Goal: Task Accomplishment & Management: Manage account settings

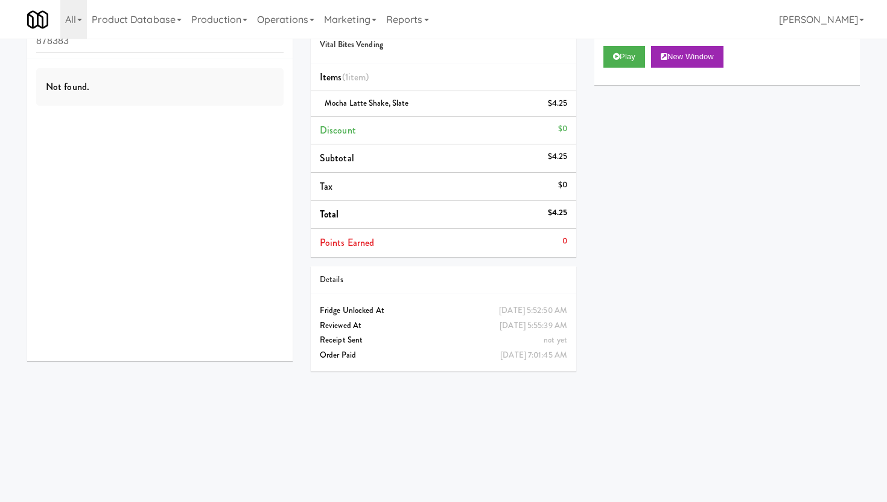
scroll to position [39, 0]
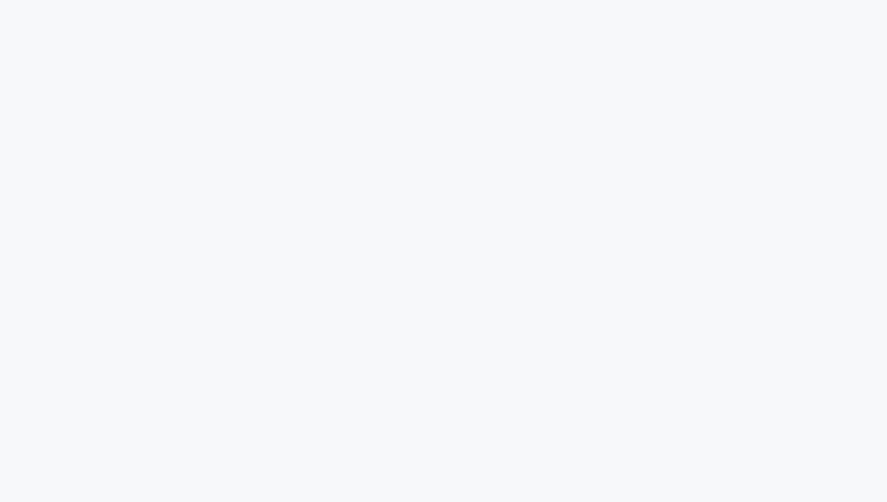
scroll to position [39, 0]
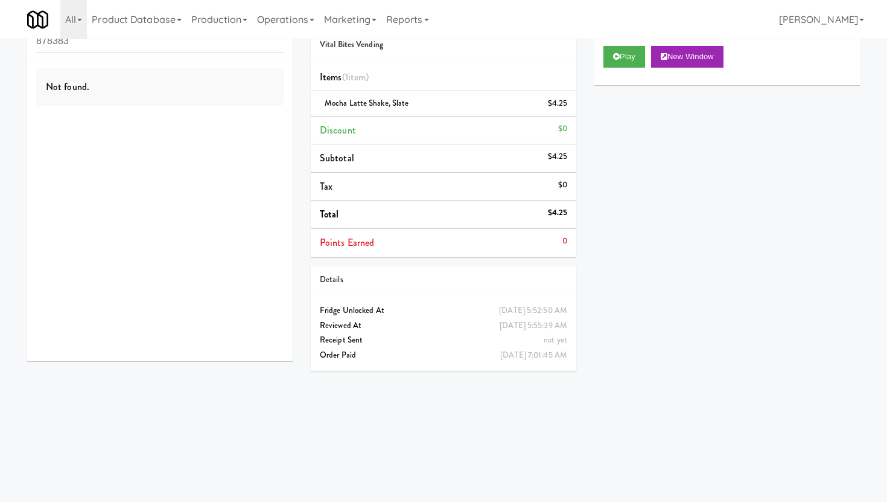
click at [121, 48] on input "878383" at bounding box center [159, 41] width 247 height 22
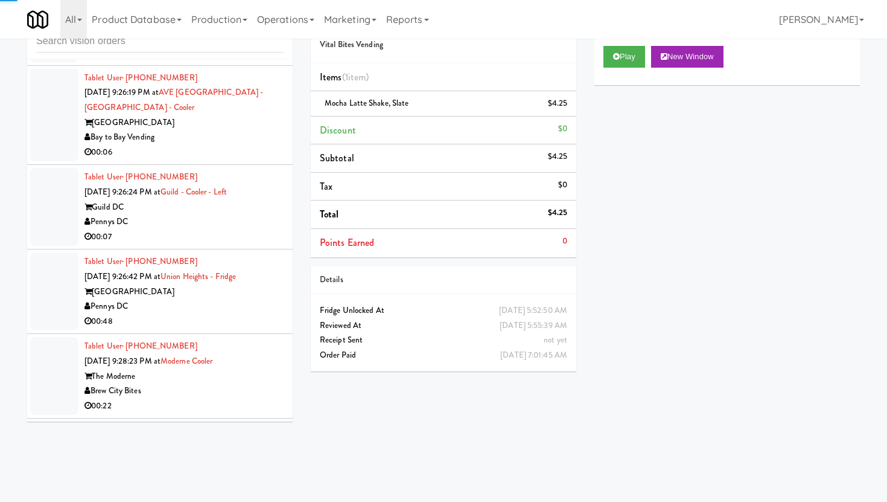
scroll to position [2620, 0]
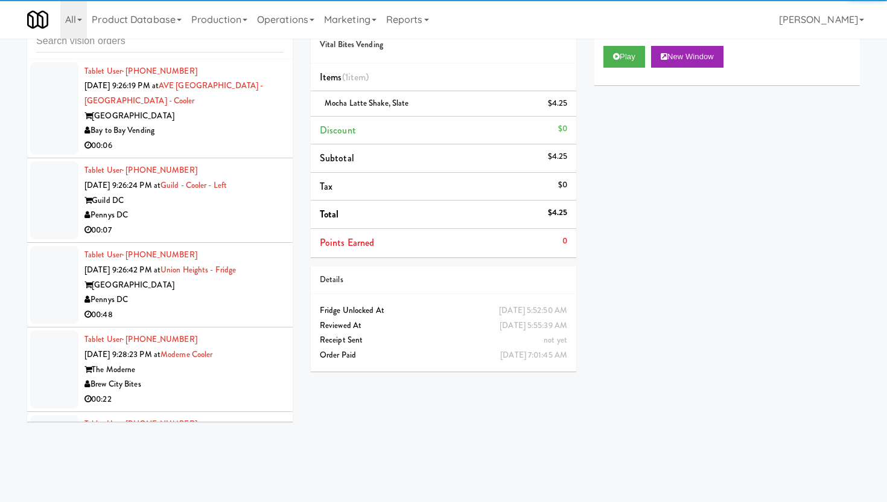
click at [235, 145] on div "00:06" at bounding box center [184, 145] width 199 height 15
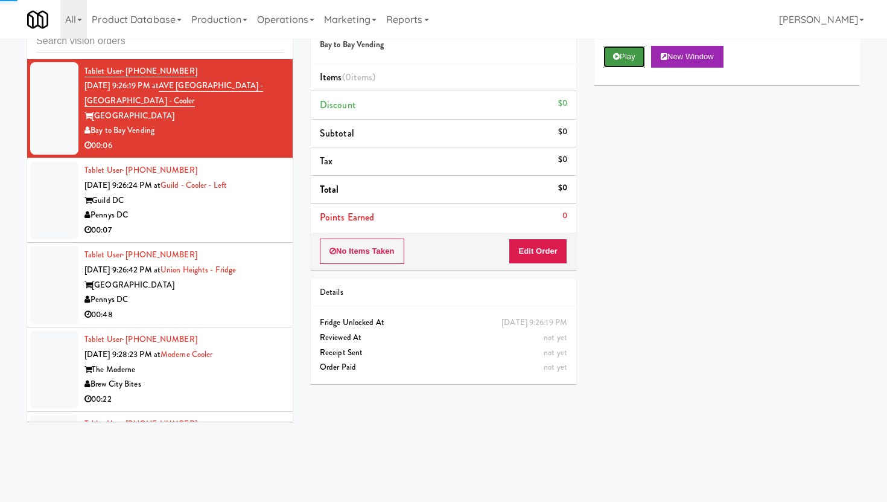
click at [611, 65] on button "Play" at bounding box center [625, 57] width 42 height 22
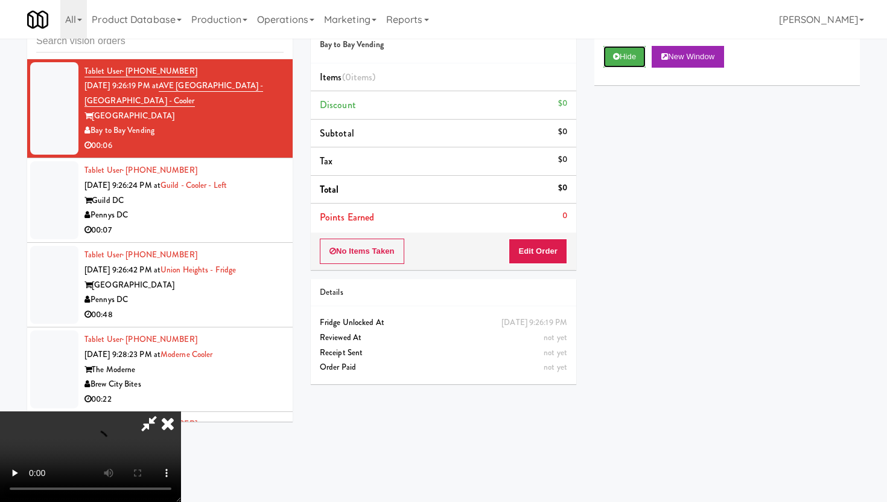
scroll to position [99, 0]
click at [550, 241] on button "Edit Order" at bounding box center [538, 250] width 59 height 25
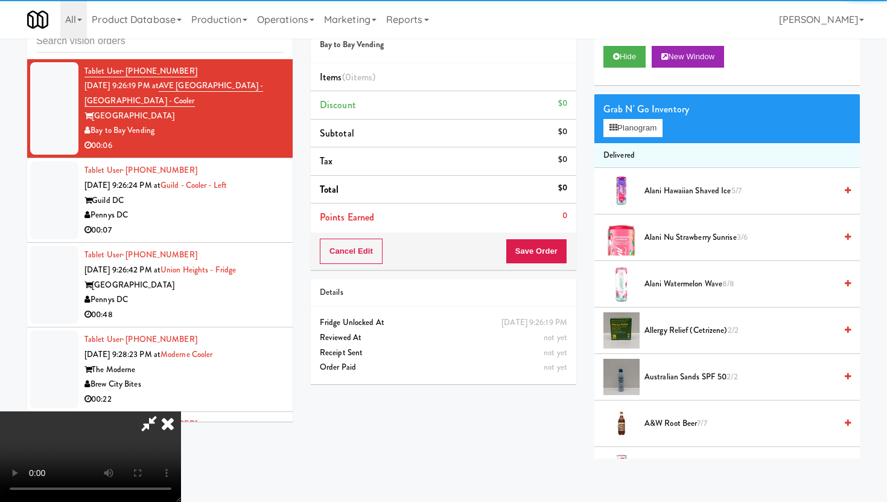
click at [181, 411] on video at bounding box center [90, 456] width 181 height 91
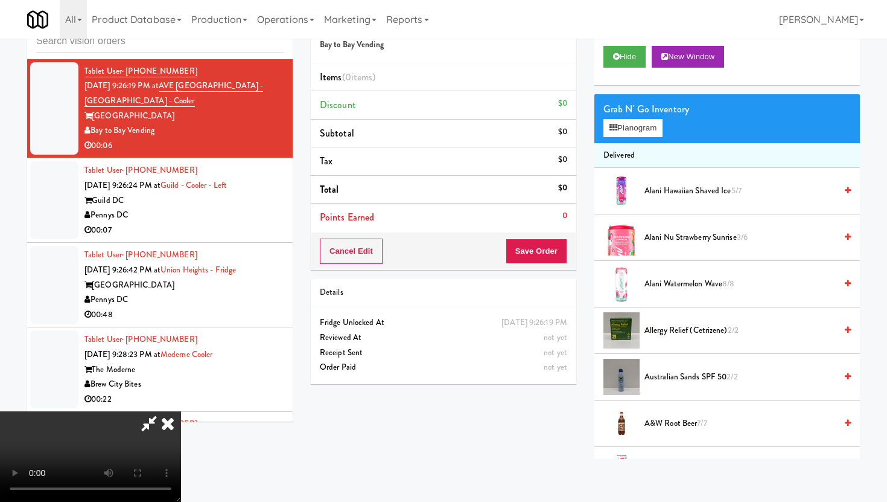
click at [181, 411] on video at bounding box center [90, 456] width 181 height 91
click at [614, 130] on icon at bounding box center [614, 128] width 8 height 8
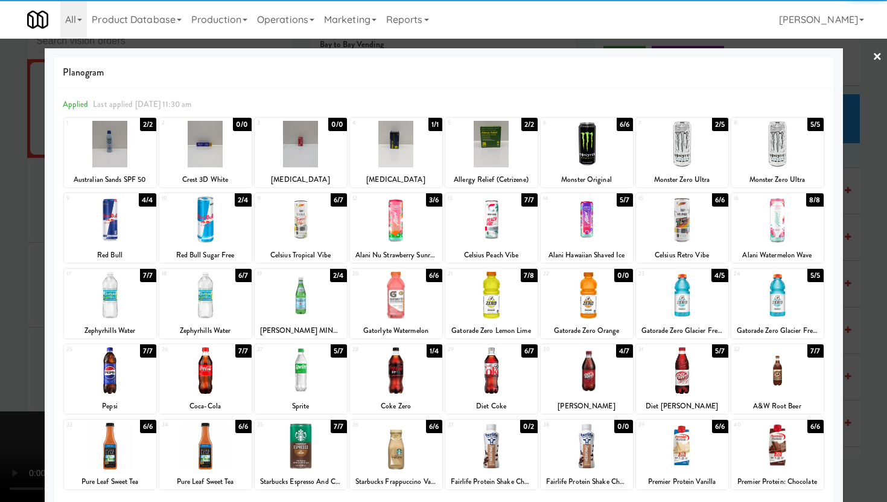
click at [602, 241] on div at bounding box center [587, 219] width 92 height 46
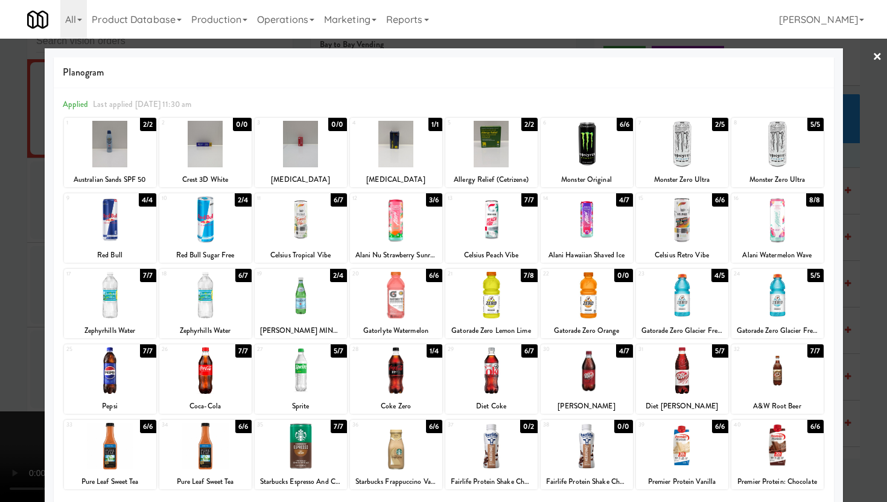
click at [185, 305] on div at bounding box center [205, 295] width 92 height 46
click at [0, 281] on div at bounding box center [443, 251] width 887 height 502
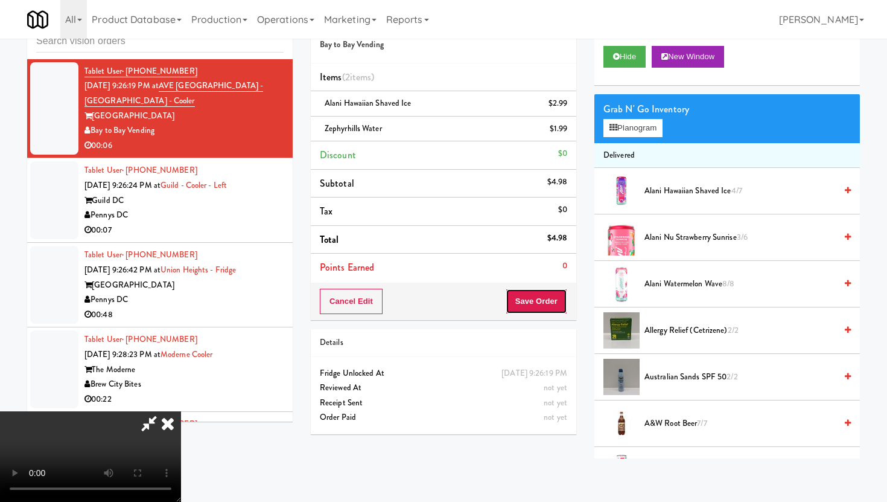
click at [550, 301] on button "Save Order" at bounding box center [537, 301] width 62 height 25
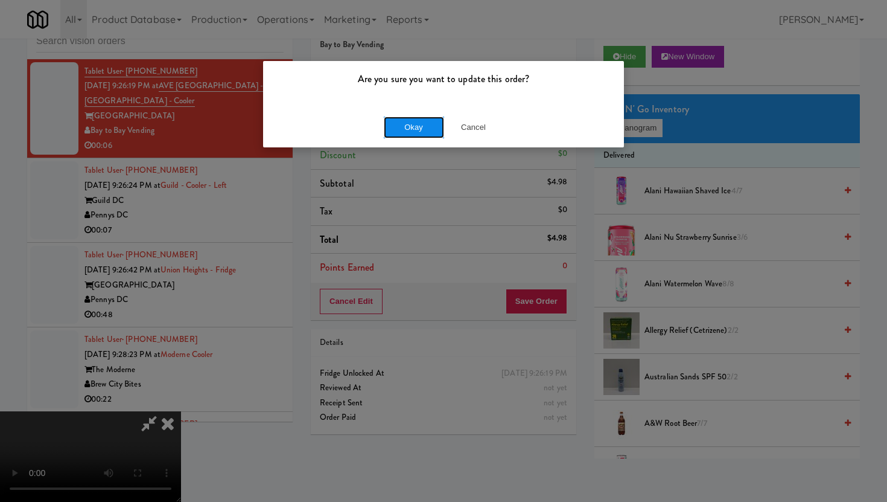
click at [421, 121] on button "Okay" at bounding box center [414, 127] width 60 height 22
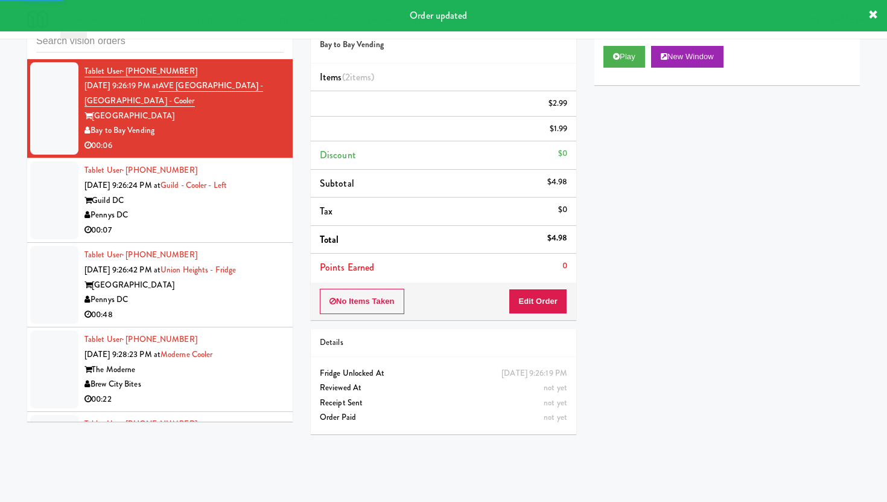
click at [247, 230] on div "00:07" at bounding box center [184, 230] width 199 height 15
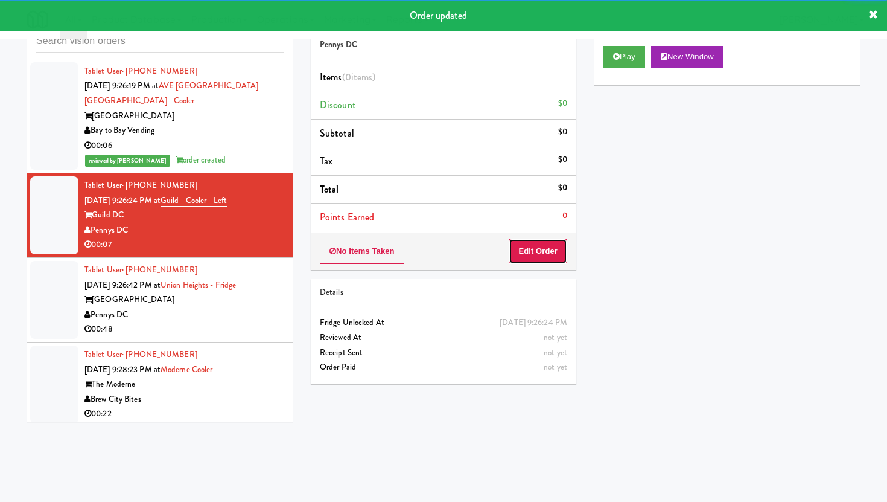
click at [541, 255] on button "Edit Order" at bounding box center [538, 250] width 59 height 25
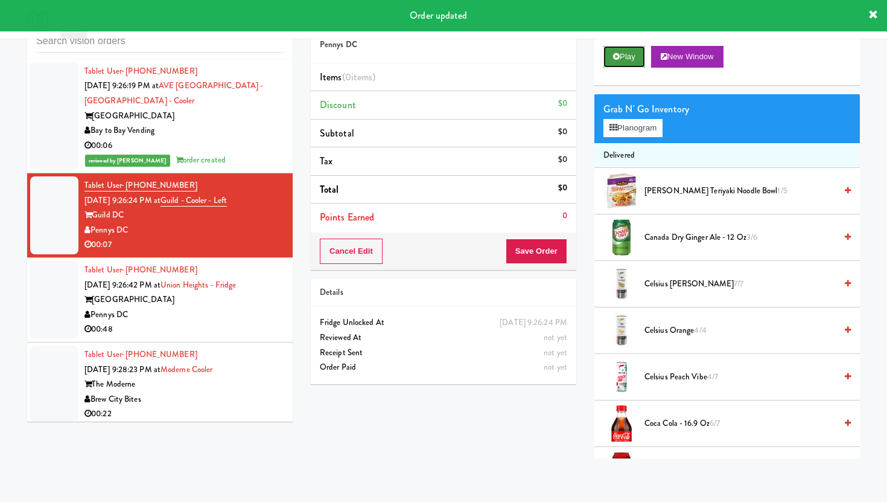
click at [616, 54] on icon at bounding box center [616, 57] width 7 height 8
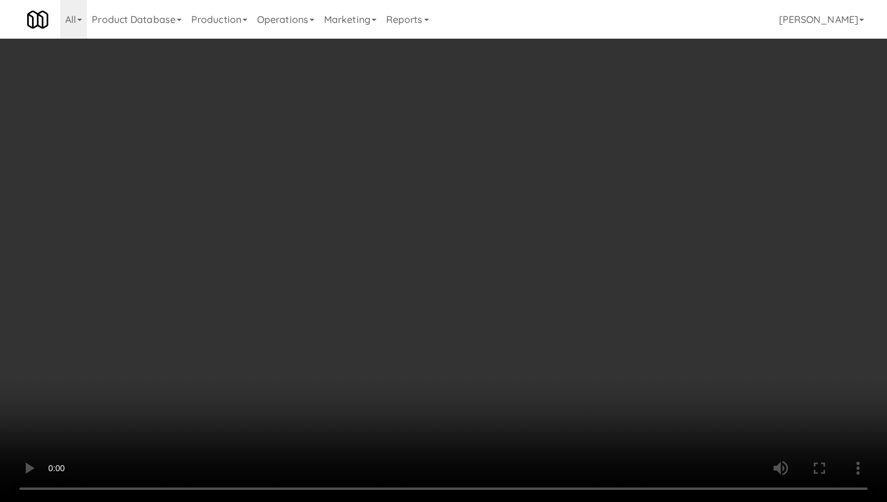
scroll to position [826, 0]
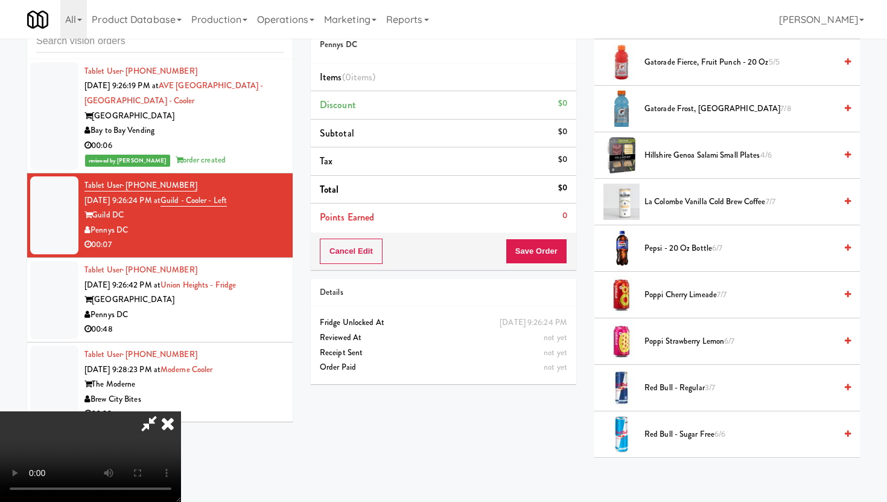
click at [665, 110] on span "Gatorade Frost, Glacier Freeze 7/8" at bounding box center [740, 108] width 191 height 15
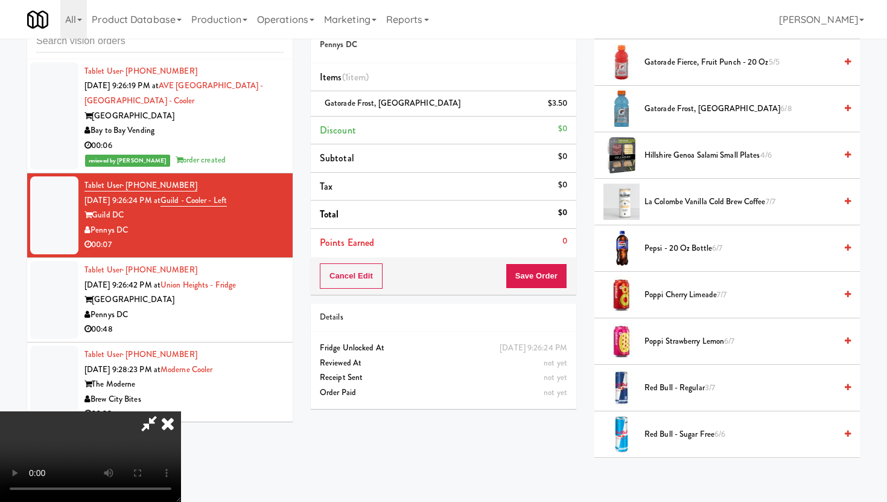
click at [665, 110] on span "Gatorade Frost, Glacier Freeze 6/8" at bounding box center [740, 108] width 191 height 15
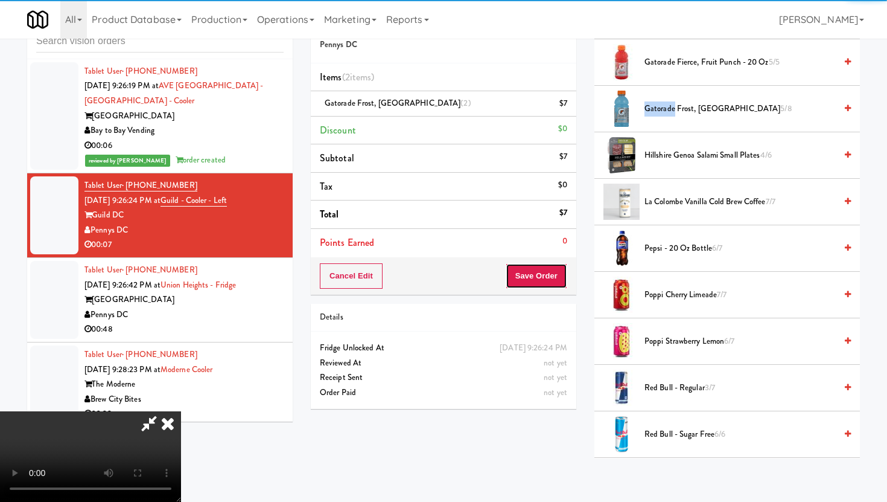
click at [558, 284] on button "Save Order" at bounding box center [537, 275] width 62 height 25
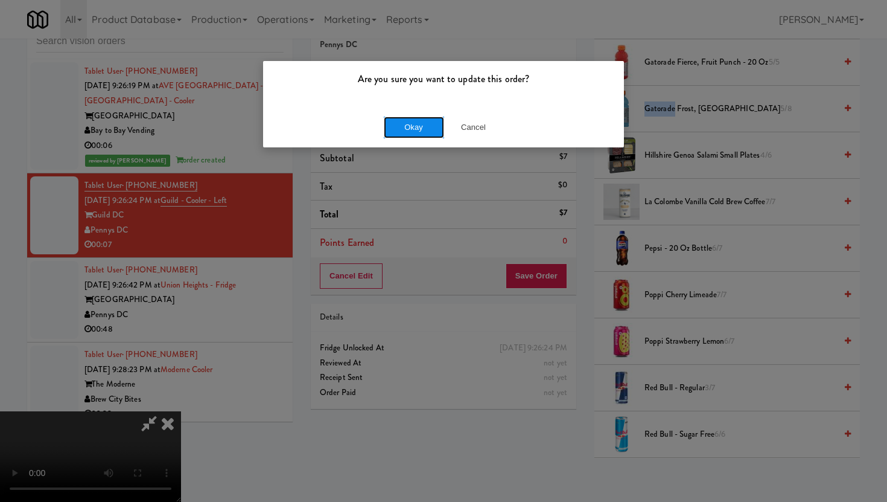
click at [418, 135] on button "Okay" at bounding box center [414, 127] width 60 height 22
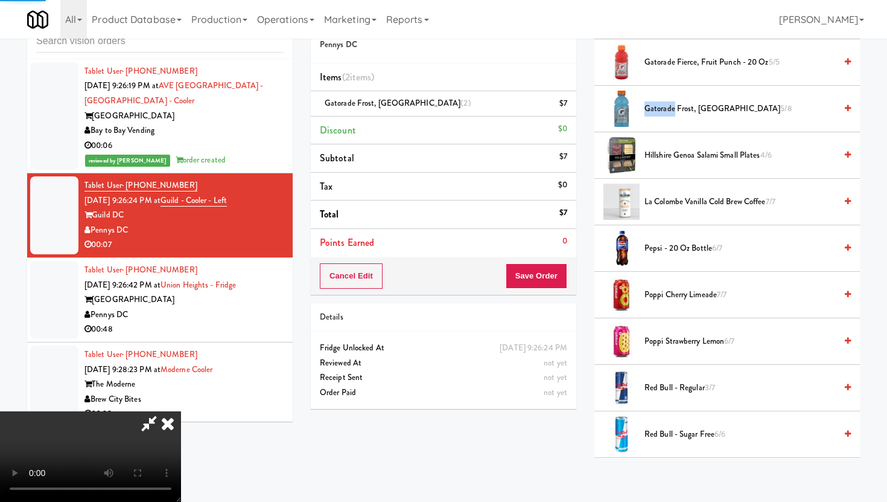
scroll to position [31, 0]
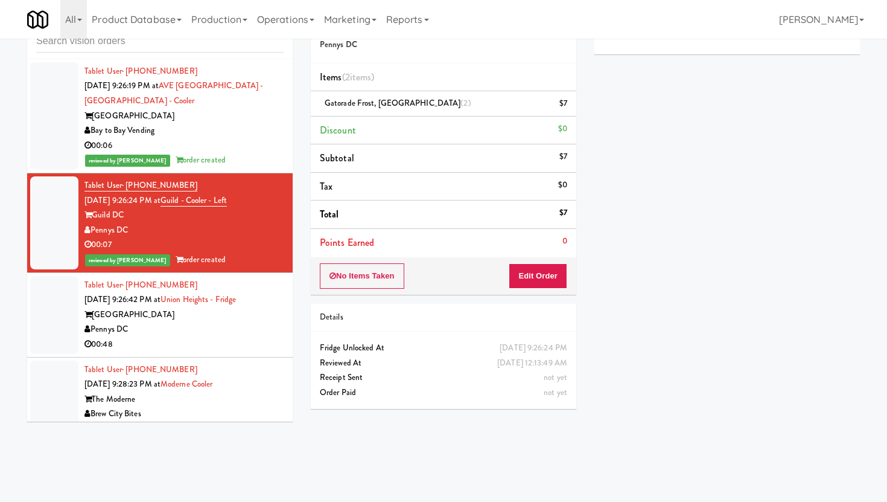
click at [217, 337] on div "Pennys DC" at bounding box center [184, 329] width 199 height 15
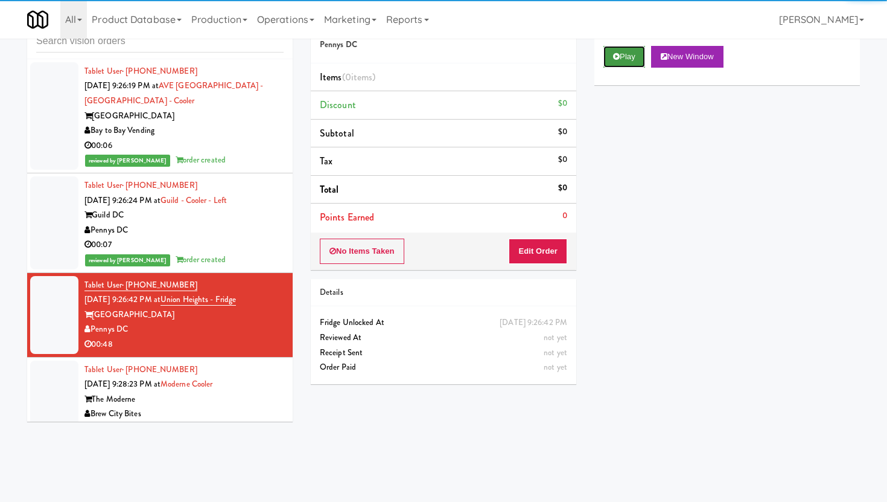
click at [611, 54] on button "Play" at bounding box center [625, 57] width 42 height 22
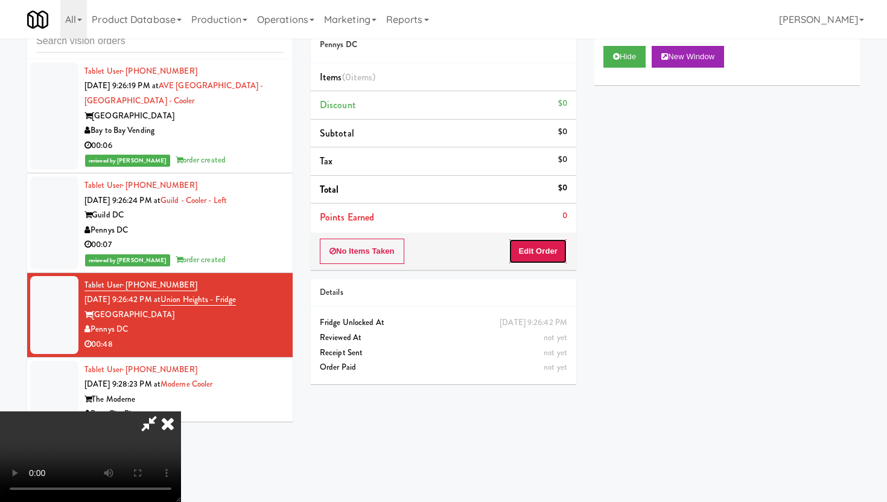
click at [562, 243] on button "Edit Order" at bounding box center [538, 250] width 59 height 25
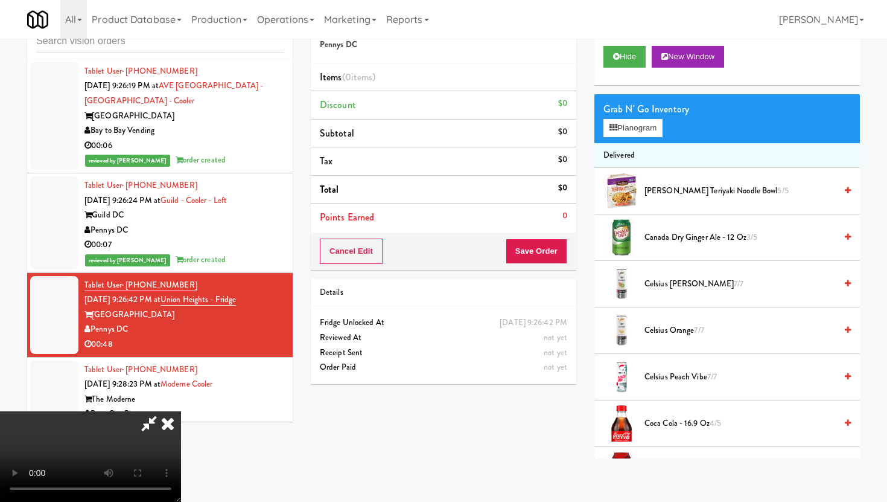
scroll to position [77, 0]
click at [181, 416] on video at bounding box center [90, 456] width 181 height 91
click at [181, 411] on video at bounding box center [90, 456] width 181 height 91
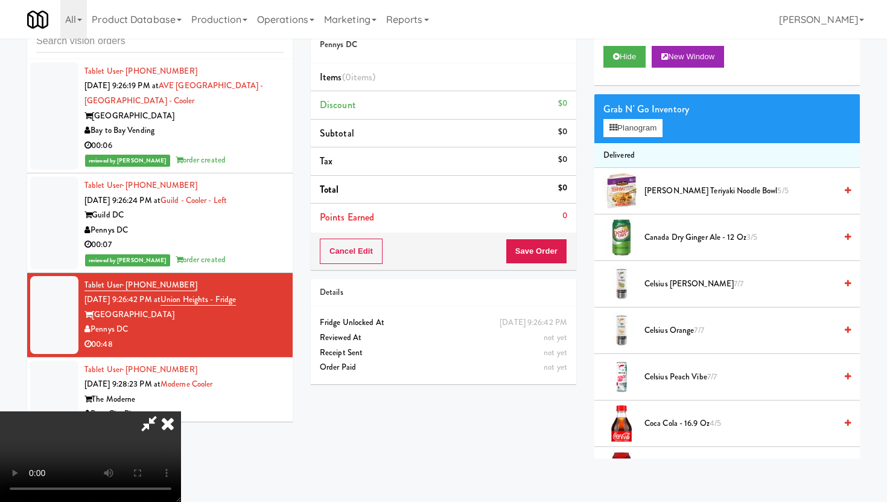
click at [181, 457] on video at bounding box center [90, 456] width 181 height 91
click at [655, 132] on button "Planogram" at bounding box center [633, 128] width 59 height 18
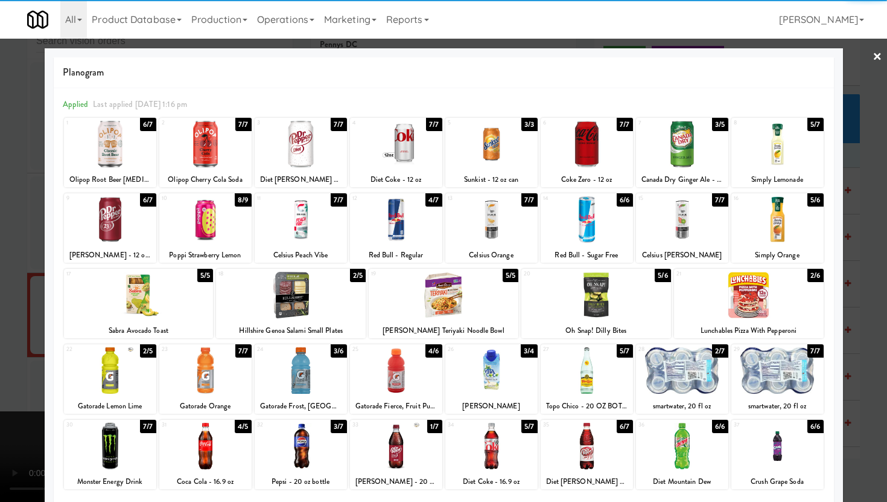
click at [691, 214] on div at bounding box center [682, 219] width 92 height 46
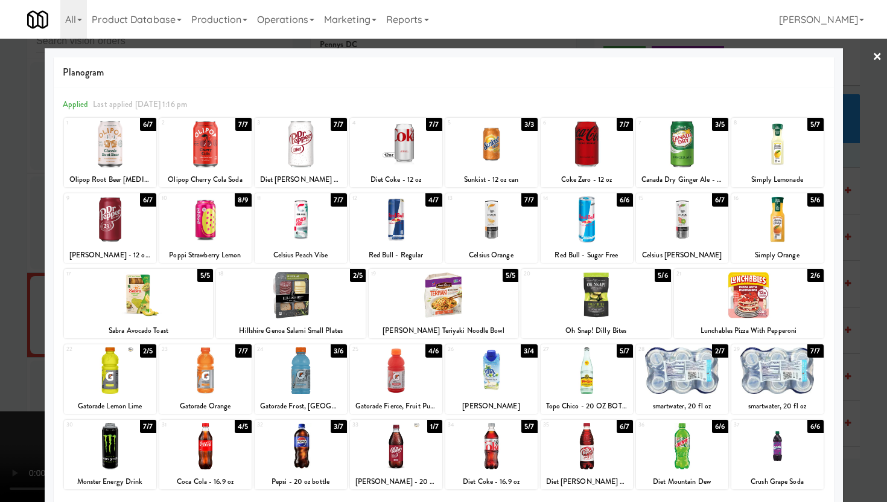
click at [275, 310] on div at bounding box center [291, 295] width 150 height 46
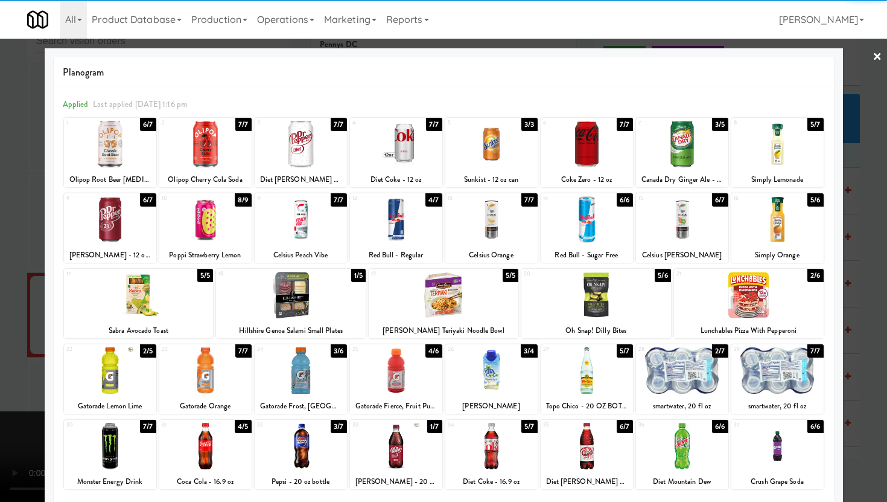
click at [118, 171] on div "1 6/7 Olipop Root Beer Prebiotic Soda" at bounding box center [110, 152] width 92 height 69
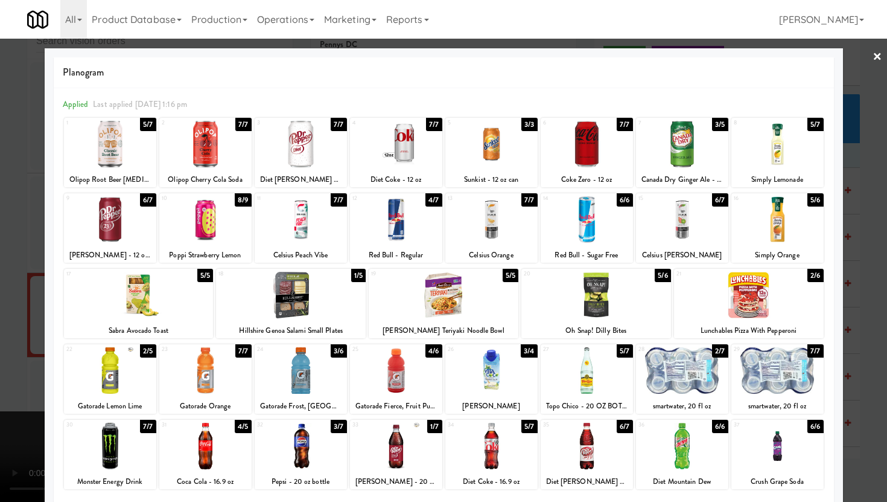
click at [0, 213] on div at bounding box center [443, 251] width 887 height 502
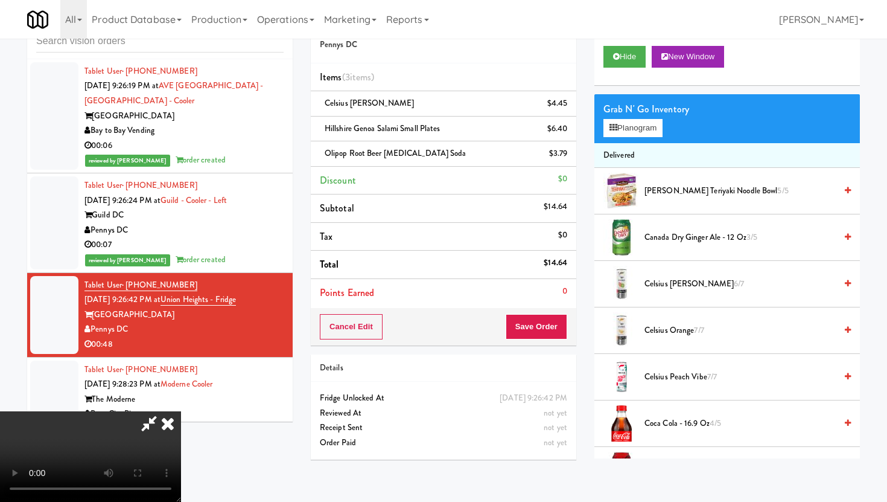
click at [181, 411] on video at bounding box center [90, 456] width 181 height 91
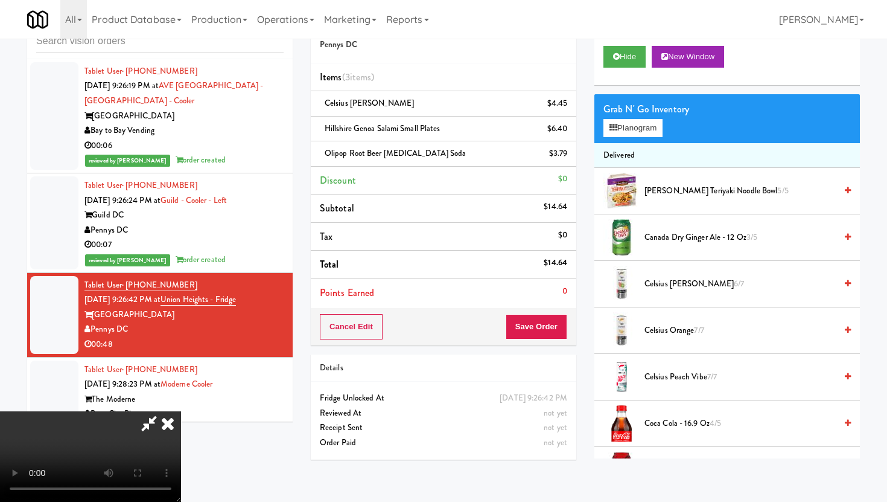
click at [181, 411] on video at bounding box center [90, 456] width 181 height 91
click at [616, 139] on div "Grab N' Go Inventory Planogram" at bounding box center [728, 118] width 266 height 49
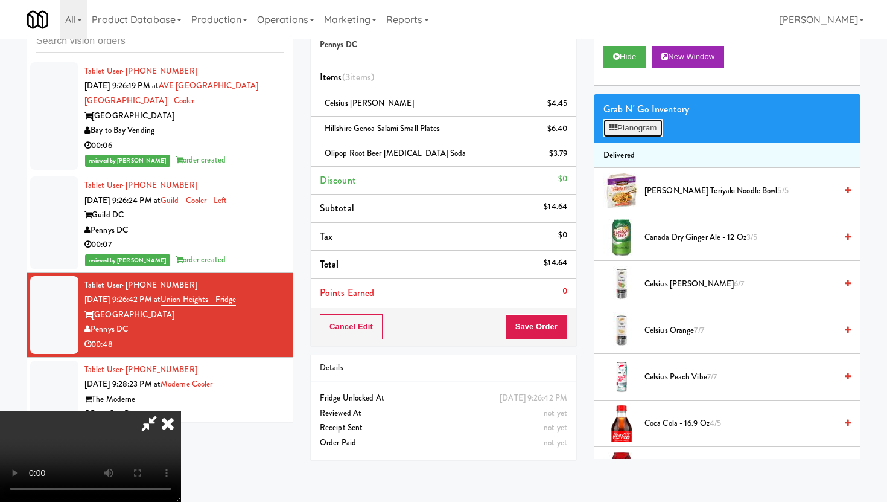
click at [631, 130] on button "Planogram" at bounding box center [633, 128] width 59 height 18
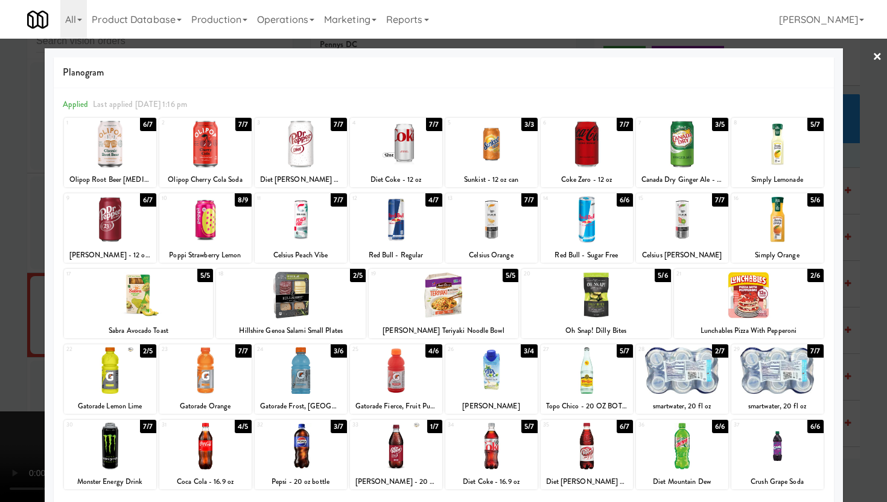
click at [679, 385] on div at bounding box center [682, 370] width 92 height 46
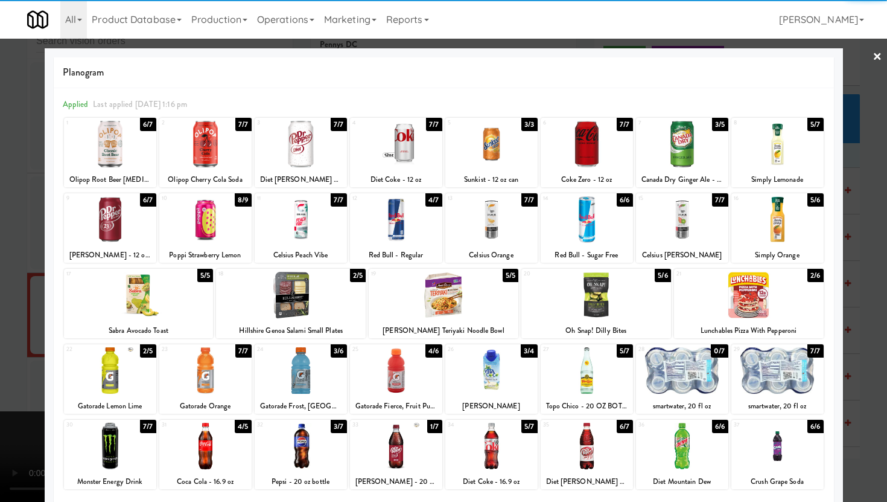
click at [0, 288] on div at bounding box center [443, 251] width 887 height 502
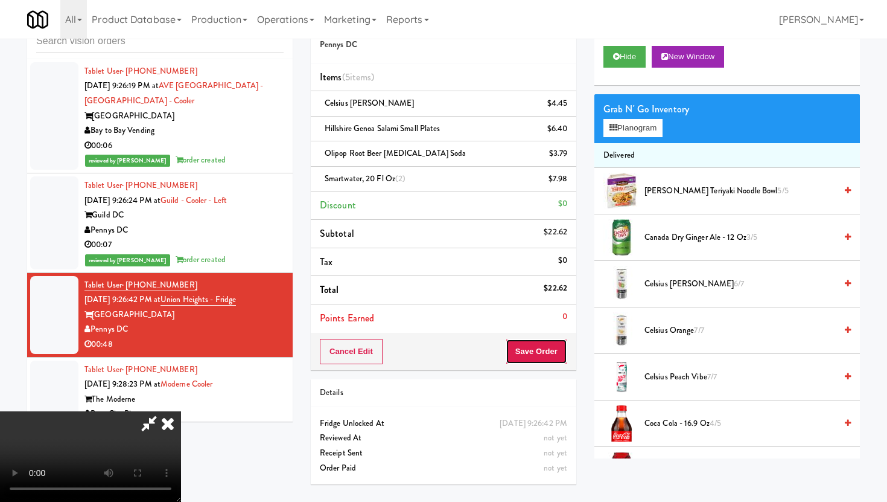
click at [545, 340] on button "Save Order" at bounding box center [537, 351] width 62 height 25
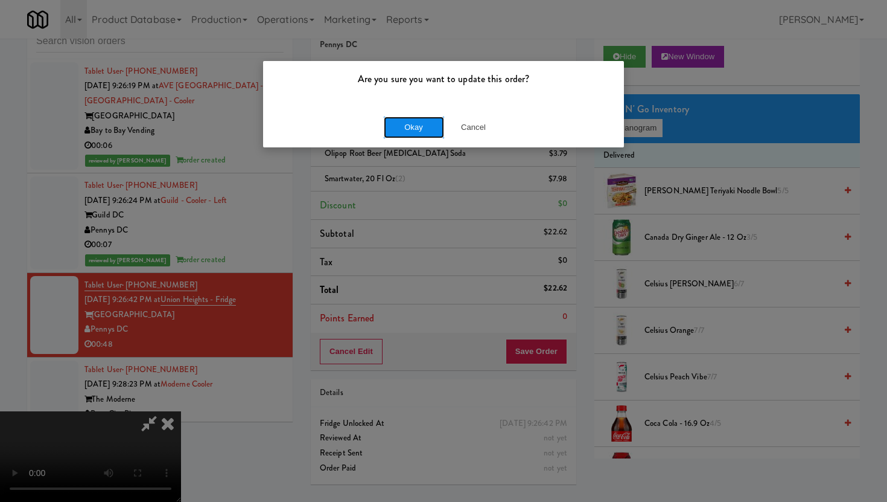
click at [410, 135] on button "Okay" at bounding box center [414, 127] width 60 height 22
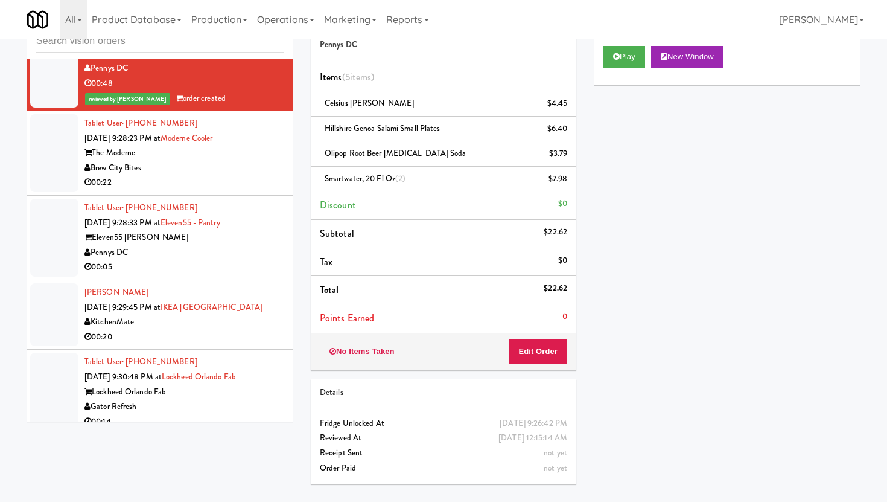
scroll to position [2882, 0]
click at [263, 129] on div "Tablet User · (847) 903-6531 Aug 12, 2025 9:28:23 PM at Moderne Cooler The Mode…" at bounding box center [184, 152] width 199 height 74
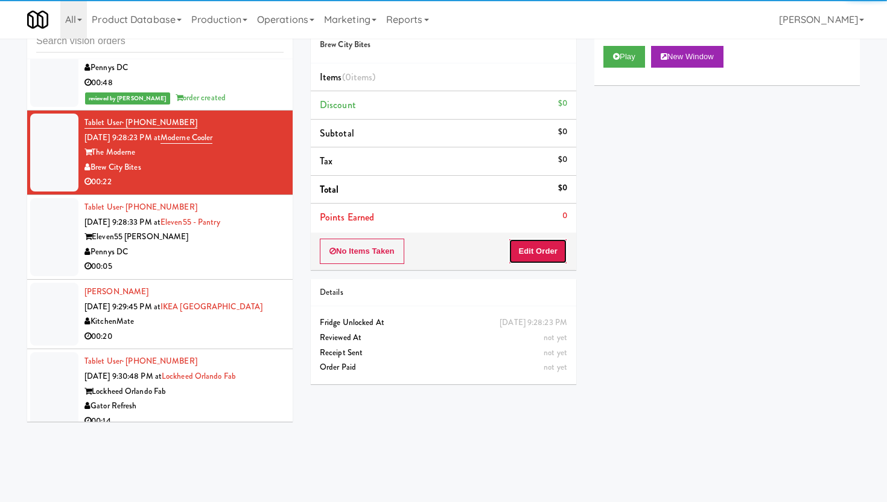
click at [557, 250] on button "Edit Order" at bounding box center [538, 250] width 59 height 25
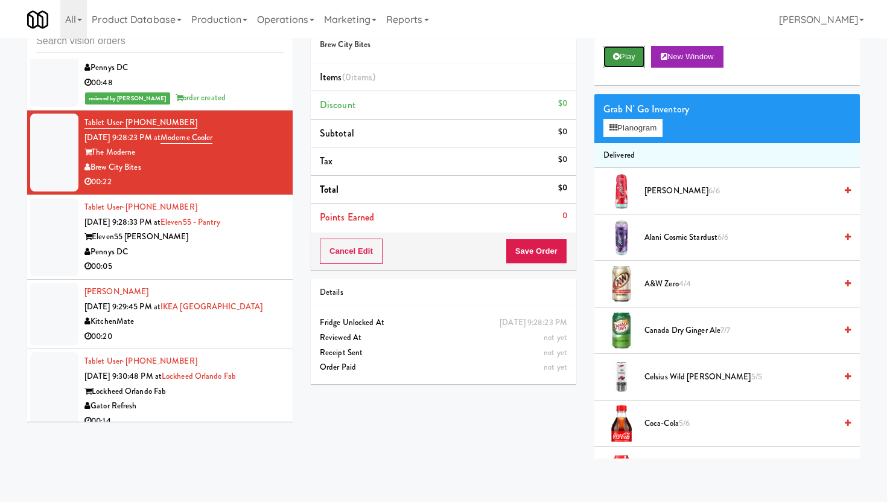
click at [624, 47] on button "Play" at bounding box center [625, 57] width 42 height 22
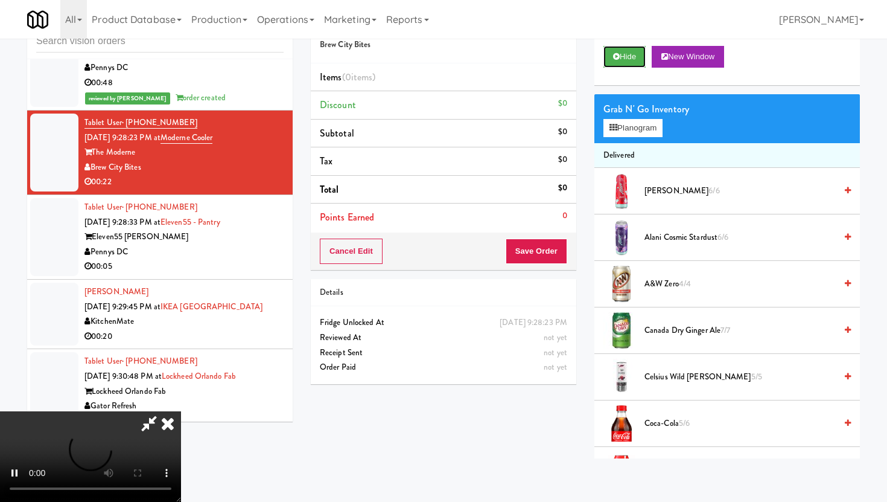
scroll to position [99, 0]
click at [181, 411] on video at bounding box center [90, 456] width 181 height 91
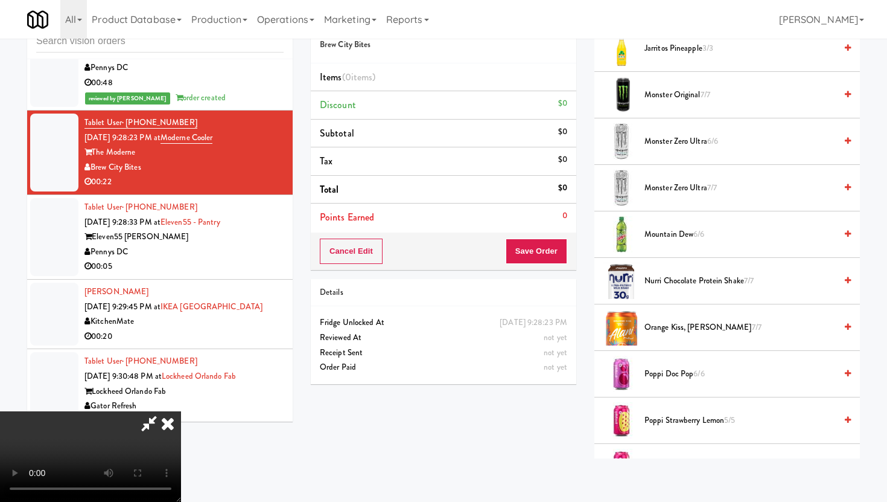
scroll to position [1246, 0]
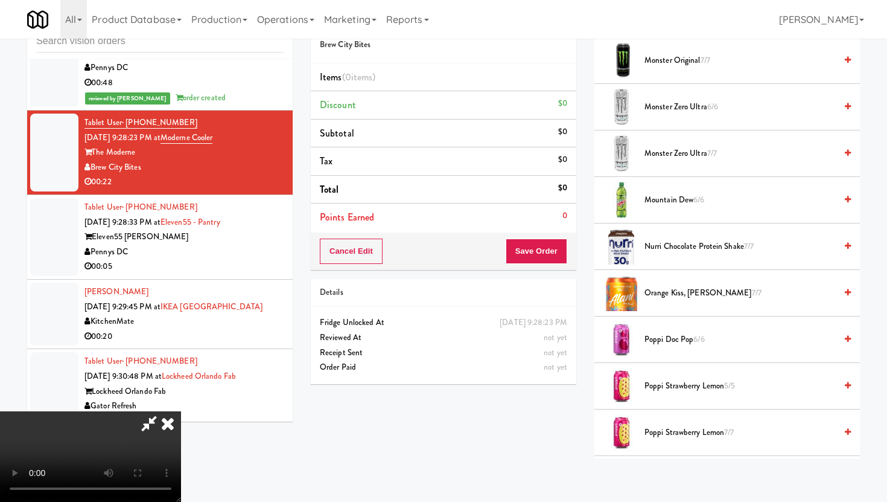
click at [673, 391] on span "Poppi Strawberry Lemon 5/5" at bounding box center [740, 385] width 191 height 15
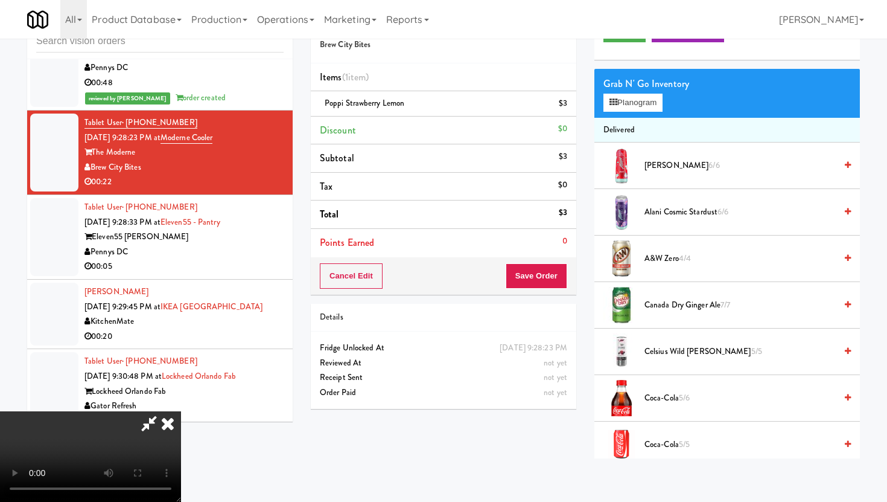
scroll to position [0, 0]
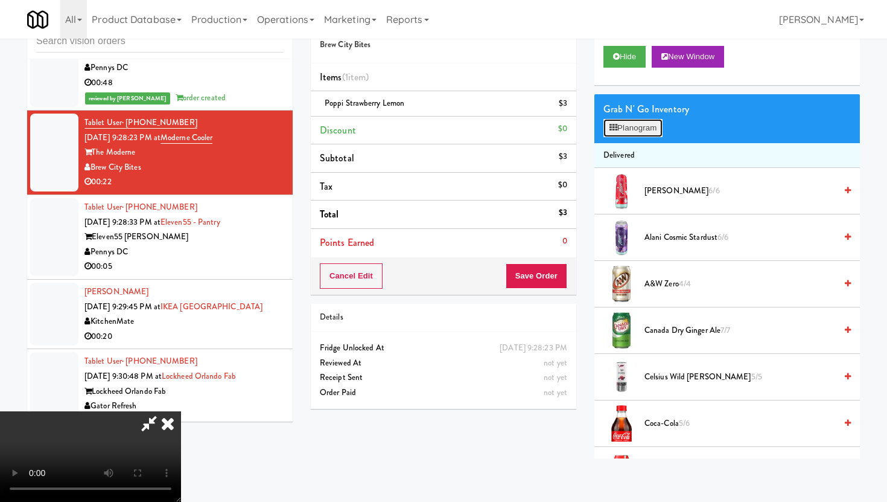
click at [645, 136] on button "Planogram" at bounding box center [633, 128] width 59 height 18
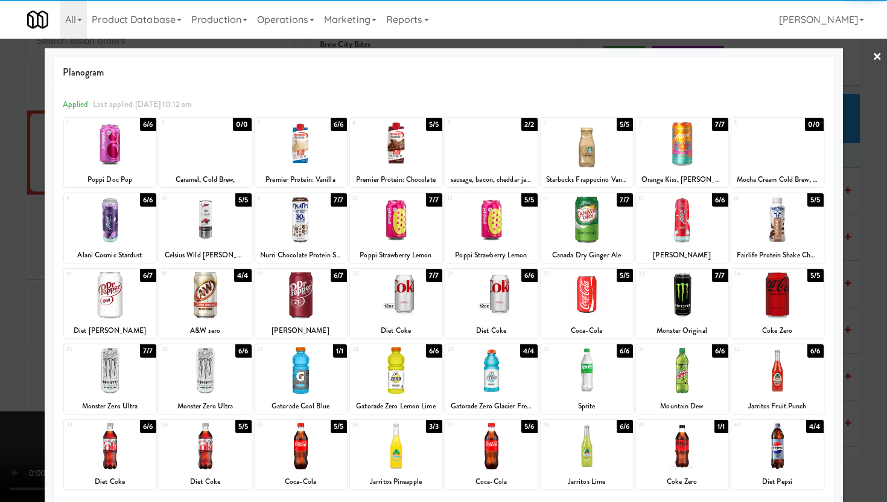
click at [92, 312] on div at bounding box center [110, 295] width 92 height 46
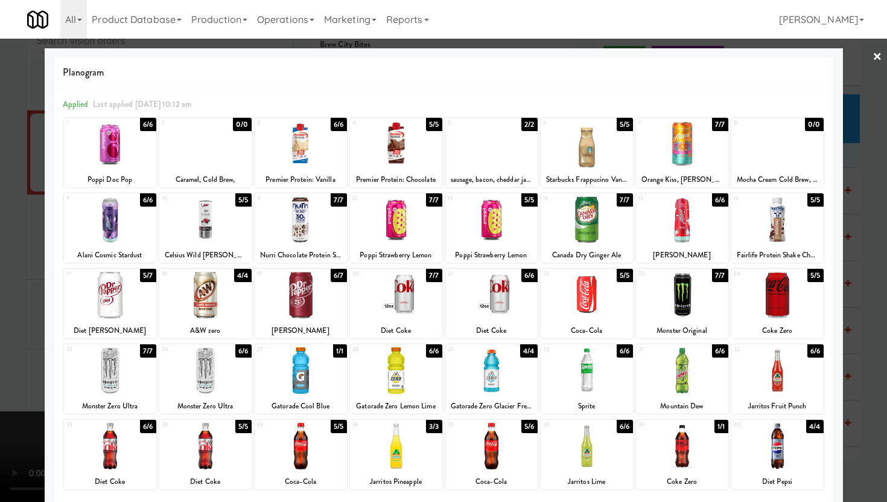
click at [25, 300] on div at bounding box center [443, 251] width 887 height 502
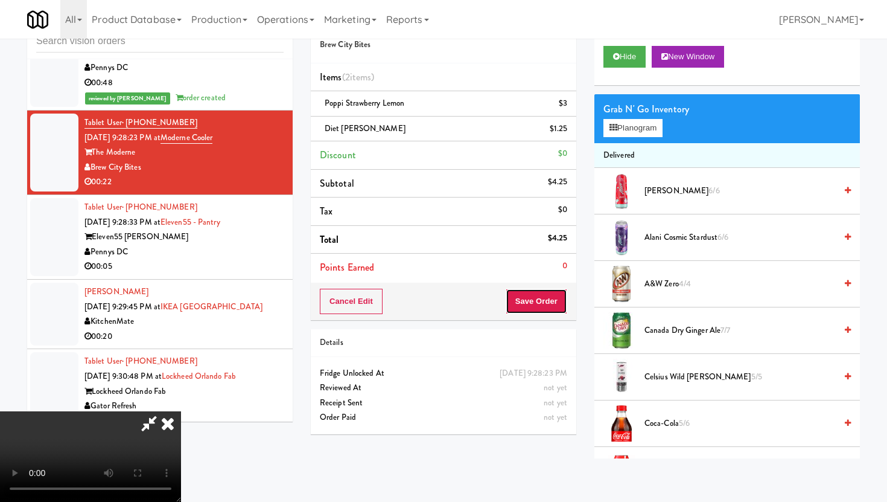
click at [547, 305] on button "Save Order" at bounding box center [537, 301] width 62 height 25
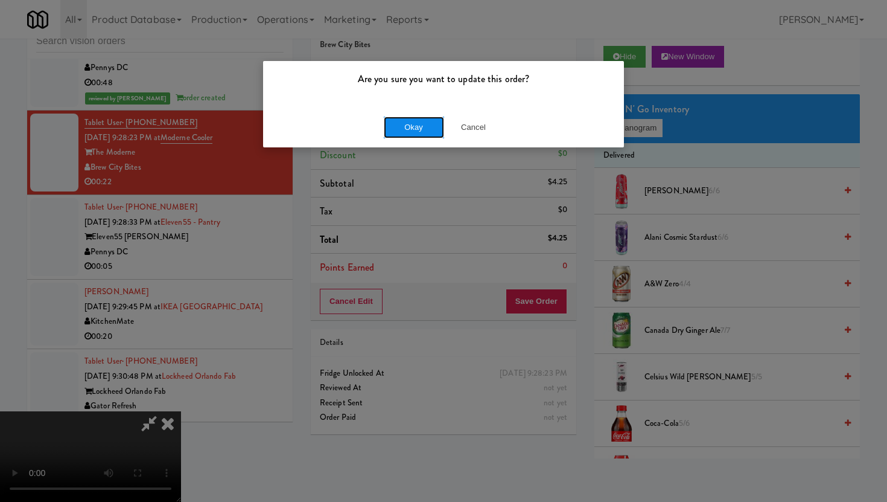
click at [406, 135] on button "Okay" at bounding box center [414, 127] width 60 height 22
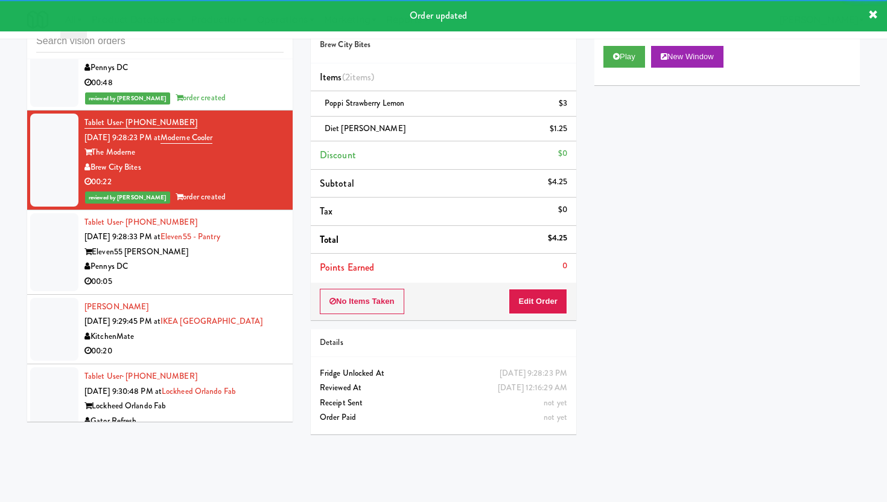
click at [233, 279] on div "00:05" at bounding box center [184, 281] width 199 height 15
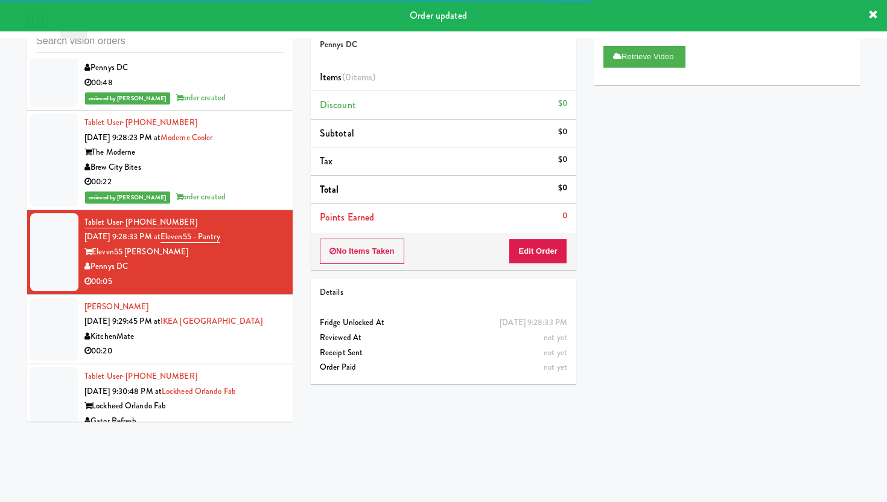
click at [525, 237] on div "No Items Taken Edit Order" at bounding box center [444, 250] width 266 height 37
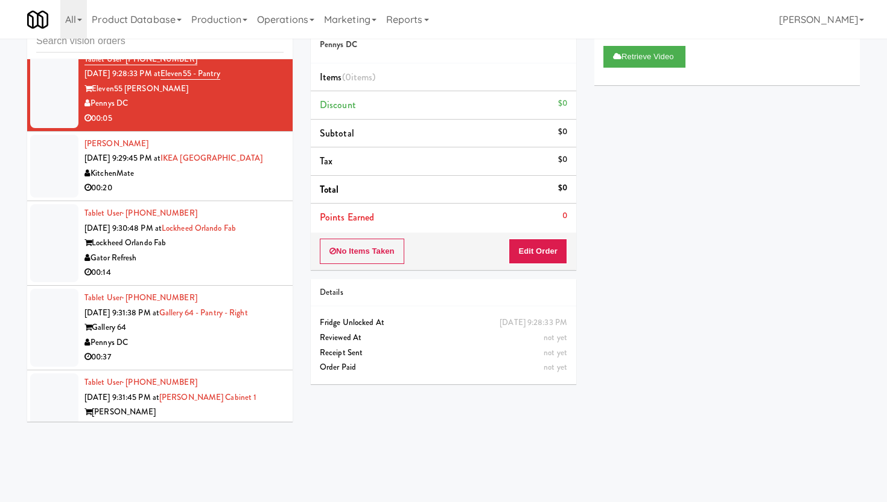
scroll to position [3053, 0]
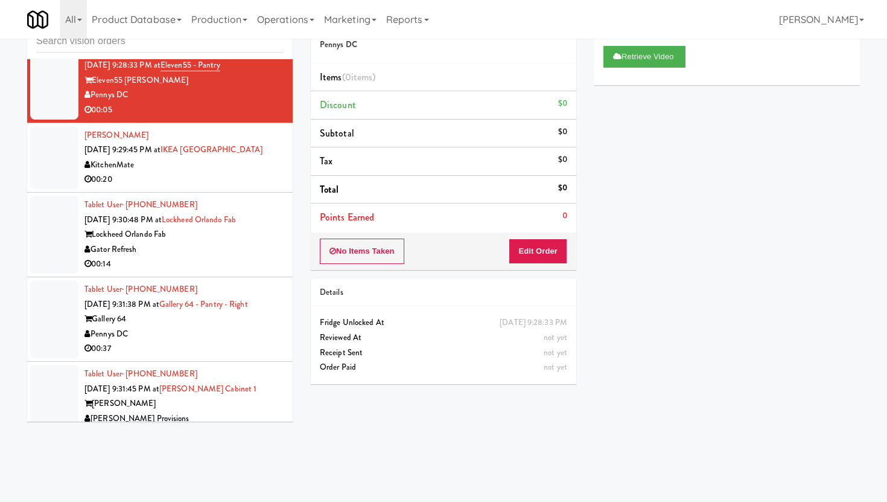
click at [219, 272] on div "00:14" at bounding box center [184, 264] width 199 height 15
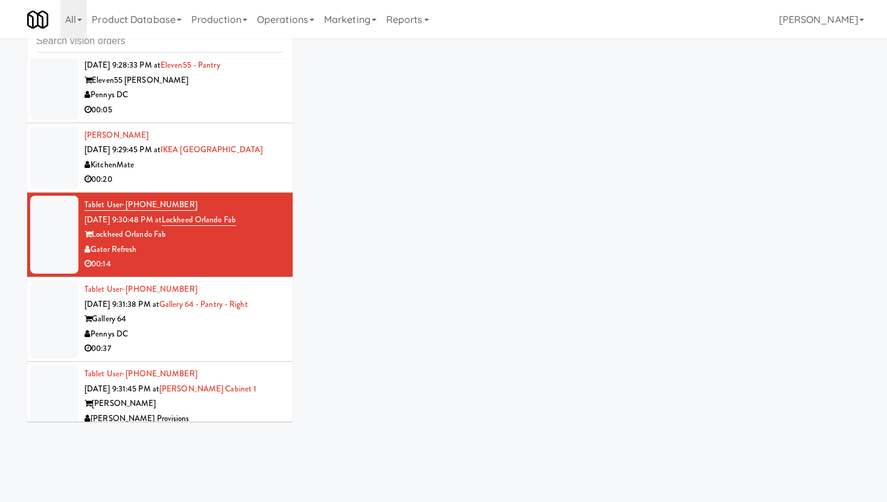
click at [219, 272] on div "00:14" at bounding box center [184, 264] width 199 height 15
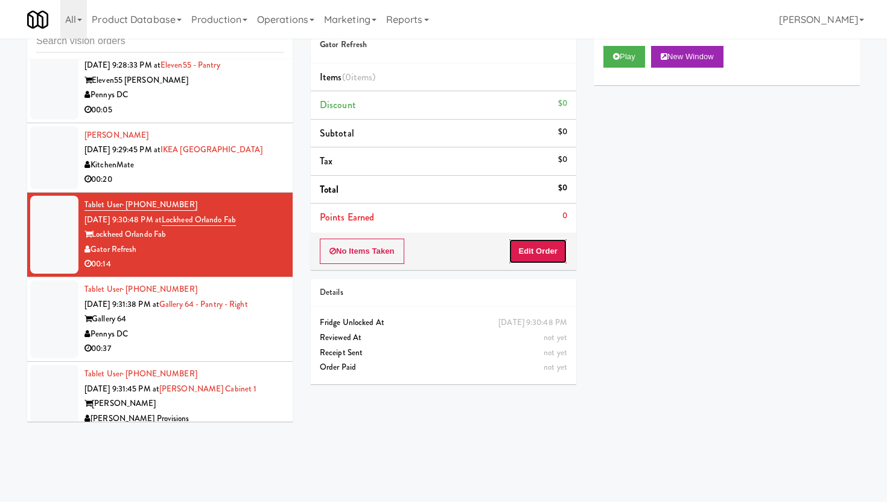
click at [555, 249] on button "Edit Order" at bounding box center [538, 250] width 59 height 25
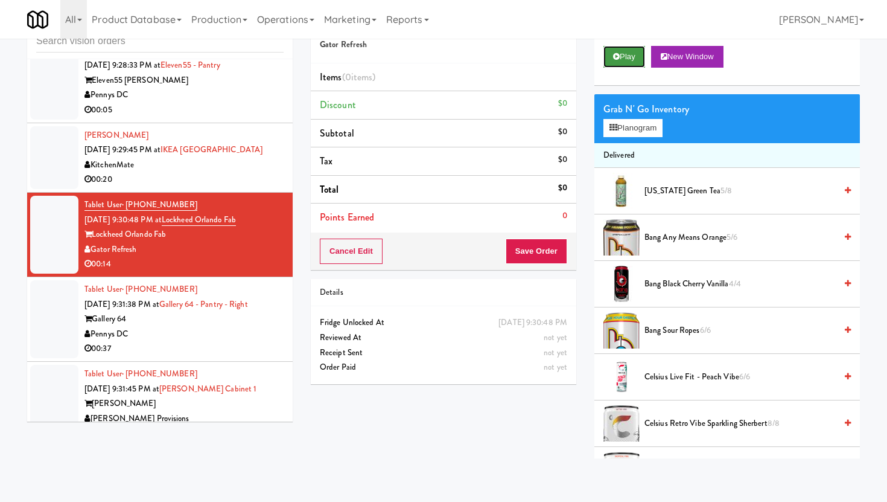
click at [626, 53] on button "Play" at bounding box center [625, 57] width 42 height 22
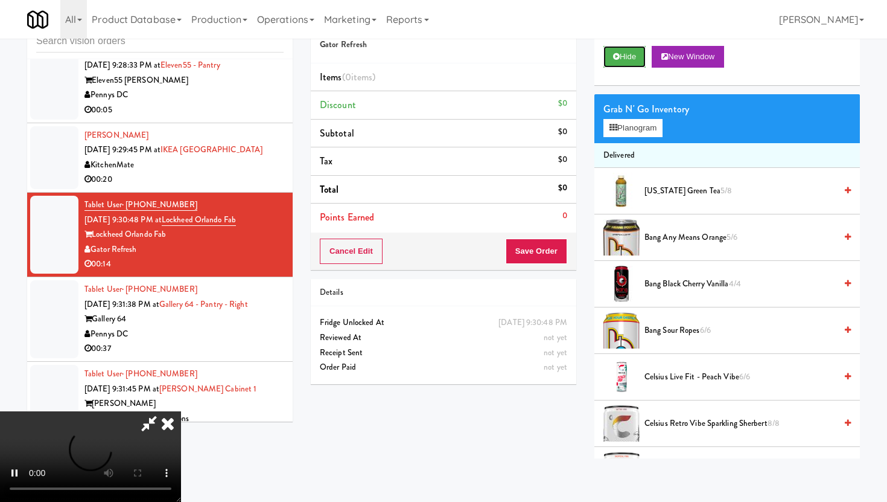
scroll to position [99, 0]
click at [181, 411] on video at bounding box center [90, 456] width 181 height 91
click at [657, 126] on button "Planogram" at bounding box center [633, 128] width 59 height 18
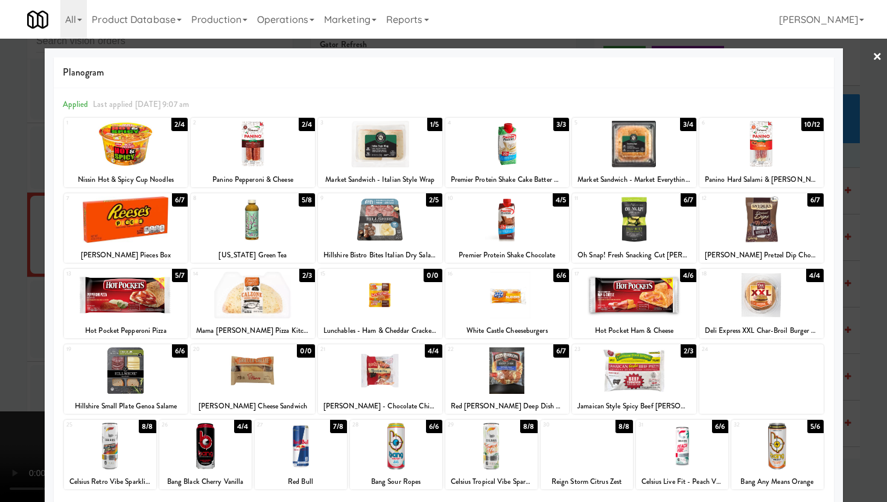
click at [499, 400] on div "Red Barron Deep Dish Pepperoni Pizza" at bounding box center [507, 405] width 121 height 15
click at [504, 382] on div at bounding box center [507, 370] width 124 height 46
click at [278, 301] on div at bounding box center [253, 295] width 124 height 46
click at [300, 231] on div at bounding box center [253, 219] width 124 height 46
click at [13, 308] on div at bounding box center [443, 251] width 887 height 502
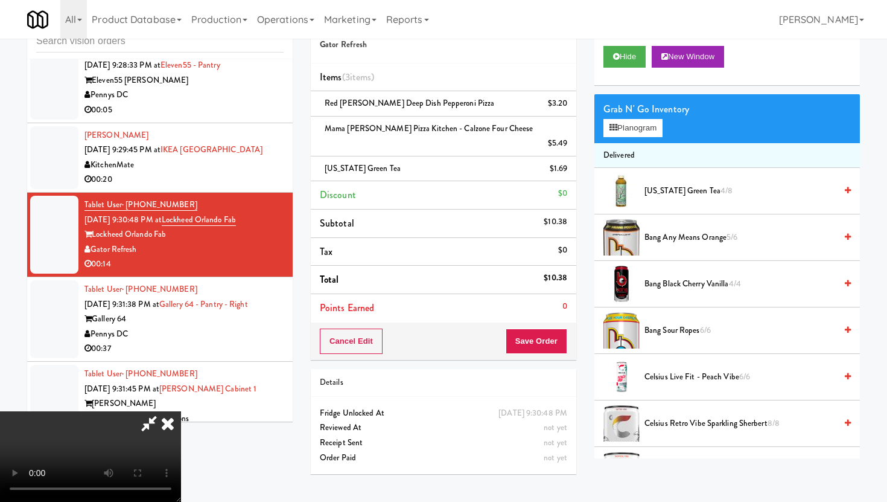
click at [557, 322] on div "Cancel Edit Save Order" at bounding box center [444, 340] width 266 height 37
click at [554, 345] on div "Order # 400089 Gator Refresh Items (3 items ) Red Barron Deep Dish Pepperoni Pi…" at bounding box center [444, 244] width 284 height 478
click at [553, 336] on button "Save Order" at bounding box center [537, 340] width 62 height 25
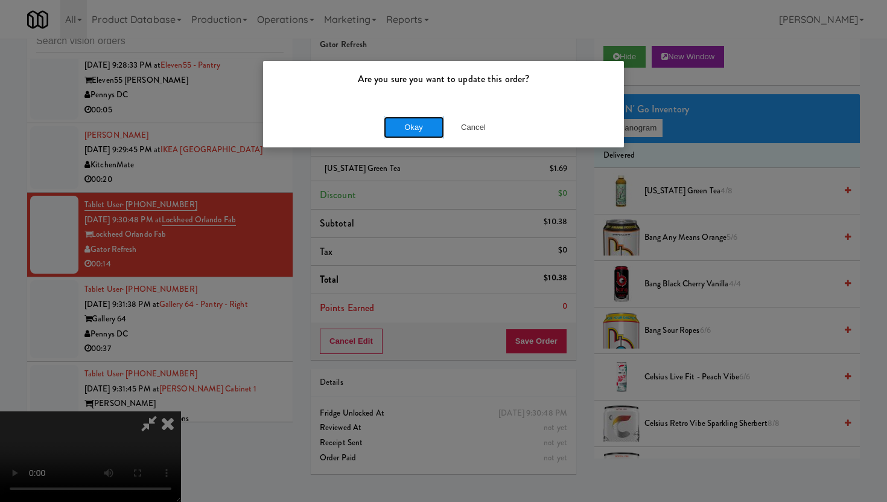
click at [418, 119] on button "Okay" at bounding box center [414, 127] width 60 height 22
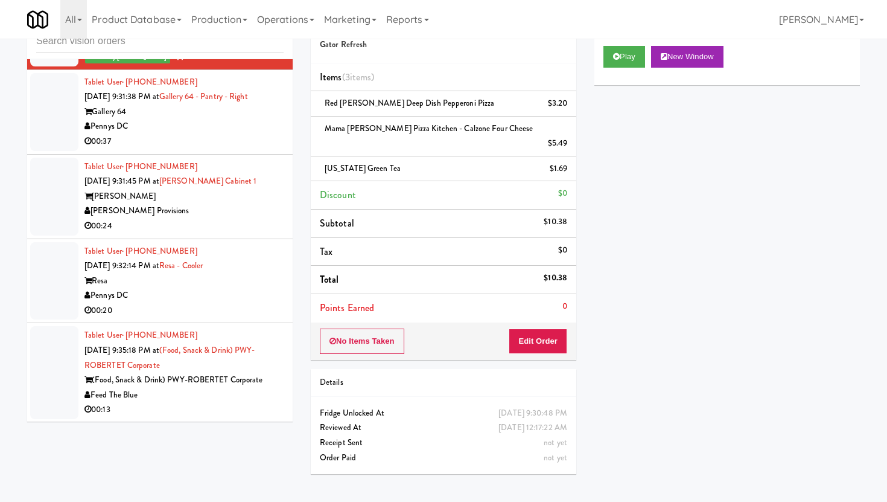
scroll to position [3294, 0]
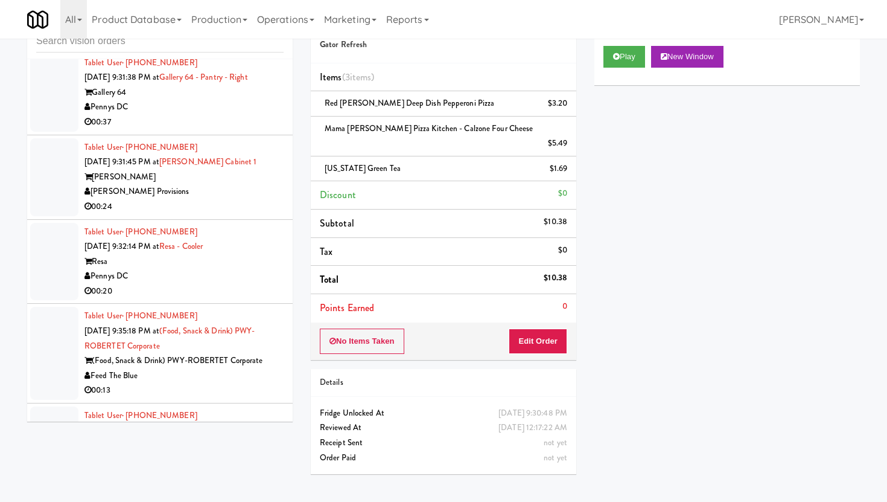
click at [245, 125] on div "00:37" at bounding box center [184, 122] width 199 height 15
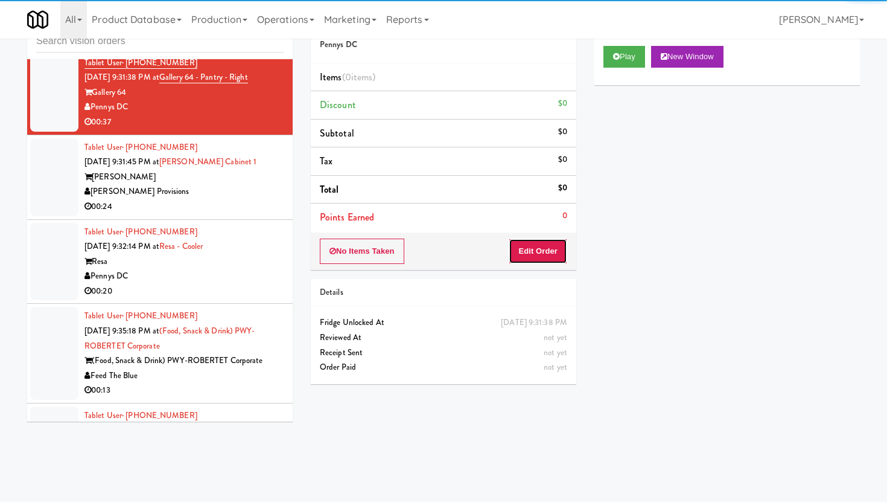
click at [549, 257] on button "Edit Order" at bounding box center [538, 250] width 59 height 25
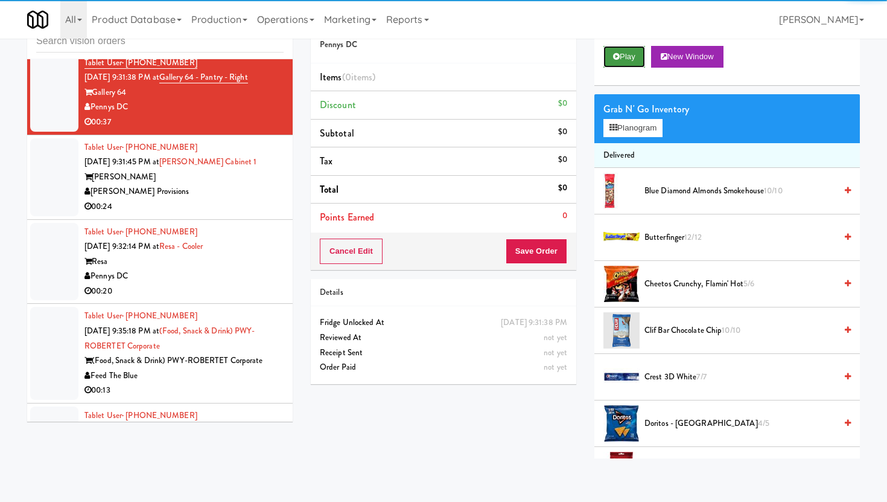
click at [622, 58] on button "Play" at bounding box center [625, 57] width 42 height 22
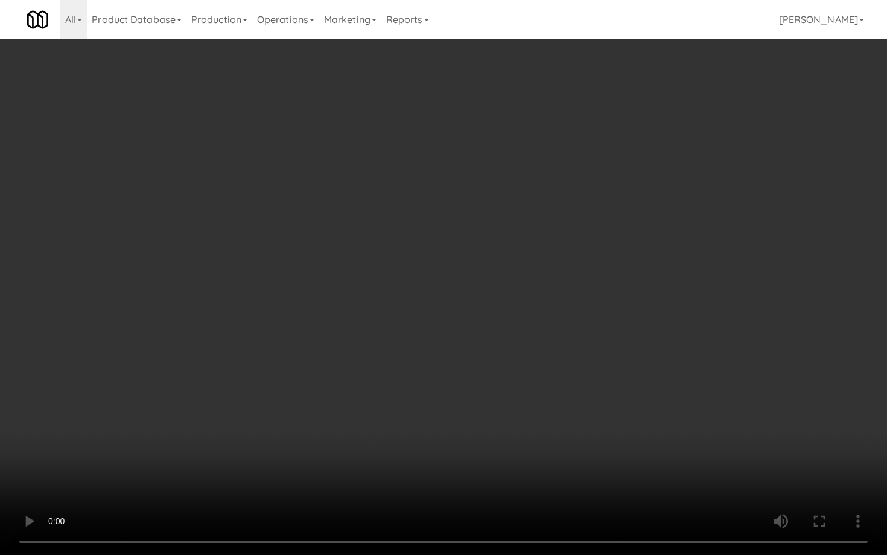
click at [118, 418] on video at bounding box center [443, 277] width 887 height 555
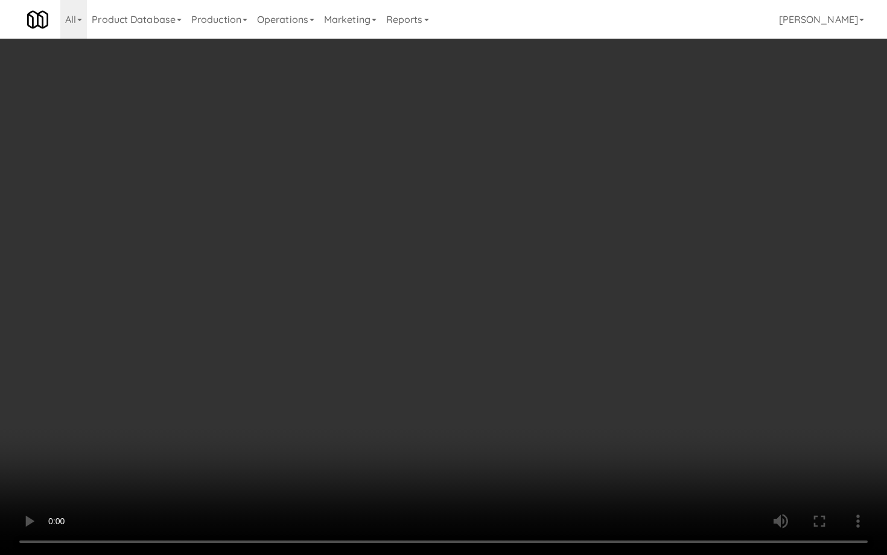
click at [118, 418] on video at bounding box center [443, 277] width 887 height 555
click at [123, 394] on video at bounding box center [443, 277] width 887 height 555
click at [531, 472] on video at bounding box center [443, 277] width 887 height 555
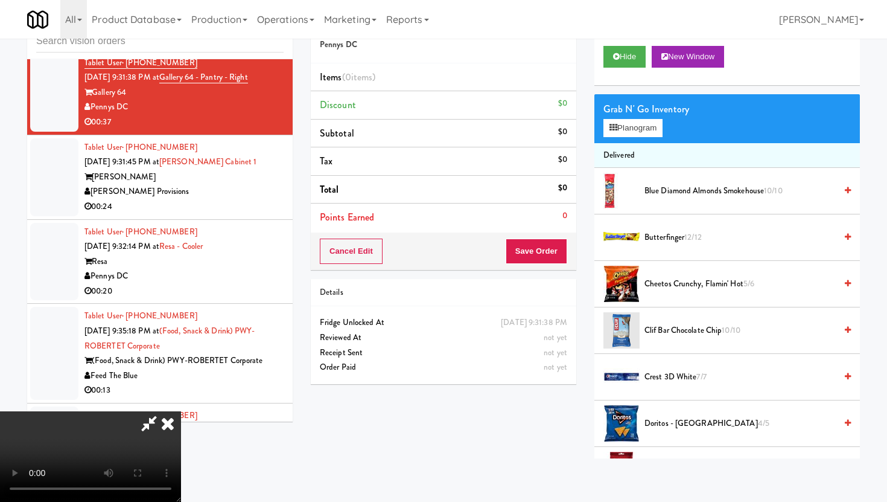
click at [680, 279] on span "Cheetos Crunchy, Flamin' Hot 5/6" at bounding box center [740, 283] width 191 height 15
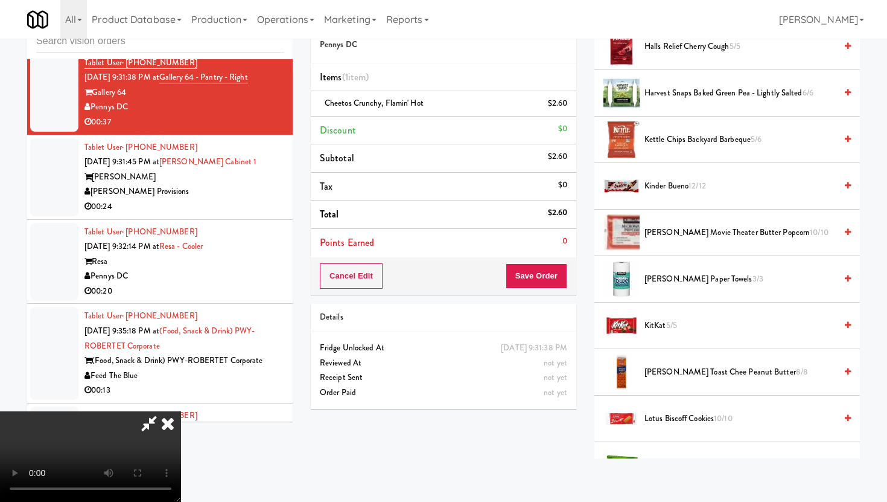
scroll to position [426, 0]
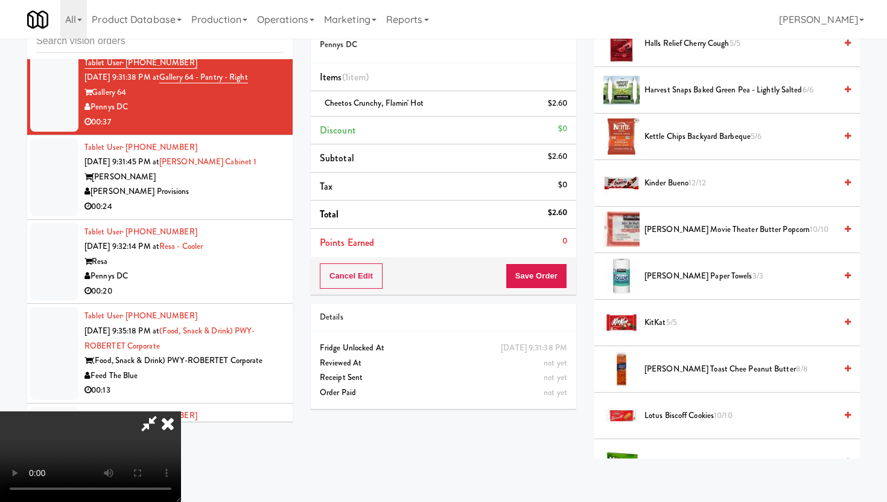
click at [682, 186] on span "Kinder Bueno 12/12" at bounding box center [740, 183] width 191 height 15
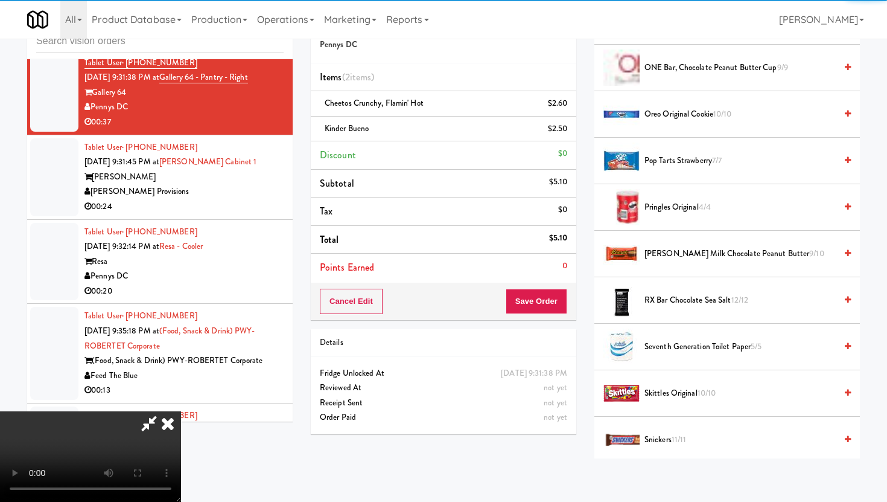
scroll to position [1089, 0]
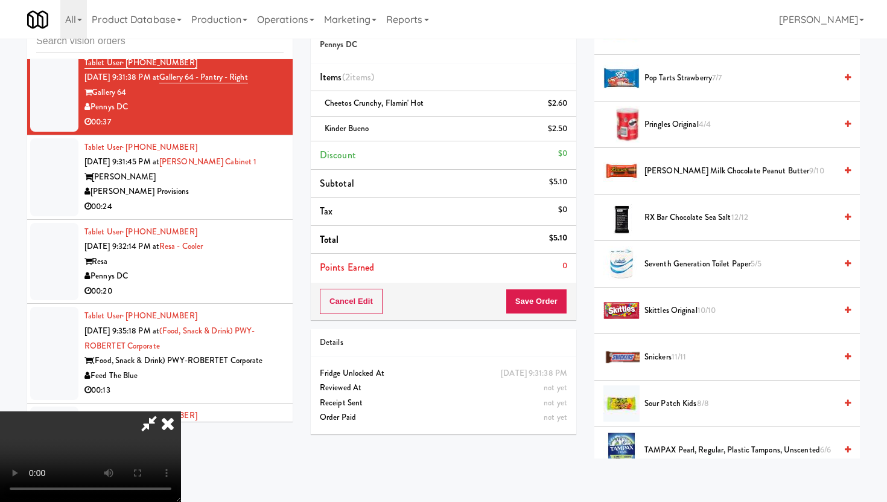
click at [682, 179] on li "Reese's Milk Chocolate Peanut Butter 9/10" at bounding box center [728, 171] width 266 height 46
click at [682, 172] on span "Reese's Milk Chocolate Peanut Butter 9/10" at bounding box center [740, 171] width 191 height 15
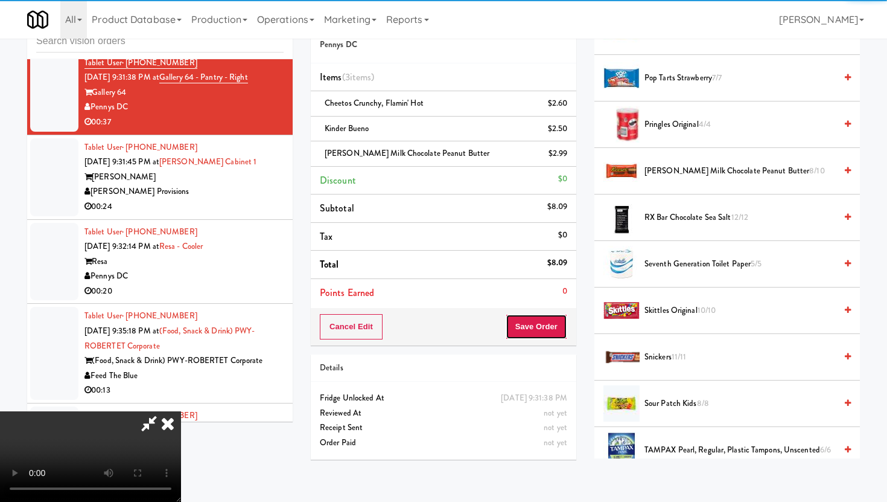
click at [547, 318] on button "Save Order" at bounding box center [537, 326] width 62 height 25
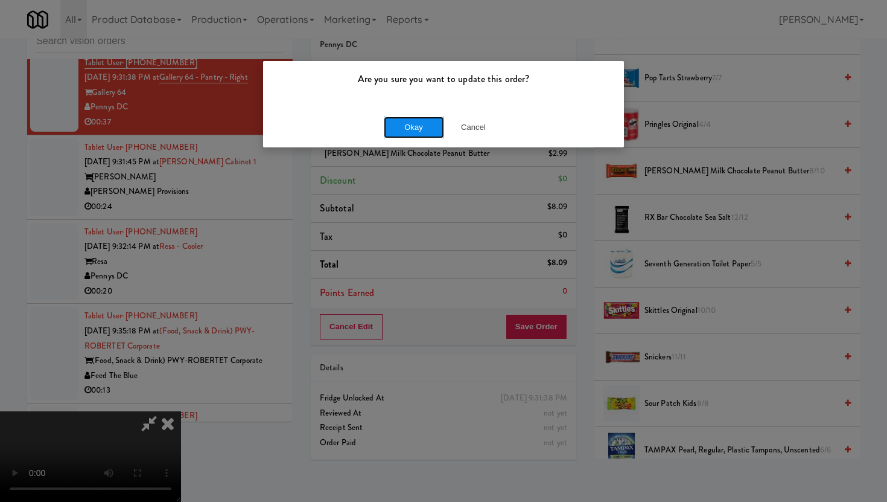
click at [403, 133] on button "Okay" at bounding box center [414, 127] width 60 height 22
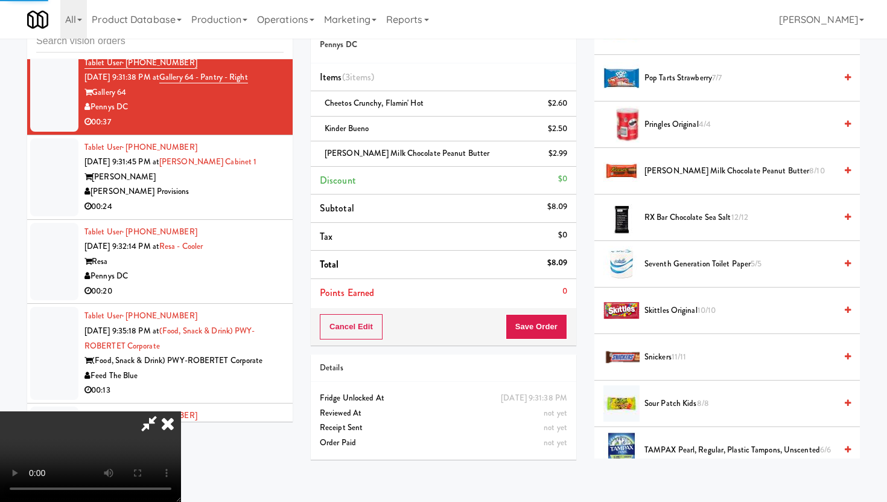
scroll to position [31, 0]
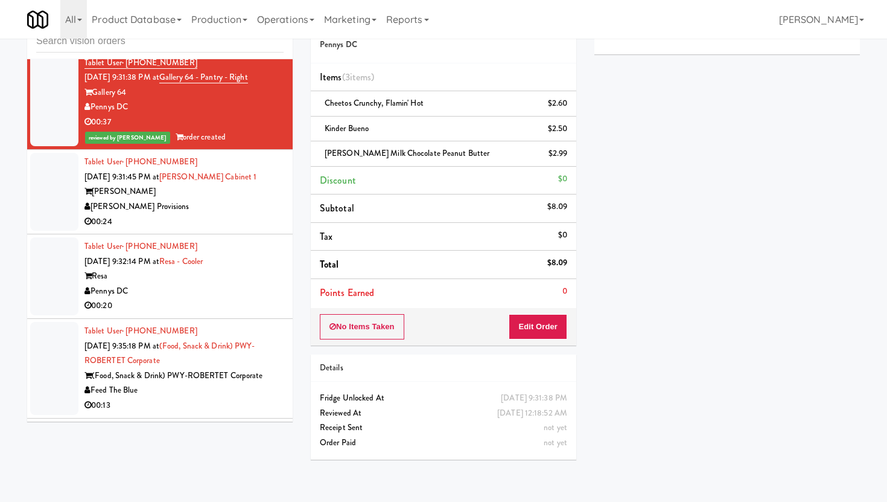
click at [241, 214] on div "[PERSON_NAME] Provisions" at bounding box center [184, 206] width 199 height 15
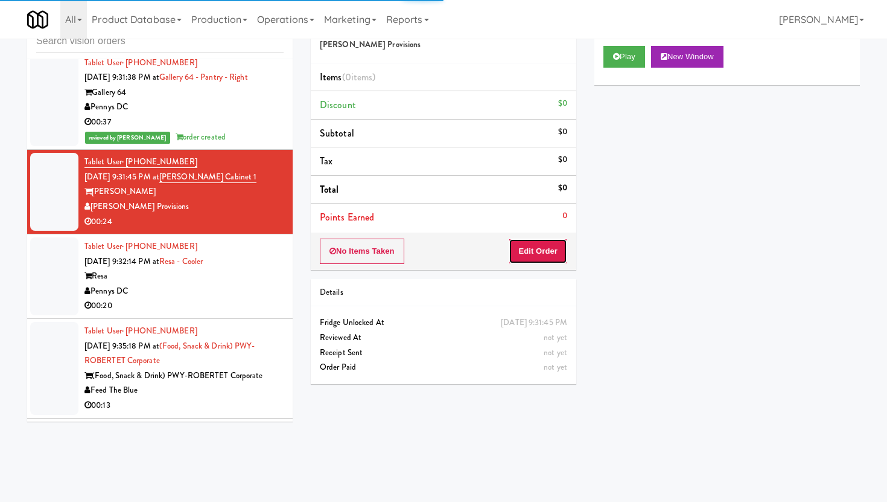
click at [557, 257] on button "Edit Order" at bounding box center [538, 250] width 59 height 25
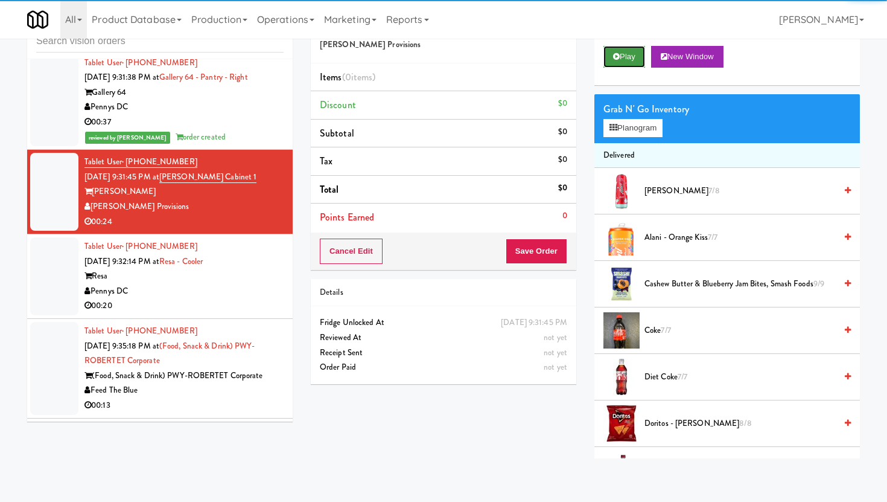
click at [621, 51] on button "Play" at bounding box center [625, 57] width 42 height 22
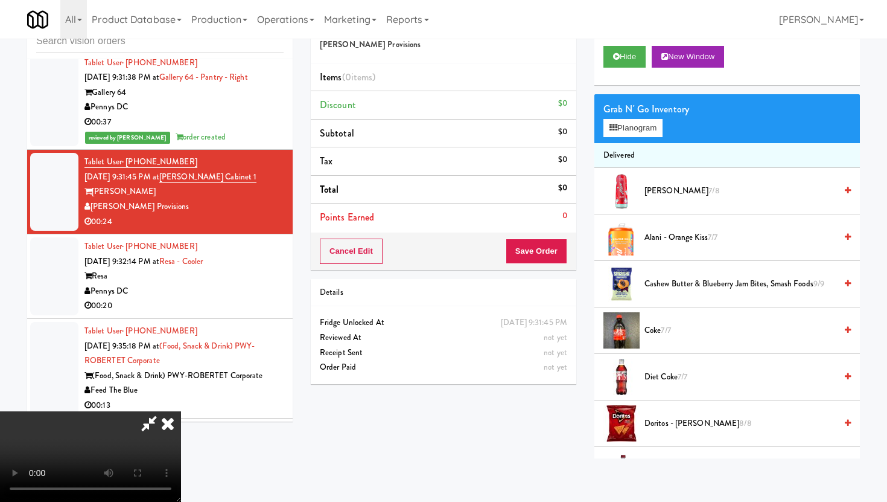
scroll to position [65, 0]
click at [181, 411] on video at bounding box center [90, 456] width 181 height 91
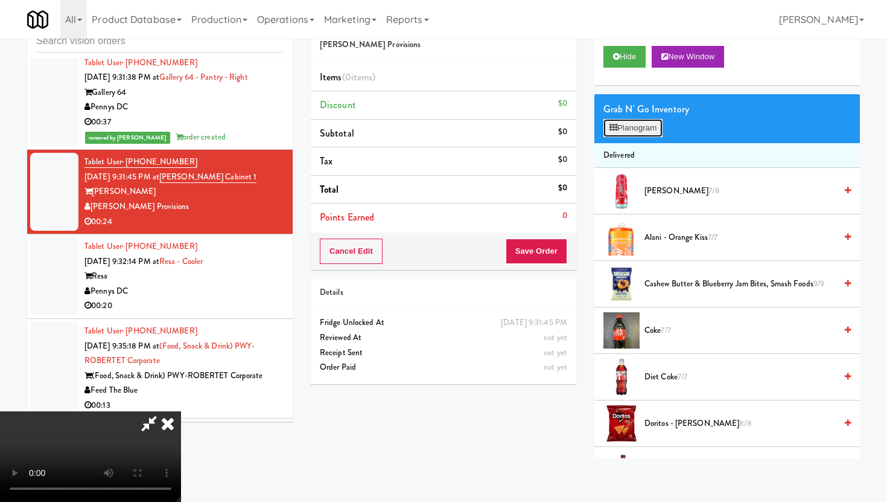
click at [634, 129] on button "Planogram" at bounding box center [633, 128] width 59 height 18
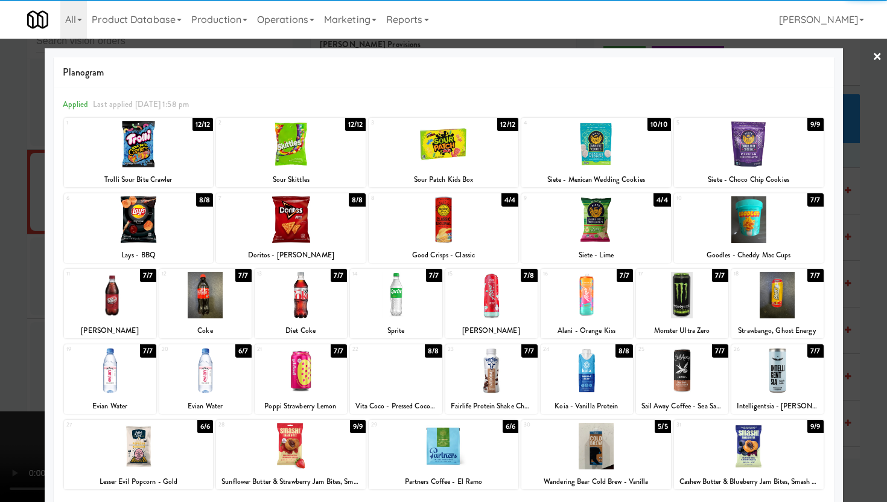
click at [346, 228] on div at bounding box center [291, 219] width 150 height 46
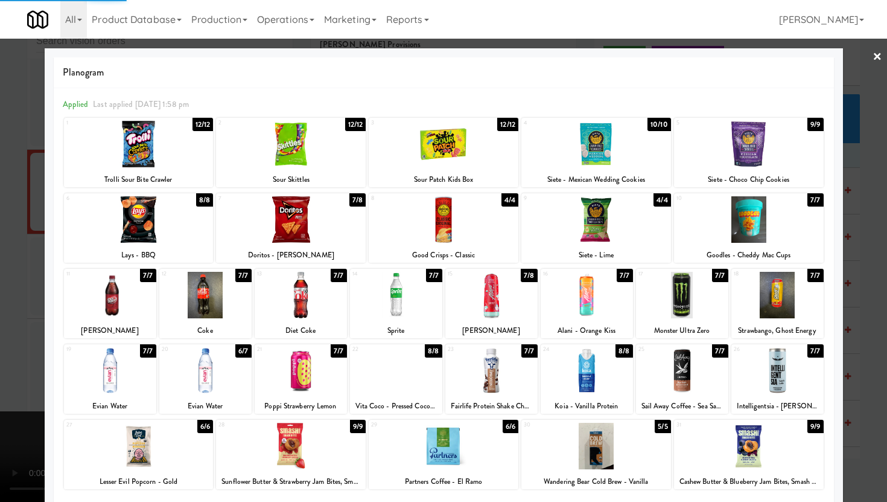
click at [763, 144] on div at bounding box center [749, 144] width 150 height 46
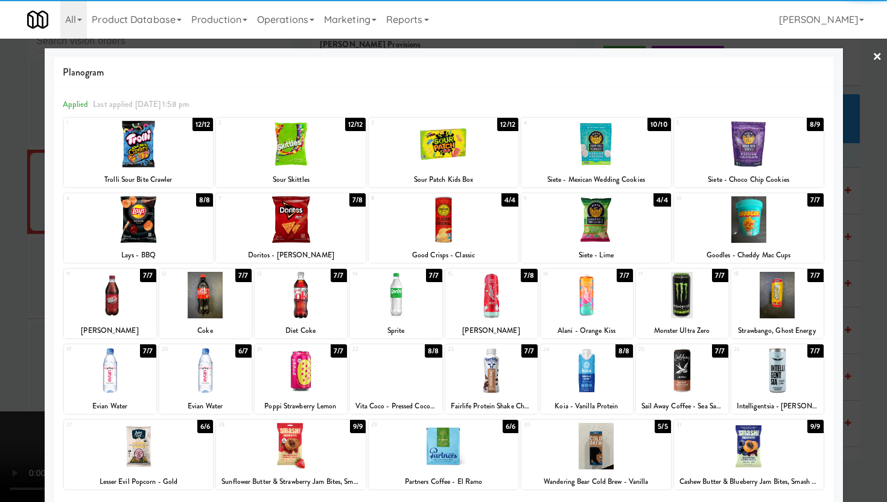
click at [530, 366] on div at bounding box center [491, 370] width 92 height 46
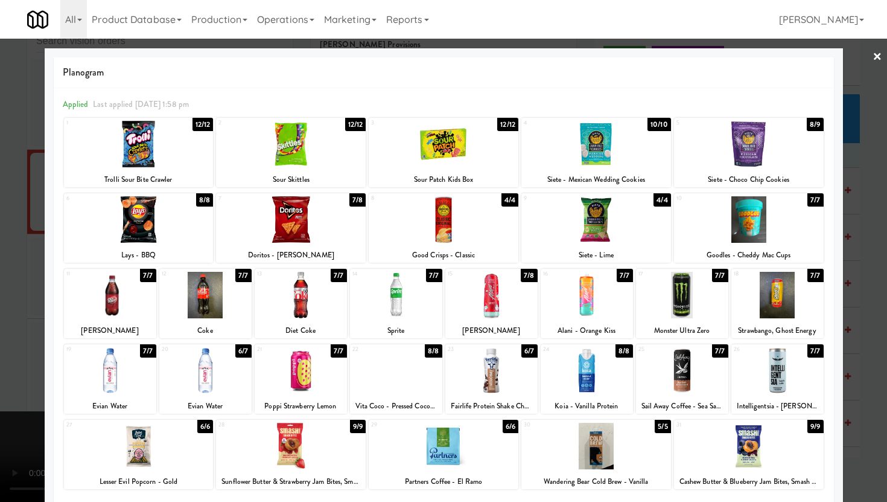
click at [0, 247] on div at bounding box center [443, 251] width 887 height 502
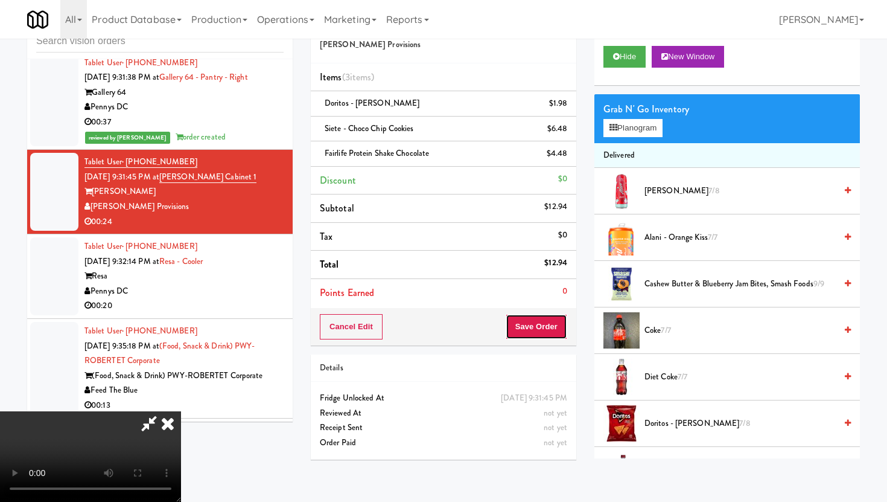
click at [559, 321] on button "Save Order" at bounding box center [537, 326] width 62 height 25
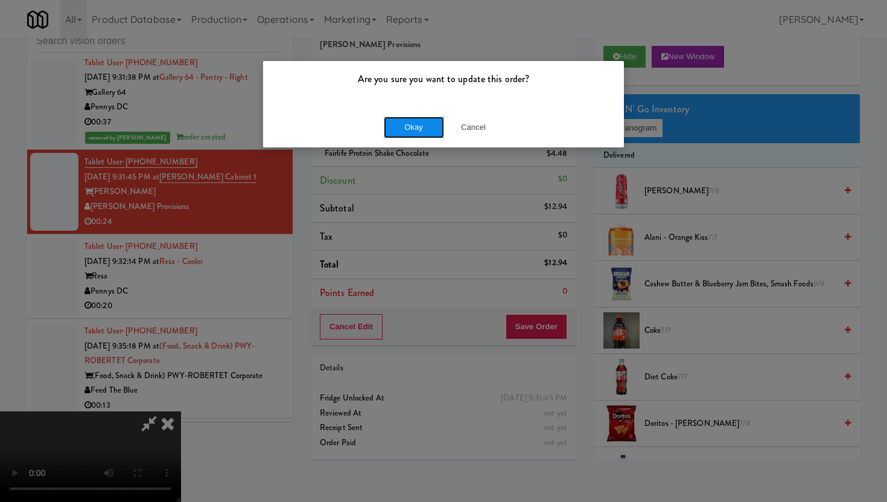
click at [418, 134] on button "Okay" at bounding box center [414, 127] width 60 height 22
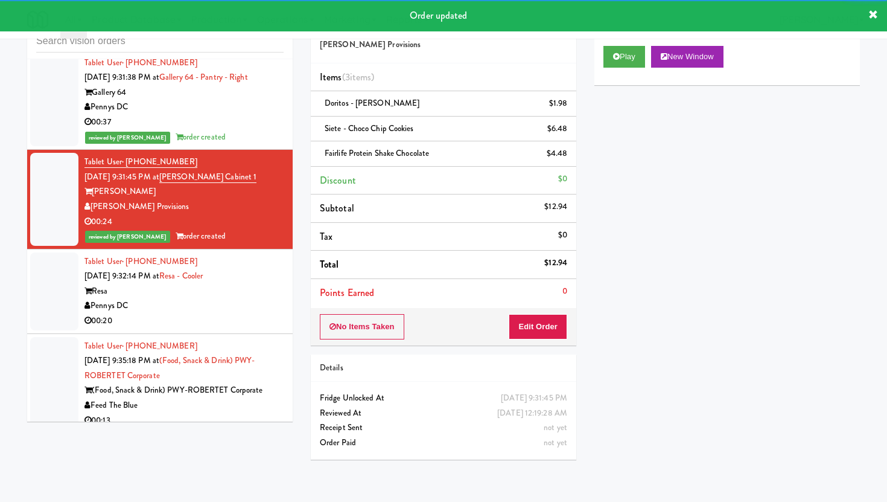
click at [240, 304] on div "Pennys DC" at bounding box center [184, 305] width 199 height 15
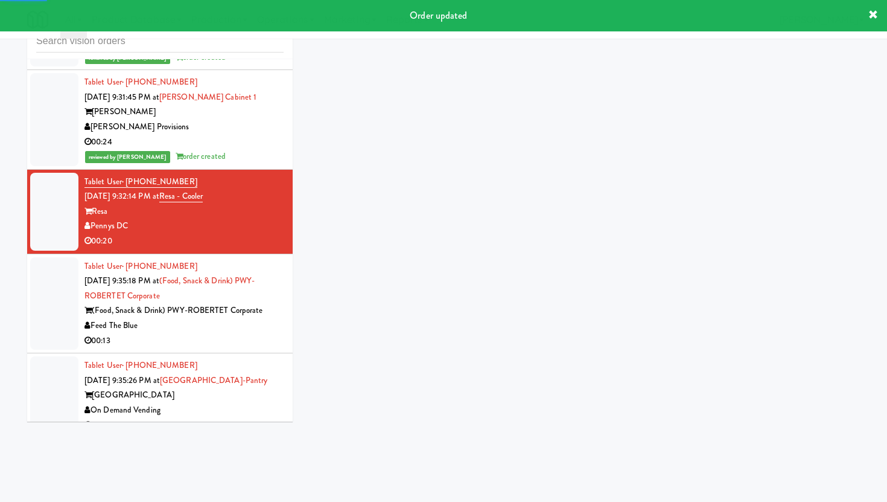
scroll to position [3377, 0]
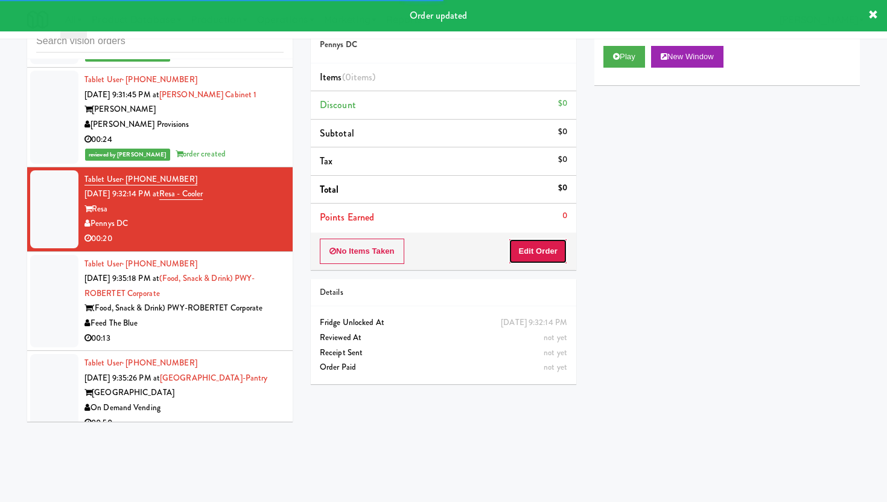
click at [537, 250] on button "Edit Order" at bounding box center [538, 250] width 59 height 25
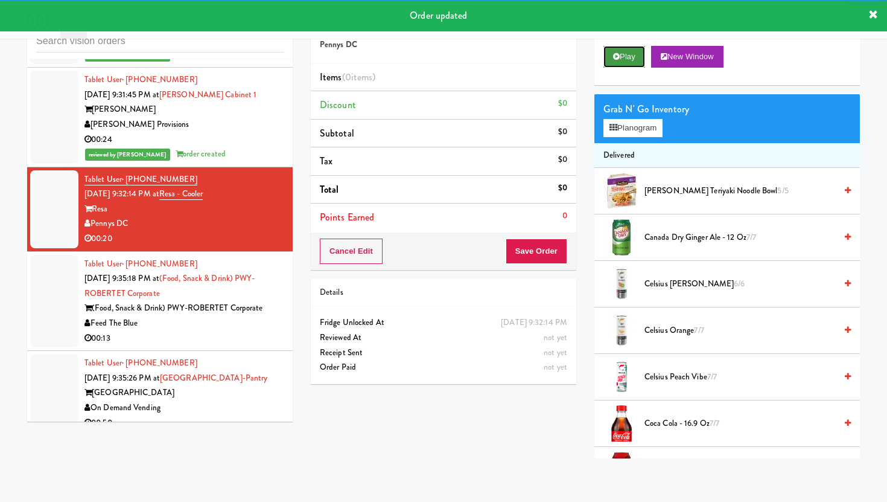
click at [617, 66] on button "Play" at bounding box center [625, 57] width 42 height 22
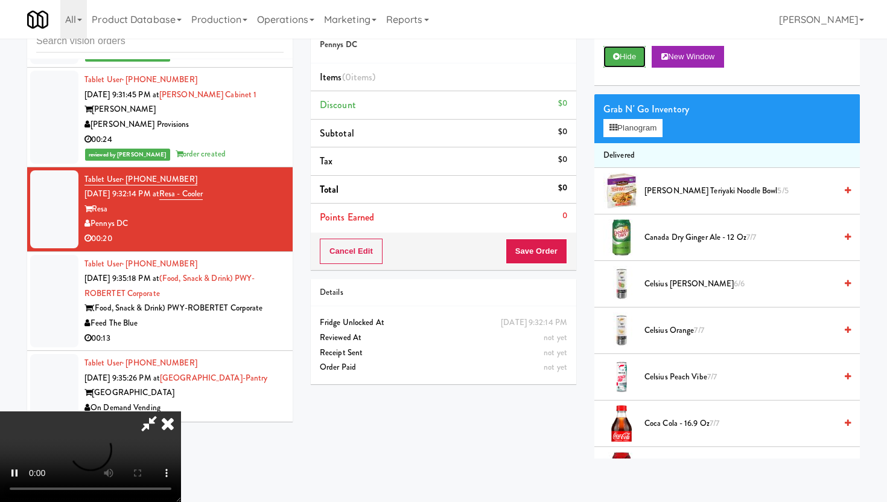
scroll to position [99, 0]
click at [181, 411] on video at bounding box center [90, 456] width 181 height 91
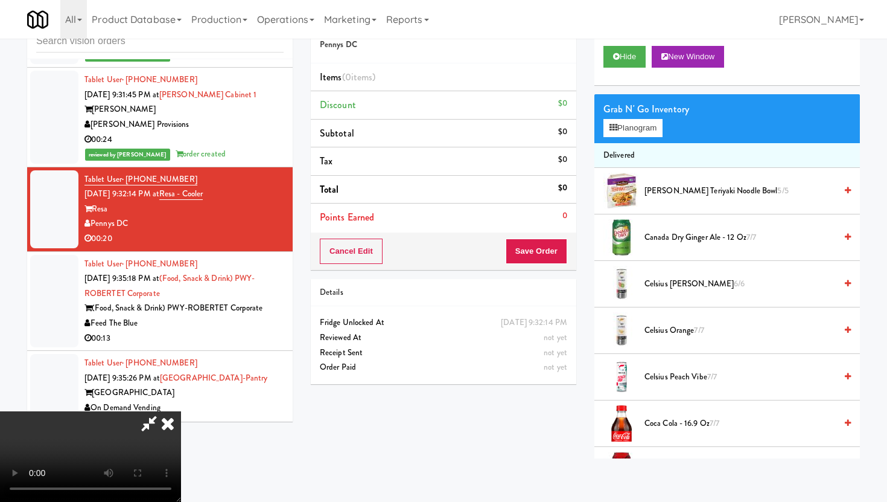
click at [181, 411] on video at bounding box center [90, 456] width 181 height 91
click at [649, 130] on button "Planogram" at bounding box center [633, 128] width 59 height 18
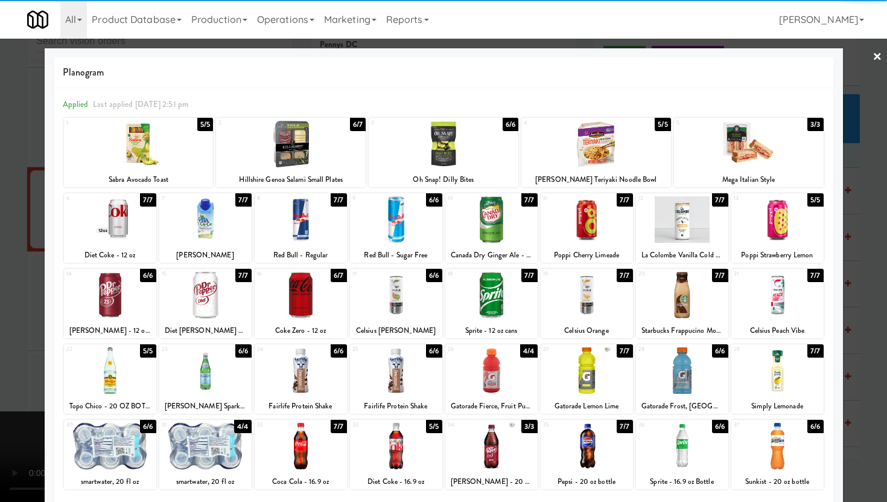
click at [711, 143] on div at bounding box center [749, 144] width 150 height 46
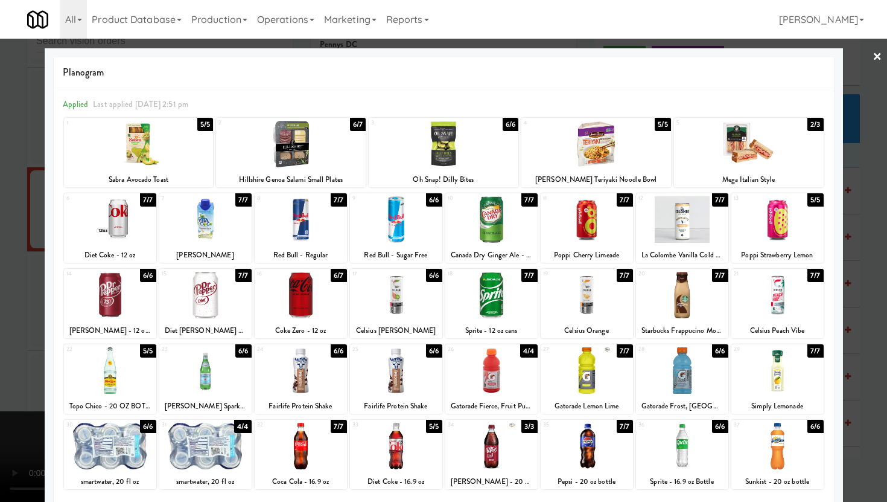
click at [633, 155] on div at bounding box center [597, 144] width 150 height 46
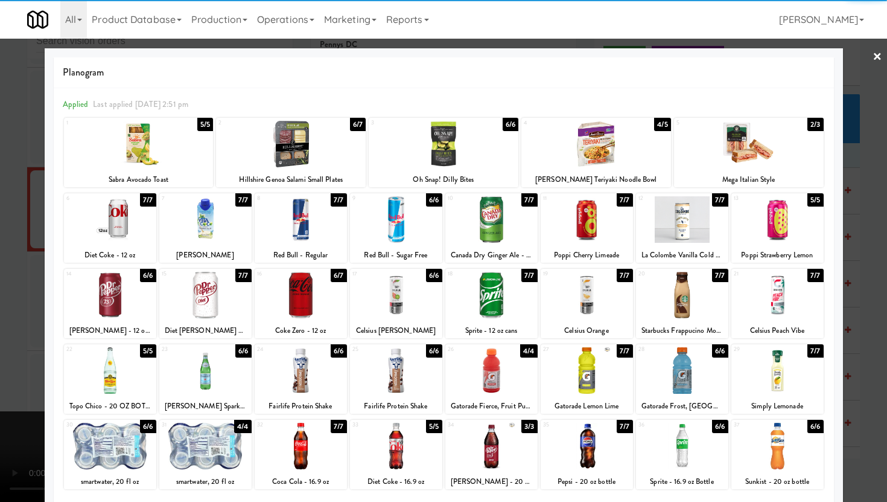
click at [774, 361] on div at bounding box center [778, 370] width 92 height 46
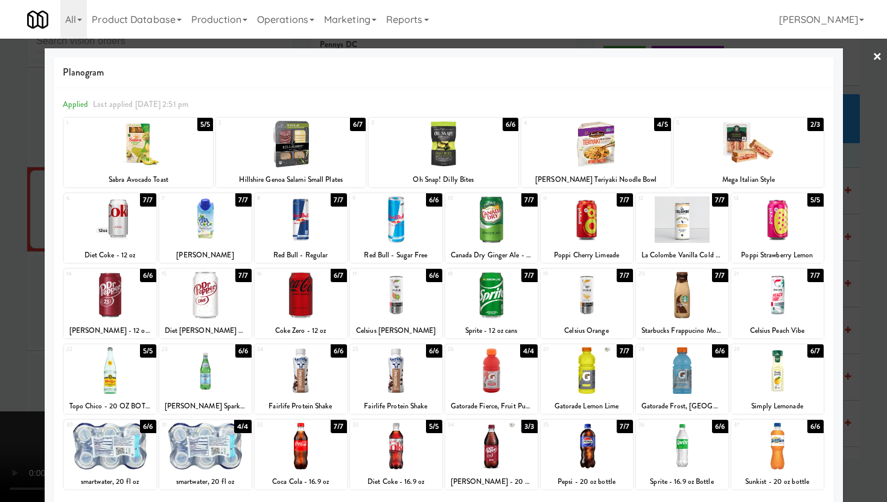
click at [333, 145] on div at bounding box center [291, 144] width 150 height 46
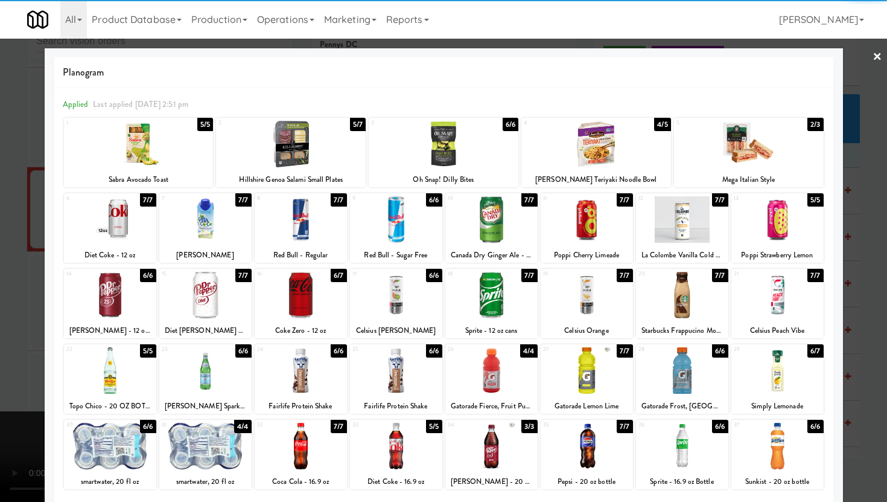
click at [0, 265] on div at bounding box center [443, 251] width 887 height 502
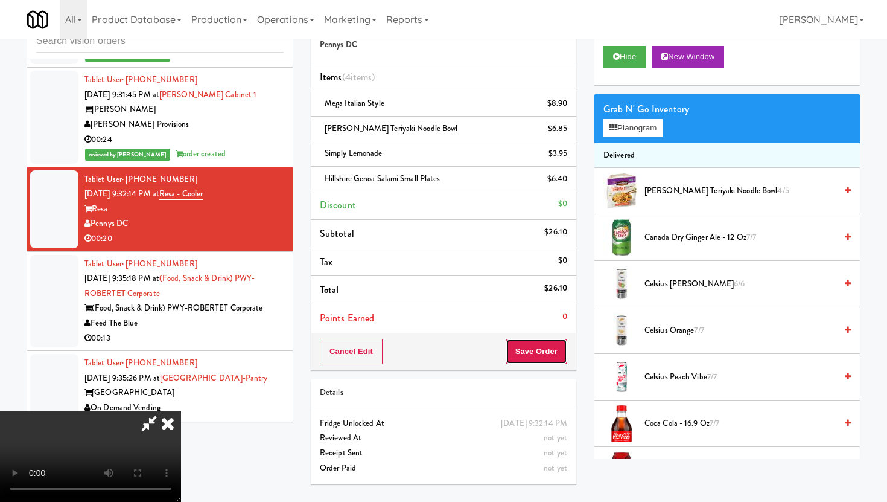
click at [560, 351] on button "Save Order" at bounding box center [537, 351] width 62 height 25
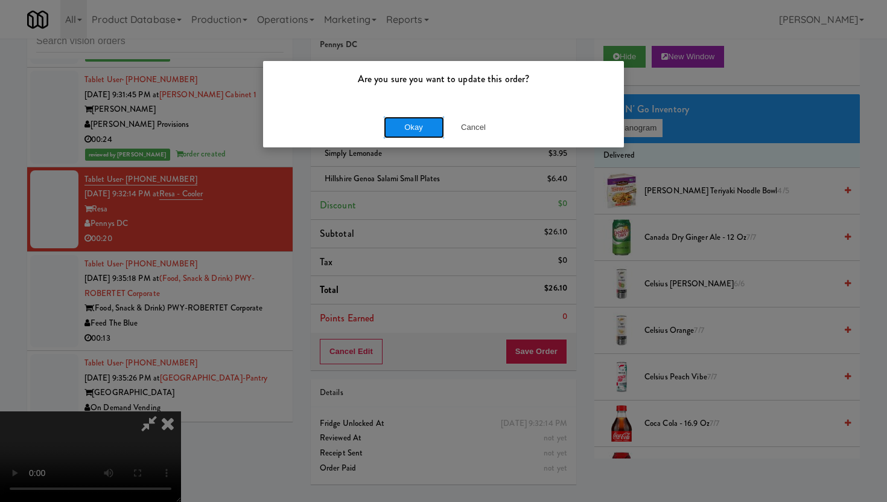
click at [408, 137] on button "Okay" at bounding box center [414, 127] width 60 height 22
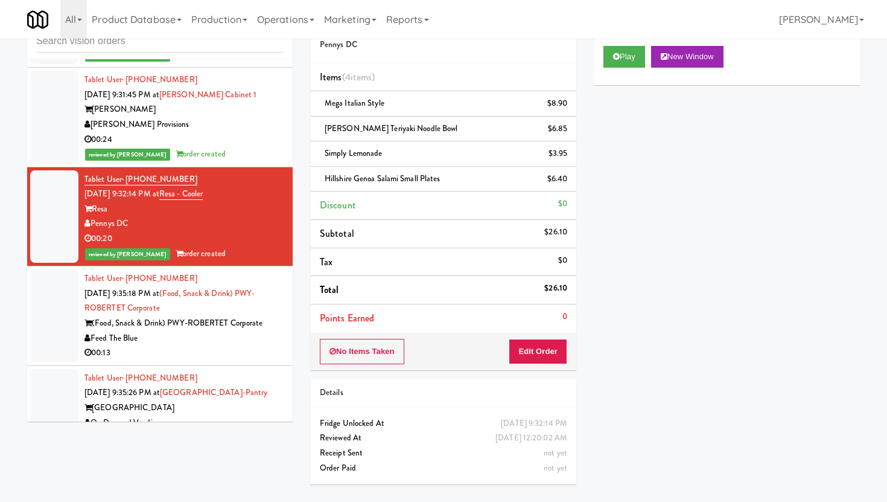
click at [218, 353] on div "00:13" at bounding box center [184, 352] width 199 height 15
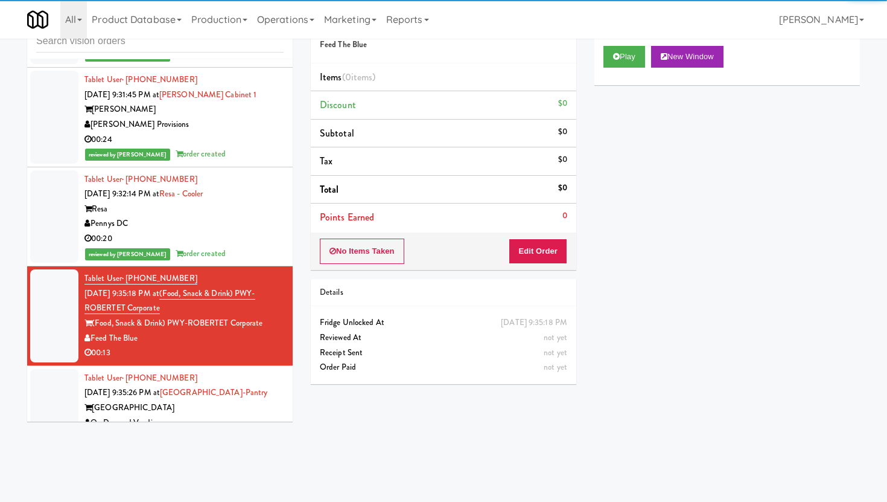
click at [523, 238] on div "No Items Taken Edit Order" at bounding box center [444, 250] width 266 height 37
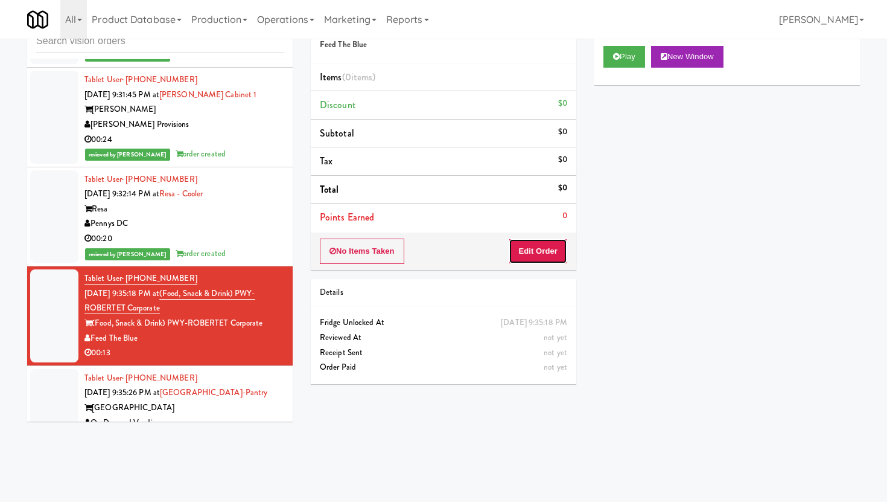
click at [531, 255] on button "Edit Order" at bounding box center [538, 250] width 59 height 25
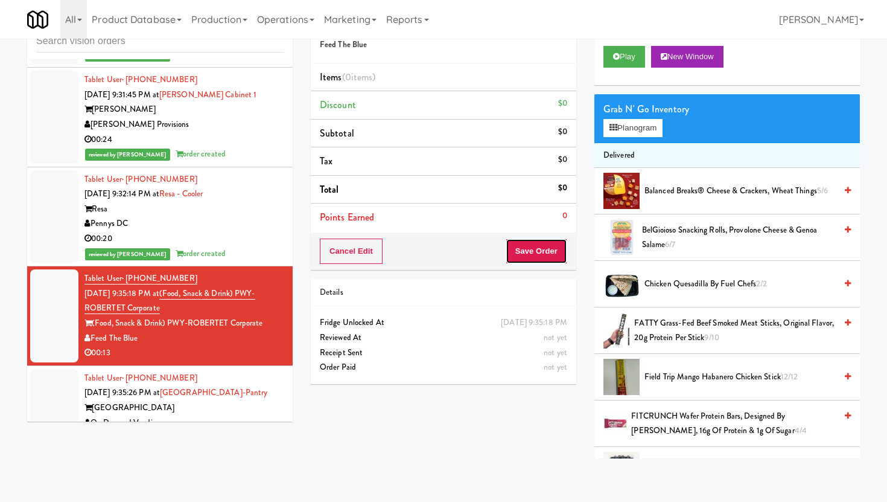
click at [549, 243] on button "Save Order" at bounding box center [537, 250] width 62 height 25
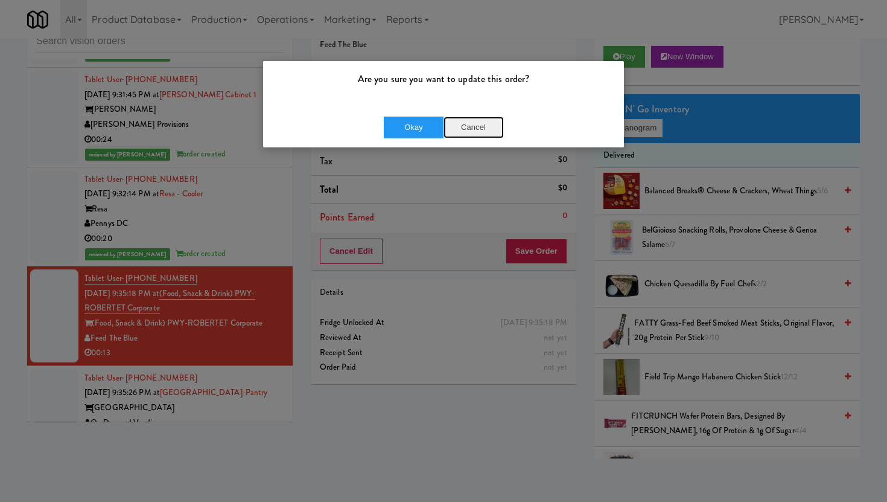
click at [491, 127] on button "Cancel" at bounding box center [474, 127] width 60 height 22
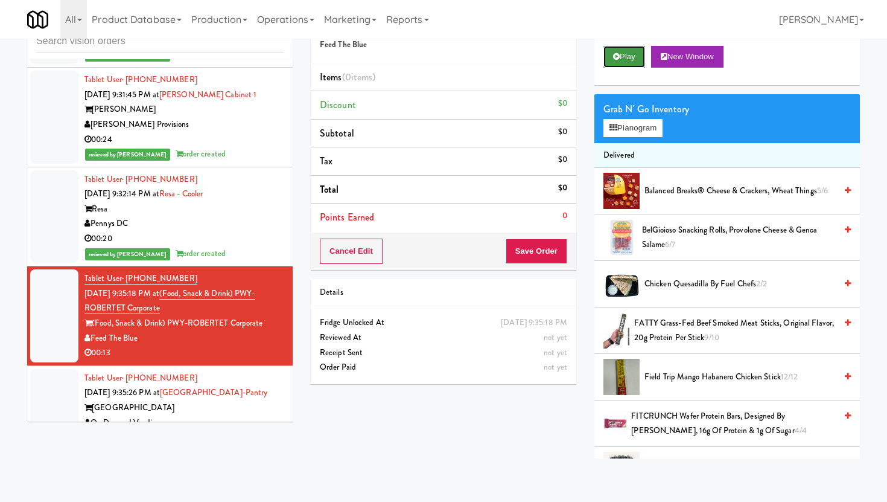
click at [625, 66] on button "Play" at bounding box center [625, 57] width 42 height 22
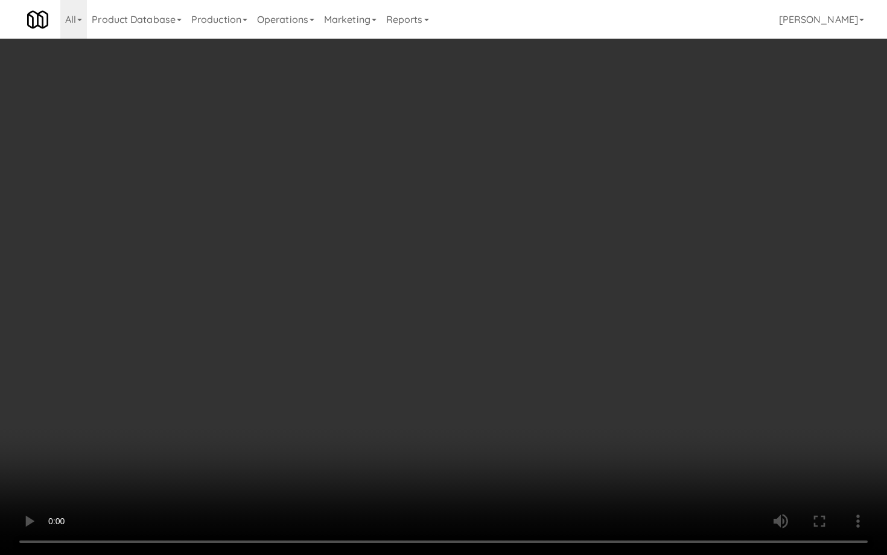
click at [158, 317] on video at bounding box center [443, 277] width 887 height 555
click at [473, 471] on video at bounding box center [443, 277] width 887 height 555
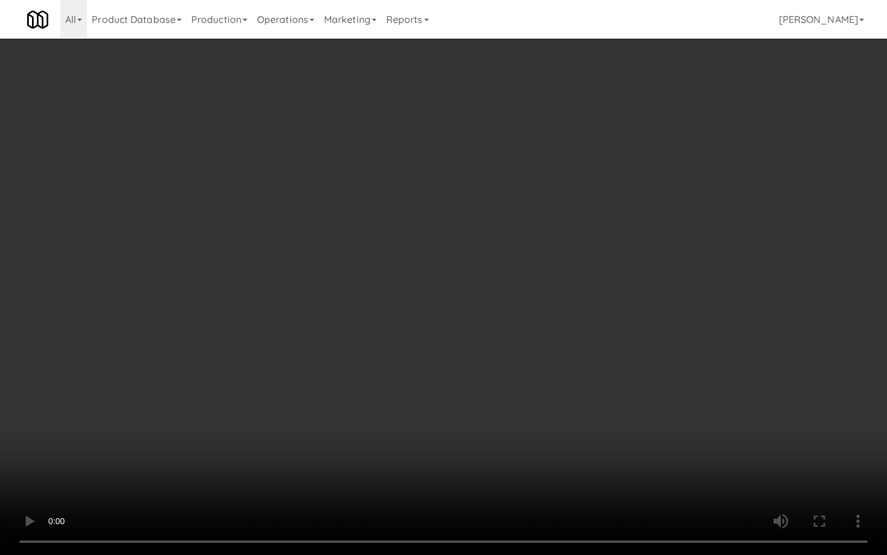
click at [473, 471] on video at bounding box center [443, 277] width 887 height 555
click at [0, 438] on video at bounding box center [443, 277] width 887 height 555
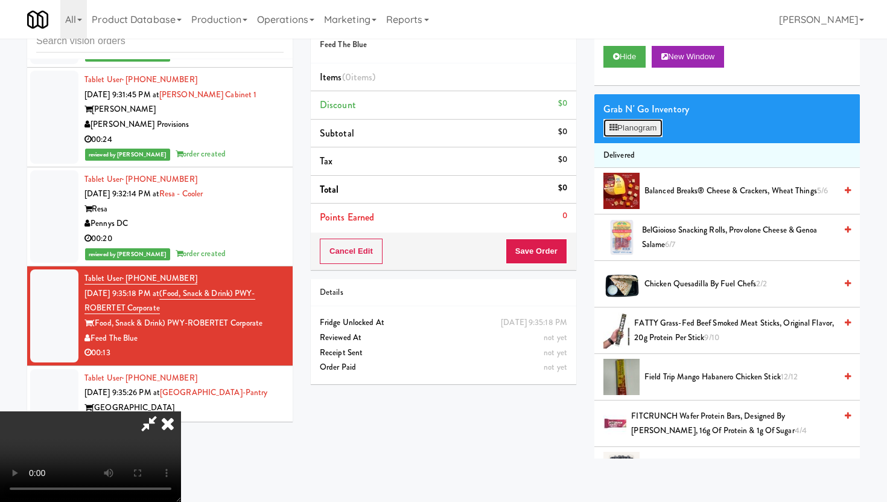
click at [640, 129] on button "Planogram" at bounding box center [633, 128] width 59 height 18
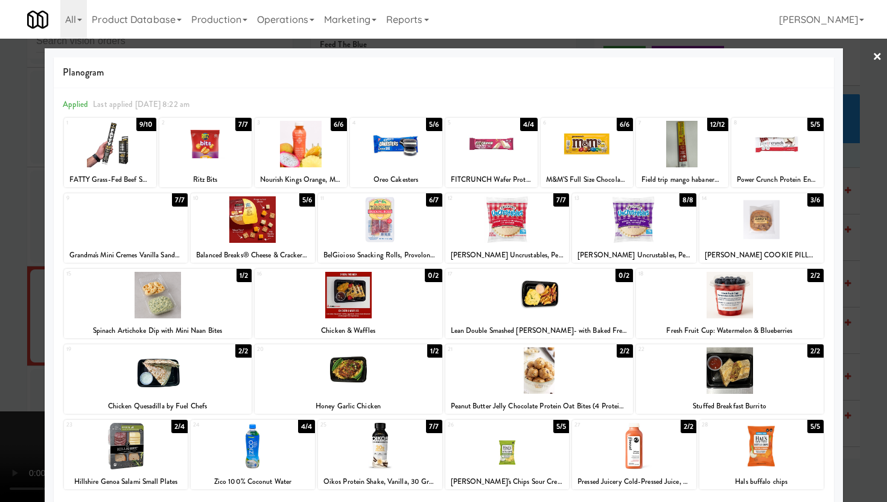
click at [116, 149] on div at bounding box center [110, 144] width 92 height 46
click at [17, 164] on div at bounding box center [443, 251] width 887 height 502
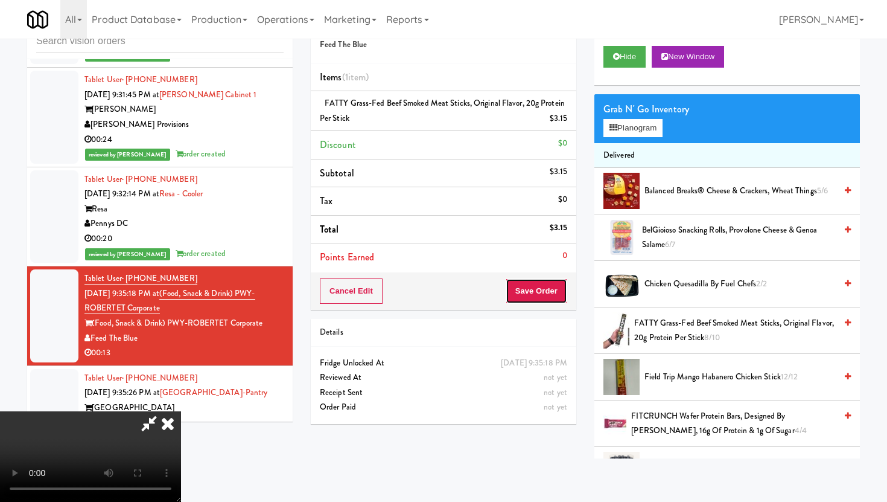
click at [549, 292] on button "Save Order" at bounding box center [537, 290] width 62 height 25
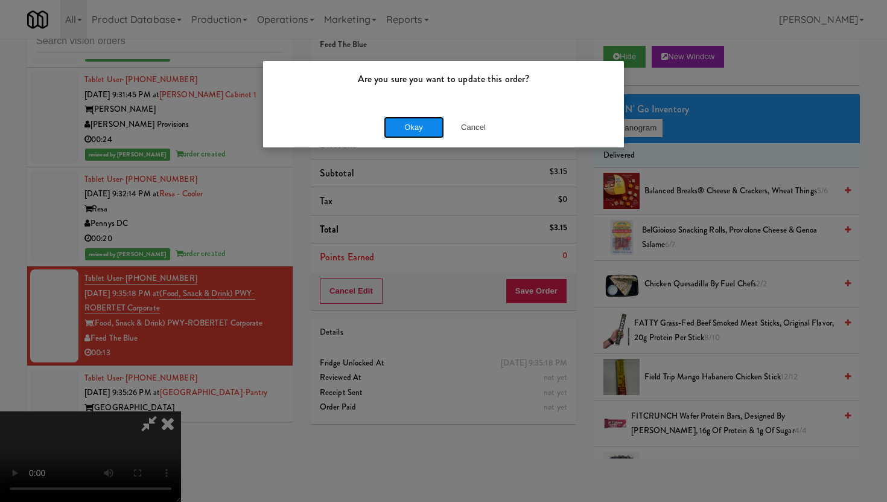
click at [419, 133] on button "Okay" at bounding box center [414, 127] width 60 height 22
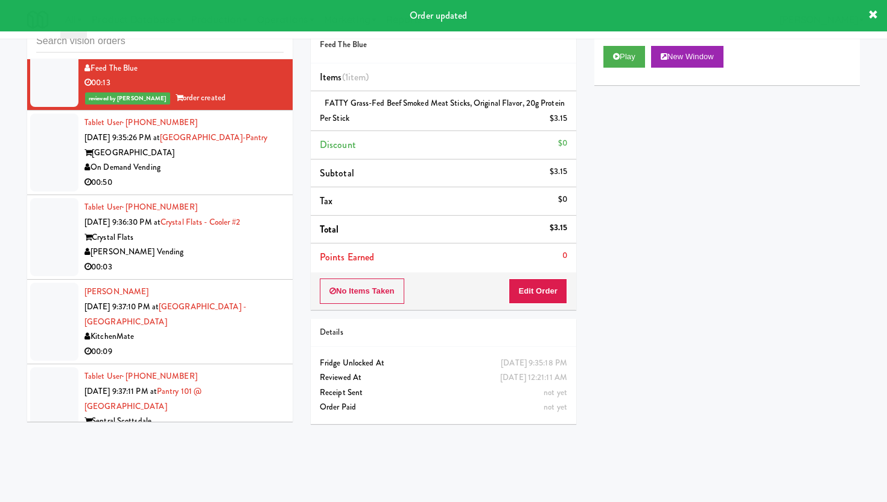
scroll to position [3657, 0]
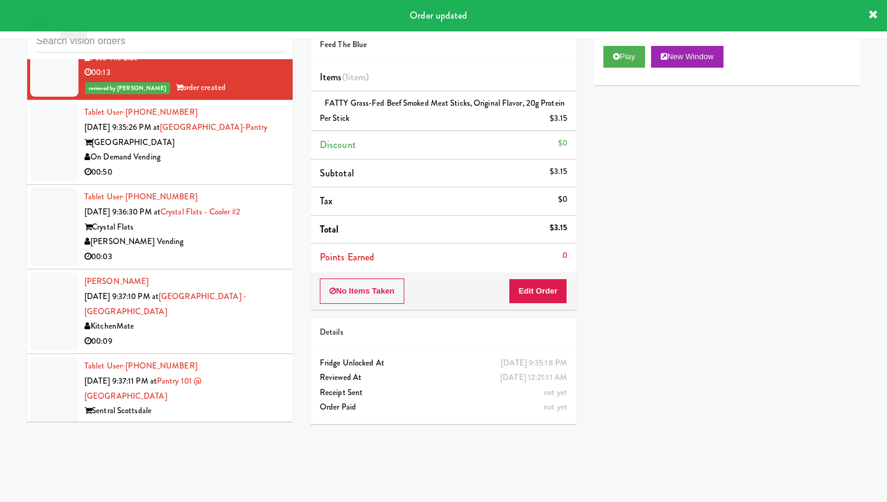
click at [236, 147] on div "Wheeling Town Center" at bounding box center [184, 142] width 199 height 15
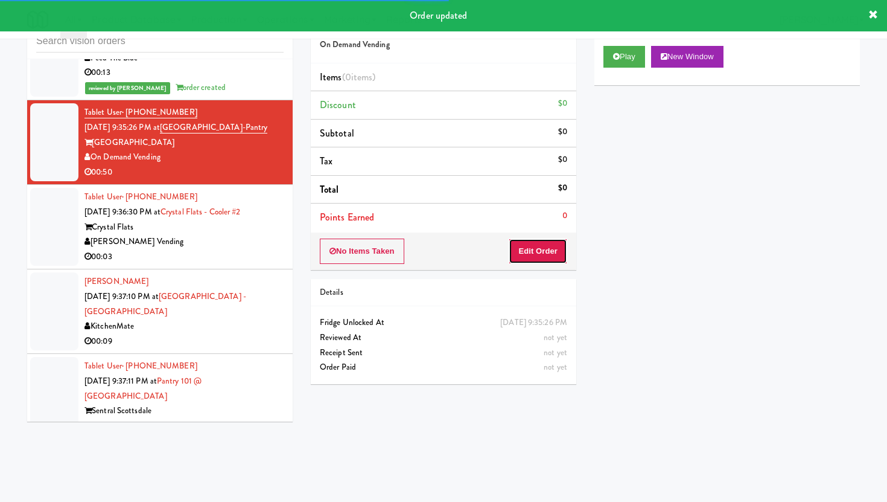
click at [526, 248] on button "Edit Order" at bounding box center [538, 250] width 59 height 25
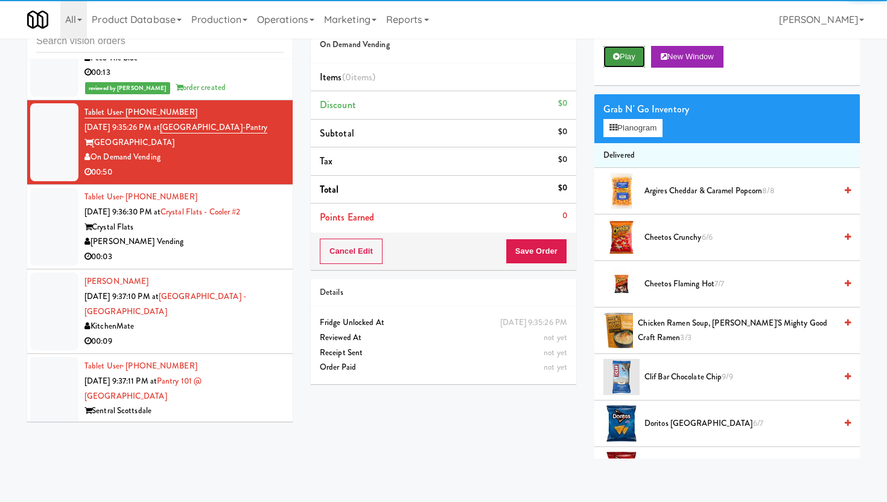
click at [627, 53] on button "Play" at bounding box center [625, 57] width 42 height 22
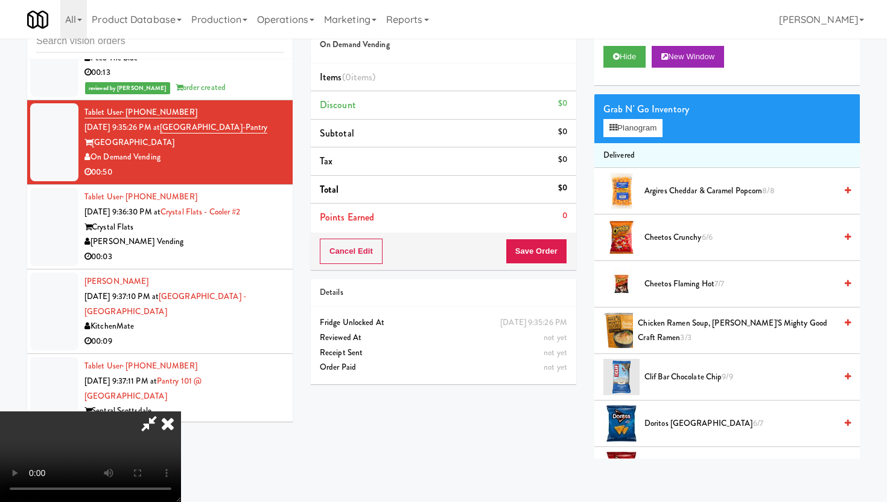
scroll to position [68, 0]
click at [181, 411] on video at bounding box center [90, 456] width 181 height 91
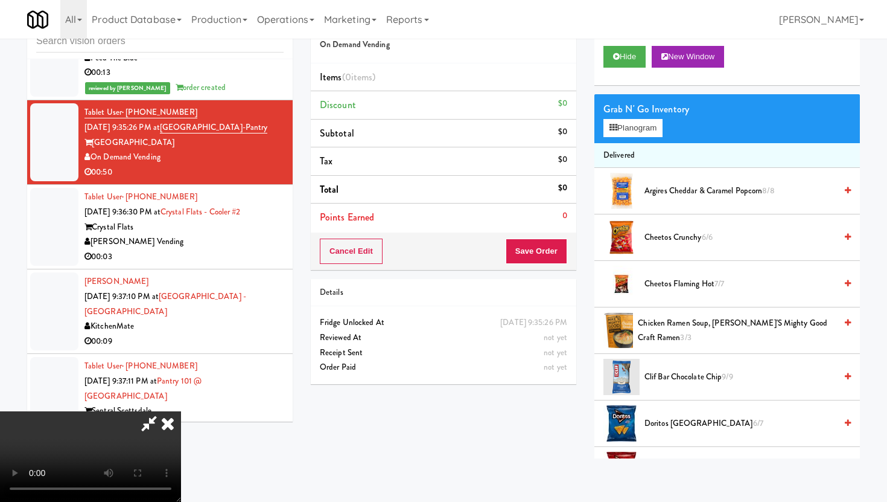
click at [181, 411] on video at bounding box center [90, 456] width 181 height 91
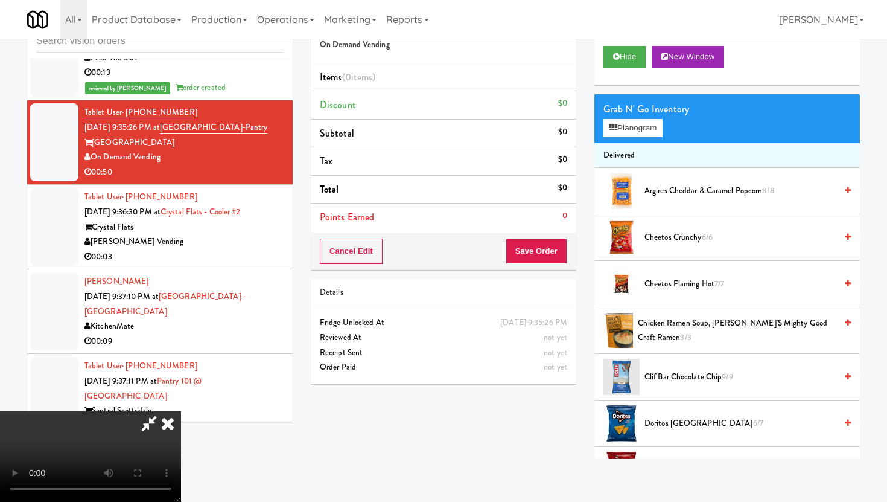
click at [181, 411] on video at bounding box center [90, 456] width 181 height 91
click at [639, 129] on button "Planogram" at bounding box center [633, 128] width 59 height 18
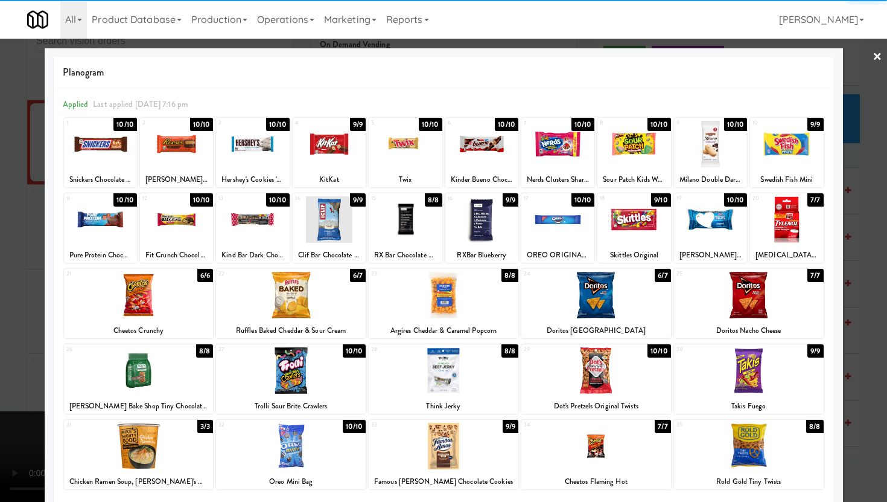
click at [766, 239] on div at bounding box center [786, 219] width 73 height 46
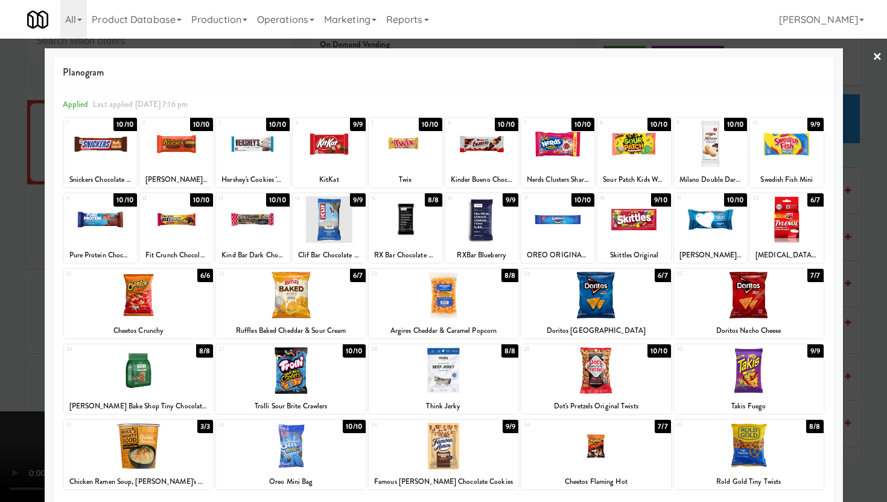
click at [313, 158] on div at bounding box center [329, 144] width 73 height 46
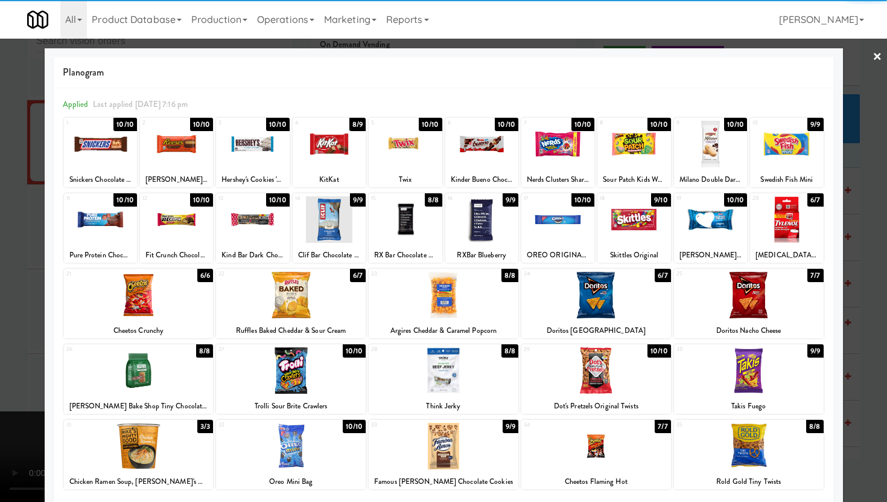
click at [0, 136] on div at bounding box center [443, 251] width 887 height 502
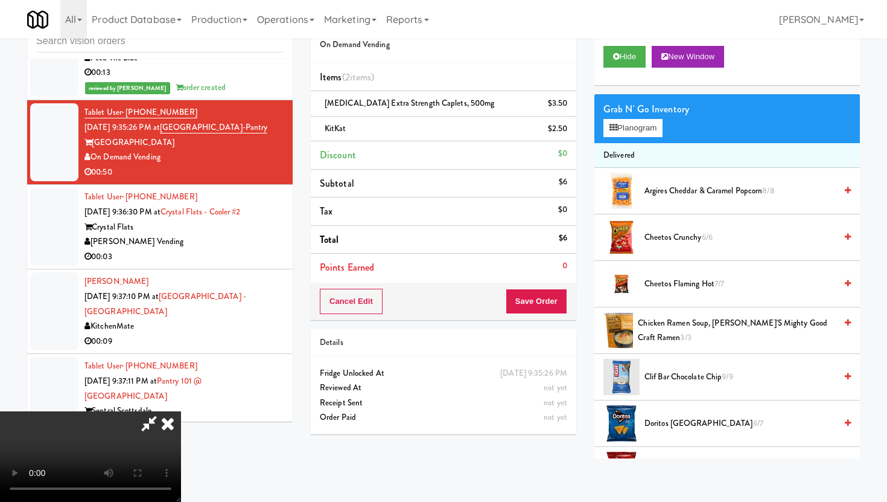
click at [181, 411] on video at bounding box center [90, 456] width 181 height 91
click at [553, 303] on button "Save Order" at bounding box center [537, 301] width 62 height 25
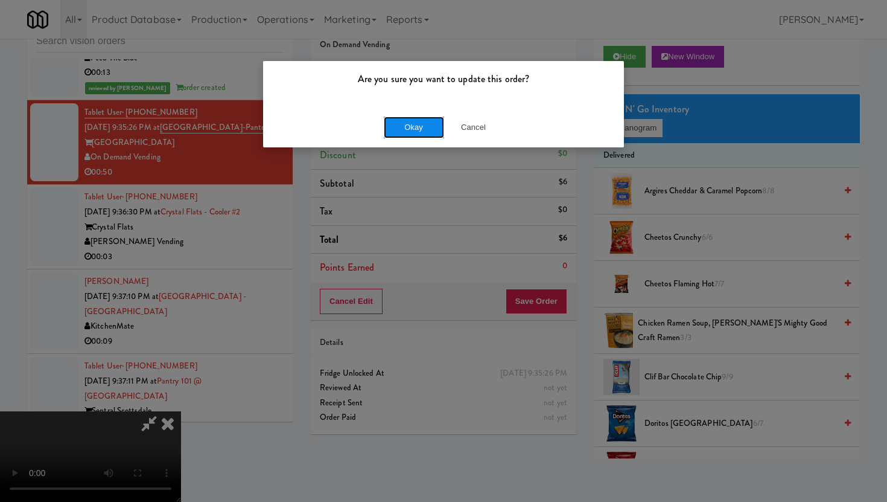
click at [433, 122] on button "Okay" at bounding box center [414, 127] width 60 height 22
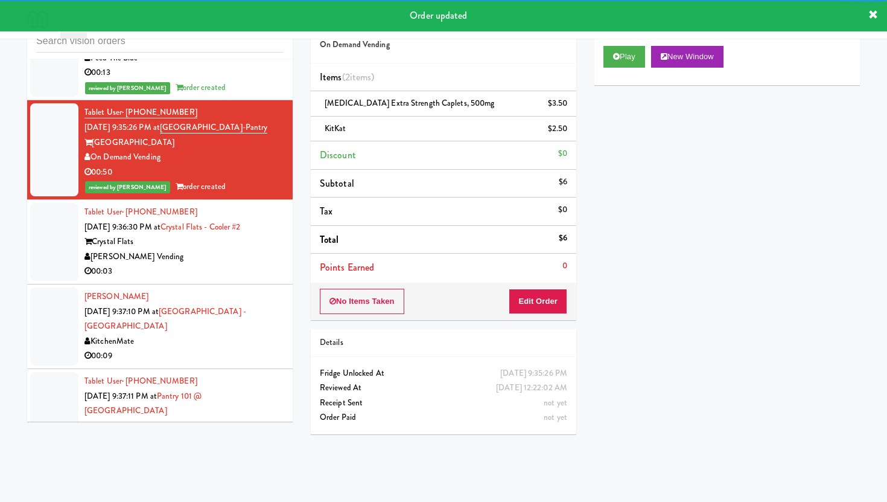
click at [239, 263] on div "[PERSON_NAME] Vending" at bounding box center [184, 256] width 199 height 15
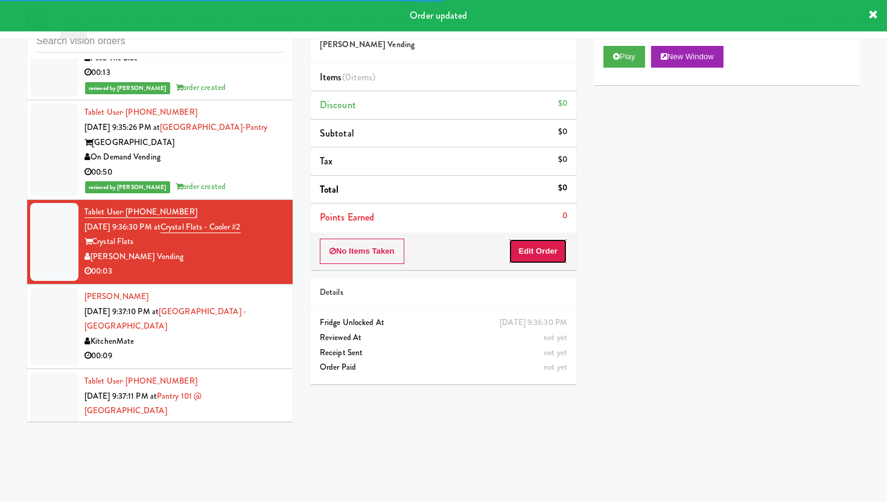
click at [536, 241] on button "Edit Order" at bounding box center [538, 250] width 59 height 25
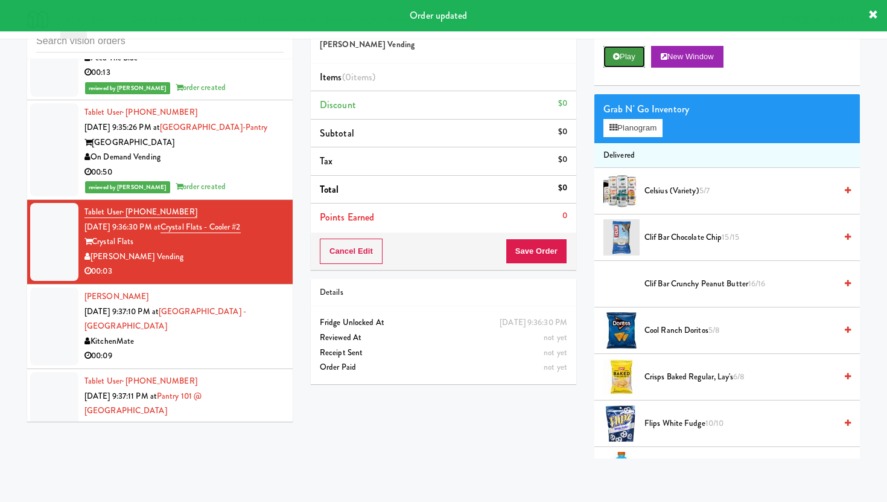
click at [632, 50] on button "Play" at bounding box center [625, 57] width 42 height 22
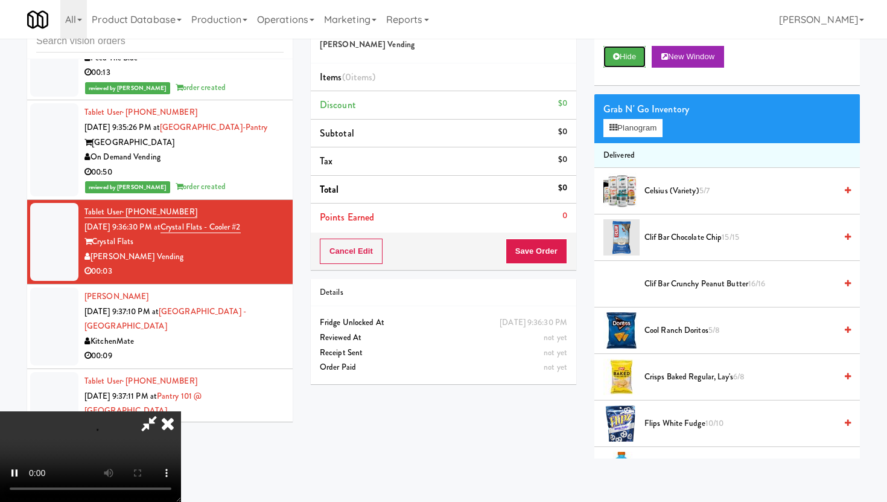
scroll to position [99, 0]
click at [181, 411] on video at bounding box center [90, 456] width 181 height 91
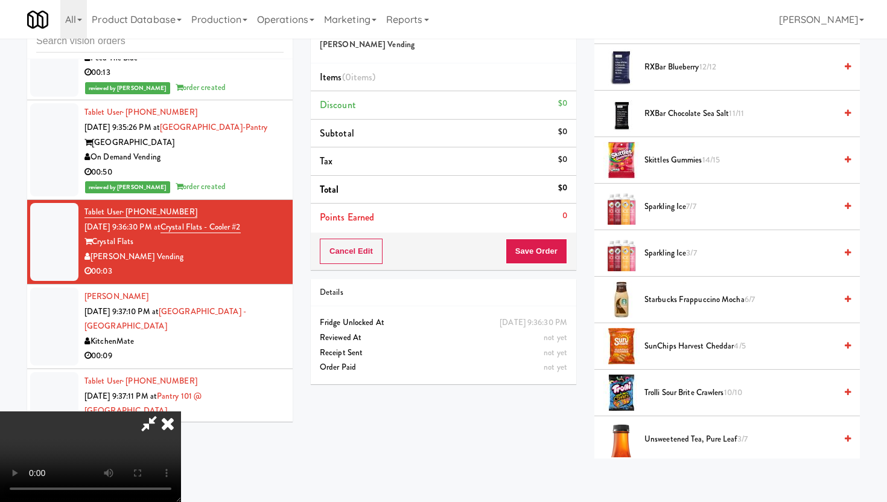
scroll to position [1193, 0]
click at [680, 202] on span "Sparkling Ice 7/7" at bounding box center [740, 206] width 191 height 15
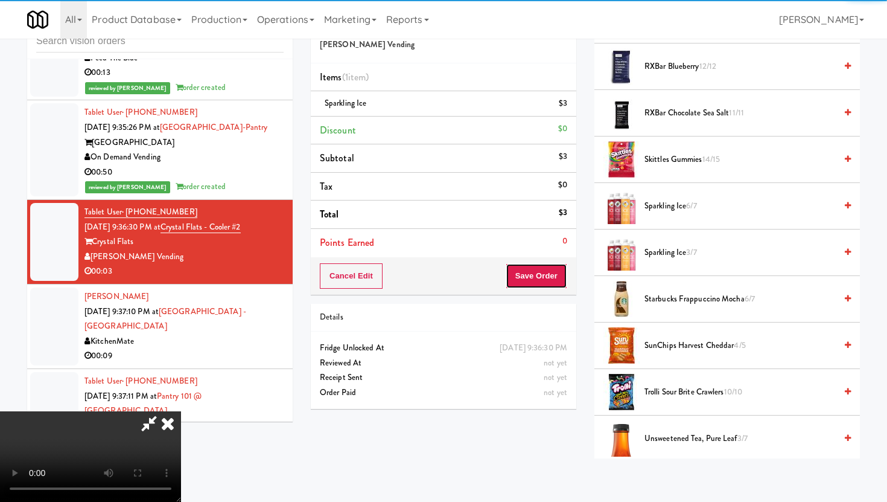
click at [549, 275] on button "Save Order" at bounding box center [537, 275] width 62 height 25
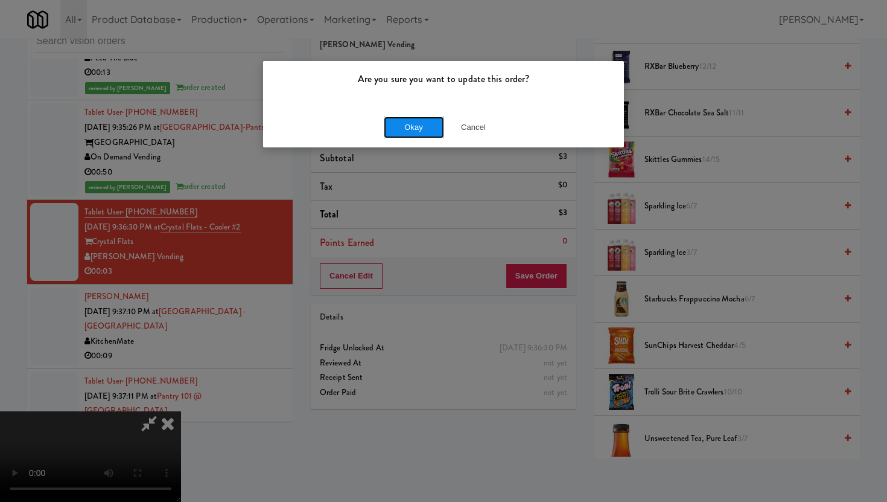
click at [427, 128] on button "Okay" at bounding box center [414, 127] width 60 height 22
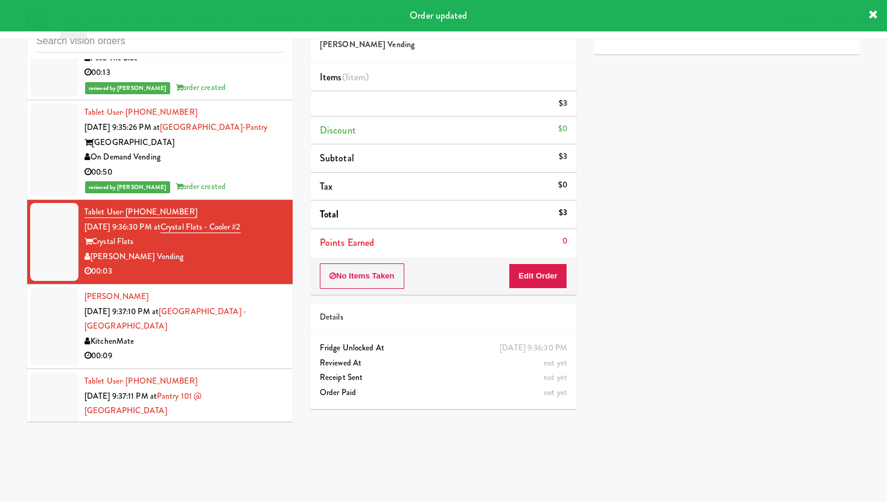
scroll to position [0, 0]
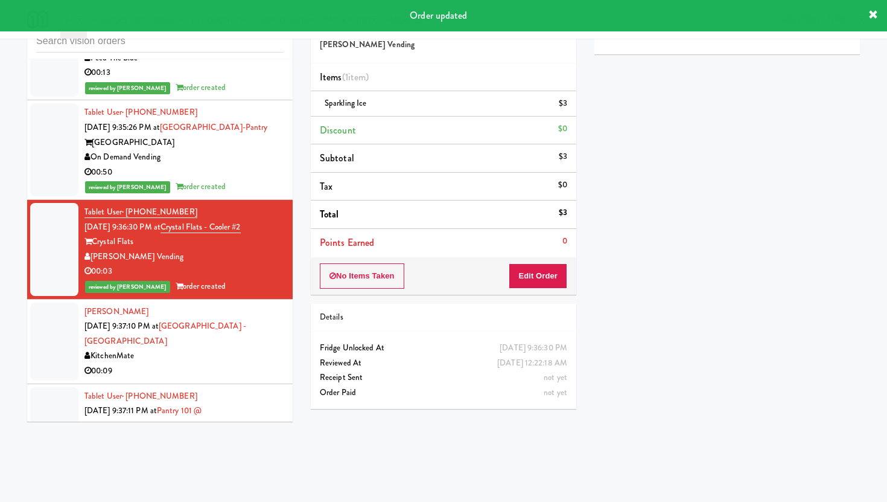
click at [216, 358] on div "KitchenMate" at bounding box center [184, 355] width 199 height 15
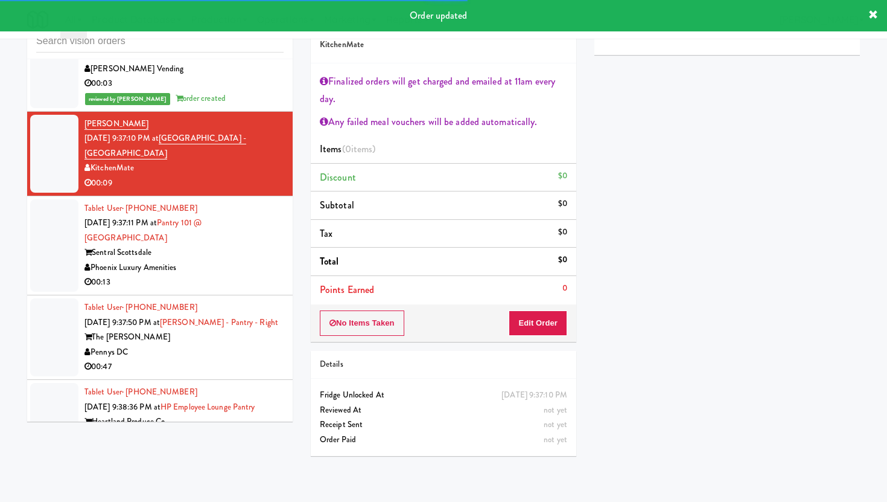
scroll to position [3868, 0]
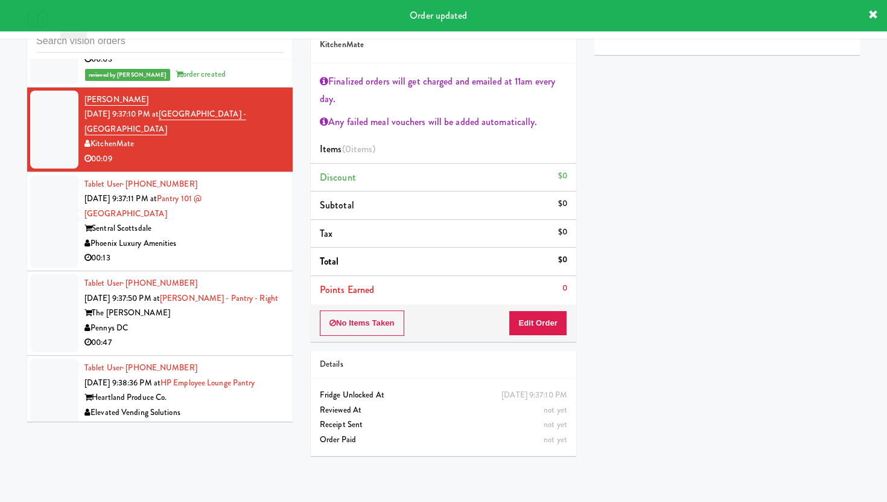
click at [271, 250] on div "00:13" at bounding box center [184, 257] width 199 height 15
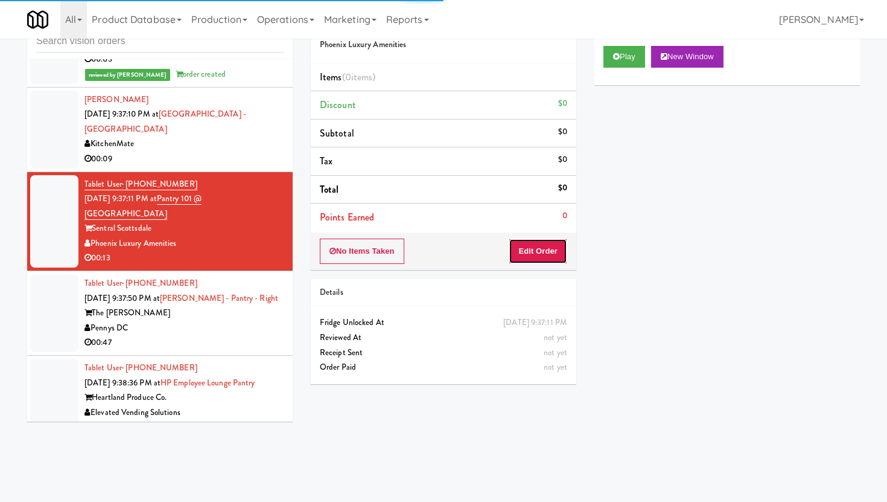
click at [527, 246] on button "Edit Order" at bounding box center [538, 250] width 59 height 25
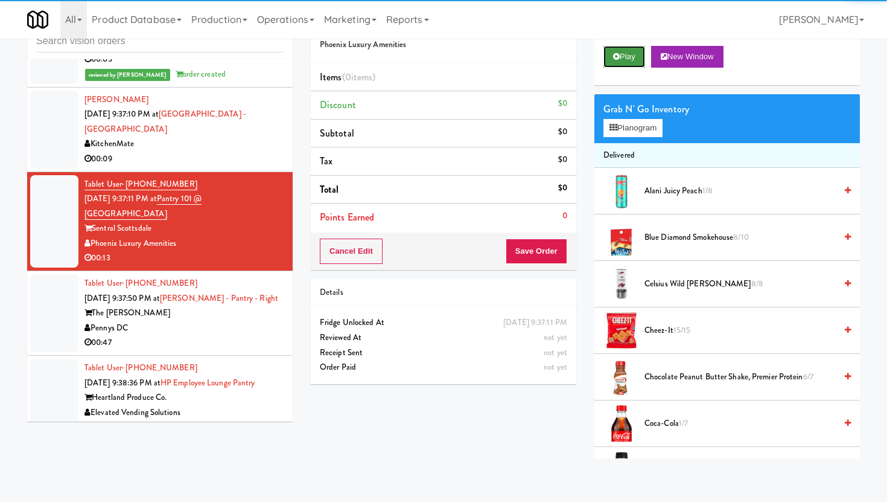
click at [638, 58] on button "Play" at bounding box center [625, 57] width 42 height 22
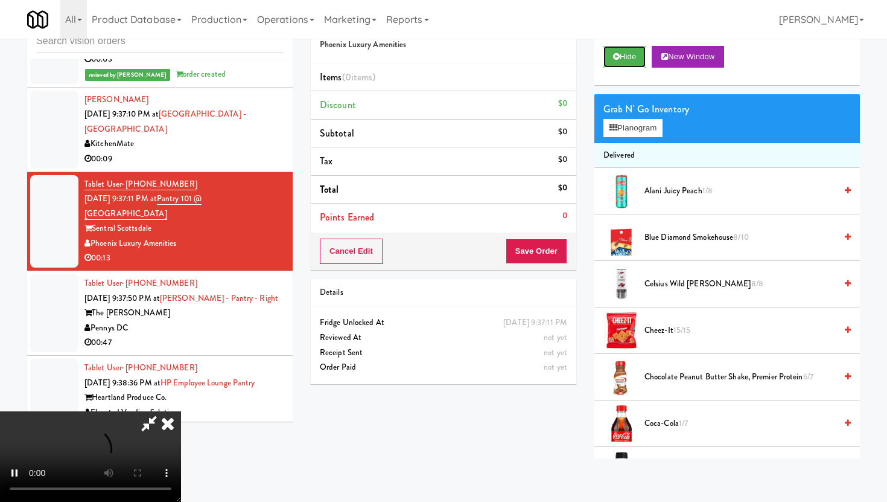
scroll to position [99, 0]
click at [181, 411] on video at bounding box center [90, 456] width 181 height 91
click at [181, 436] on video at bounding box center [90, 456] width 181 height 91
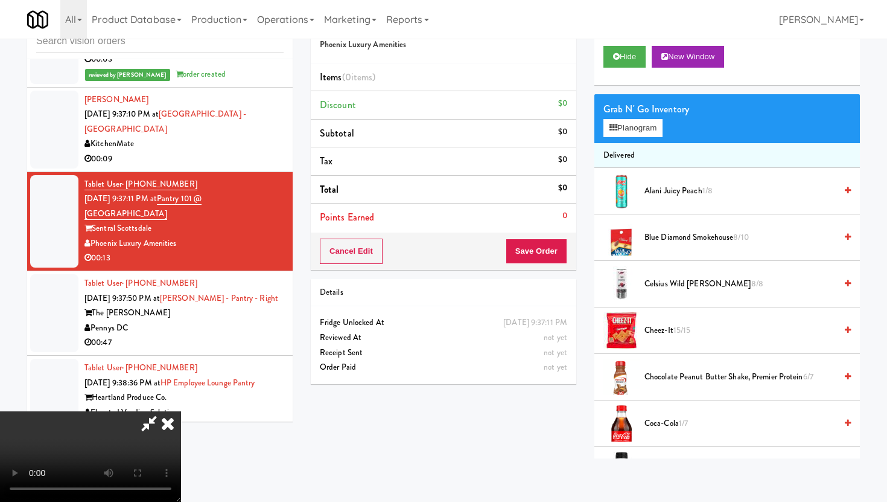
click at [677, 426] on span "Coca-Cola 1/7" at bounding box center [740, 423] width 191 height 15
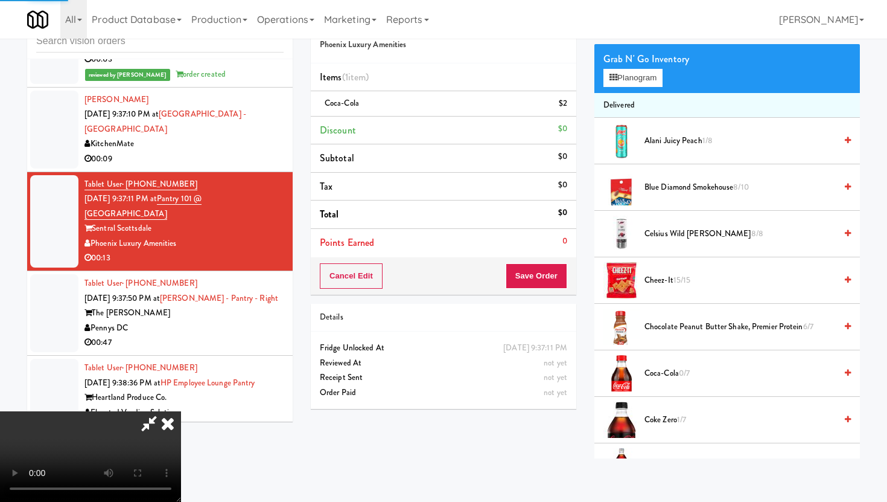
scroll to position [53, 0]
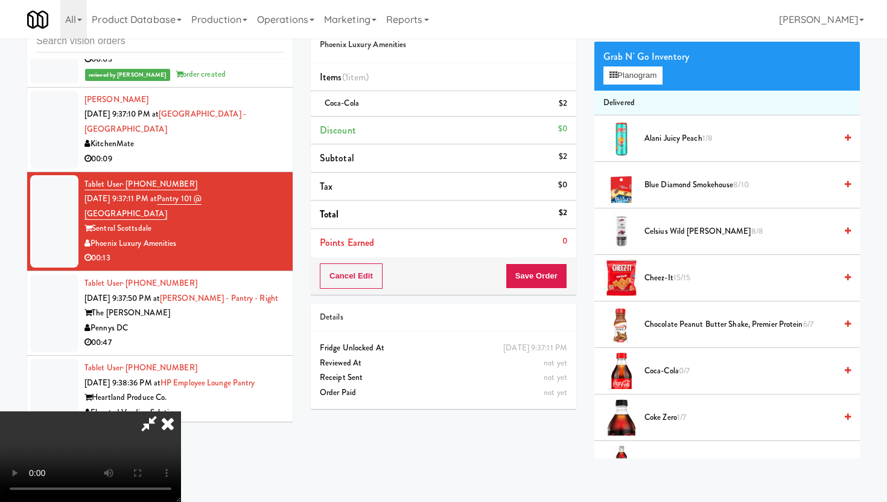
click at [668, 412] on span "Coke Zero 1/7" at bounding box center [740, 417] width 191 height 15
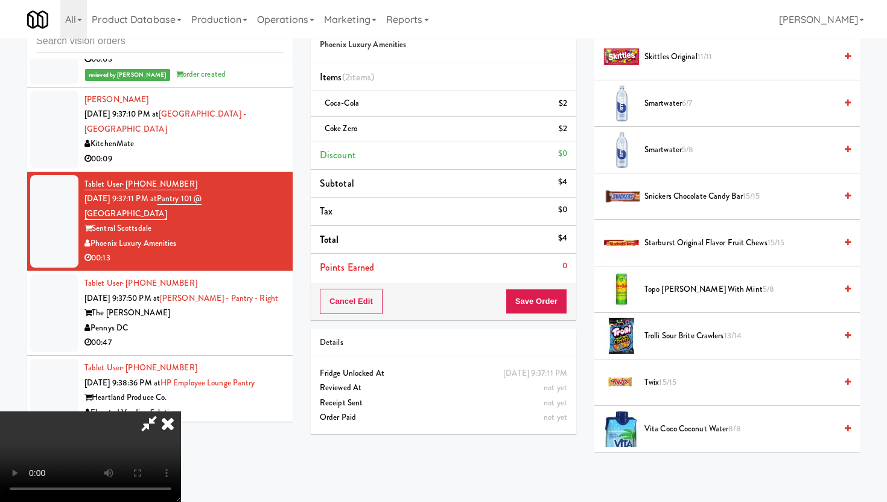
scroll to position [1395, 0]
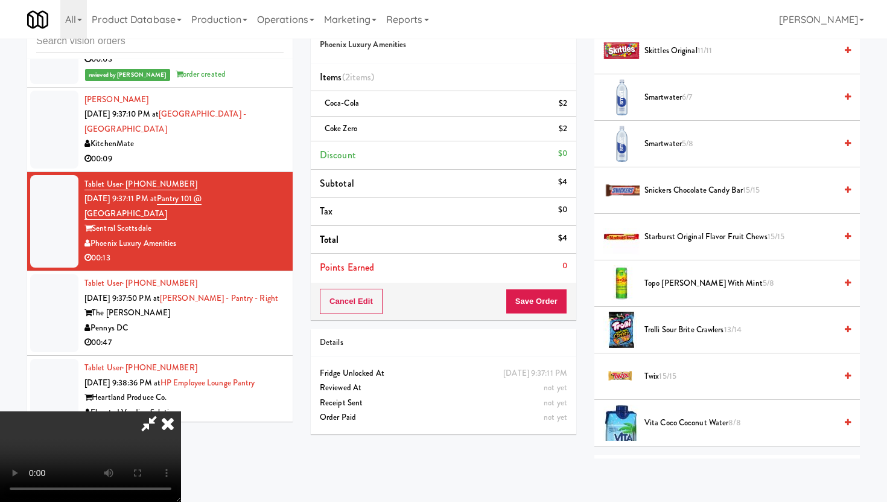
click at [668, 416] on span "Vita Coco Coconut Water 8/8" at bounding box center [740, 422] width 191 height 15
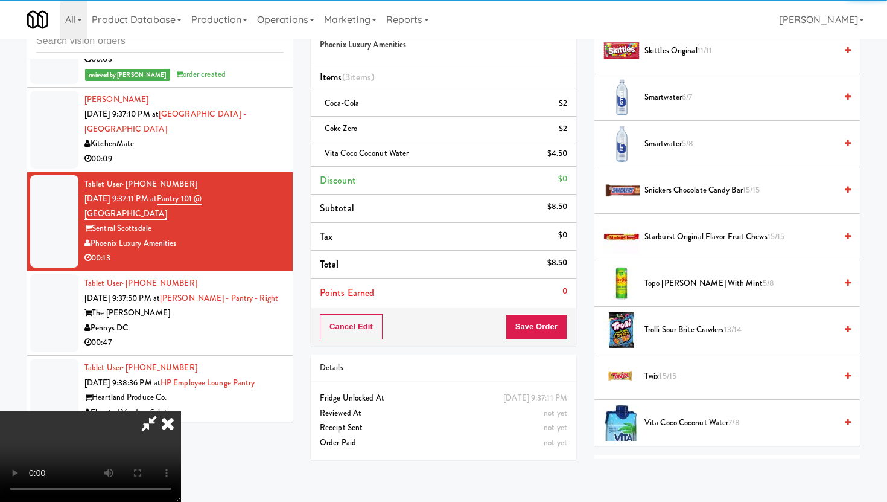
click at [573, 337] on div "Cancel Edit Save Order" at bounding box center [444, 326] width 266 height 37
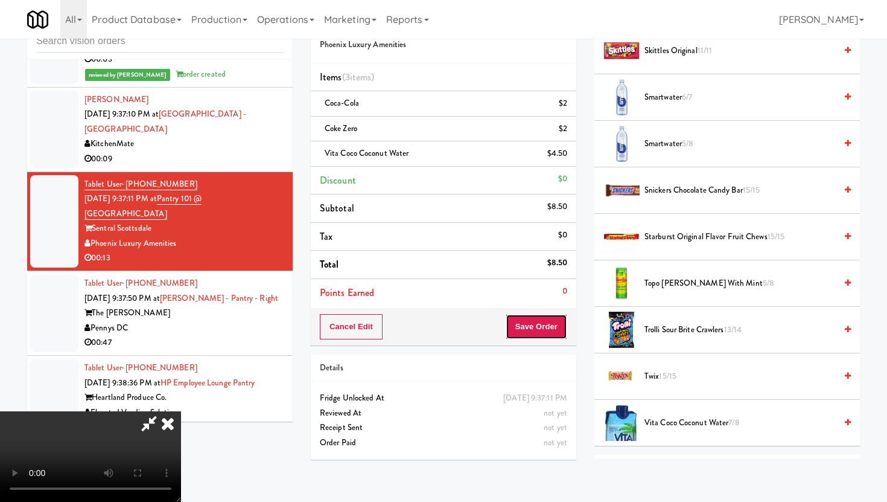
click at [559, 330] on button "Save Order" at bounding box center [537, 326] width 62 height 25
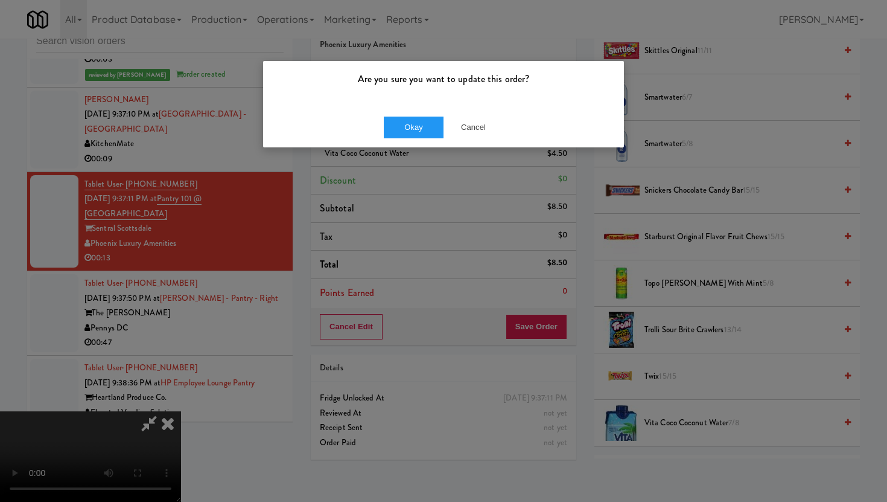
click at [424, 139] on div "Okay Cancel" at bounding box center [443, 127] width 361 height 40
click at [418, 123] on button "Okay" at bounding box center [414, 127] width 60 height 22
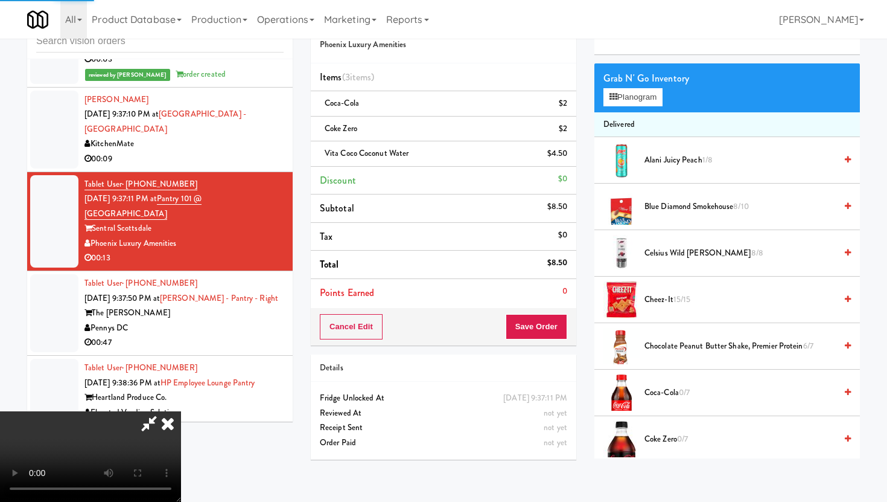
scroll to position [0, 0]
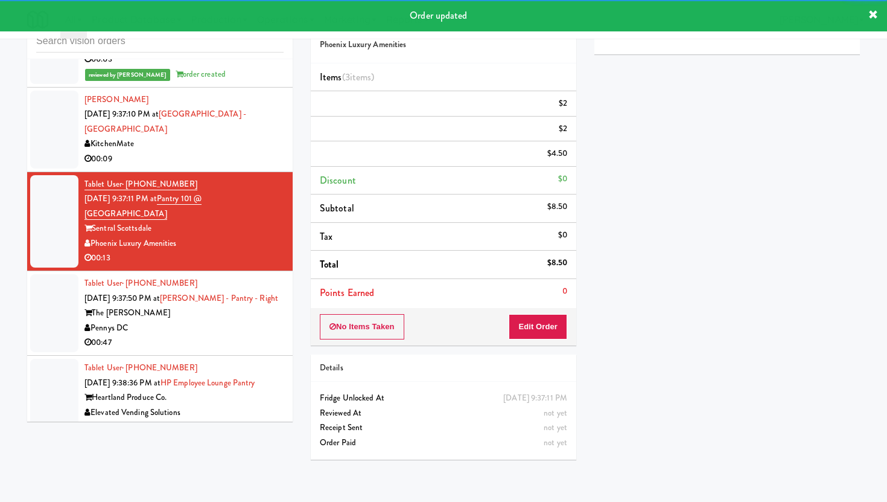
click at [238, 356] on li "Tablet User · (262) 515-2842 Aug 12, 2025 9:38:36 PM at HP Employee Lounge Pant…" at bounding box center [160, 398] width 266 height 85
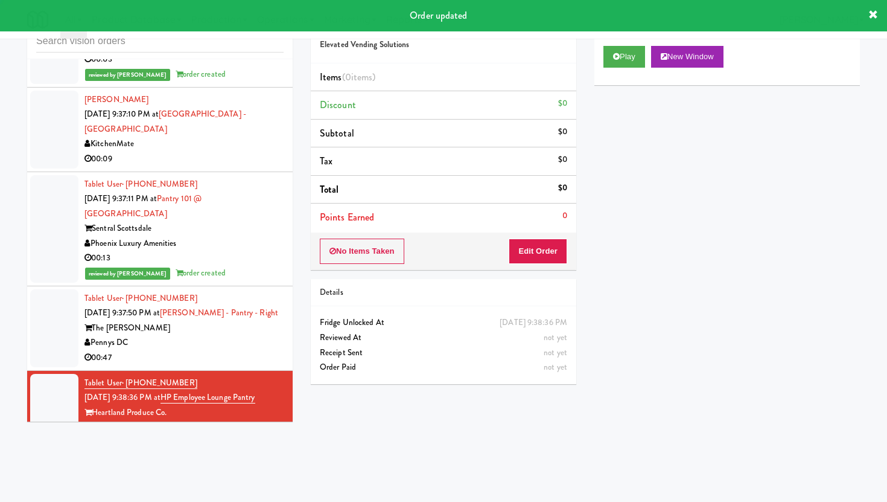
click at [249, 350] on div "00:47" at bounding box center [184, 357] width 199 height 15
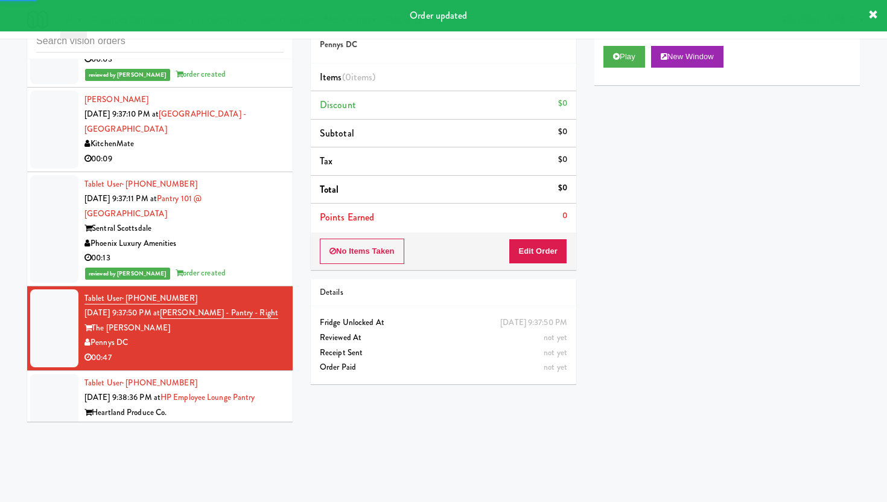
click at [508, 257] on div "No Items Taken Edit Order" at bounding box center [444, 250] width 266 height 37
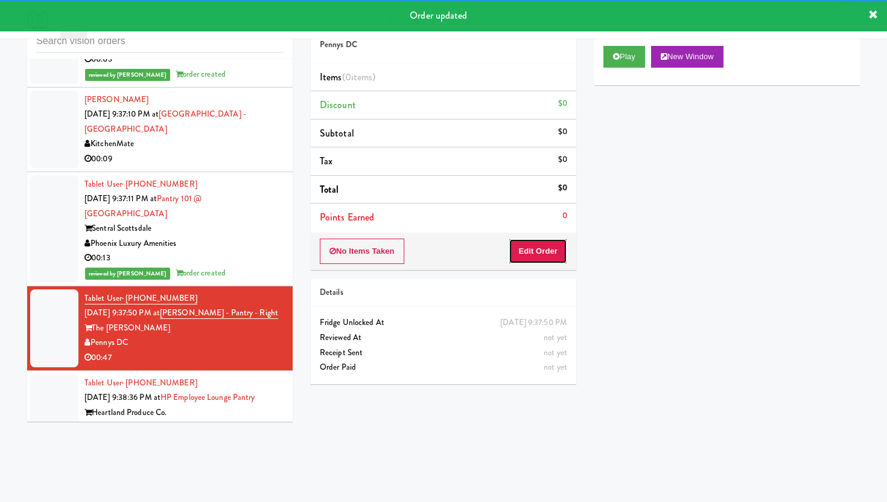
click at [525, 245] on button "Edit Order" at bounding box center [538, 250] width 59 height 25
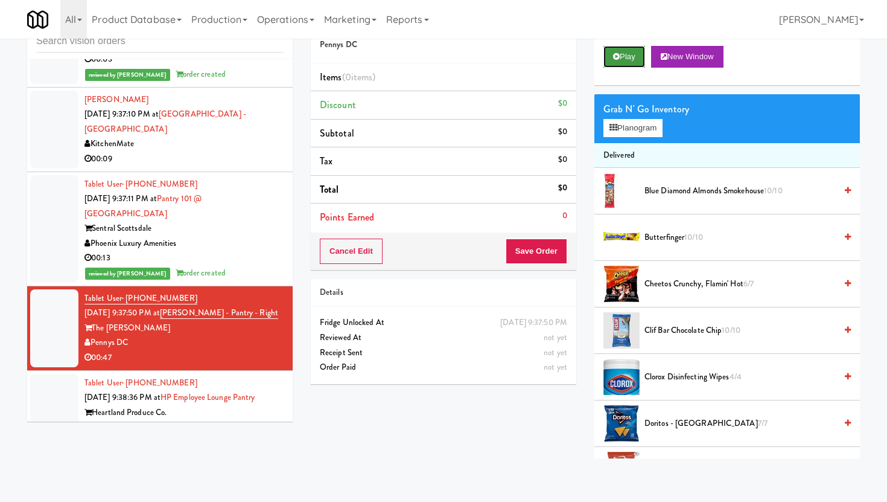
click at [622, 63] on button "Play" at bounding box center [625, 57] width 42 height 22
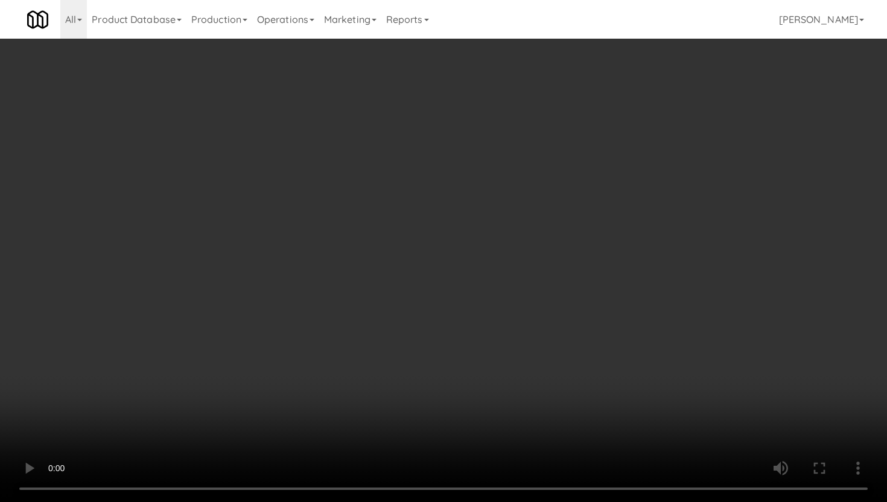
scroll to position [406, 0]
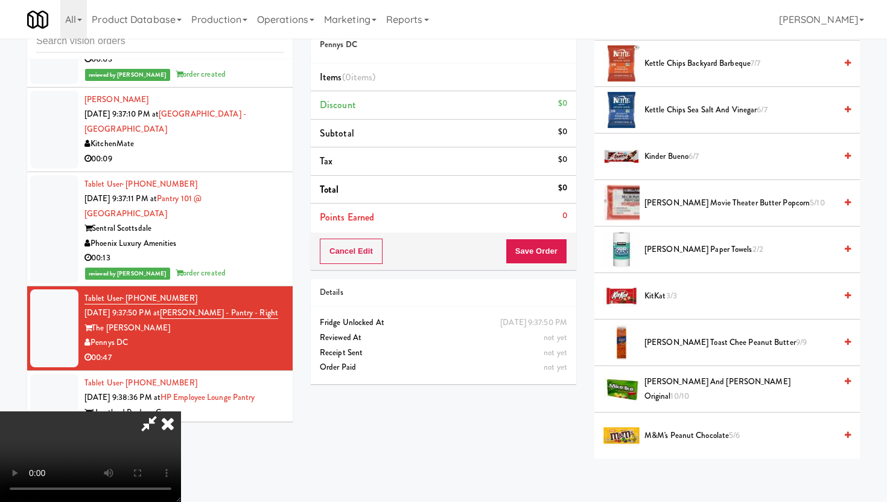
click at [181, 411] on video at bounding box center [90, 456] width 181 height 91
click at [674, 295] on span "3/3" at bounding box center [671, 295] width 11 height 11
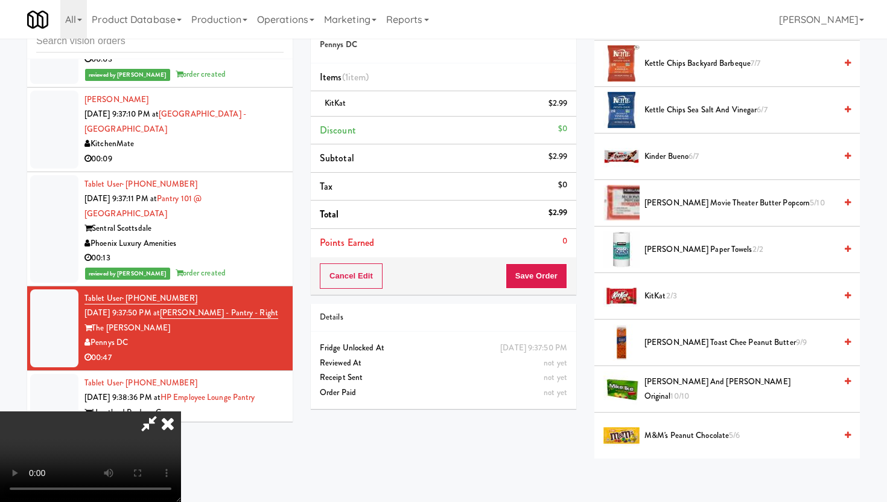
click at [181, 411] on video at bounding box center [90, 456] width 181 height 91
click at [668, 112] on span "Kettle Chips Sea Salt and Vinegar 6/7" at bounding box center [740, 110] width 191 height 15
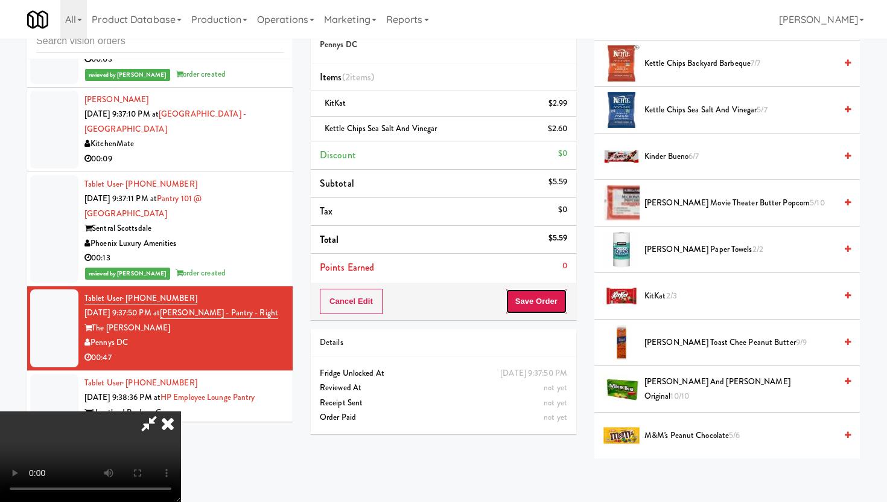
click at [558, 303] on button "Save Order" at bounding box center [537, 301] width 62 height 25
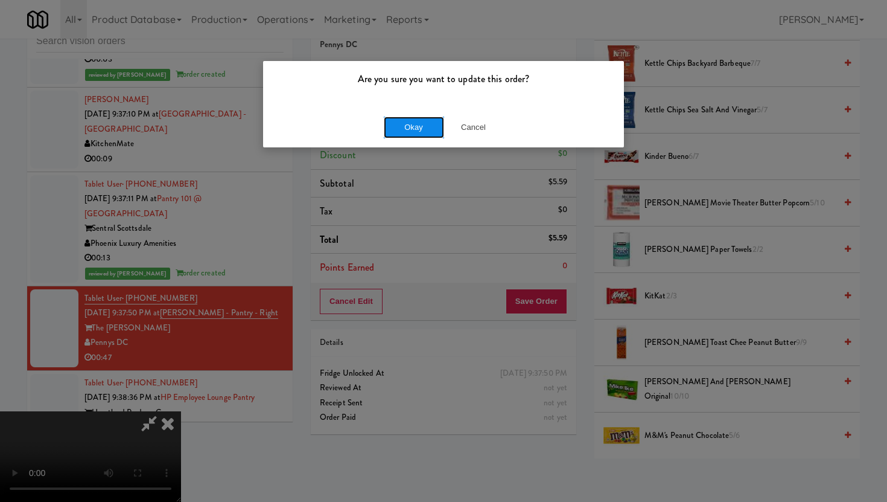
click at [409, 127] on button "Okay" at bounding box center [414, 127] width 60 height 22
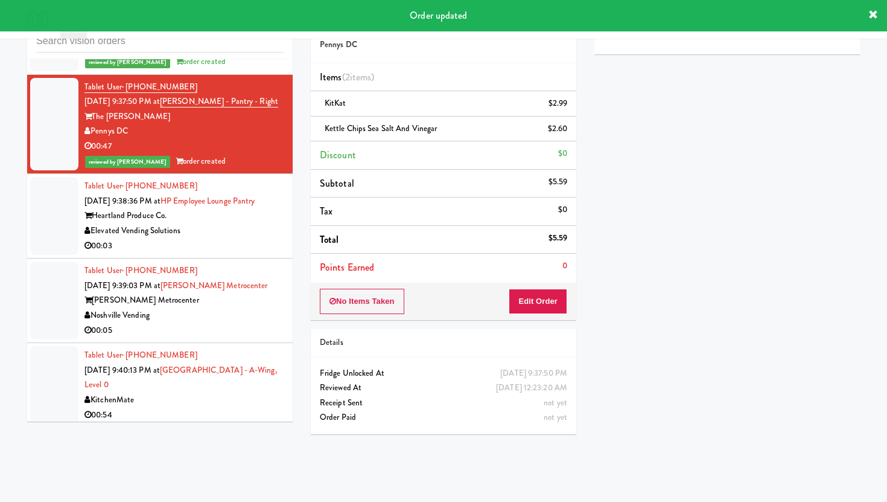
scroll to position [4086, 0]
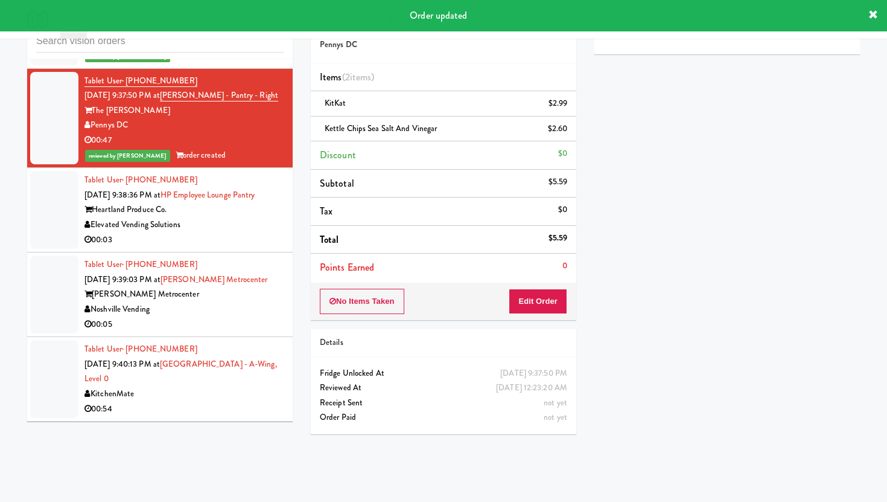
click at [249, 232] on div "00:03" at bounding box center [184, 239] width 199 height 15
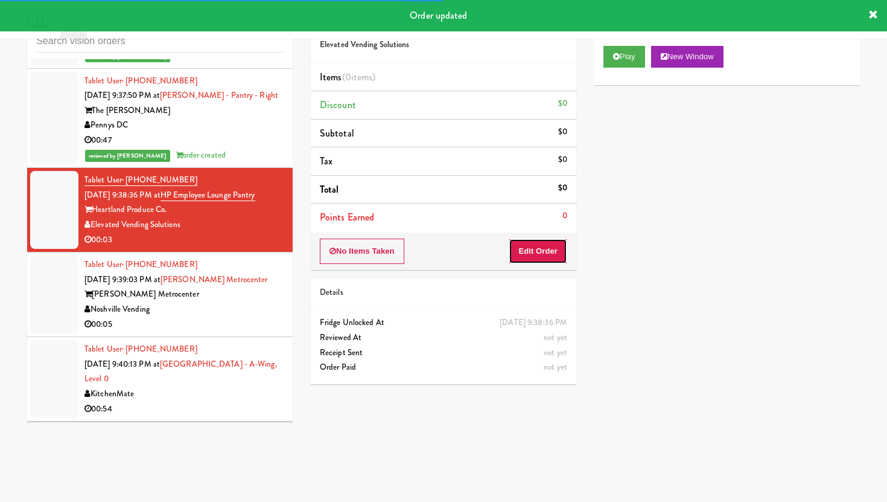
click at [538, 249] on button "Edit Order" at bounding box center [538, 250] width 59 height 25
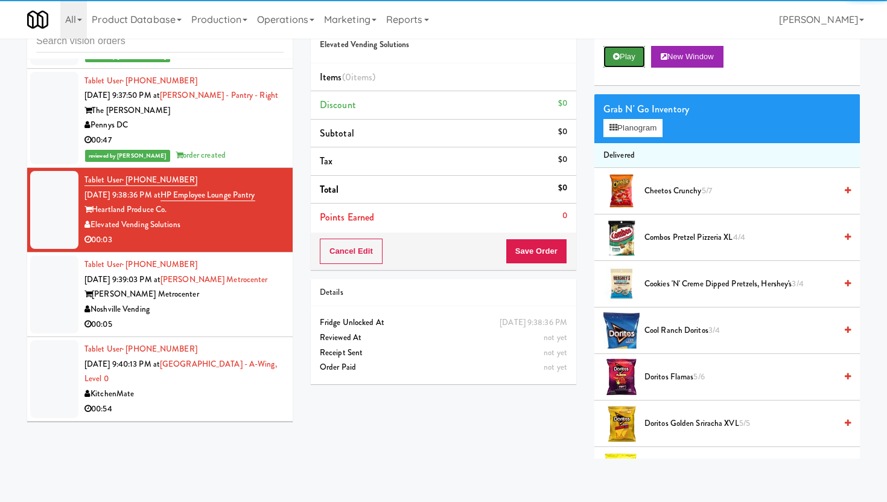
click at [615, 54] on icon at bounding box center [616, 57] width 7 height 8
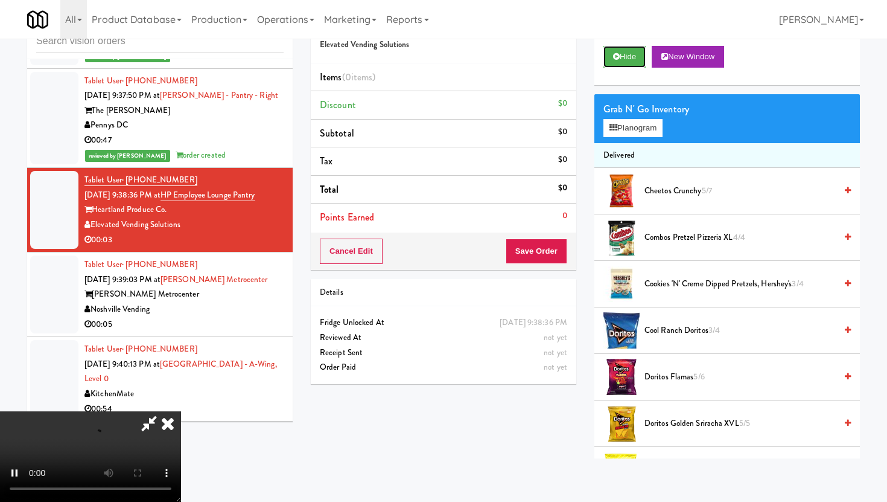
scroll to position [99, 0]
click at [181, 415] on video at bounding box center [90, 456] width 181 height 91
click at [164, 419] on video at bounding box center [90, 456] width 181 height 91
click at [615, 129] on icon at bounding box center [614, 128] width 8 height 8
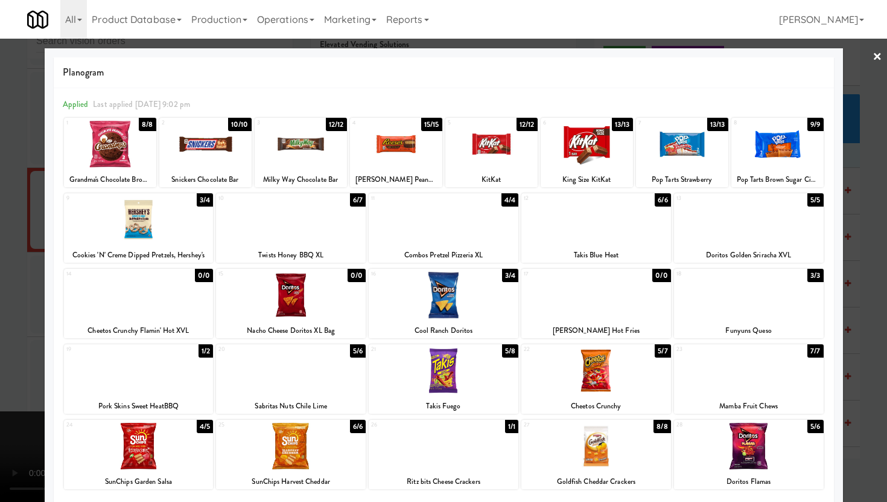
click at [697, 370] on div at bounding box center [749, 370] width 150 height 46
click at [858, 334] on div at bounding box center [443, 251] width 887 height 502
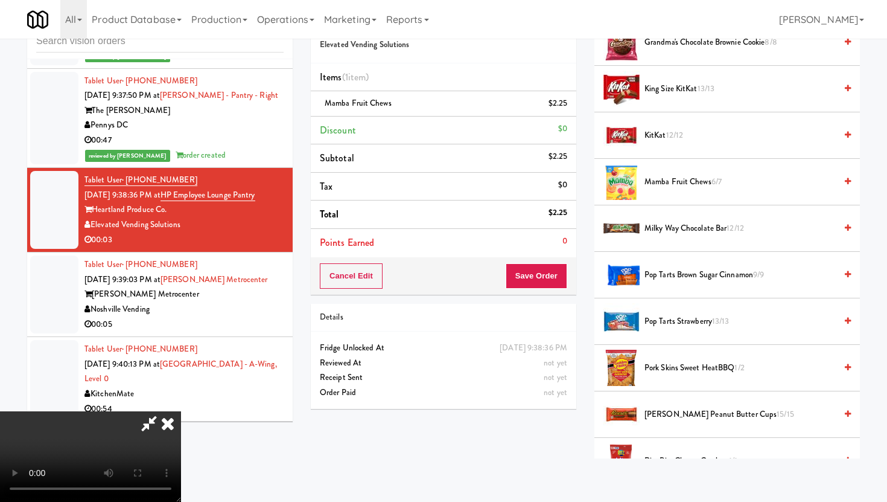
scroll to position [508, 0]
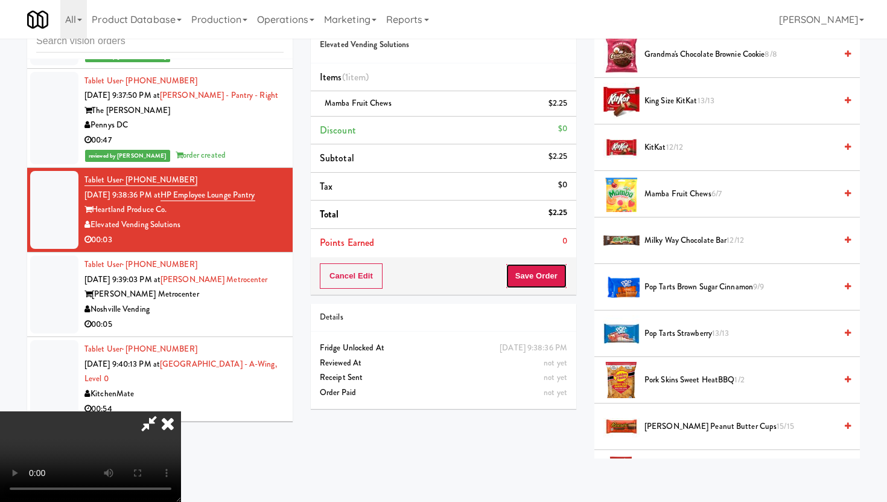
click at [562, 280] on button "Save Order" at bounding box center [537, 275] width 62 height 25
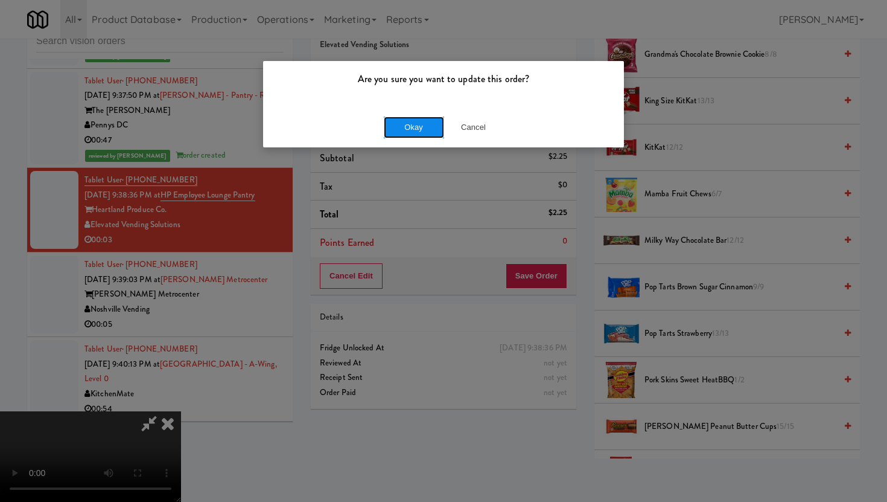
click at [416, 129] on button "Okay" at bounding box center [414, 127] width 60 height 22
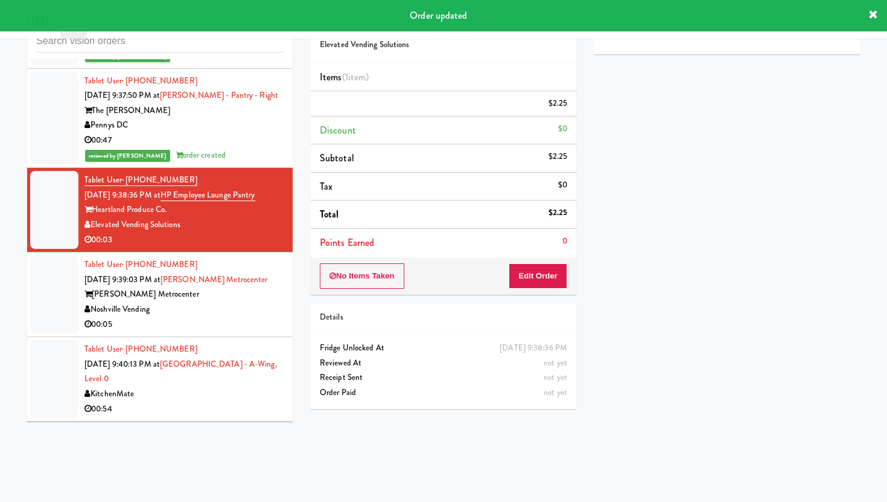
scroll to position [0, 0]
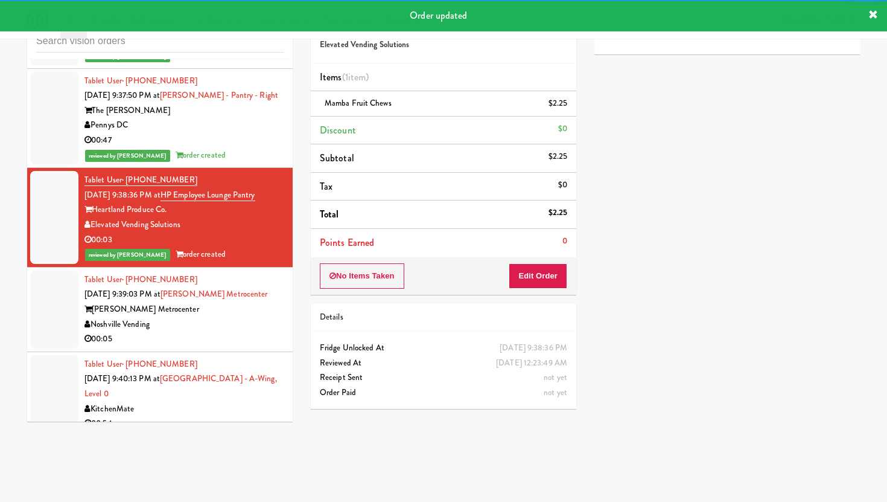
click at [244, 331] on div "00:05" at bounding box center [184, 338] width 199 height 15
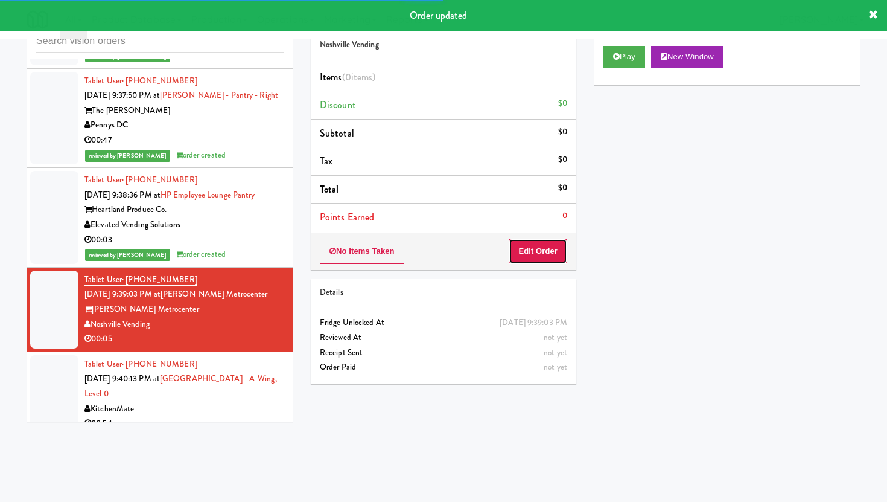
click at [535, 247] on button "Edit Order" at bounding box center [538, 250] width 59 height 25
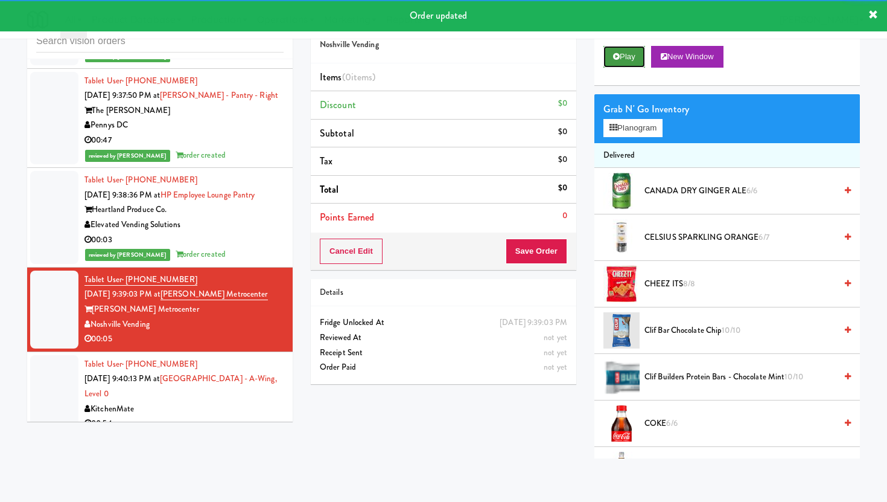
click at [626, 66] on button "Play" at bounding box center [625, 57] width 42 height 22
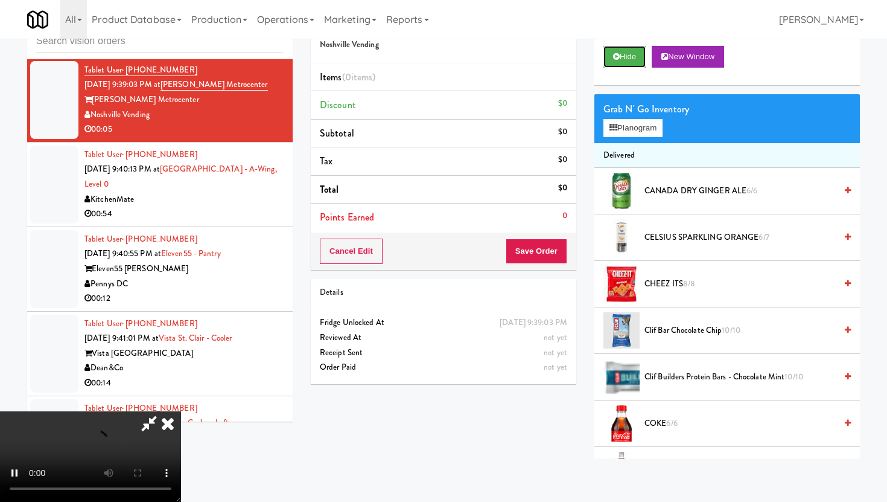
scroll to position [4301, 0]
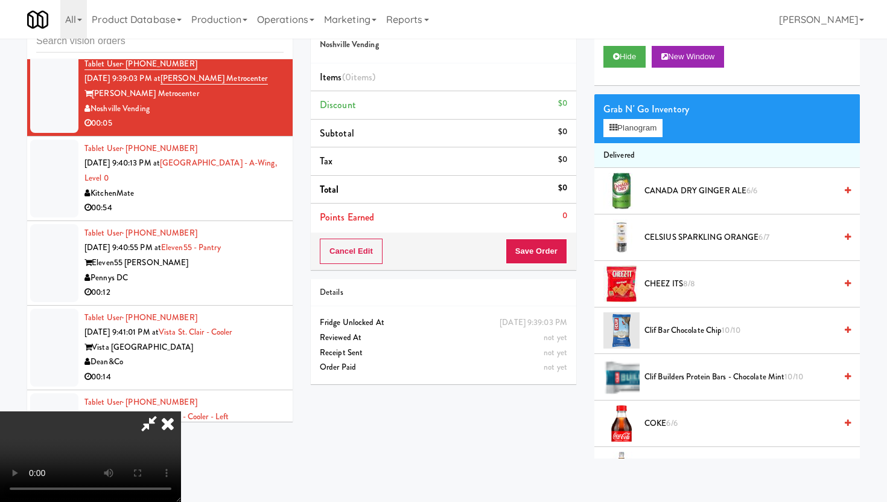
click at [181, 411] on video at bounding box center [90, 456] width 181 height 91
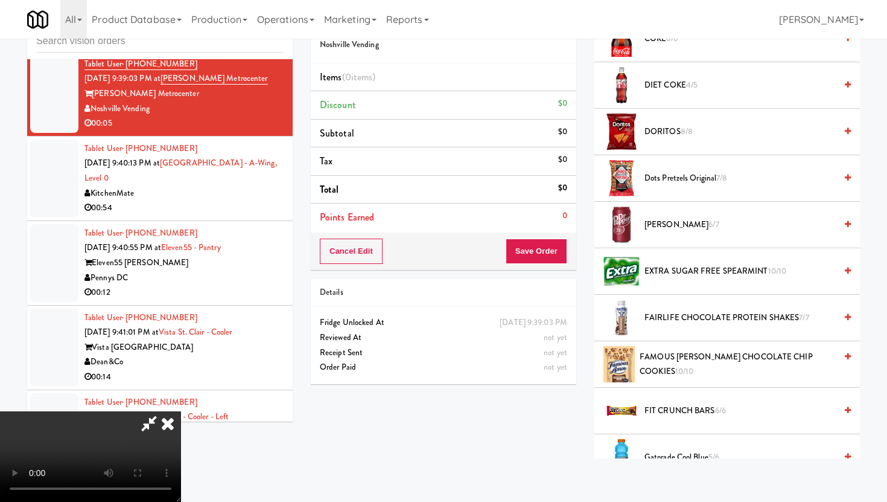
scroll to position [386, 0]
click at [683, 81] on span "DIET COKE 4/5" at bounding box center [740, 84] width 191 height 15
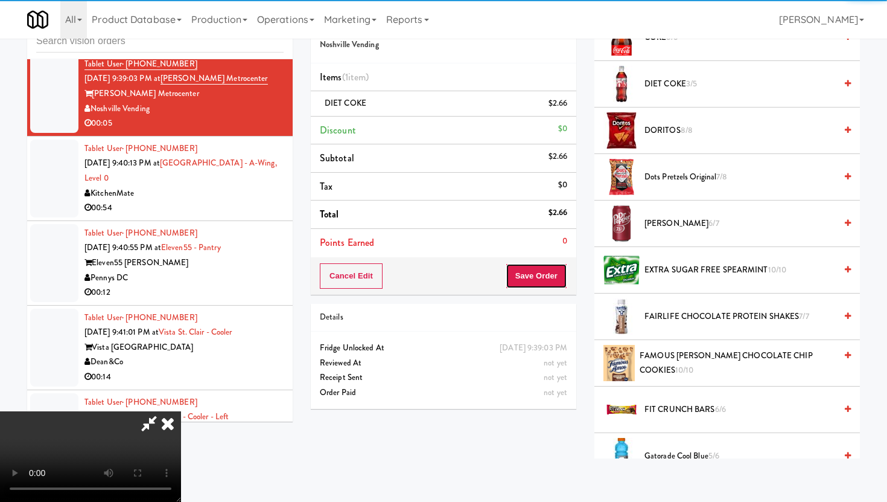
click at [558, 268] on button "Save Order" at bounding box center [537, 275] width 62 height 25
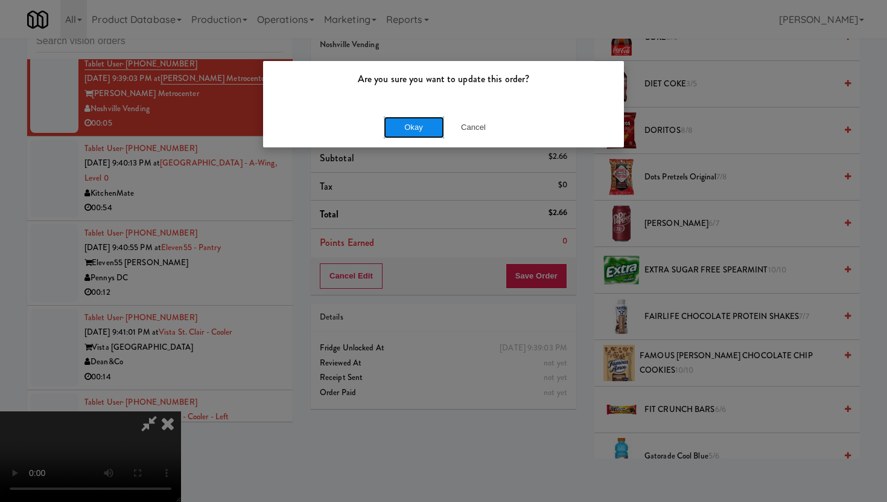
click at [421, 129] on button "Okay" at bounding box center [414, 127] width 60 height 22
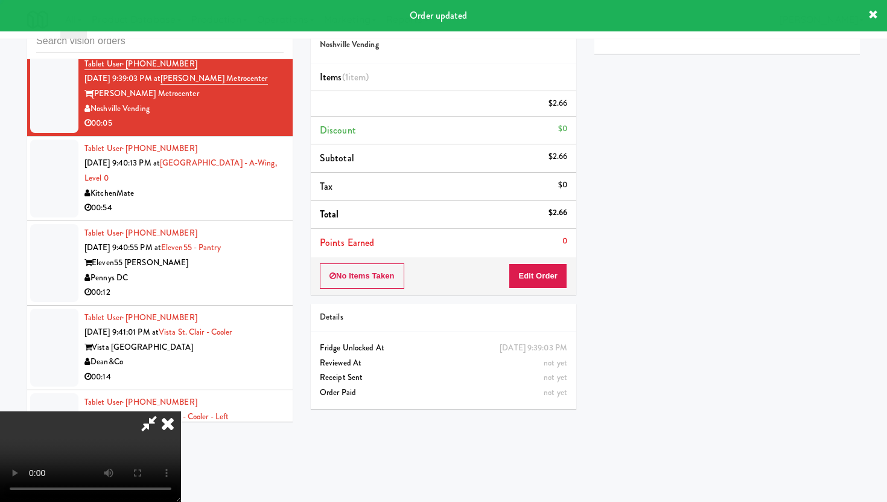
scroll to position [31, 0]
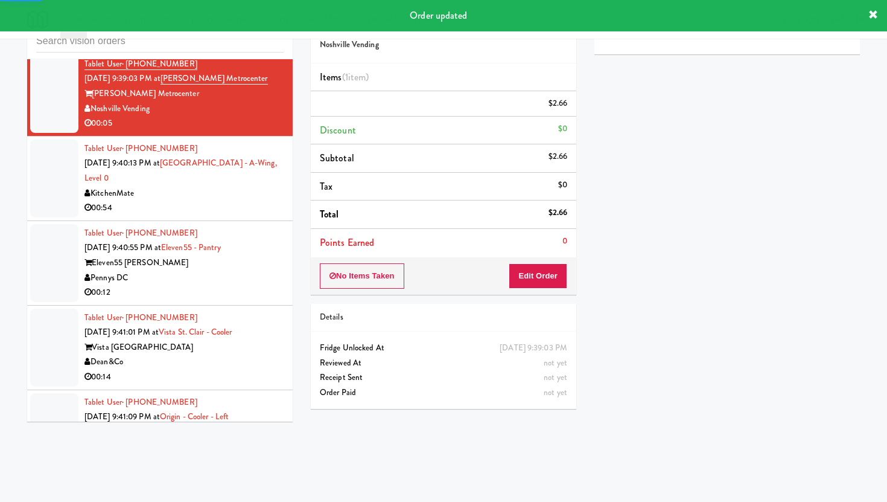
click at [245, 200] on div "00:54" at bounding box center [184, 207] width 199 height 15
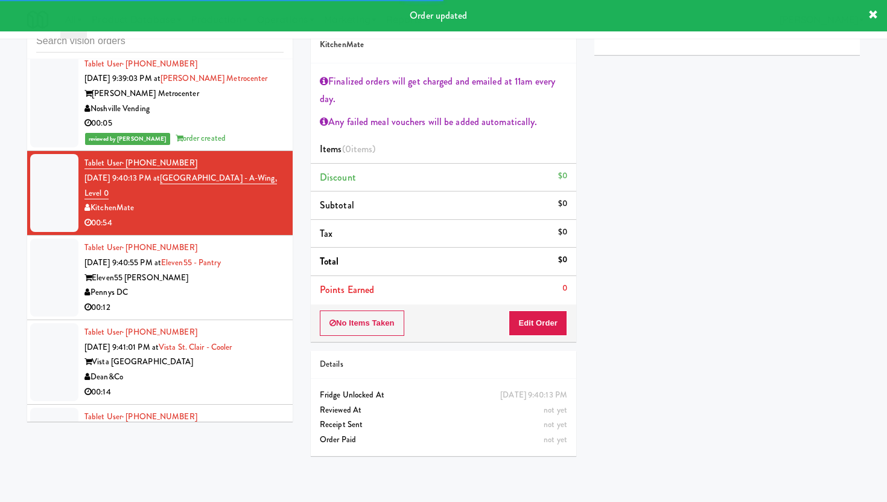
click at [210, 270] on div "Eleven55 Ripley" at bounding box center [184, 277] width 199 height 15
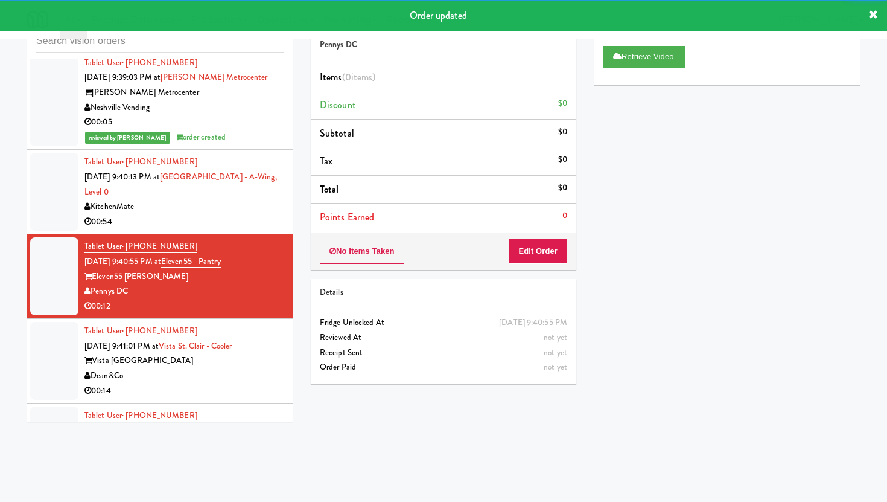
scroll to position [4515, 0]
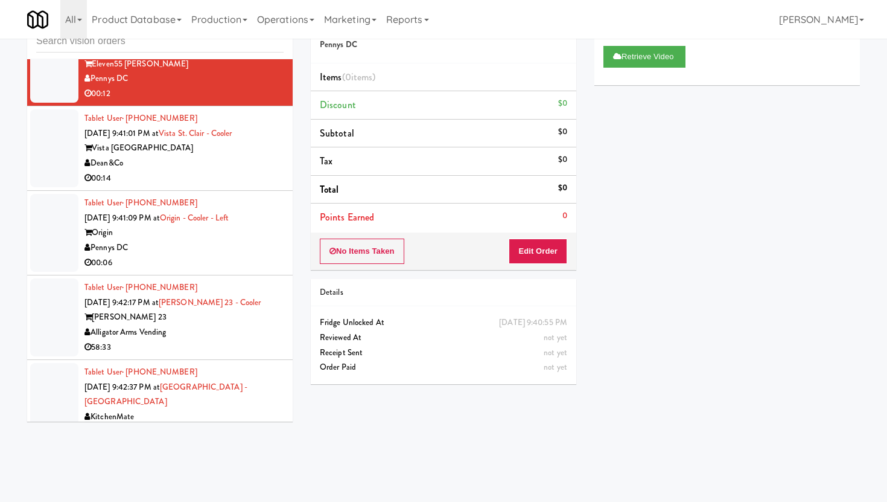
click at [208, 171] on div "00:14" at bounding box center [184, 178] width 199 height 15
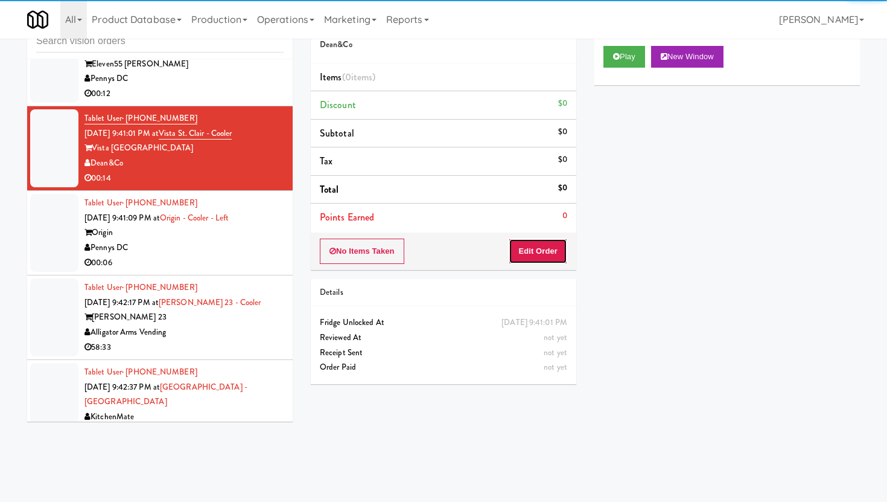
click at [534, 245] on button "Edit Order" at bounding box center [538, 250] width 59 height 25
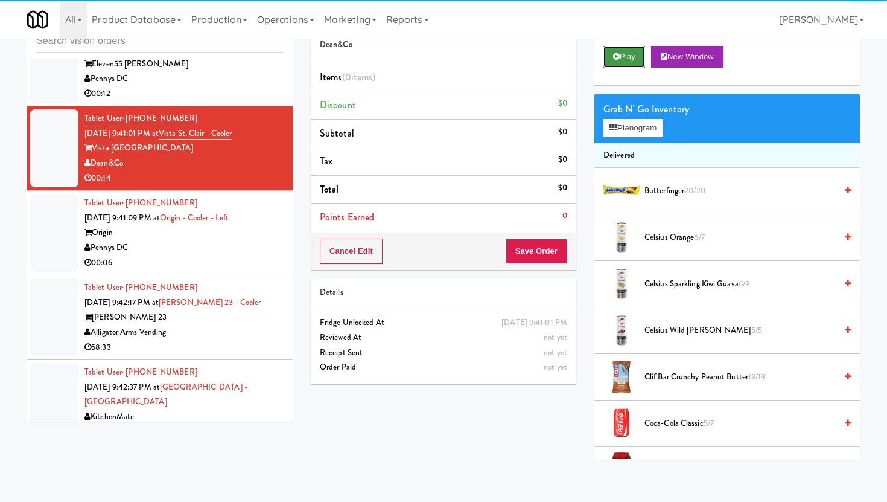
click at [628, 53] on button "Play" at bounding box center [625, 57] width 42 height 22
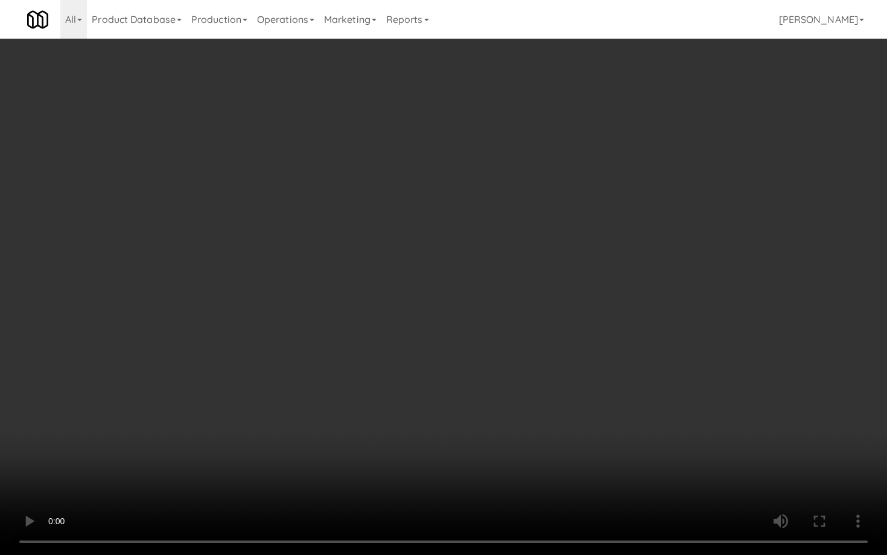
click at [538, 461] on video at bounding box center [443, 277] width 887 height 555
click at [351, 498] on video at bounding box center [443, 277] width 887 height 555
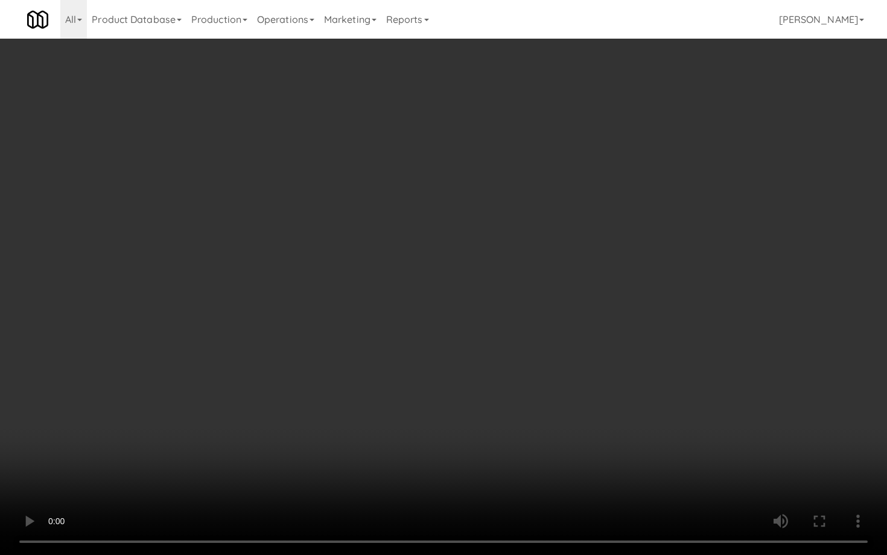
click at [351, 498] on video at bounding box center [443, 277] width 887 height 555
click at [642, 467] on video at bounding box center [443, 277] width 887 height 555
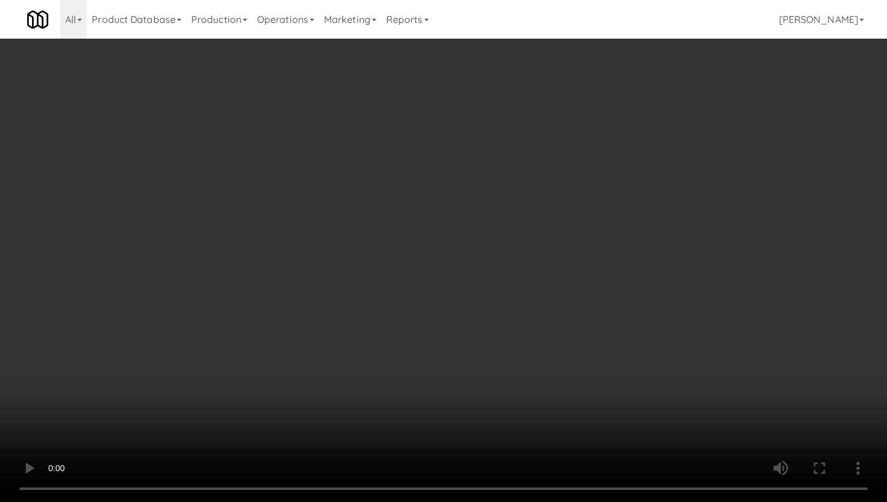
scroll to position [147, 0]
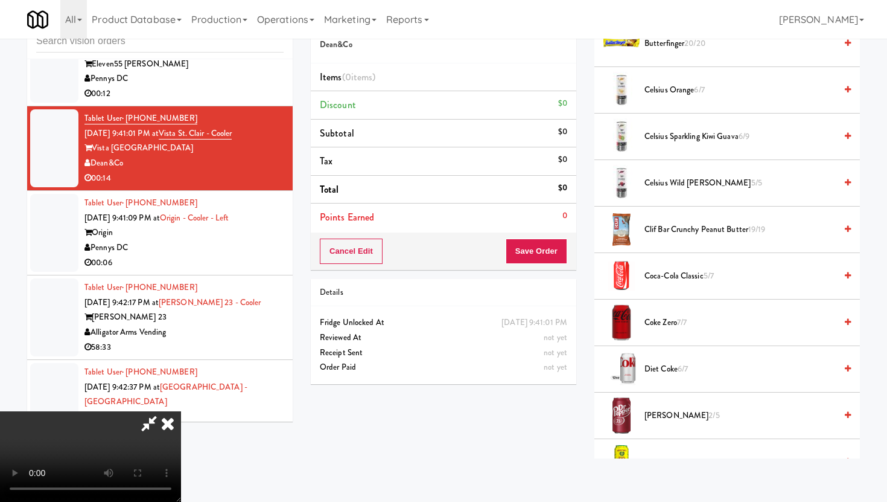
click at [664, 332] on li "Coke Zero 7/7" at bounding box center [728, 322] width 266 height 46
click at [663, 322] on span "Coke Zero 7/7" at bounding box center [740, 322] width 191 height 15
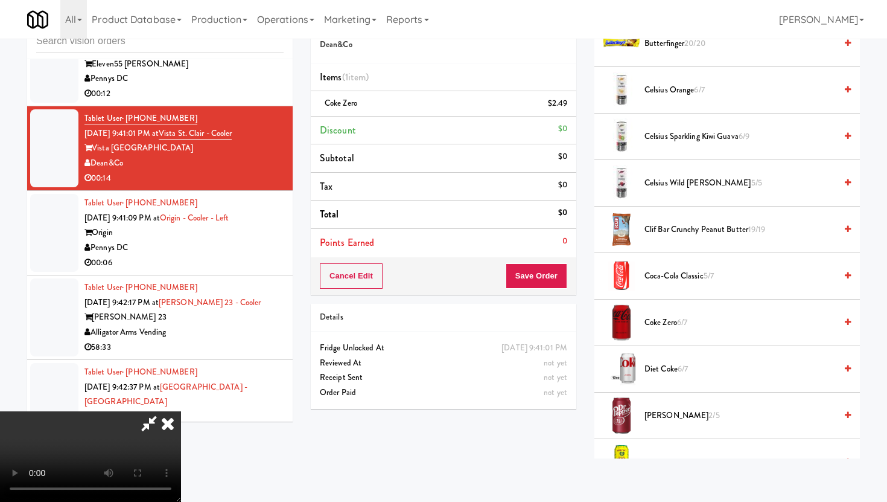
click at [663, 322] on span "Coke Zero 6/7" at bounding box center [740, 322] width 191 height 15
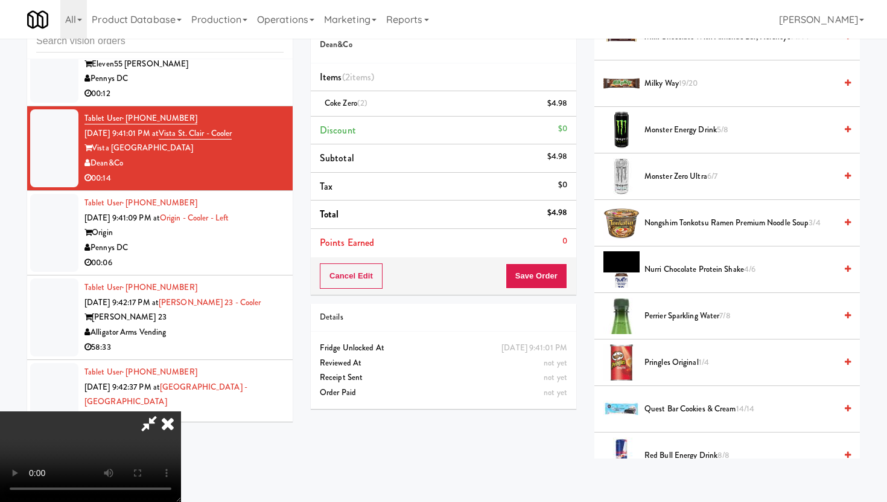
scroll to position [905, 0]
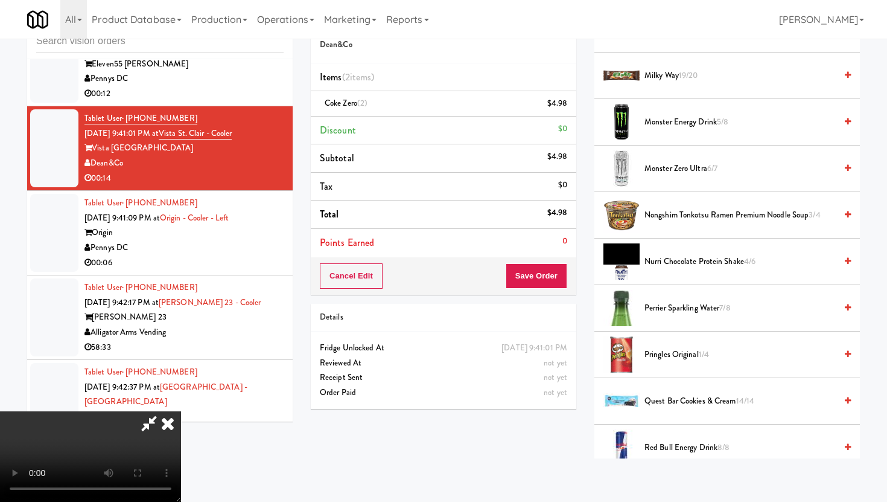
click at [667, 357] on span "Pringles Original 1/4" at bounding box center [740, 354] width 191 height 15
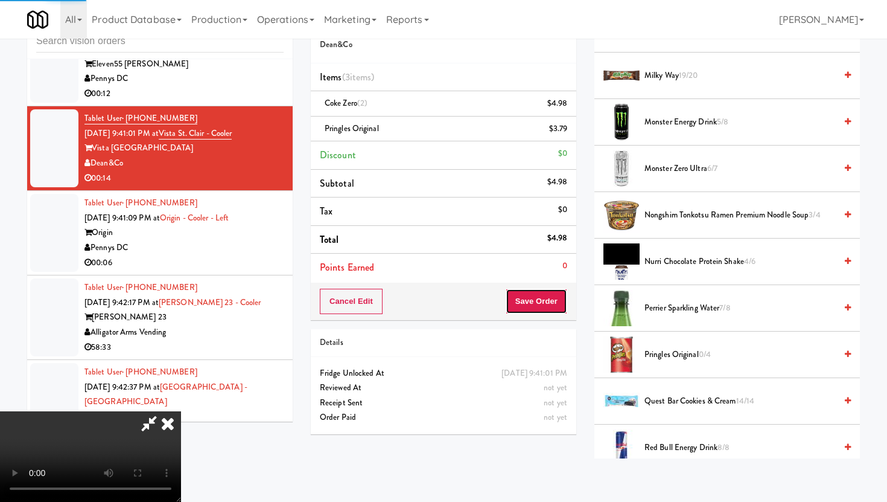
click at [555, 307] on button "Save Order" at bounding box center [537, 301] width 62 height 25
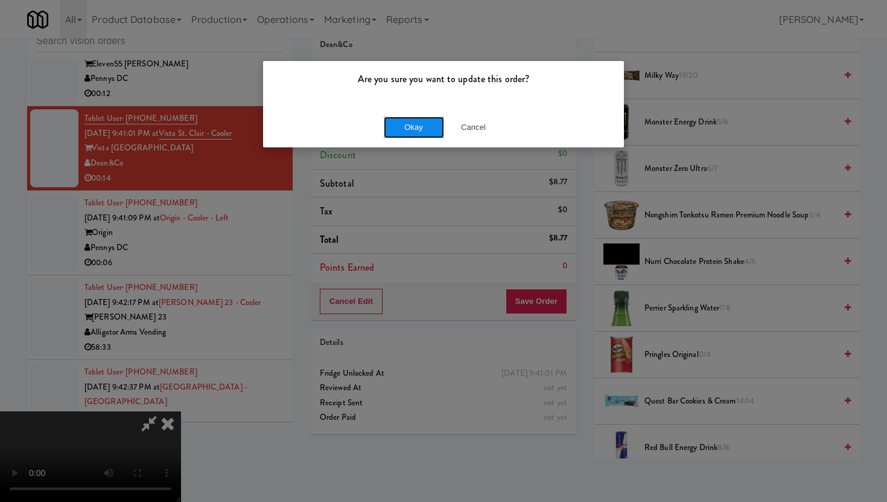
click at [384, 120] on button "Okay" at bounding box center [414, 127] width 60 height 22
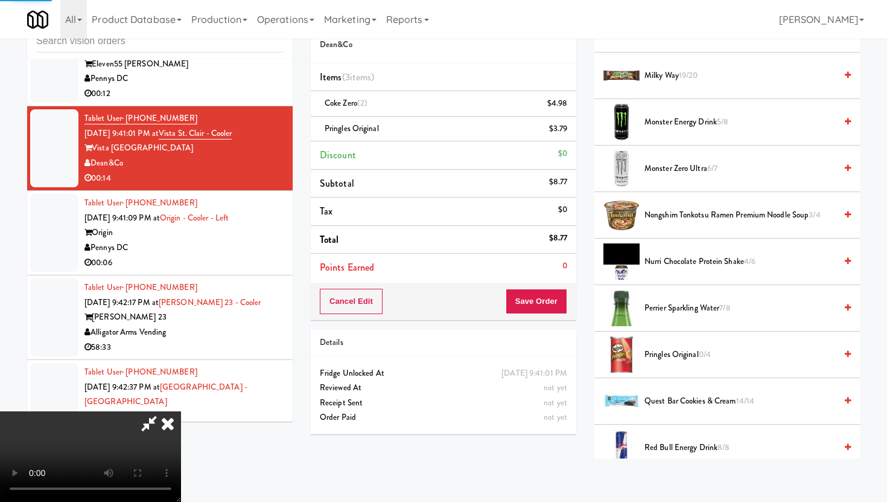
scroll to position [31, 0]
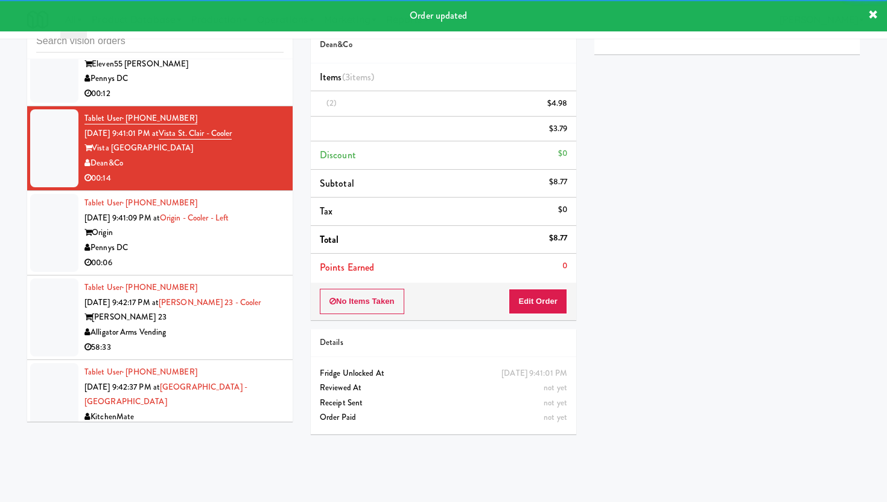
click at [266, 247] on div "Pennys DC" at bounding box center [184, 247] width 199 height 15
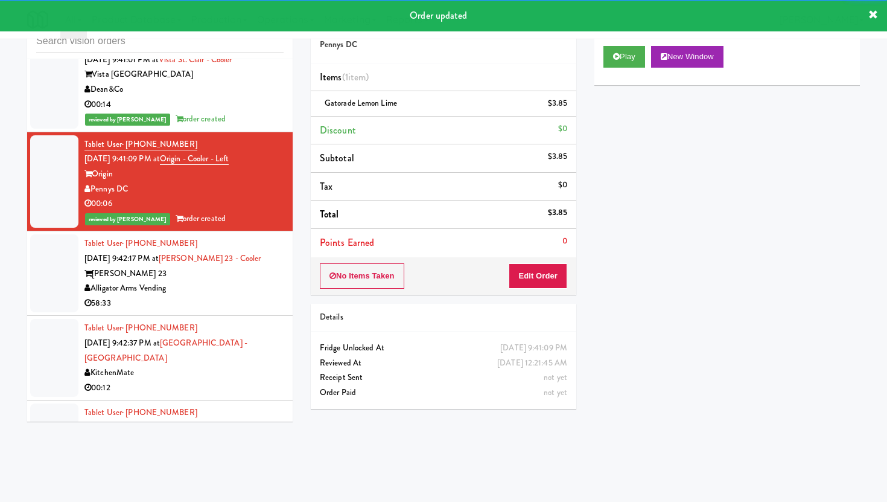
click at [269, 281] on div "Alligator Arms Vending" at bounding box center [184, 288] width 199 height 15
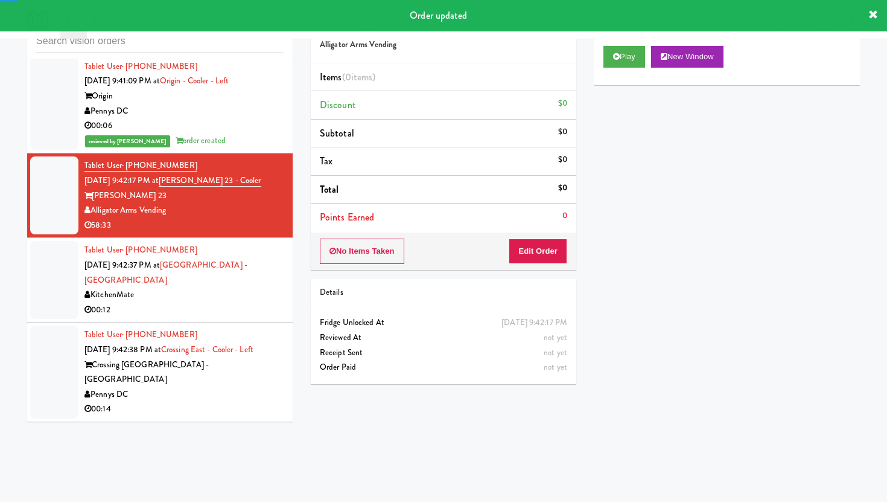
scroll to position [4667, 0]
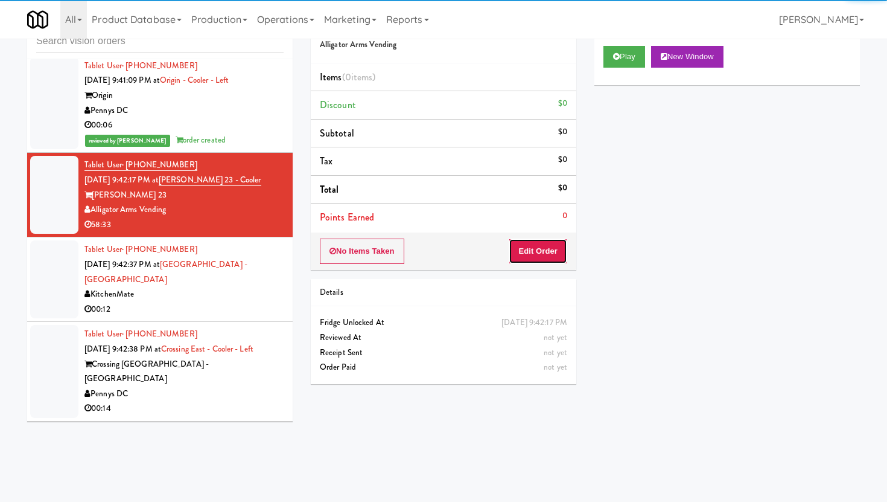
click at [551, 252] on button "Edit Order" at bounding box center [538, 250] width 59 height 25
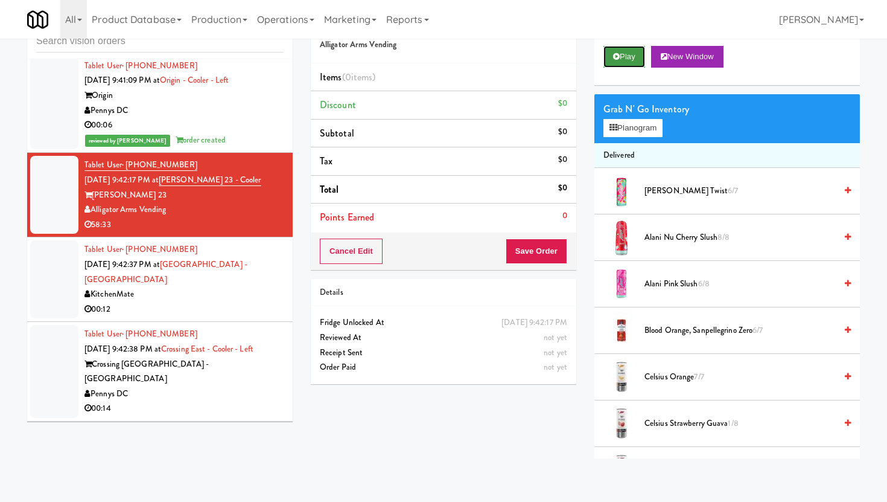
click at [641, 56] on button "Play" at bounding box center [625, 57] width 42 height 22
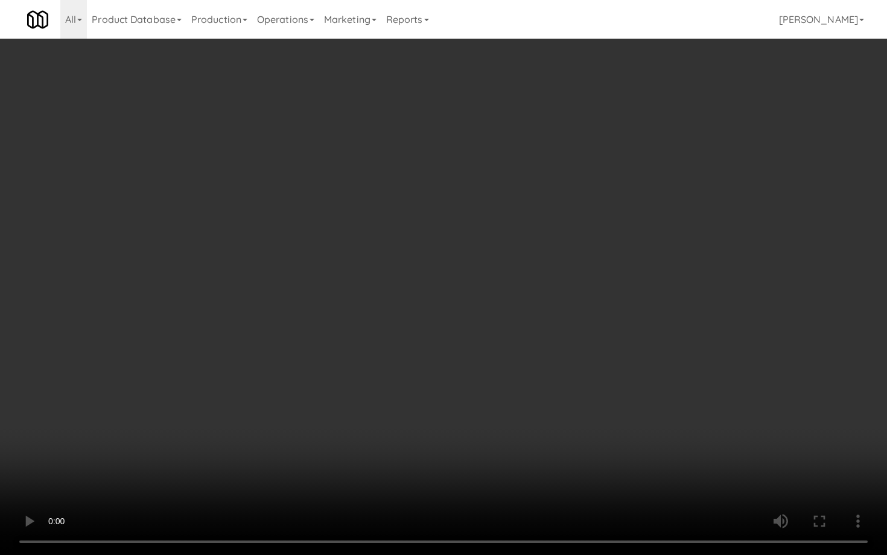
click at [572, 464] on video at bounding box center [443, 277] width 887 height 555
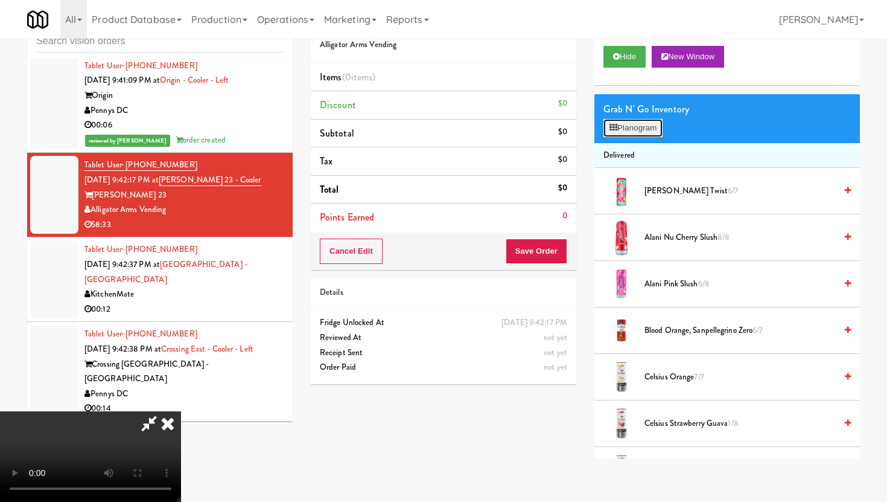
click at [633, 135] on button "Planogram" at bounding box center [633, 128] width 59 height 18
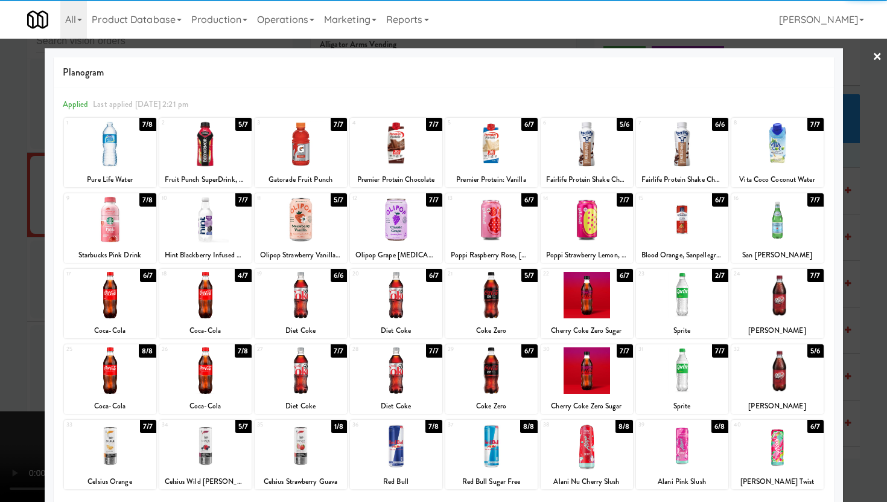
click at [190, 154] on div at bounding box center [205, 144] width 92 height 46
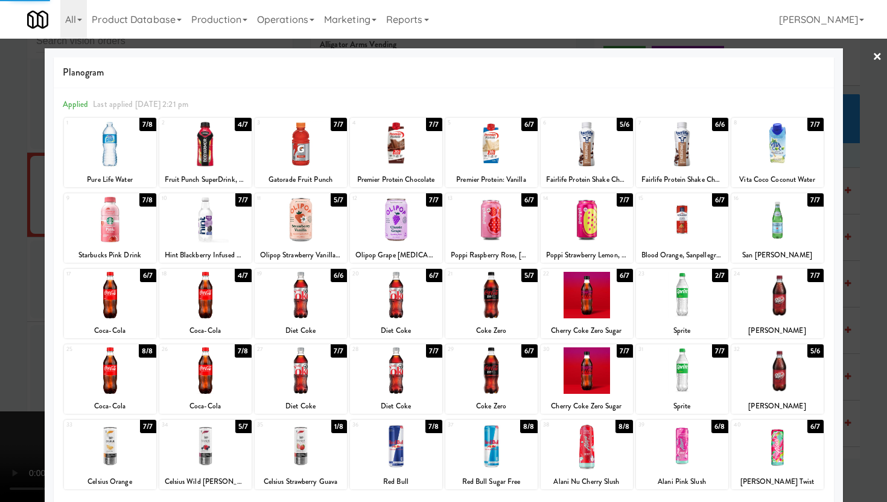
click at [0, 208] on div at bounding box center [443, 251] width 887 height 502
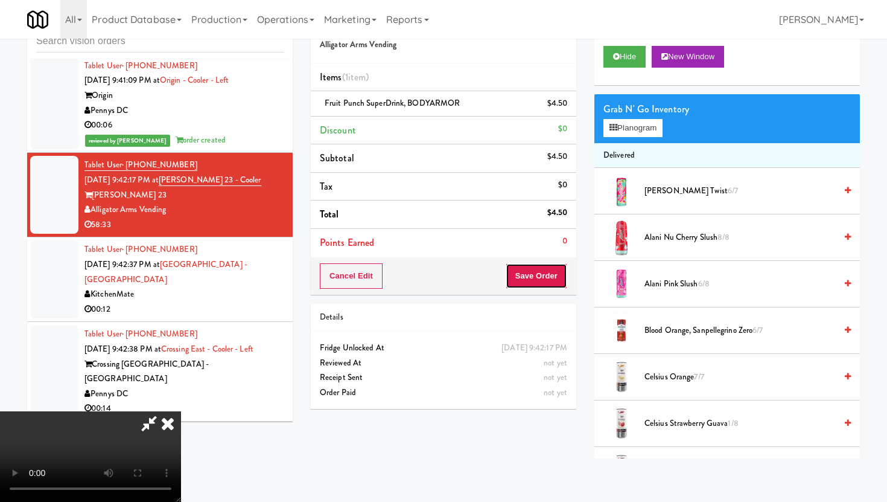
click at [554, 282] on button "Save Order" at bounding box center [537, 275] width 62 height 25
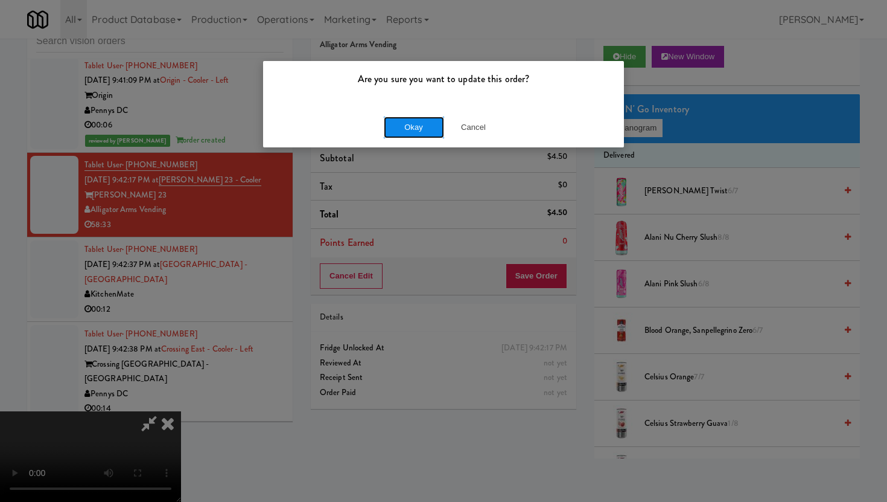
click at [423, 119] on button "Okay" at bounding box center [414, 127] width 60 height 22
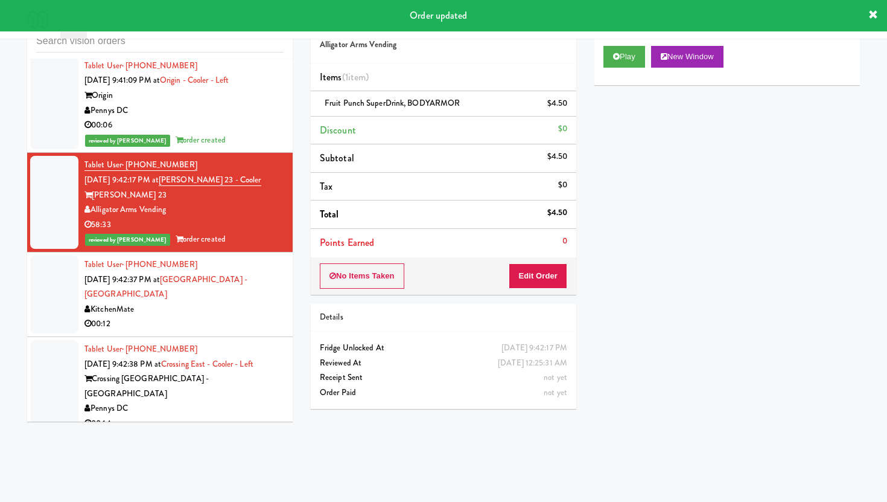
click at [219, 302] on div "KitchenMate" at bounding box center [184, 309] width 199 height 15
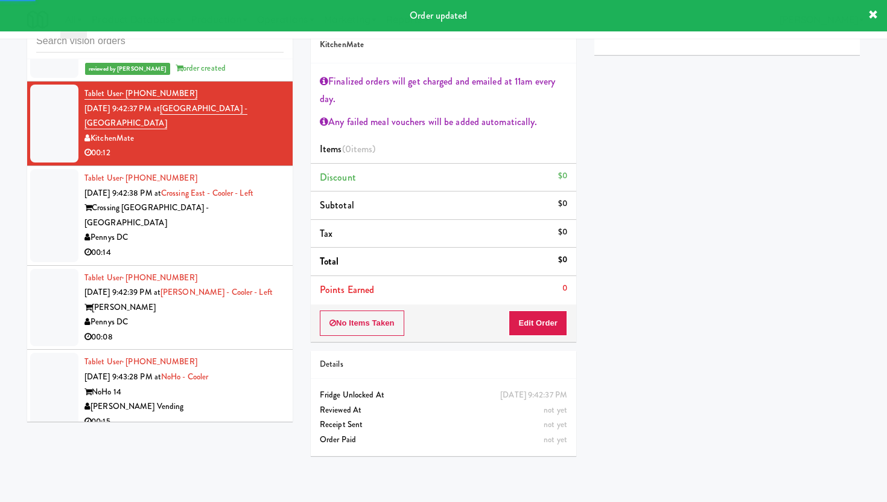
scroll to position [4845, 0]
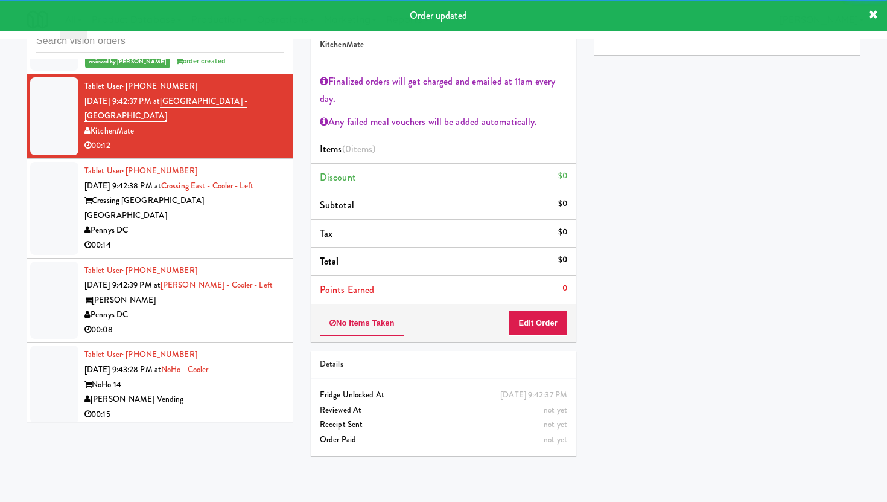
click at [241, 238] on div "00:14" at bounding box center [184, 245] width 199 height 15
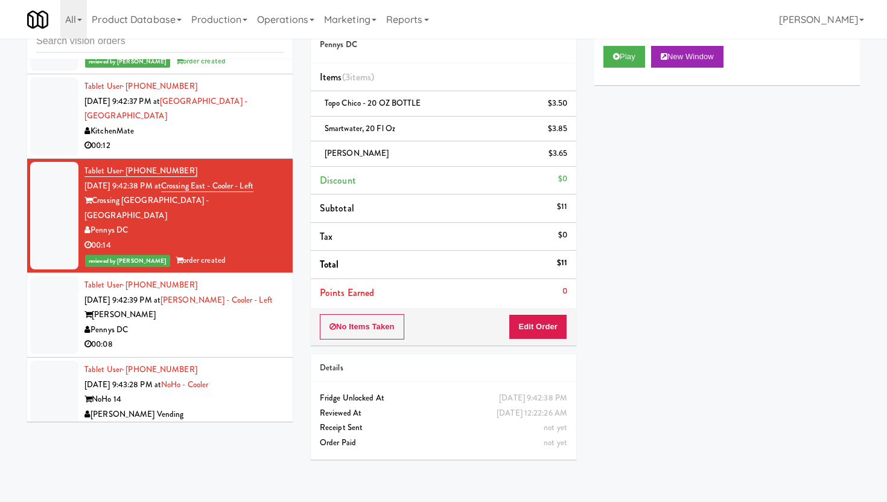
click at [257, 337] on div "00:08" at bounding box center [184, 344] width 199 height 15
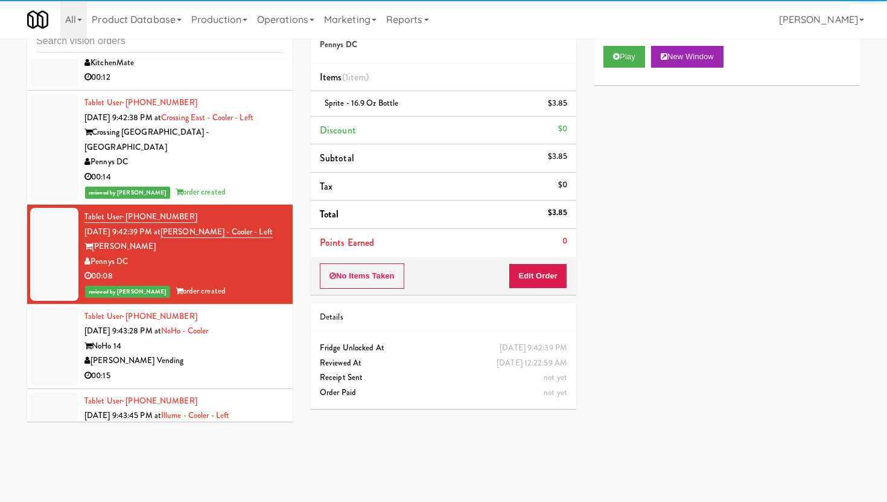
click at [257, 339] on div "NoHo 14" at bounding box center [184, 346] width 199 height 15
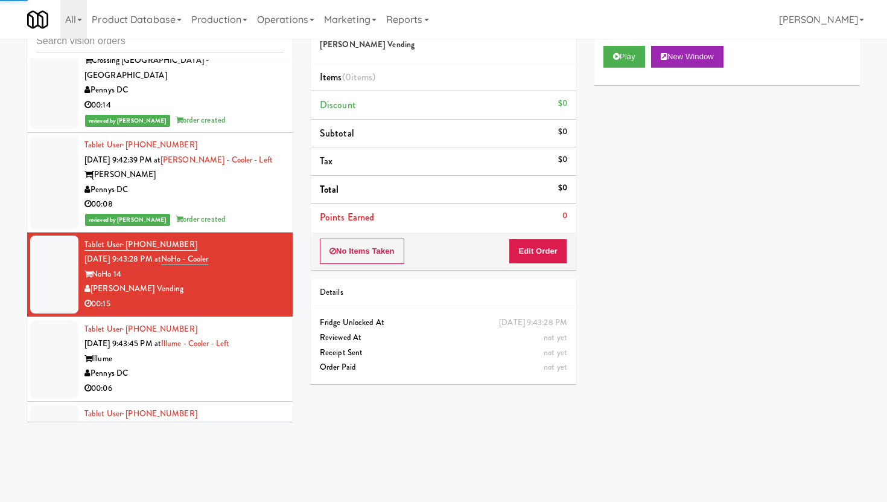
scroll to position [5012, 0]
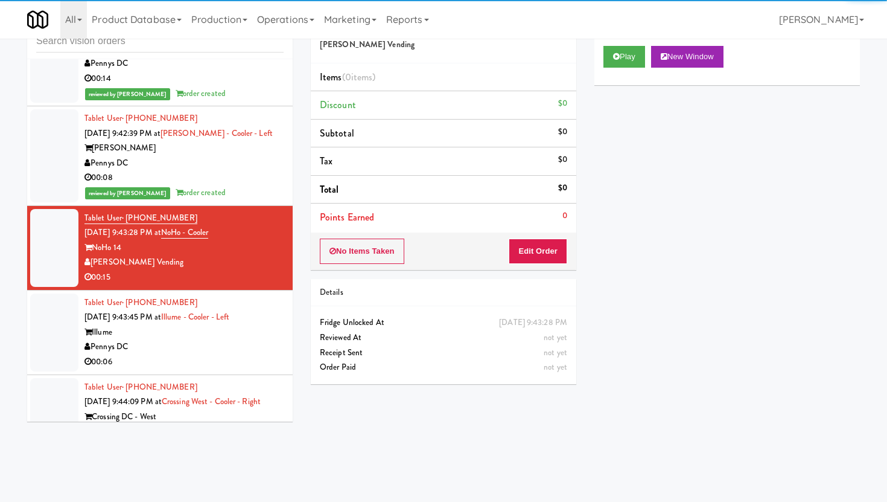
click at [254, 354] on div "00:06" at bounding box center [184, 361] width 199 height 15
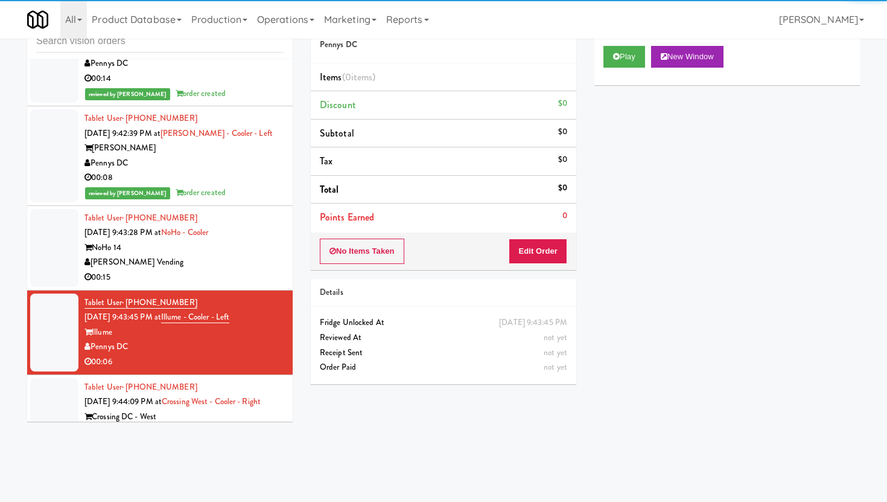
click at [250, 261] on li "Tablet User · (310) 971-6357 Aug 12, 2025 9:43:28 PM at NoHo - Cooler NoHo 14 C…" at bounding box center [160, 248] width 266 height 85
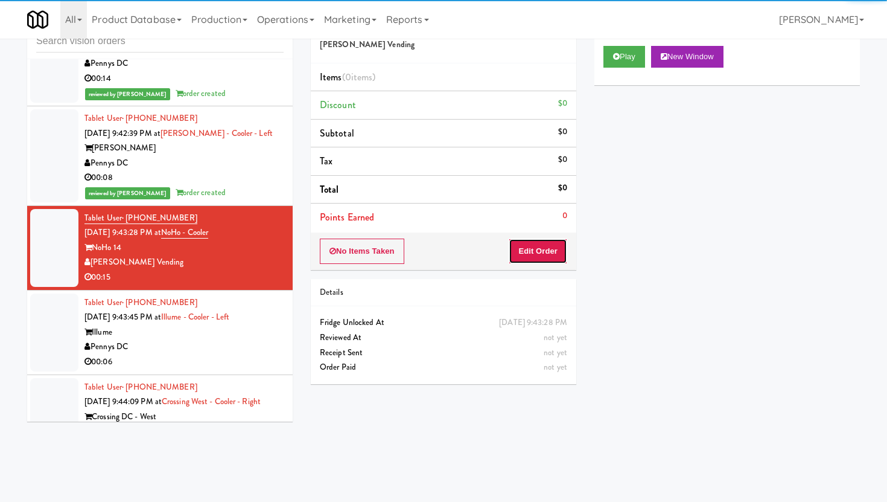
click at [547, 255] on button "Edit Order" at bounding box center [538, 250] width 59 height 25
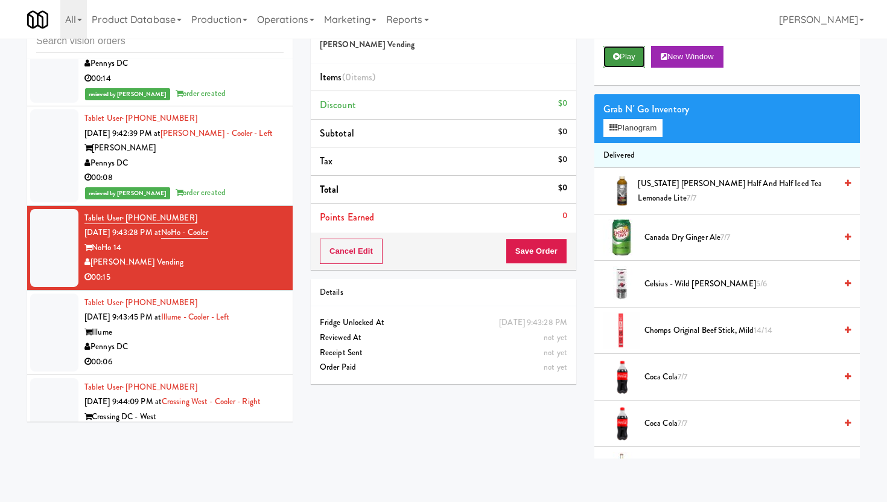
click at [627, 51] on button "Play" at bounding box center [625, 57] width 42 height 22
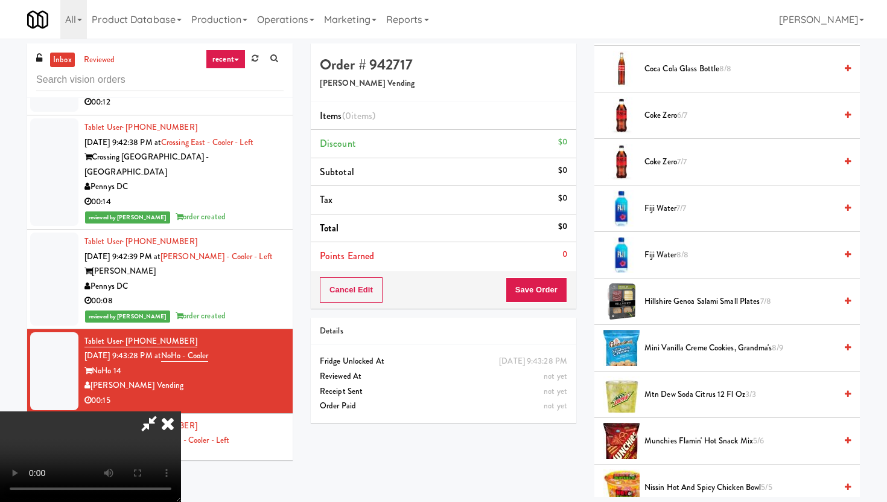
scroll to position [455, 0]
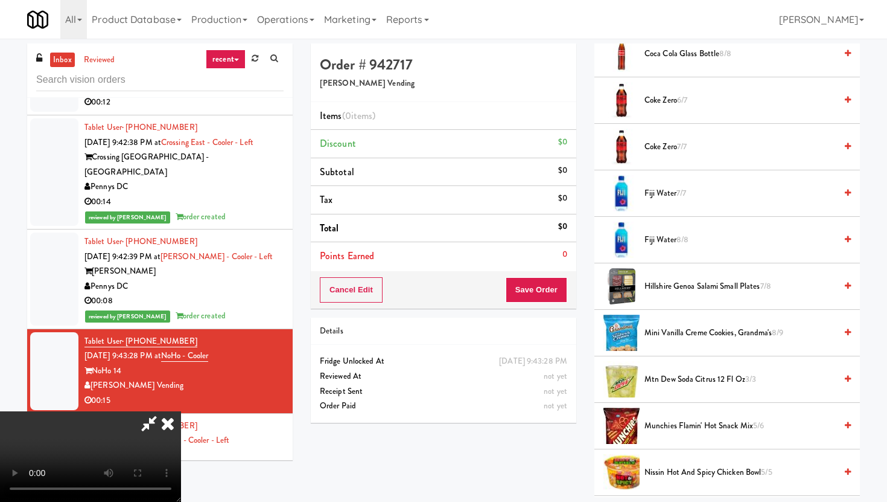
click at [681, 287] on span "Hillshire Genoa Salami Small Plates 7/8" at bounding box center [740, 286] width 191 height 15
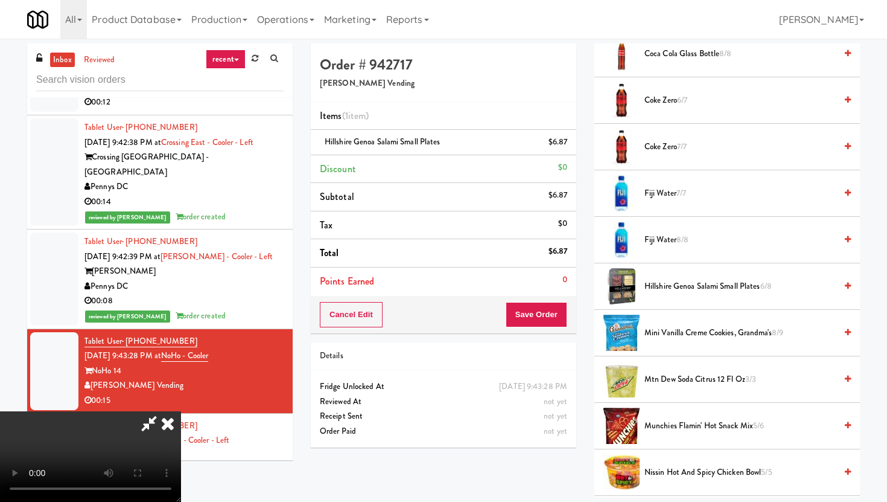
click at [181, 428] on video at bounding box center [90, 456] width 181 height 91
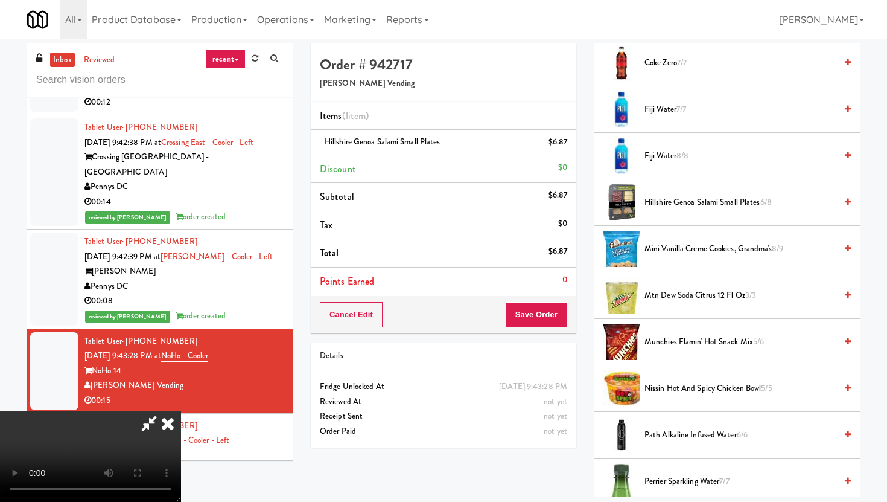
scroll to position [473, 0]
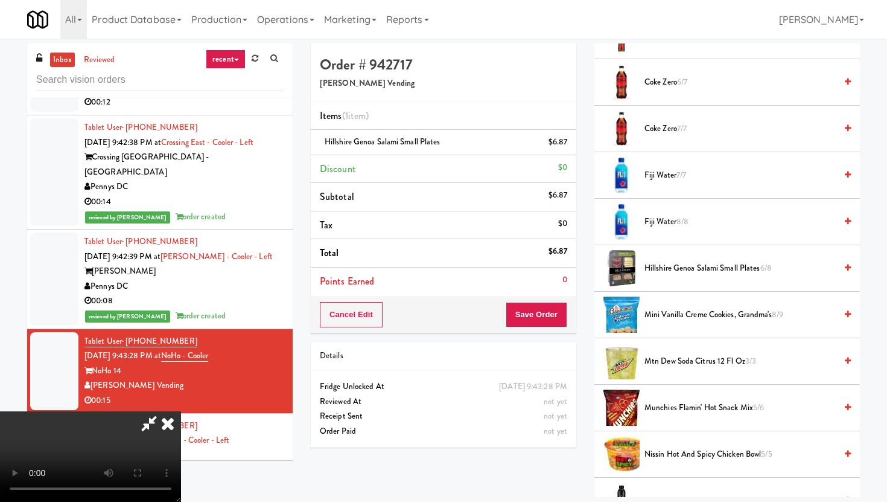
click at [672, 360] on span "Mtn Dew Soda Citrus 12 Fl Oz 3/3" at bounding box center [740, 361] width 191 height 15
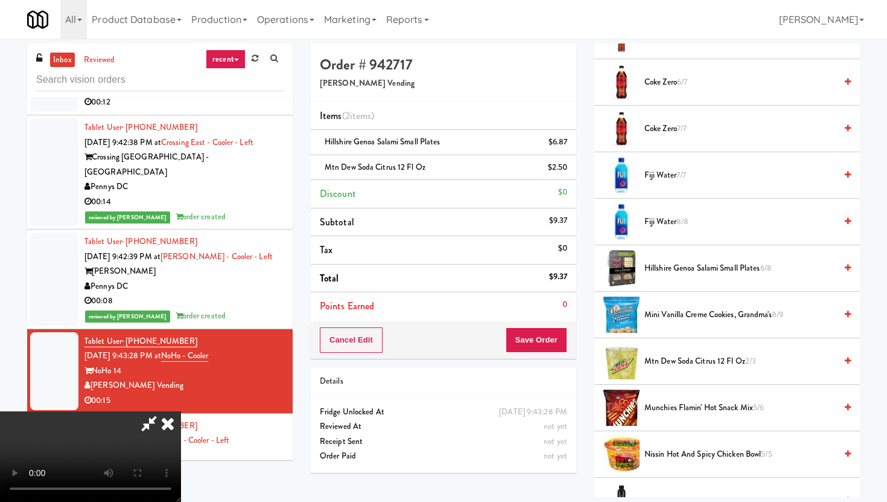
scroll to position [0, 0]
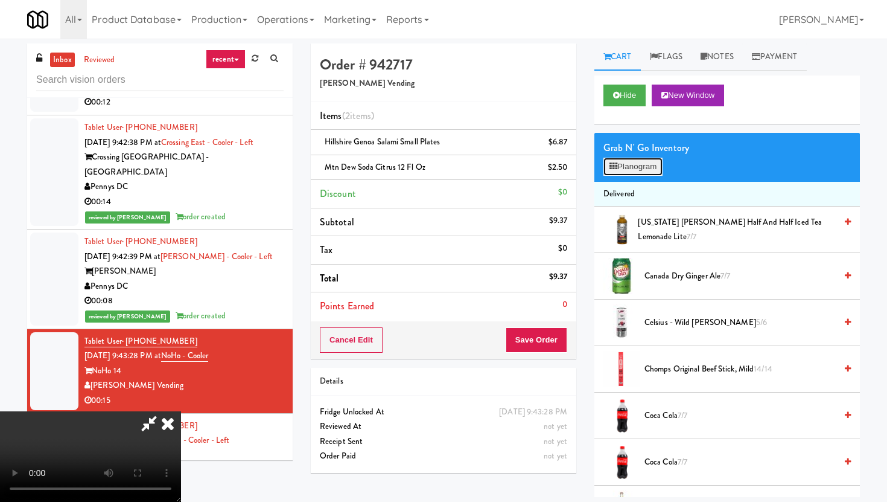
click at [651, 161] on button "Planogram" at bounding box center [633, 167] width 59 height 18
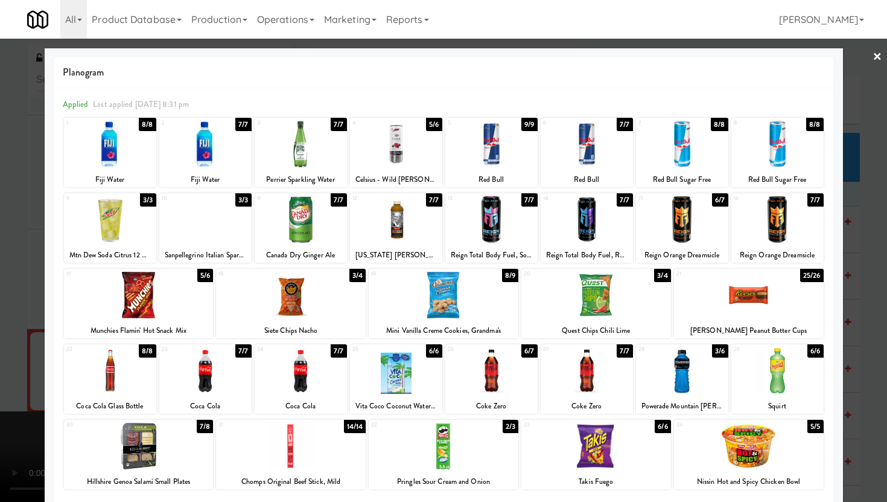
click at [0, 425] on div at bounding box center [443, 251] width 887 height 502
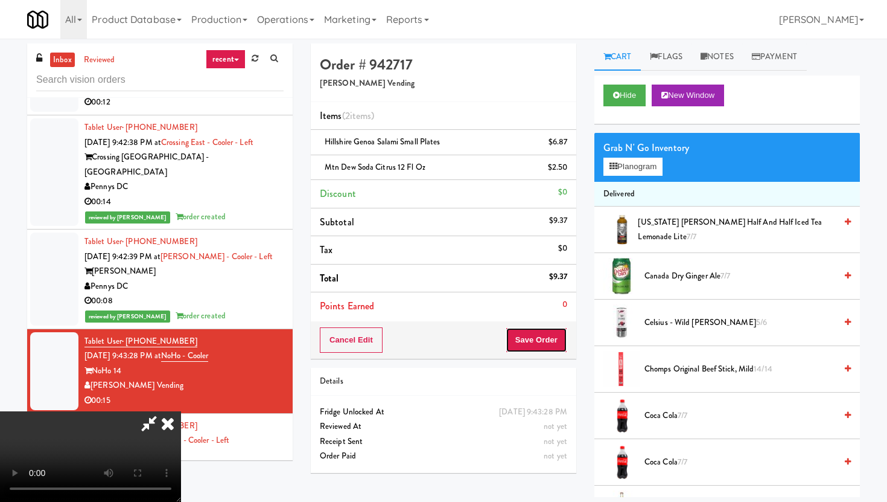
click at [555, 331] on button "Save Order" at bounding box center [537, 339] width 62 height 25
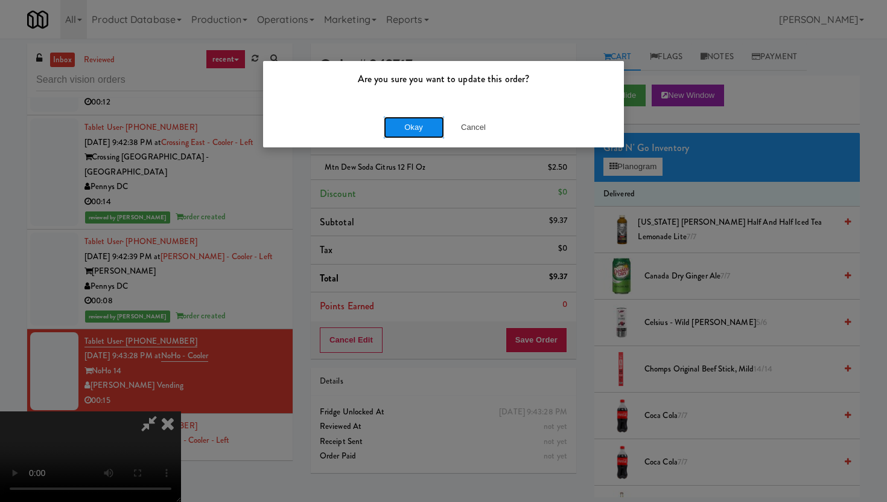
click at [411, 119] on button "Okay" at bounding box center [414, 127] width 60 height 22
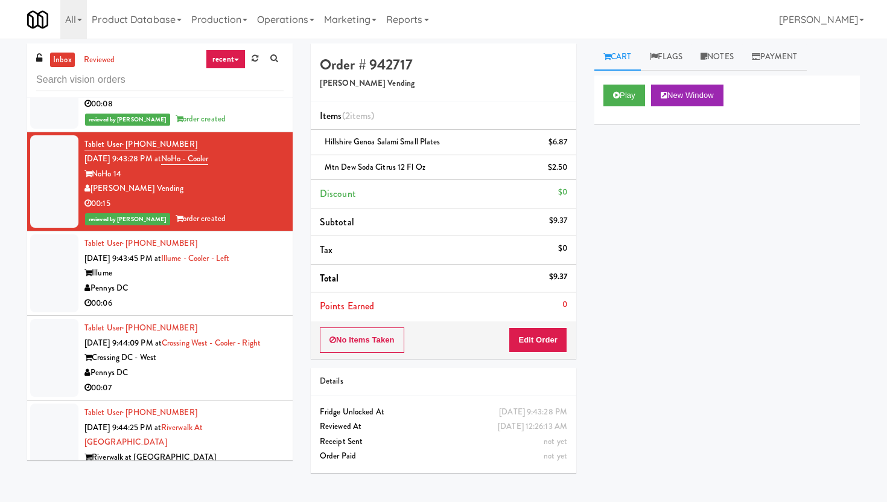
scroll to position [5132, 0]
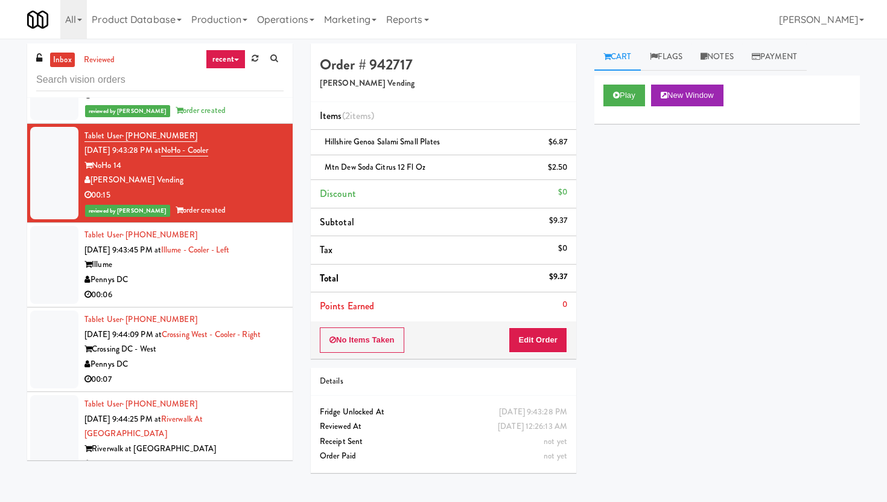
click at [219, 272] on div "Pennys DC" at bounding box center [184, 279] width 199 height 15
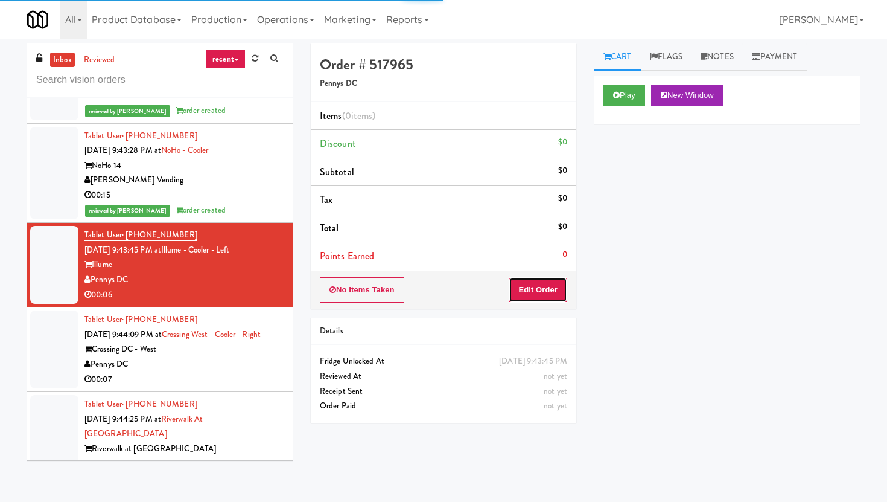
click at [550, 282] on button "Edit Order" at bounding box center [538, 289] width 59 height 25
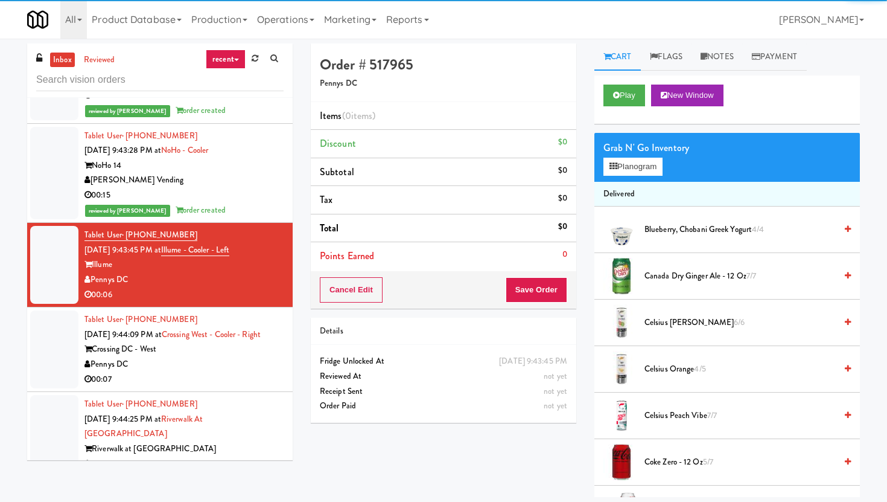
click at [626, 83] on div "Play New Window" at bounding box center [728, 99] width 266 height 48
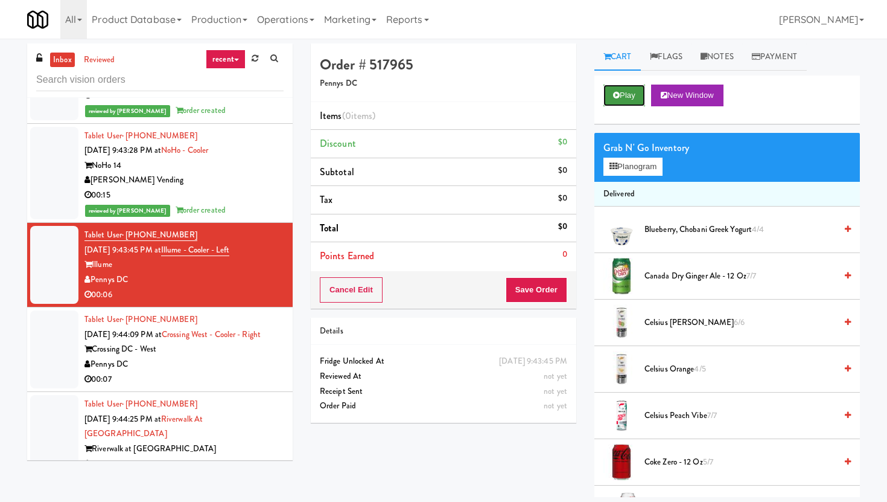
click at [626, 91] on button "Play" at bounding box center [625, 96] width 42 height 22
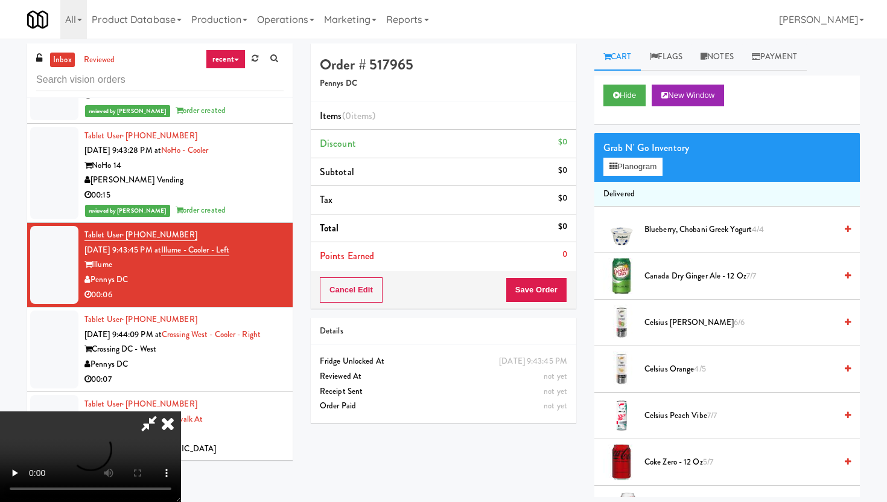
click at [398, 379] on div "Reviewed At" at bounding box center [443, 376] width 247 height 15
click at [170, 429] on icon at bounding box center [168, 423] width 27 height 24
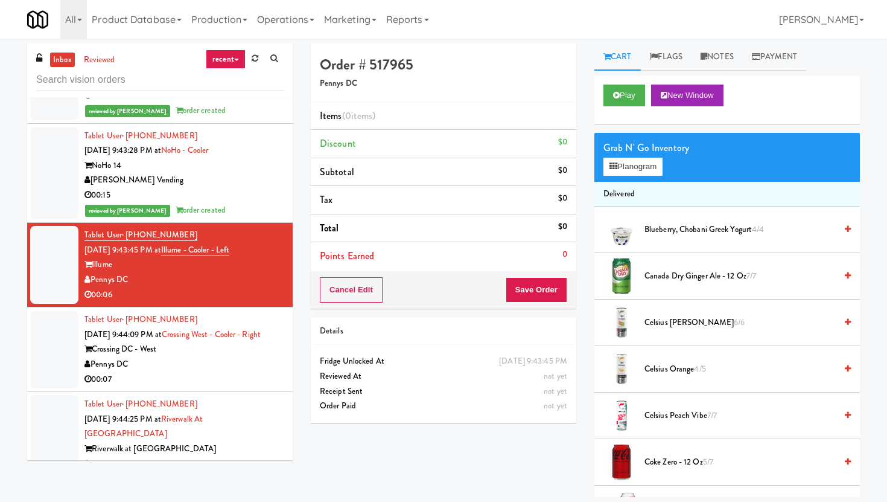
click at [241, 372] on div "00:07" at bounding box center [184, 379] width 199 height 15
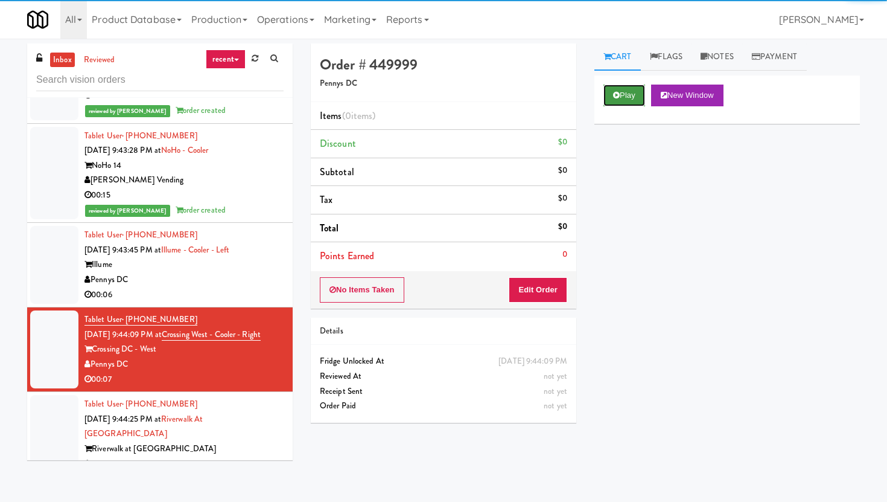
click at [612, 100] on button "Play" at bounding box center [625, 96] width 42 height 22
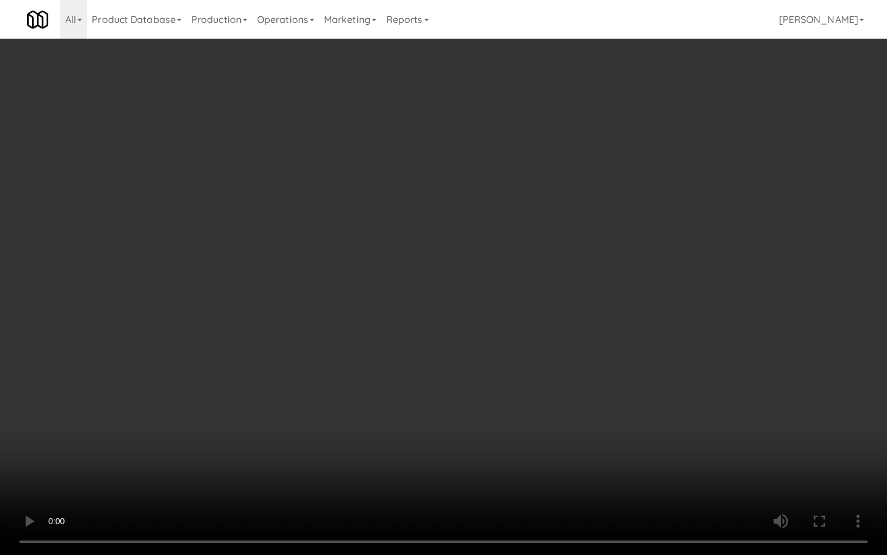
click at [411, 447] on video at bounding box center [443, 277] width 887 height 555
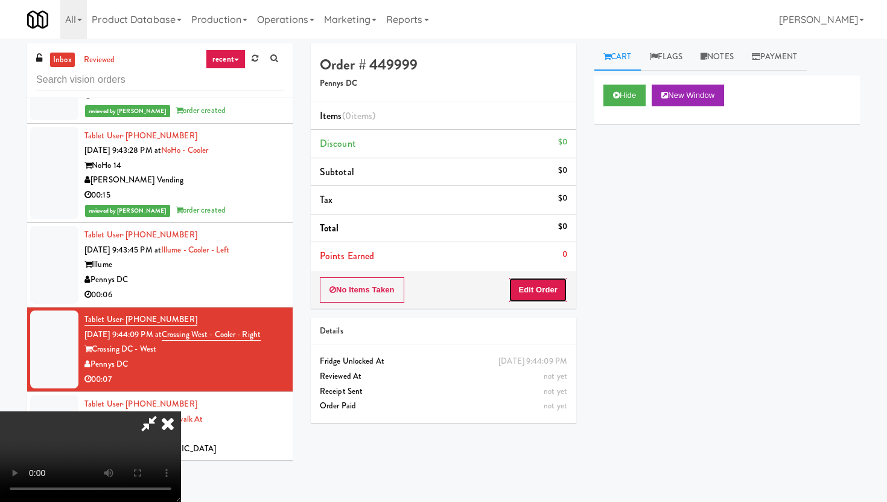
click at [561, 288] on button "Edit Order" at bounding box center [538, 289] width 59 height 25
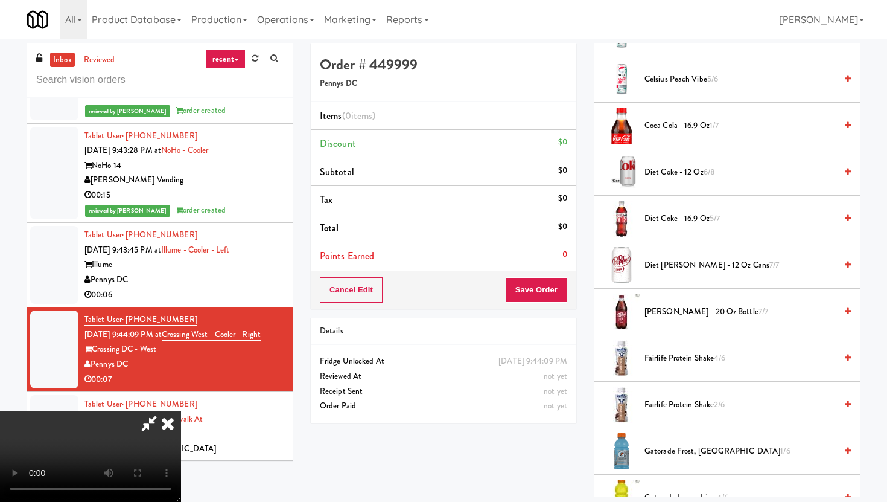
scroll to position [470, 0]
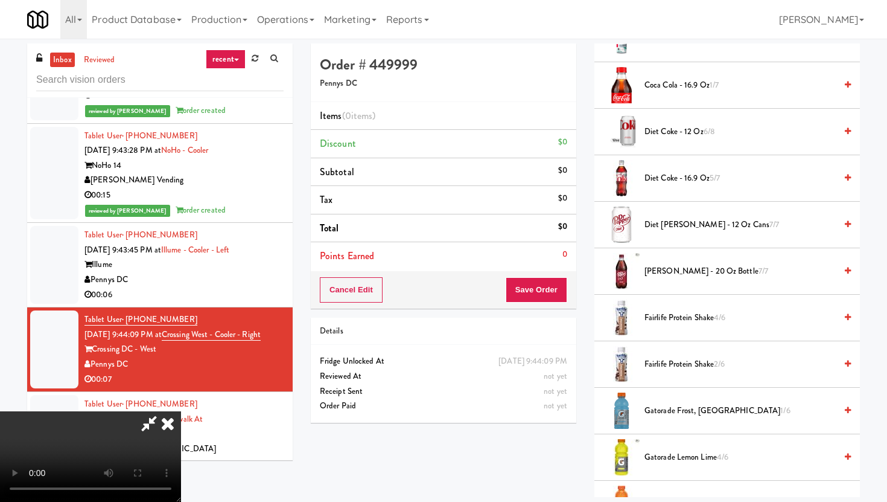
click at [698, 179] on span "Diet Coke - 16.9 oz 5/7" at bounding box center [740, 178] width 191 height 15
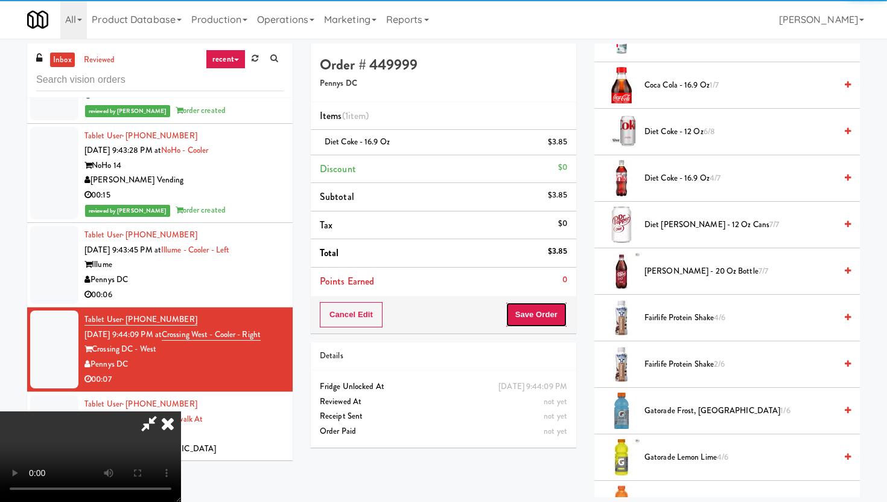
click at [552, 326] on button "Save Order" at bounding box center [537, 314] width 62 height 25
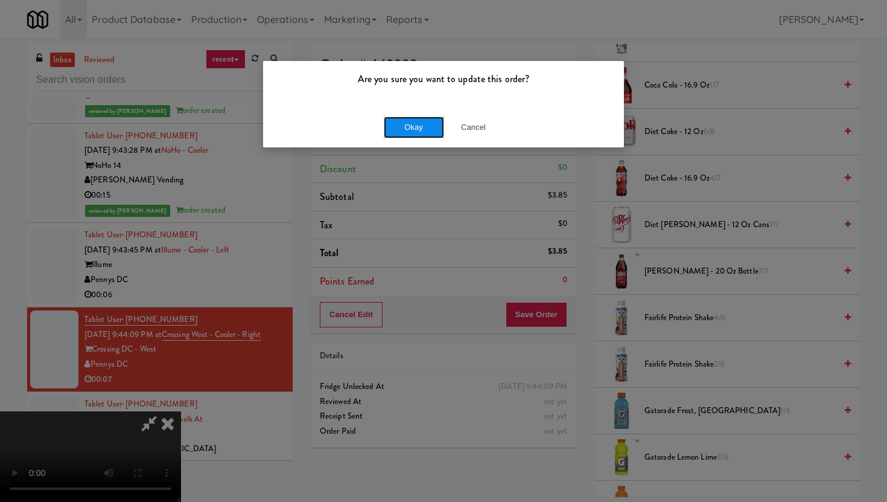
click at [431, 138] on button "Okay" at bounding box center [414, 127] width 60 height 22
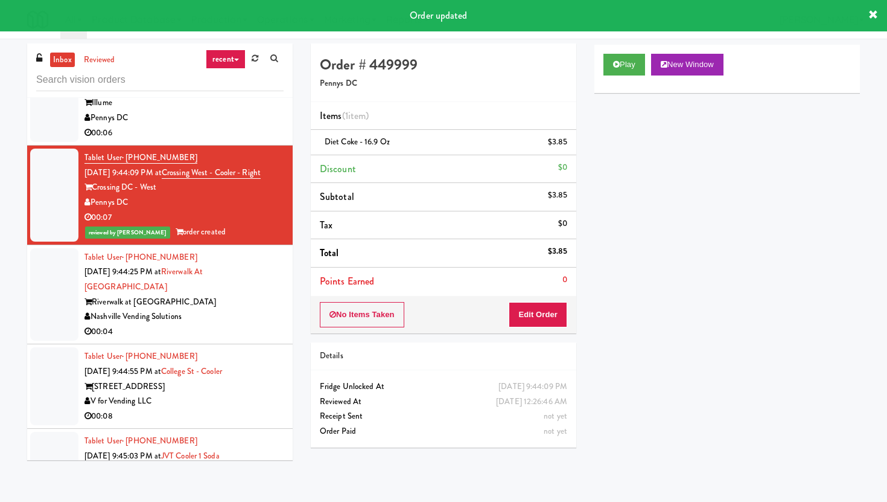
scroll to position [5327, 0]
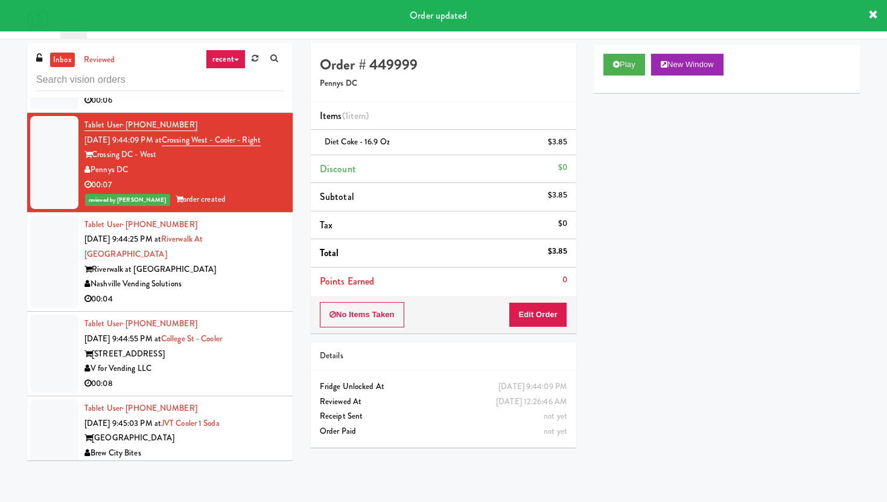
click at [275, 276] on div "Nashville Vending Solutions" at bounding box center [184, 283] width 199 height 15
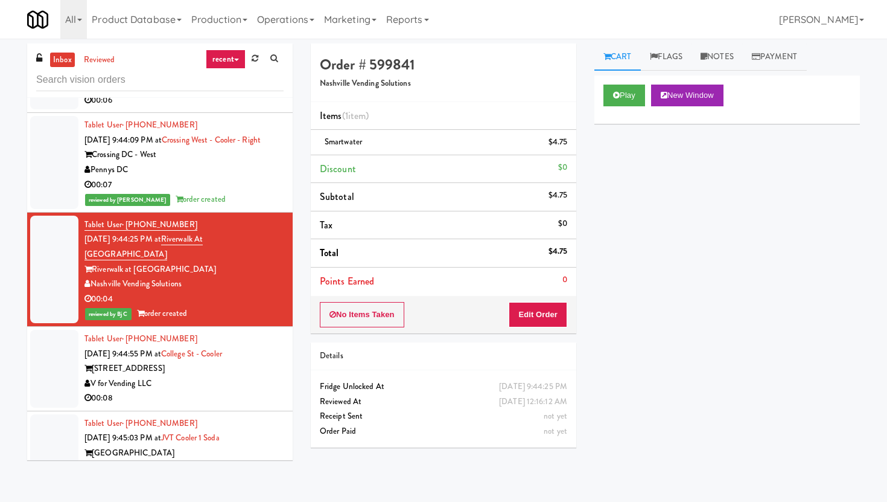
click at [231, 376] on div "V for Vending LLC" at bounding box center [184, 383] width 199 height 15
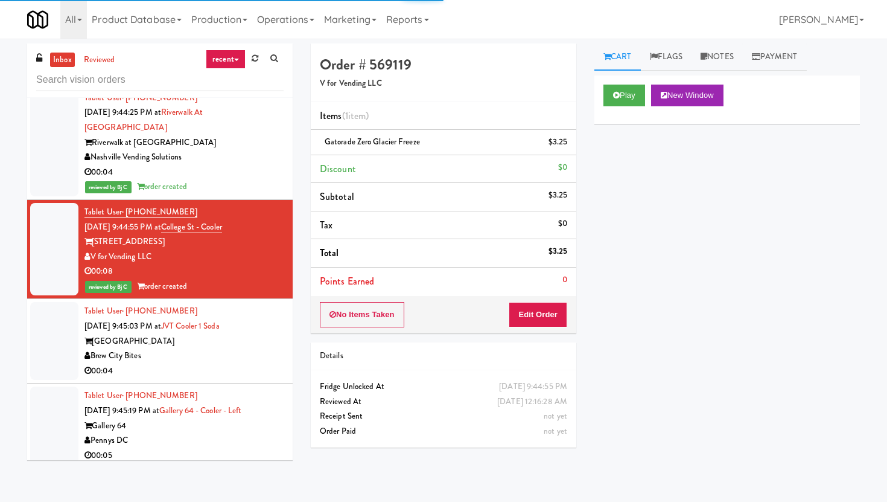
scroll to position [5455, 0]
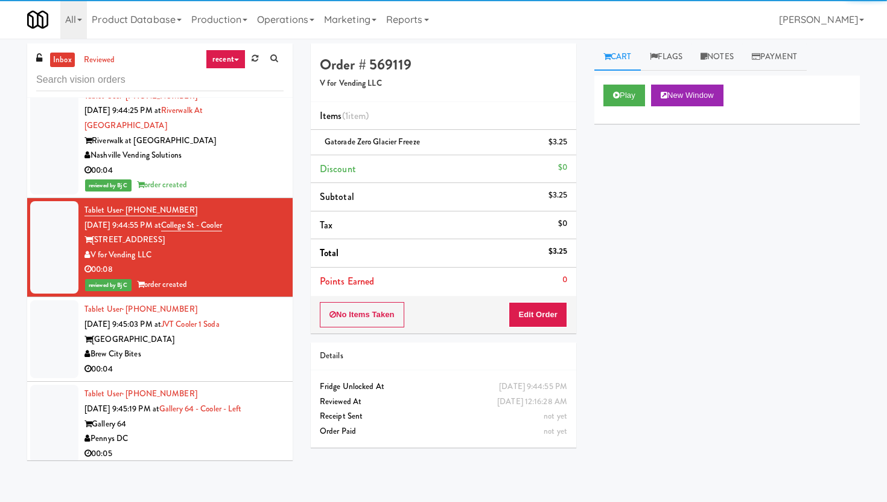
click at [242, 362] on div "00:04" at bounding box center [184, 369] width 199 height 15
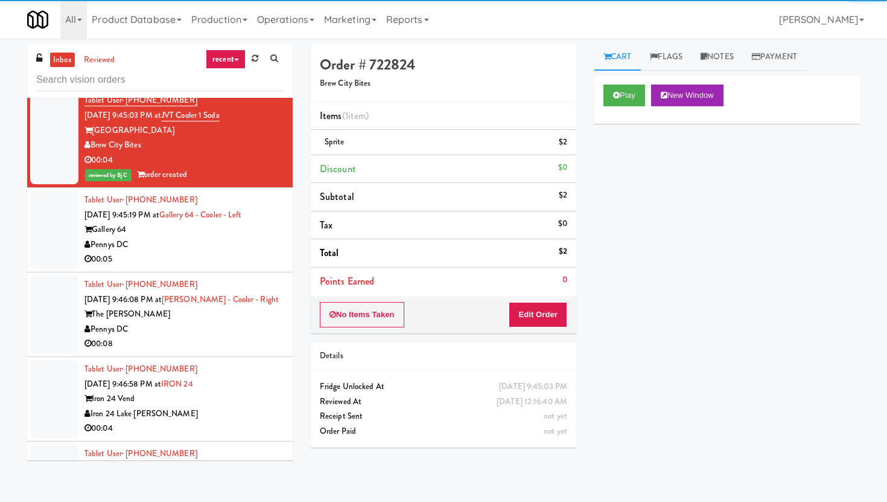
scroll to position [5665, 0]
click at [252, 251] on div "00:05" at bounding box center [184, 258] width 199 height 15
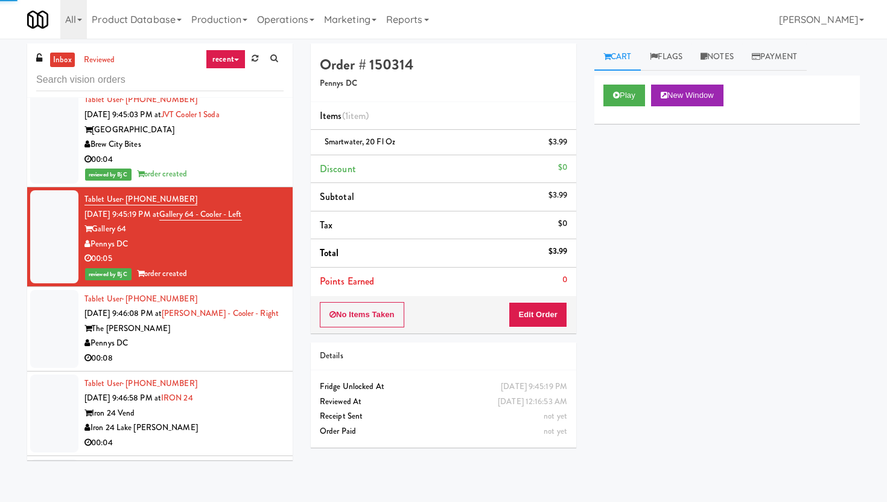
click at [233, 351] on div "00:08" at bounding box center [184, 358] width 199 height 15
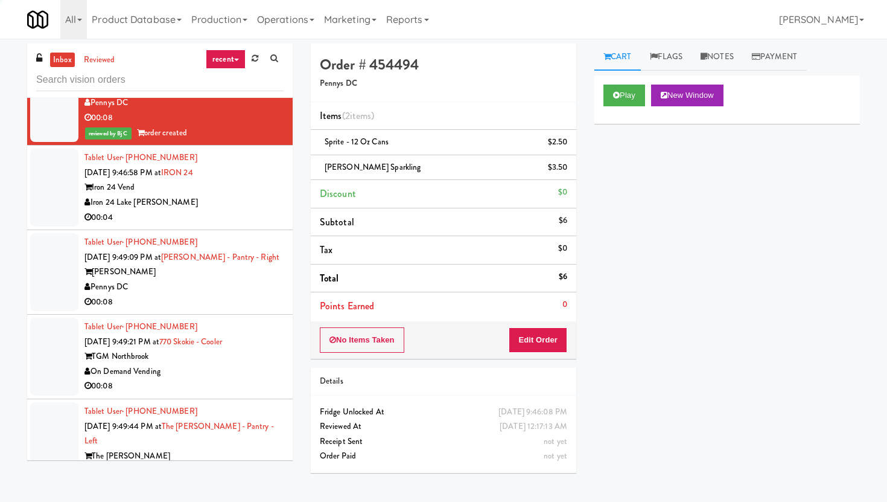
scroll to position [5937, 0]
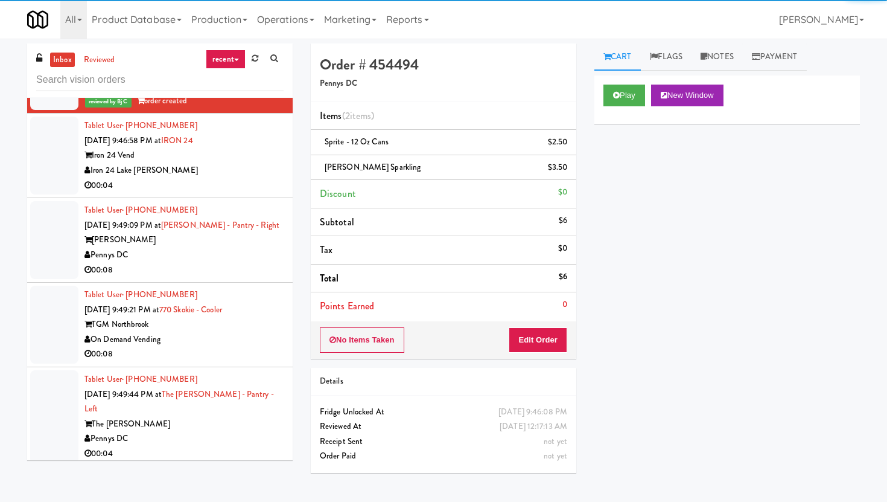
click at [267, 148] on div "Iron 24 Vend" at bounding box center [184, 155] width 199 height 15
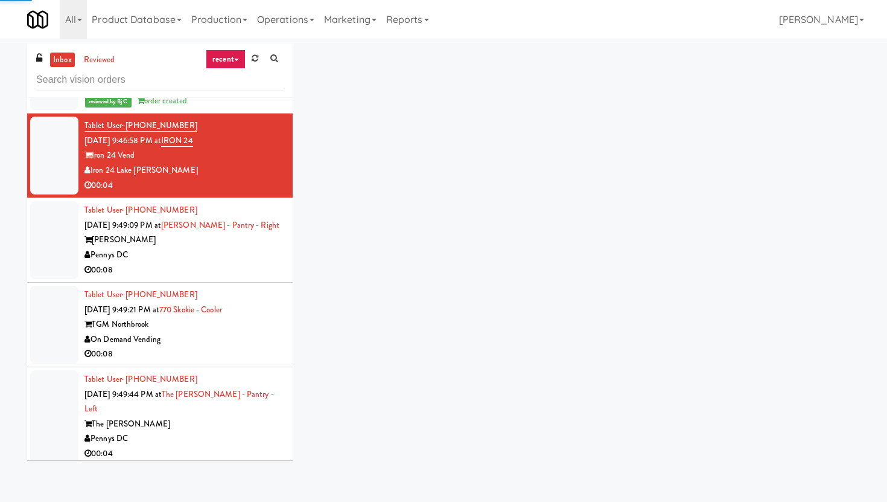
scroll to position [5892, 0]
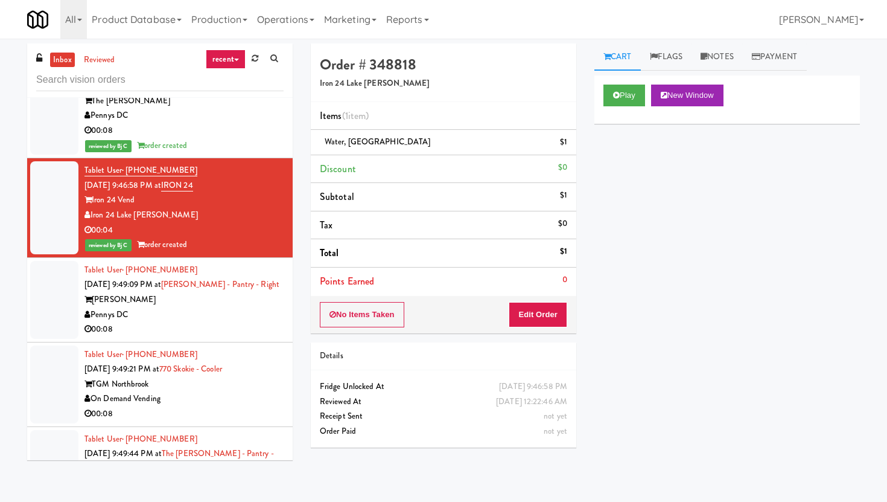
click at [234, 322] on div "00:08" at bounding box center [184, 329] width 199 height 15
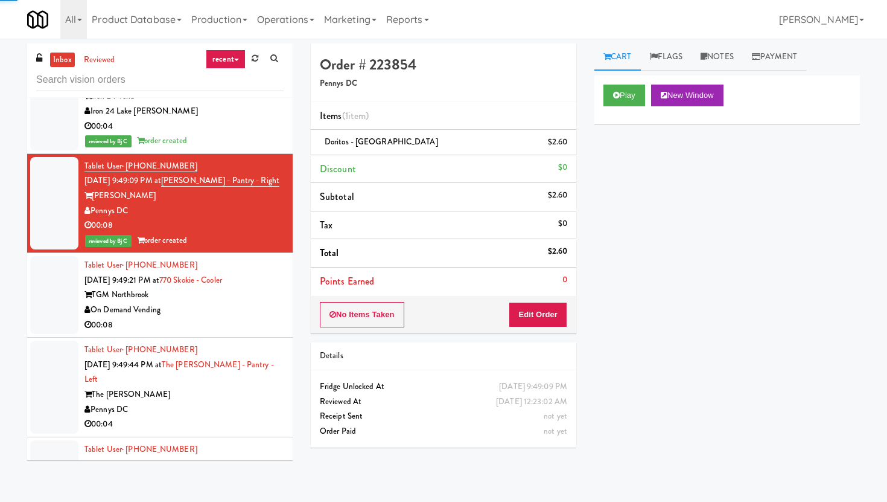
scroll to position [6009, 0]
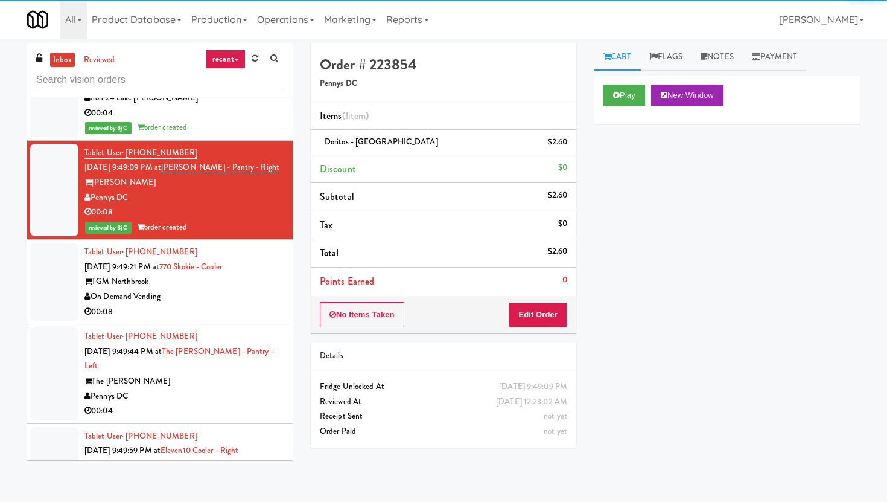
click at [234, 304] on div "00:08" at bounding box center [184, 311] width 199 height 15
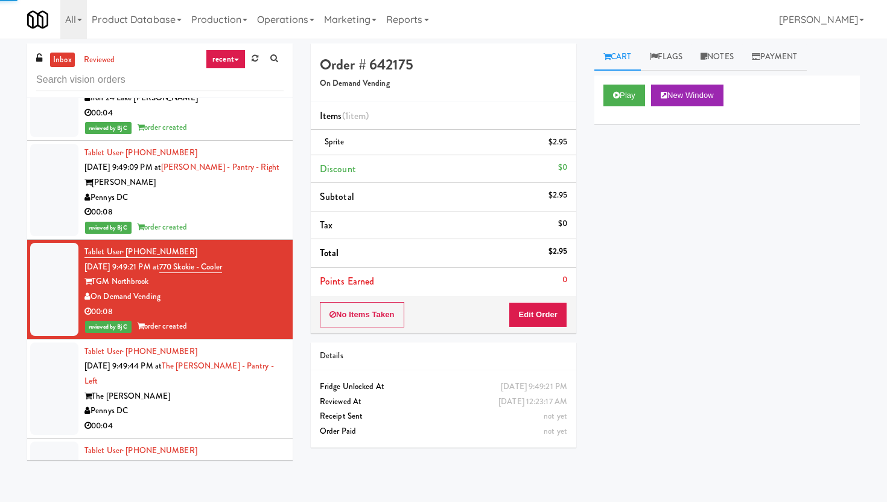
click at [212, 403] on div "Pennys DC" at bounding box center [184, 410] width 199 height 15
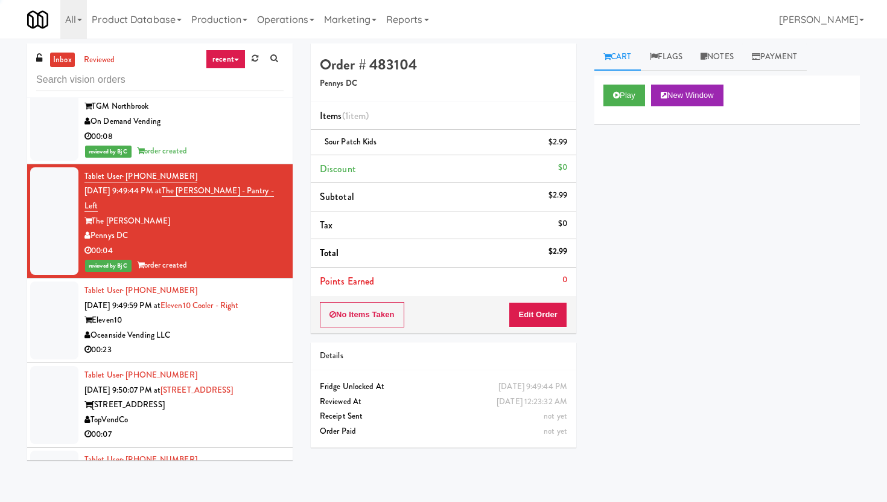
scroll to position [6202, 0]
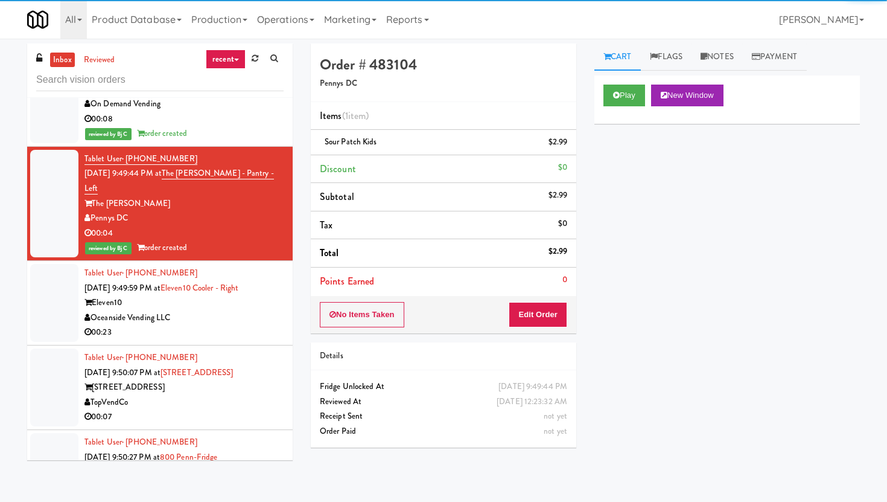
click at [260, 325] on div "00:23" at bounding box center [184, 332] width 199 height 15
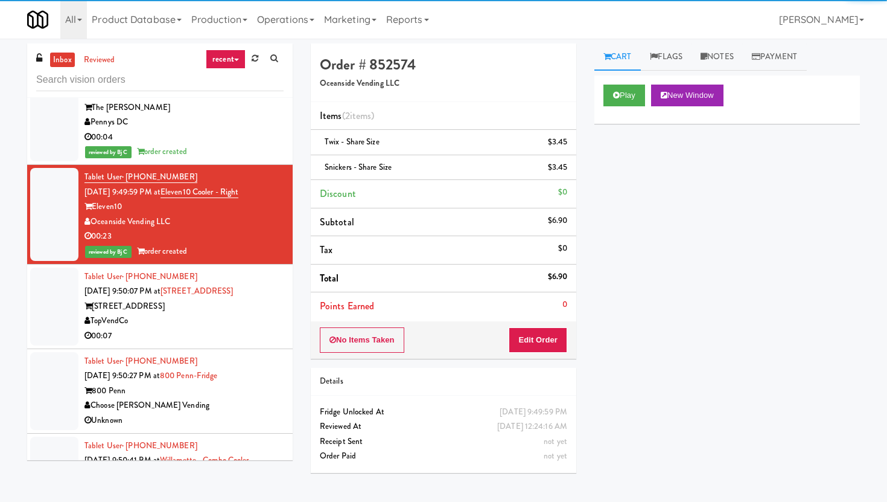
click at [260, 313] on div "TopVendCo" at bounding box center [184, 320] width 199 height 15
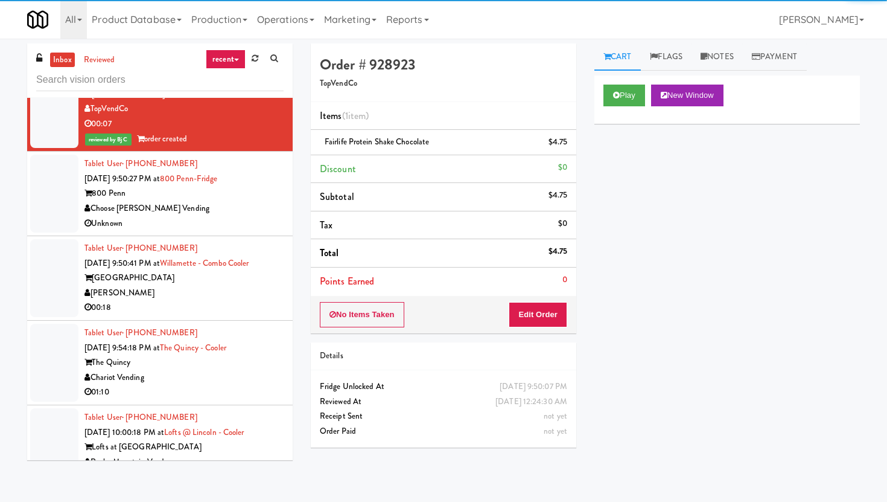
scroll to position [6510, 0]
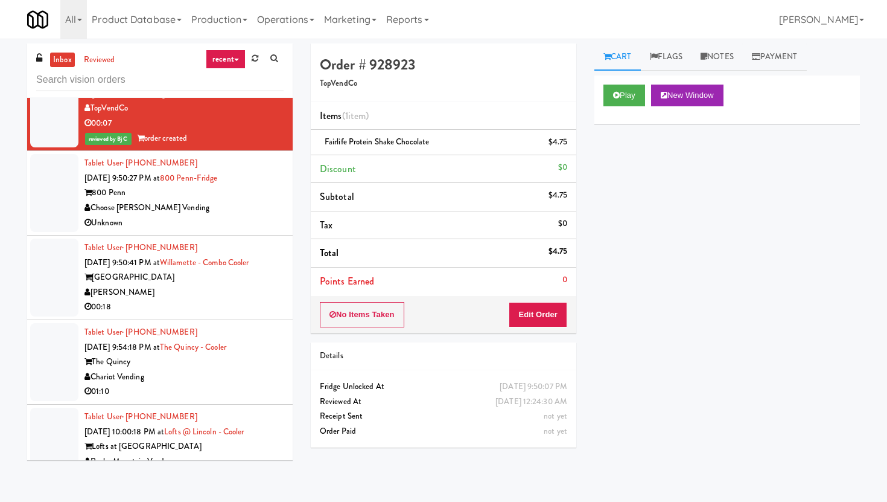
click at [251, 215] on div "Unknown" at bounding box center [184, 222] width 199 height 15
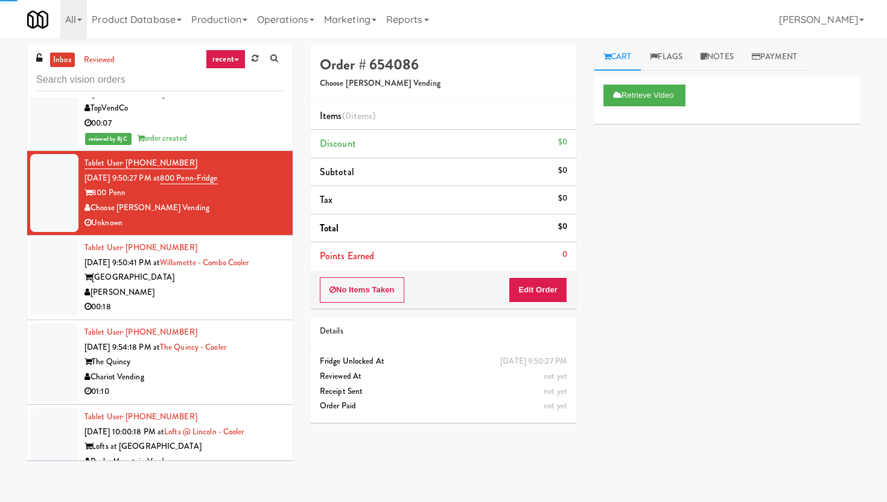
click at [247, 299] on div "00:18" at bounding box center [184, 306] width 199 height 15
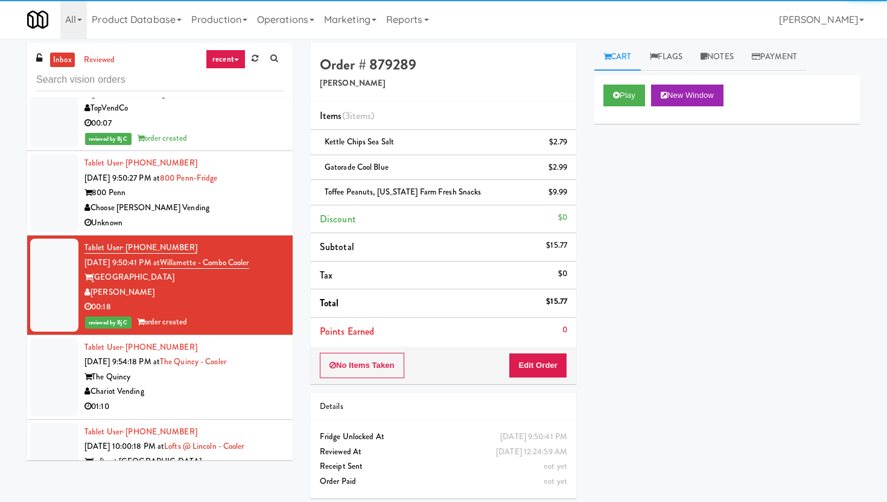
click at [269, 215] on div "Unknown" at bounding box center [184, 222] width 199 height 15
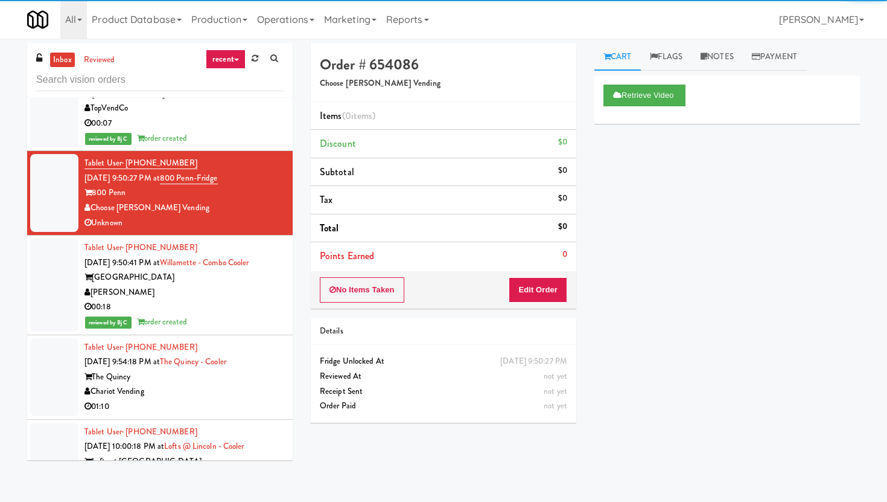
click at [260, 369] on div "The Quincy" at bounding box center [184, 376] width 199 height 15
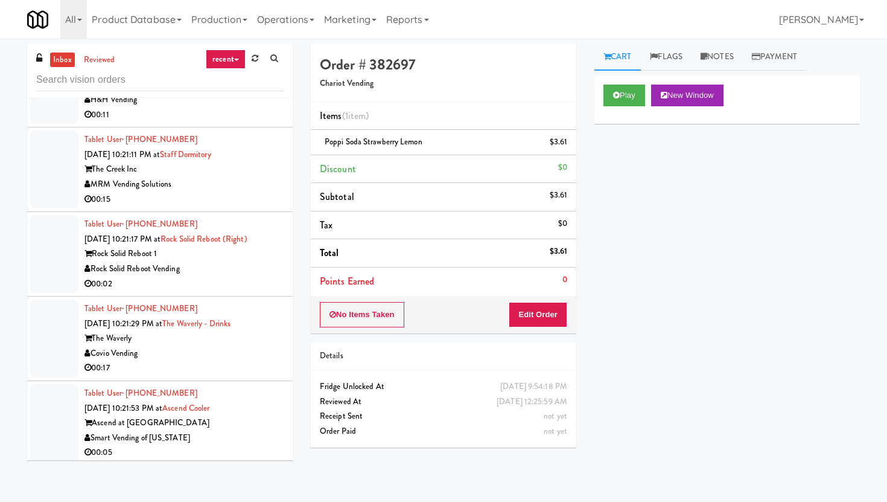
scroll to position [8077, 0]
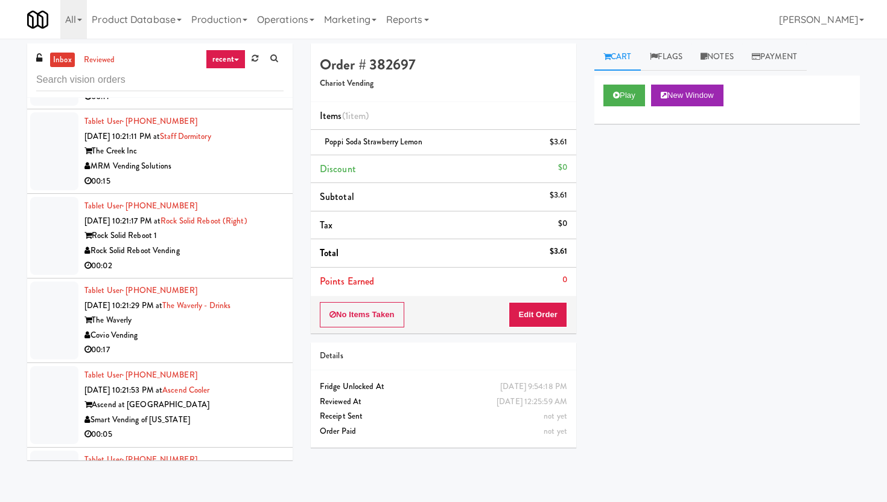
click at [257, 328] on div "Covio Vending" at bounding box center [184, 335] width 199 height 15
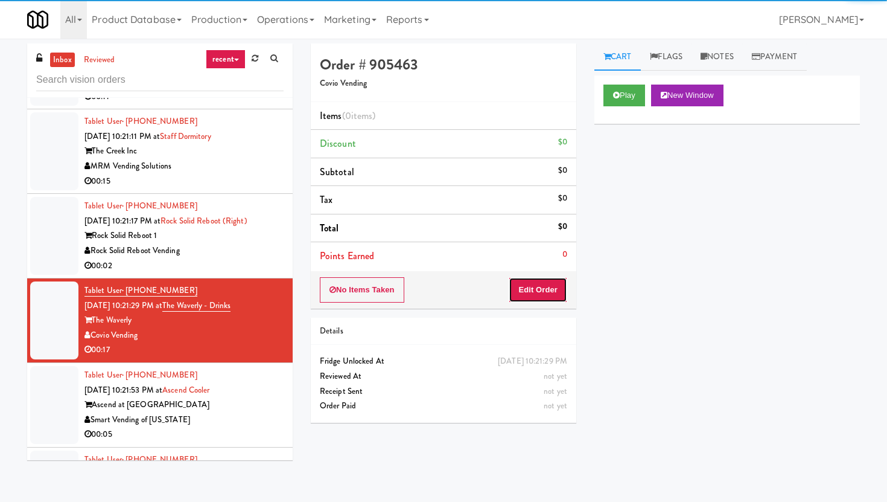
click at [543, 290] on button "Edit Order" at bounding box center [538, 289] width 59 height 25
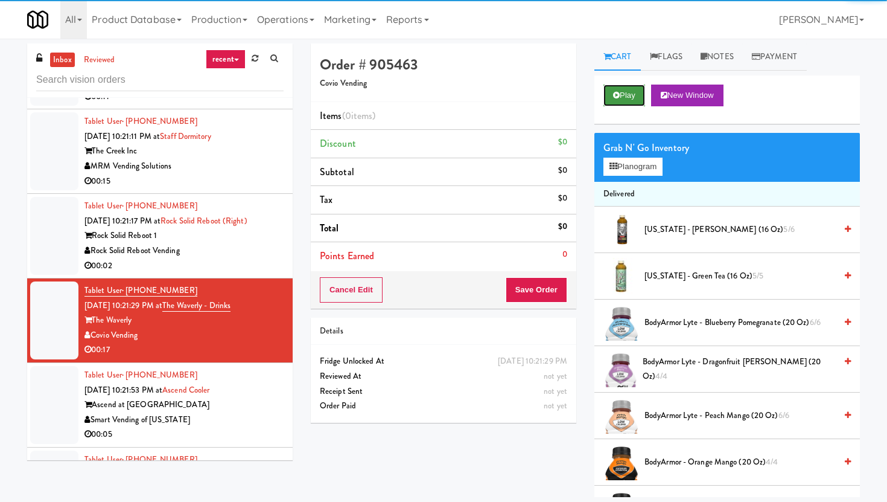
click at [632, 91] on button "Play" at bounding box center [625, 96] width 42 height 22
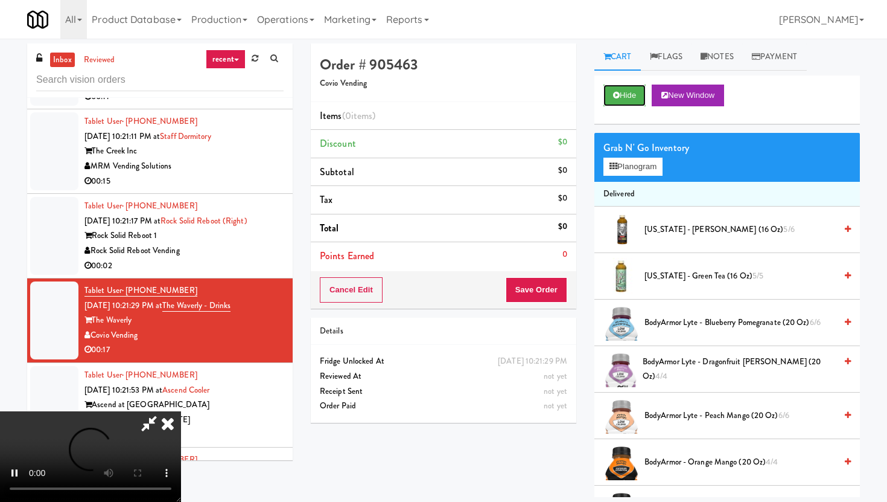
scroll to position [99, 0]
click at [181, 411] on video at bounding box center [90, 456] width 181 height 91
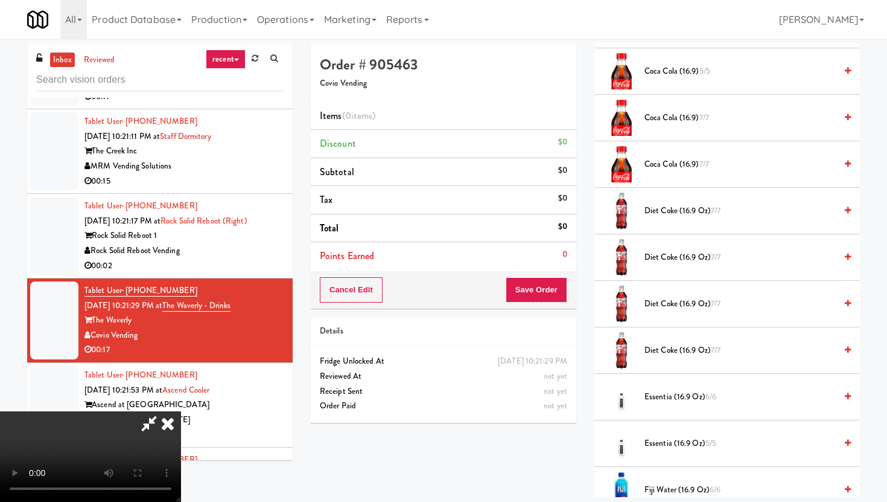
scroll to position [625, 0]
click at [702, 395] on span "Essentia (16.9 oz) 6/6" at bounding box center [740, 395] width 191 height 15
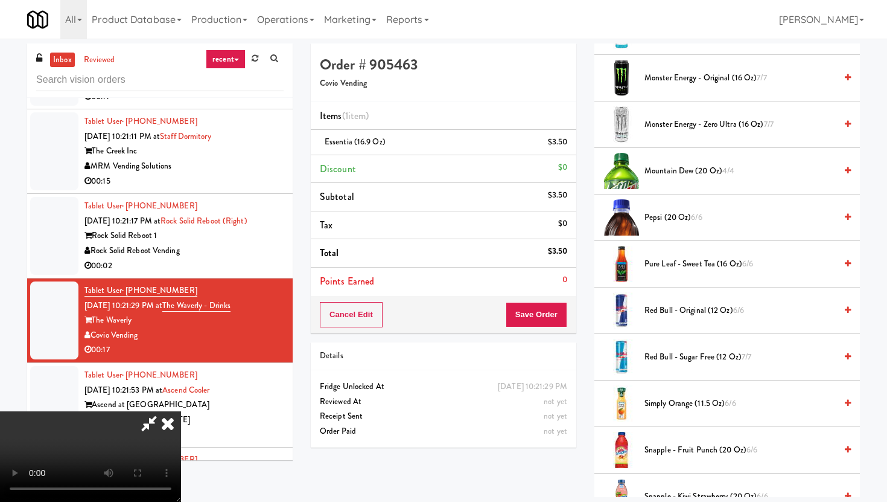
click at [702, 395] on li "Simply Orange (11.5 oz) 6/6" at bounding box center [728, 403] width 266 height 46
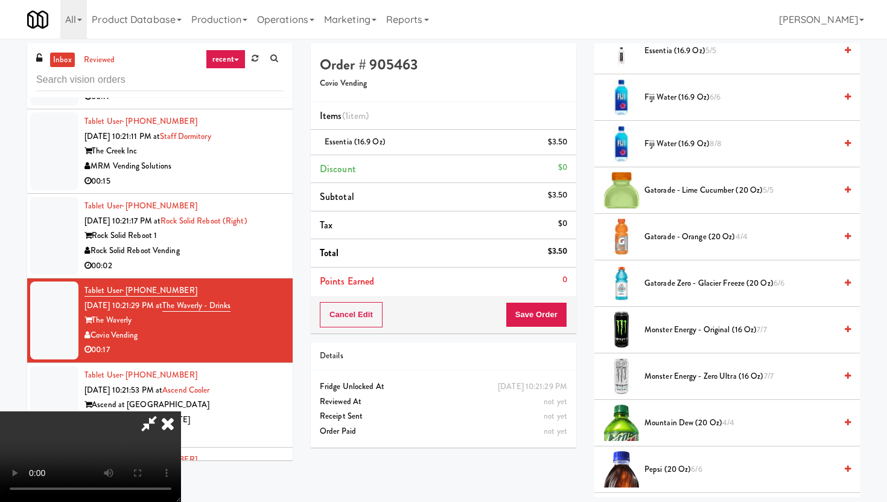
scroll to position [1009, 0]
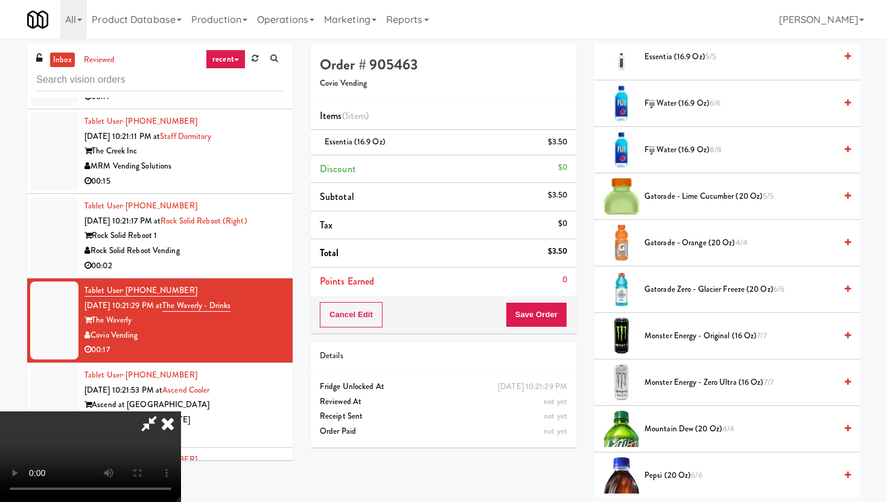
click at [699, 286] on span "Gatorade Zero - Glacier Freeze (20 oz) 6/6" at bounding box center [740, 289] width 191 height 15
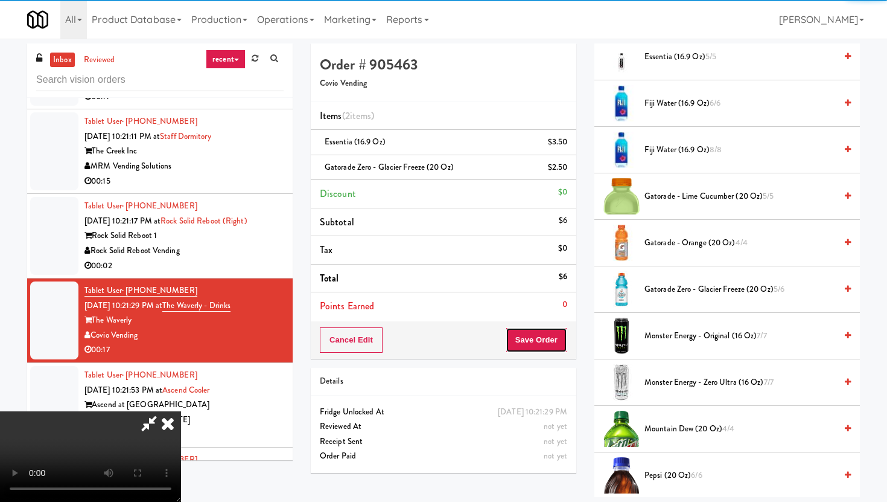
click at [537, 340] on button "Save Order" at bounding box center [537, 339] width 62 height 25
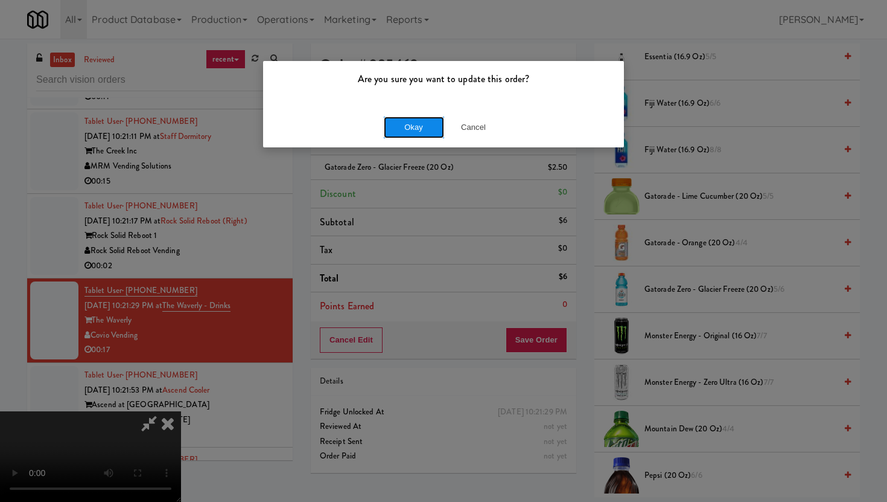
click at [412, 127] on button "Okay" at bounding box center [414, 127] width 60 height 22
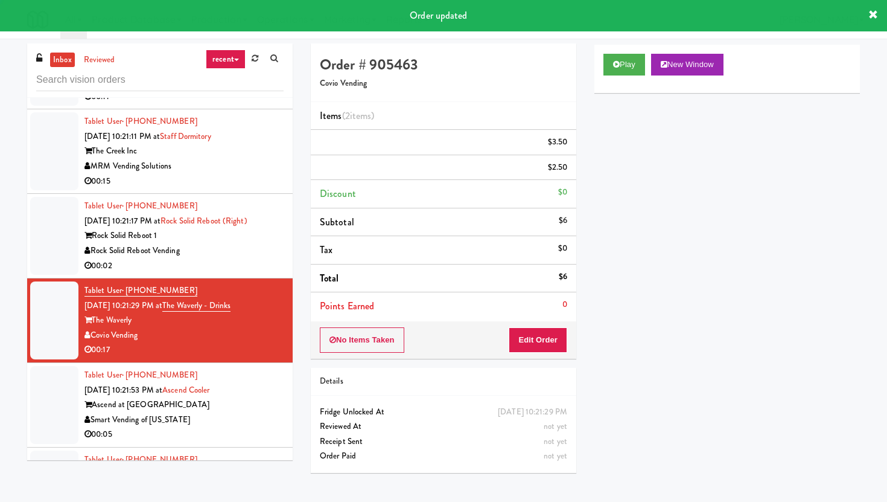
scroll to position [0, 0]
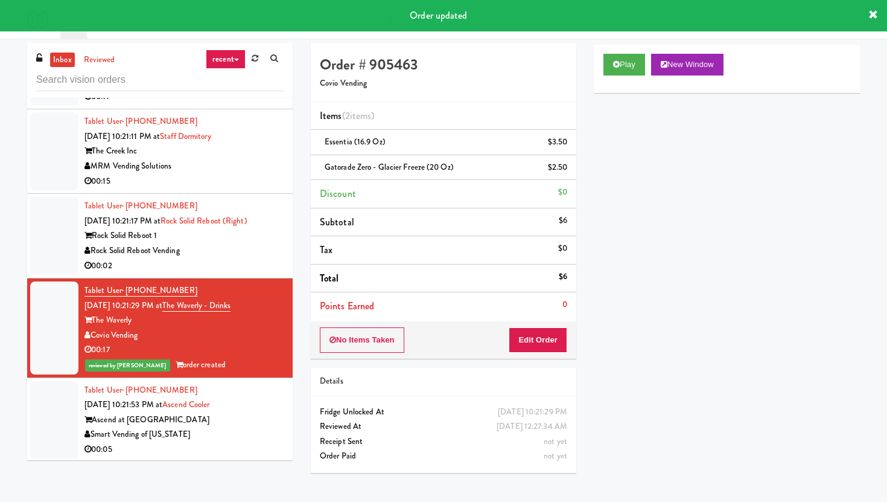
click at [261, 442] on div "00:05" at bounding box center [184, 449] width 199 height 15
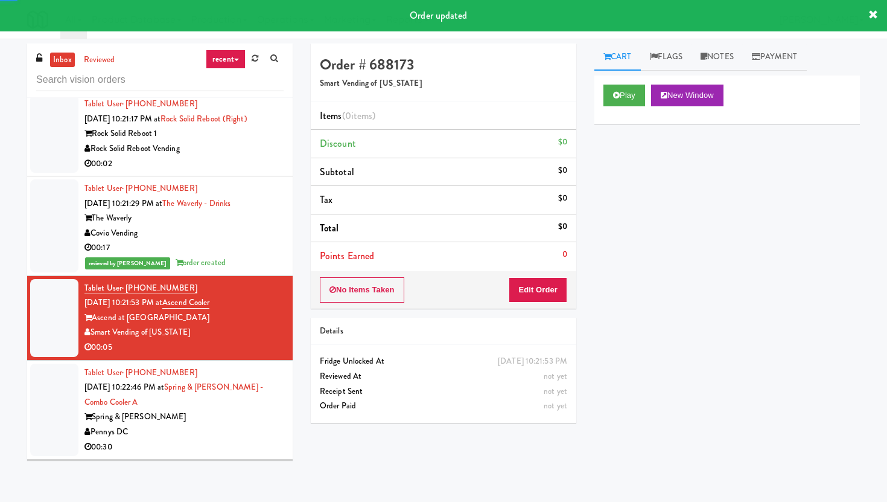
scroll to position [8211, 0]
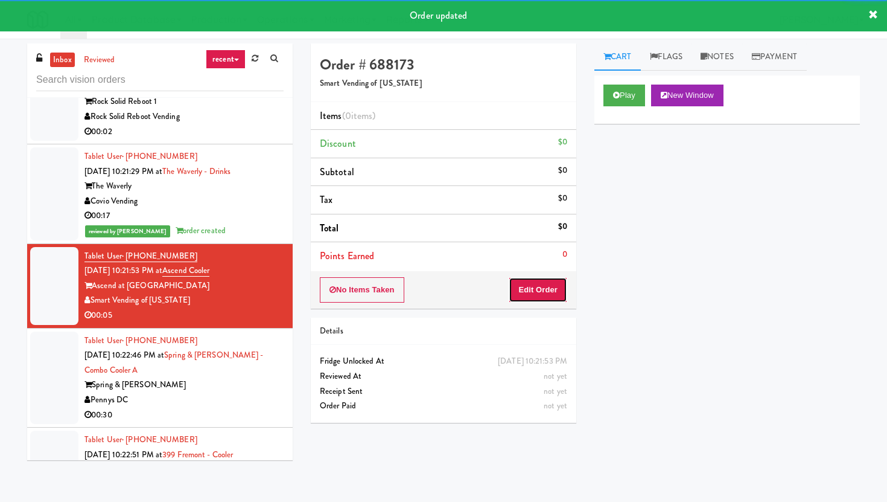
click at [532, 279] on button "Edit Order" at bounding box center [538, 289] width 59 height 25
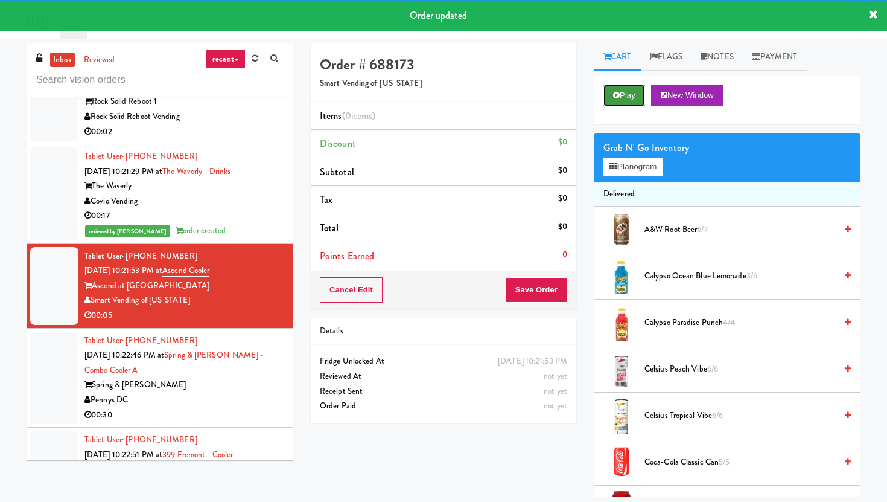
click at [619, 103] on button "Play" at bounding box center [625, 96] width 42 height 22
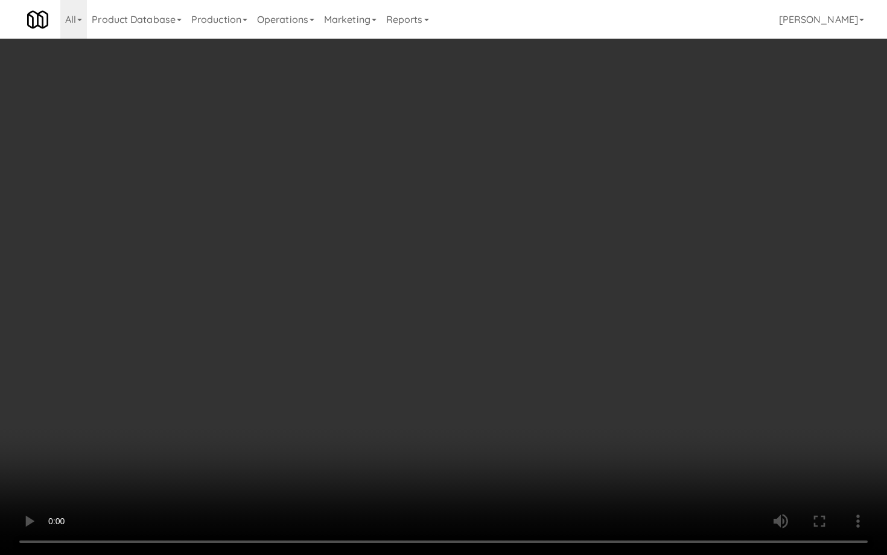
click at [648, 468] on video at bounding box center [443, 277] width 887 height 555
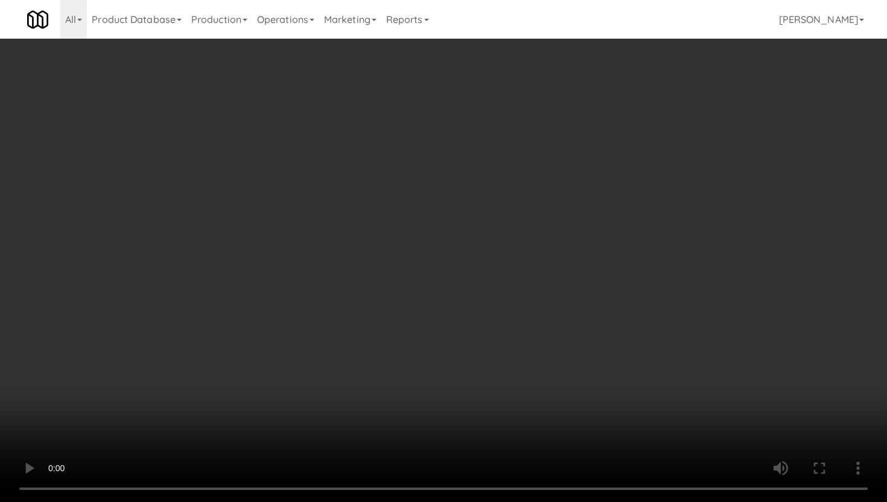
scroll to position [437, 0]
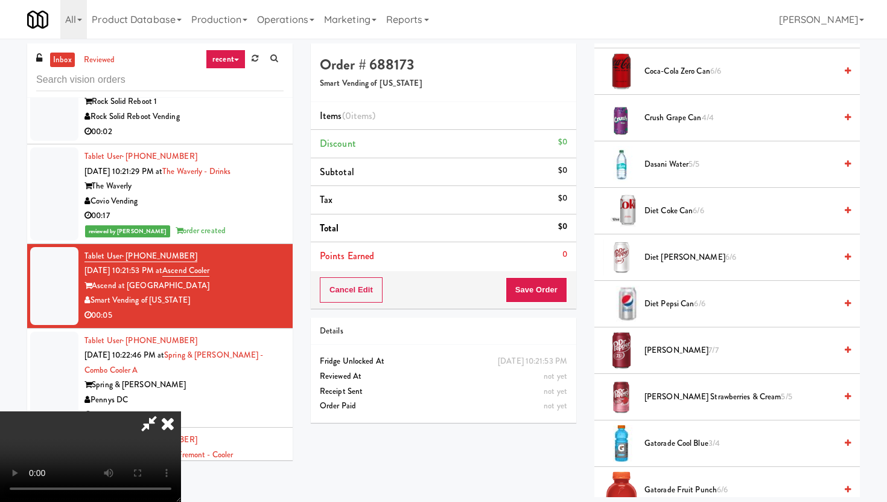
click at [688, 171] on span "Dasani Water 5/5" at bounding box center [740, 164] width 191 height 15
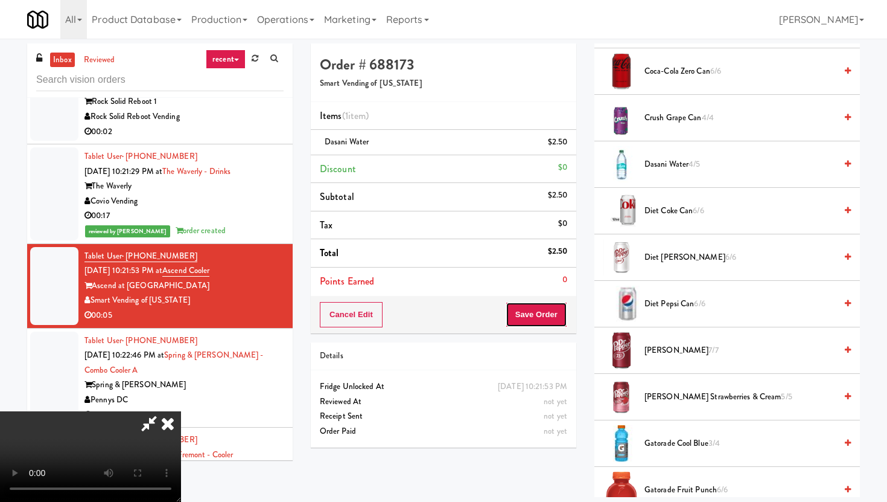
click at [552, 324] on button "Save Order" at bounding box center [537, 314] width 62 height 25
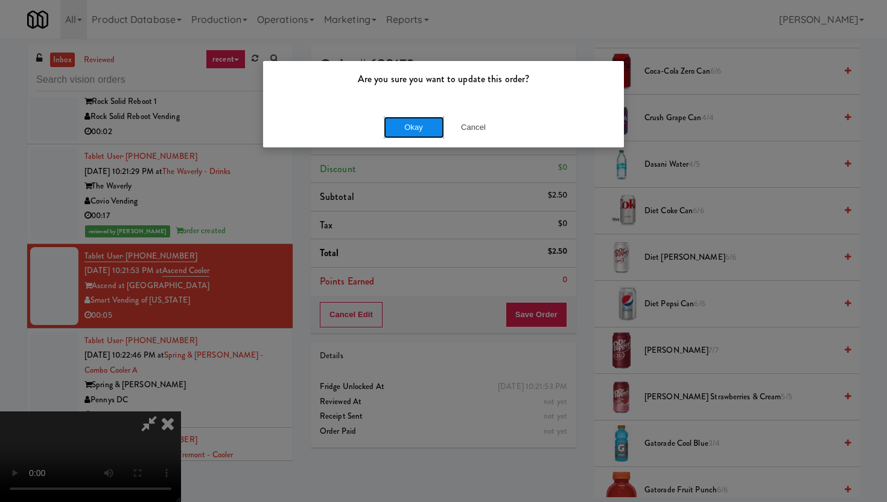
click at [406, 127] on button "Okay" at bounding box center [414, 127] width 60 height 22
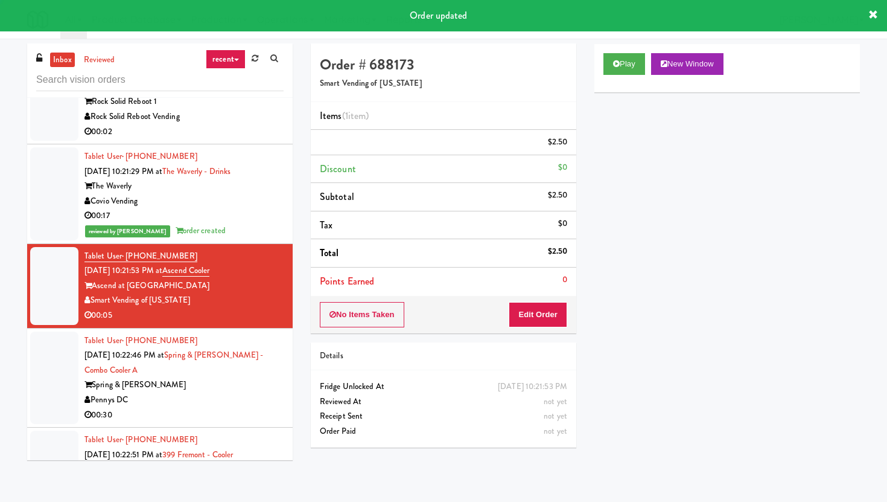
scroll to position [31, 0]
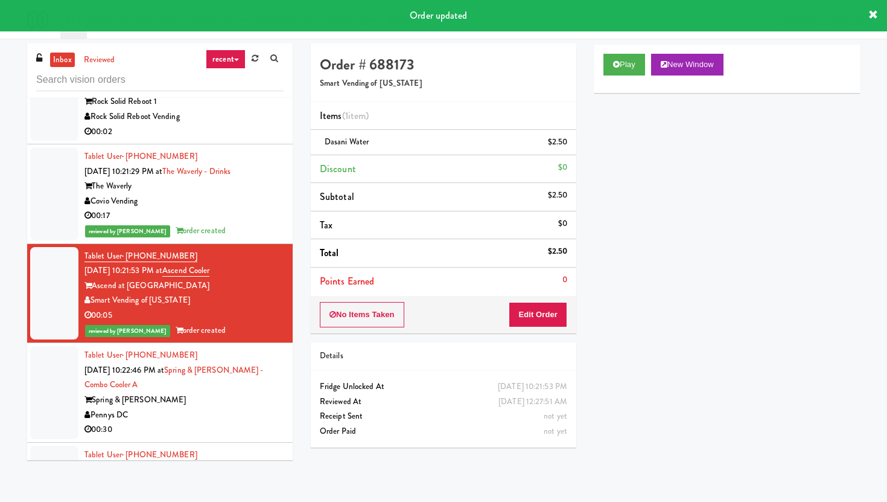
click at [261, 422] on div "00:30" at bounding box center [184, 429] width 199 height 15
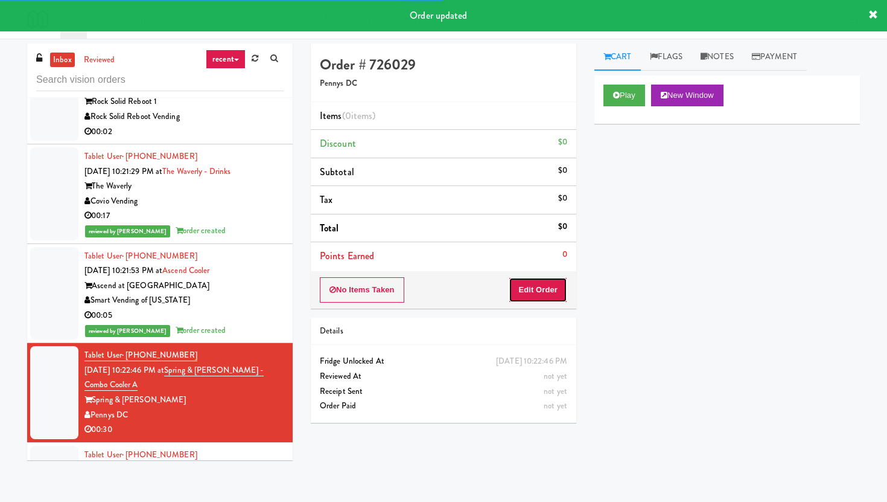
click at [528, 290] on button "Edit Order" at bounding box center [538, 289] width 59 height 25
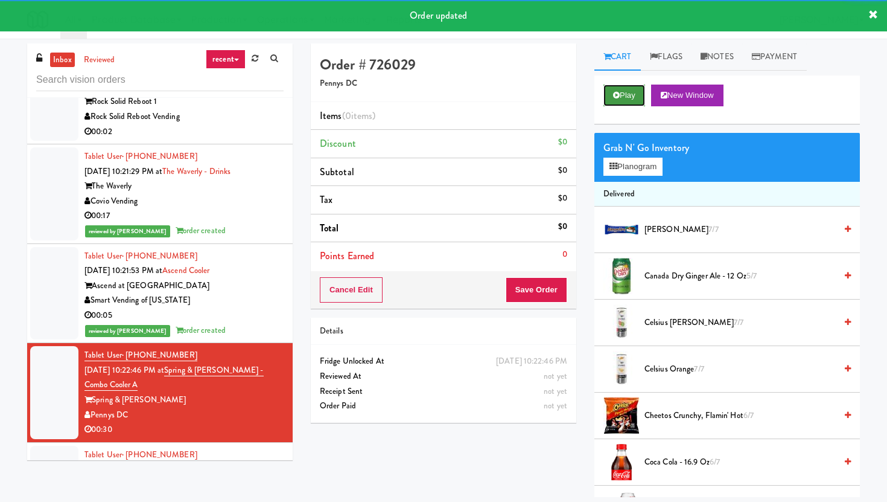
click at [620, 101] on button "Play" at bounding box center [625, 96] width 42 height 22
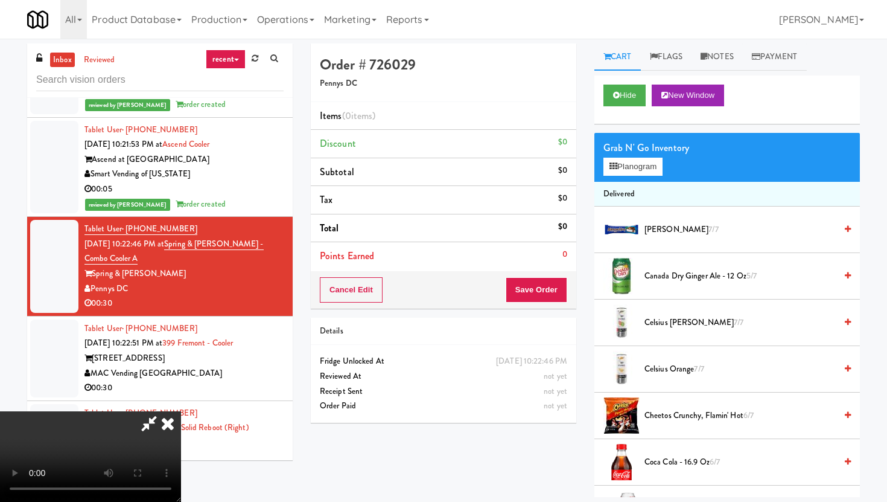
scroll to position [57, 0]
click at [181, 411] on video at bounding box center [90, 456] width 181 height 91
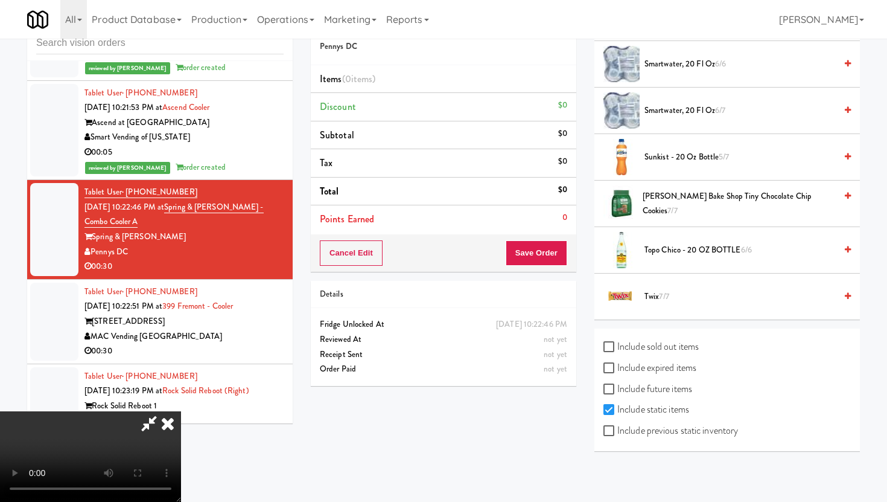
scroll to position [39, 0]
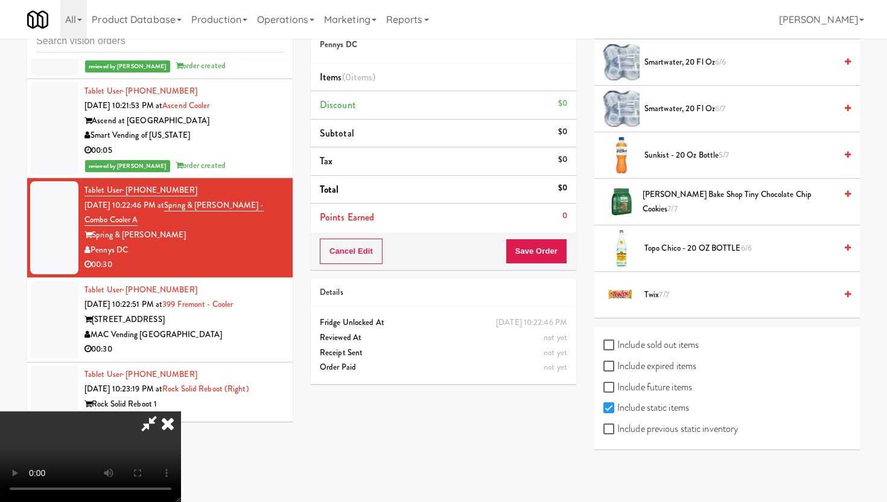
click at [662, 150] on span "Sunkist - 20 oz bottle 5/7" at bounding box center [740, 155] width 191 height 15
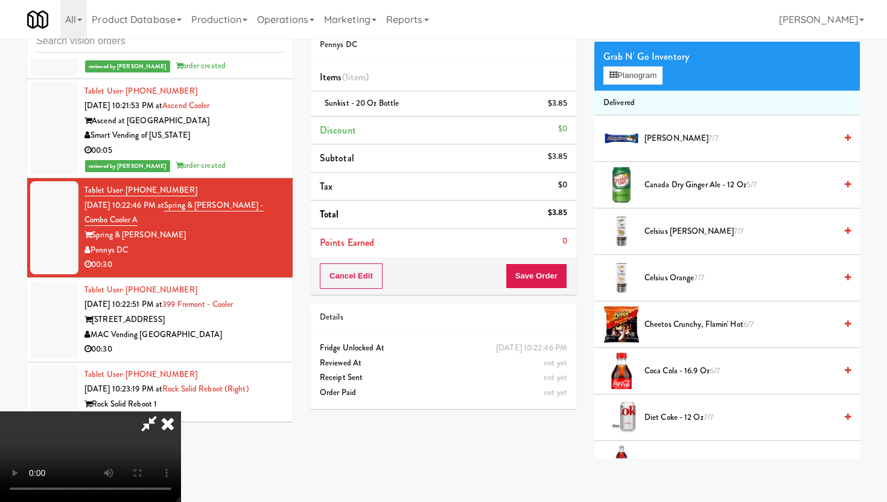
scroll to position [53, 0]
click at [663, 372] on span "Coca Cola - 16.9 oz 6/7" at bounding box center [740, 370] width 191 height 15
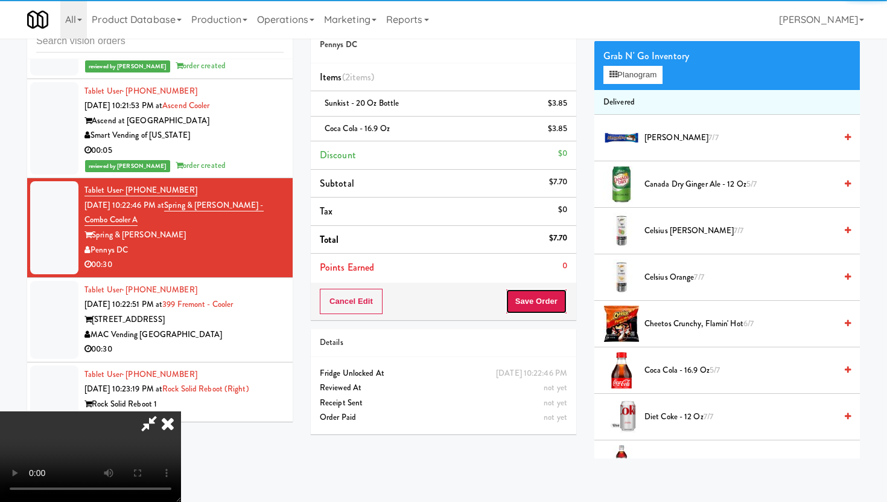
click at [552, 309] on button "Save Order" at bounding box center [537, 301] width 62 height 25
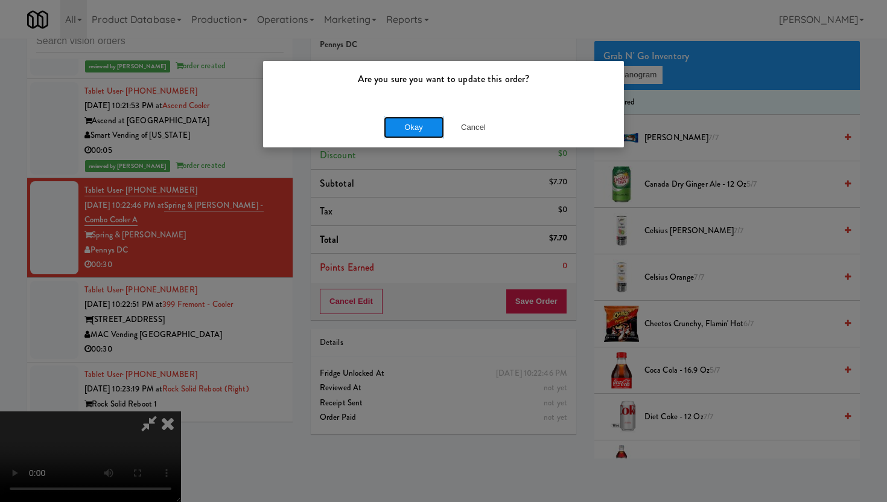
click at [412, 126] on button "Okay" at bounding box center [414, 127] width 60 height 22
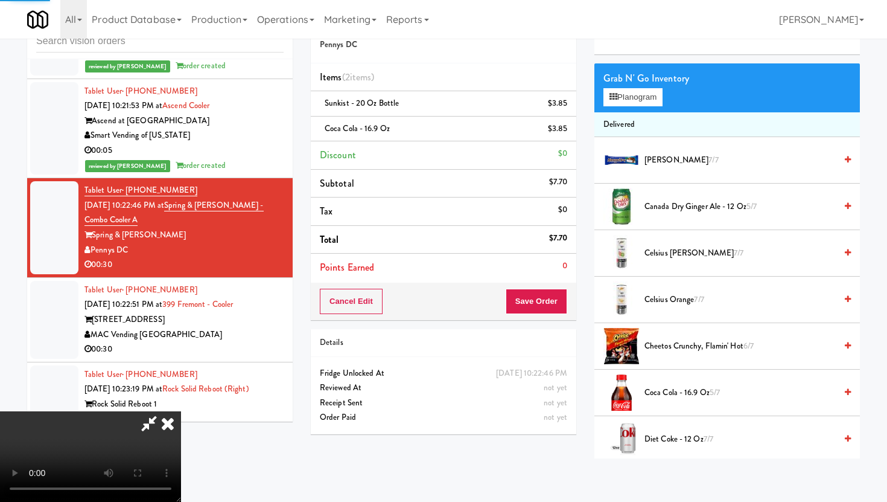
scroll to position [0, 0]
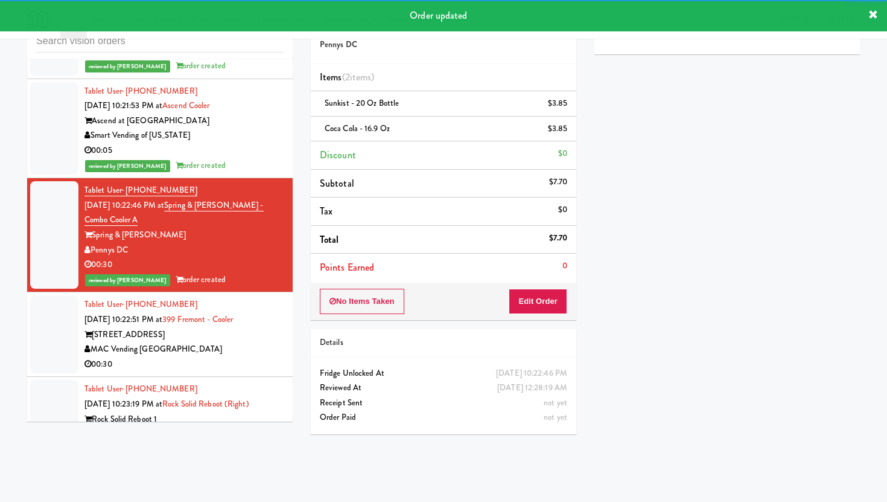
click at [226, 357] on div "00:30" at bounding box center [184, 364] width 199 height 15
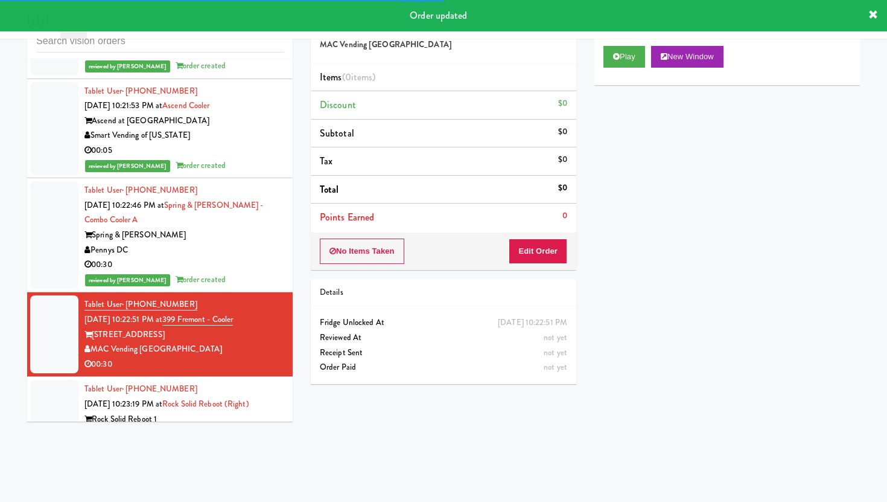
click at [525, 266] on div "No Items Taken Edit Order" at bounding box center [444, 250] width 266 height 37
click at [542, 257] on button "Edit Order" at bounding box center [538, 250] width 59 height 25
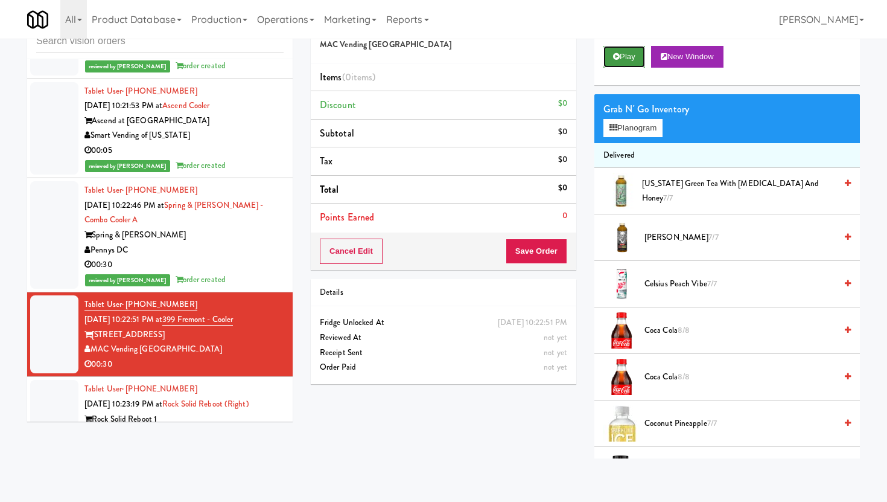
click at [626, 65] on button "Play" at bounding box center [625, 57] width 42 height 22
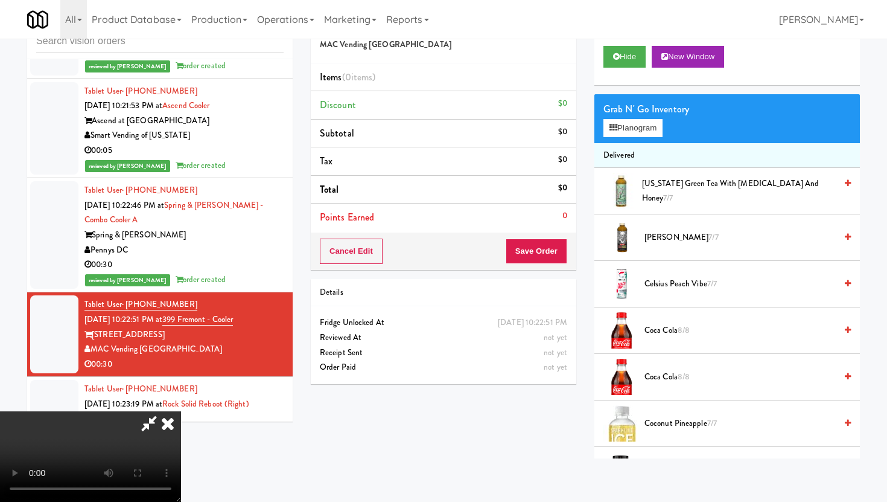
scroll to position [59, 0]
click at [181, 411] on video at bounding box center [90, 456] width 181 height 91
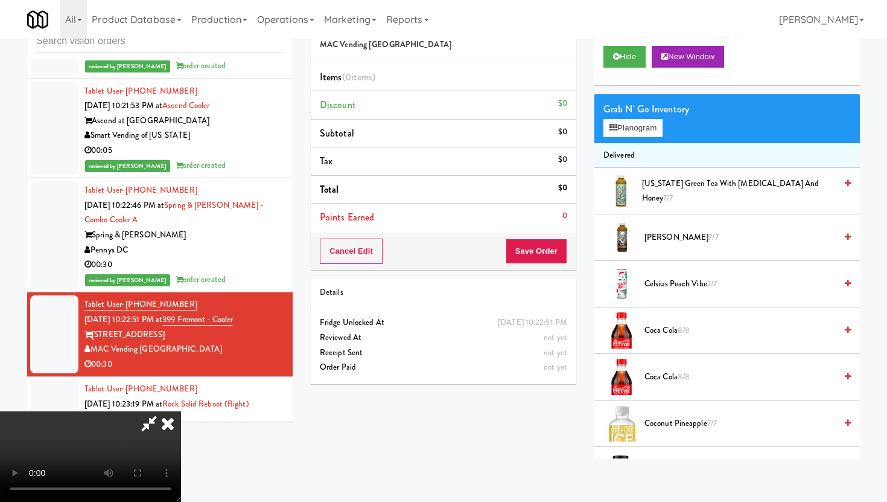
click at [674, 186] on span "AriZona Green Tea with Ginseng and Honey 7/7" at bounding box center [739, 191] width 194 height 30
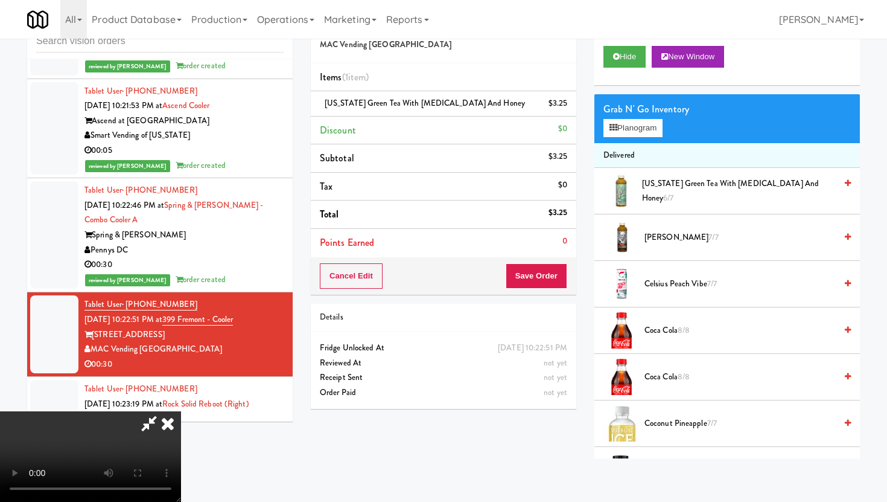
click at [181, 411] on video at bounding box center [90, 456] width 181 height 91
click at [627, 135] on button "Planogram" at bounding box center [633, 128] width 59 height 18
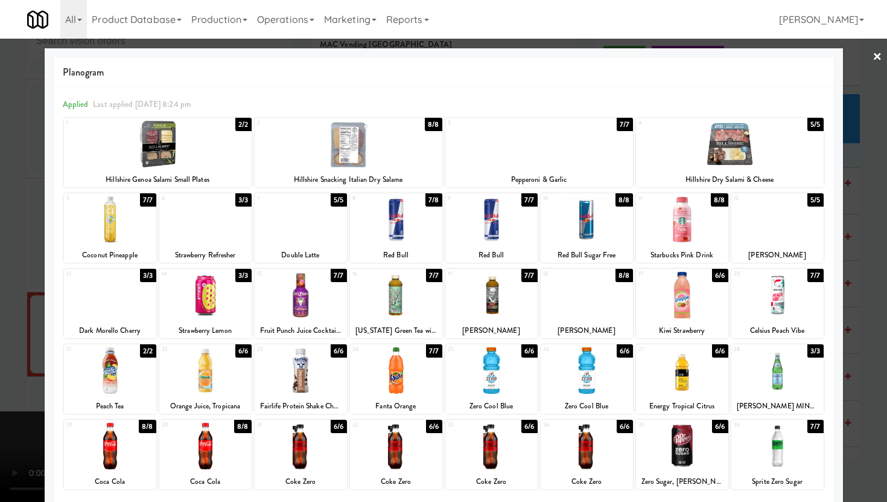
click at [205, 150] on div at bounding box center [158, 144] width 188 height 46
click at [707, 402] on div "Energy Tropical Citrus" at bounding box center [682, 405] width 89 height 15
click at [698, 362] on div at bounding box center [682, 370] width 92 height 46
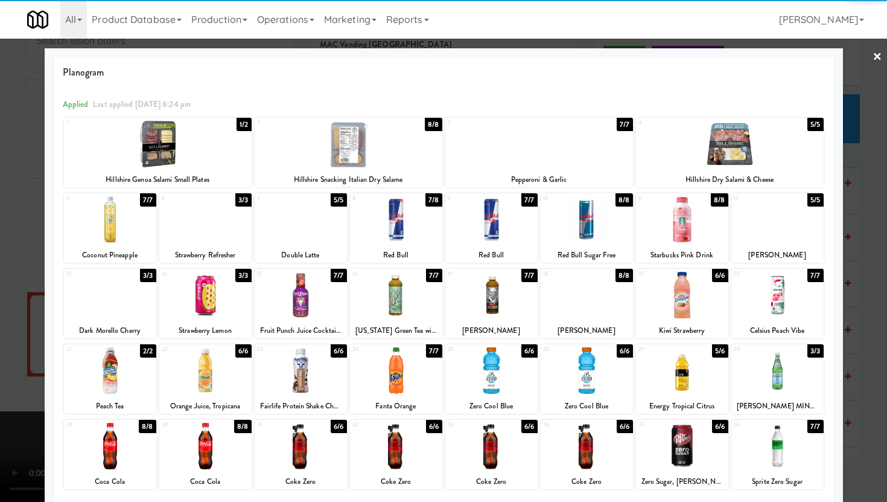
click at [780, 302] on div at bounding box center [778, 295] width 92 height 46
click at [868, 276] on div at bounding box center [443, 251] width 887 height 502
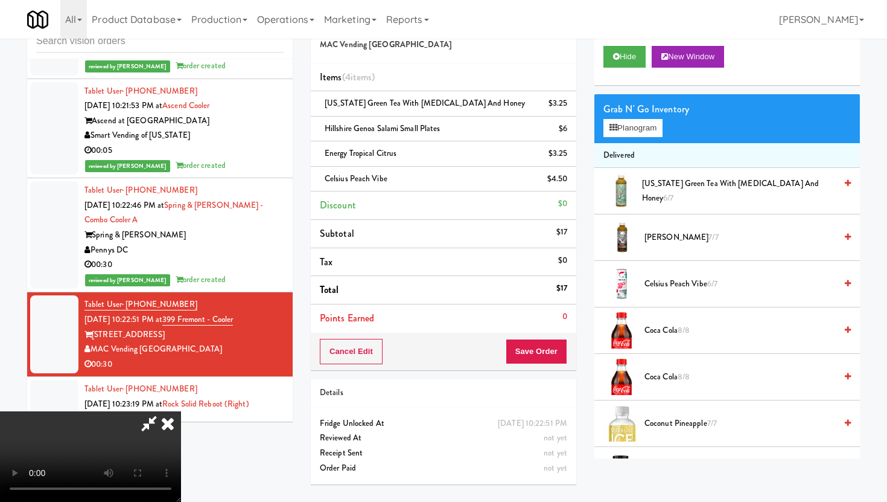
click at [570, 351] on div "Cancel Edit Save Order" at bounding box center [444, 351] width 266 height 37
click at [537, 351] on button "Save Order" at bounding box center [537, 351] width 62 height 25
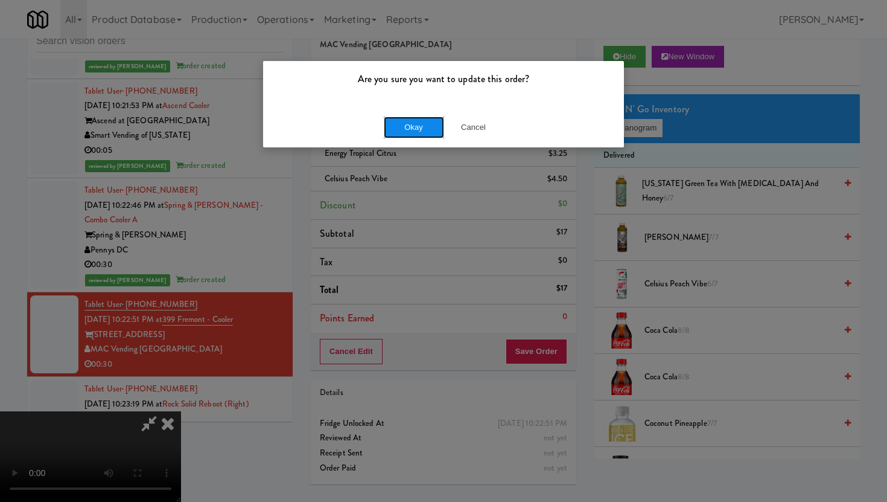
click at [422, 132] on button "Okay" at bounding box center [414, 127] width 60 height 22
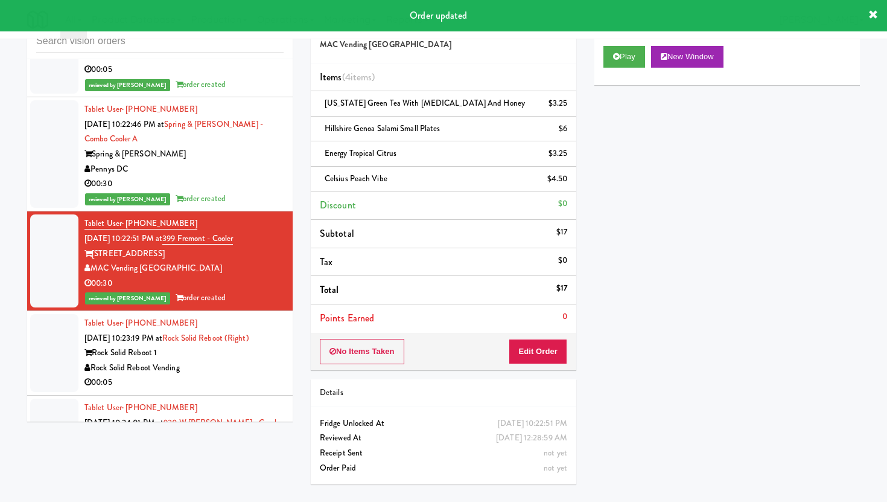
scroll to position [8424, 0]
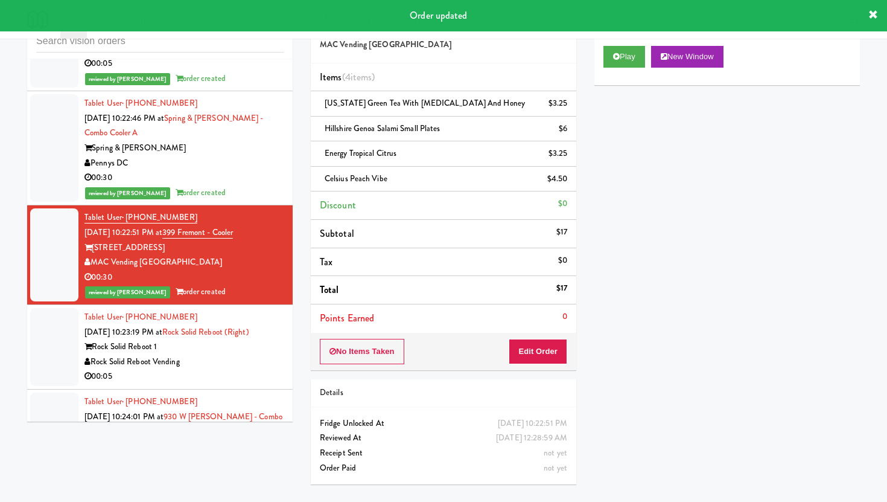
click at [237, 369] on div "00:05" at bounding box center [184, 376] width 199 height 15
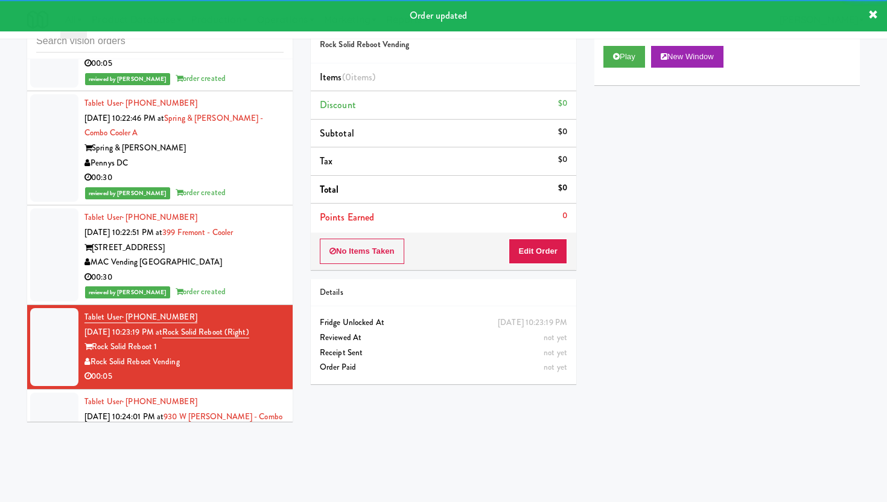
click at [537, 235] on div "No Items Taken Edit Order" at bounding box center [444, 250] width 266 height 37
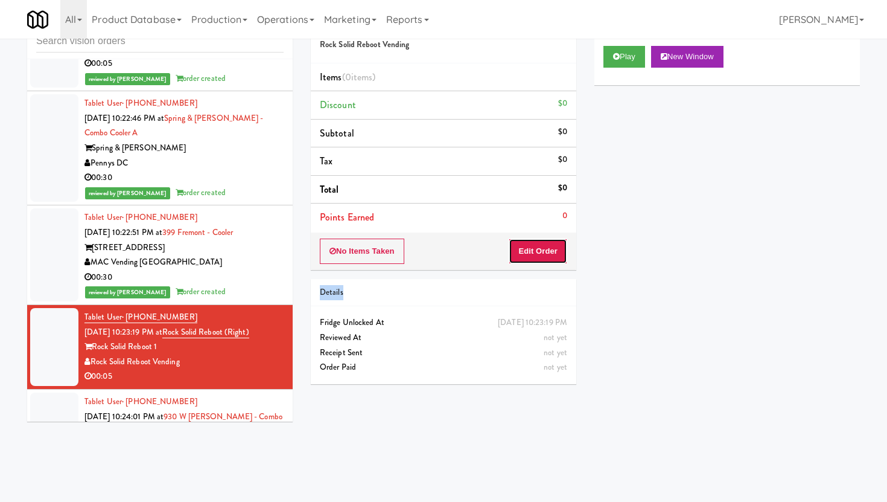
click at [538, 247] on button "Edit Order" at bounding box center [538, 250] width 59 height 25
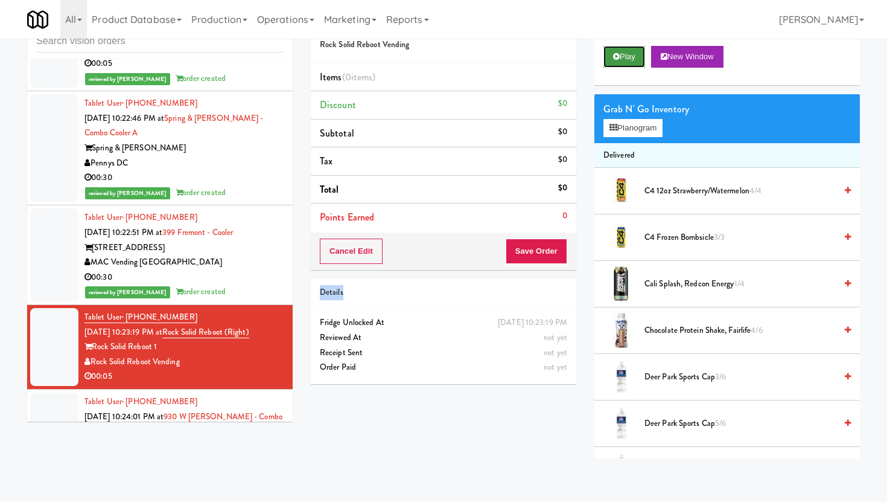
click at [623, 54] on button "Play" at bounding box center [625, 57] width 42 height 22
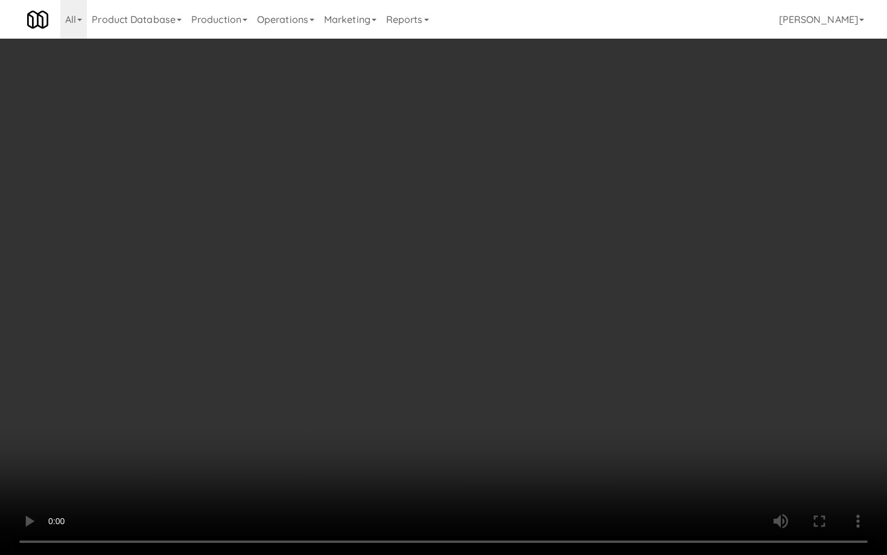
click at [707, 467] on video at bounding box center [443, 277] width 887 height 555
click at [321, 452] on video at bounding box center [443, 277] width 887 height 555
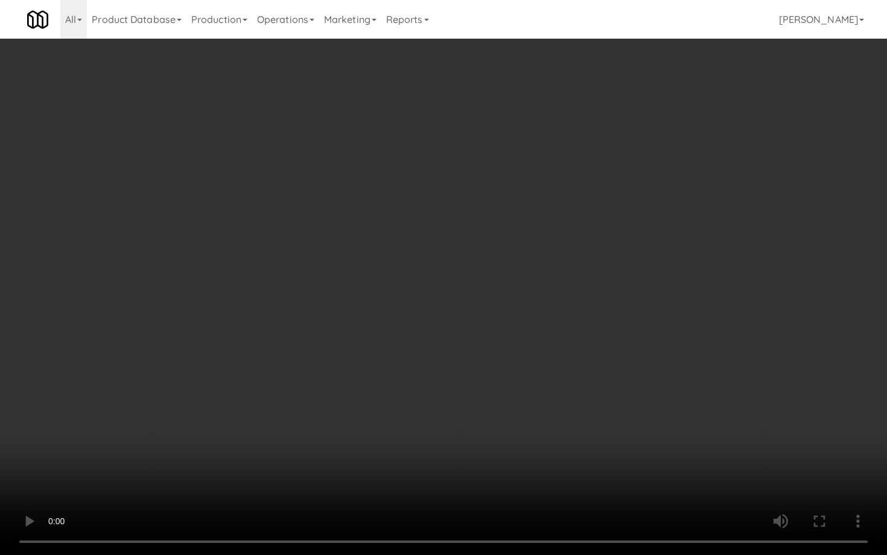
click at [537, 497] on video at bounding box center [443, 277] width 887 height 555
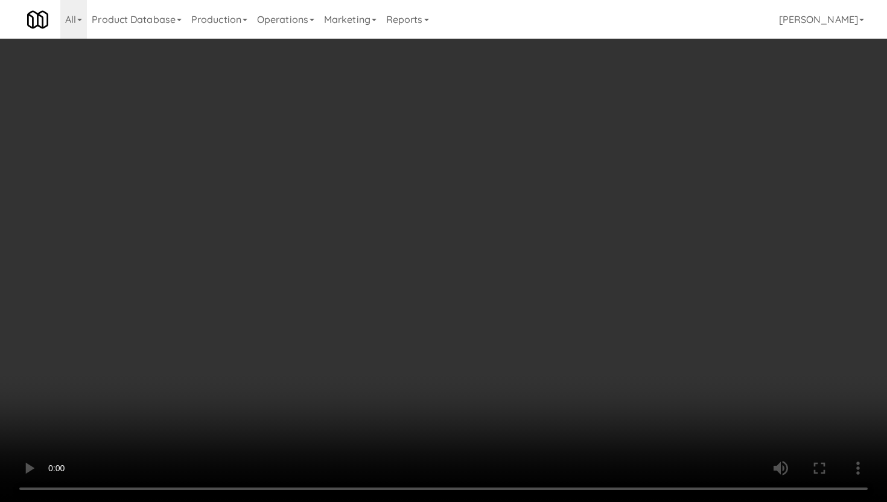
scroll to position [614, 0]
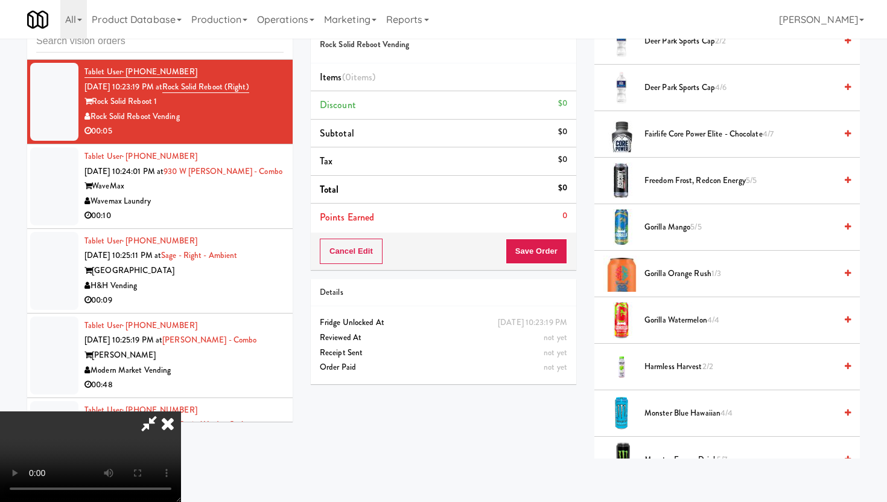
click at [694, 139] on span "Fairlife Core Power Elite - Chocolate 4/7" at bounding box center [740, 134] width 191 height 15
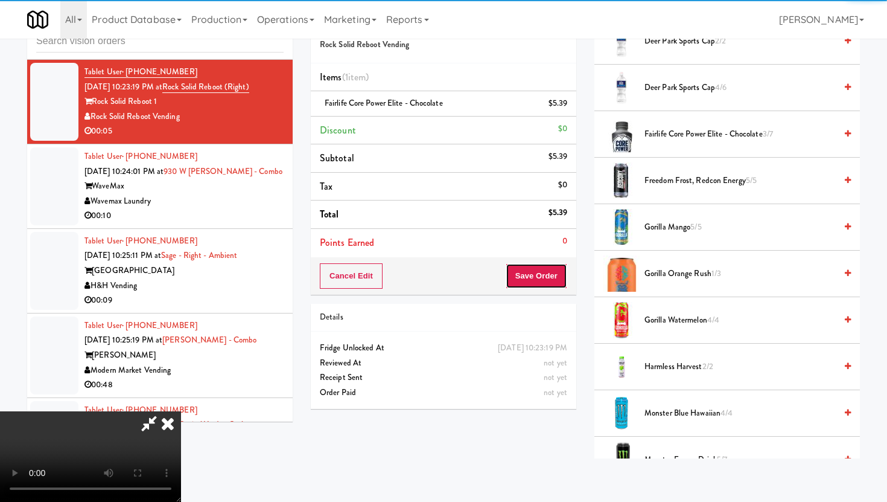
click at [561, 284] on button "Save Order" at bounding box center [537, 275] width 62 height 25
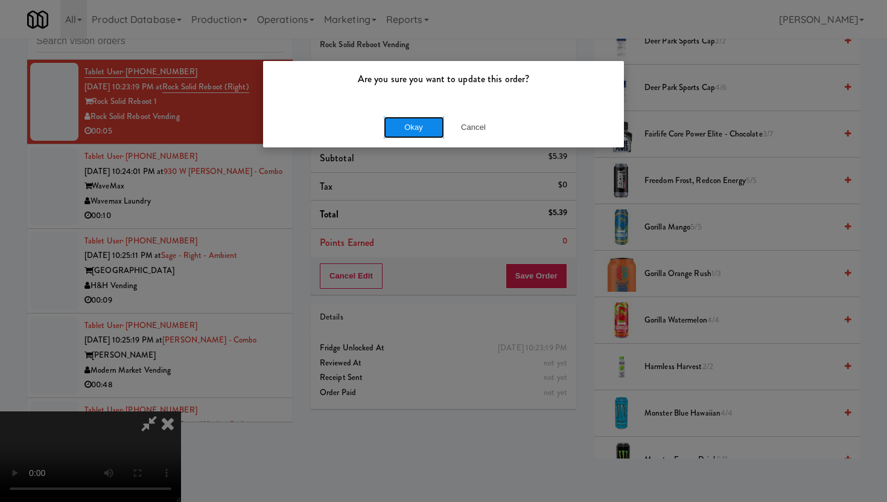
click at [432, 129] on button "Okay" at bounding box center [414, 127] width 60 height 22
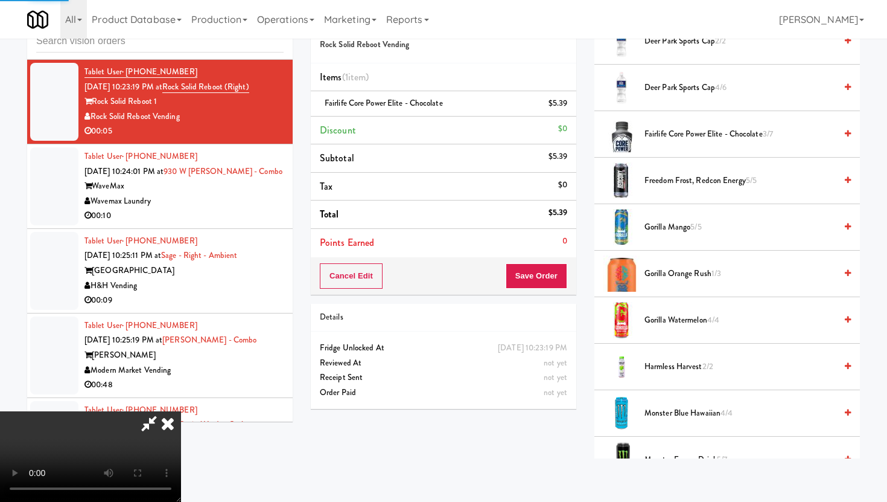
scroll to position [31, 0]
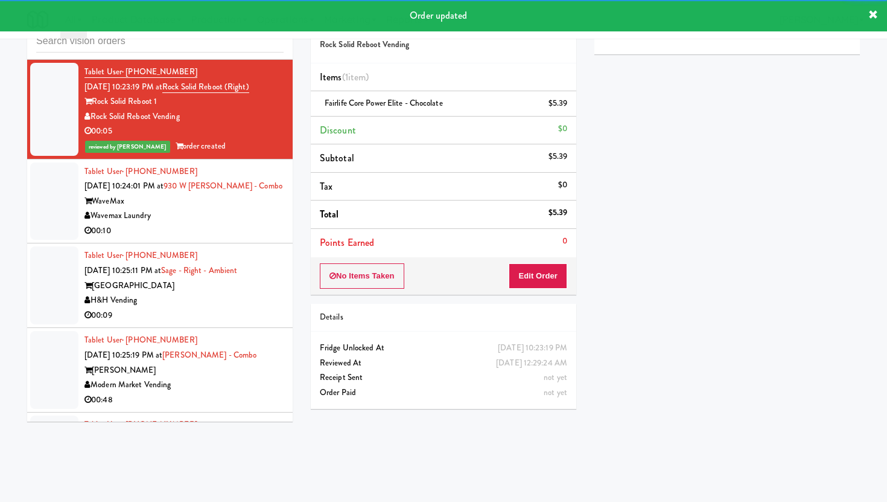
click at [270, 223] on div "00:10" at bounding box center [184, 230] width 199 height 15
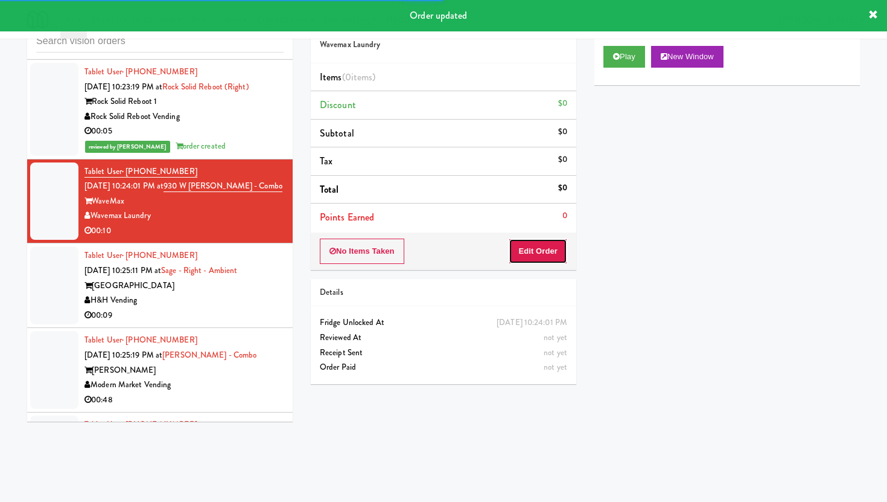
click at [535, 259] on button "Edit Order" at bounding box center [538, 250] width 59 height 25
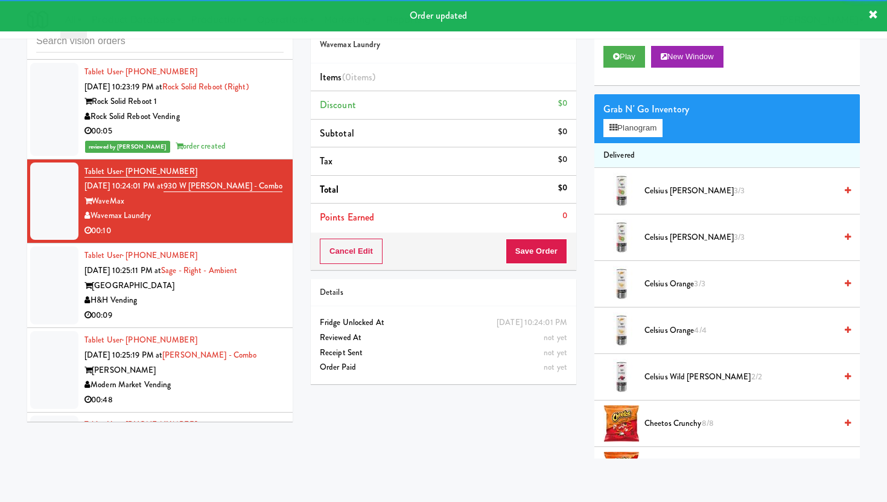
click at [631, 45] on div "Play New Window" at bounding box center [728, 61] width 266 height 48
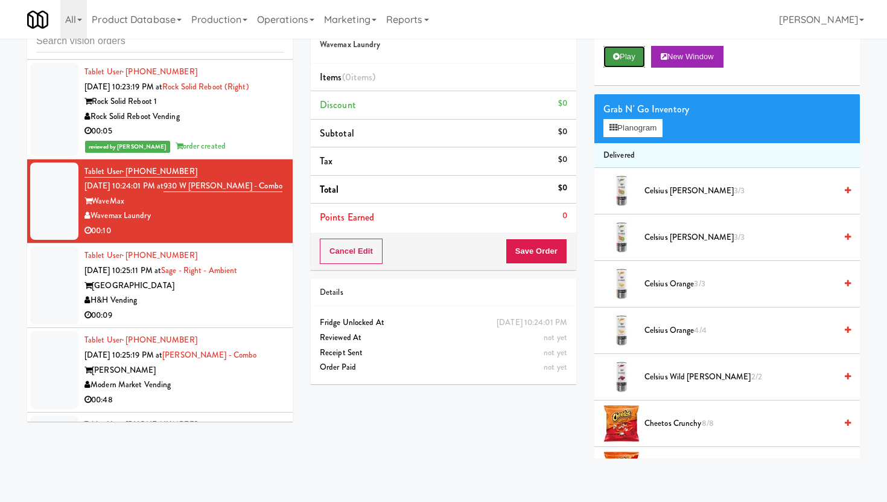
click at [631, 54] on button "Play" at bounding box center [625, 57] width 42 height 22
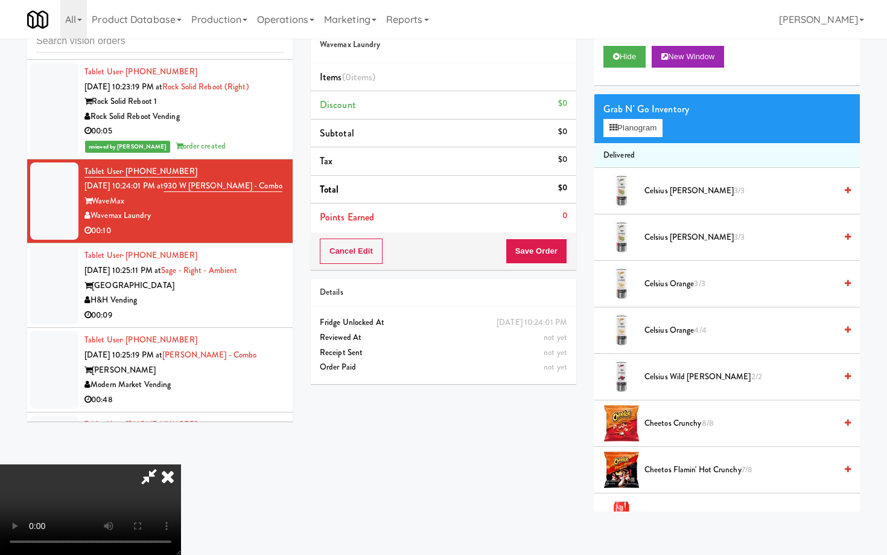
click at [181, 476] on video at bounding box center [90, 509] width 181 height 91
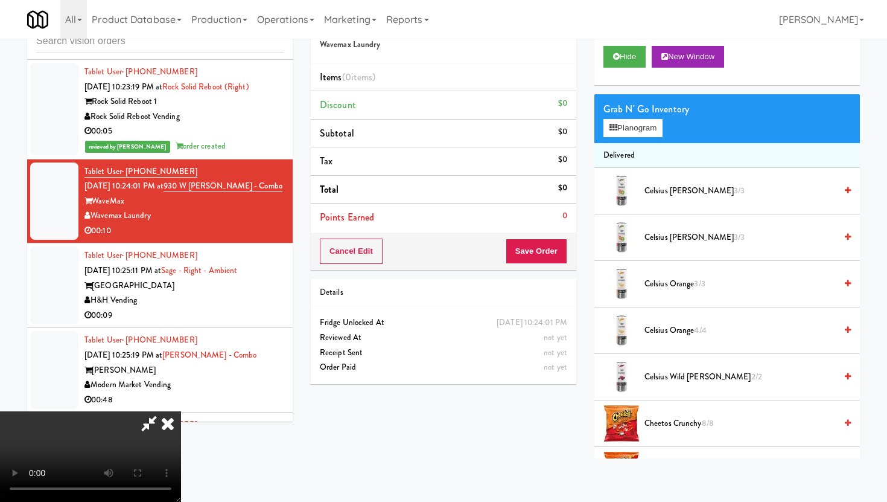
click at [181, 411] on icon at bounding box center [168, 423] width 27 height 24
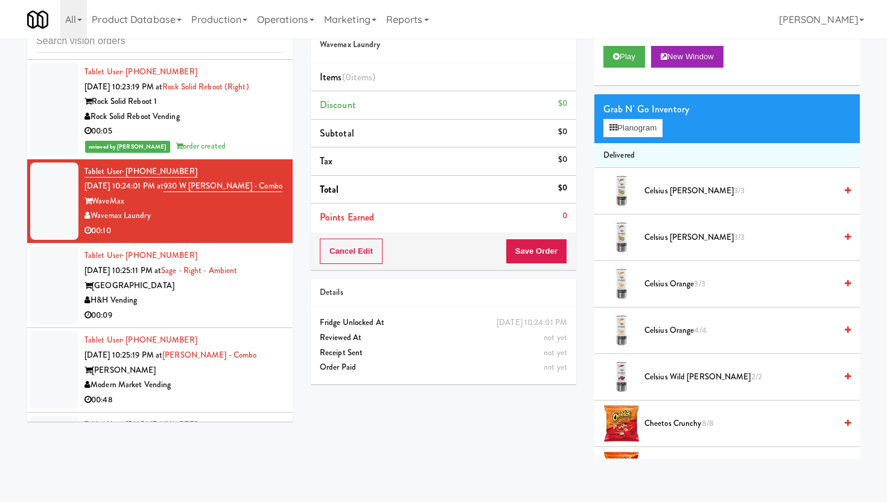
click at [206, 308] on div "00:09" at bounding box center [184, 315] width 199 height 15
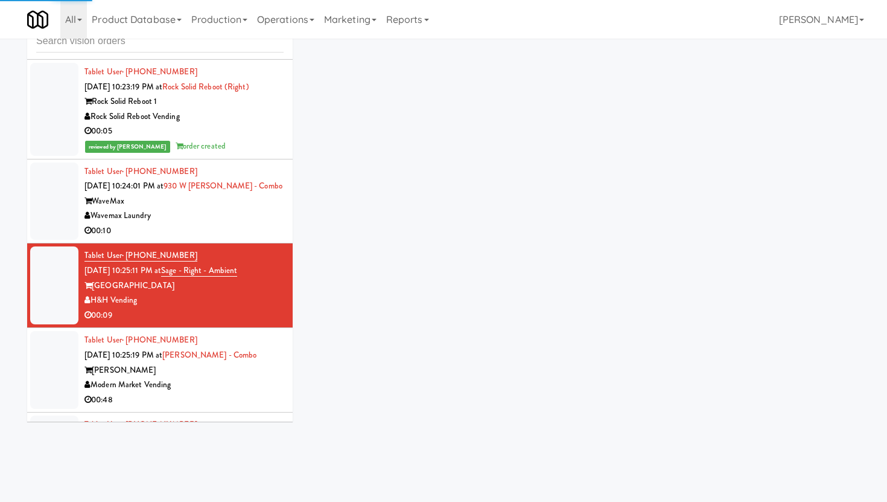
click at [224, 208] on div "Wavemax Laundry" at bounding box center [184, 215] width 199 height 15
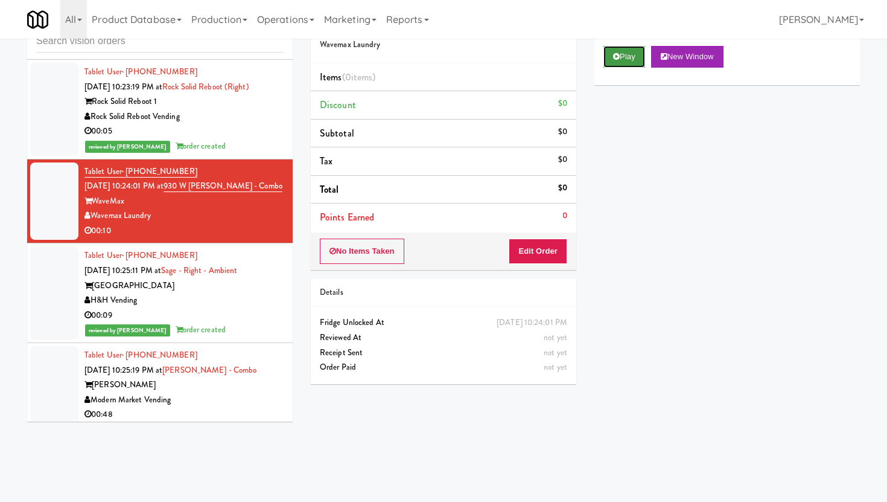
click at [641, 46] on button "Play" at bounding box center [625, 57] width 42 height 22
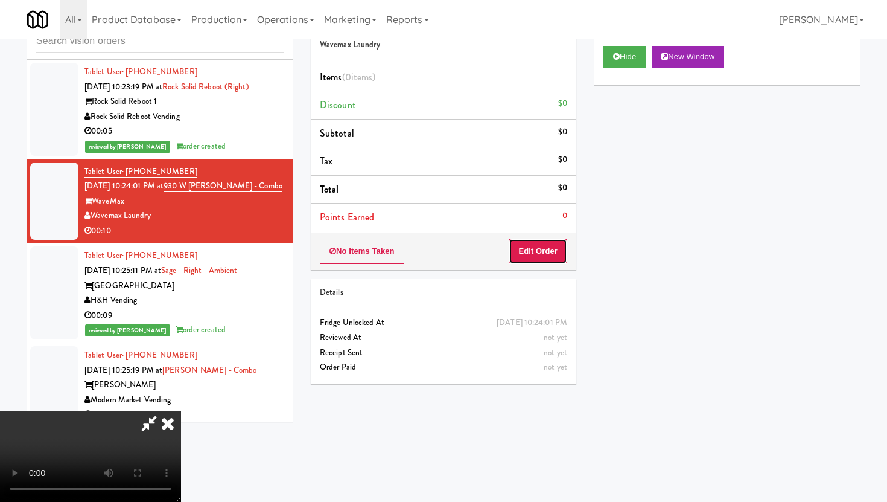
click at [528, 254] on button "Edit Order" at bounding box center [538, 250] width 59 height 25
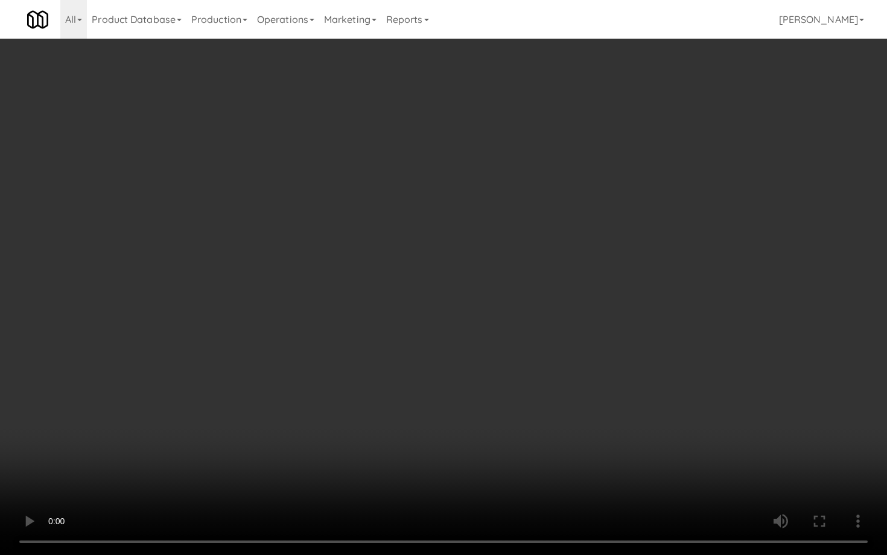
click at [349, 457] on video at bounding box center [443, 277] width 887 height 555
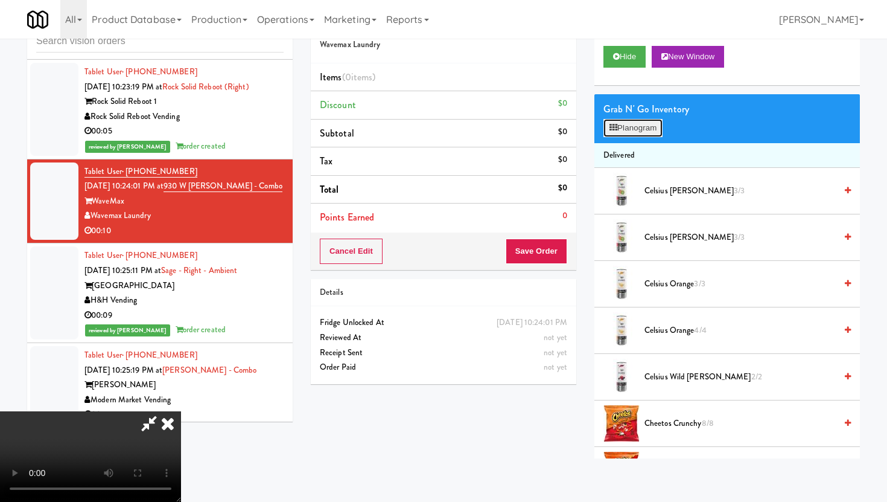
click at [642, 129] on button "Planogram" at bounding box center [633, 128] width 59 height 18
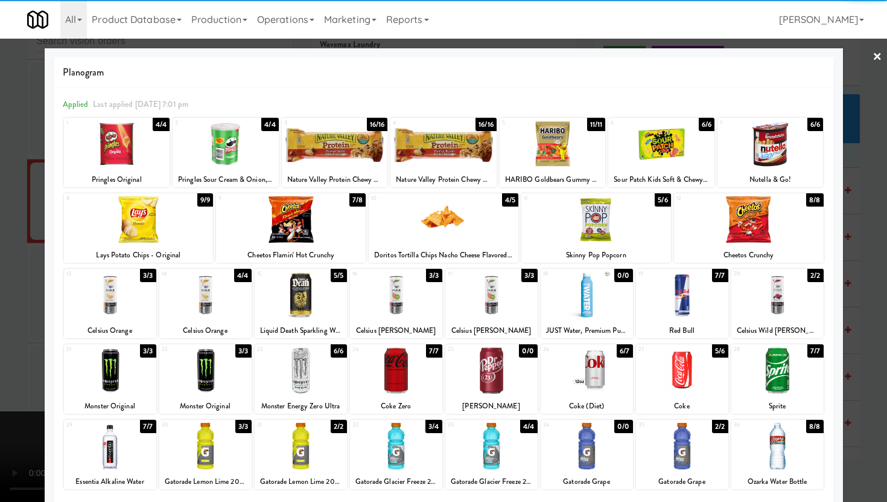
click at [576, 447] on div at bounding box center [587, 446] width 92 height 46
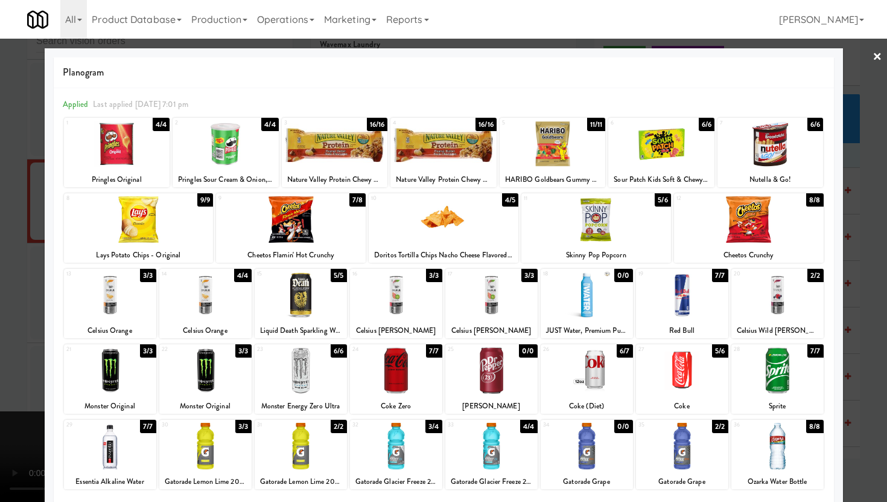
click at [666, 465] on div at bounding box center [682, 446] width 92 height 46
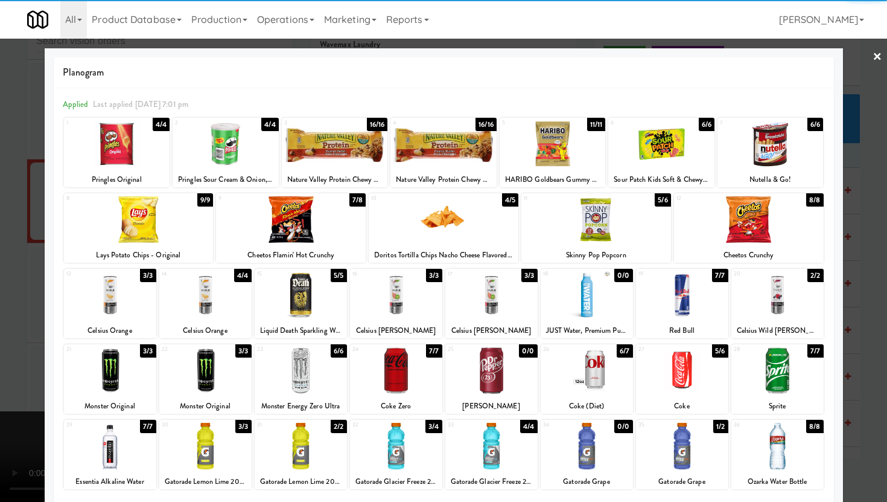
click at [0, 324] on div at bounding box center [443, 251] width 887 height 502
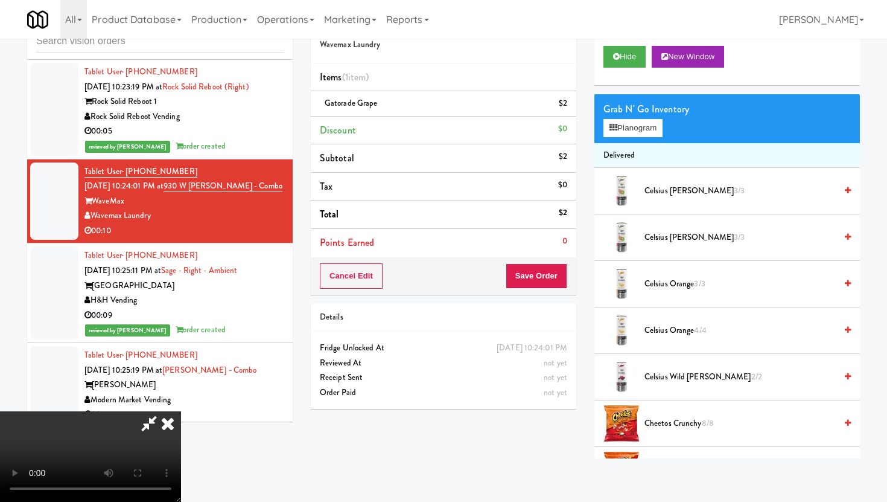
click at [548, 293] on div "Cancel Edit Save Order" at bounding box center [444, 275] width 266 height 37
click at [548, 281] on button "Save Order" at bounding box center [537, 275] width 62 height 25
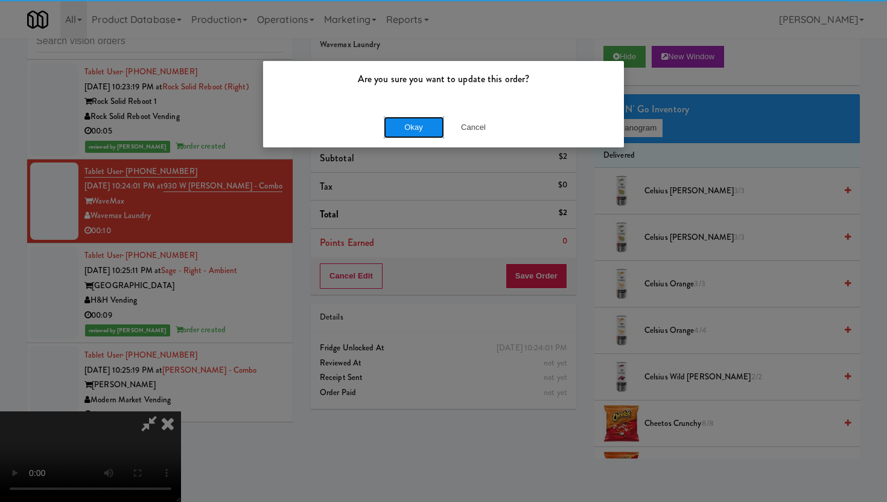
click at [441, 134] on button "Okay" at bounding box center [414, 127] width 60 height 22
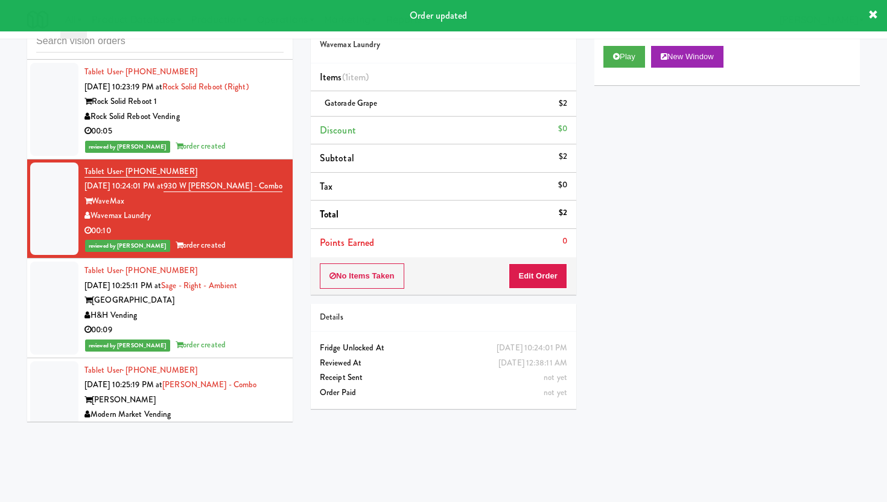
click at [269, 407] on div "Modern Market Vending" at bounding box center [184, 414] width 199 height 15
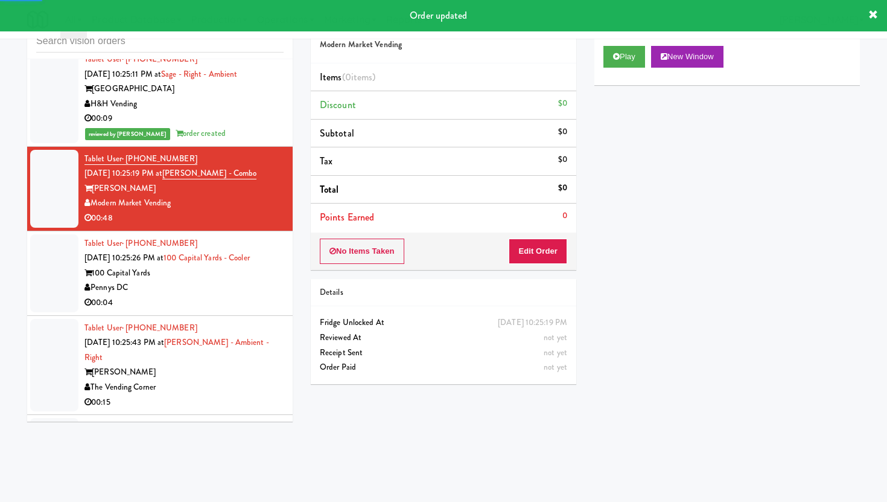
scroll to position [8882, 0]
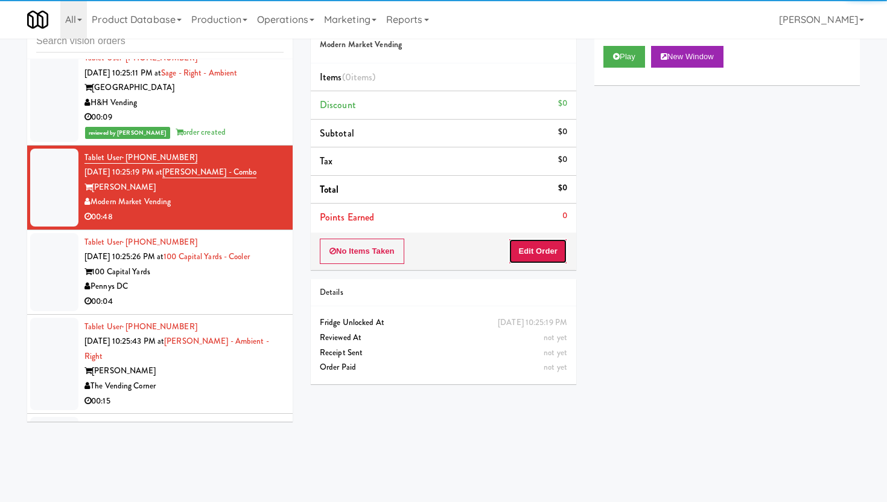
click at [546, 246] on button "Edit Order" at bounding box center [538, 250] width 59 height 25
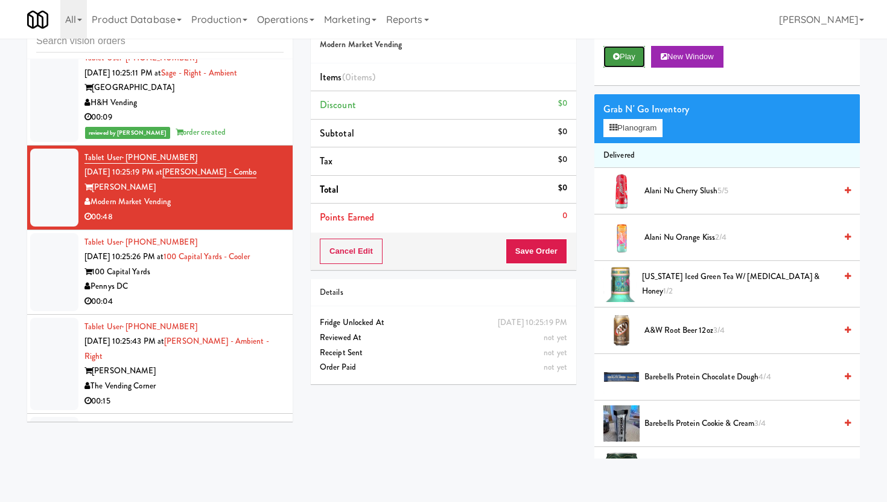
click at [622, 58] on button "Play" at bounding box center [625, 57] width 42 height 22
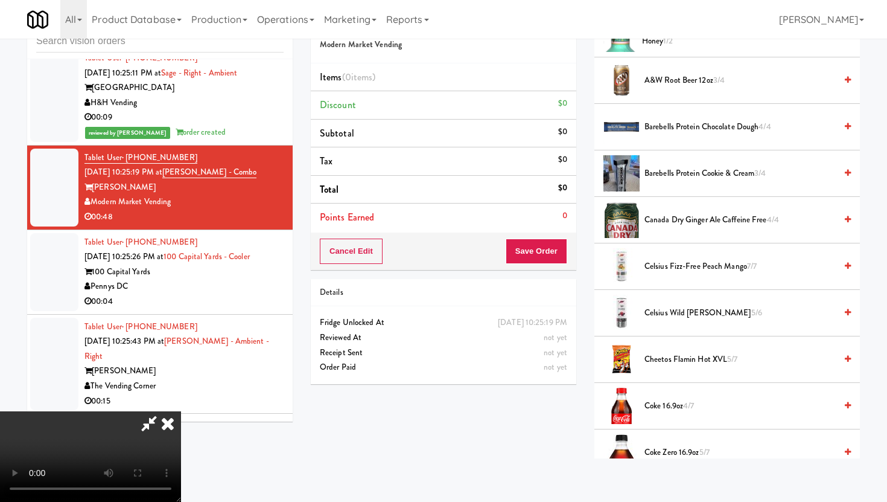
scroll to position [275, 0]
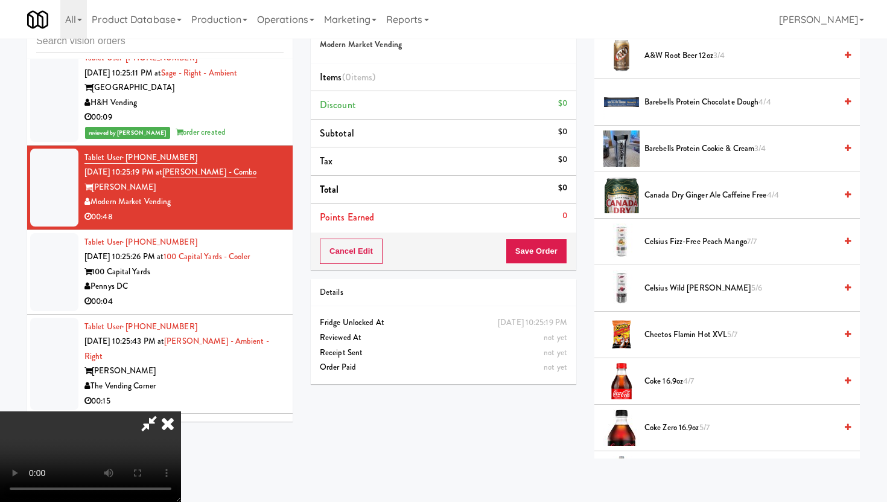
click at [666, 431] on span "Coke Zero 16.9oz 5/7" at bounding box center [740, 427] width 191 height 15
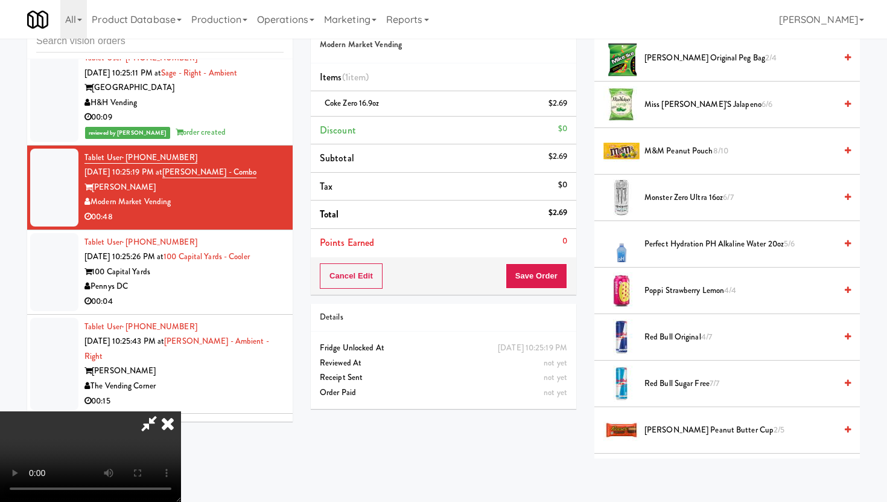
scroll to position [1223, 0]
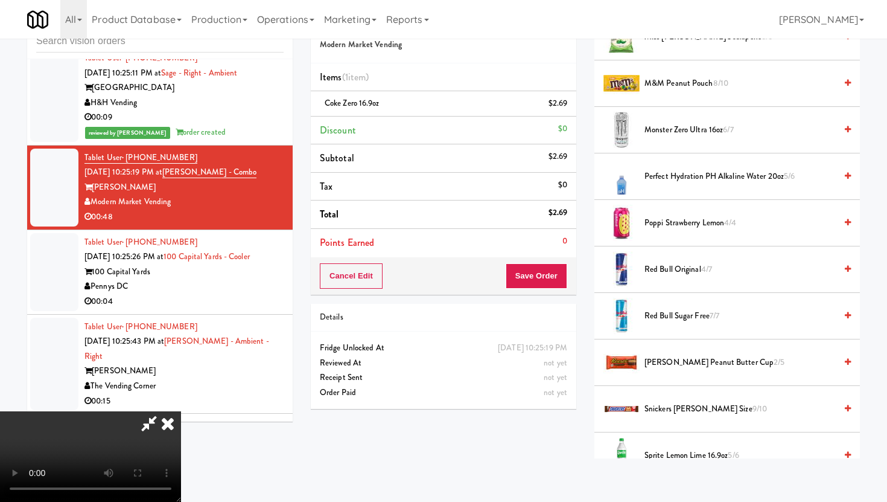
click at [672, 410] on span "Snickers Bar King Size 9/10" at bounding box center [740, 408] width 191 height 15
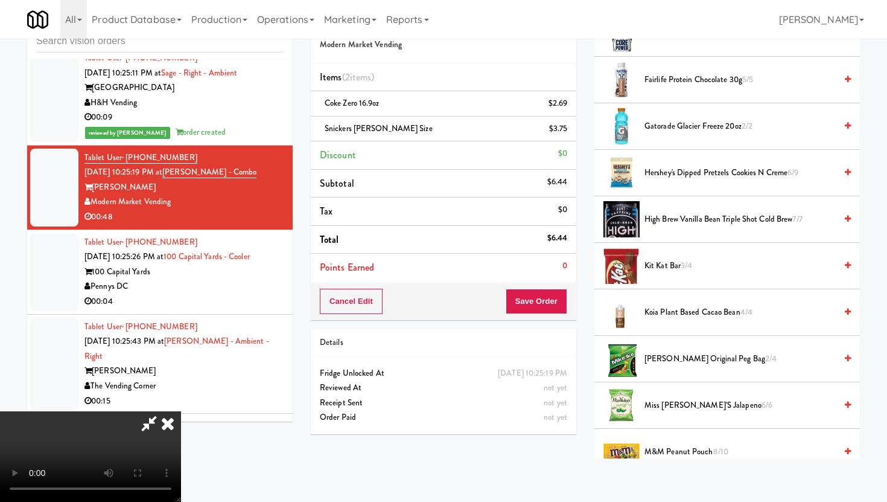
scroll to position [834, 0]
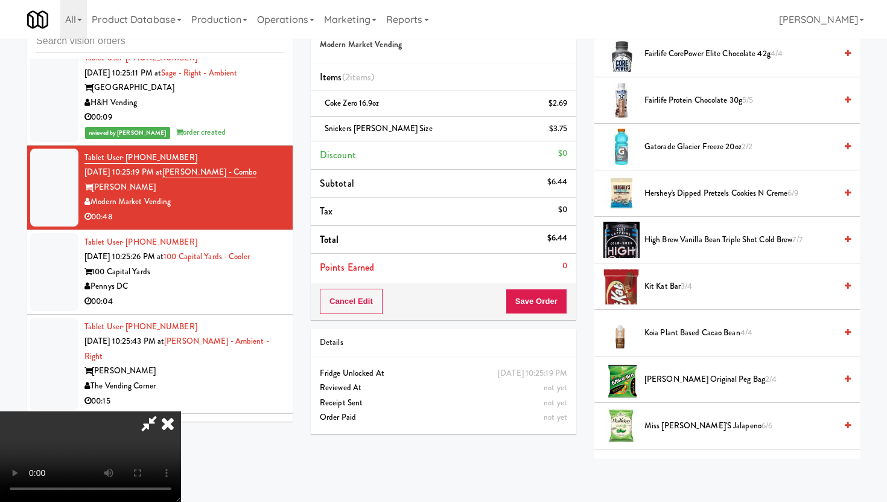
click at [681, 285] on span "Kit Kat Bar 3/4" at bounding box center [740, 286] width 191 height 15
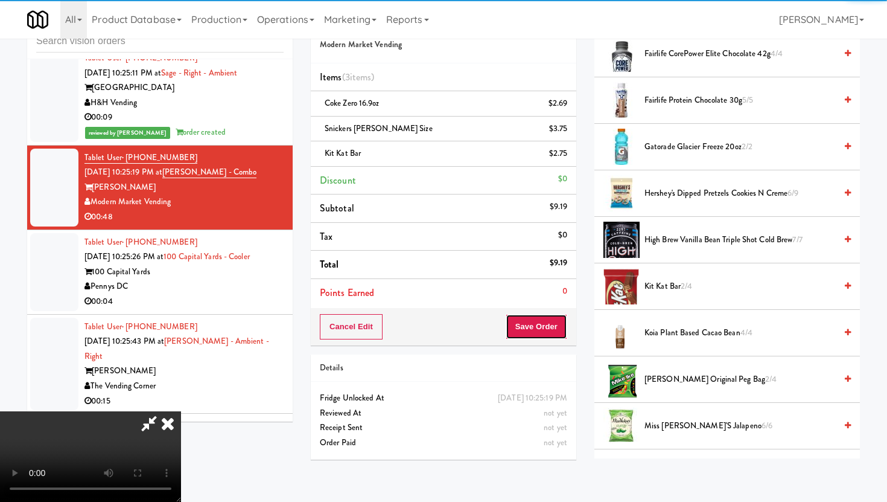
click at [535, 320] on button "Save Order" at bounding box center [537, 326] width 62 height 25
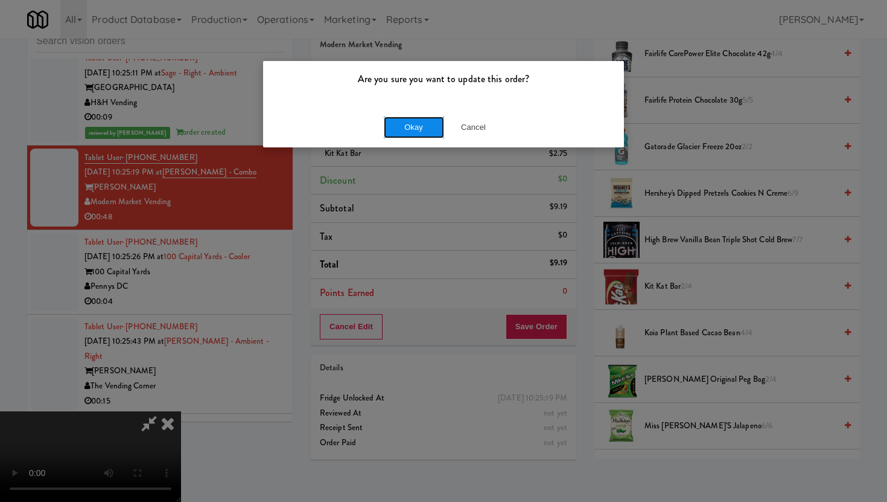
click at [417, 130] on button "Okay" at bounding box center [414, 127] width 60 height 22
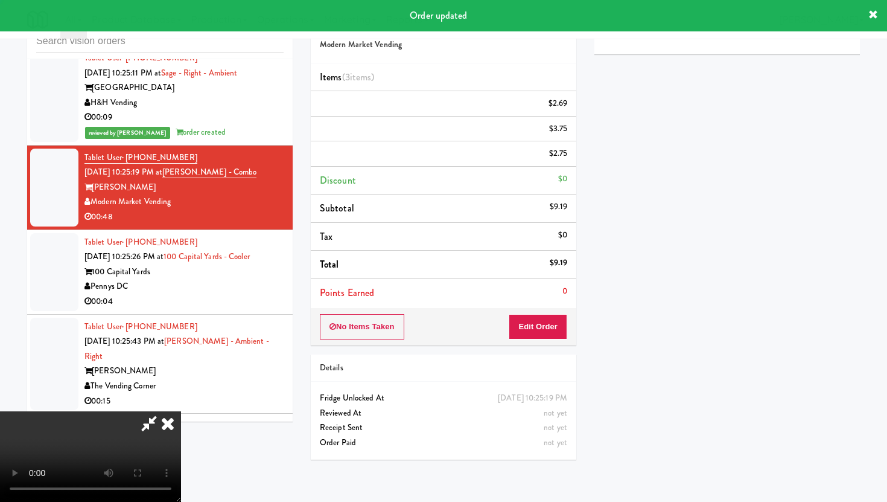
scroll to position [0, 0]
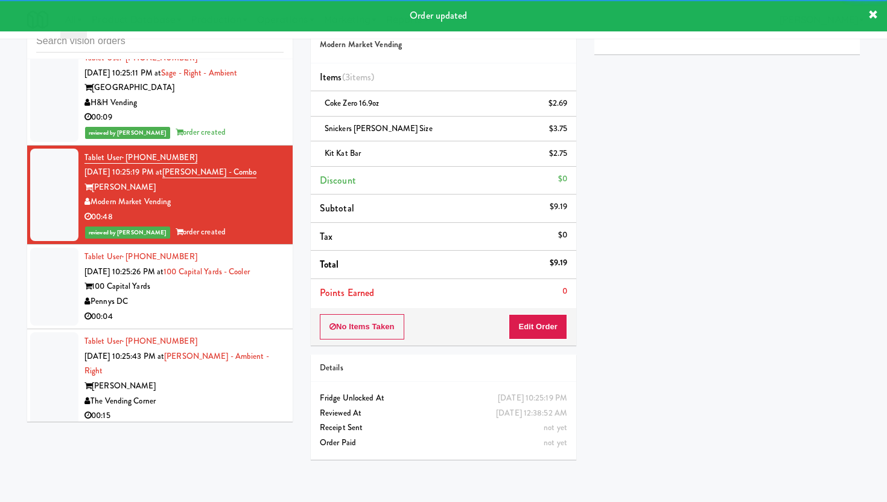
click at [246, 258] on li "Tablet User · (202) 981-4872 Aug 12, 2025 10:25:26 PM at 100 Capital Yards - Co…" at bounding box center [160, 286] width 266 height 85
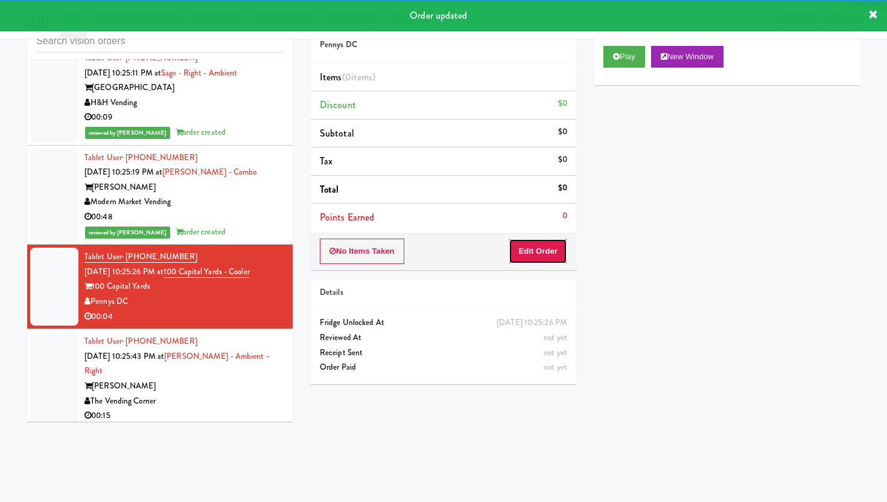
click at [547, 246] on button "Edit Order" at bounding box center [538, 250] width 59 height 25
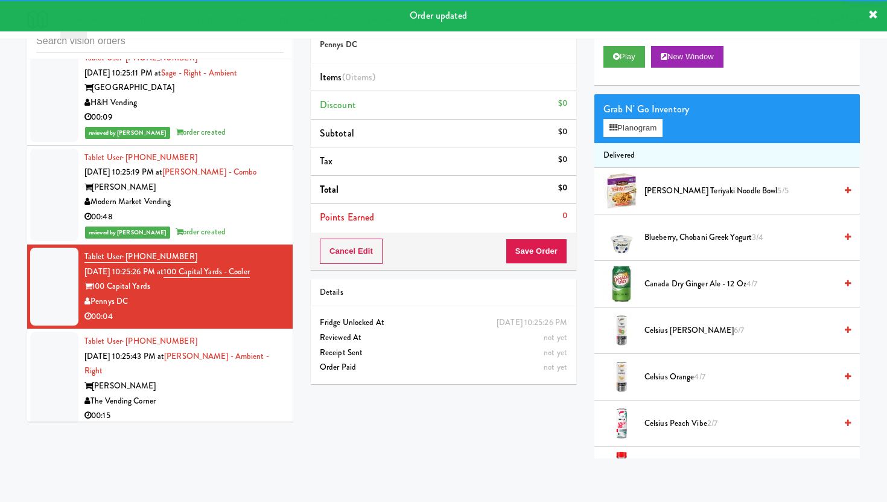
click at [615, 69] on div "Play New Window" at bounding box center [728, 61] width 266 height 48
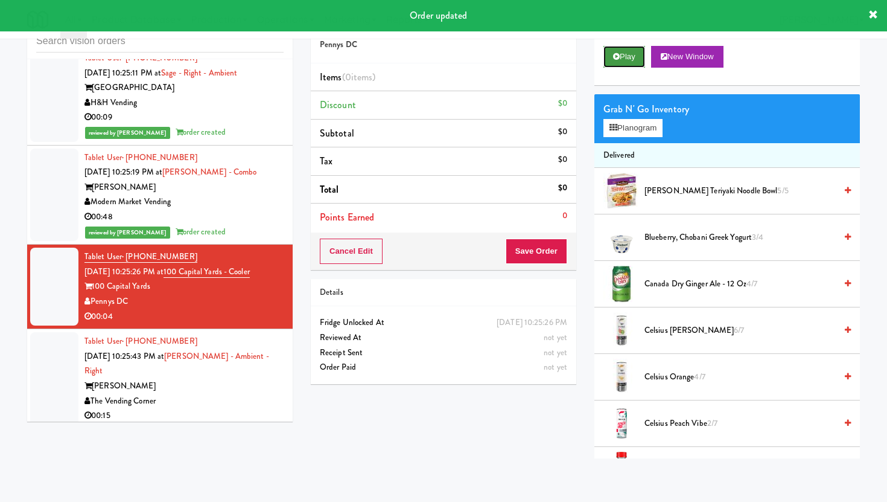
click at [616, 63] on button "Play" at bounding box center [625, 57] width 42 height 22
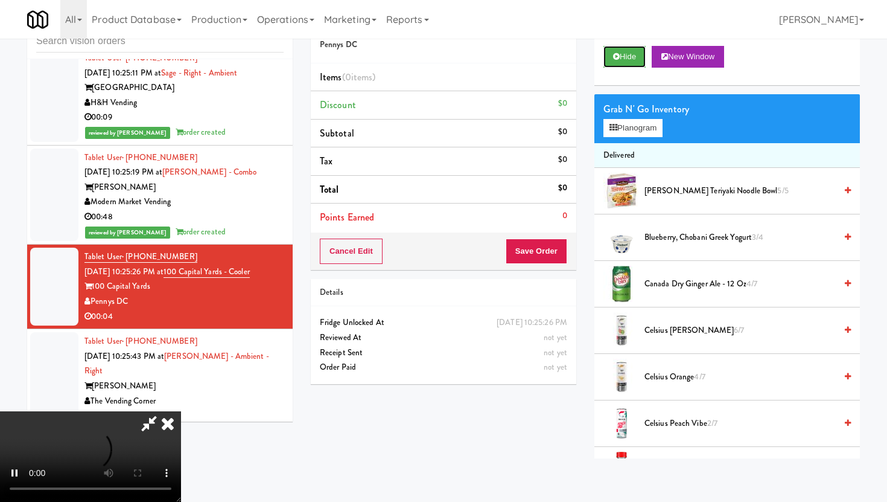
scroll to position [99, 0]
click at [181, 415] on video at bounding box center [90, 456] width 181 height 91
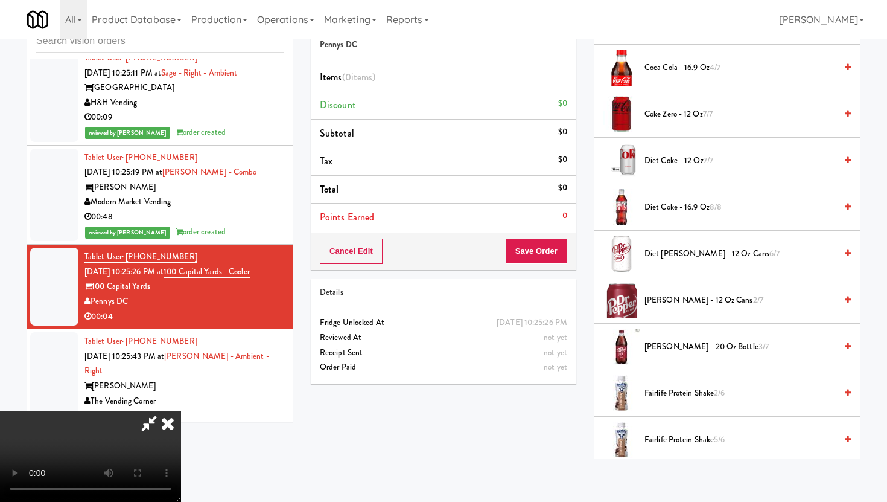
scroll to position [409, 0]
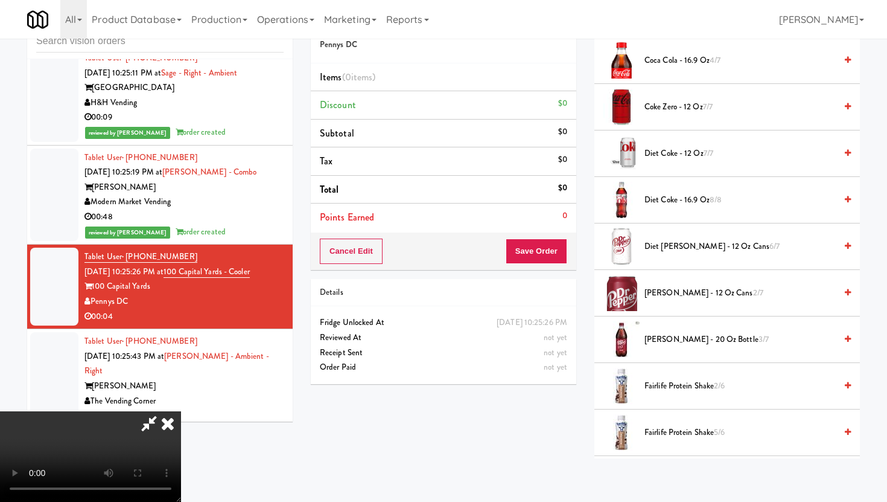
click at [759, 336] on span "3/7" at bounding box center [764, 338] width 10 height 11
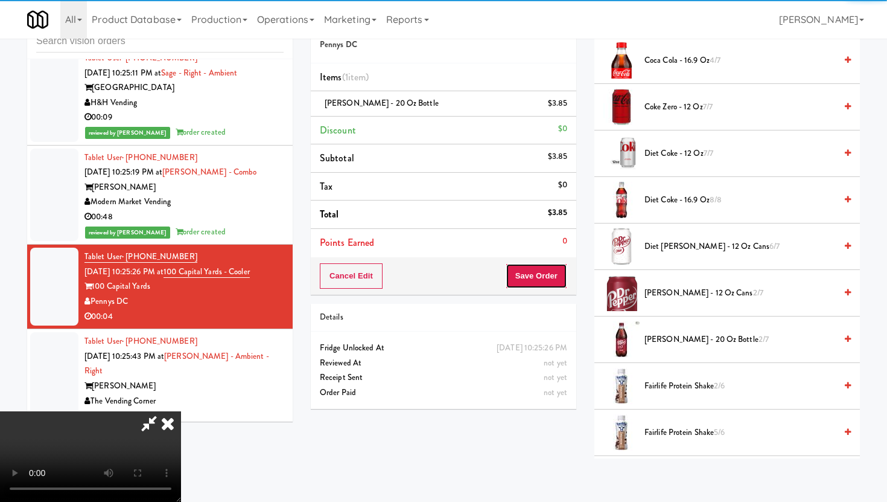
click at [547, 265] on button "Save Order" at bounding box center [537, 275] width 62 height 25
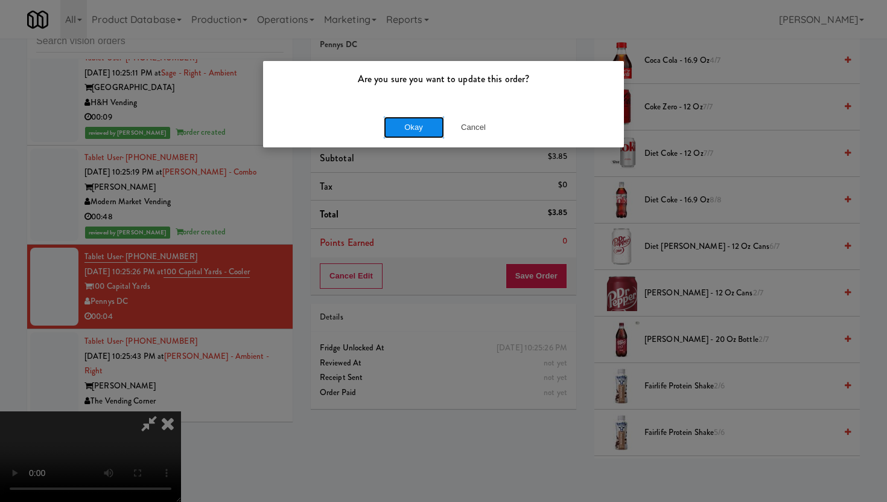
click at [415, 128] on button "Okay" at bounding box center [414, 127] width 60 height 22
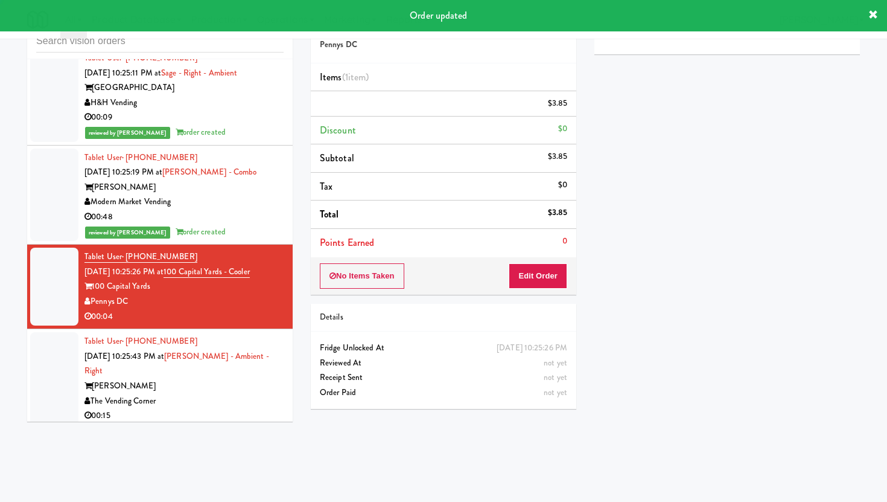
scroll to position [0, 0]
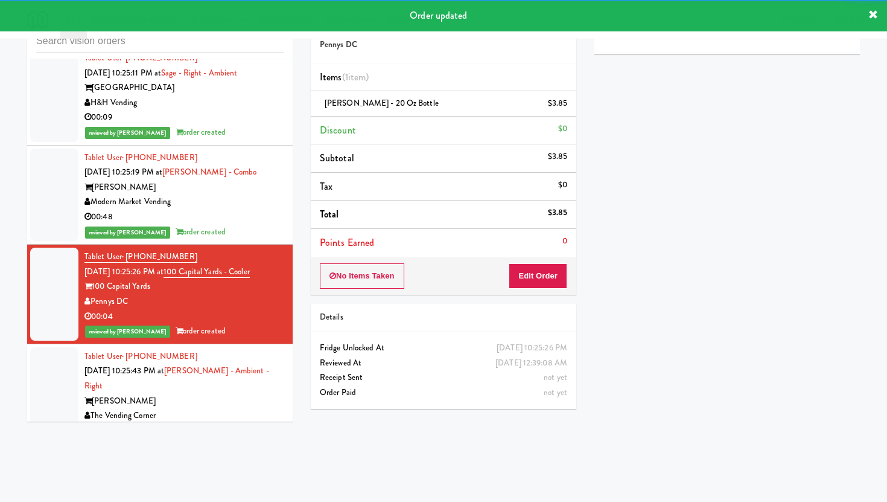
click at [258, 408] on div "The Vending Corner" at bounding box center [184, 415] width 199 height 15
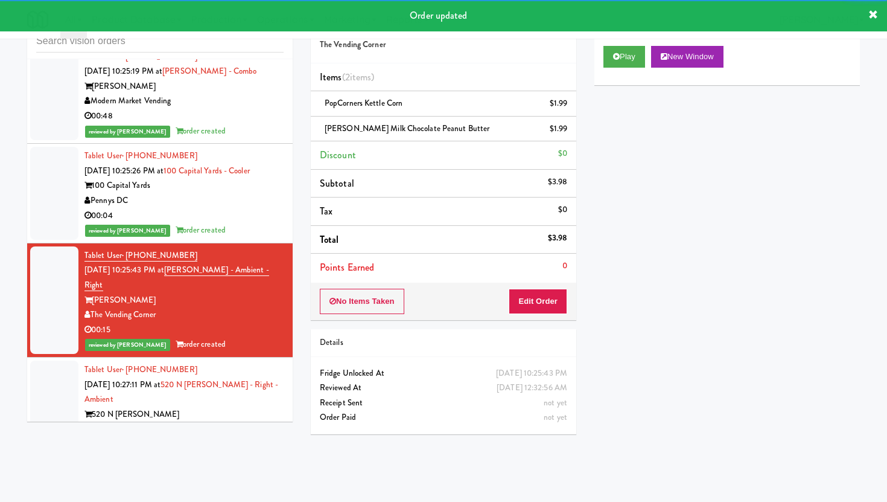
click at [252, 421] on div "H&H Vending" at bounding box center [184, 428] width 199 height 15
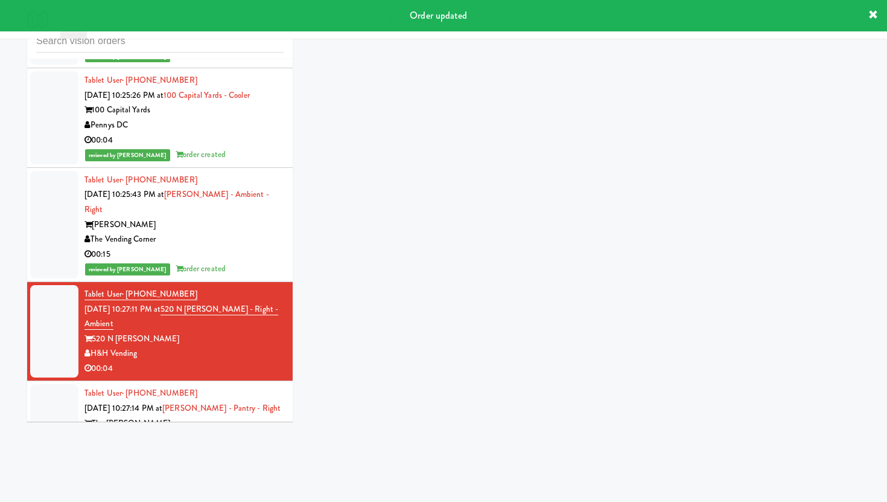
scroll to position [9061, 0]
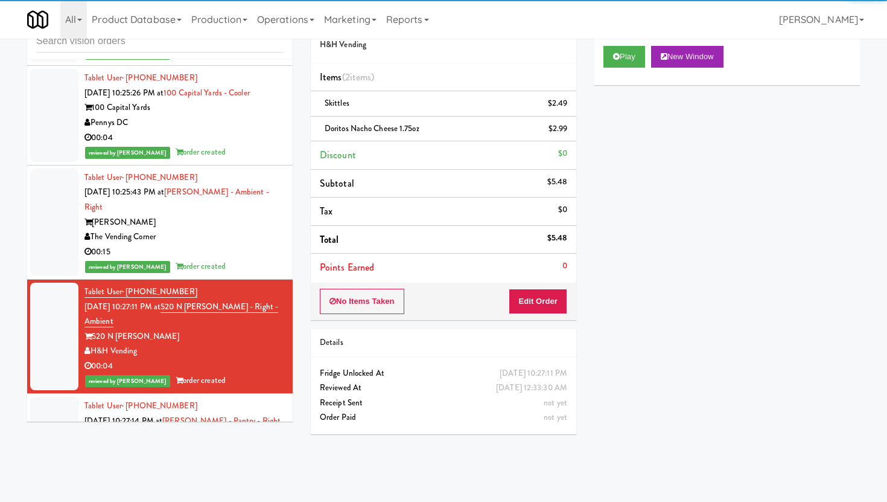
click at [225, 443] on div "Pennys DC" at bounding box center [184, 450] width 199 height 15
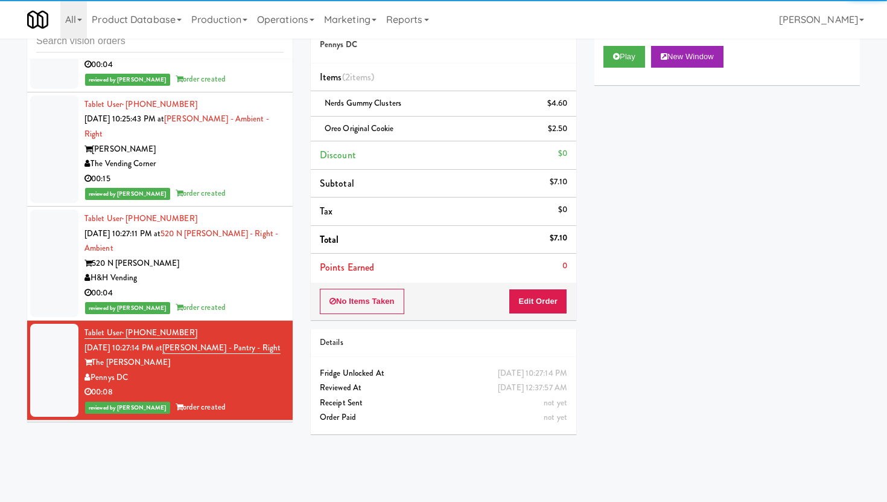
click at [226, 469] on div "Mountain High Markets LLC" at bounding box center [184, 476] width 199 height 15
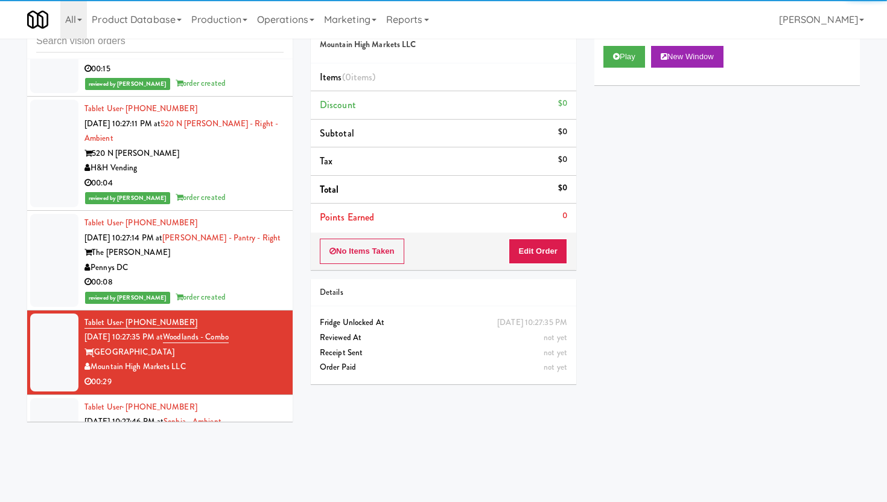
scroll to position [9248, 0]
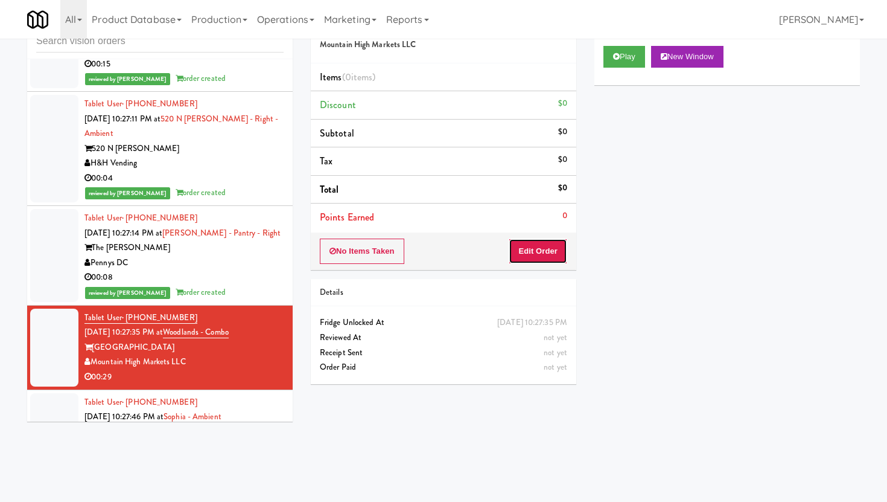
click at [547, 250] on button "Edit Order" at bounding box center [538, 250] width 59 height 25
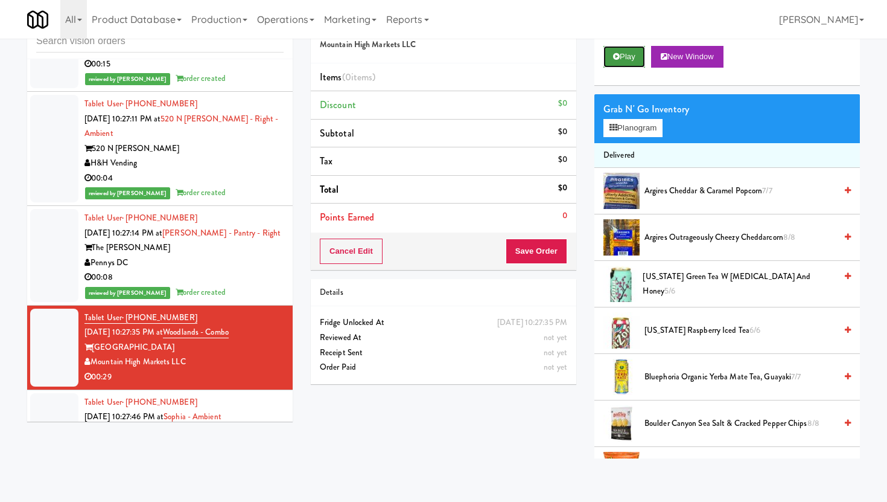
click at [630, 64] on button "Play" at bounding box center [625, 57] width 42 height 22
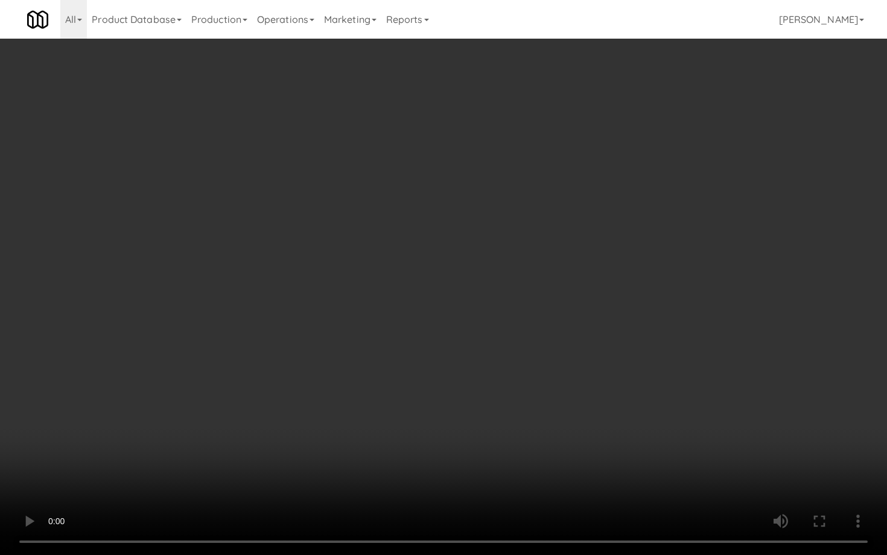
click at [640, 426] on video at bounding box center [443, 277] width 887 height 555
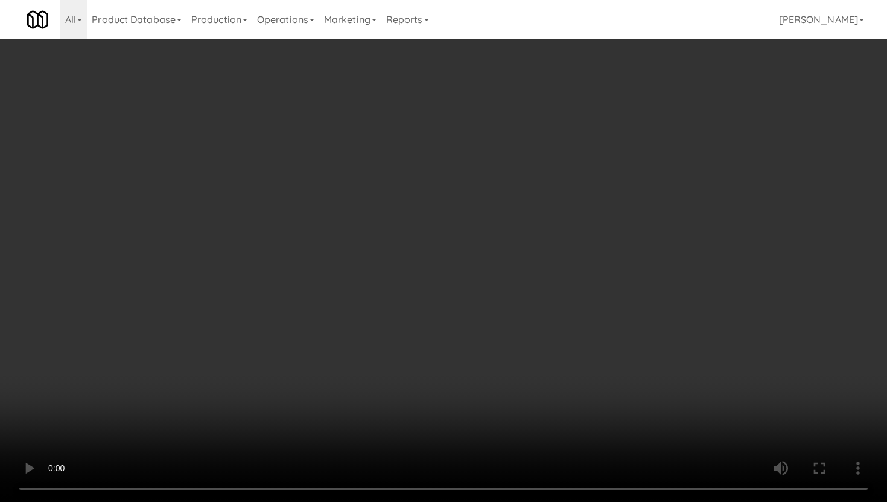
click at [340, 349] on video at bounding box center [443, 251] width 887 height 502
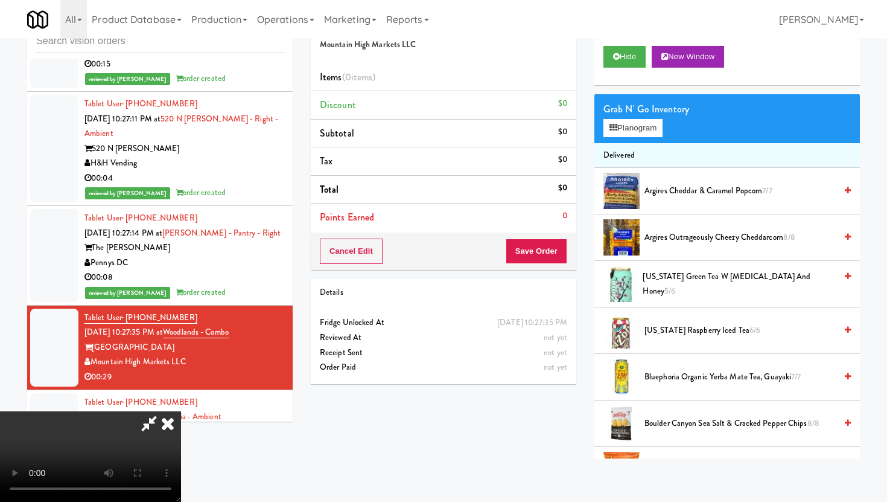
click at [181, 411] on video at bounding box center [90, 456] width 181 height 91
click at [640, 143] on li "Delivered" at bounding box center [728, 155] width 266 height 25
click at [639, 133] on button "Planogram" at bounding box center [633, 128] width 59 height 18
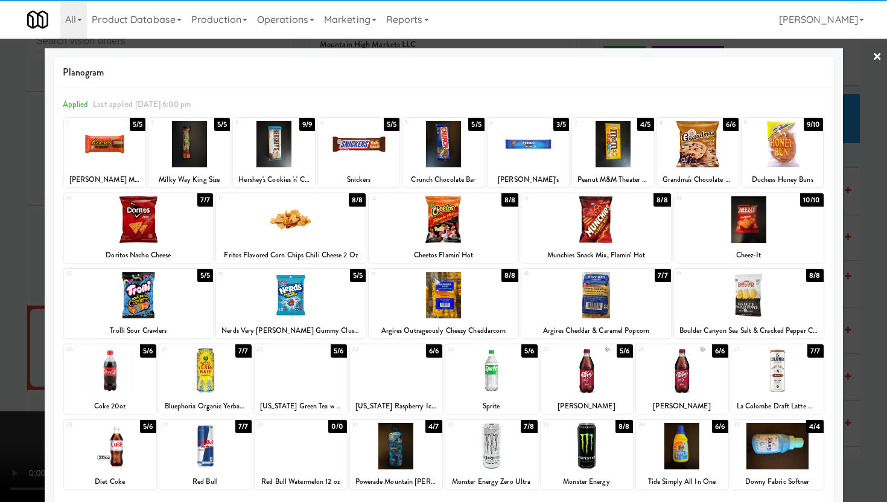
click at [682, 159] on div at bounding box center [697, 144] width 81 height 46
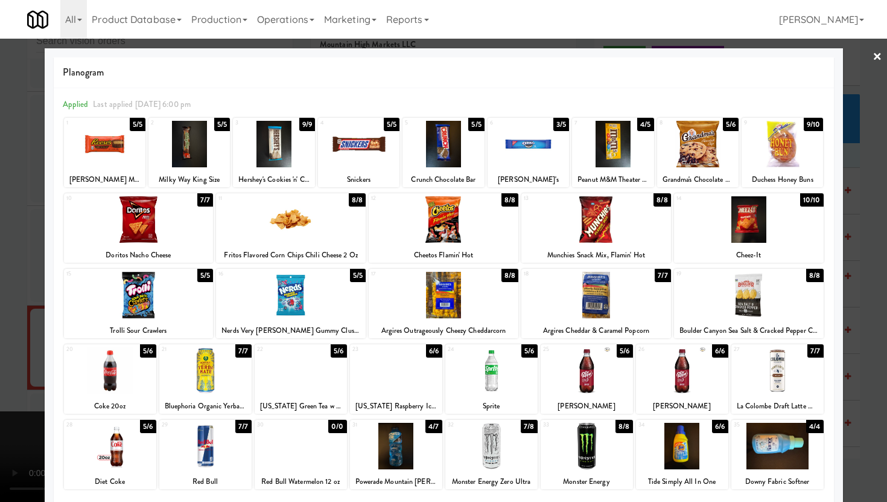
click at [415, 287] on div at bounding box center [444, 295] width 150 height 46
click at [812, 320] on div "19 8/8 Boulder Canyon Sea Salt & Cracked Pepper Chips" at bounding box center [749, 303] width 150 height 69
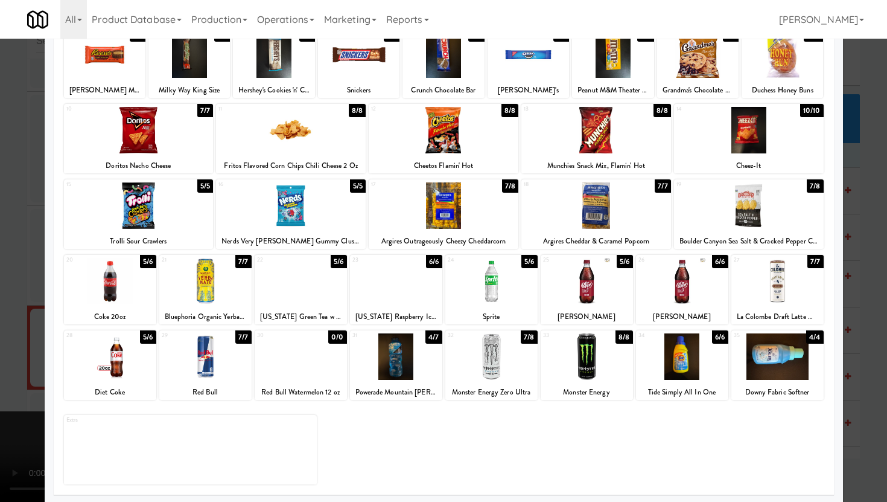
scroll to position [91, 0]
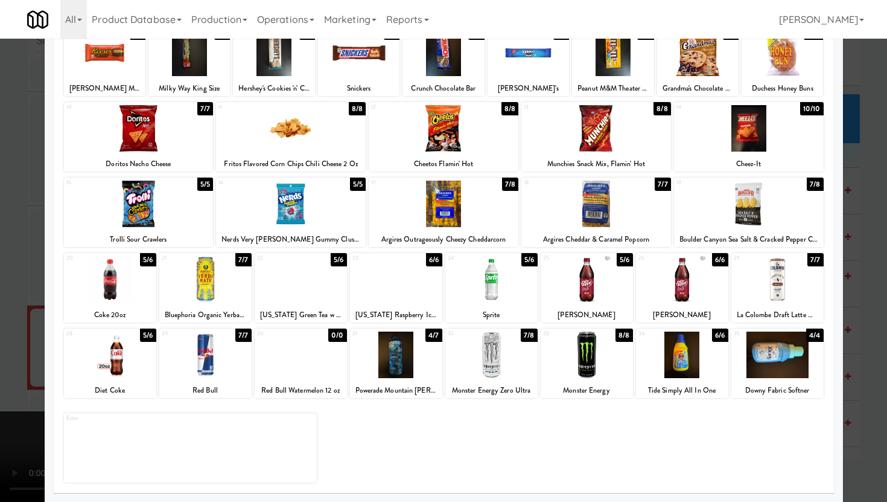
click at [723, 129] on div at bounding box center [749, 128] width 150 height 46
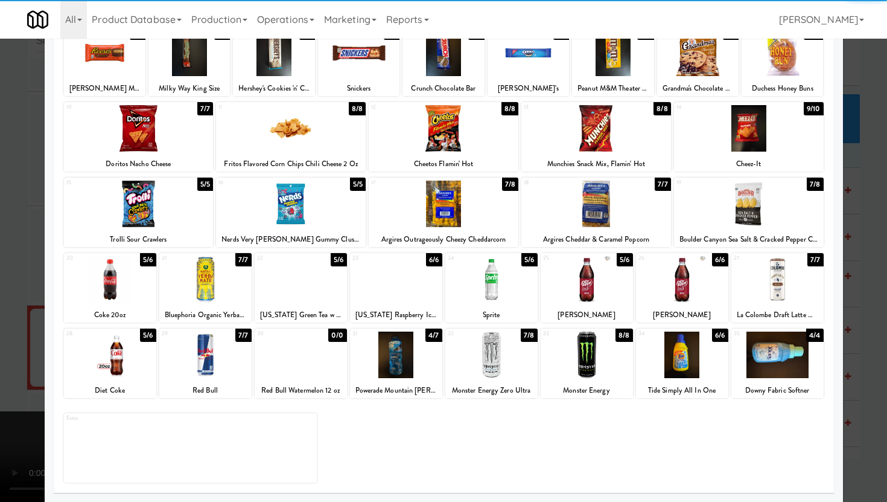
click at [0, 414] on div at bounding box center [443, 251] width 887 height 502
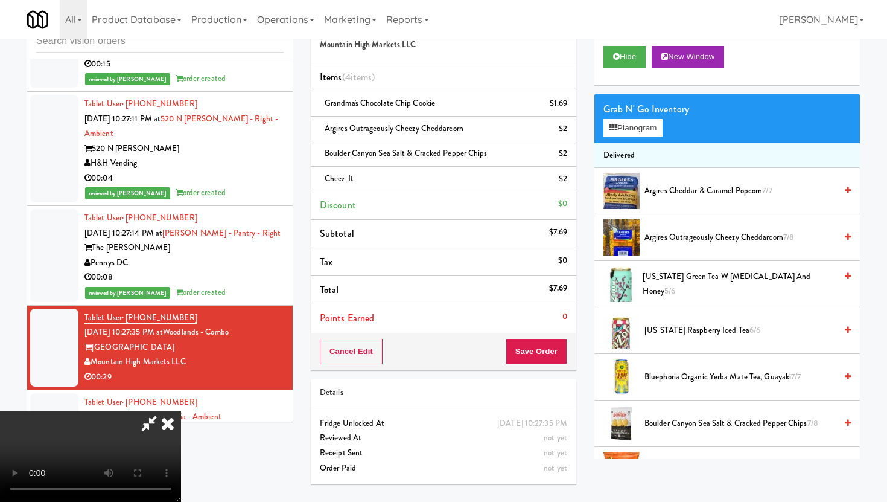
click at [671, 322] on li "Arizona Raspberry Iced Tea 6/6" at bounding box center [728, 330] width 266 height 46
click at [671, 329] on span "Arizona Raspberry Iced Tea 6/6" at bounding box center [740, 330] width 191 height 15
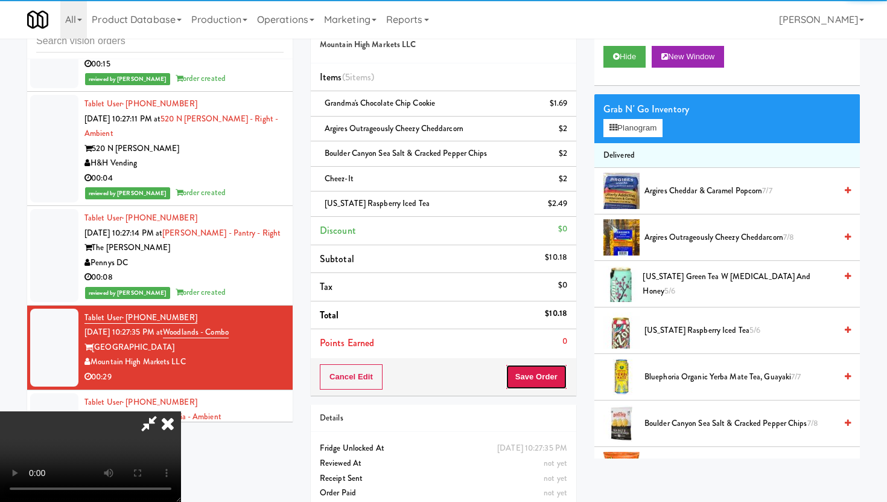
click at [566, 371] on button "Save Order" at bounding box center [537, 376] width 62 height 25
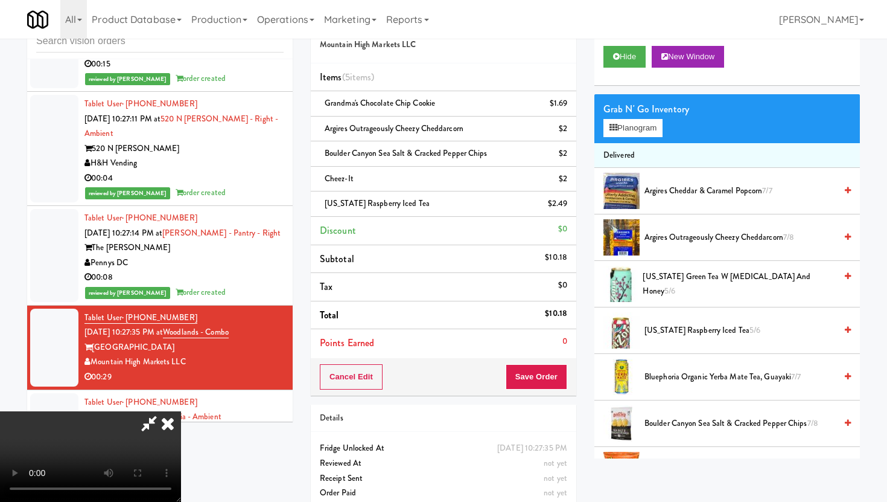
click at [0, 0] on div "Are you sure you want to update this order? Okay Cancel" at bounding box center [0, 0] width 0 height 0
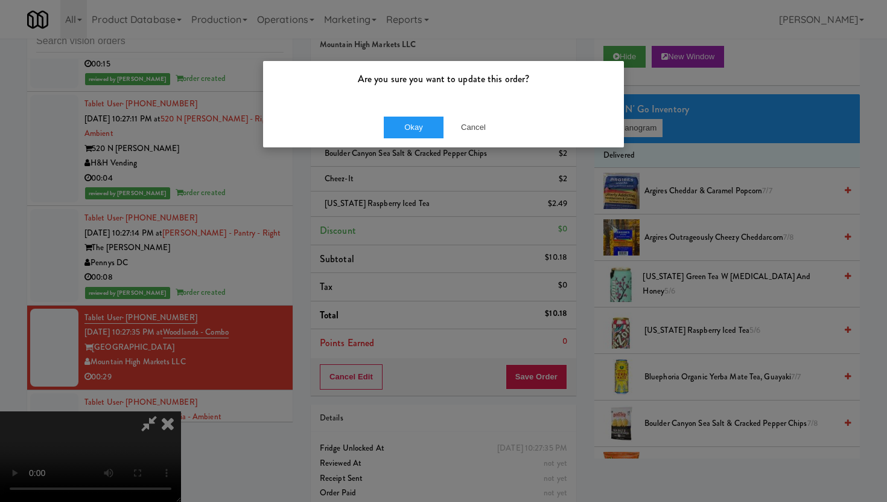
click at [413, 115] on div "Okay Cancel" at bounding box center [443, 127] width 361 height 40
click at [413, 126] on button "Okay" at bounding box center [414, 127] width 60 height 22
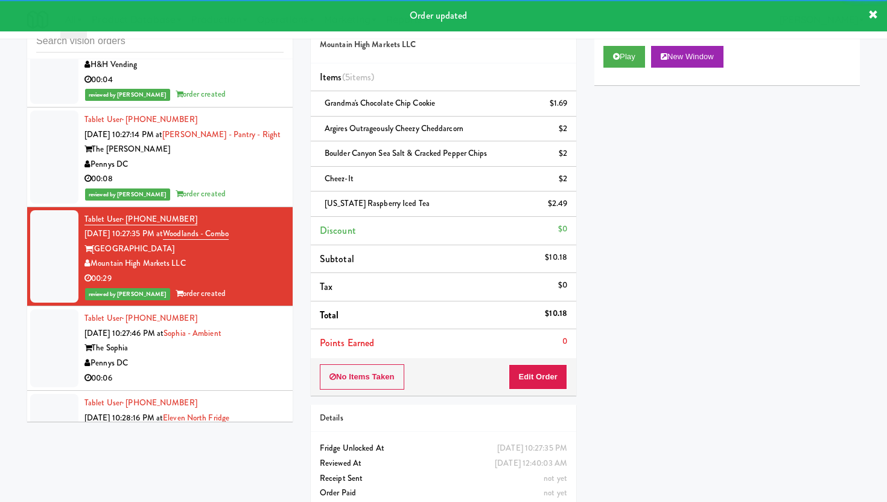
scroll to position [9374, 0]
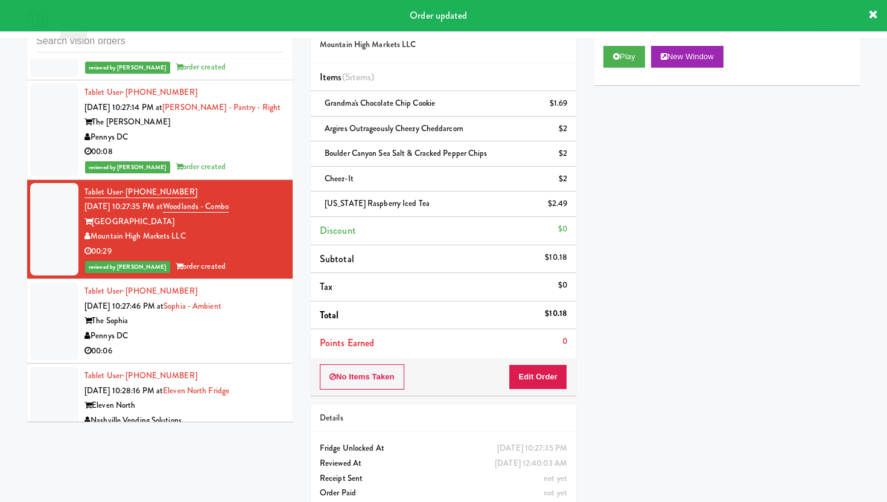
click at [255, 343] on div "00:06" at bounding box center [184, 350] width 199 height 15
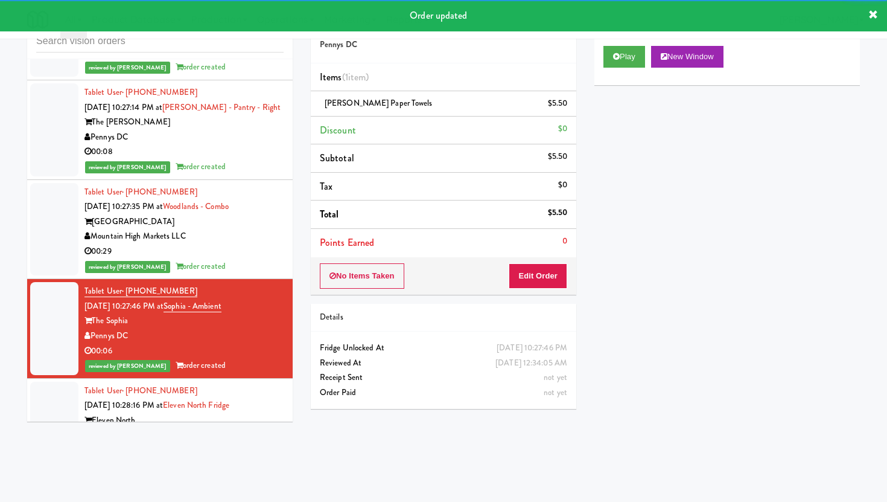
click at [212, 428] on div "Nashville Vending Solutions" at bounding box center [184, 435] width 199 height 15
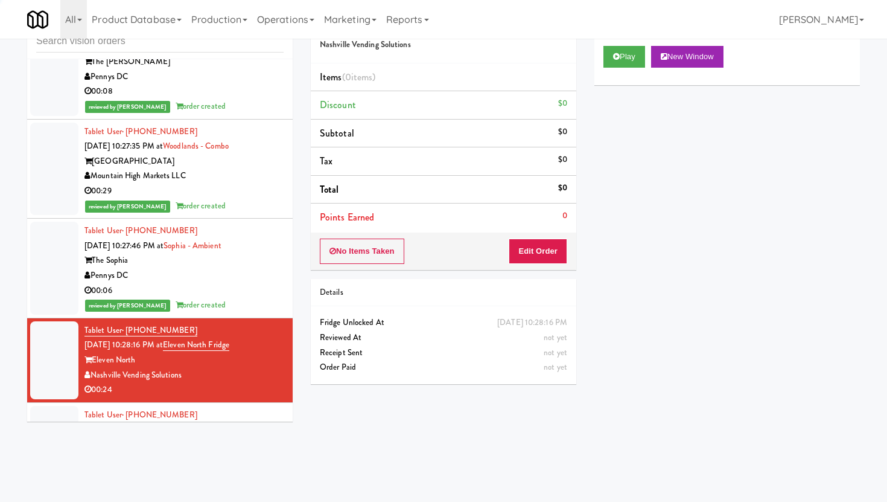
scroll to position [9438, 0]
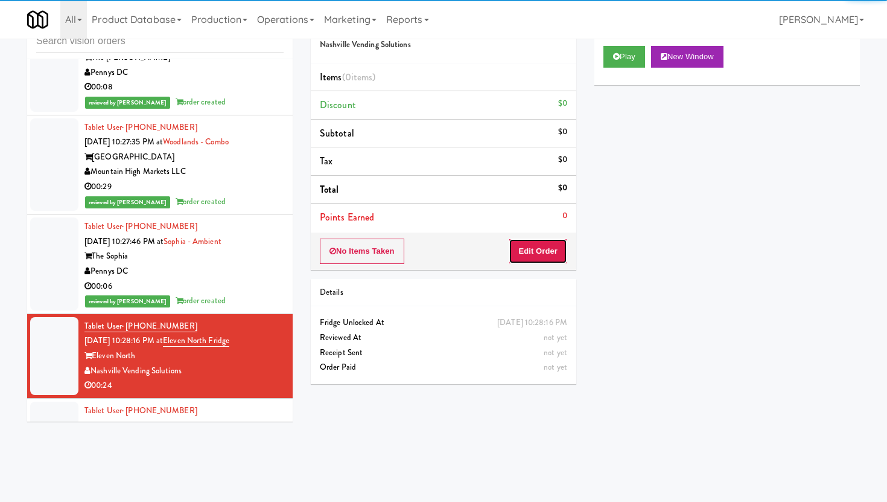
click at [552, 253] on button "Edit Order" at bounding box center [538, 250] width 59 height 25
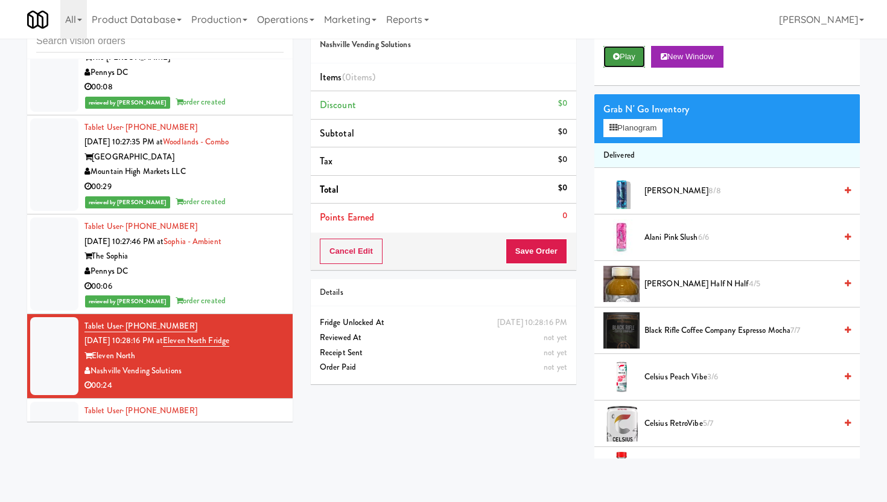
click at [635, 57] on button "Play" at bounding box center [625, 57] width 42 height 22
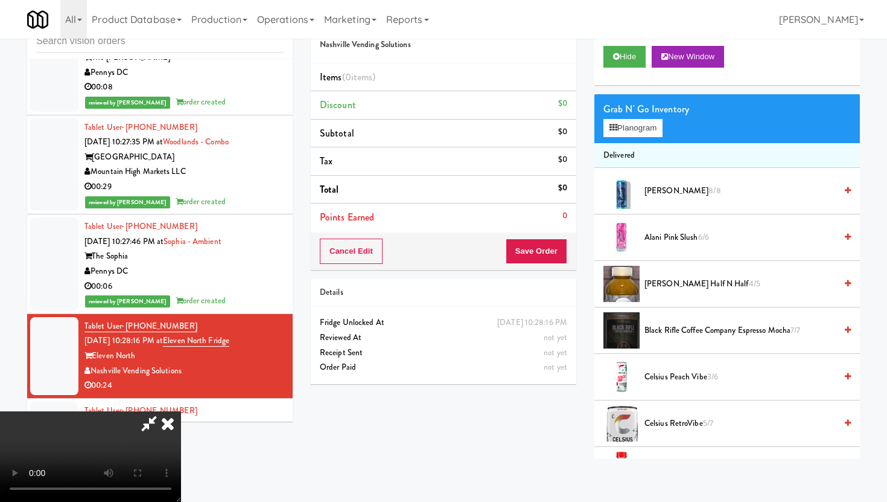
click at [666, 238] on span "Alani Pink Slush 6/6" at bounding box center [740, 237] width 191 height 15
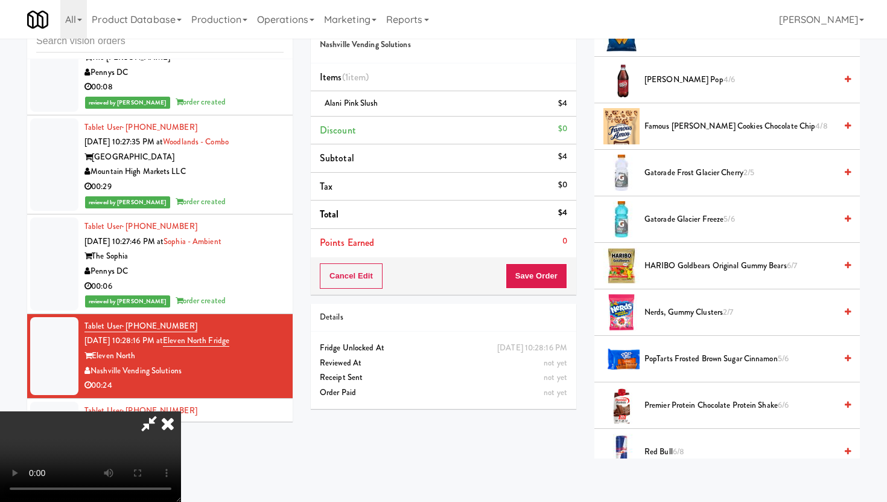
scroll to position [678, 0]
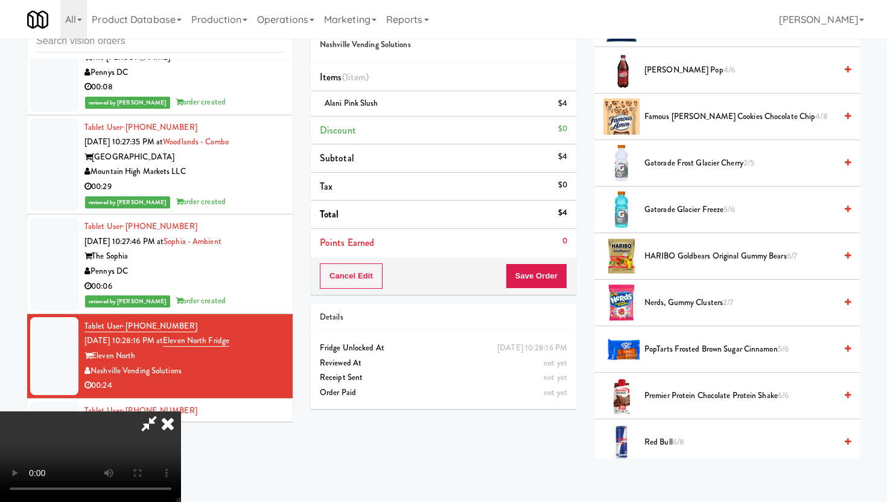
click at [674, 156] on span "Gatorade Frost Glacier Cherry 2/5" at bounding box center [740, 163] width 191 height 15
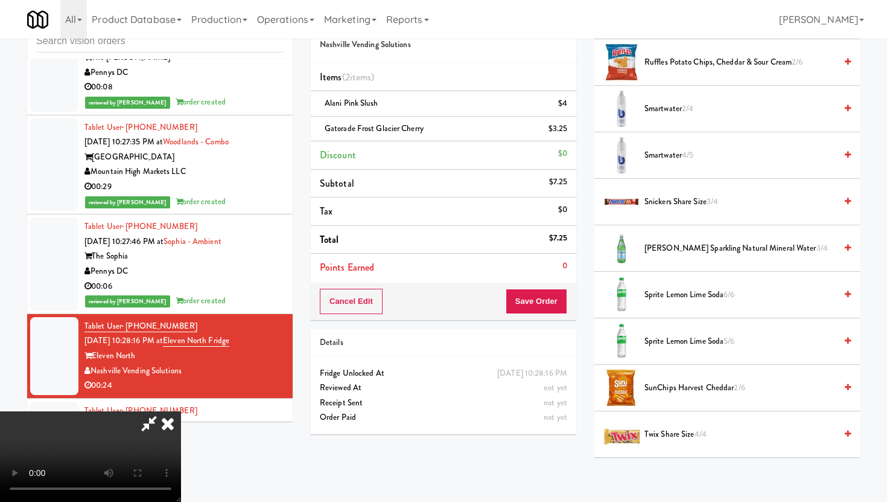
click at [674, 156] on span "Smartwater 4/5" at bounding box center [740, 155] width 191 height 15
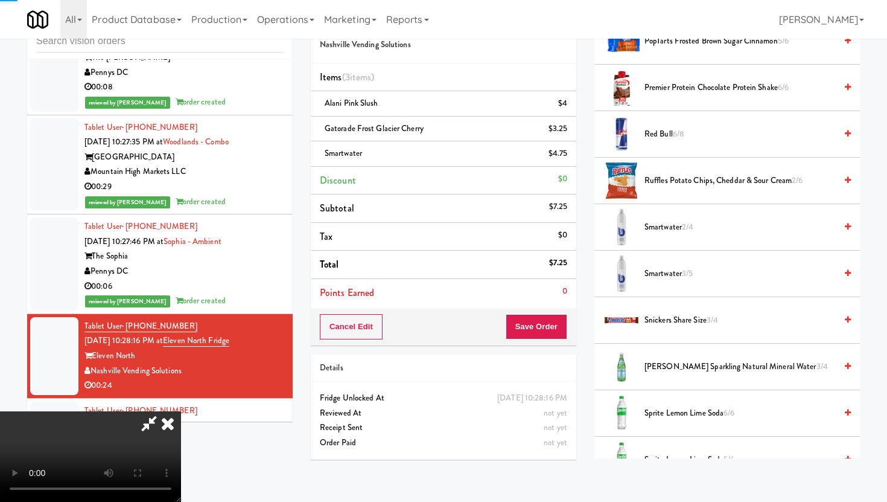
scroll to position [978, 0]
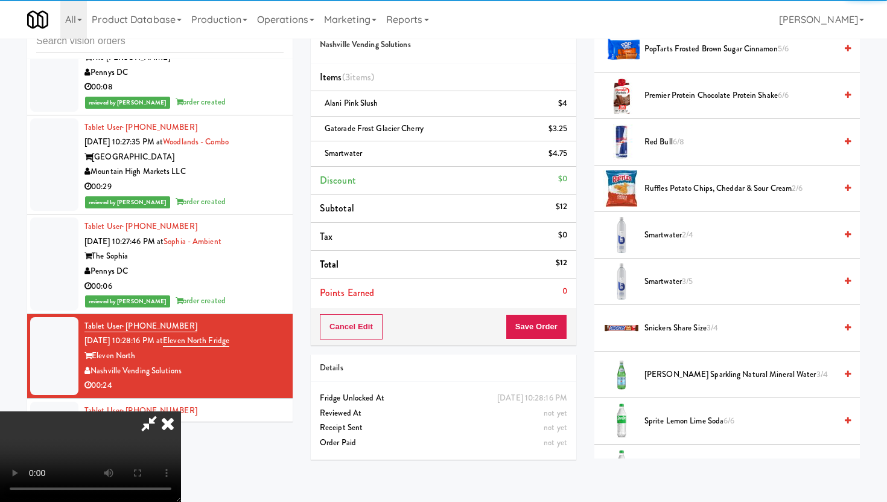
click at [668, 141] on span "Red Bull 6/8" at bounding box center [740, 142] width 191 height 15
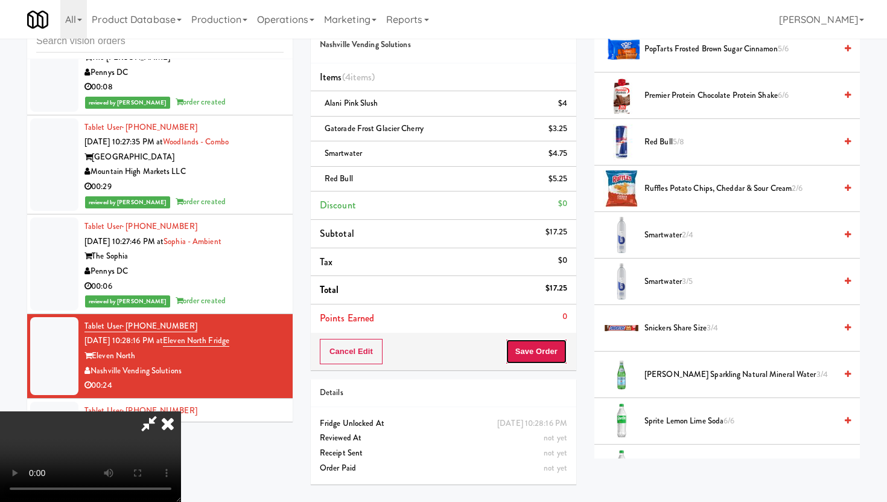
click at [554, 346] on button "Save Order" at bounding box center [537, 351] width 62 height 25
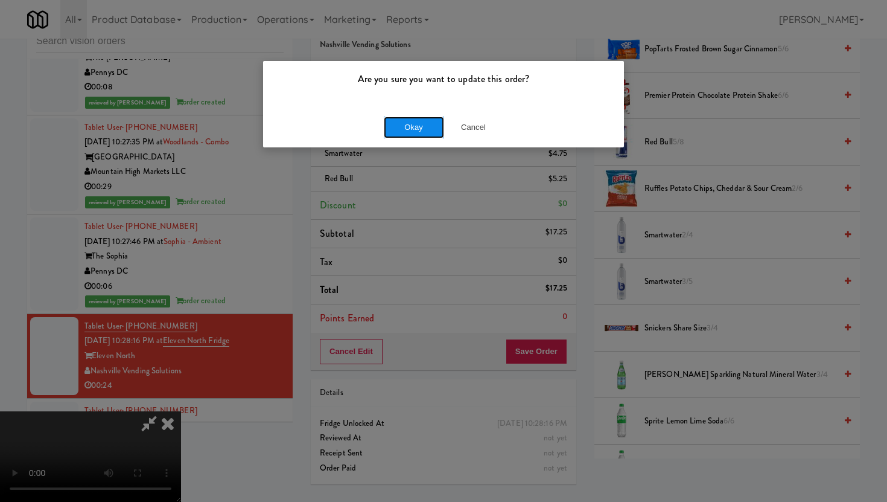
click at [426, 132] on button "Okay" at bounding box center [414, 127] width 60 height 22
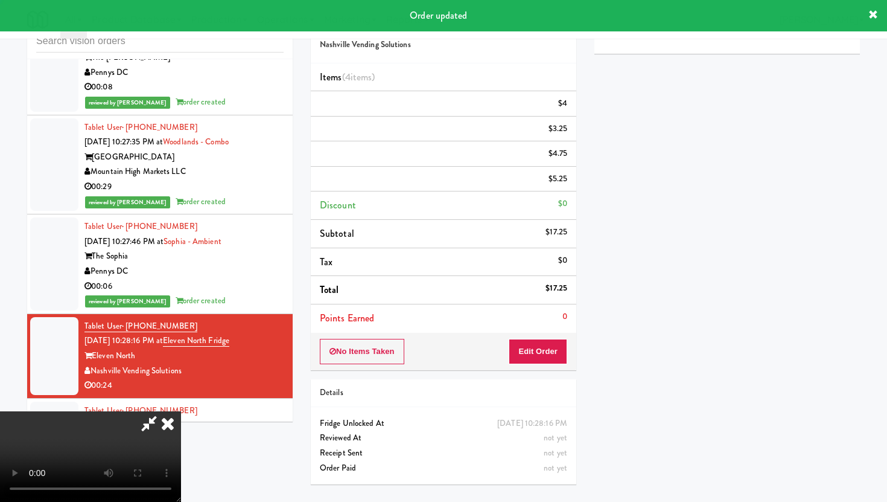
scroll to position [31, 0]
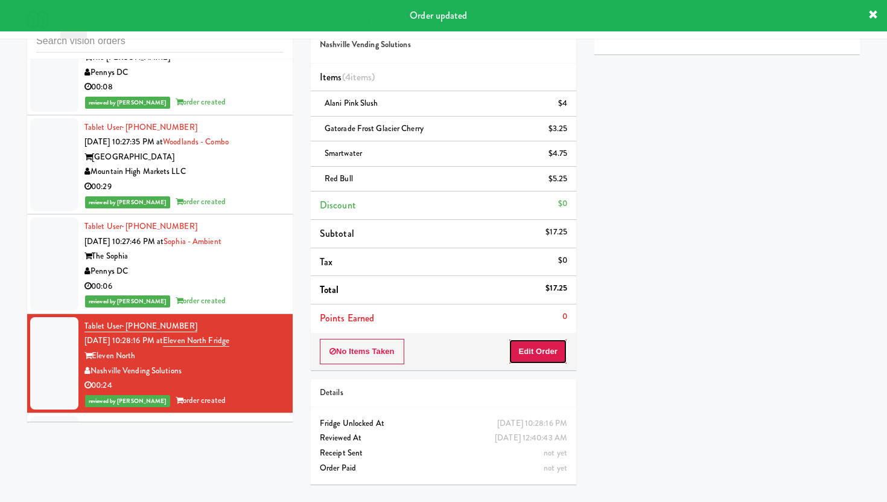
click at [538, 352] on button "Edit Order" at bounding box center [538, 351] width 59 height 25
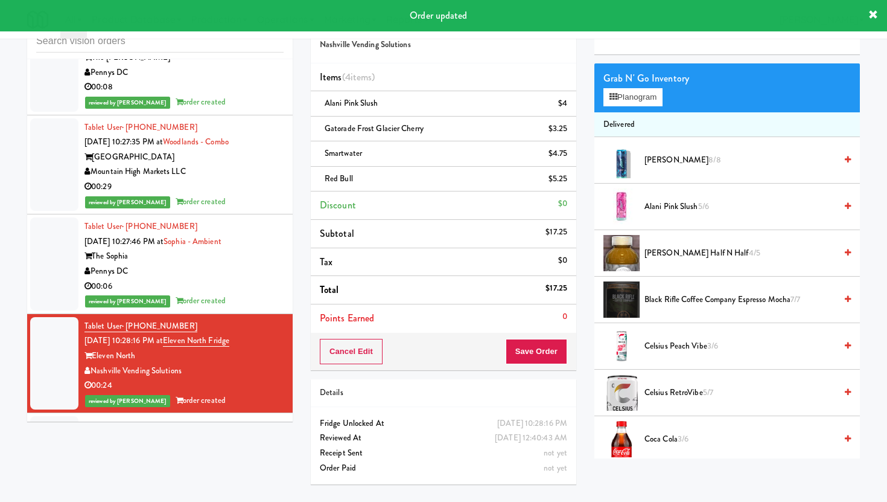
scroll to position [978, 0]
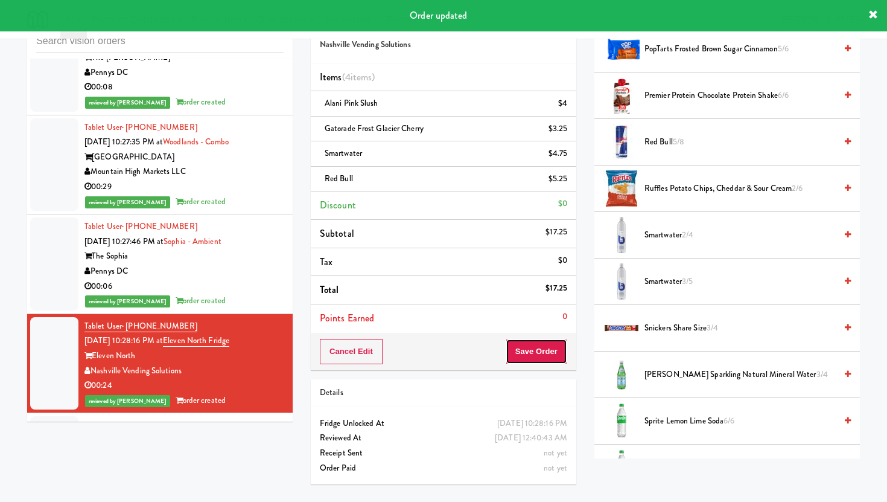
click at [553, 348] on button "Save Order" at bounding box center [537, 351] width 62 height 25
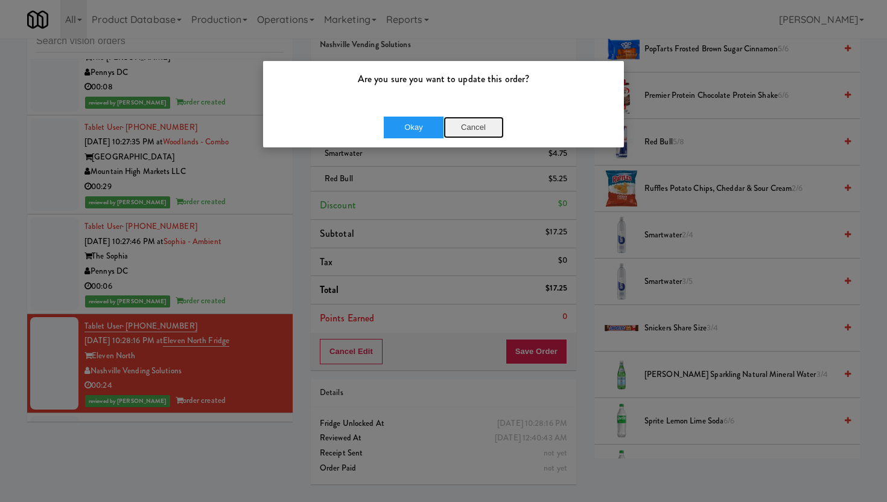
click at [467, 131] on button "Cancel" at bounding box center [474, 127] width 60 height 22
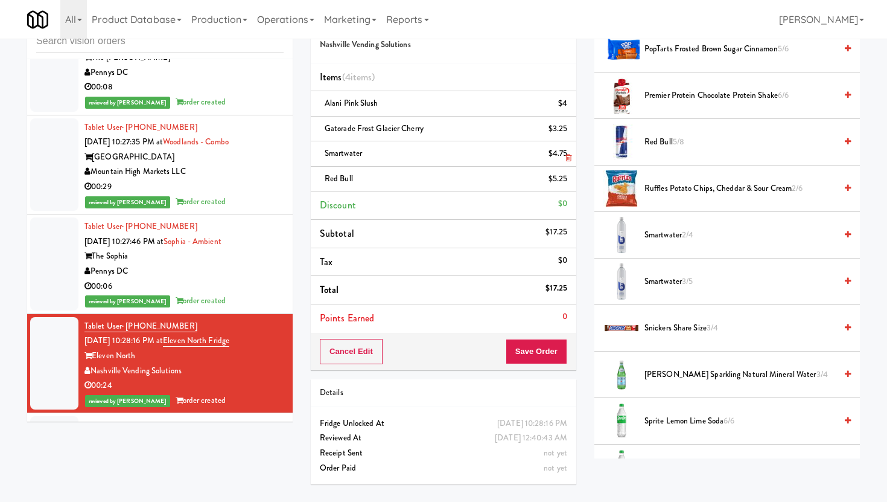
click at [570, 159] on icon at bounding box center [569, 158] width 6 height 8
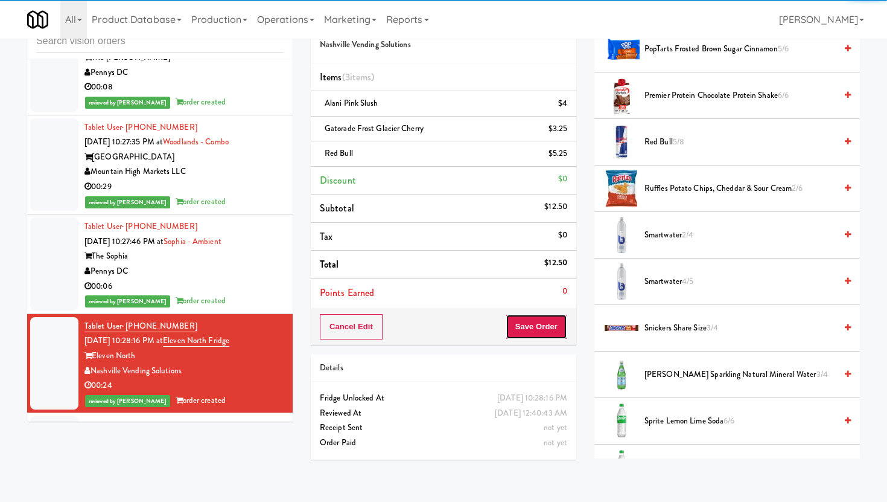
click at [538, 328] on button "Save Order" at bounding box center [537, 326] width 62 height 25
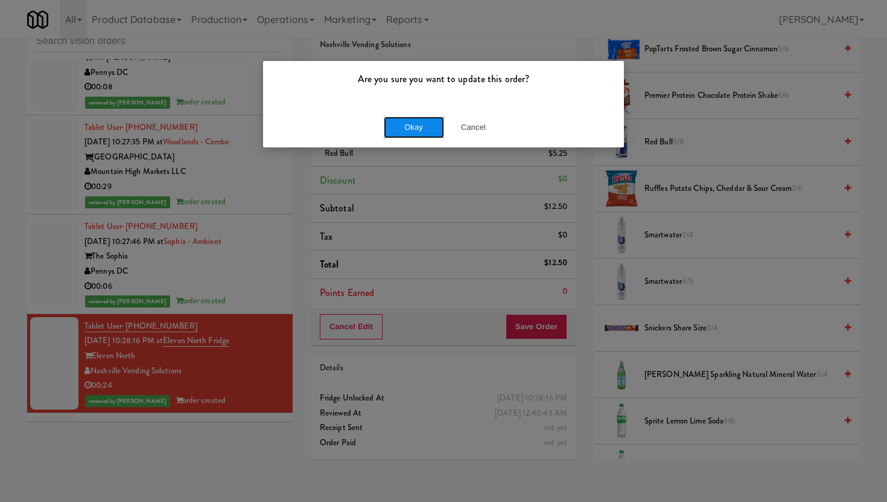
click at [433, 123] on button "Okay" at bounding box center [414, 127] width 60 height 22
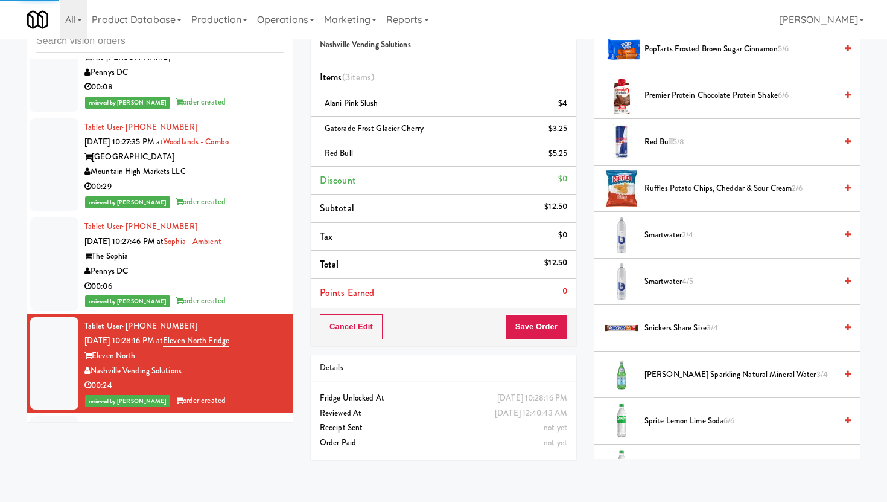
scroll to position [31, 0]
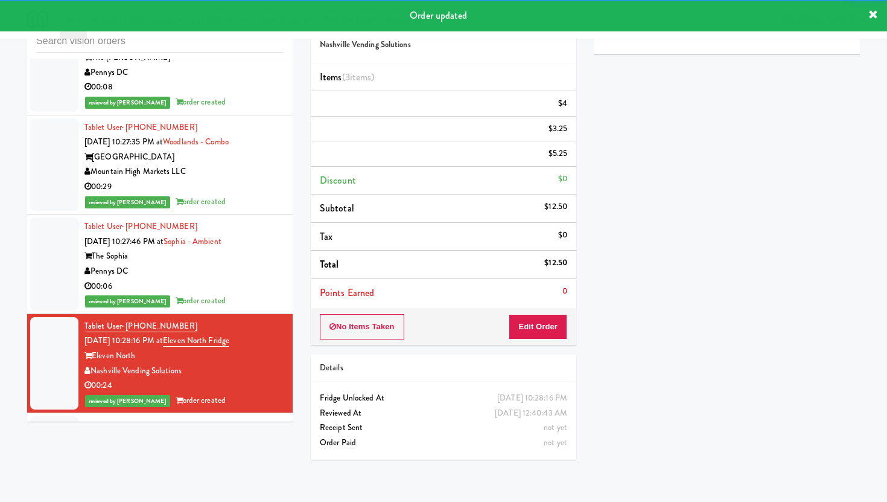
click at [240, 477] on div "00:16" at bounding box center [184, 484] width 199 height 15
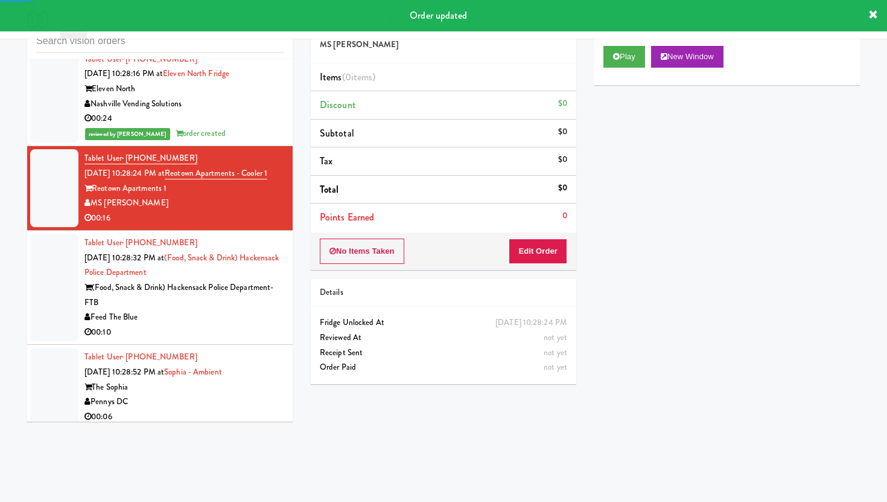
scroll to position [9714, 0]
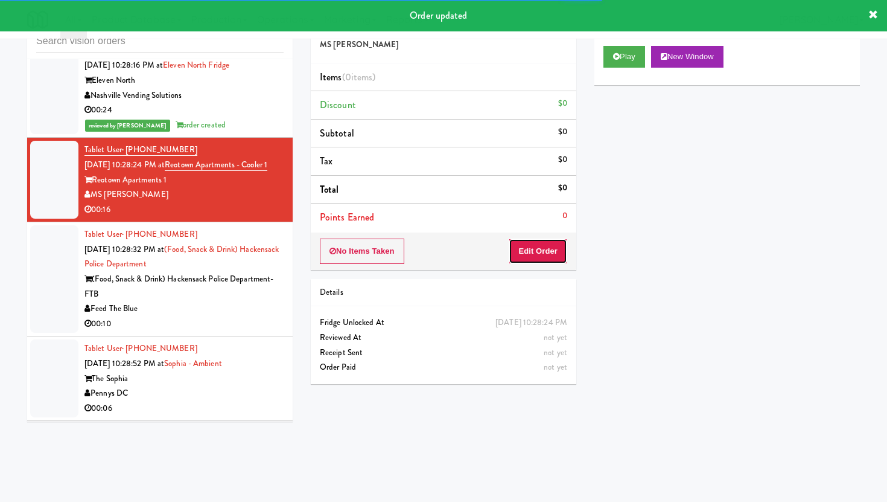
click at [534, 260] on button "Edit Order" at bounding box center [538, 250] width 59 height 25
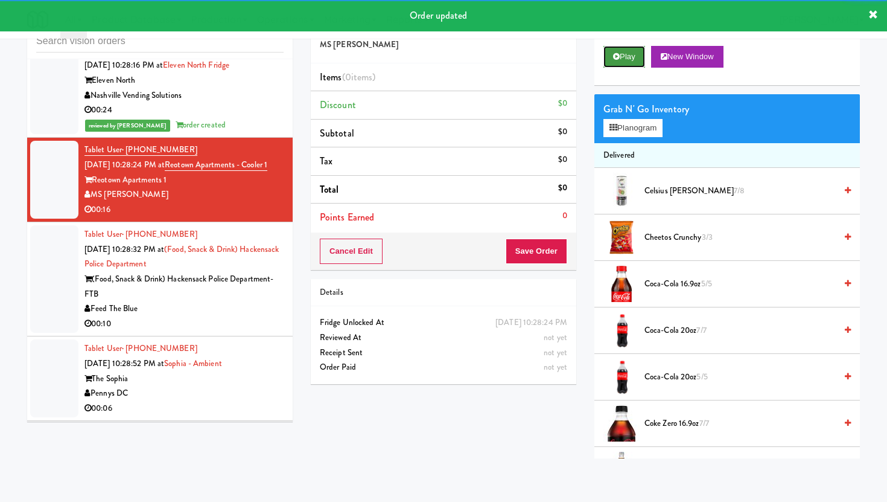
click at [622, 55] on button "Play" at bounding box center [625, 57] width 42 height 22
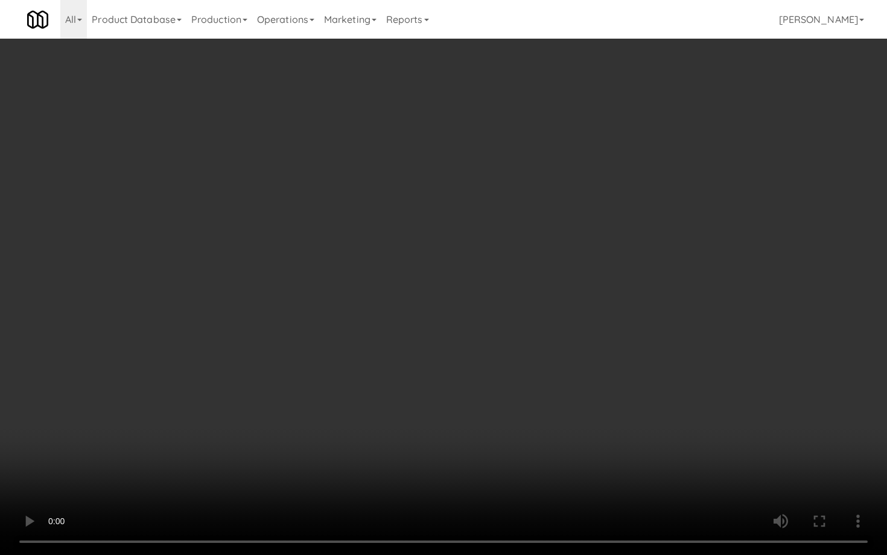
click at [483, 403] on video at bounding box center [443, 277] width 887 height 555
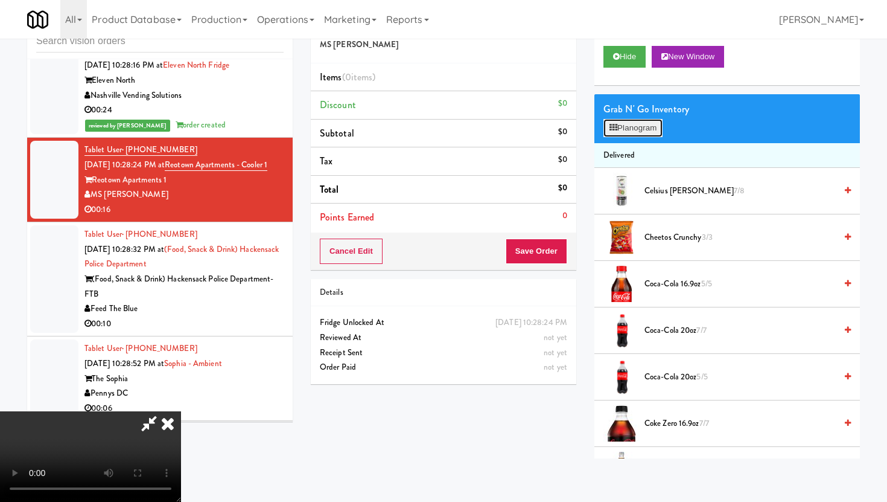
click at [633, 121] on button "Planogram" at bounding box center [633, 128] width 59 height 18
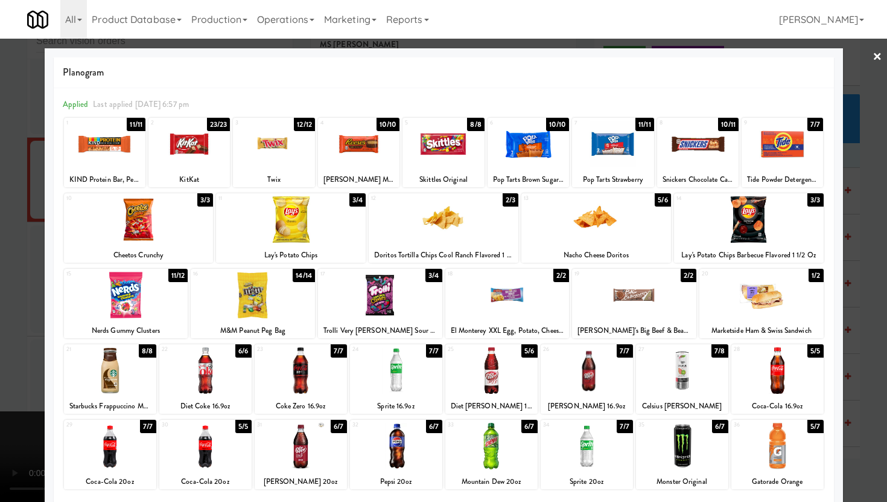
click at [342, 381] on div at bounding box center [301, 370] width 92 height 46
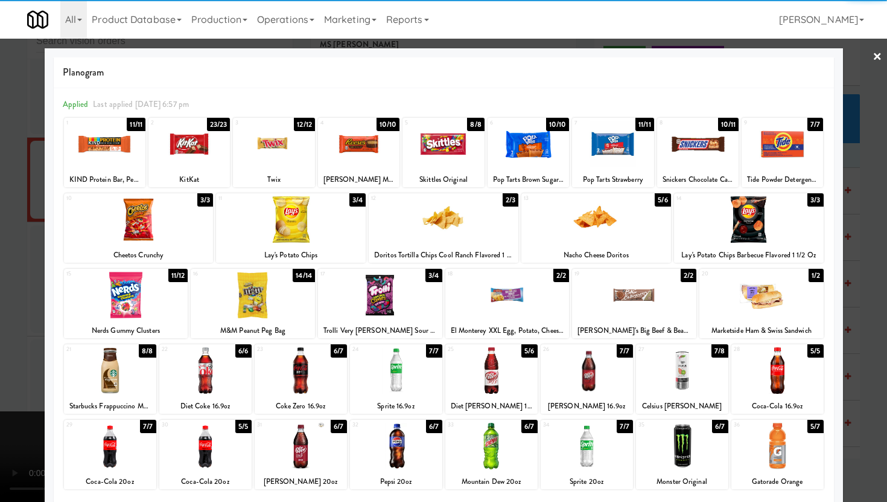
click at [630, 225] on div at bounding box center [597, 219] width 150 height 46
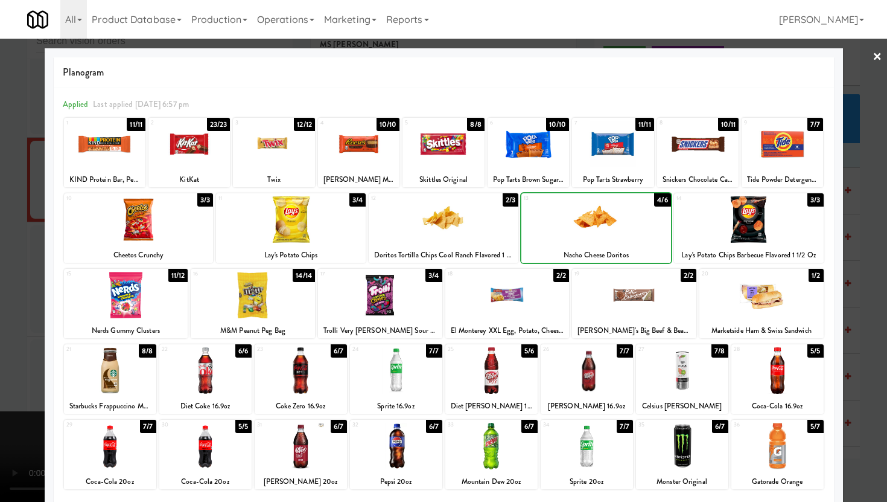
click at [630, 225] on div at bounding box center [597, 219] width 150 height 46
click at [0, 346] on div at bounding box center [443, 251] width 887 height 502
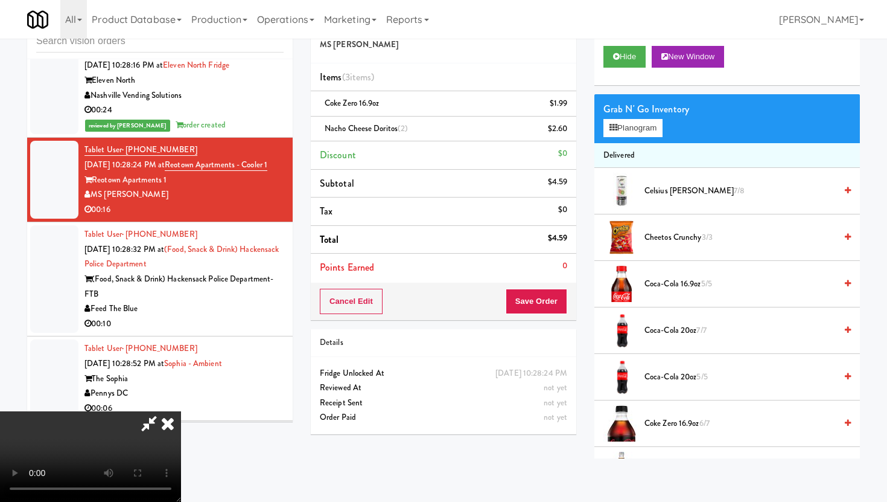
click at [567, 302] on div "Cancel Edit Save Order" at bounding box center [444, 300] width 266 height 37
click at [552, 304] on button "Save Order" at bounding box center [537, 301] width 62 height 25
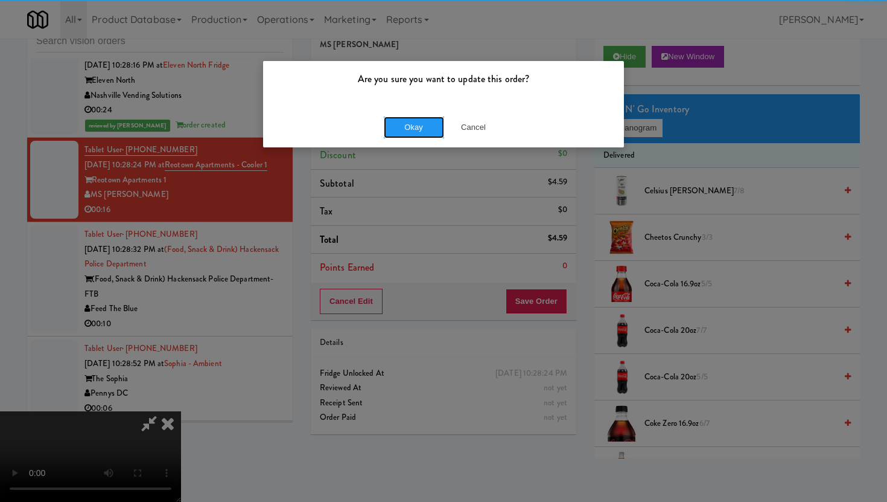
click at [435, 134] on button "Okay" at bounding box center [414, 127] width 60 height 22
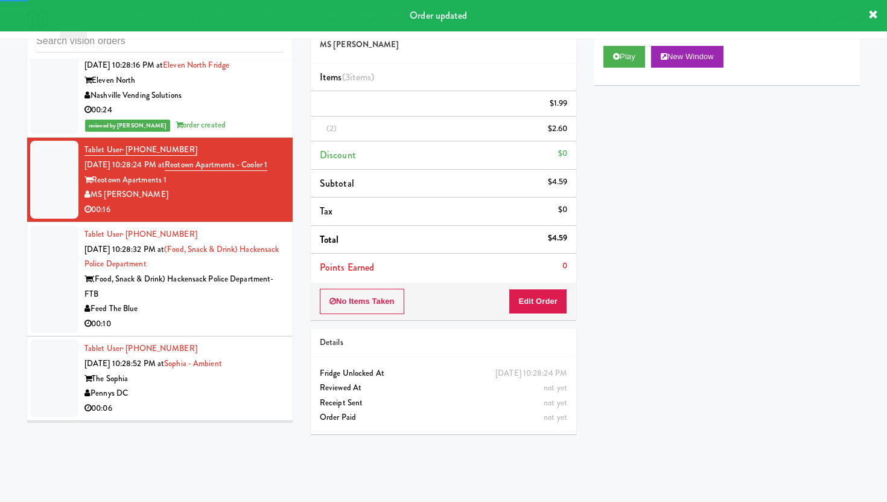
click at [255, 301] on div "Feed The Blue" at bounding box center [184, 308] width 199 height 15
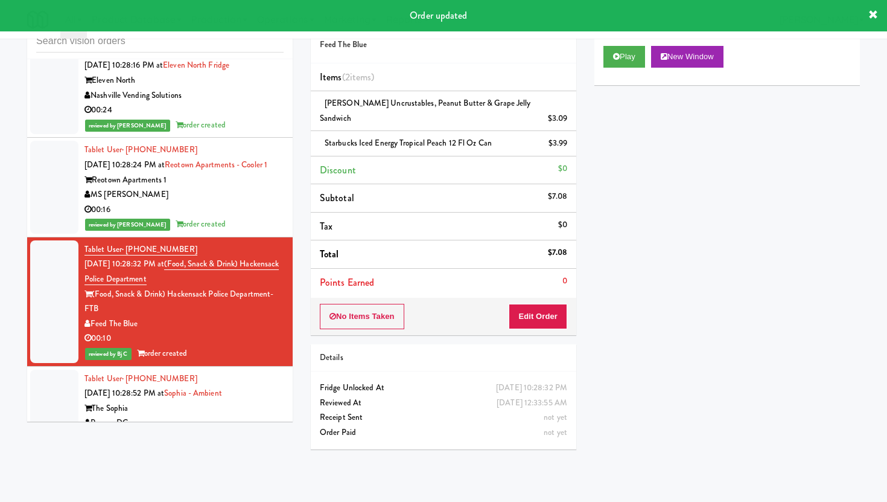
click at [254, 380] on li "Tablet User · (240) 578-1992 Aug 12, 2025 10:28:52 PM at Sophia - Ambient The S…" at bounding box center [160, 408] width 266 height 85
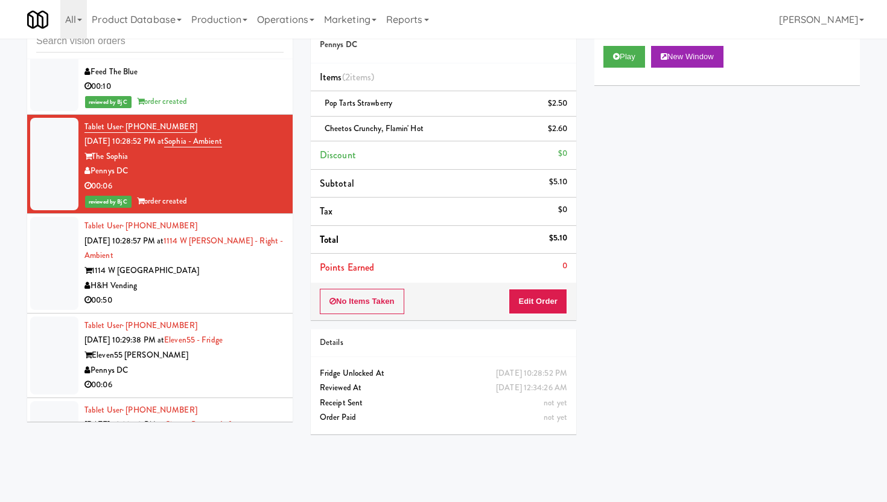
click at [229, 293] on div "00:50" at bounding box center [184, 300] width 199 height 15
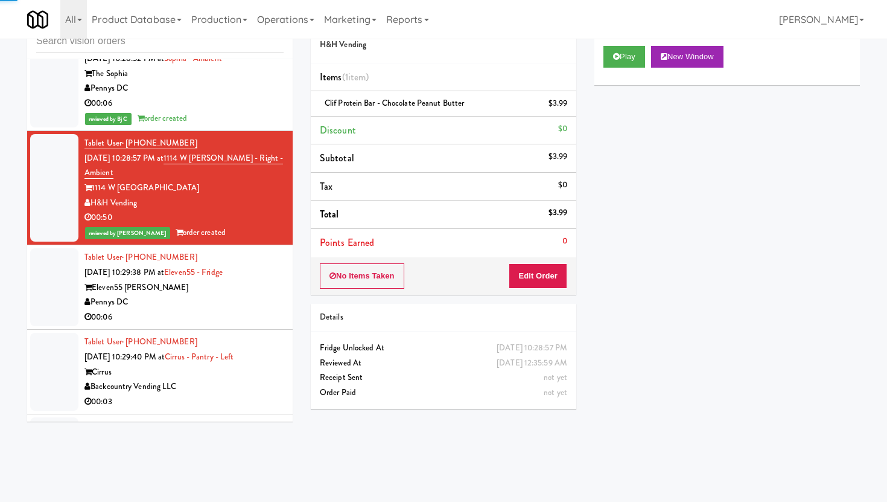
click at [229, 295] on div "Pennys DC" at bounding box center [184, 302] width 199 height 15
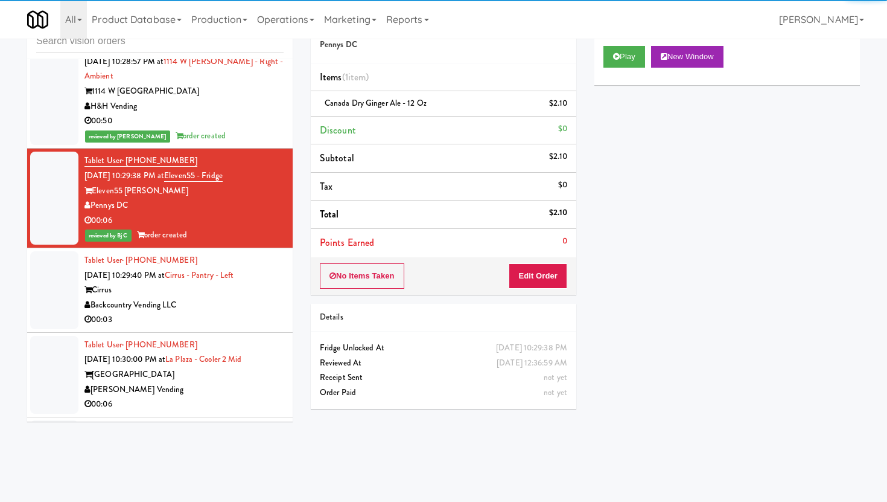
click at [238, 298] on div "Backcountry Vending LLC" at bounding box center [184, 305] width 199 height 15
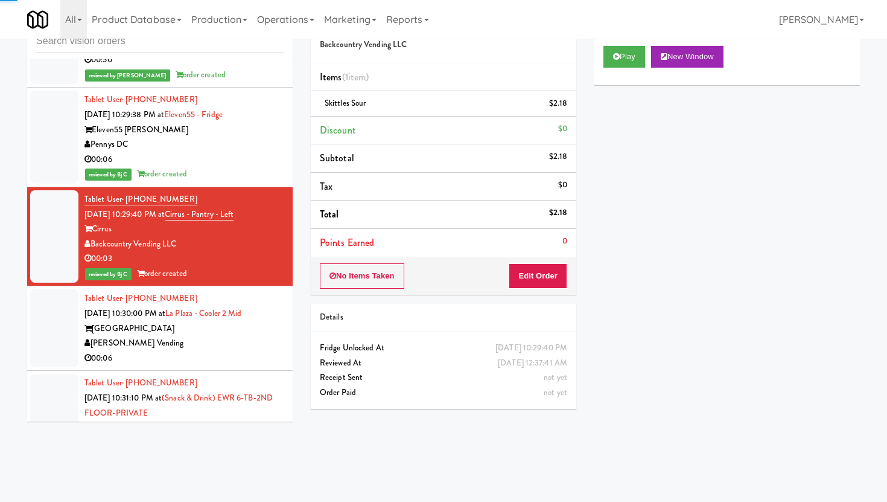
scroll to position [10223, 0]
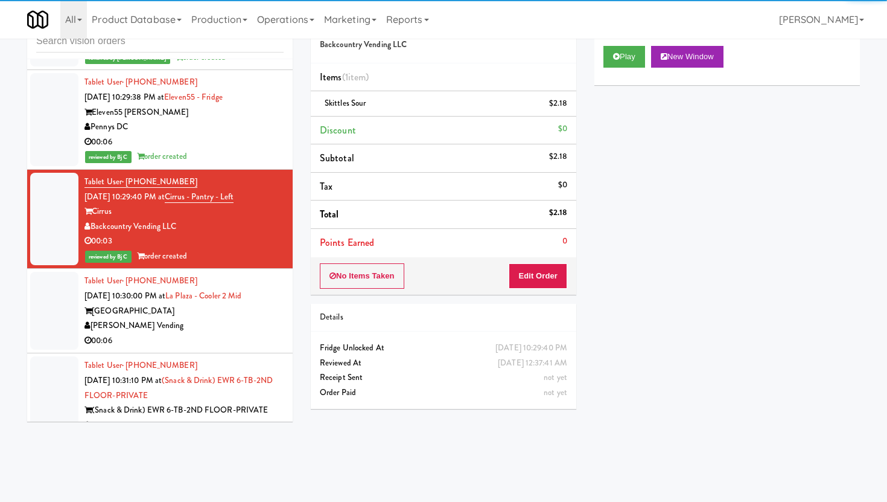
click at [238, 318] on div "[PERSON_NAME] Vending" at bounding box center [184, 325] width 199 height 15
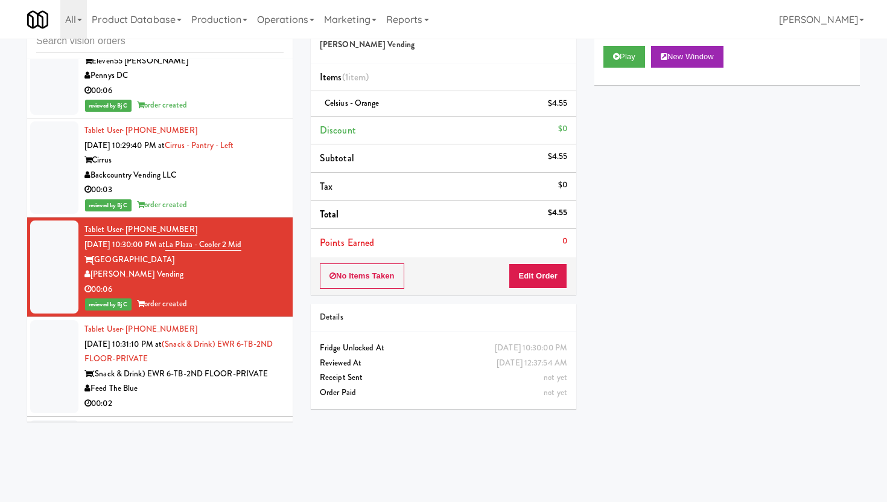
scroll to position [10299, 0]
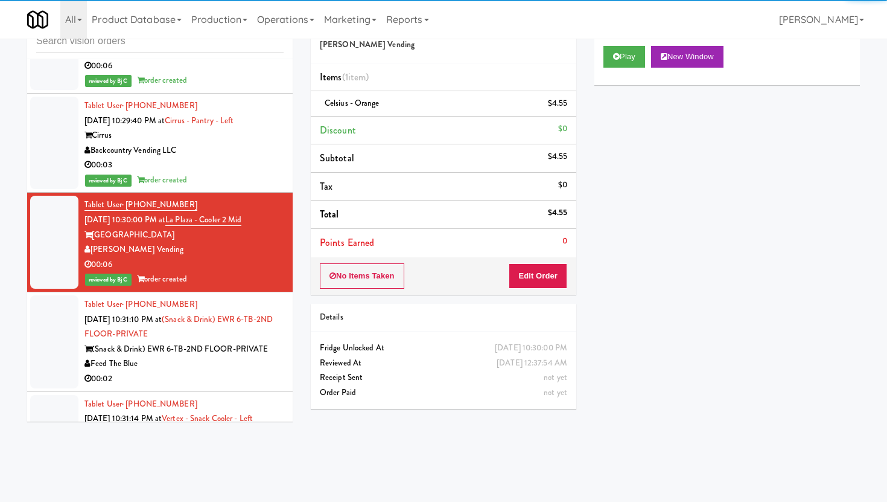
click at [238, 371] on div "00:02" at bounding box center [184, 378] width 199 height 15
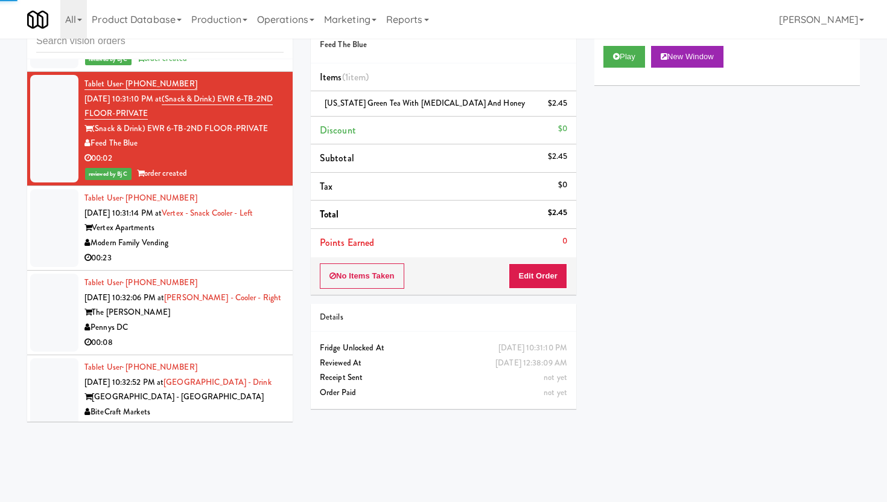
scroll to position [10538, 0]
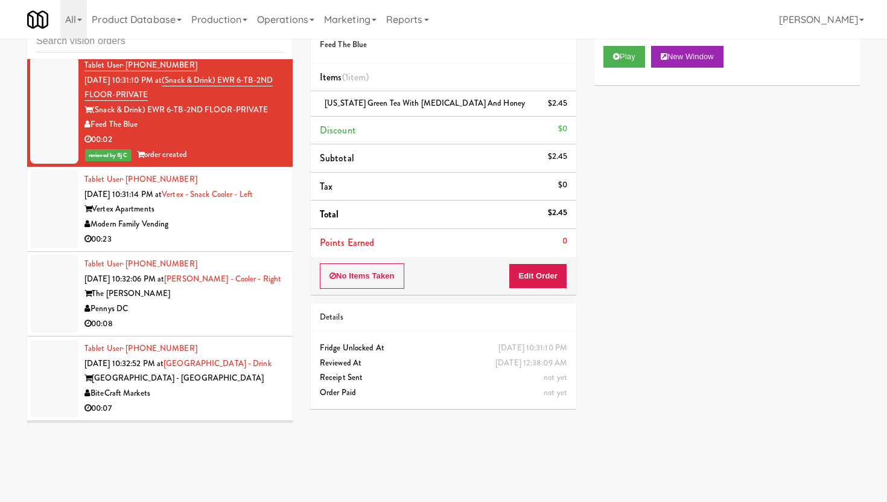
click at [232, 232] on div "00:23" at bounding box center [184, 239] width 199 height 15
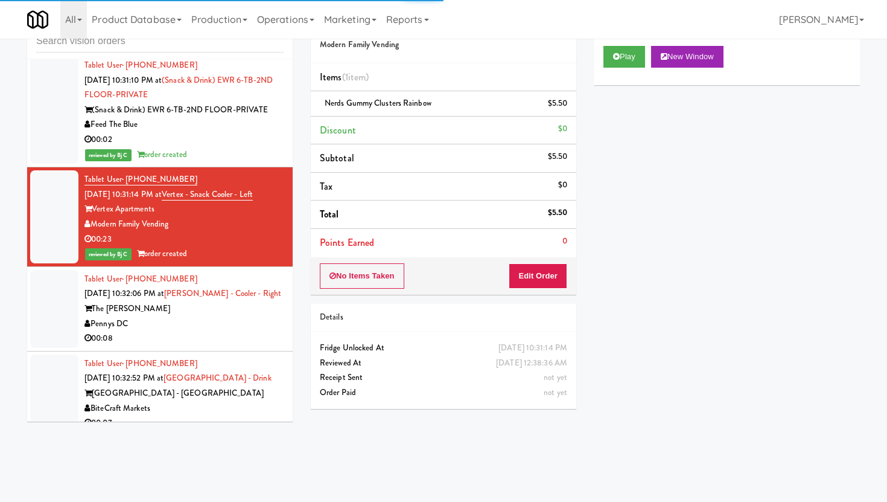
click at [230, 316] on div "Pennys DC" at bounding box center [184, 323] width 199 height 15
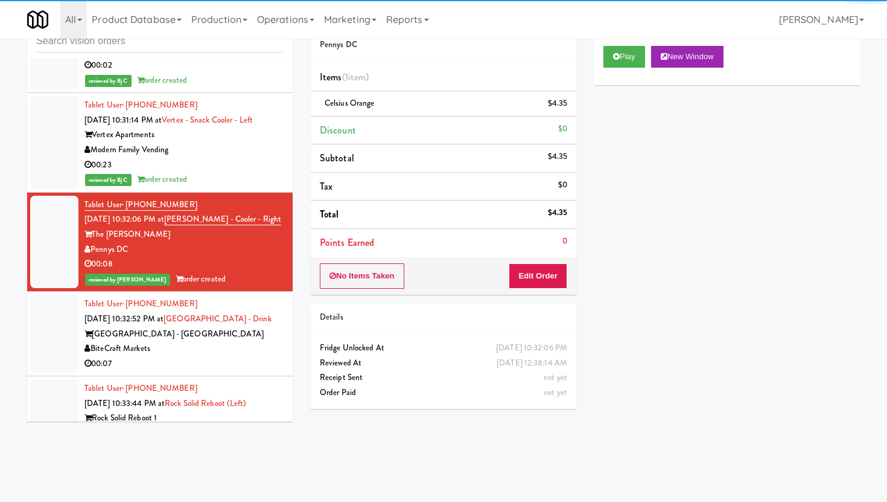
click at [231, 341] on div "BiteCraft Markets" at bounding box center [184, 348] width 199 height 15
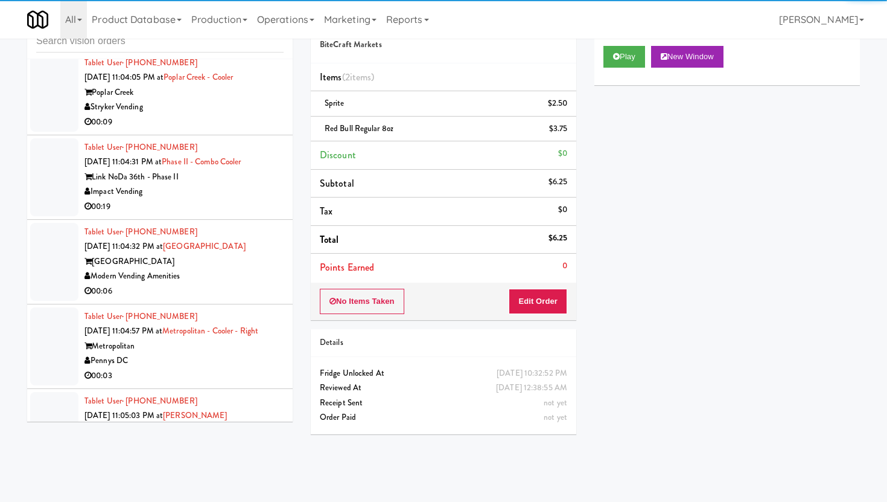
scroll to position [12085, 0]
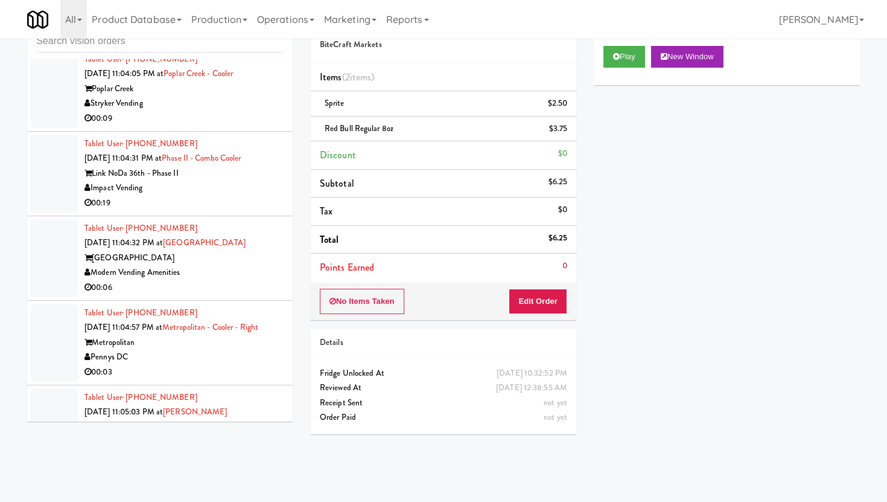
click at [250, 221] on div "Tablet User · (205) 789-3676 Aug 12, 2025 11:04:32 PM at Royal Oaks Royal Oaks …" at bounding box center [184, 258] width 199 height 74
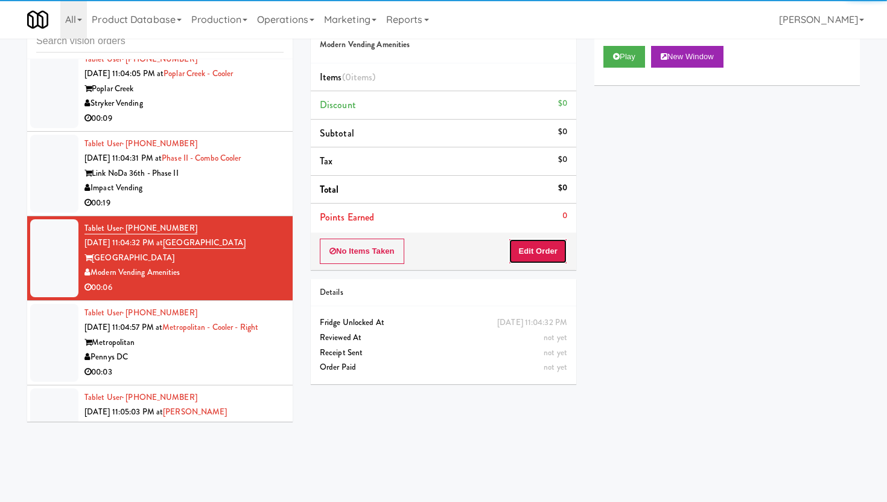
click at [522, 248] on button "Edit Order" at bounding box center [538, 250] width 59 height 25
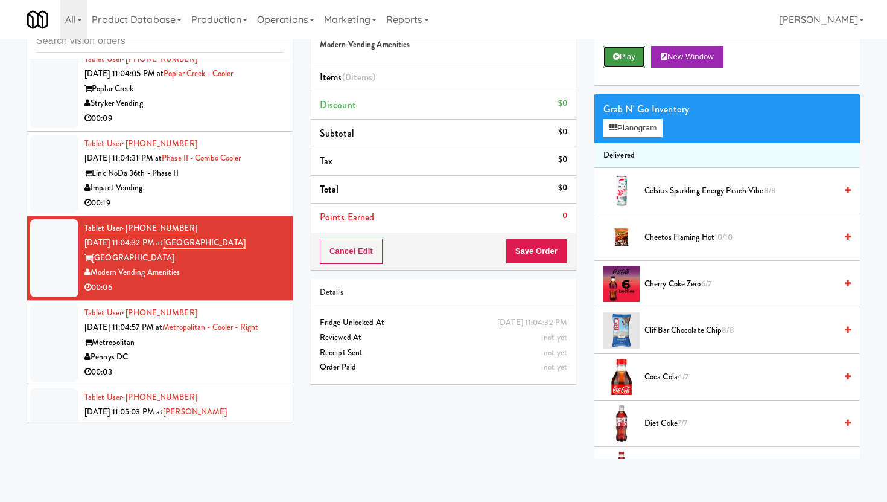
click at [636, 54] on button "Play" at bounding box center [625, 57] width 42 height 22
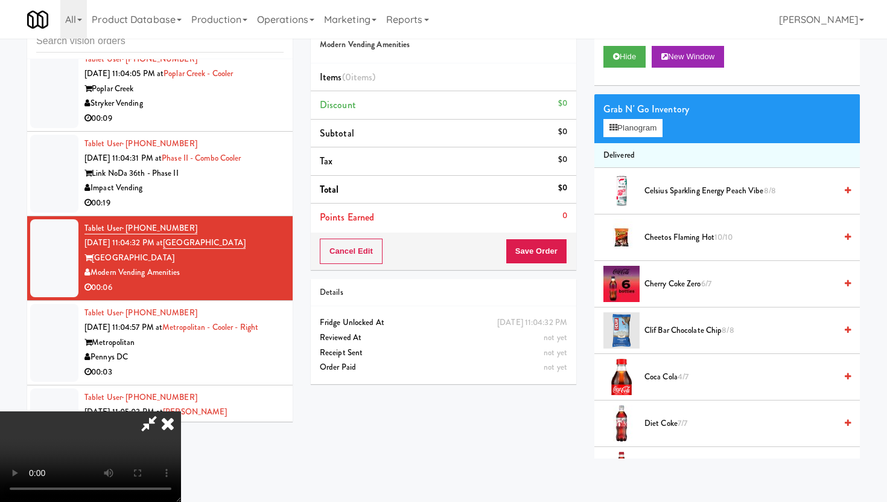
click at [181, 421] on video at bounding box center [90, 456] width 181 height 91
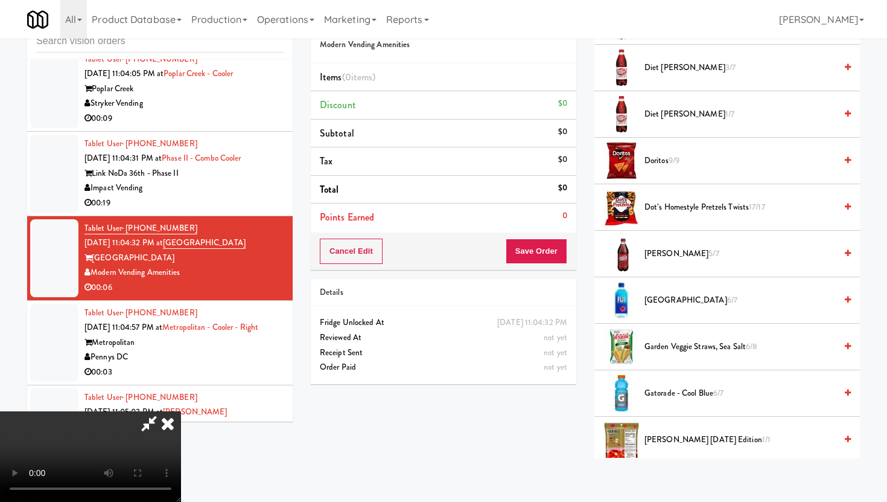
scroll to position [274, 0]
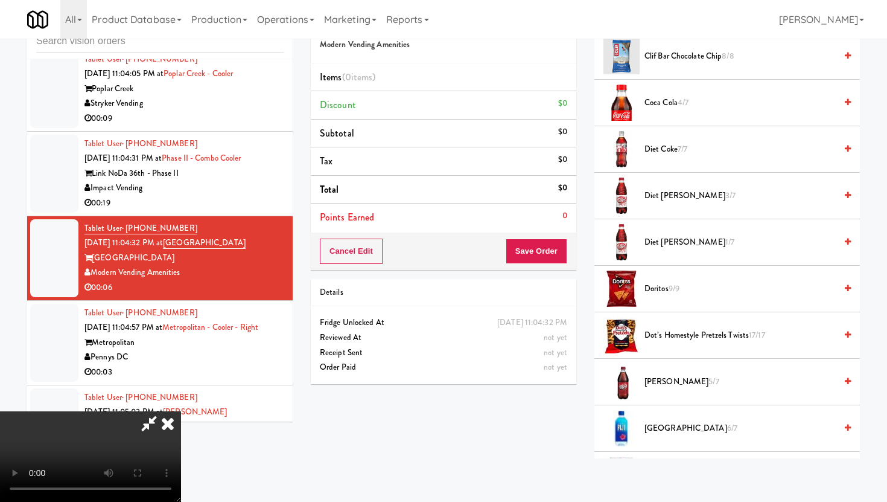
click at [675, 199] on span "Diet Dr Pepper 3/7" at bounding box center [740, 195] width 191 height 15
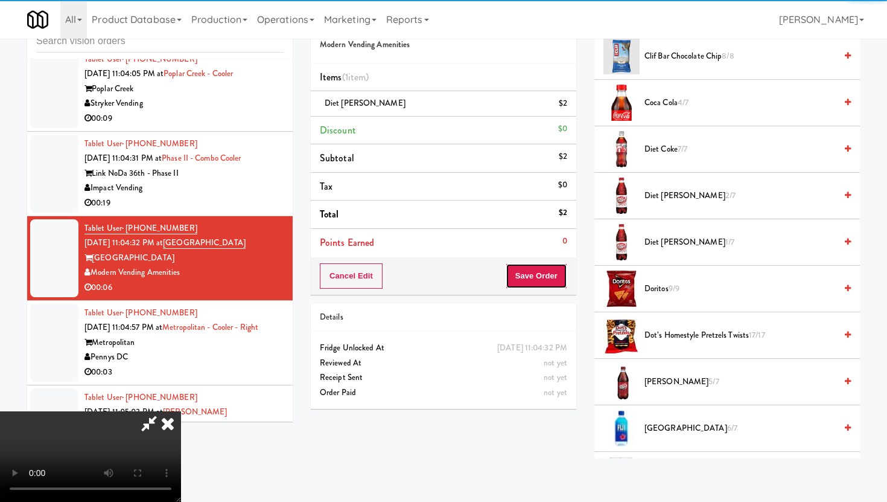
click at [558, 270] on button "Save Order" at bounding box center [537, 275] width 62 height 25
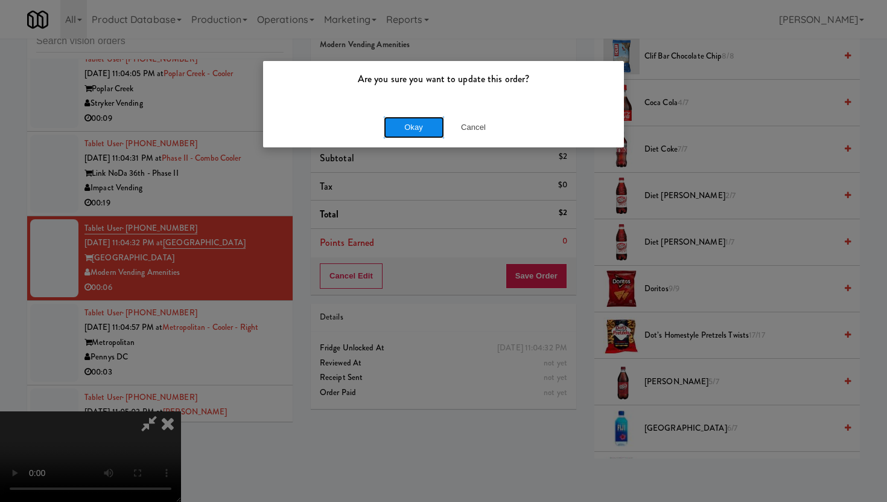
click at [418, 121] on button "Okay" at bounding box center [414, 127] width 60 height 22
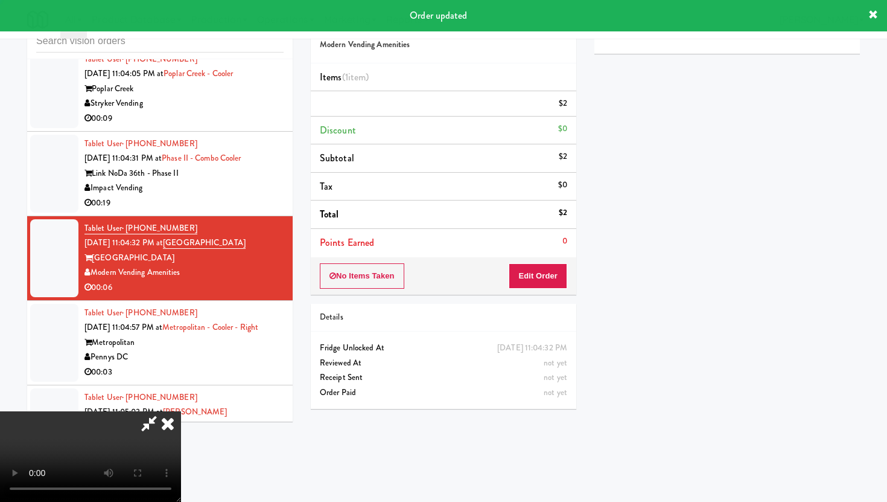
scroll to position [31, 0]
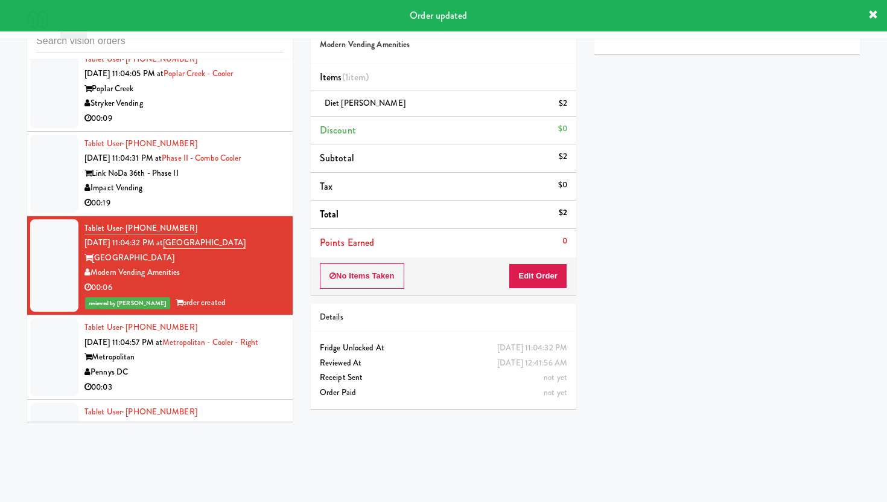
click at [226, 365] on div "Pennys DC" at bounding box center [184, 372] width 199 height 15
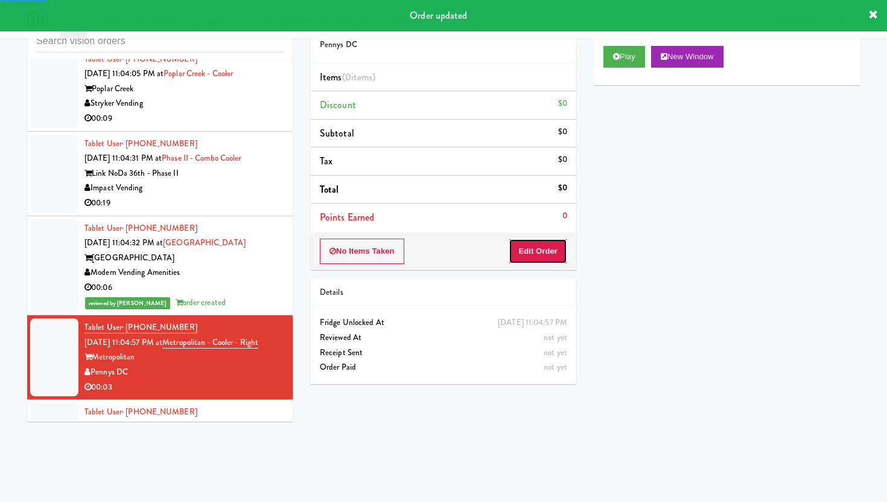
click at [529, 258] on button "Edit Order" at bounding box center [538, 250] width 59 height 25
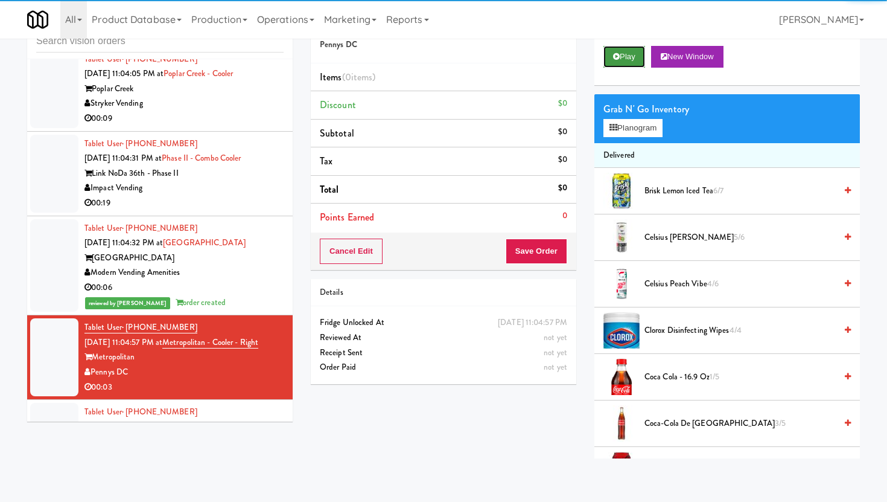
click at [629, 56] on button "Play" at bounding box center [625, 57] width 42 height 22
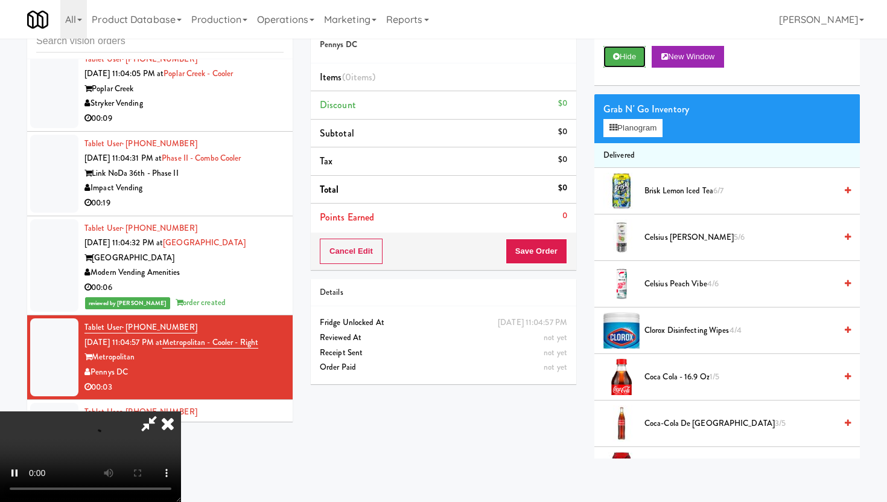
scroll to position [99, 0]
click at [181, 411] on video at bounding box center [90, 456] width 181 height 91
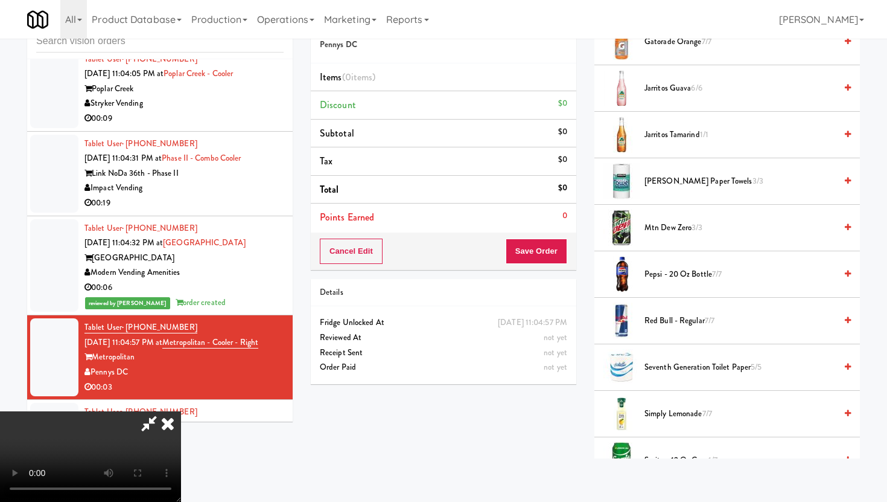
scroll to position [882, 0]
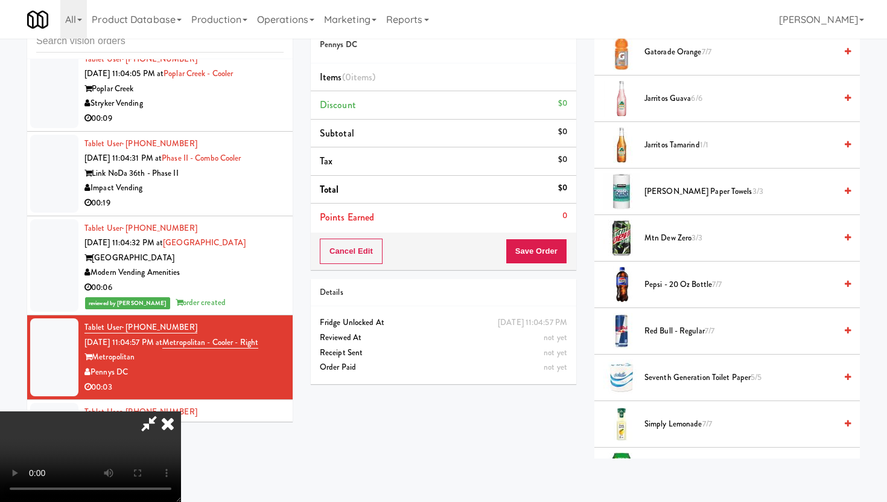
click at [701, 145] on span "1/1" at bounding box center [704, 144] width 8 height 11
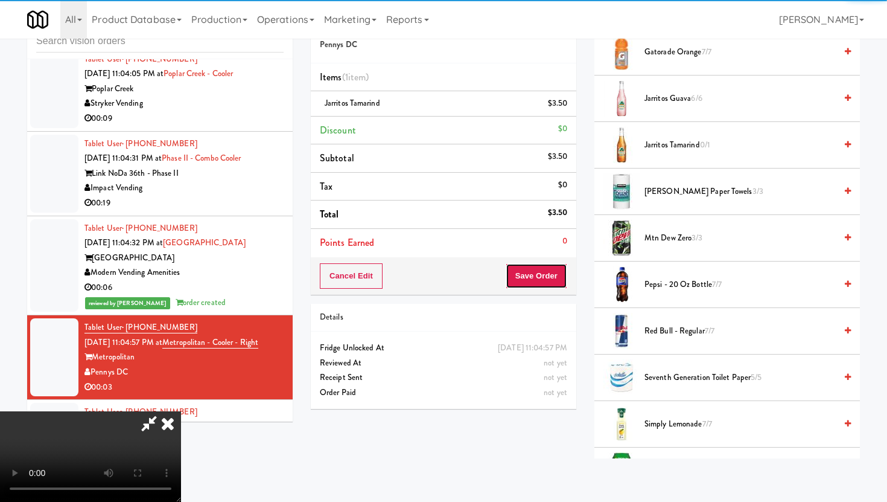
click at [563, 274] on button "Save Order" at bounding box center [537, 275] width 62 height 25
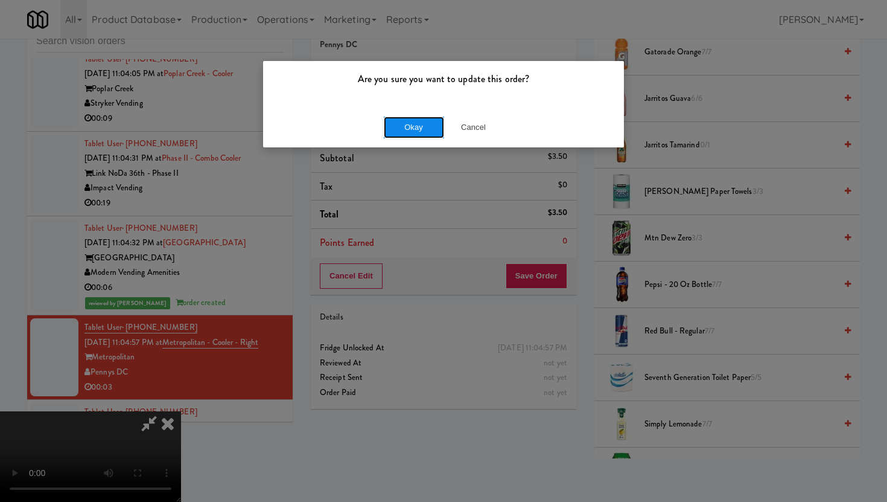
click at [413, 121] on button "Okay" at bounding box center [414, 127] width 60 height 22
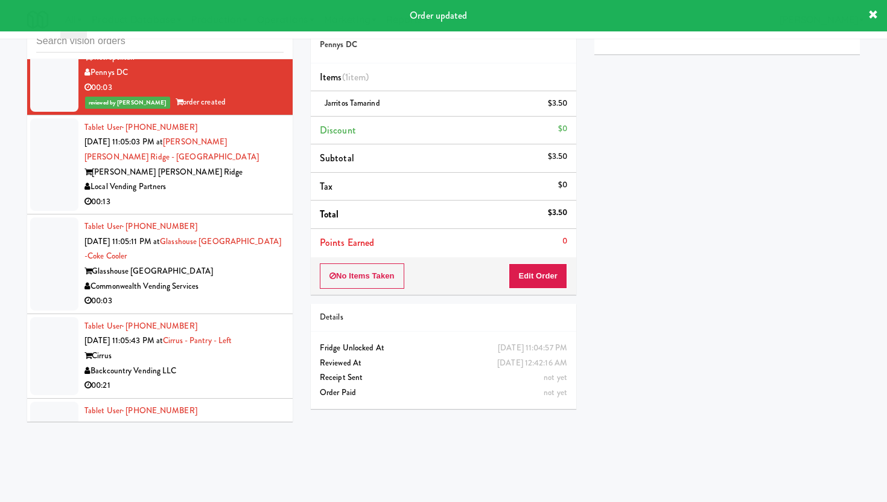
scroll to position [12312, 0]
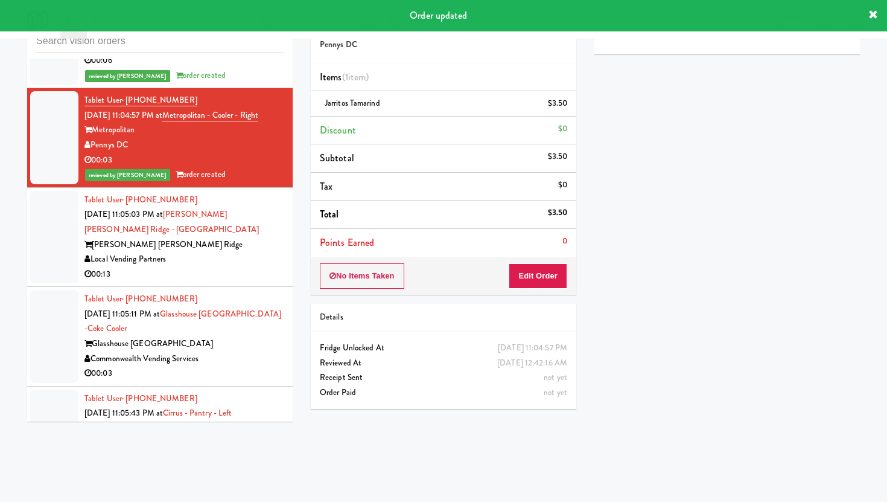
click at [249, 252] on div "Local Vending Partners" at bounding box center [184, 259] width 199 height 15
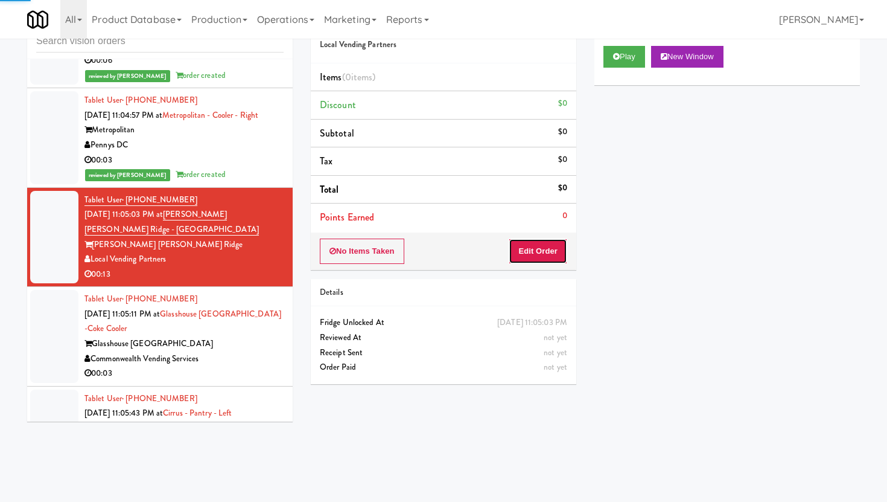
click at [546, 246] on button "Edit Order" at bounding box center [538, 250] width 59 height 25
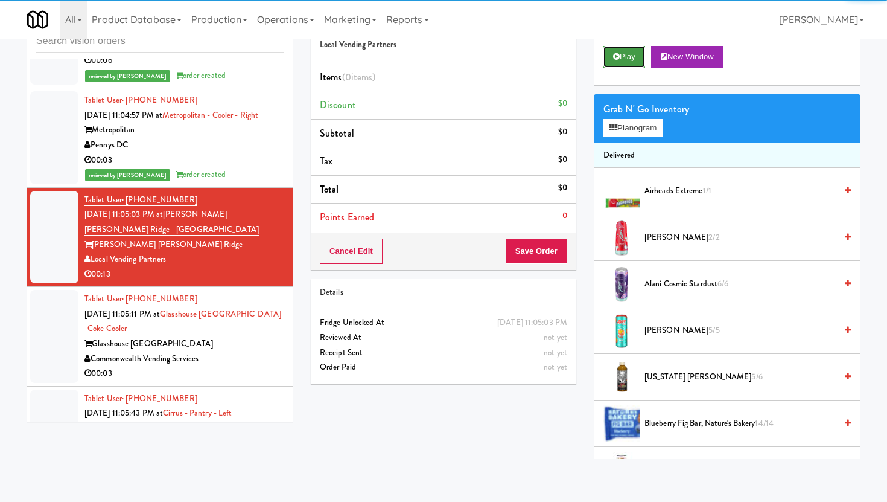
click at [618, 64] on button "Play" at bounding box center [625, 57] width 42 height 22
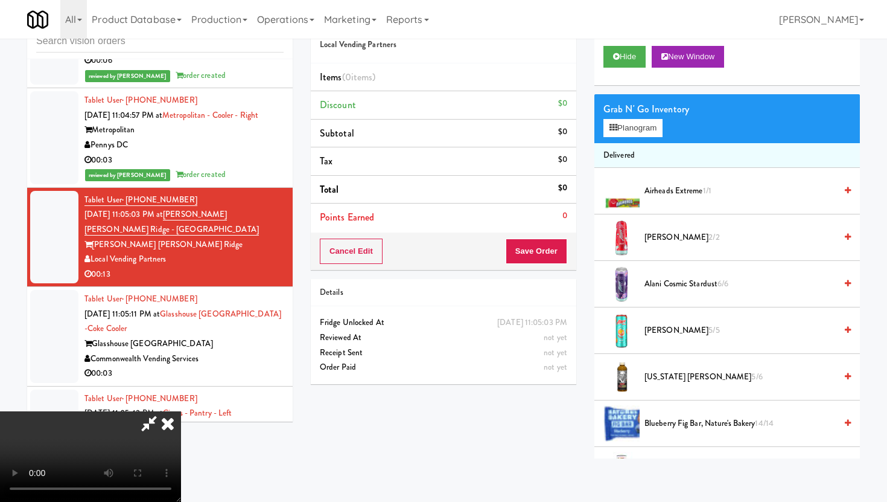
click at [181, 418] on video at bounding box center [90, 456] width 181 height 91
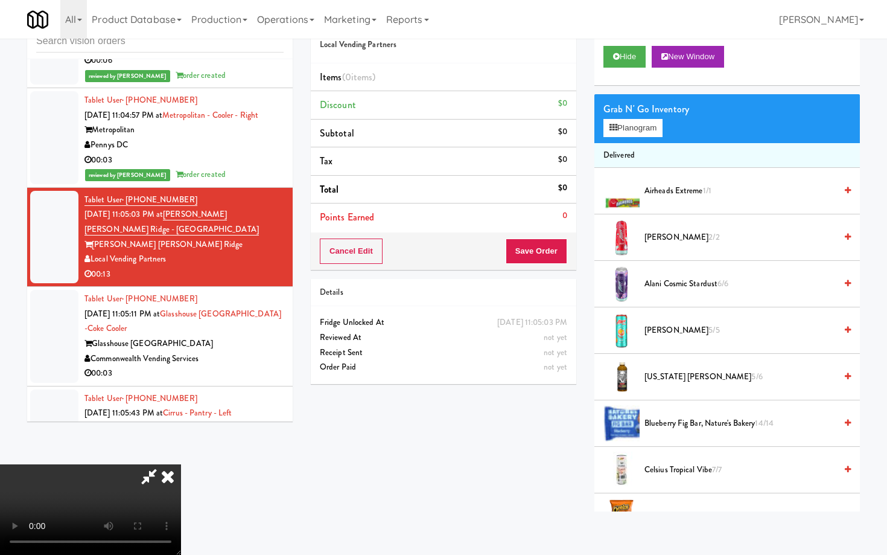
click at [181, 464] on video at bounding box center [90, 509] width 181 height 91
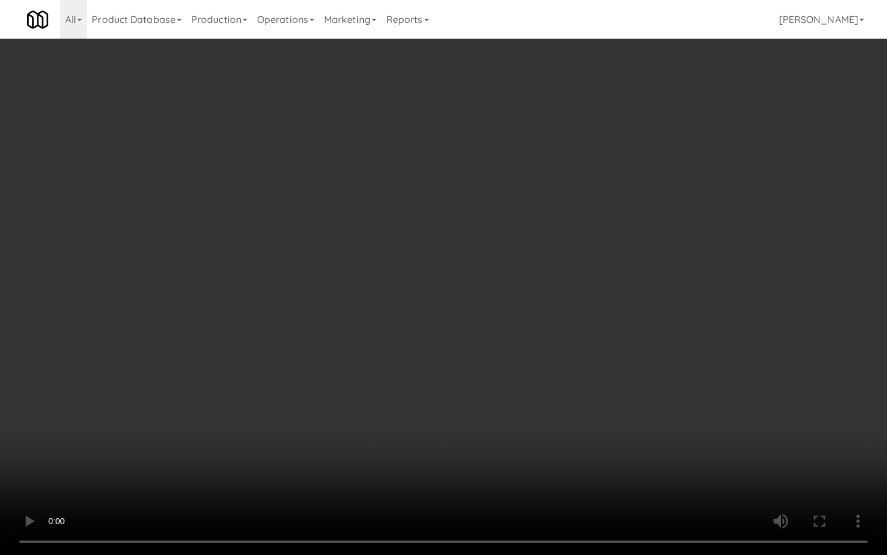
click at [418, 439] on video at bounding box center [443, 277] width 887 height 555
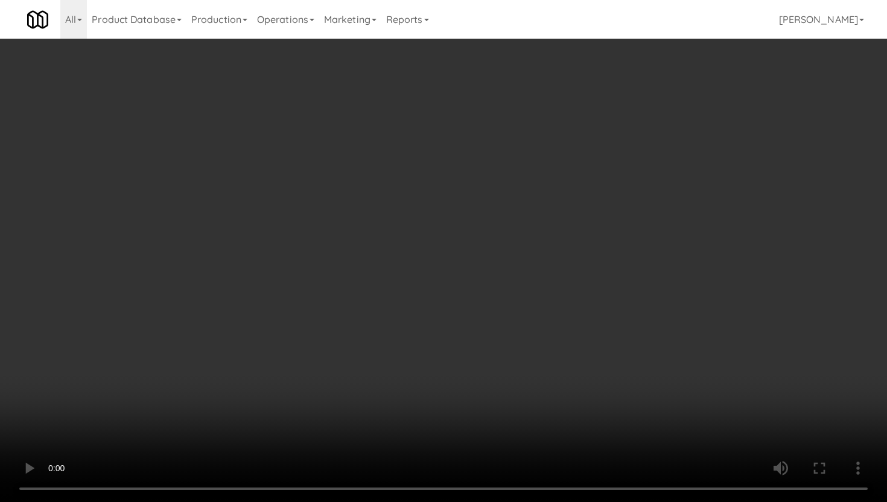
click at [686, 392] on li "Arizona Arnold Palmer 5/6" at bounding box center [728, 377] width 266 height 46
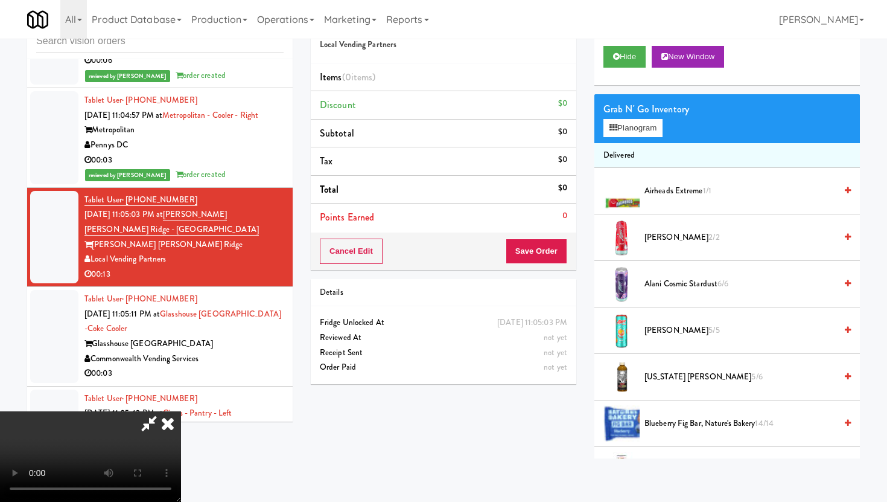
click at [686, 381] on span "Arizona Arnold Palmer 5/6" at bounding box center [740, 376] width 191 height 15
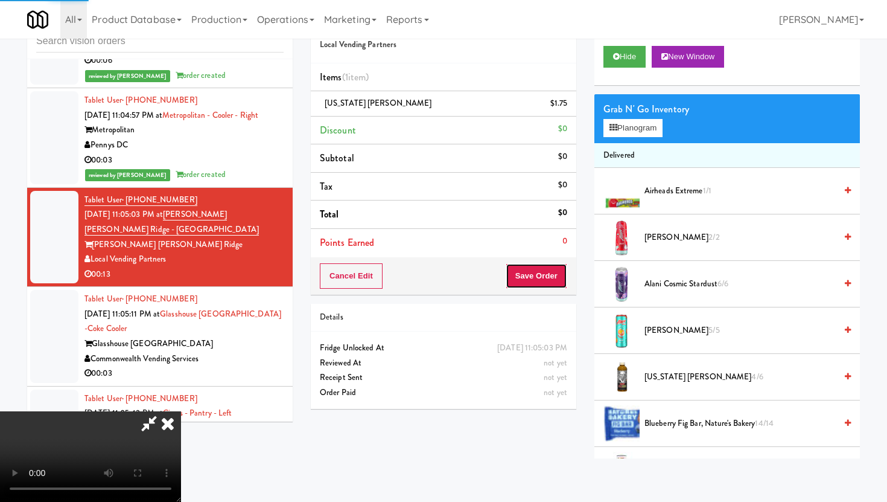
click at [560, 278] on button "Save Order" at bounding box center [537, 275] width 62 height 25
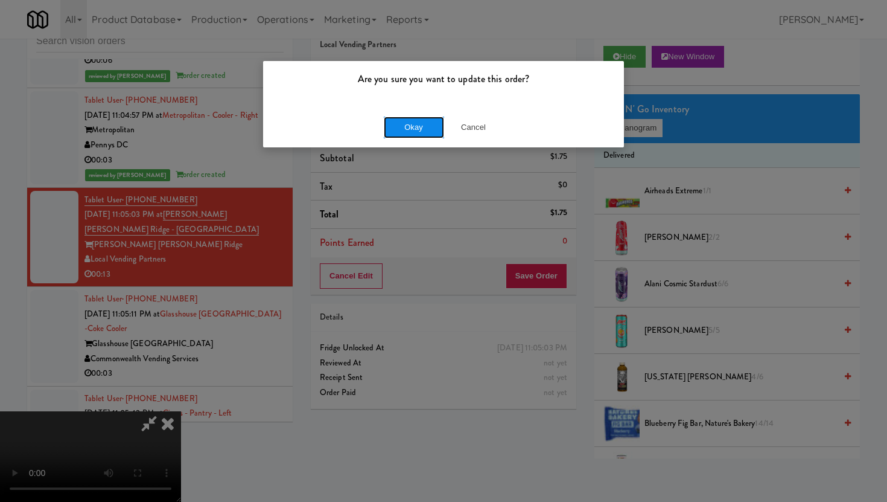
click at [424, 123] on button "Okay" at bounding box center [414, 127] width 60 height 22
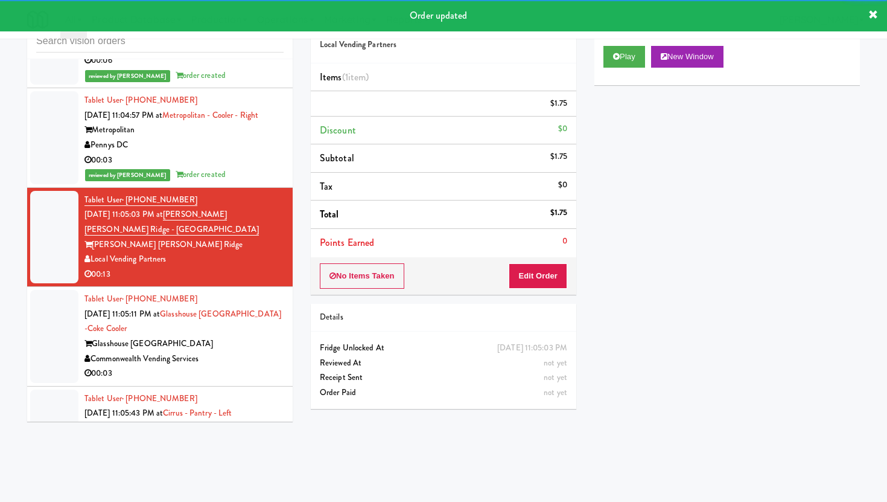
click at [242, 351] on div "Commonwealth Vending Services" at bounding box center [184, 358] width 199 height 15
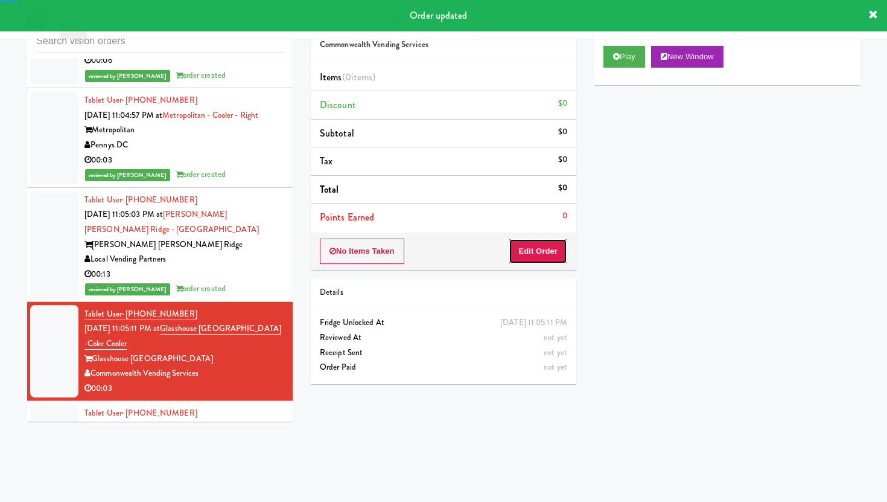
click at [521, 260] on button "Edit Order" at bounding box center [538, 250] width 59 height 25
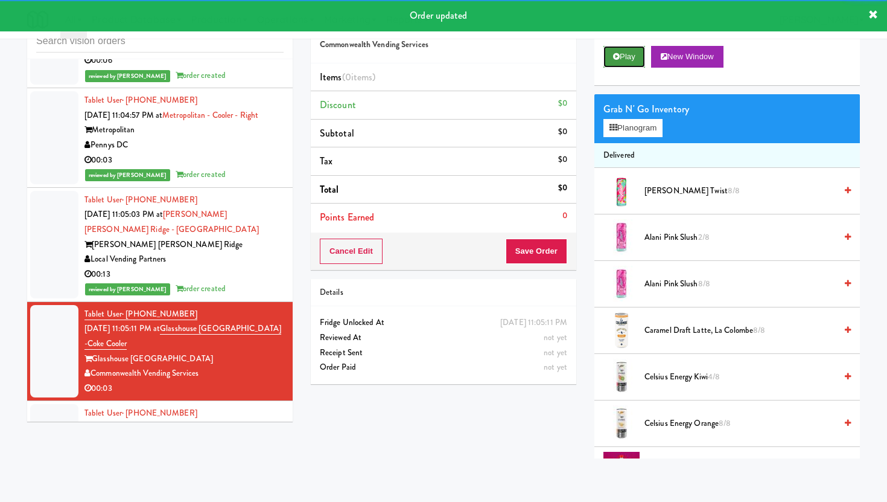
click at [623, 63] on button "Play" at bounding box center [625, 57] width 42 height 22
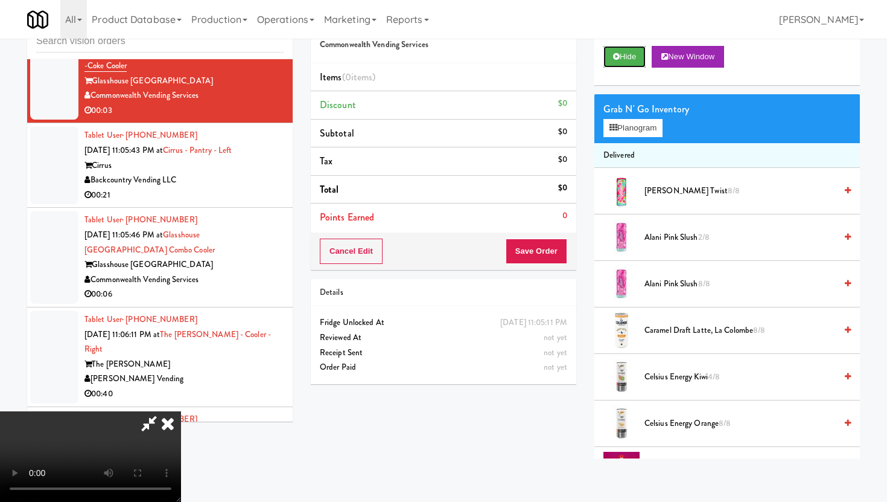
scroll to position [99, 0]
click at [181, 411] on video at bounding box center [90, 456] width 181 height 91
click at [156, 412] on video at bounding box center [90, 456] width 181 height 91
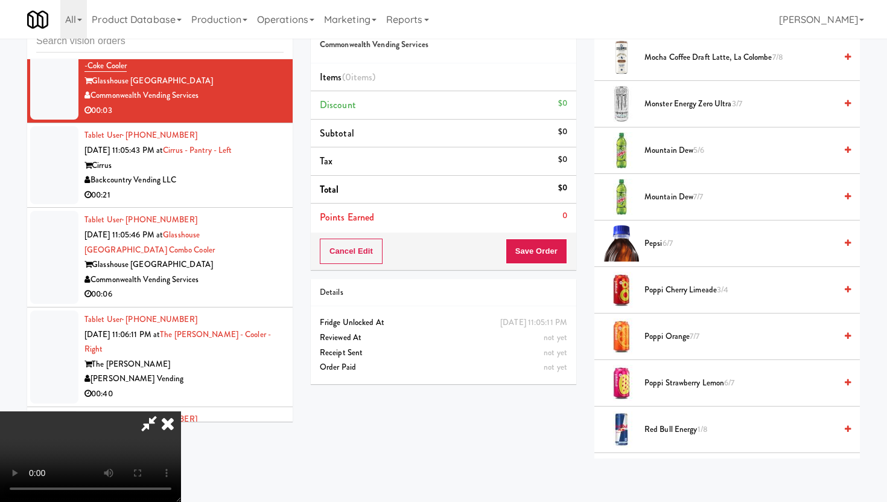
scroll to position [1065, 0]
click at [672, 428] on span "Red Bull Energy 1/8" at bounding box center [740, 427] width 191 height 15
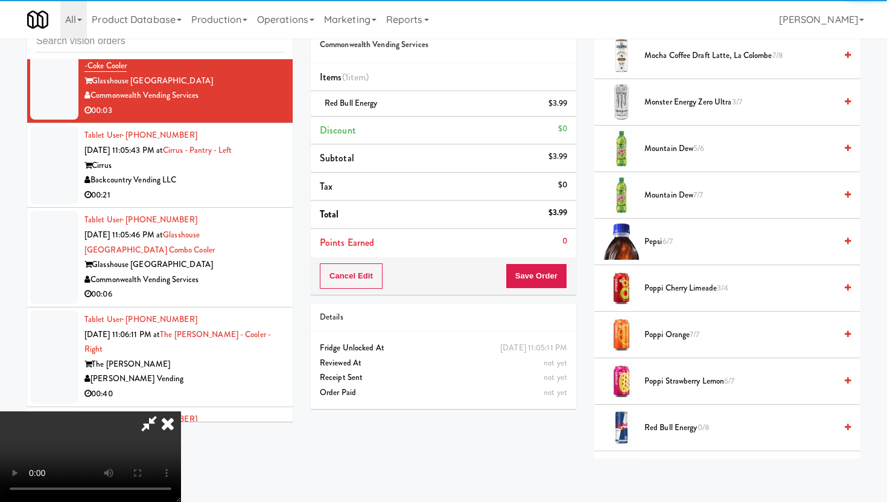
click at [549, 290] on div "Cancel Edit Save Order" at bounding box center [444, 275] width 266 height 37
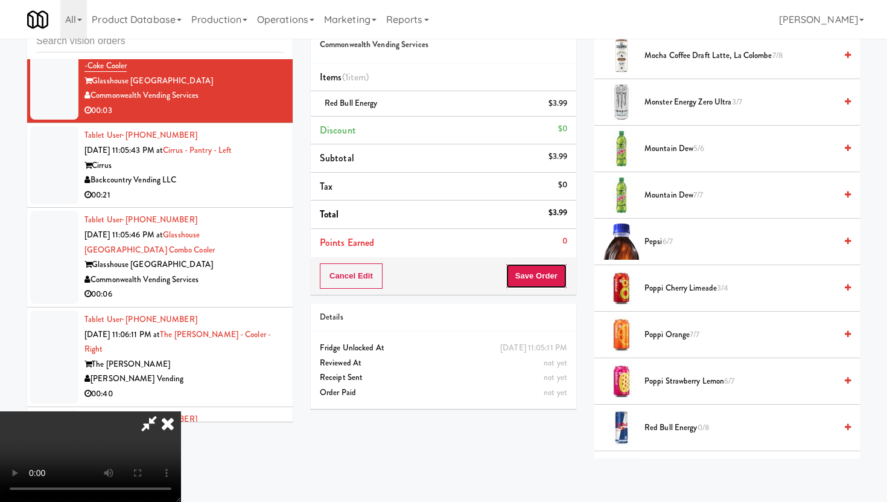
click at [549, 282] on button "Save Order" at bounding box center [537, 275] width 62 height 25
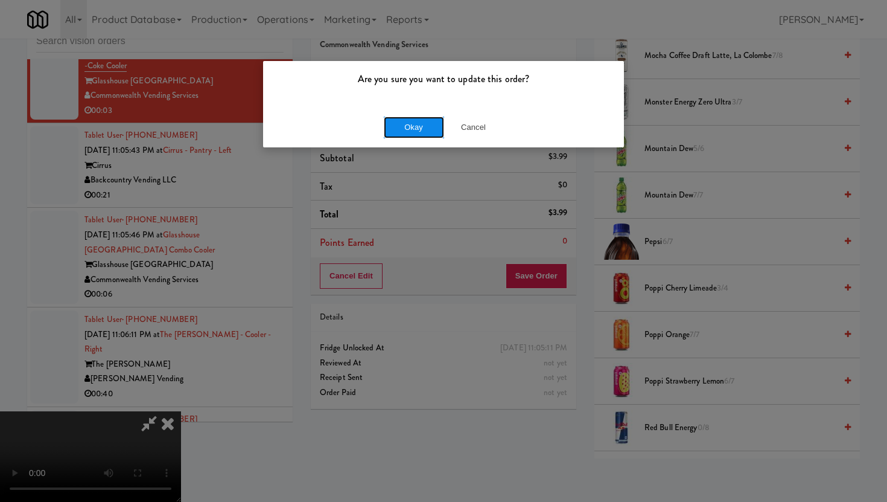
click at [405, 116] on button "Okay" at bounding box center [414, 127] width 60 height 22
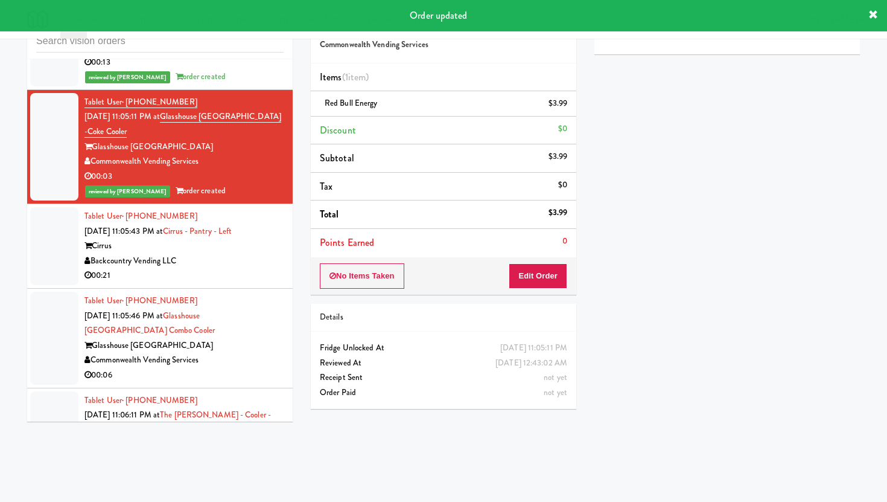
scroll to position [12517, 0]
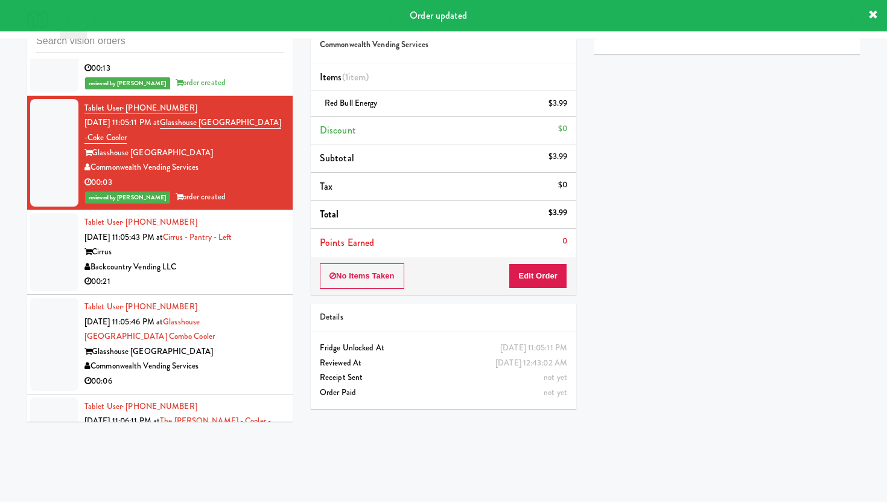
click at [256, 260] on div "Backcountry Vending LLC" at bounding box center [184, 267] width 199 height 15
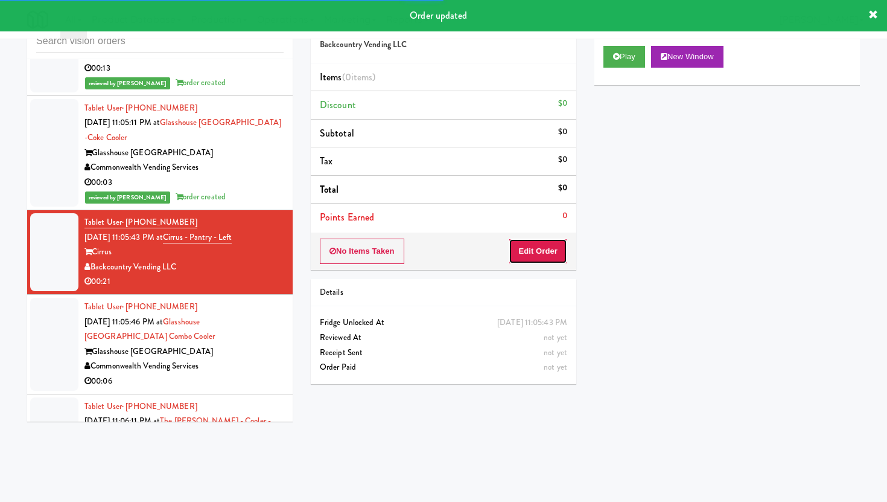
click at [533, 247] on button "Edit Order" at bounding box center [538, 250] width 59 height 25
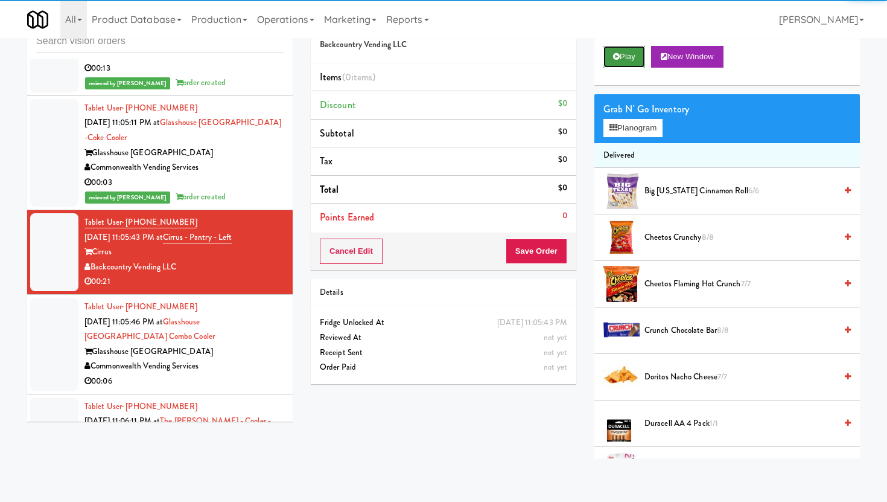
click at [630, 59] on button "Play" at bounding box center [625, 57] width 42 height 22
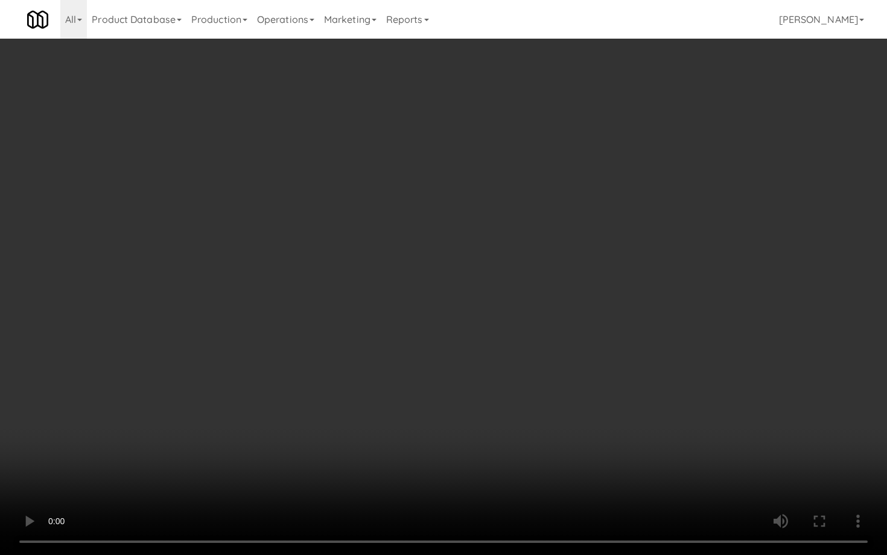
click at [167, 441] on video at bounding box center [443, 277] width 887 height 555
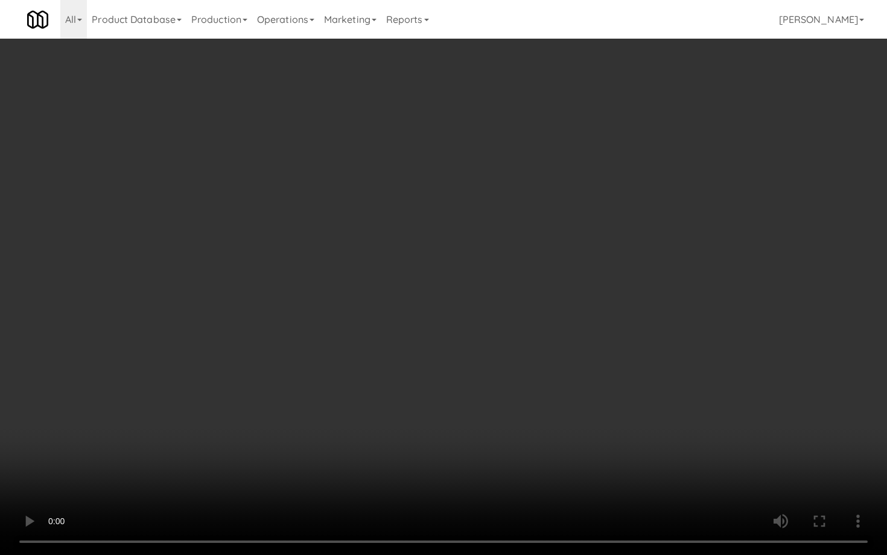
click at [167, 441] on video at bounding box center [443, 277] width 887 height 555
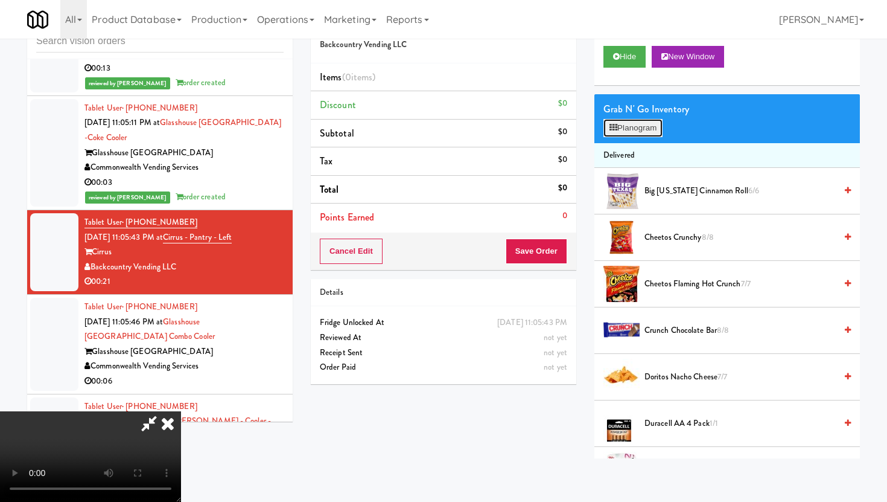
click at [613, 132] on icon at bounding box center [614, 128] width 8 height 8
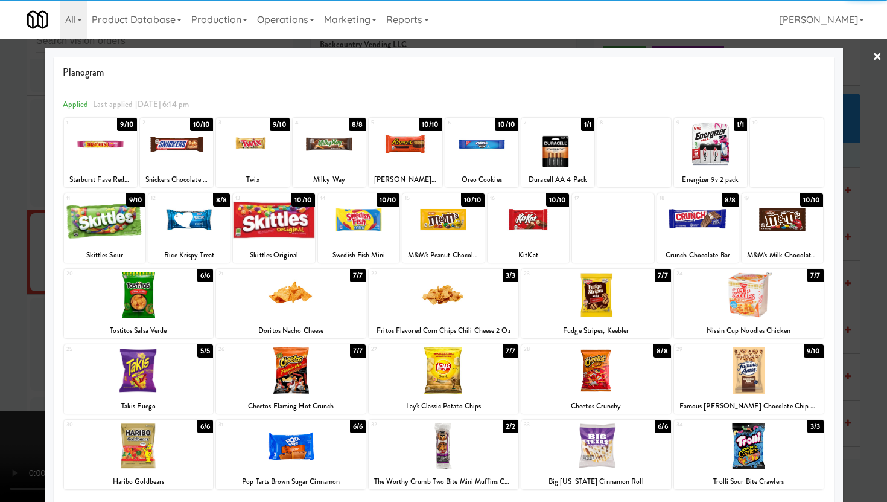
click at [748, 381] on div at bounding box center [749, 370] width 150 height 46
click at [590, 472] on div "33 6/6 Big Texas Cinnamon Roll" at bounding box center [597, 453] width 150 height 69
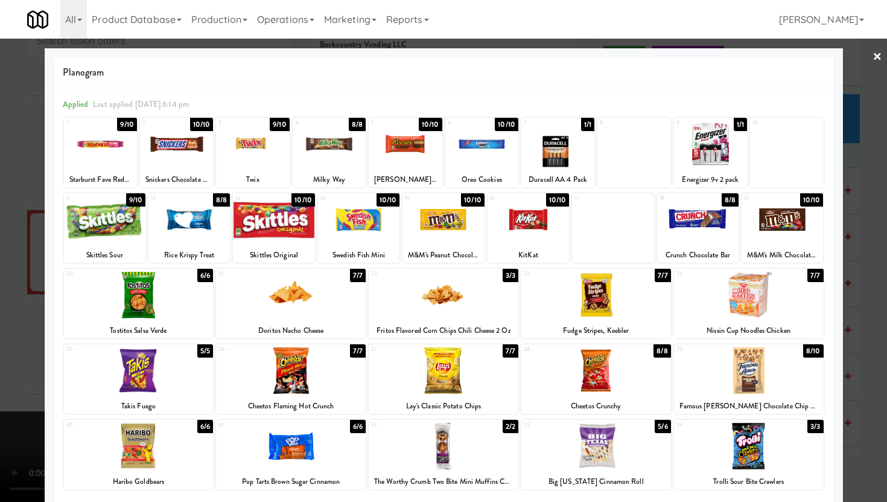
click at [464, 468] on div at bounding box center [444, 446] width 150 height 46
click at [596, 299] on div at bounding box center [597, 295] width 150 height 46
click at [0, 397] on div at bounding box center [443, 251] width 887 height 502
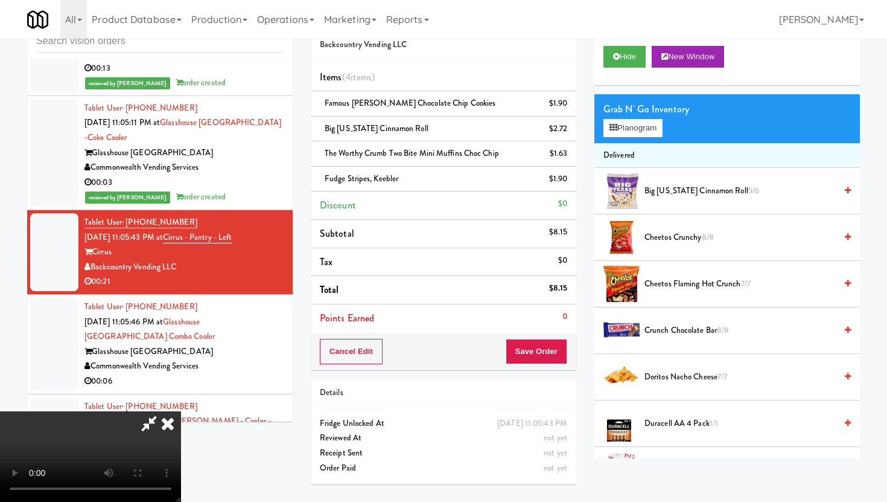
click at [181, 501] on video at bounding box center [90, 456] width 181 height 91
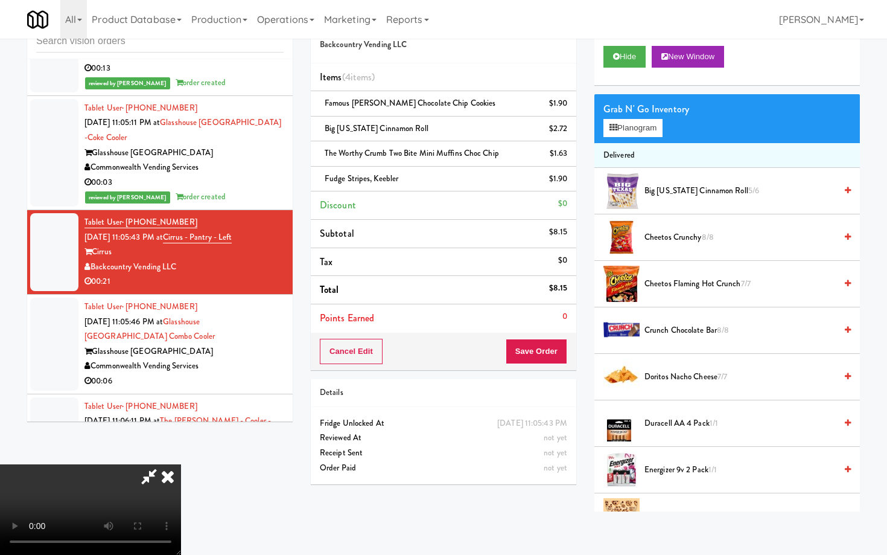
click at [181, 464] on video at bounding box center [90, 509] width 181 height 91
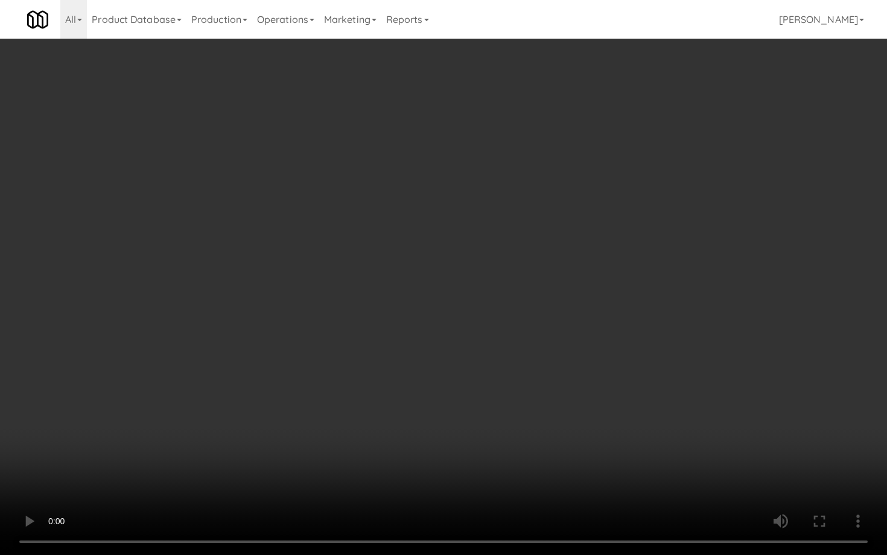
click at [334, 444] on video at bounding box center [443, 277] width 887 height 555
click at [342, 412] on video at bounding box center [443, 277] width 887 height 555
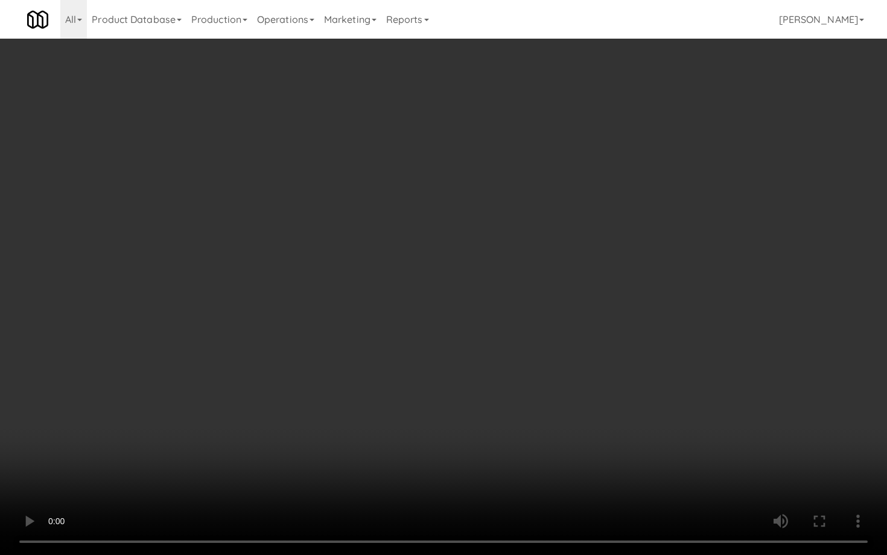
click at [396, 459] on video at bounding box center [443, 277] width 887 height 555
click at [406, 476] on video at bounding box center [443, 277] width 887 height 555
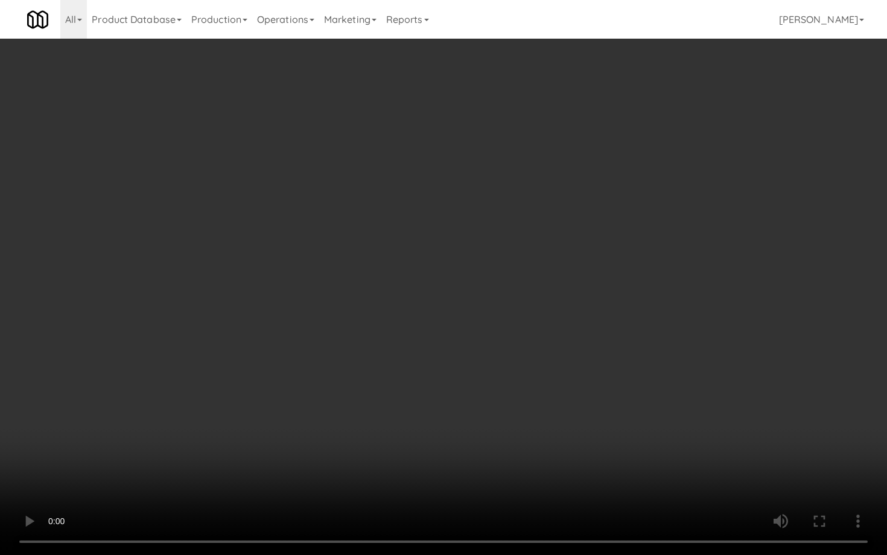
click at [406, 476] on video at bounding box center [443, 277] width 887 height 555
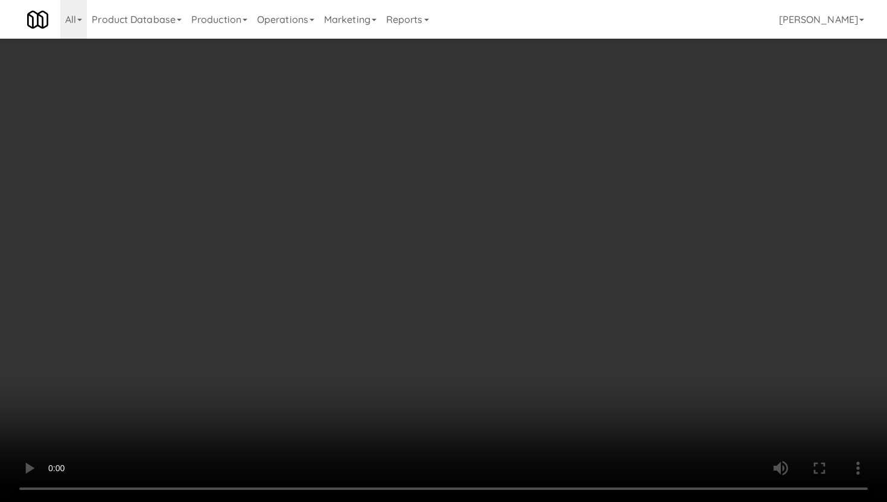
click at [377, 418] on video at bounding box center [443, 251] width 887 height 502
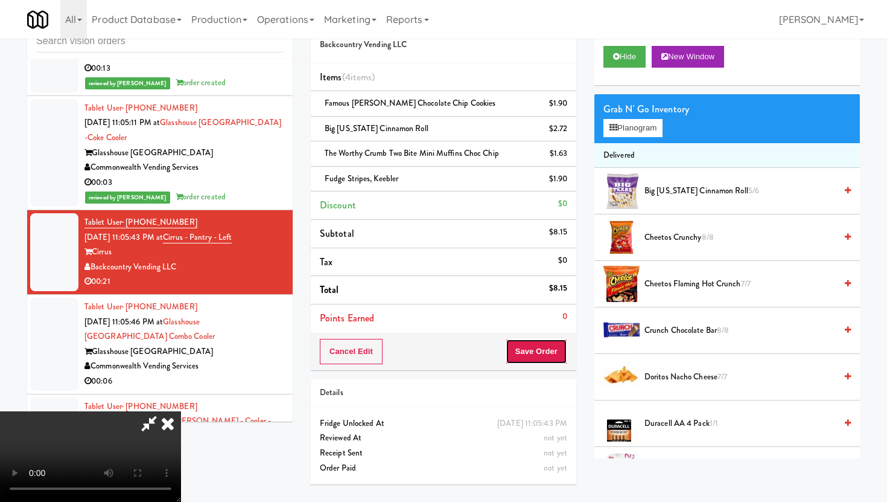
click at [553, 355] on button "Save Order" at bounding box center [537, 351] width 62 height 25
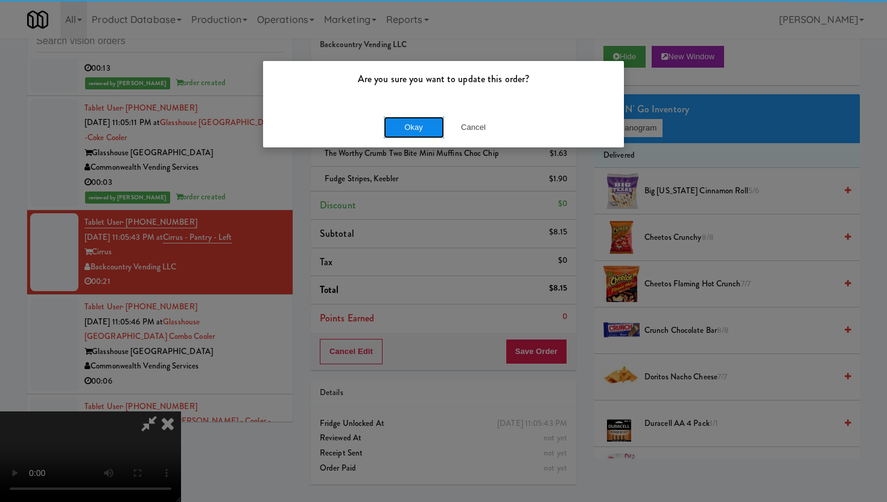
click at [427, 125] on button "Okay" at bounding box center [414, 127] width 60 height 22
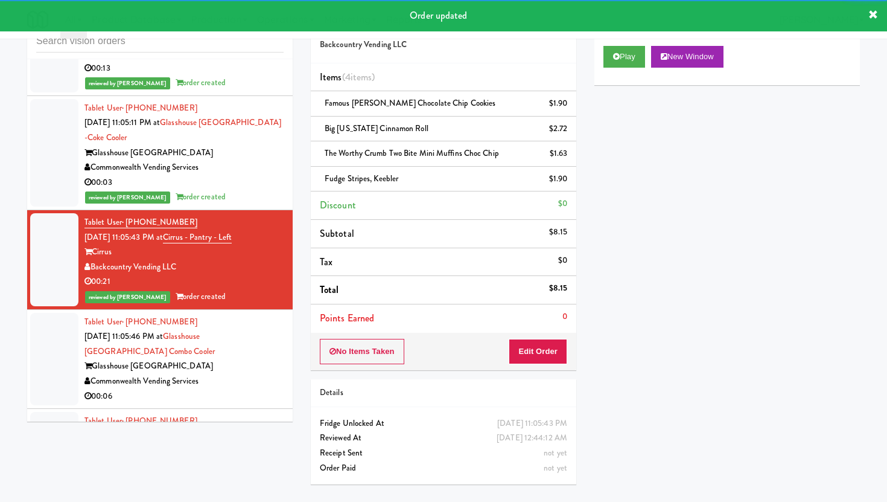
click at [223, 374] on div "Commonwealth Vending Services" at bounding box center [184, 381] width 199 height 15
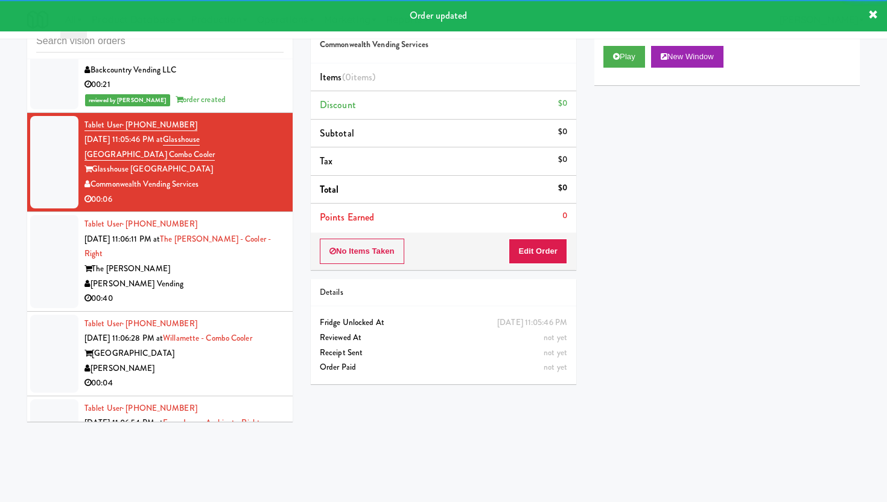
scroll to position [12711, 0]
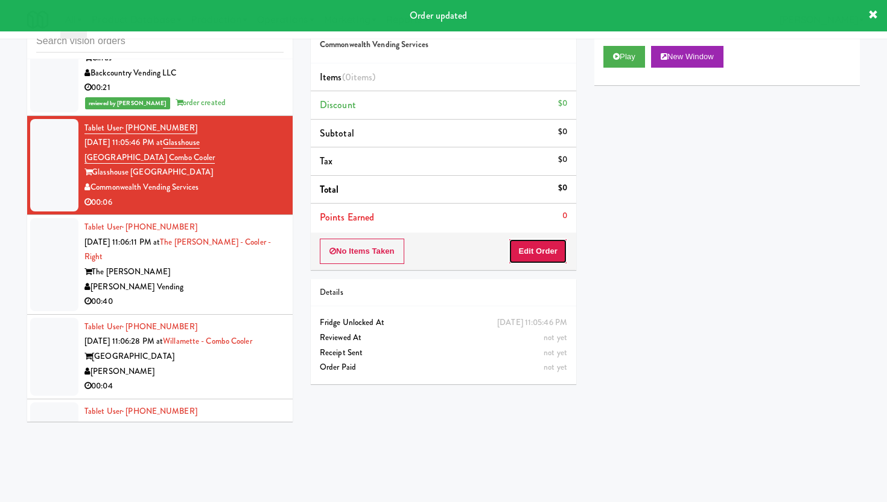
click at [549, 254] on button "Edit Order" at bounding box center [538, 250] width 59 height 25
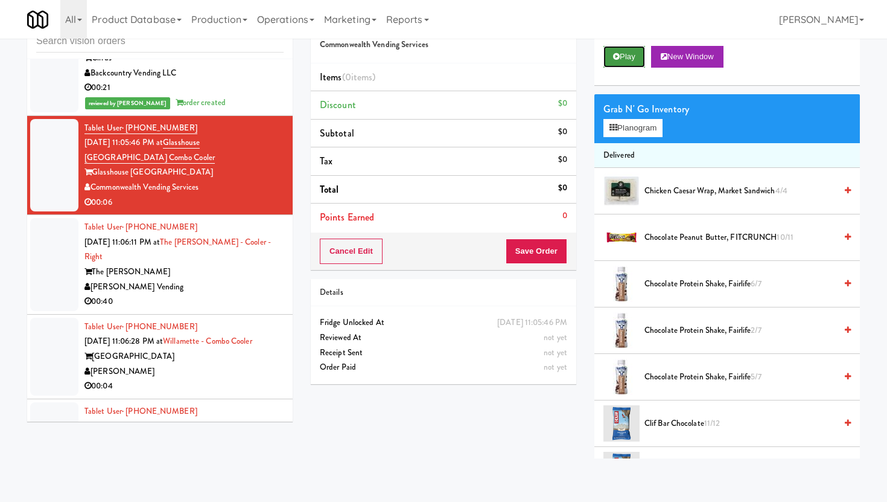
click at [613, 66] on button "Play" at bounding box center [625, 57] width 42 height 22
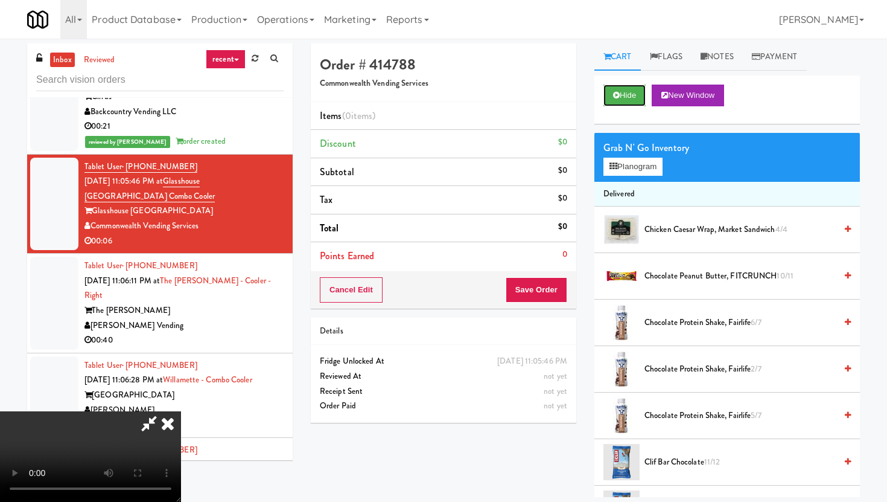
scroll to position [99, 0]
click at [181, 418] on video at bounding box center [90, 456] width 181 height 91
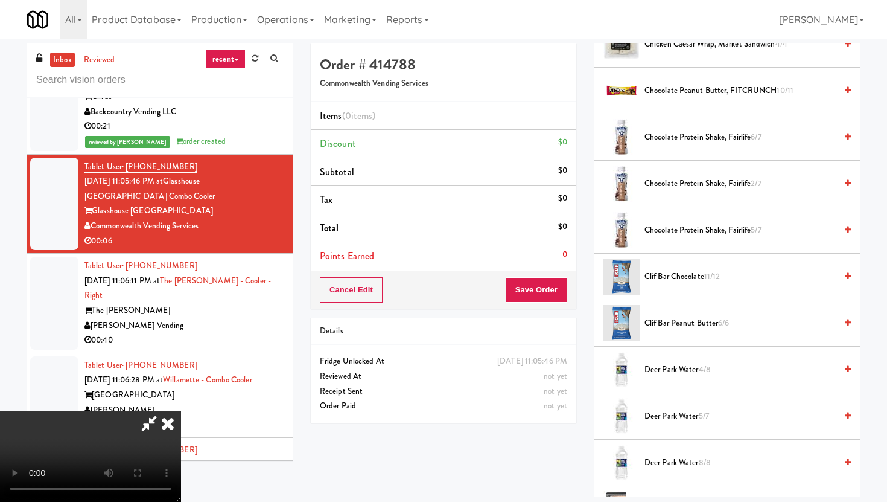
scroll to position [184, 0]
click at [688, 144] on span "Chocolate Protein Shake, Fairlife 6/7" at bounding box center [740, 138] width 191 height 15
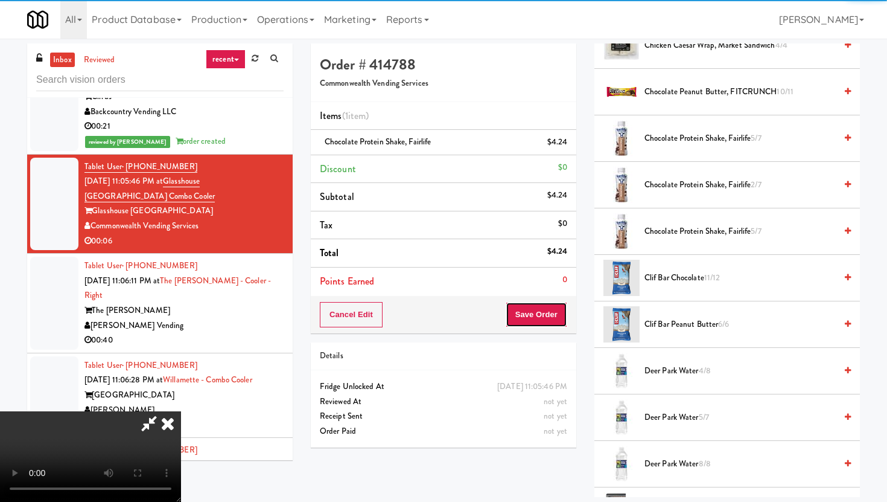
click at [552, 311] on button "Save Order" at bounding box center [537, 314] width 62 height 25
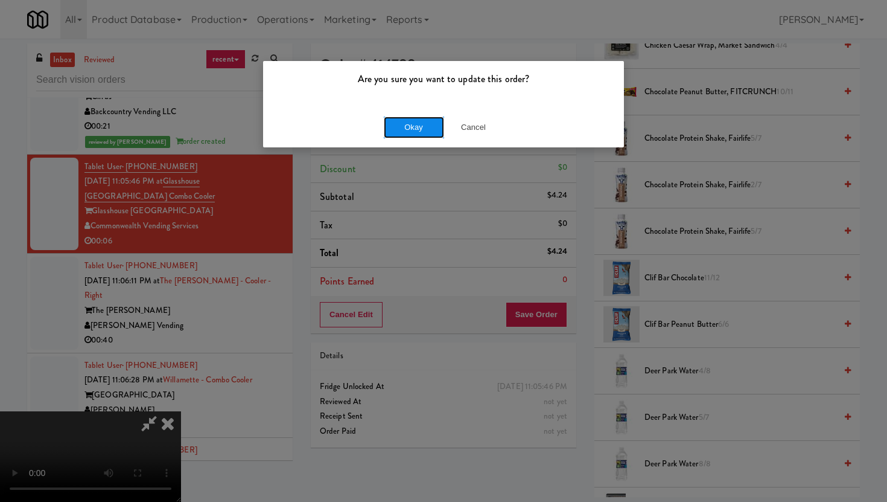
click at [424, 129] on button "Okay" at bounding box center [414, 127] width 60 height 22
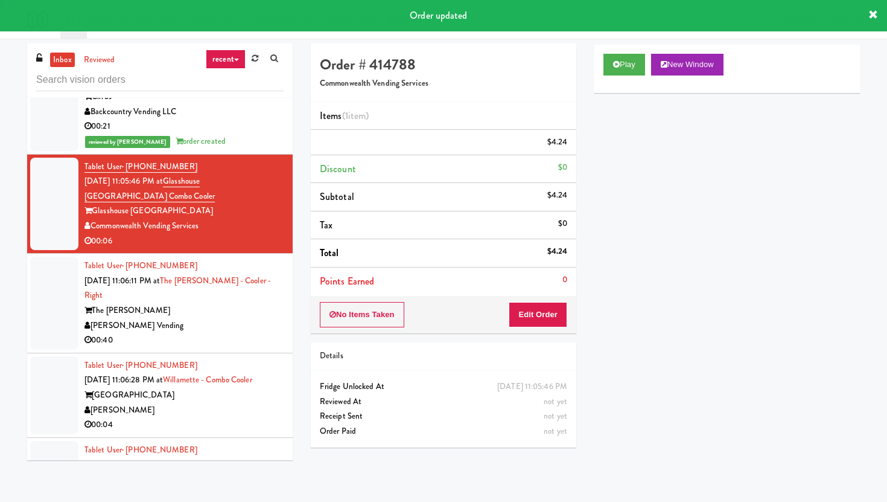
scroll to position [0, 0]
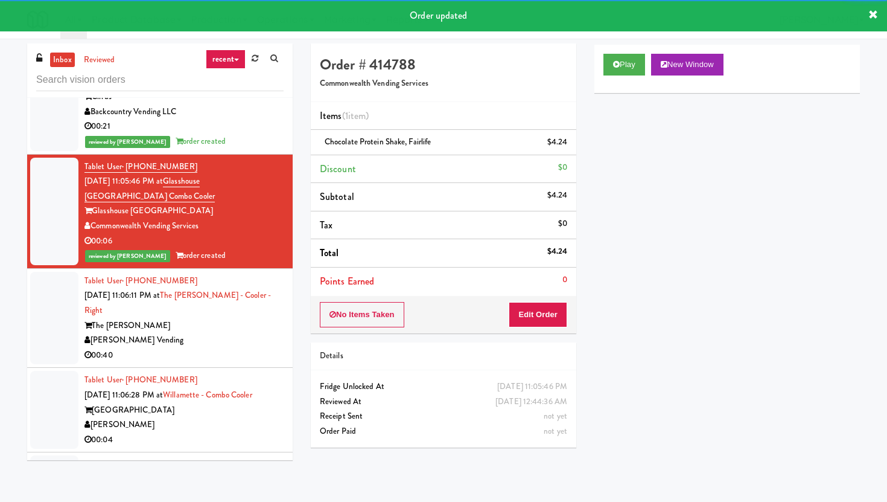
click at [232, 333] on div "[PERSON_NAME] Vending" at bounding box center [184, 340] width 199 height 15
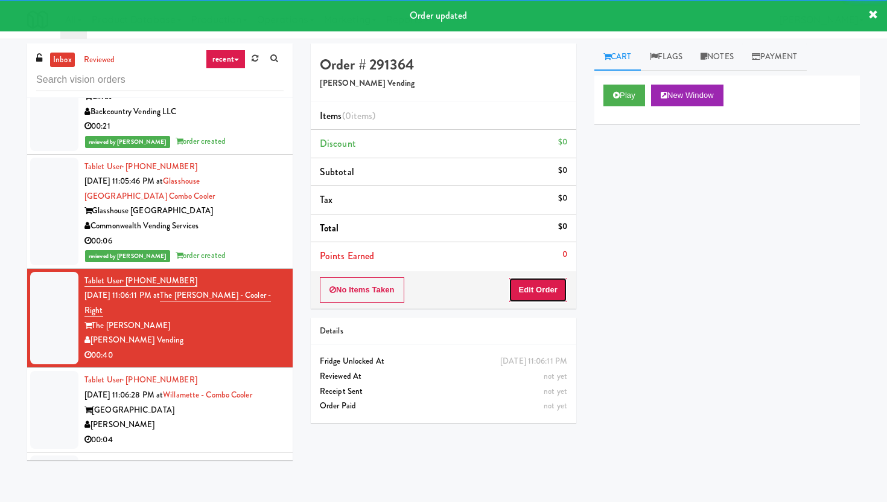
click at [540, 301] on button "Edit Order" at bounding box center [538, 289] width 59 height 25
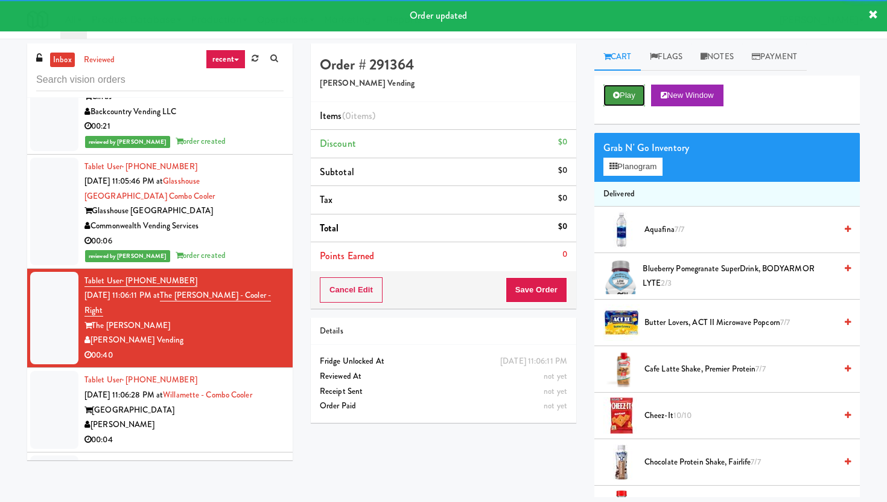
click at [623, 86] on button "Play" at bounding box center [625, 96] width 42 height 22
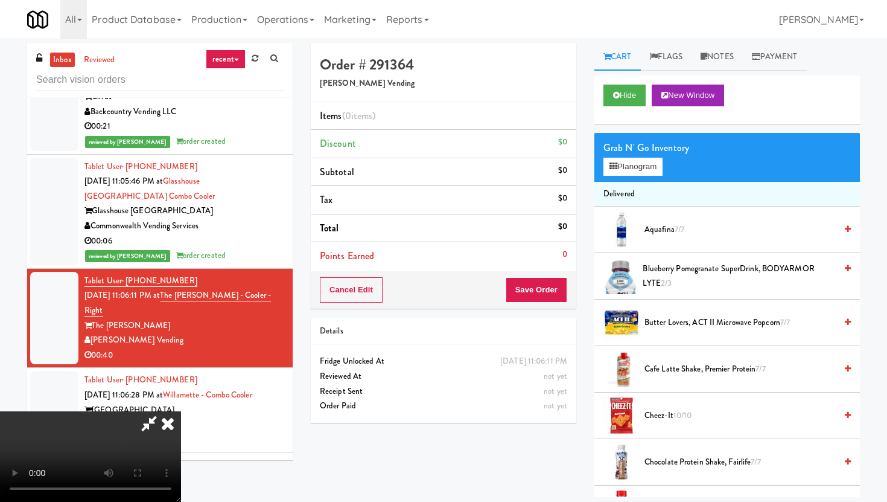
scroll to position [77, 0]
click at [655, 319] on span "Butter Lovers, ACT II Microwave Popcorn 7/7" at bounding box center [740, 322] width 191 height 15
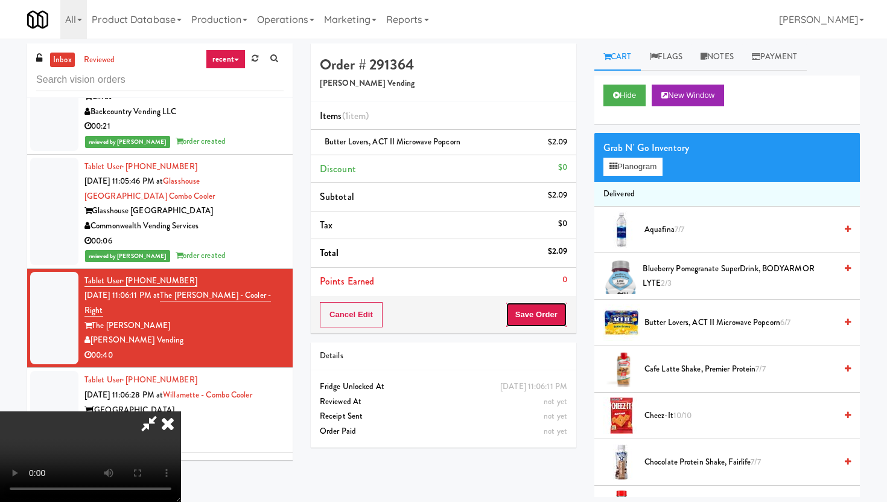
click at [554, 322] on button "Save Order" at bounding box center [537, 314] width 62 height 25
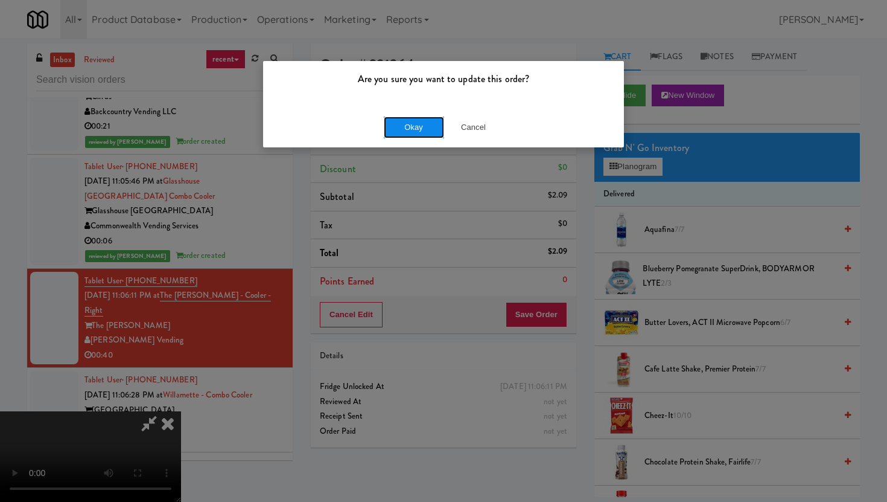
click at [407, 124] on button "Okay" at bounding box center [414, 127] width 60 height 22
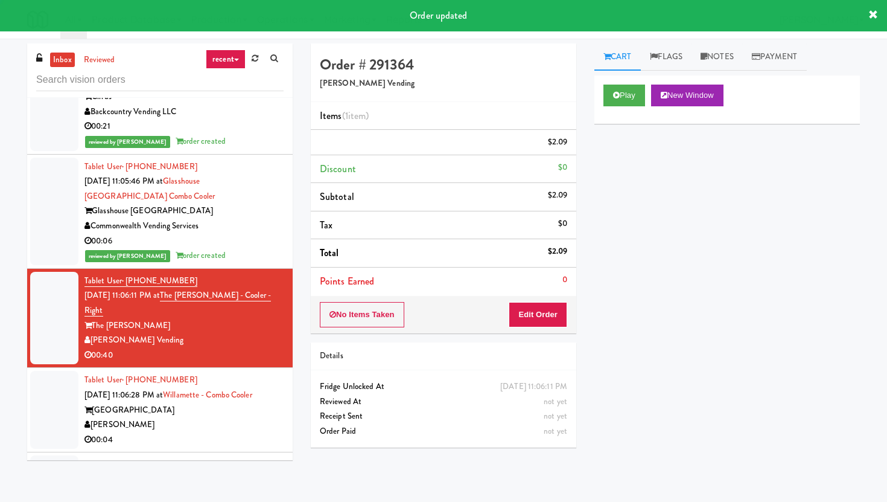
scroll to position [0, 0]
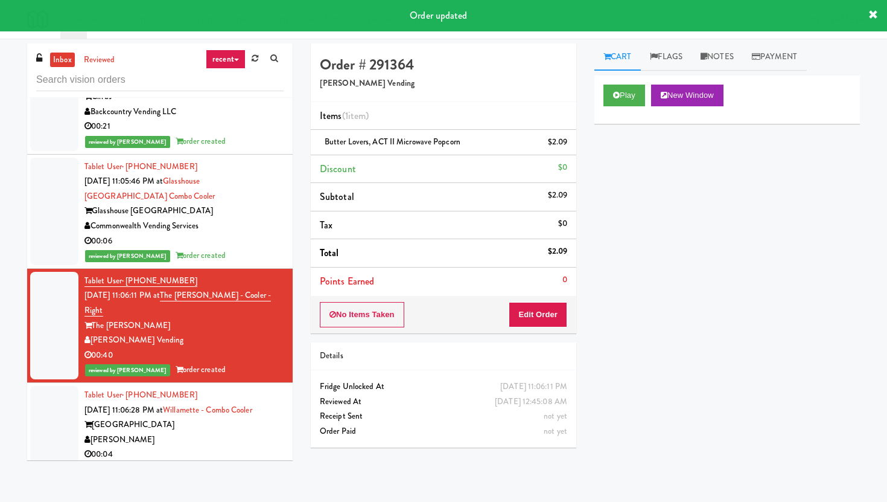
click at [237, 447] on div "00:04" at bounding box center [184, 454] width 199 height 15
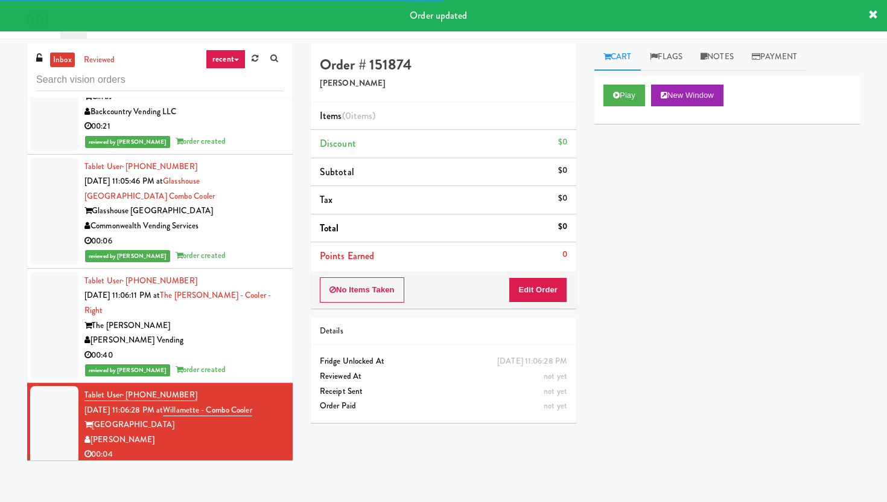
click at [573, 269] on li "Points Earned 0" at bounding box center [444, 256] width 266 height 28
click at [551, 284] on button "Edit Order" at bounding box center [538, 289] width 59 height 25
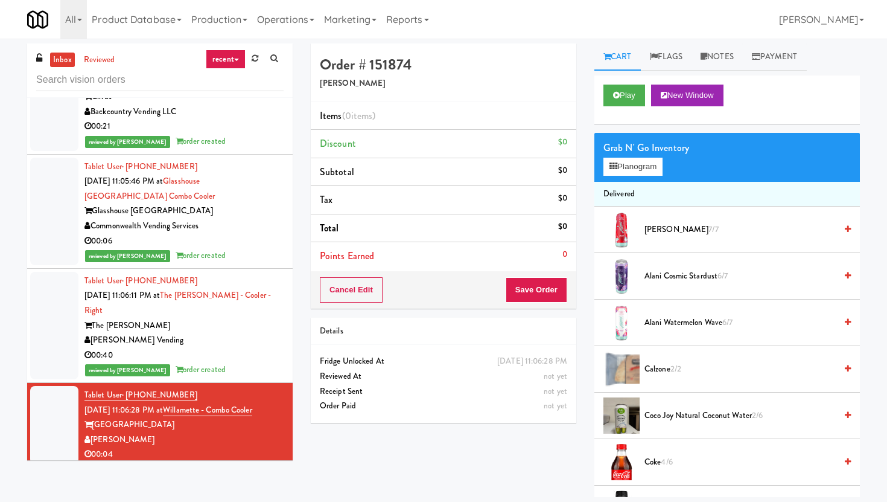
click at [631, 108] on div "Play New Window" at bounding box center [728, 99] width 266 height 48
click at [628, 99] on button "Play" at bounding box center [625, 96] width 42 height 22
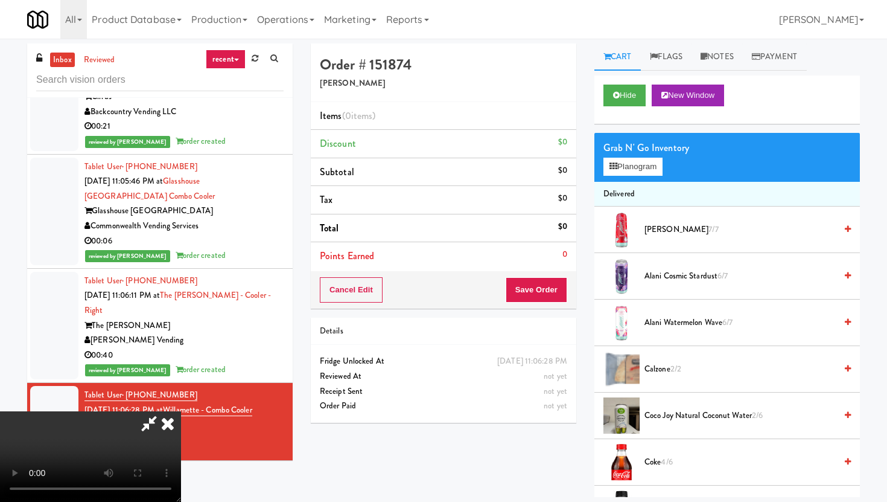
click at [181, 411] on video at bounding box center [90, 456] width 181 height 91
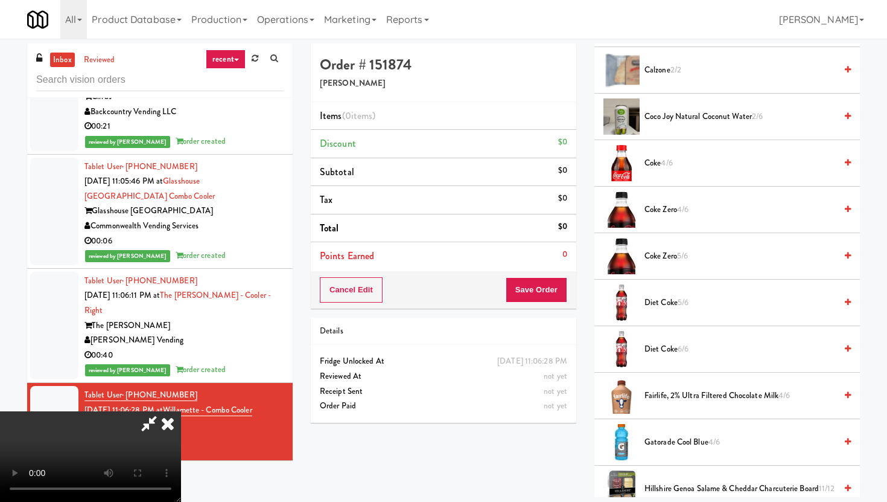
scroll to position [309, 0]
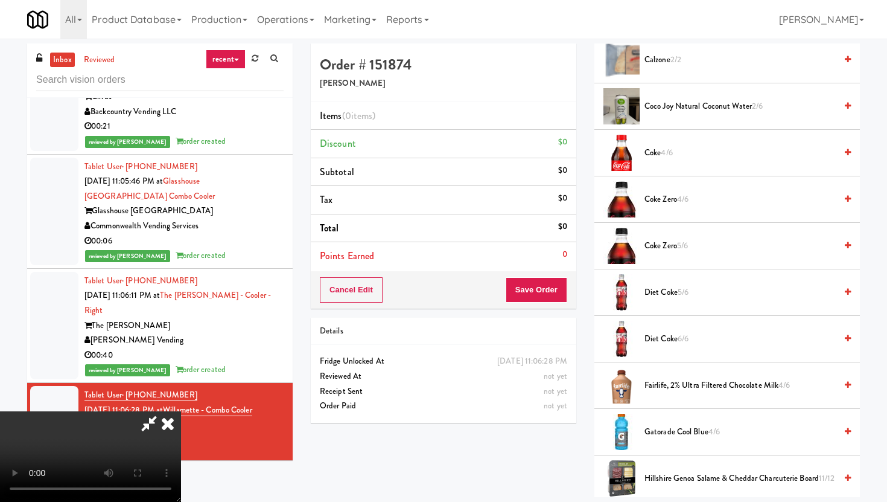
click at [658, 299] on span "Diet Coke 5/6" at bounding box center [740, 292] width 191 height 15
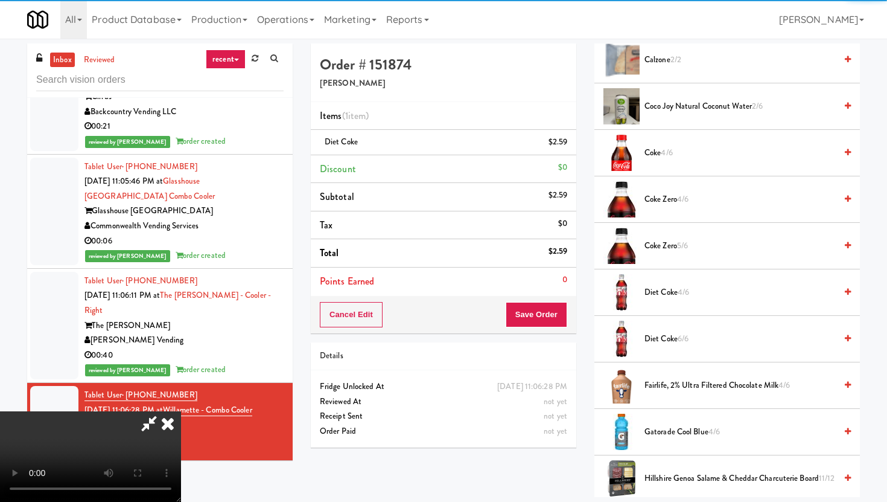
click at [561, 301] on div "Cancel Edit Save Order" at bounding box center [444, 314] width 266 height 37
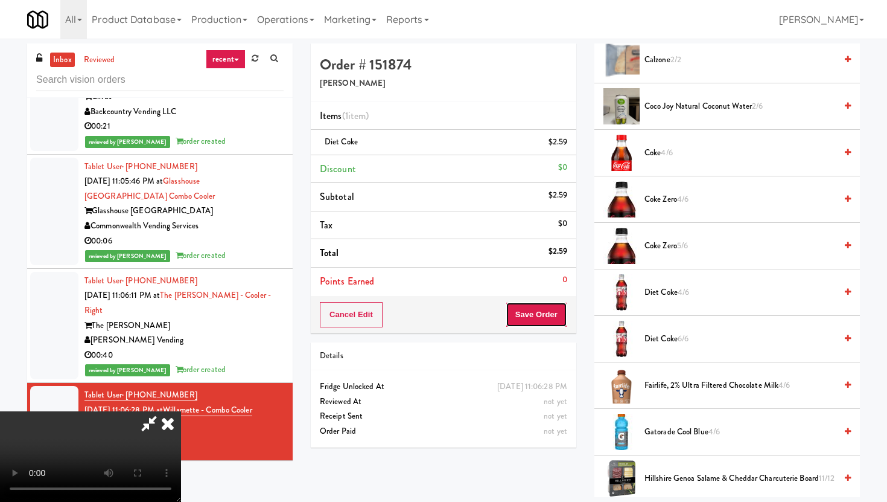
click at [560, 307] on button "Save Order" at bounding box center [537, 314] width 62 height 25
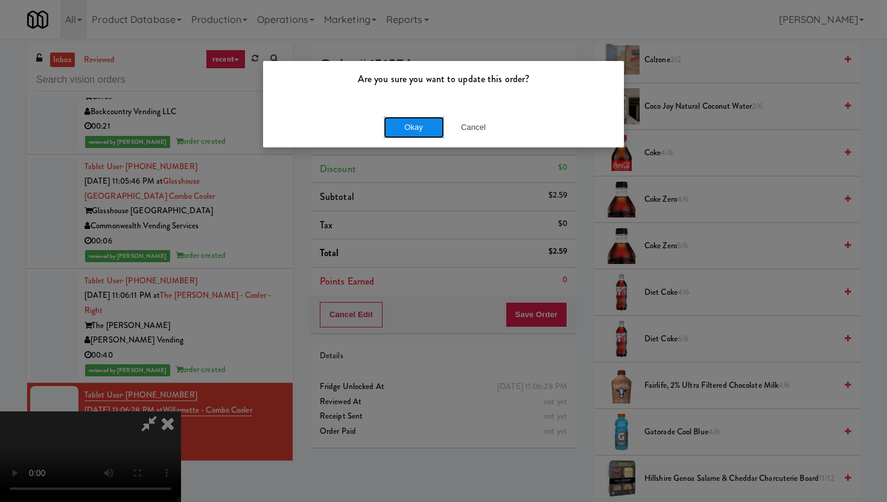
click at [396, 120] on button "Okay" at bounding box center [414, 127] width 60 height 22
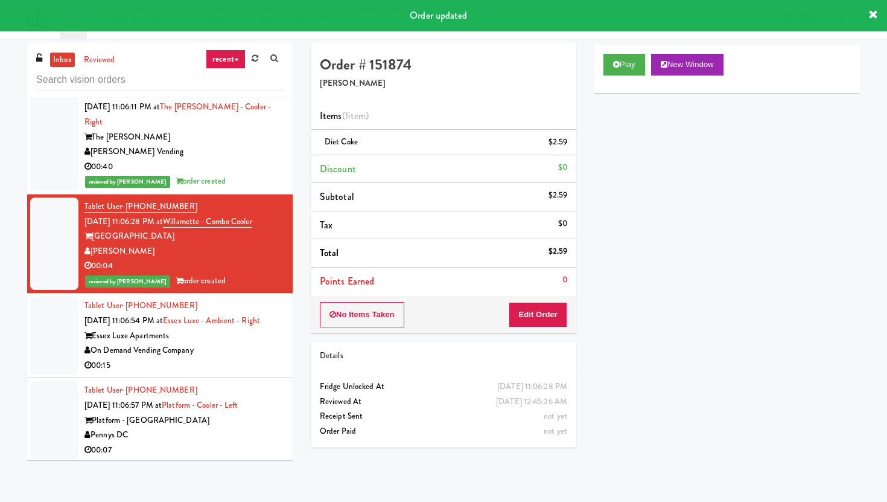
scroll to position [12914, 0]
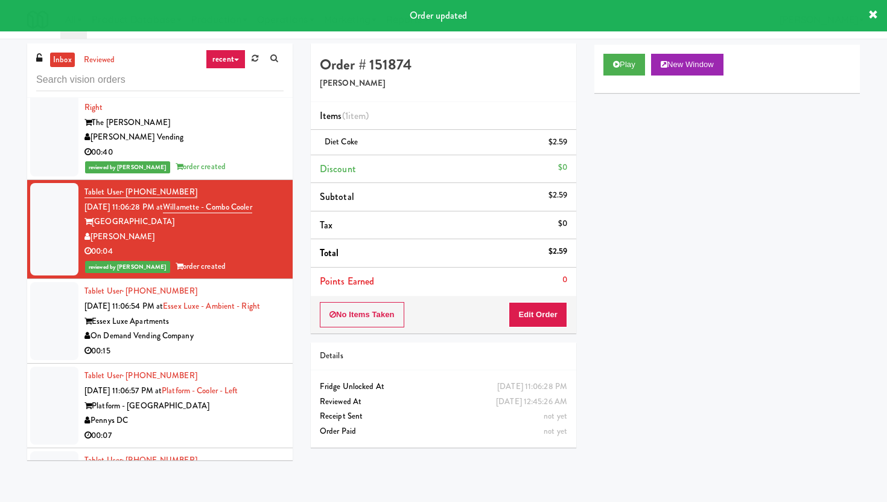
click at [249, 343] on div "00:15" at bounding box center [184, 350] width 199 height 15
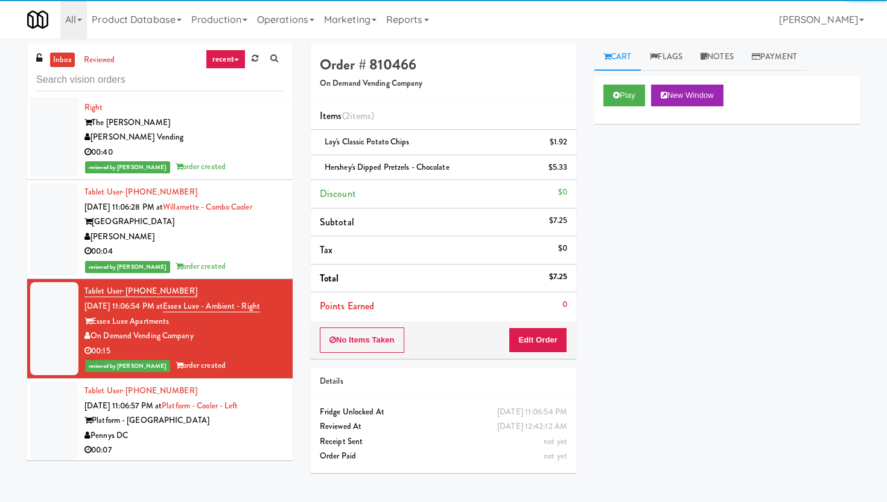
click at [250, 428] on div "Pennys DC" at bounding box center [184, 435] width 199 height 15
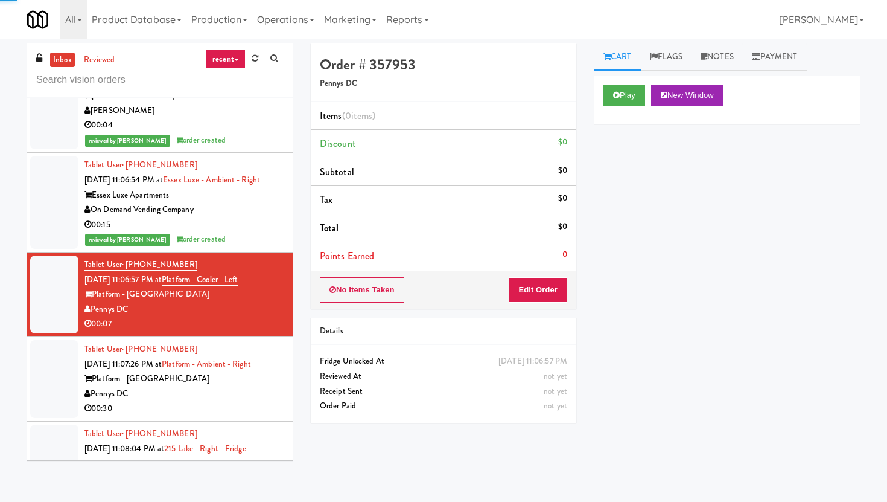
scroll to position [13071, 0]
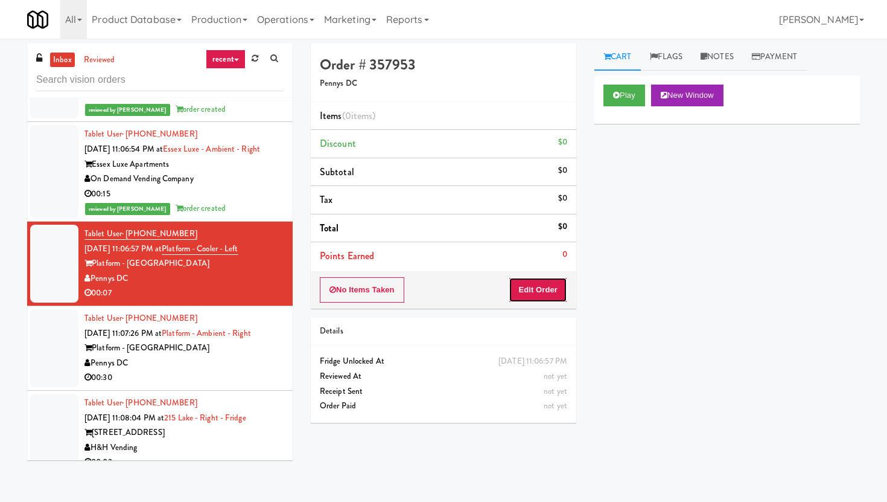
click at [553, 292] on button "Edit Order" at bounding box center [538, 289] width 59 height 25
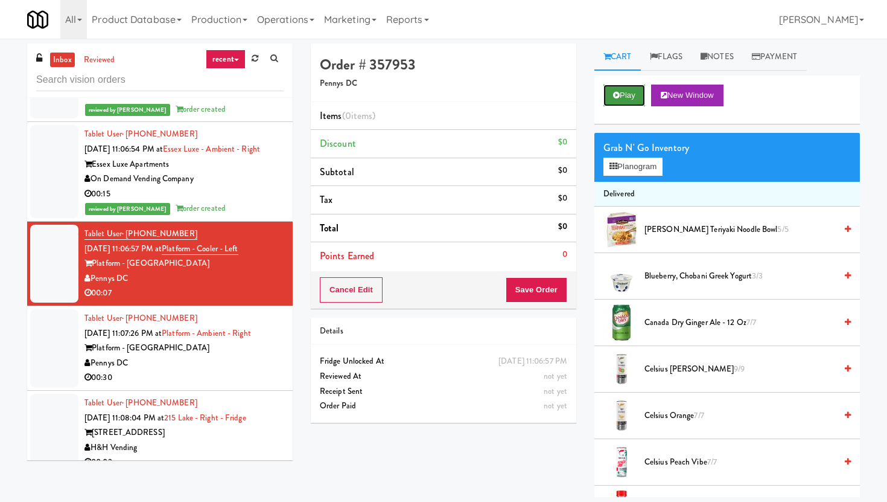
click at [629, 91] on button "Play" at bounding box center [625, 96] width 42 height 22
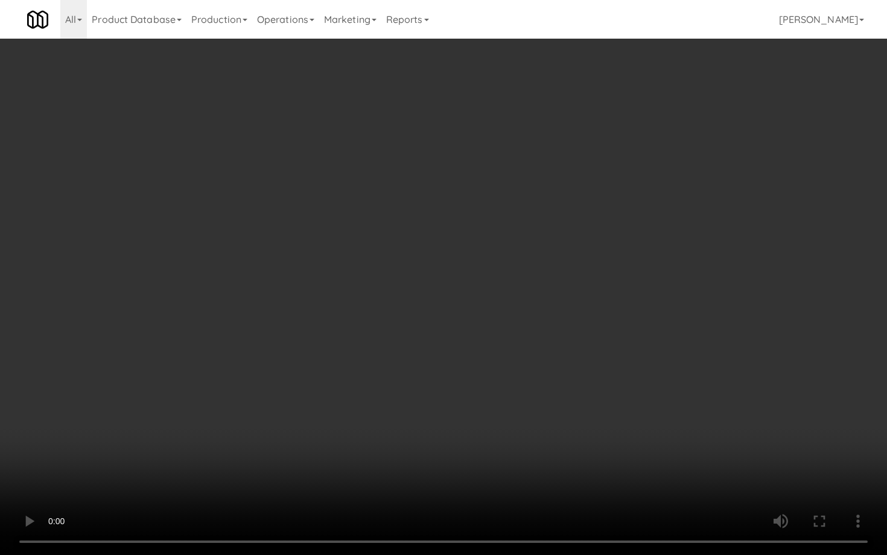
click at [443, 438] on video at bounding box center [443, 277] width 887 height 555
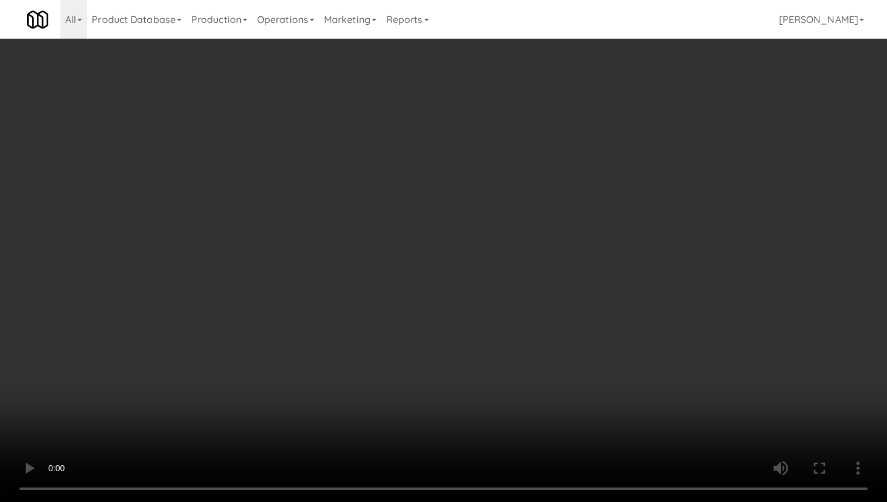
scroll to position [1337, 0]
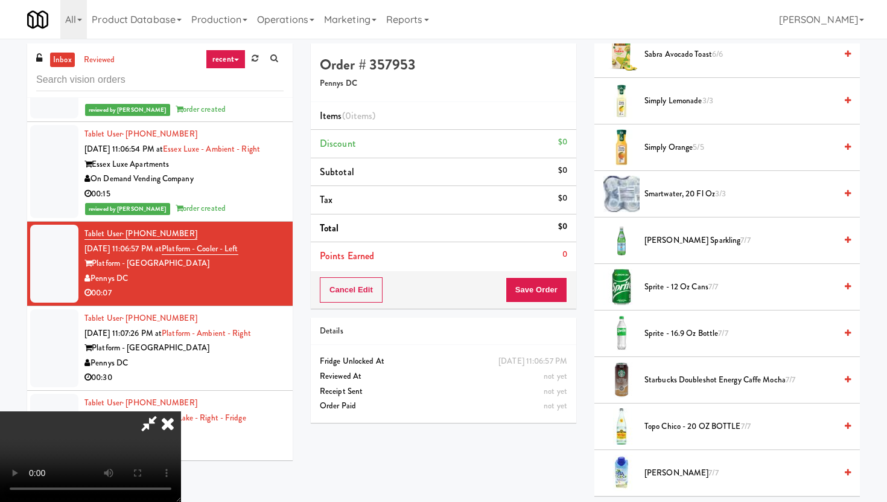
click at [689, 190] on span "smartwater, 20 fl oz 3/3" at bounding box center [740, 194] width 191 height 15
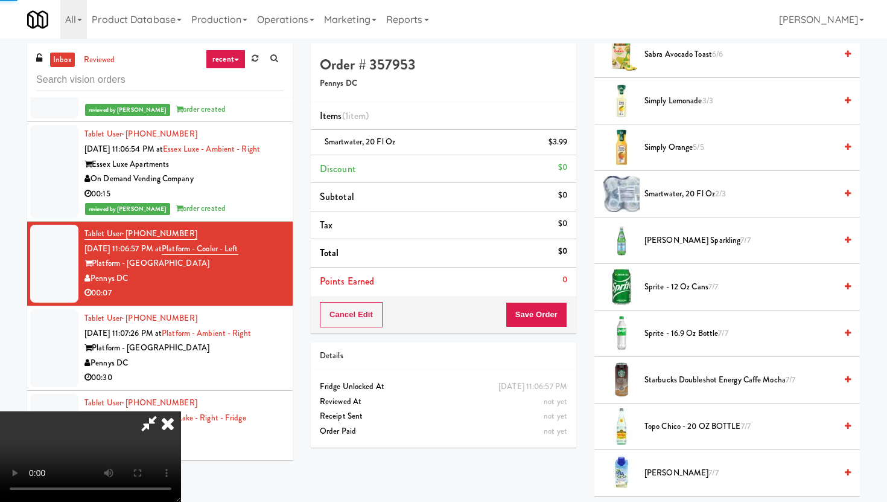
click at [689, 190] on span "smartwater, 20 fl oz 2/3" at bounding box center [740, 194] width 191 height 15
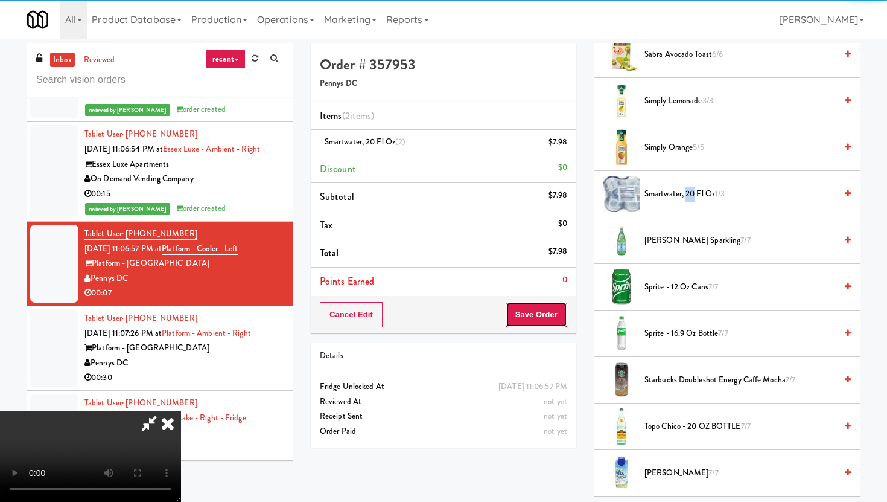
click at [555, 314] on button "Save Order" at bounding box center [537, 314] width 62 height 25
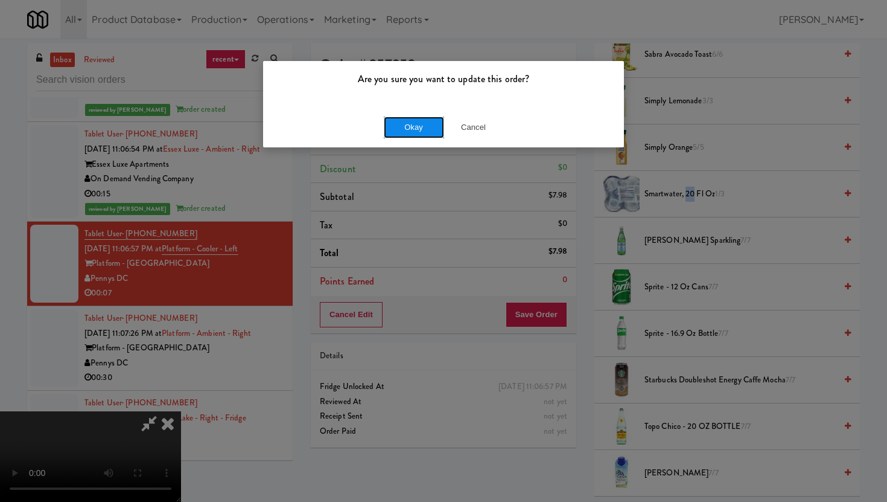
click at [403, 126] on button "Okay" at bounding box center [414, 127] width 60 height 22
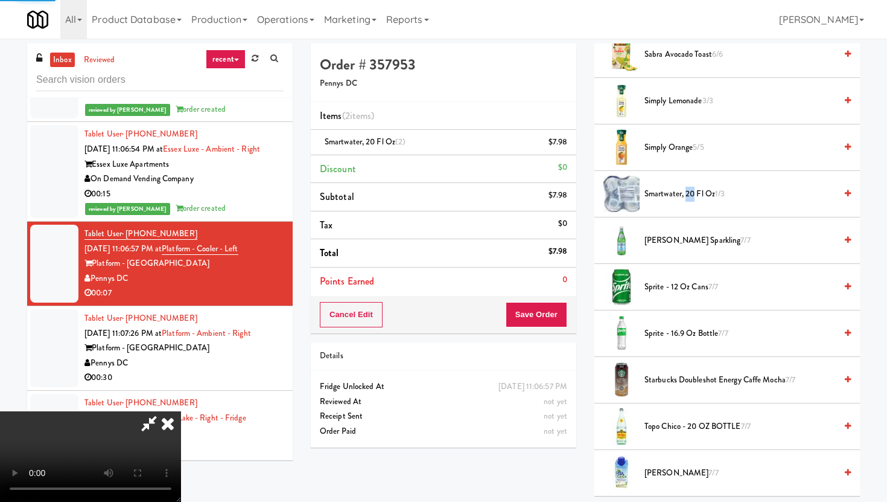
scroll to position [31, 0]
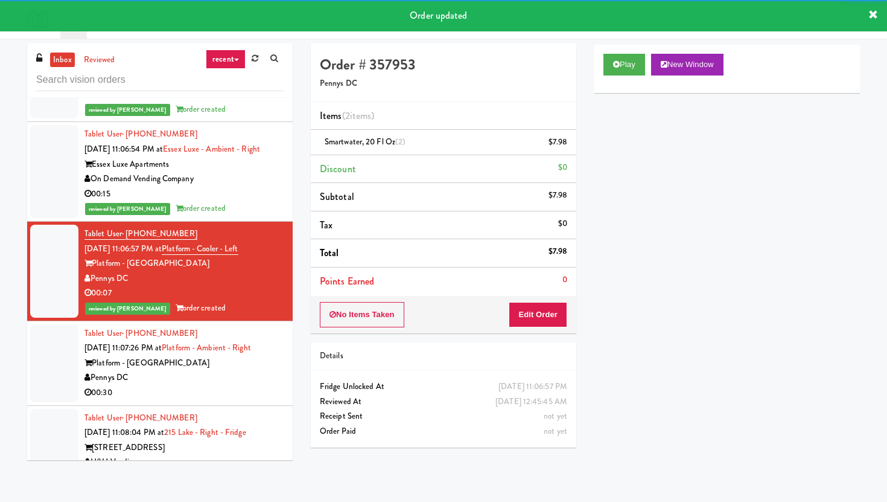
click at [240, 370] on div "Pennys DC" at bounding box center [184, 377] width 199 height 15
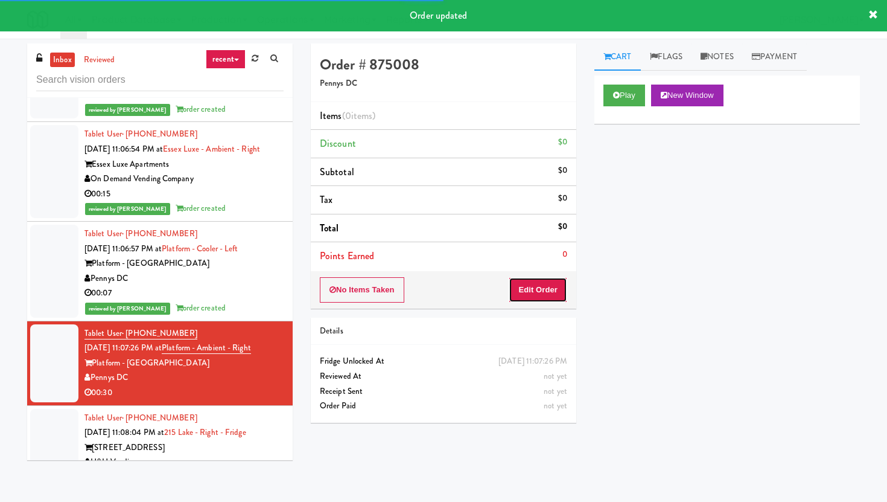
click at [541, 284] on button "Edit Order" at bounding box center [538, 289] width 59 height 25
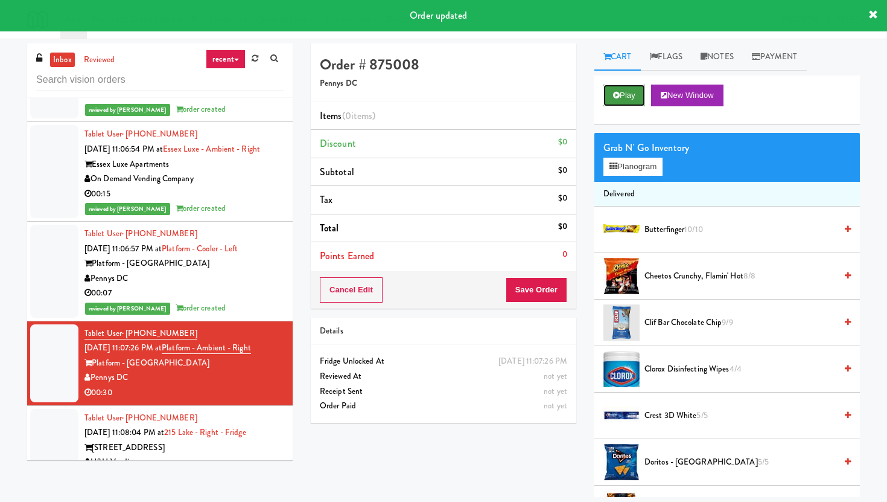
click at [639, 104] on button "Play" at bounding box center [625, 96] width 42 height 22
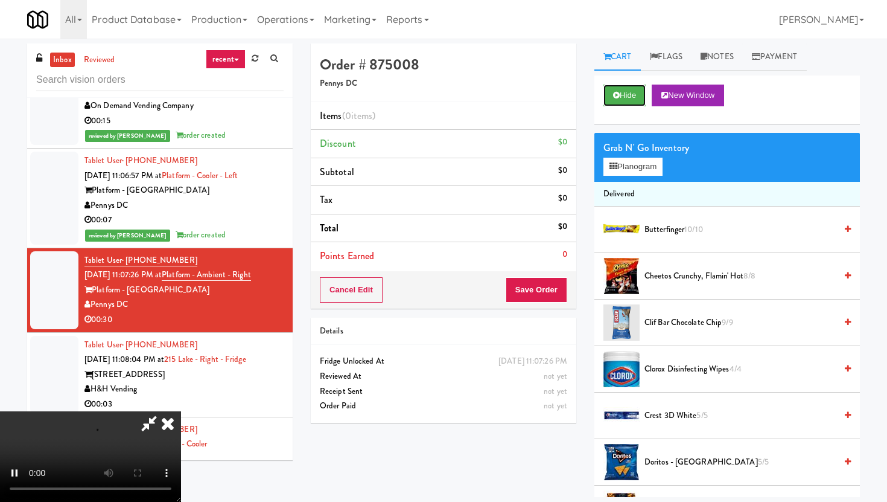
scroll to position [13174, 0]
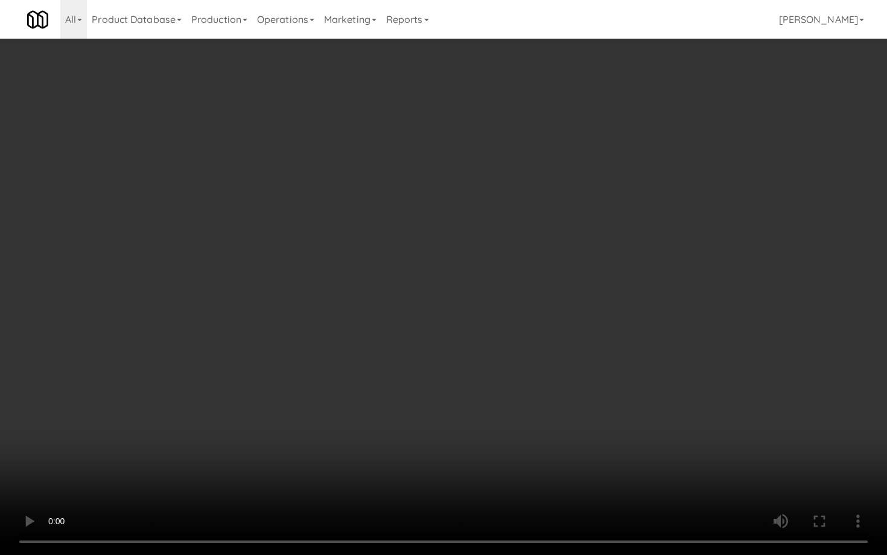
click at [190, 449] on video at bounding box center [443, 277] width 887 height 555
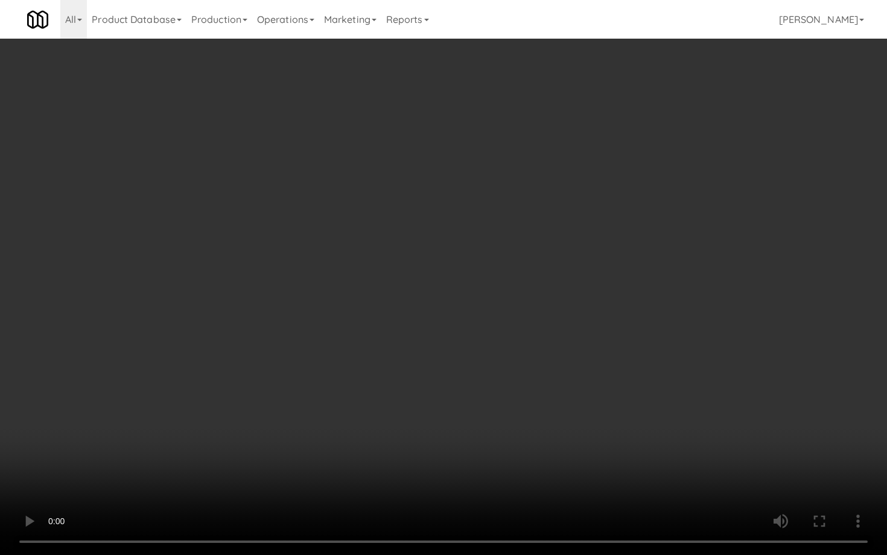
click at [190, 449] on video at bounding box center [443, 277] width 887 height 555
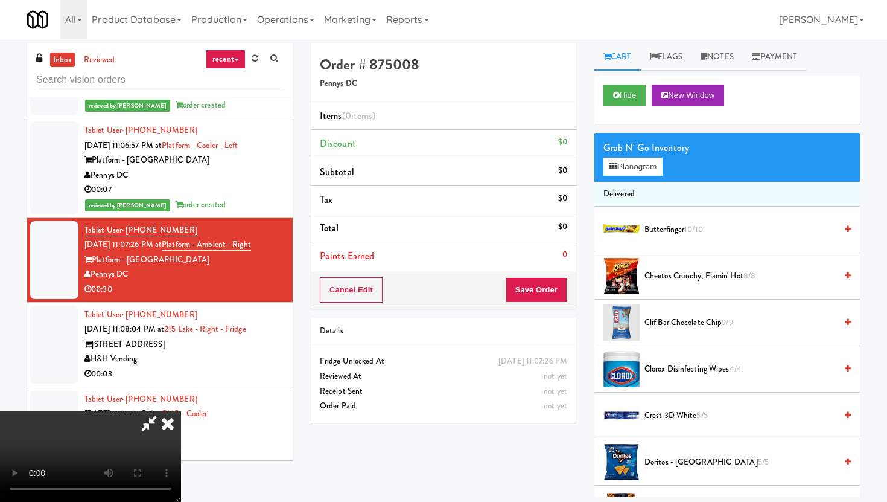
click at [699, 468] on span "Doritos - Cool Ranch 5/5" at bounding box center [740, 462] width 191 height 15
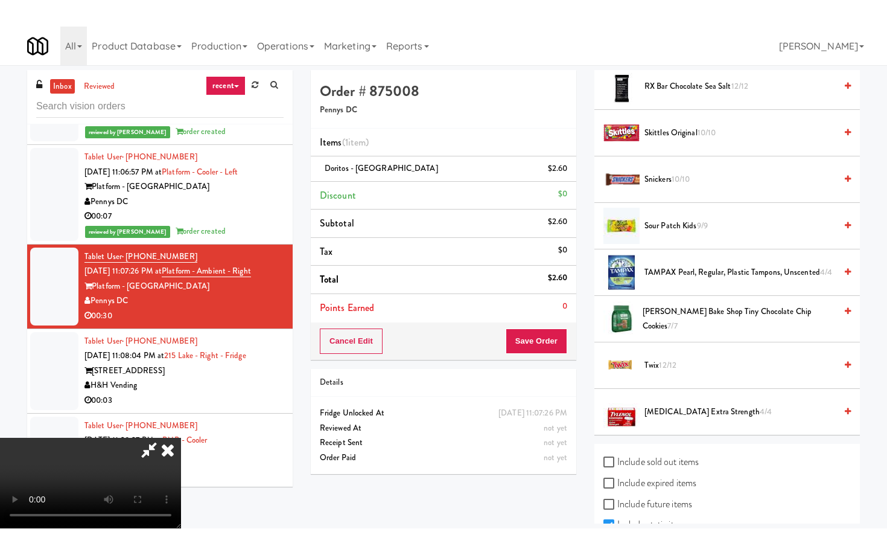
scroll to position [11, 0]
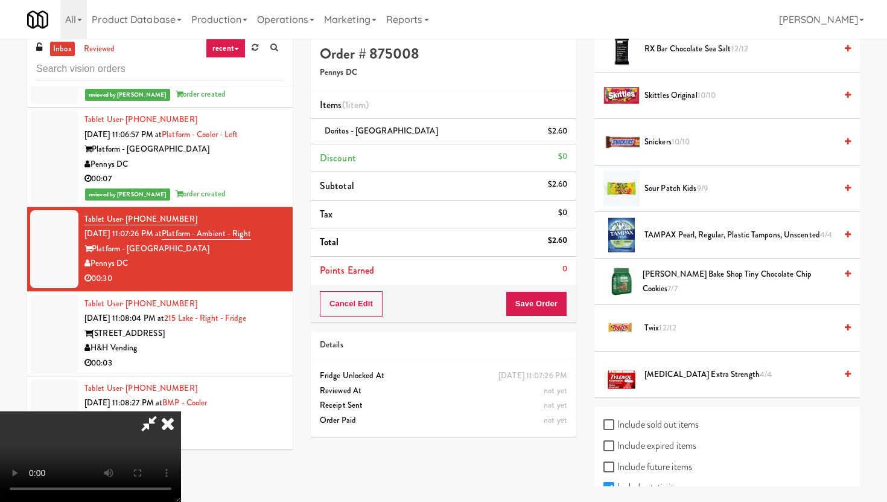
click at [181, 501] on video at bounding box center [90, 456] width 181 height 91
click at [181, 411] on video at bounding box center [90, 456] width 181 height 91
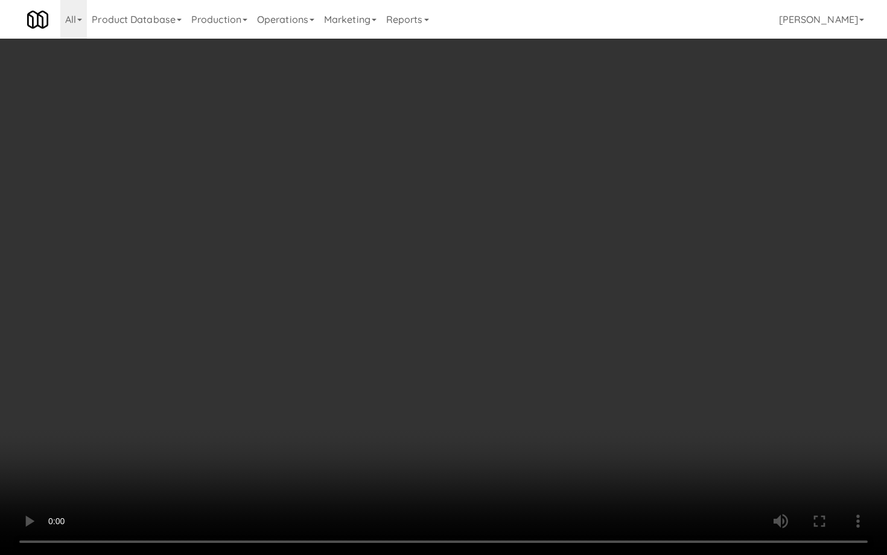
click at [200, 456] on video at bounding box center [443, 277] width 887 height 555
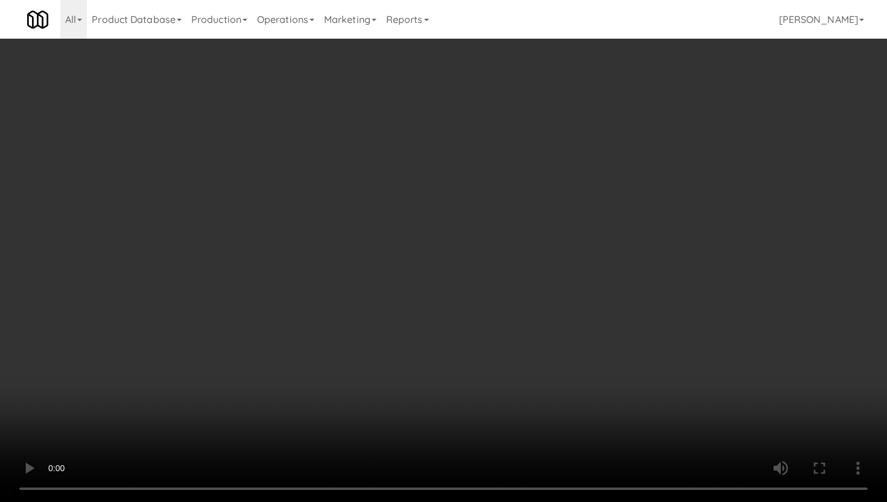
scroll to position [0, 0]
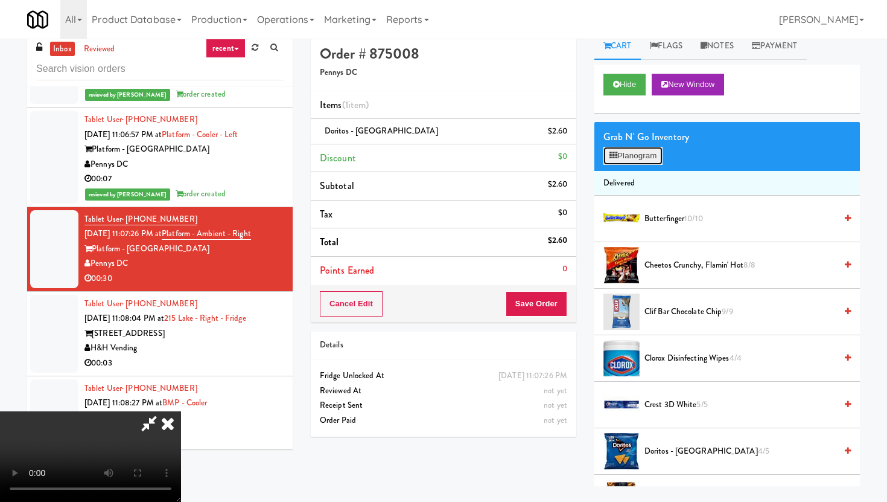
click at [630, 158] on button "Planogram" at bounding box center [633, 156] width 59 height 18
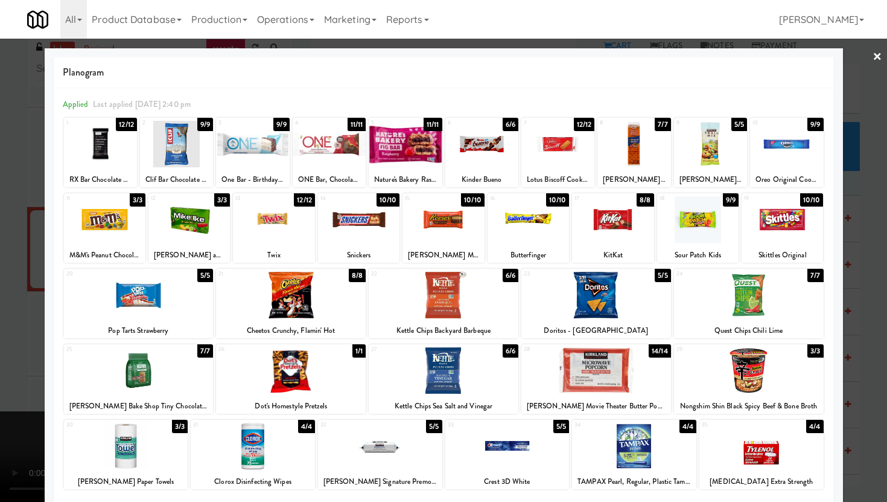
click at [282, 227] on div at bounding box center [273, 219] width 81 height 46
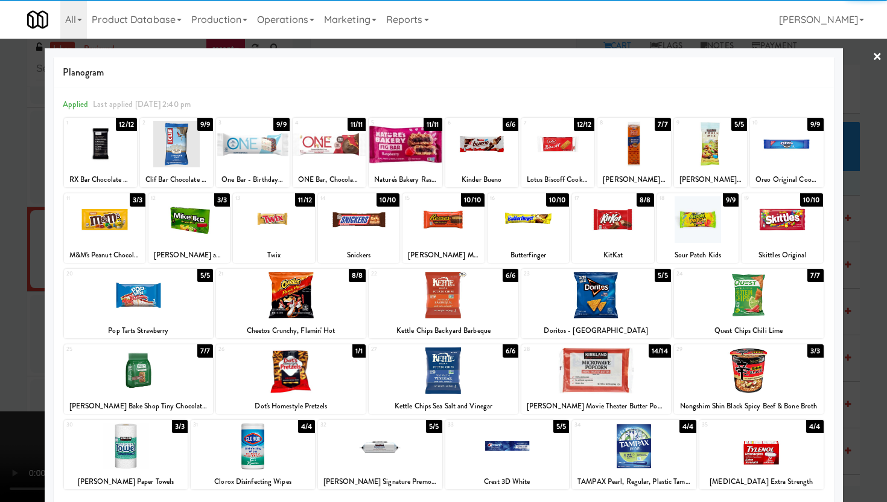
click at [144, 374] on div at bounding box center [139, 370] width 150 height 46
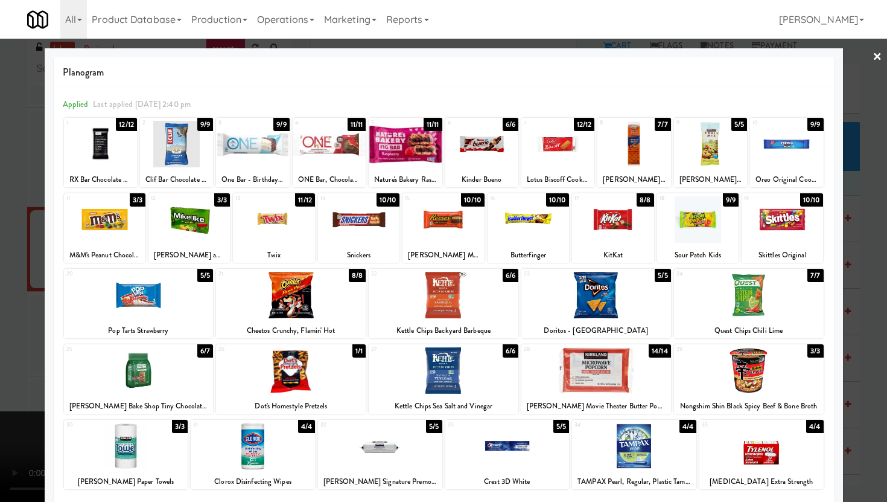
click at [0, 343] on div at bounding box center [443, 251] width 887 height 502
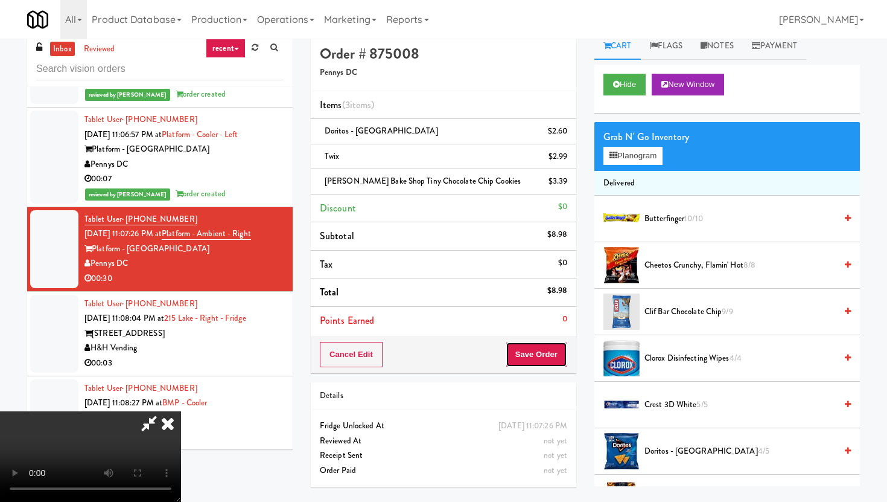
click at [549, 345] on button "Save Order" at bounding box center [537, 354] width 62 height 25
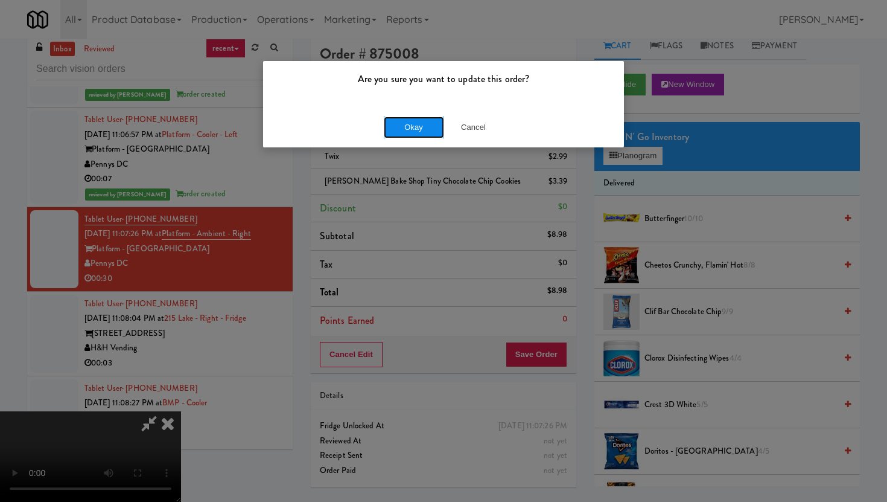
click at [413, 135] on button "Okay" at bounding box center [414, 127] width 60 height 22
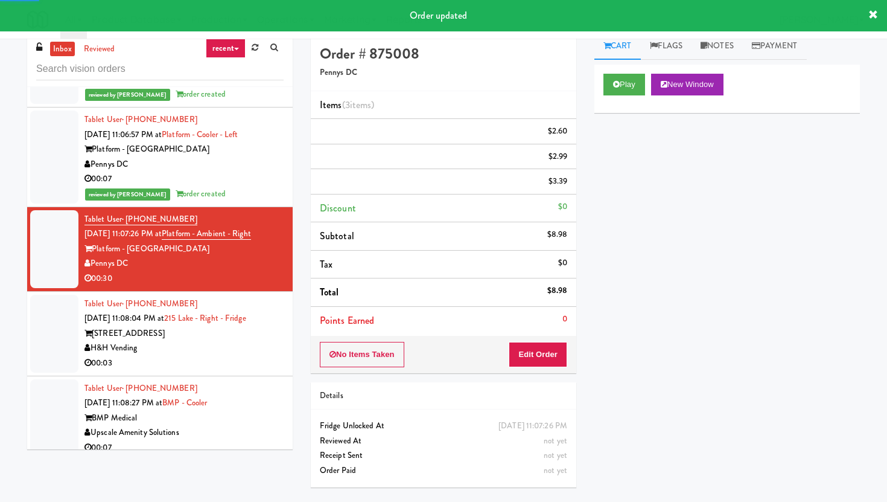
click at [257, 356] on div "00:03" at bounding box center [184, 363] width 199 height 15
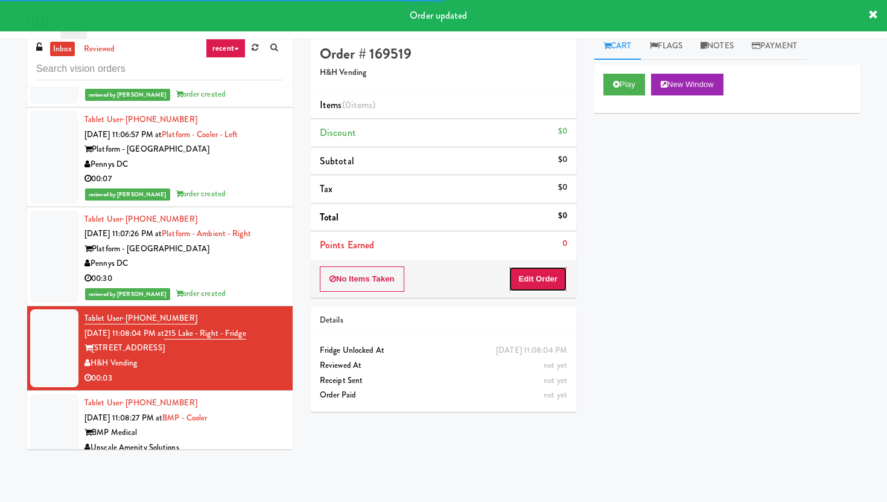
click at [547, 290] on button "Edit Order" at bounding box center [538, 278] width 59 height 25
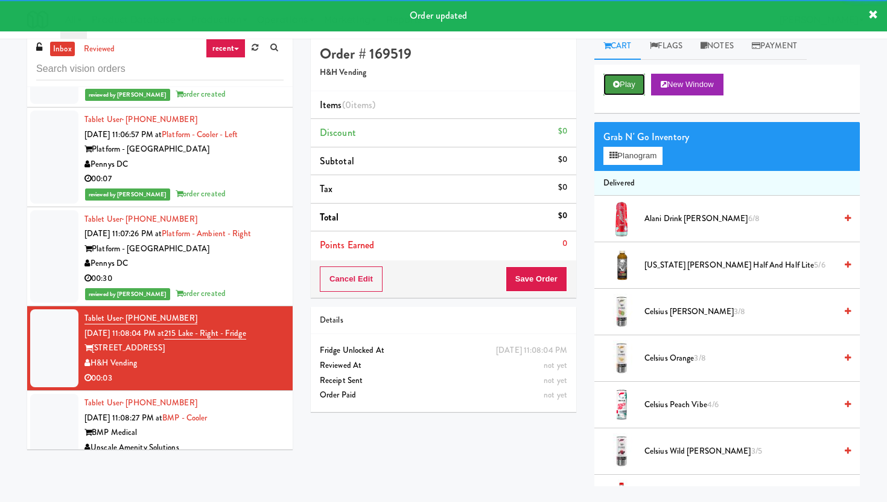
click at [638, 81] on button "Play" at bounding box center [625, 85] width 42 height 22
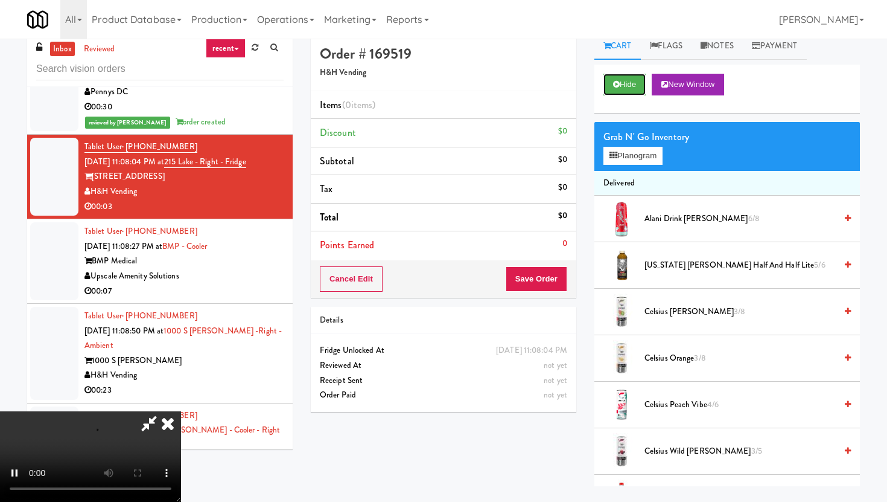
scroll to position [13350, 0]
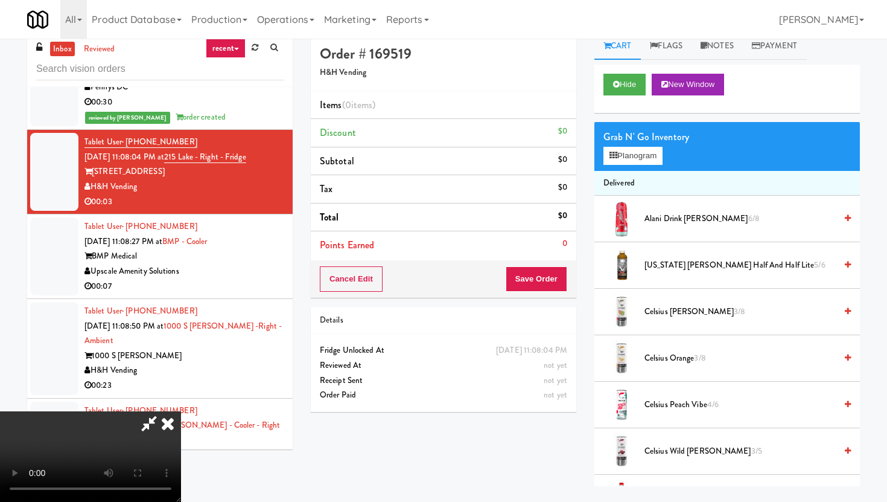
click at [181, 411] on video at bounding box center [90, 456] width 181 height 91
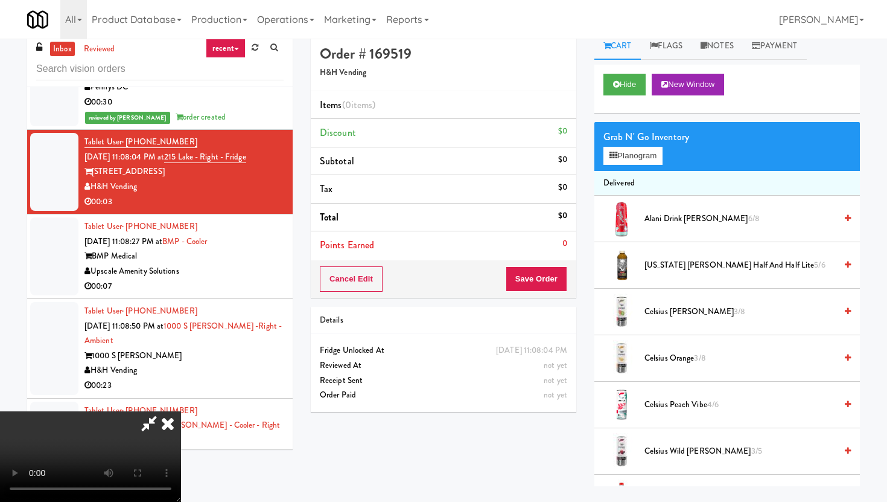
click at [181, 411] on video at bounding box center [90, 456] width 181 height 91
click at [637, 162] on button "Planogram" at bounding box center [633, 156] width 59 height 18
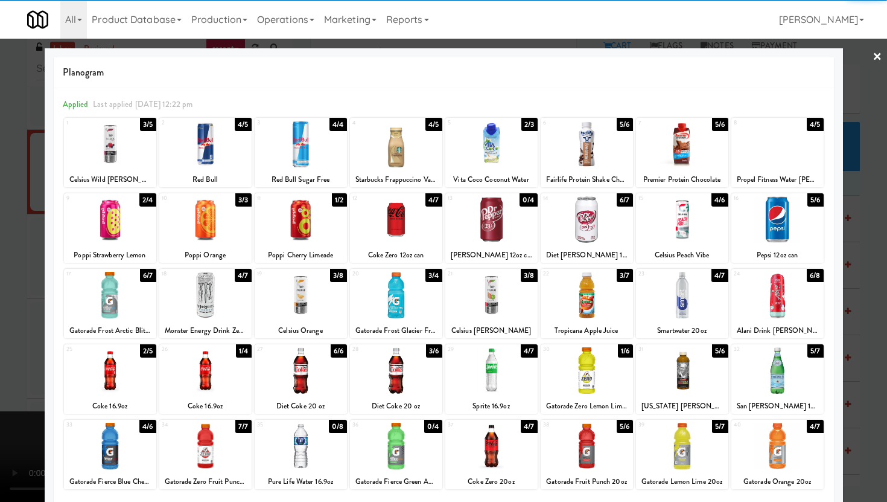
click at [119, 231] on div at bounding box center [110, 219] width 92 height 46
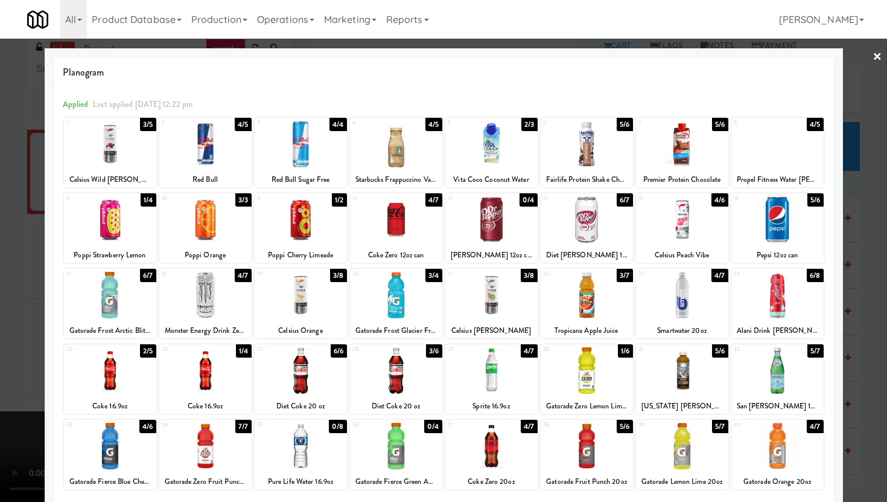
click at [0, 208] on div at bounding box center [443, 251] width 887 height 502
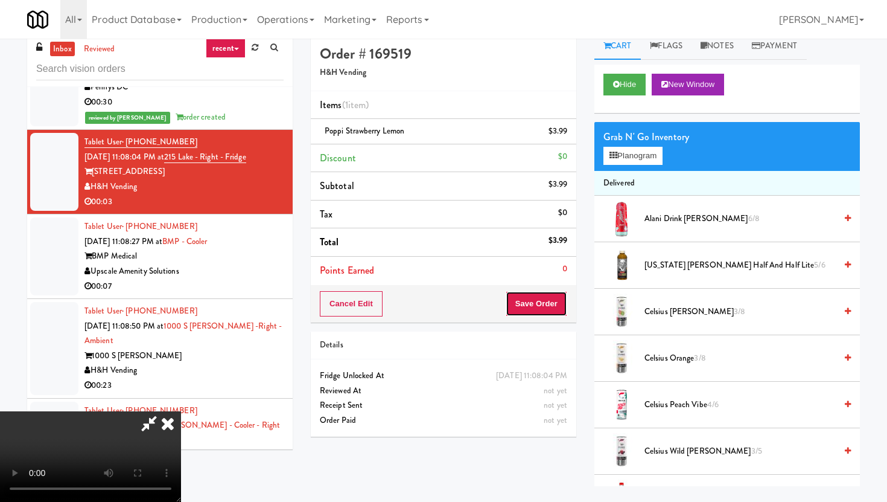
click at [549, 303] on button "Save Order" at bounding box center [537, 303] width 62 height 25
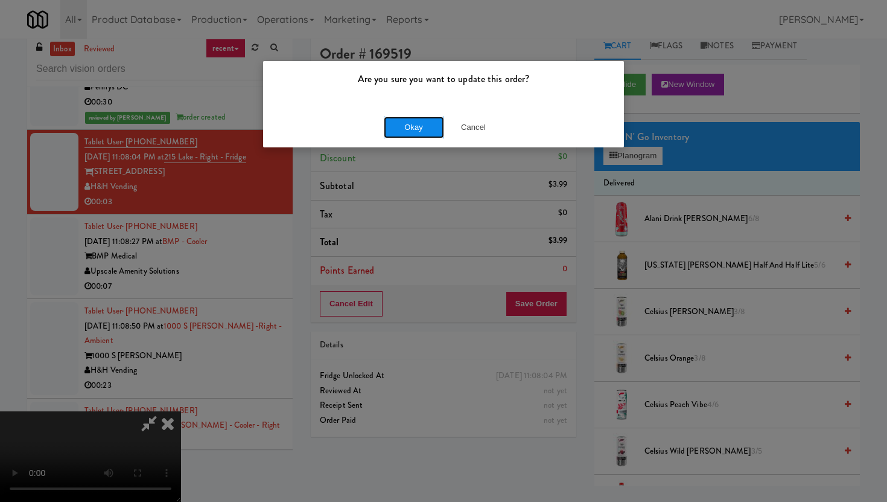
click at [417, 129] on button "Okay" at bounding box center [414, 127] width 60 height 22
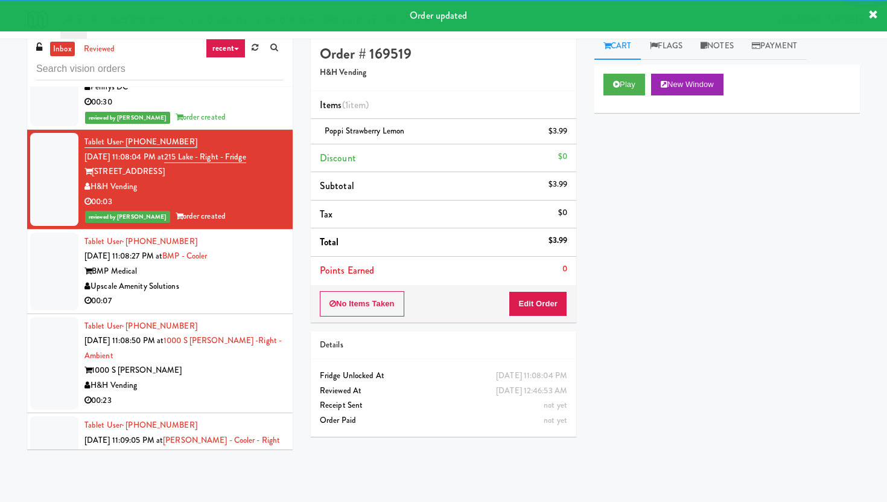
click at [264, 279] on div "Upscale Amenity Solutions" at bounding box center [184, 286] width 199 height 15
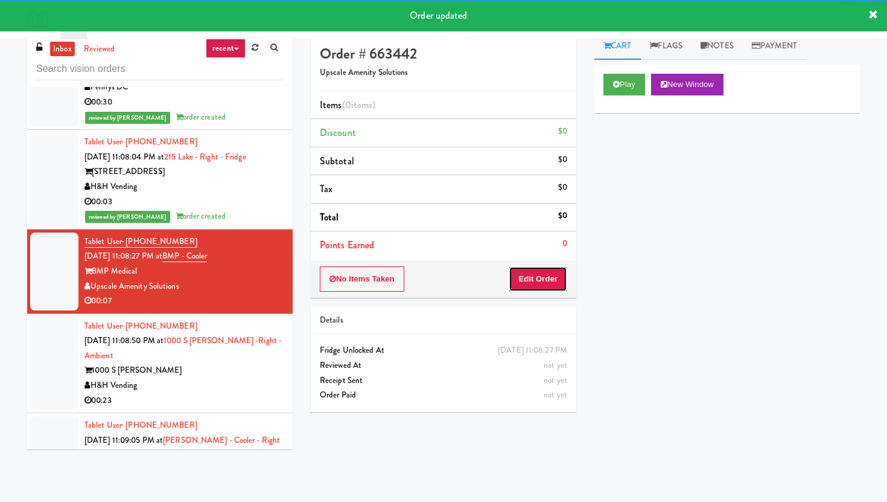
click at [531, 283] on button "Edit Order" at bounding box center [538, 278] width 59 height 25
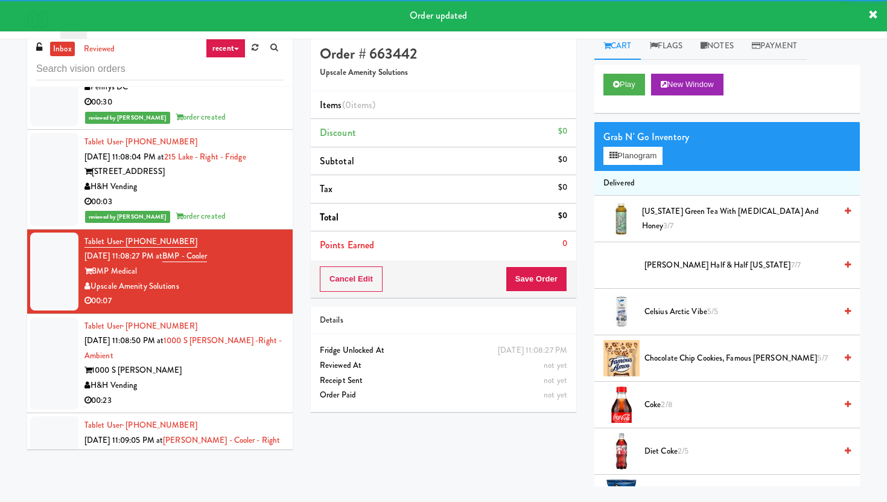
click at [631, 97] on div "Play New Window" at bounding box center [728, 89] width 266 height 48
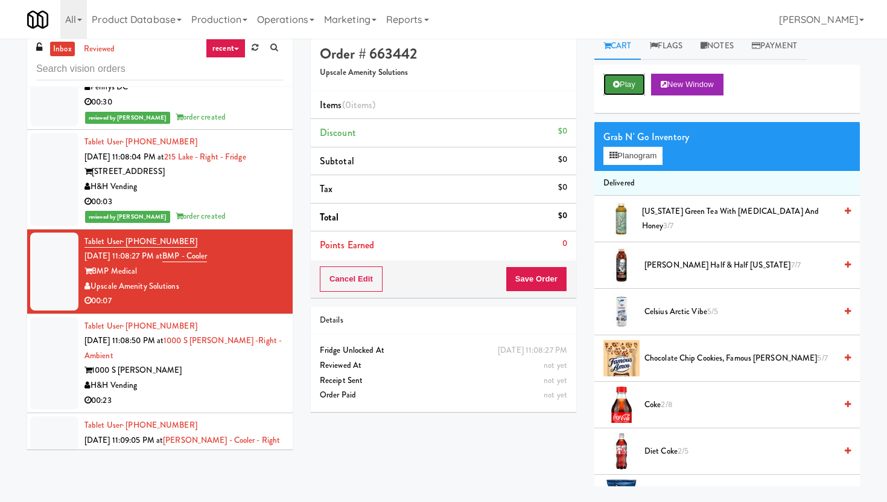
click at [631, 85] on button "Play" at bounding box center [625, 85] width 42 height 22
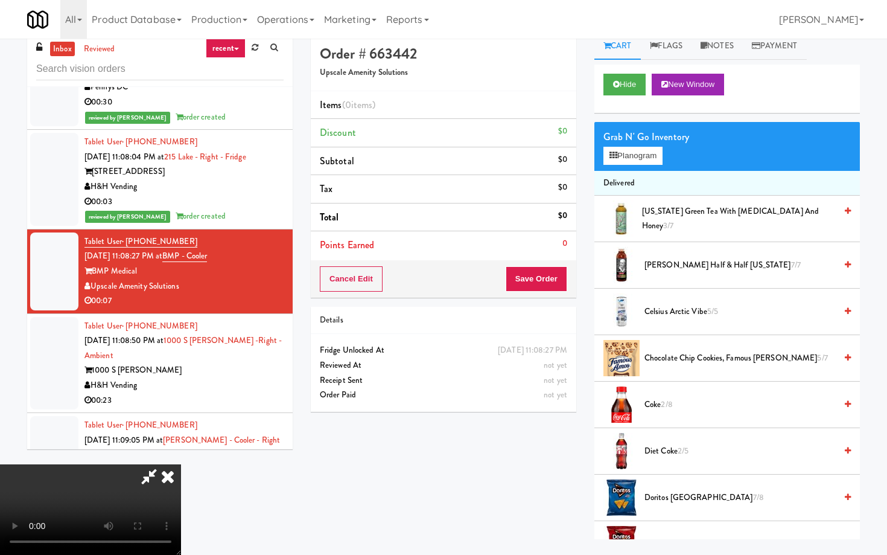
click at [181, 464] on video at bounding box center [90, 509] width 181 height 91
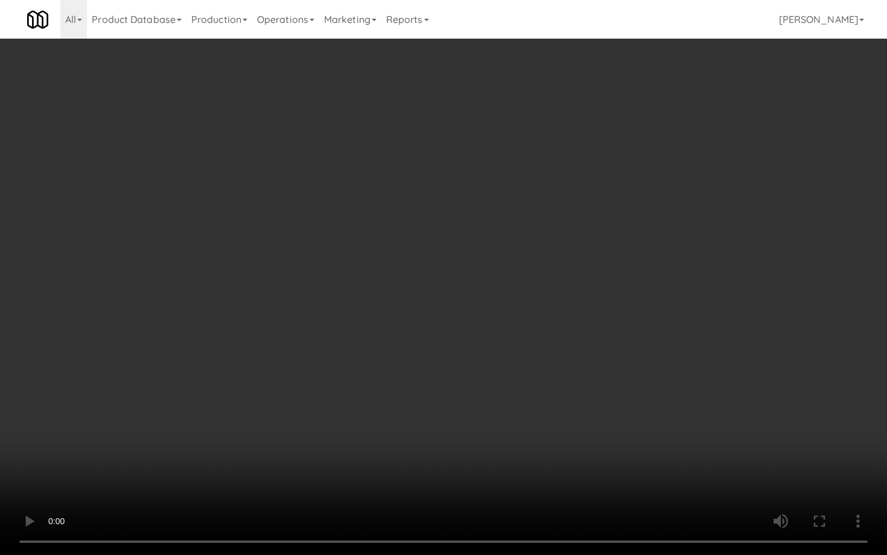
click at [325, 427] on video at bounding box center [443, 277] width 887 height 555
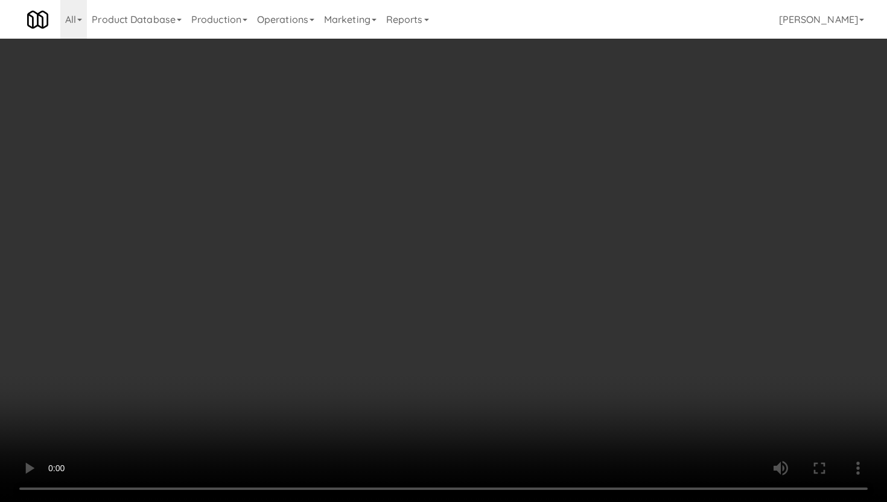
click at [325, 374] on video at bounding box center [443, 251] width 887 height 502
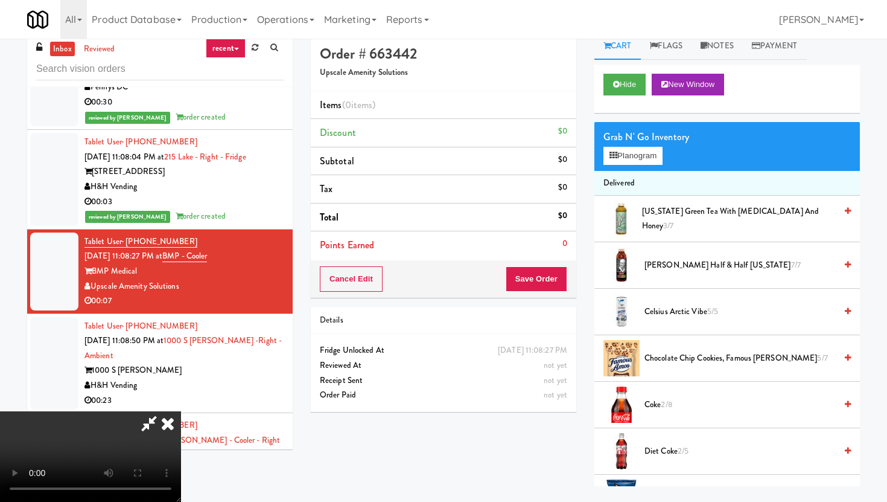
click at [181, 411] on video at bounding box center [90, 456] width 181 height 91
click at [663, 406] on span "2/8" at bounding box center [666, 403] width 11 height 11
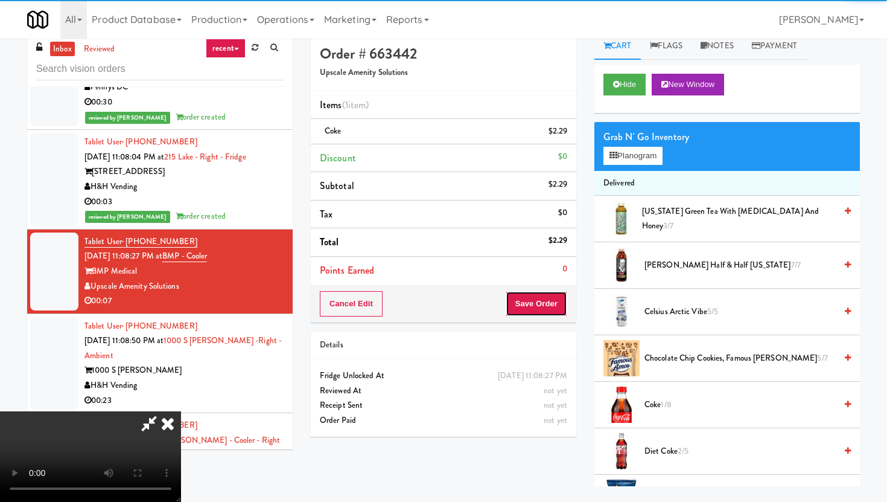
click at [550, 304] on button "Save Order" at bounding box center [537, 303] width 62 height 25
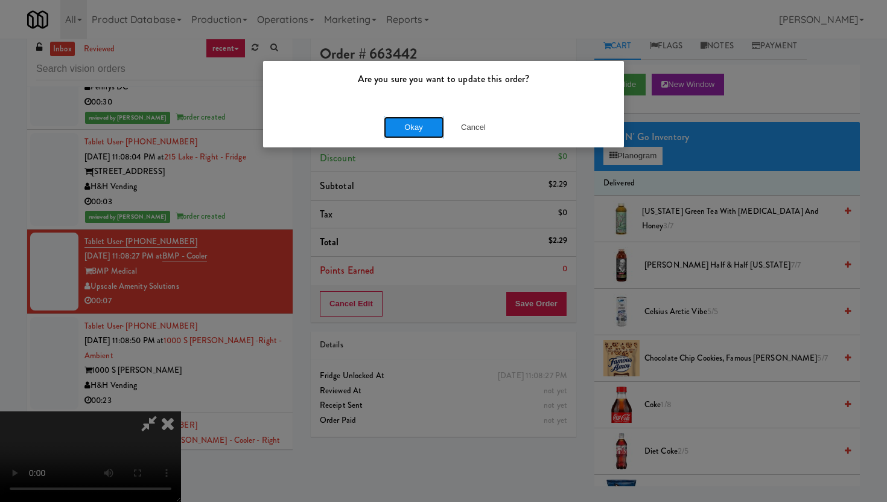
click at [409, 124] on button "Okay" at bounding box center [414, 127] width 60 height 22
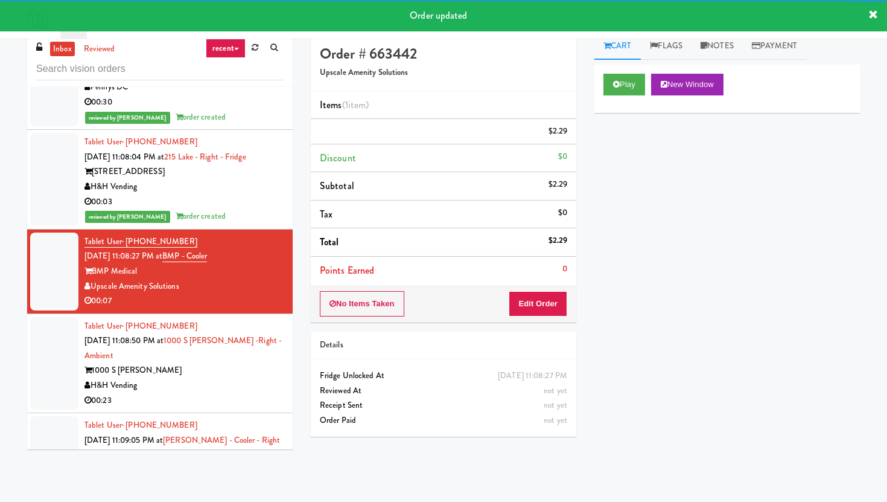
click at [226, 378] on div "H&H Vending" at bounding box center [184, 385] width 199 height 15
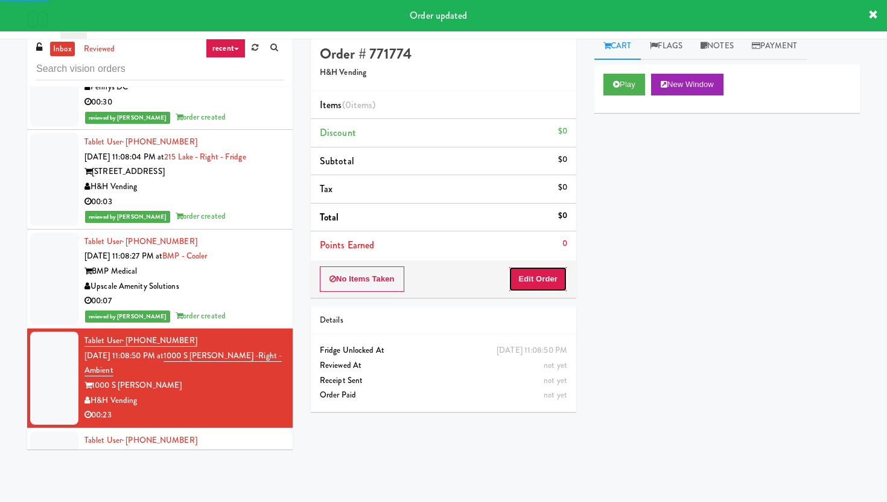
click at [561, 277] on button "Edit Order" at bounding box center [538, 278] width 59 height 25
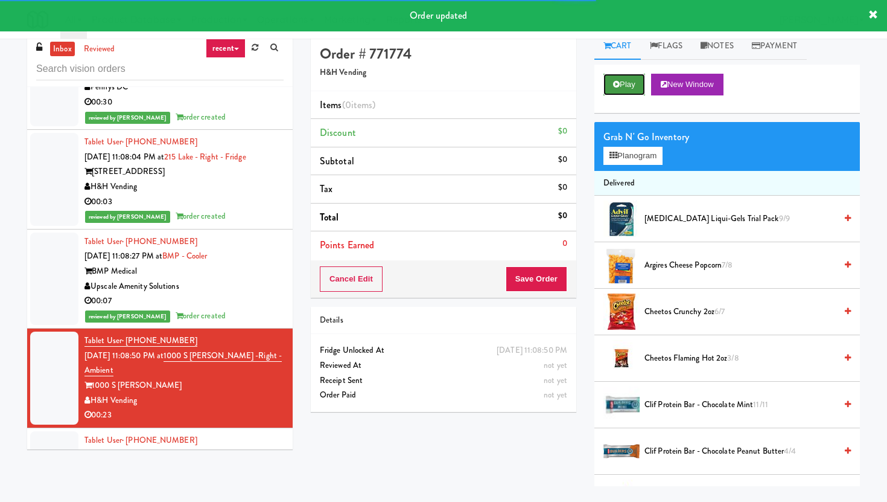
click at [627, 74] on button "Play" at bounding box center [625, 85] width 42 height 22
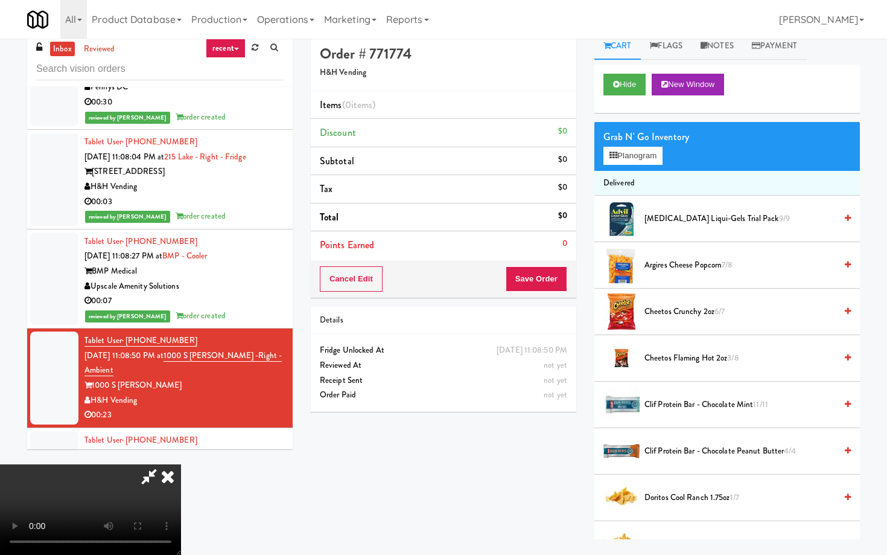
click at [181, 494] on video at bounding box center [90, 509] width 181 height 91
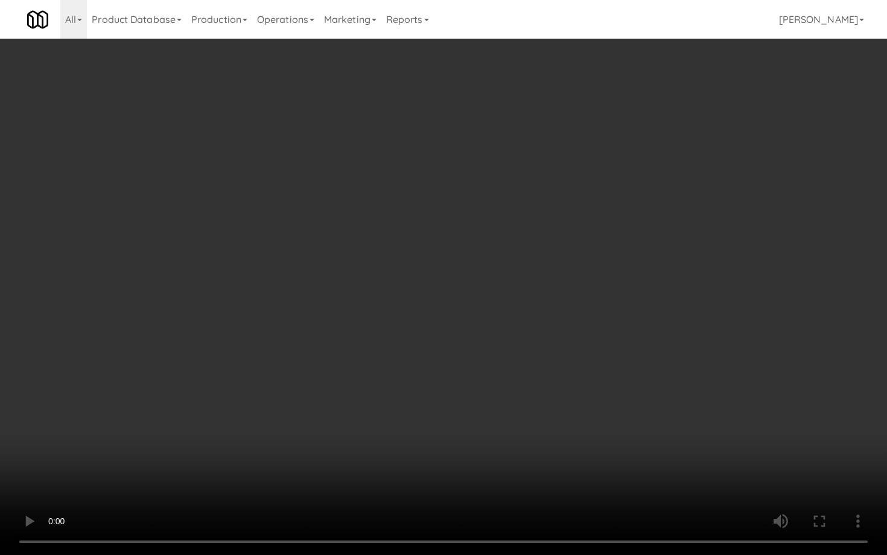
click at [377, 494] on video at bounding box center [443, 277] width 887 height 555
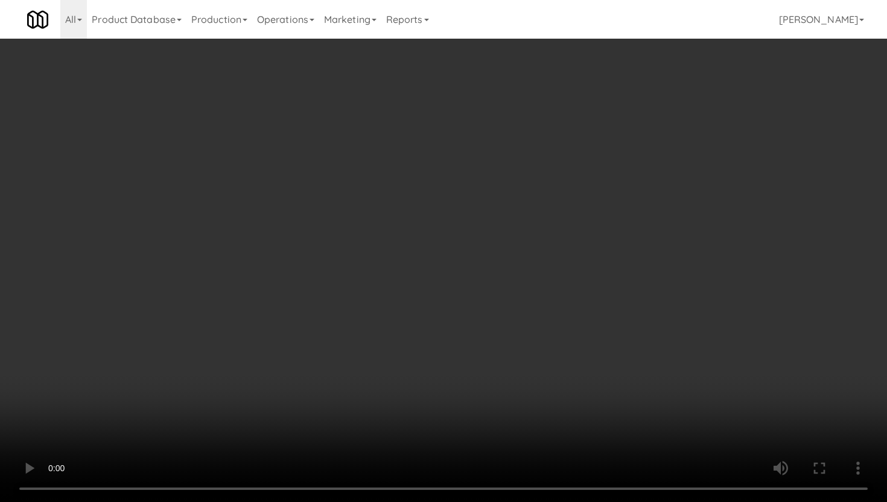
scroll to position [266, 0]
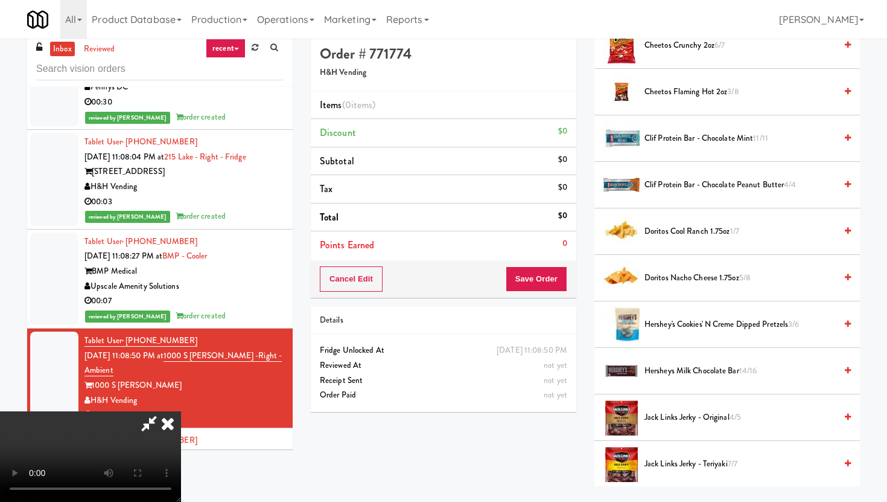
click at [691, 229] on span "Doritos Cool Ranch 1.75oz 1/7" at bounding box center [740, 231] width 191 height 15
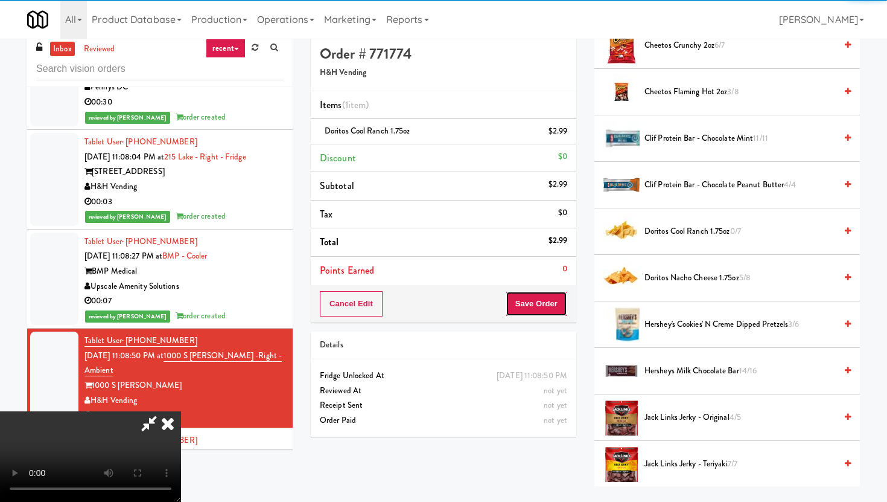
click at [557, 304] on button "Save Order" at bounding box center [537, 303] width 62 height 25
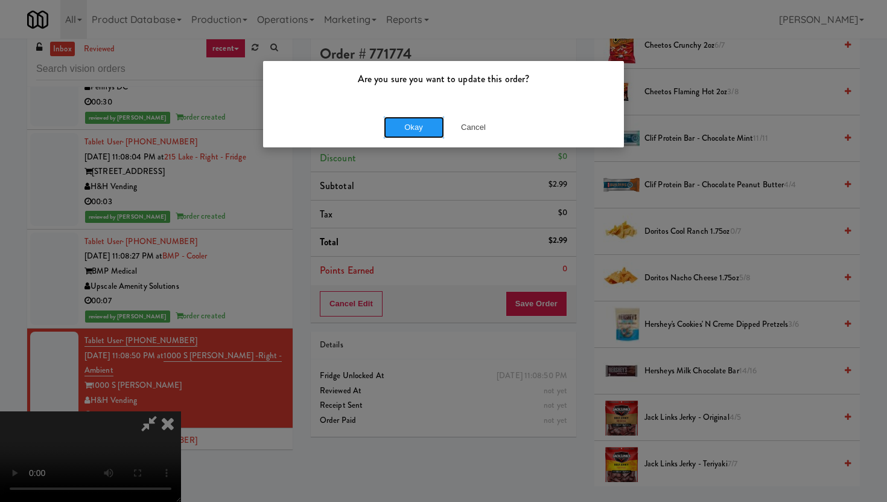
click at [417, 133] on button "Okay" at bounding box center [414, 127] width 60 height 22
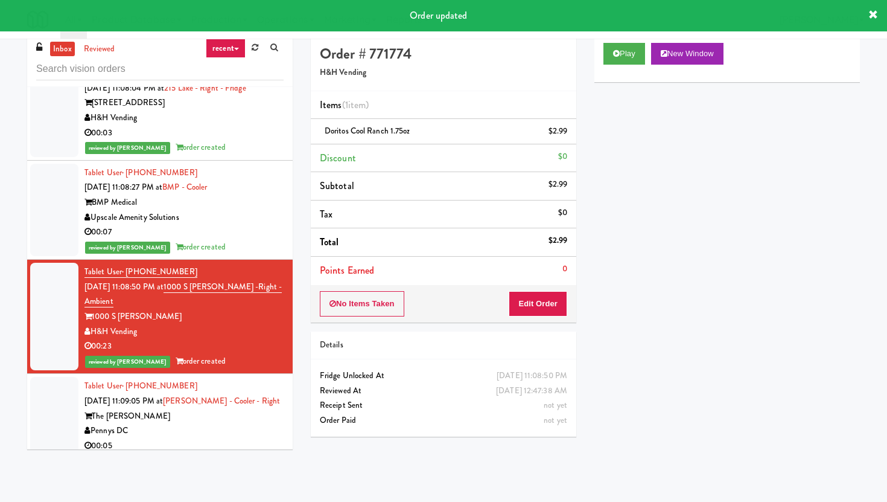
scroll to position [13443, 0]
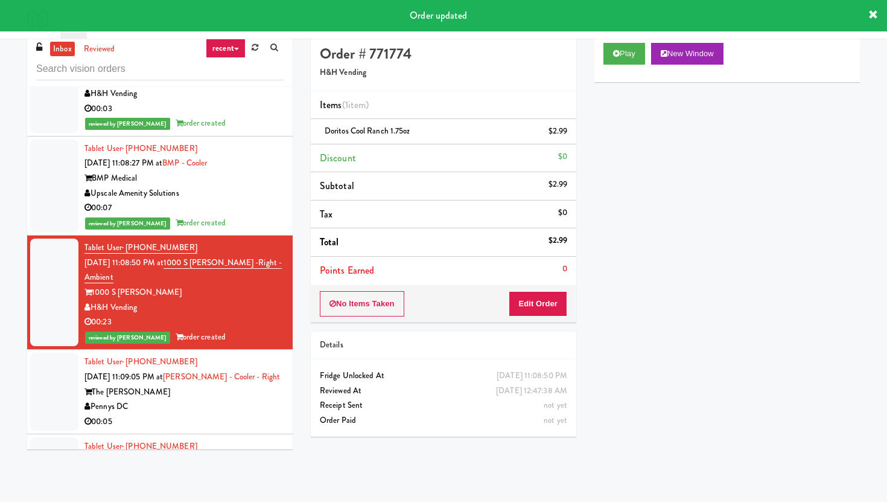
click at [254, 399] on div "Pennys DC" at bounding box center [184, 406] width 199 height 15
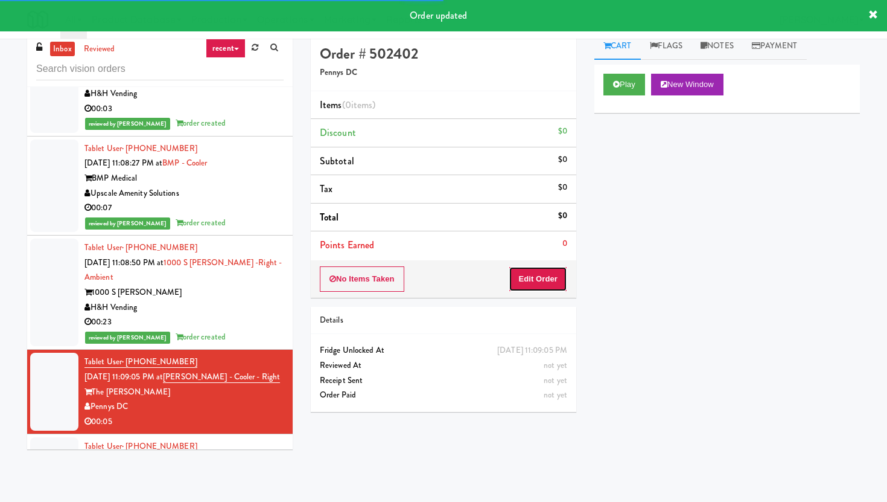
click at [525, 286] on button "Edit Order" at bounding box center [538, 278] width 59 height 25
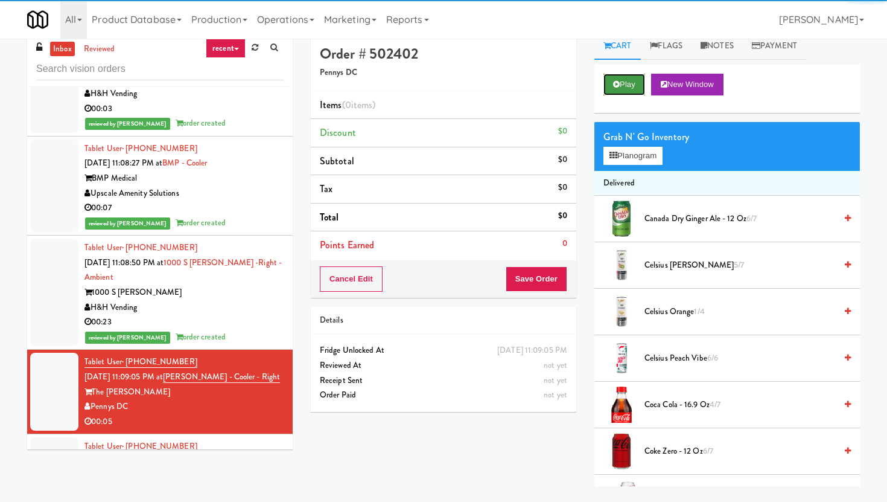
click at [639, 79] on button "Play" at bounding box center [625, 85] width 42 height 22
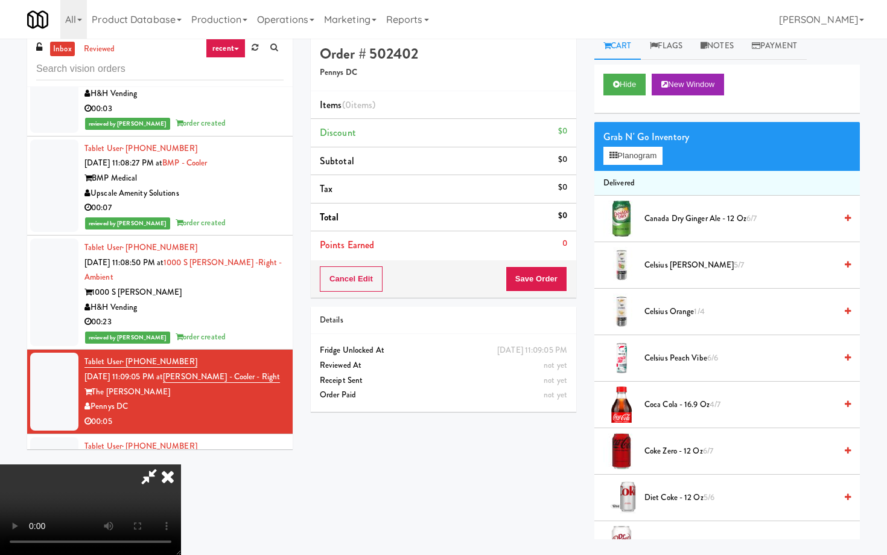
click at [181, 464] on video at bounding box center [90, 509] width 181 height 91
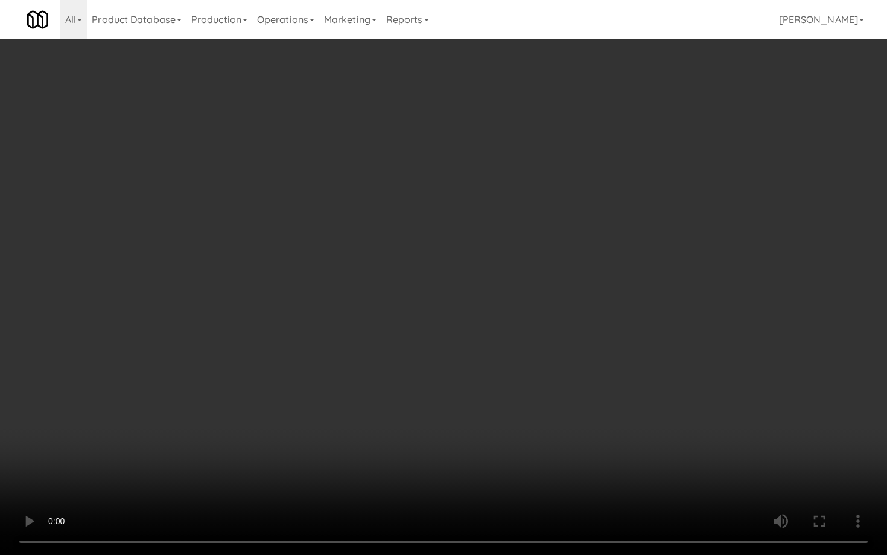
click at [365, 447] on video at bounding box center [443, 277] width 887 height 555
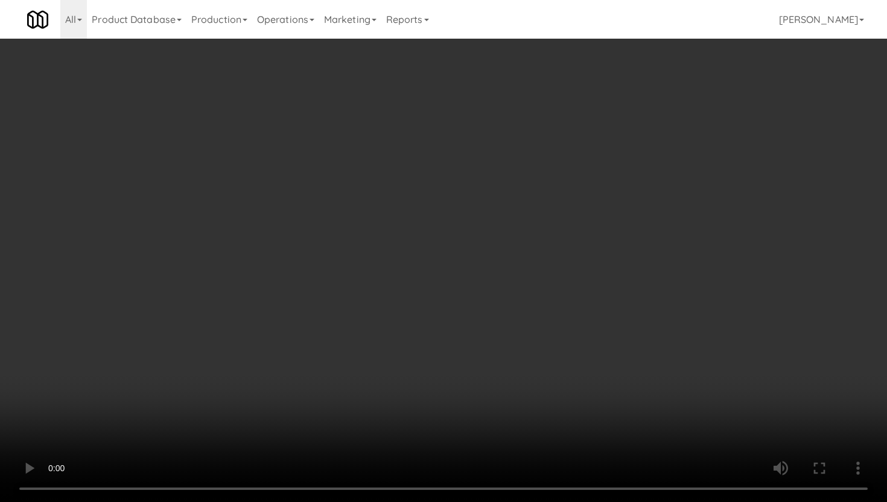
scroll to position [863, 0]
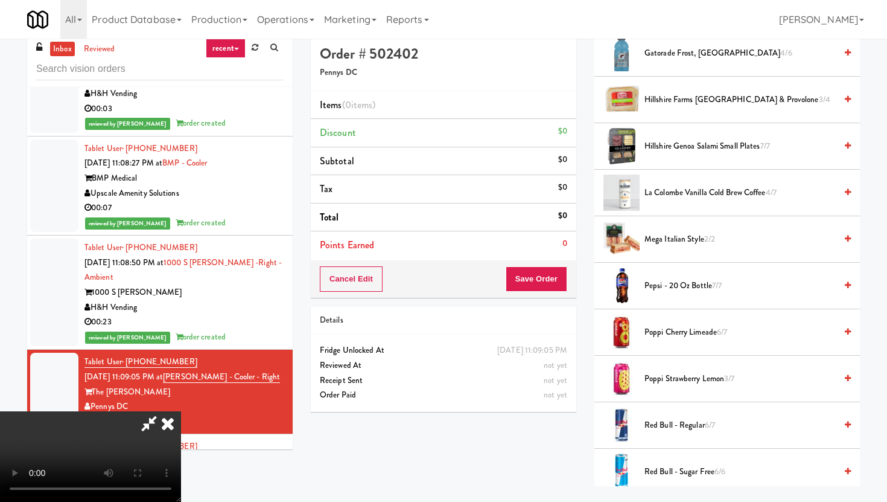
click at [713, 54] on span "Gatorade Frost, Glacier Freeze 4/6" at bounding box center [740, 53] width 191 height 15
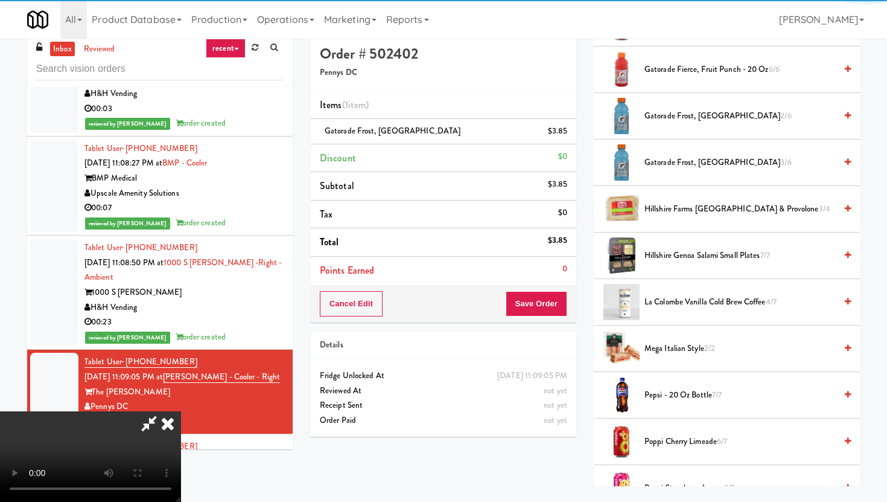
scroll to position [671, 0]
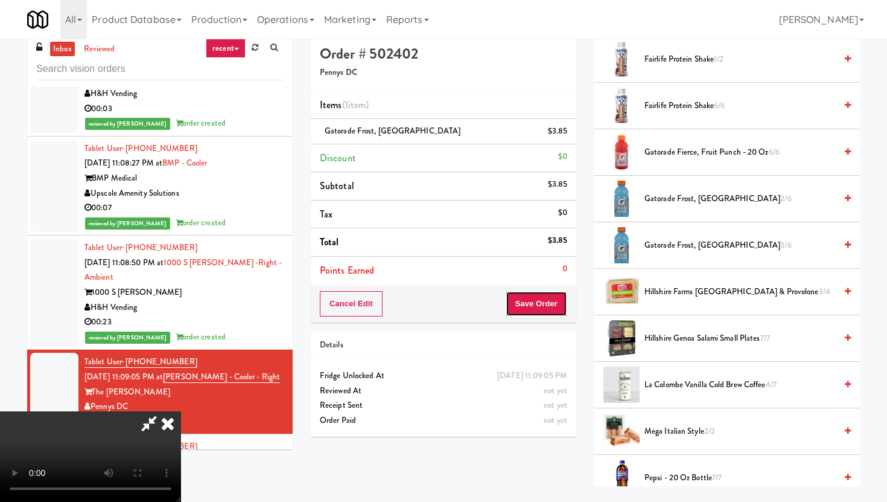
click at [567, 299] on button "Save Order" at bounding box center [537, 303] width 62 height 25
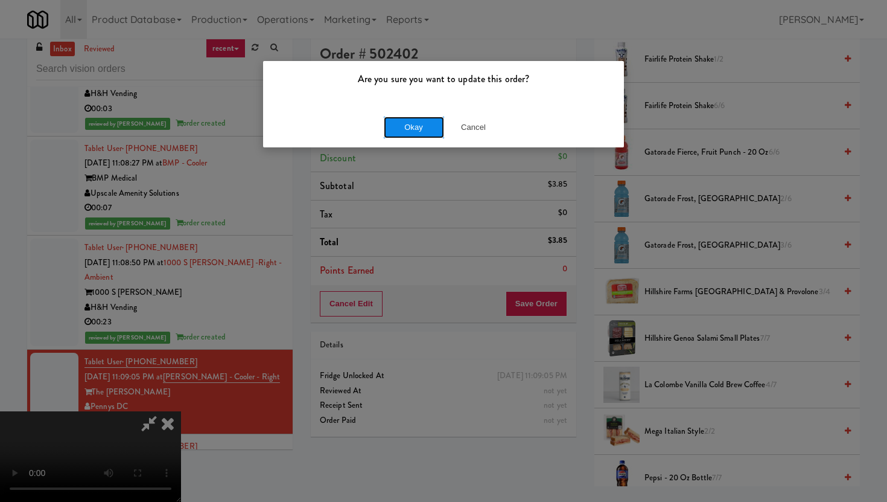
click at [419, 130] on button "Okay" at bounding box center [414, 127] width 60 height 22
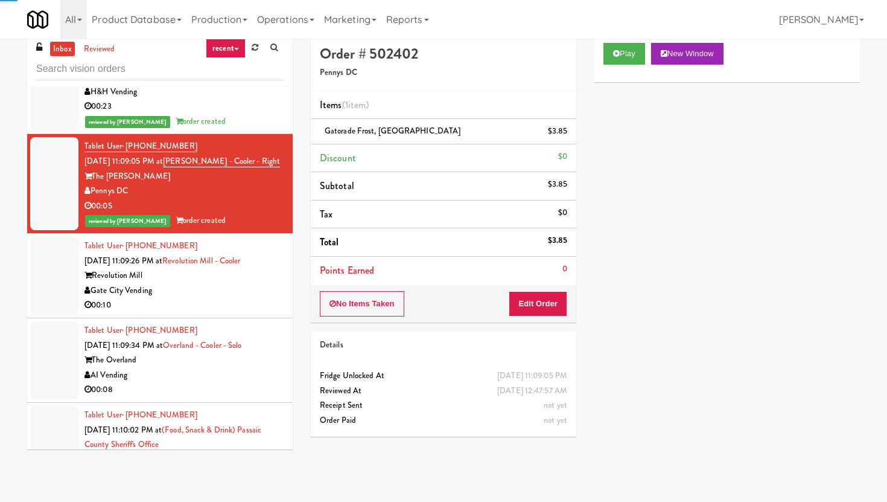
scroll to position [13688, 0]
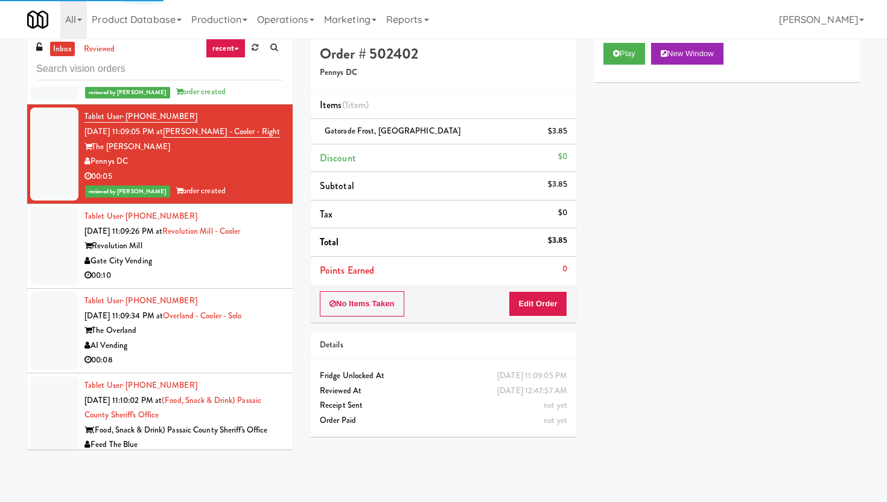
click at [235, 268] on div "00:10" at bounding box center [184, 275] width 199 height 15
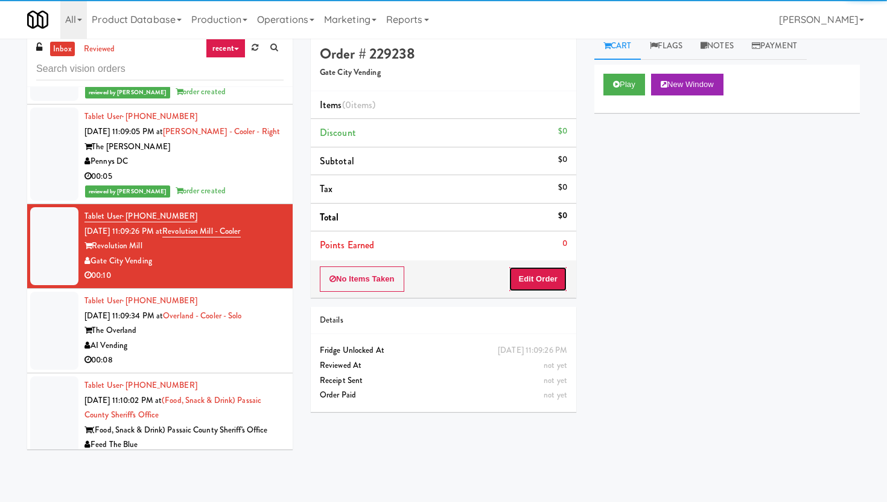
click at [544, 284] on button "Edit Order" at bounding box center [538, 278] width 59 height 25
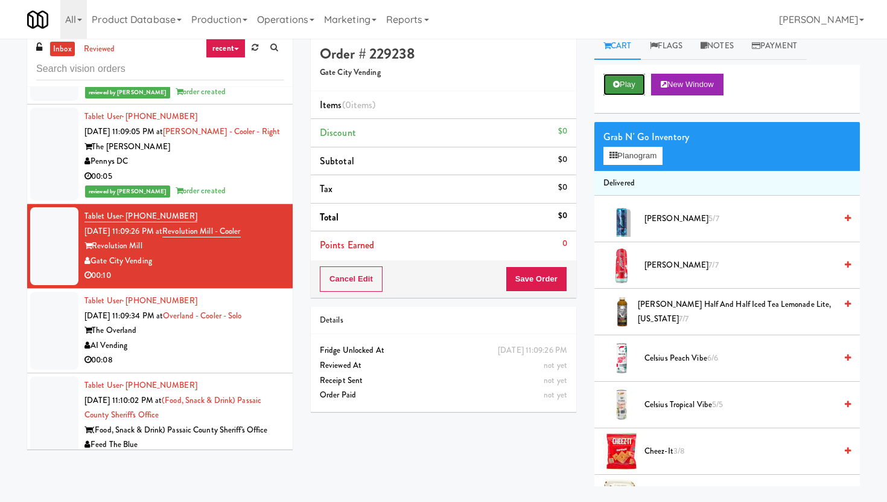
click at [630, 89] on button "Play" at bounding box center [625, 85] width 42 height 22
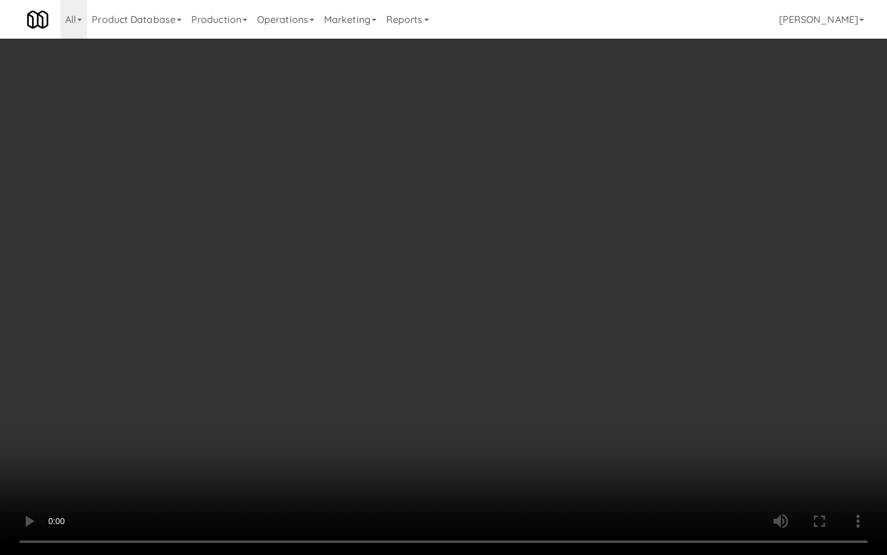
click at [289, 354] on video at bounding box center [443, 277] width 887 height 555
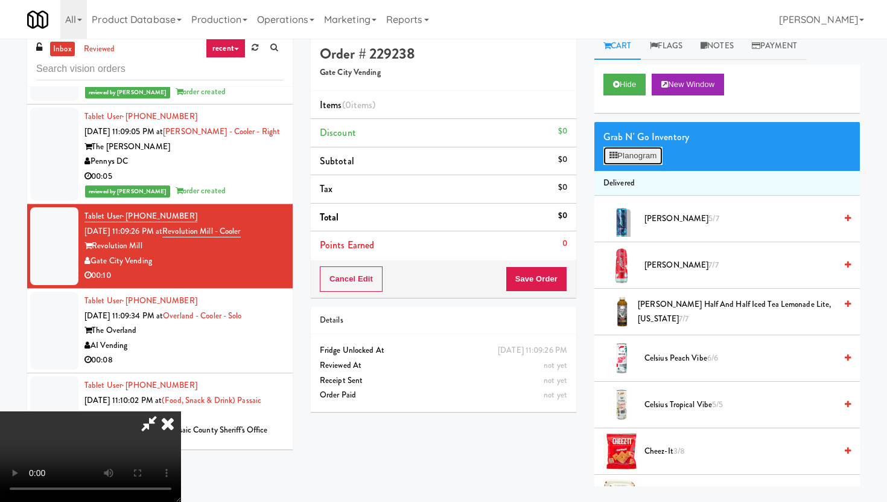
click at [651, 147] on button "Planogram" at bounding box center [633, 156] width 59 height 18
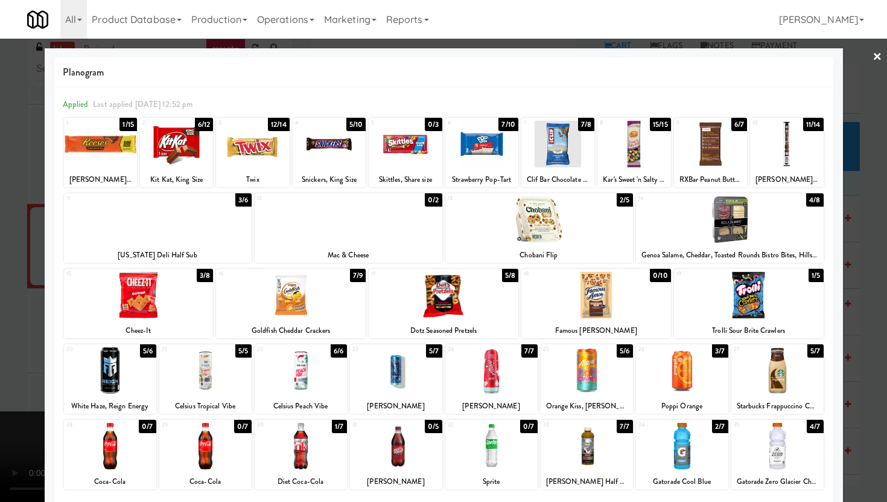
click at [221, 250] on div "New York Deli Half Sub" at bounding box center [158, 254] width 184 height 15
click at [176, 209] on div at bounding box center [158, 219] width 188 height 46
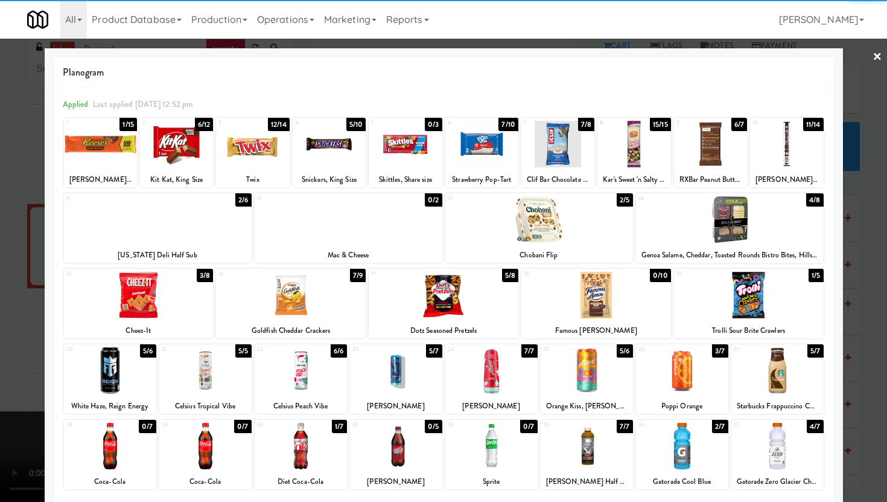
click at [0, 262] on div at bounding box center [443, 251] width 887 height 502
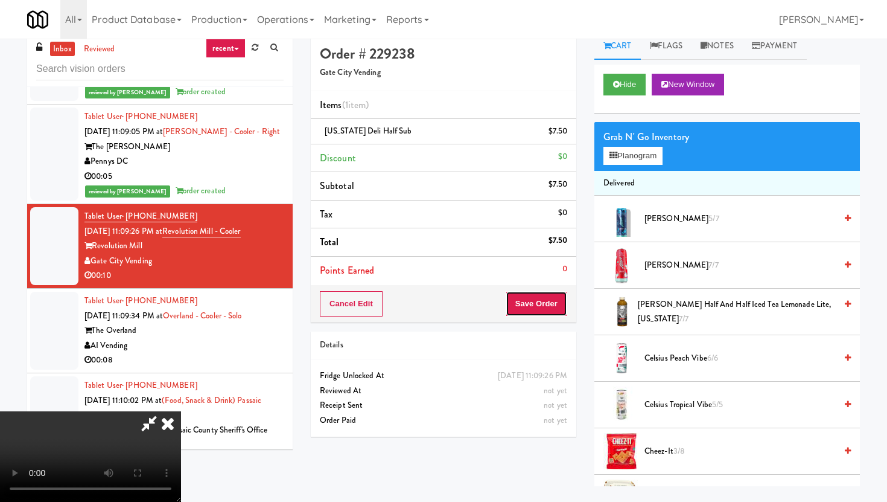
click at [560, 305] on button "Save Order" at bounding box center [537, 303] width 62 height 25
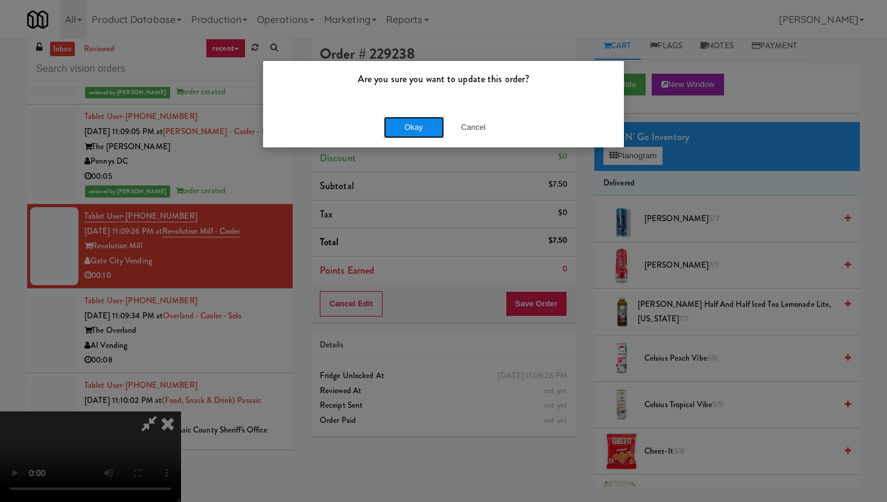
click at [421, 116] on button "Okay" at bounding box center [414, 127] width 60 height 22
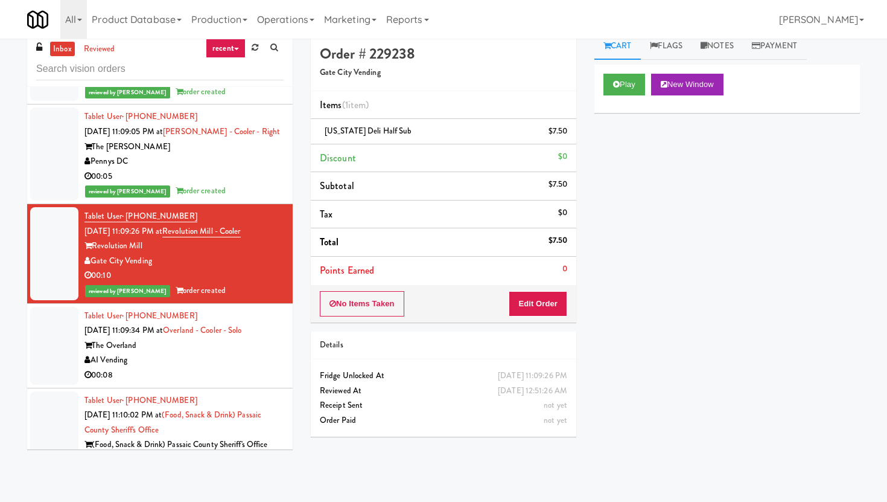
click at [228, 304] on li "Tablet User · (720) 448-5788 Aug 12, 2025 11:09:34 PM at Overland - Cooler - So…" at bounding box center [160, 346] width 266 height 85
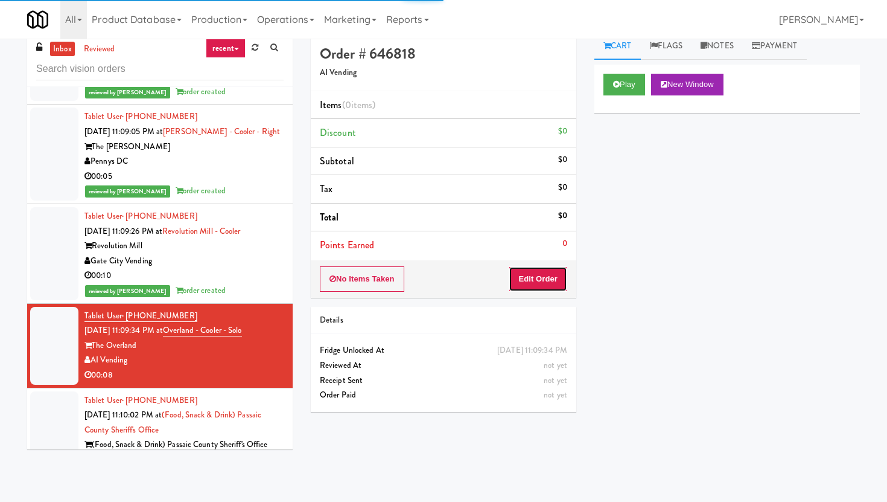
click at [531, 287] on button "Edit Order" at bounding box center [538, 278] width 59 height 25
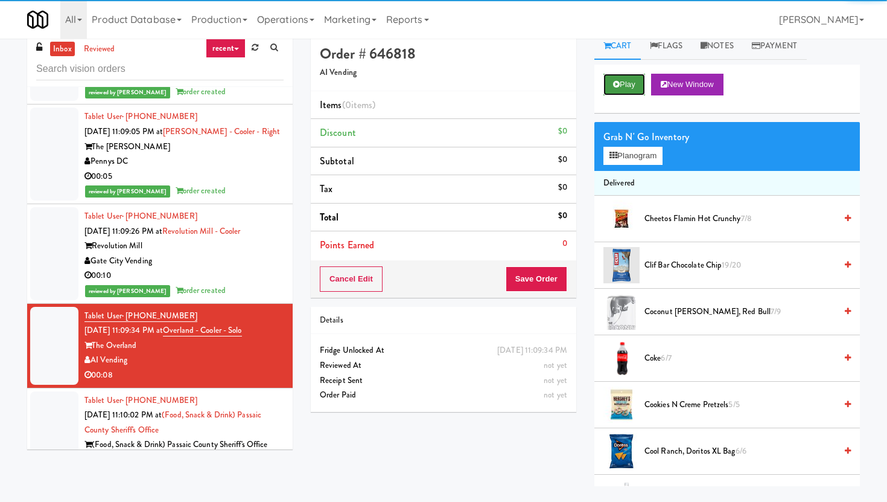
click at [624, 78] on button "Play" at bounding box center [625, 85] width 42 height 22
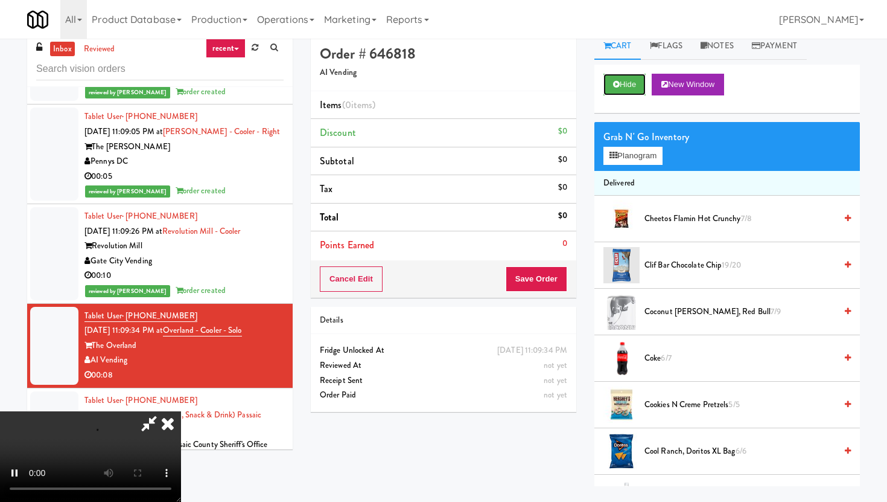
scroll to position [99, 0]
click at [181, 411] on video at bounding box center [90, 456] width 181 height 91
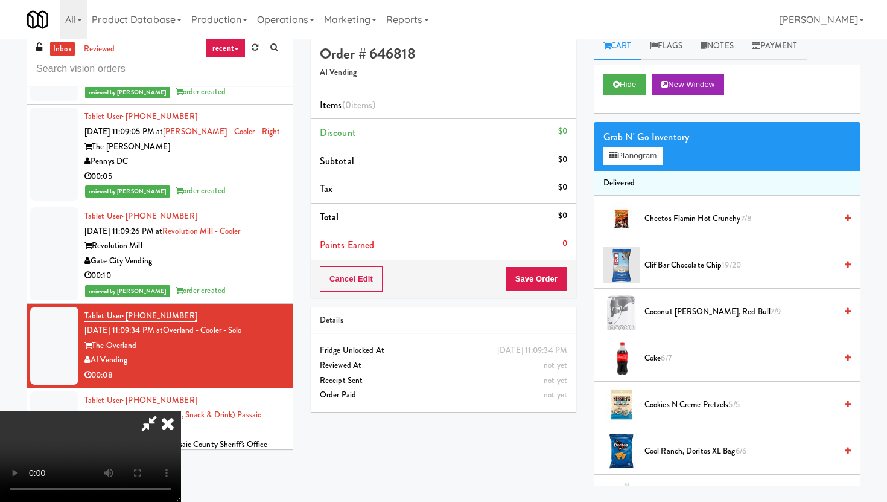
click at [181, 411] on video at bounding box center [90, 456] width 181 height 91
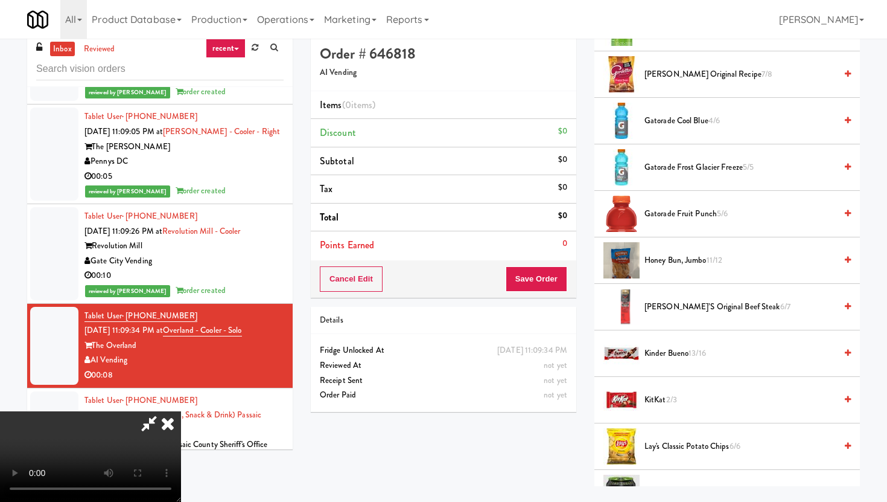
click at [667, 356] on span "Kinder Bueno 13/16" at bounding box center [740, 353] width 191 height 15
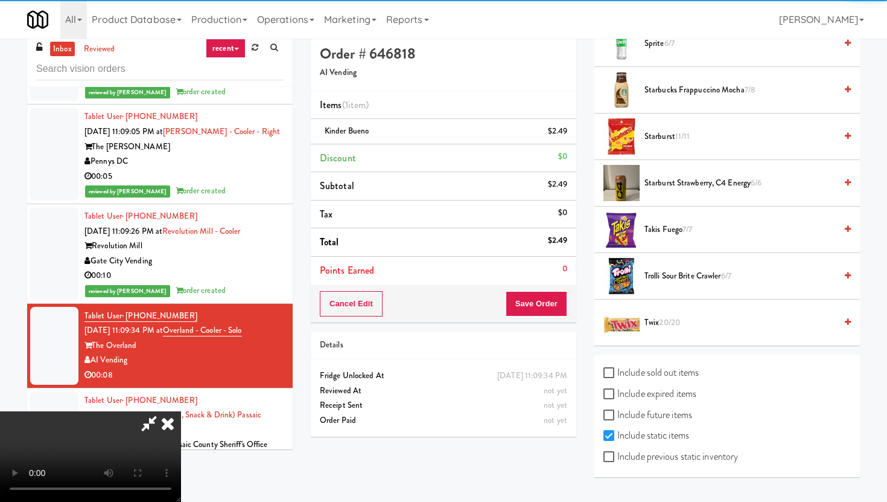
scroll to position [32, 0]
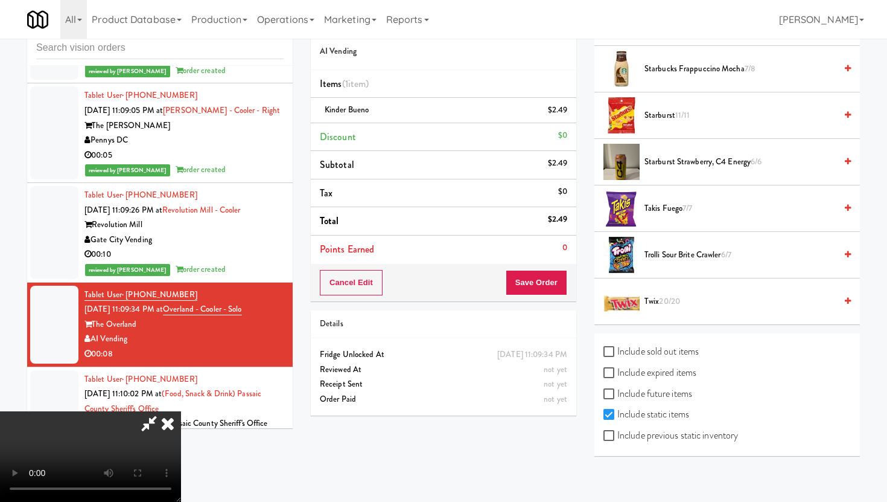
click at [678, 71] on span "Starbucks Frappuccino Mocha 7/8" at bounding box center [740, 69] width 191 height 15
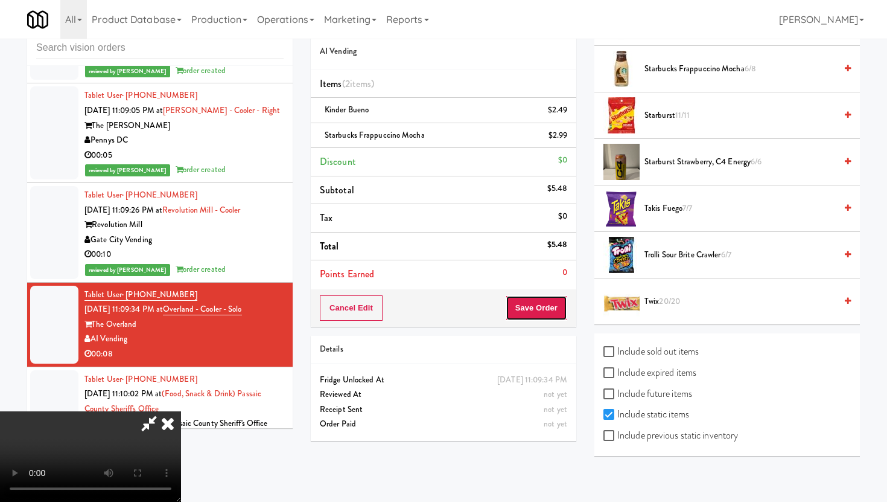
click at [554, 298] on button "Save Order" at bounding box center [537, 307] width 62 height 25
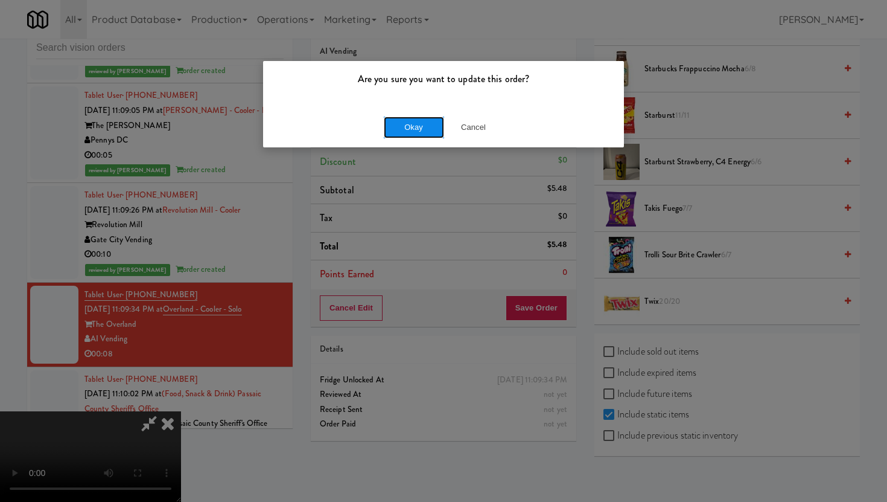
click at [413, 130] on button "Okay" at bounding box center [414, 127] width 60 height 22
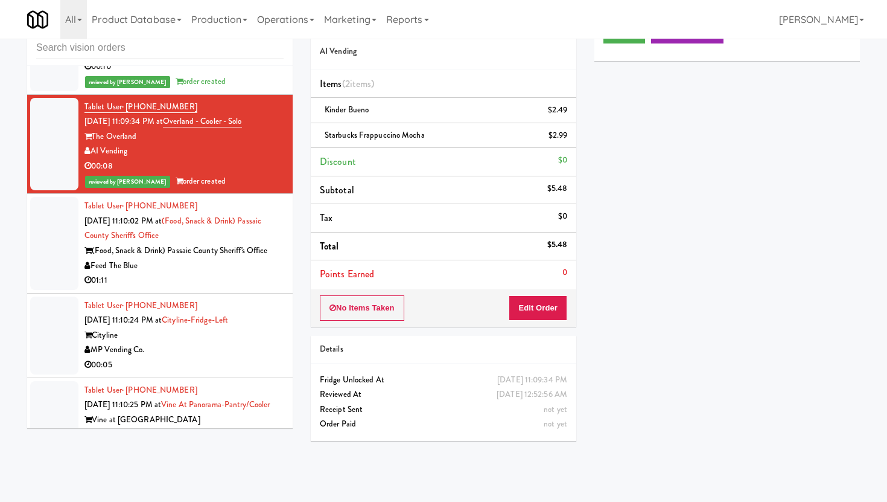
scroll to position [13871, 0]
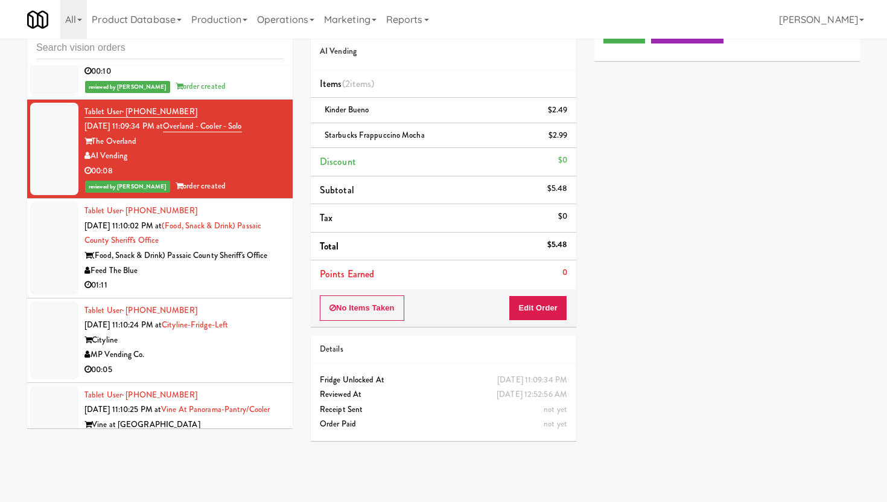
click at [207, 278] on div "01:11" at bounding box center [184, 285] width 199 height 15
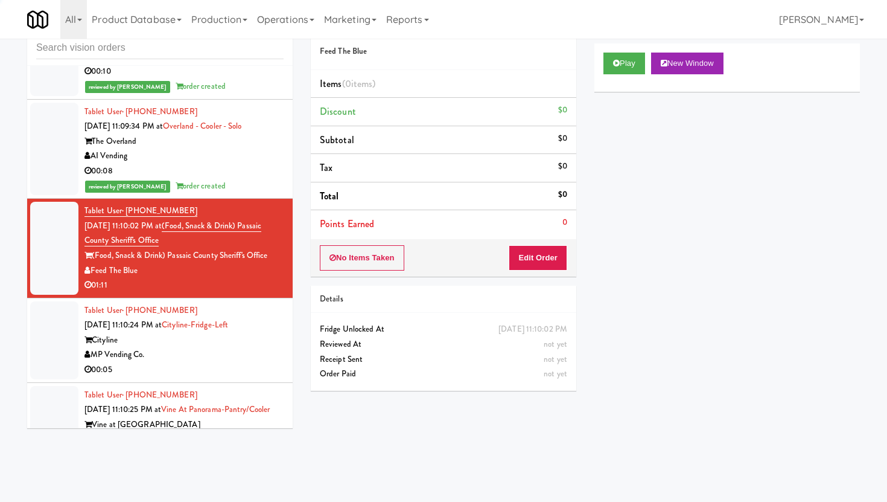
click at [211, 362] on div "00:05" at bounding box center [184, 369] width 199 height 15
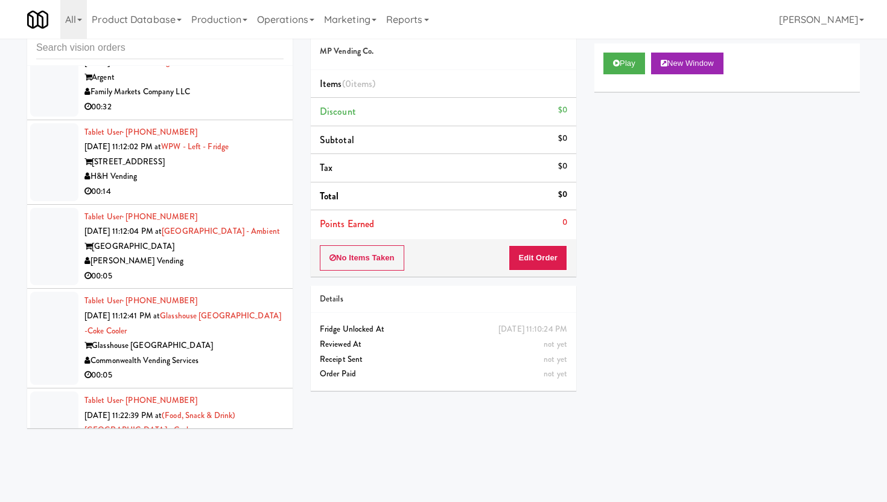
scroll to position [14480, 0]
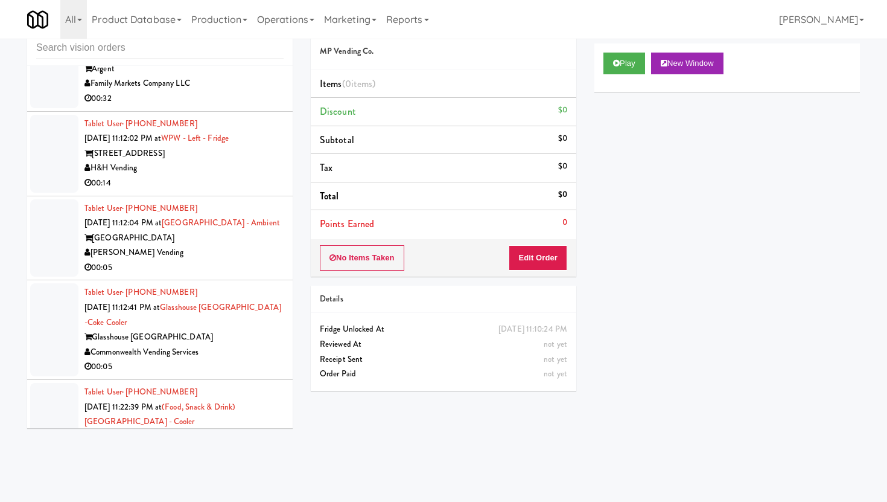
click at [241, 345] on div "Commonwealth Vending Services" at bounding box center [184, 352] width 199 height 15
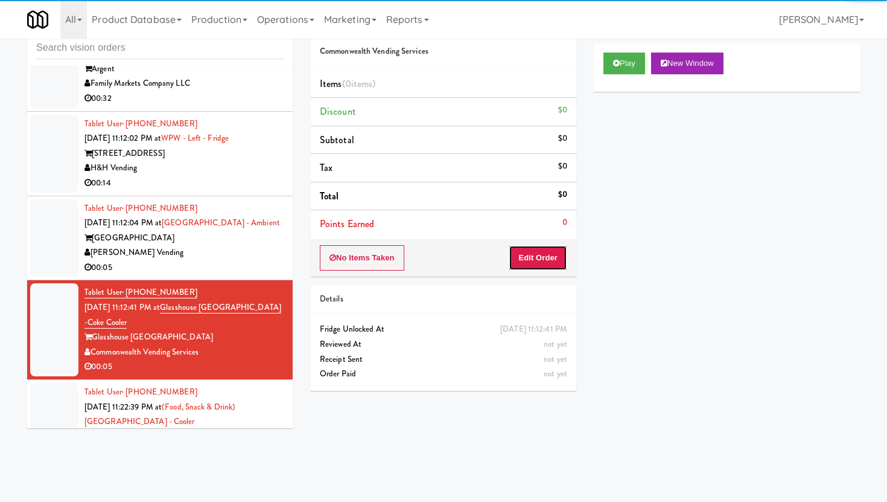
click at [546, 257] on button "Edit Order" at bounding box center [538, 257] width 59 height 25
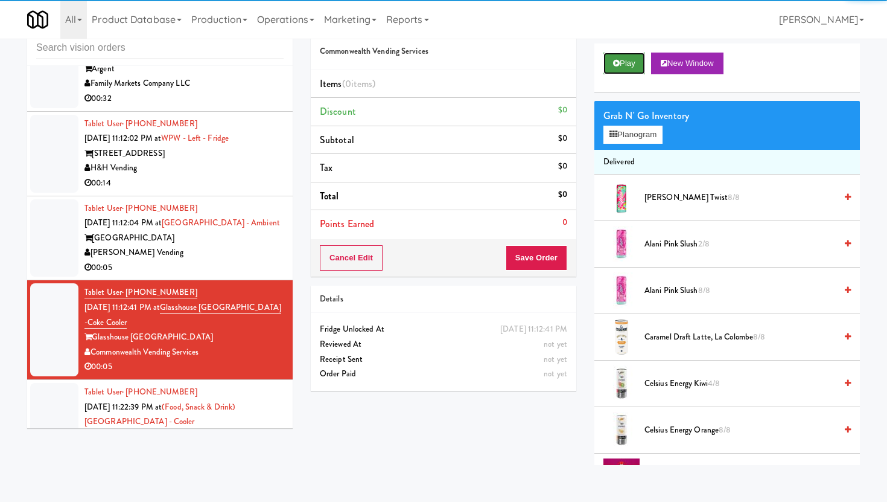
click at [643, 54] on button "Play" at bounding box center [625, 64] width 42 height 22
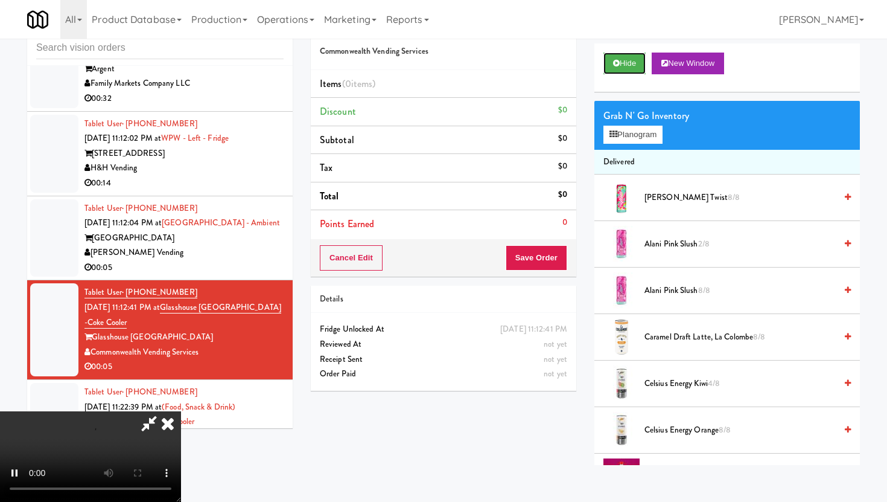
scroll to position [99, 0]
click at [181, 411] on video at bounding box center [90, 456] width 181 height 91
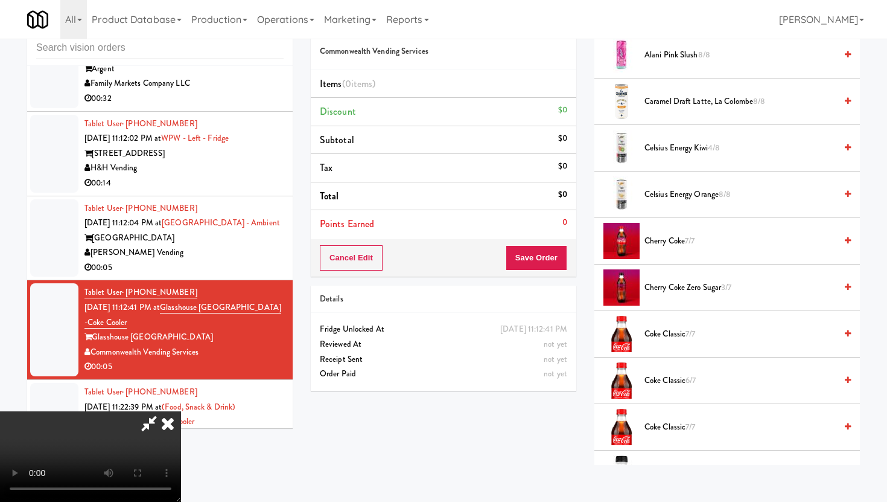
scroll to position [0, 0]
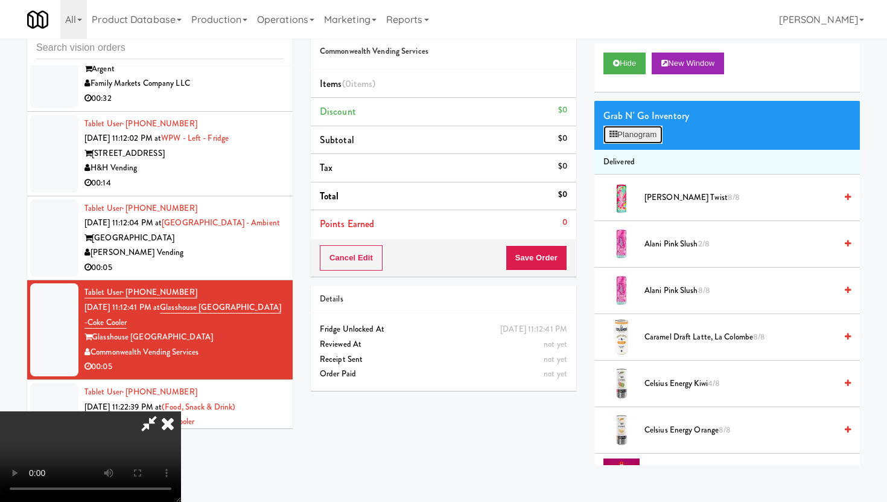
click at [649, 132] on button "Planogram" at bounding box center [633, 135] width 59 height 18
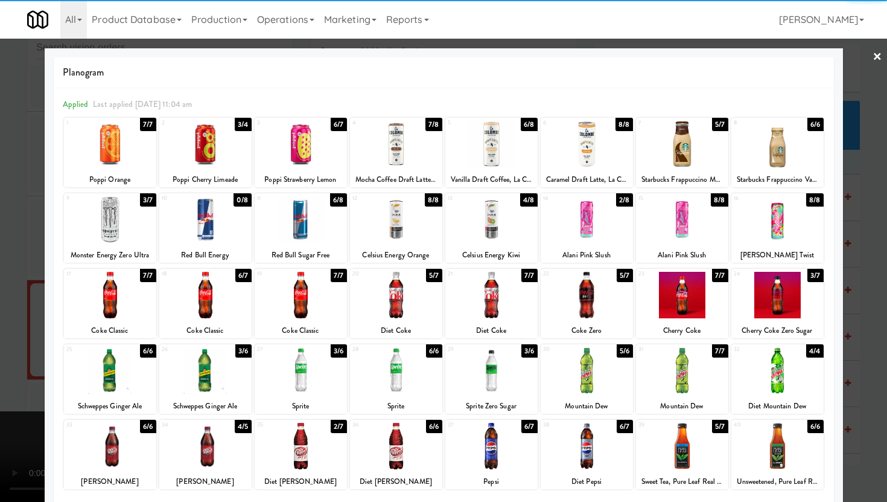
click at [756, 290] on div at bounding box center [778, 295] width 92 height 46
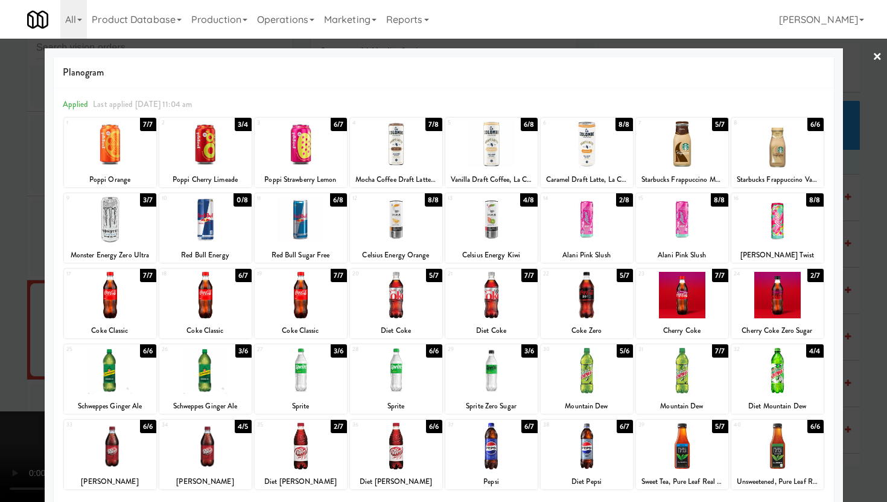
click at [864, 293] on div at bounding box center [443, 251] width 887 height 502
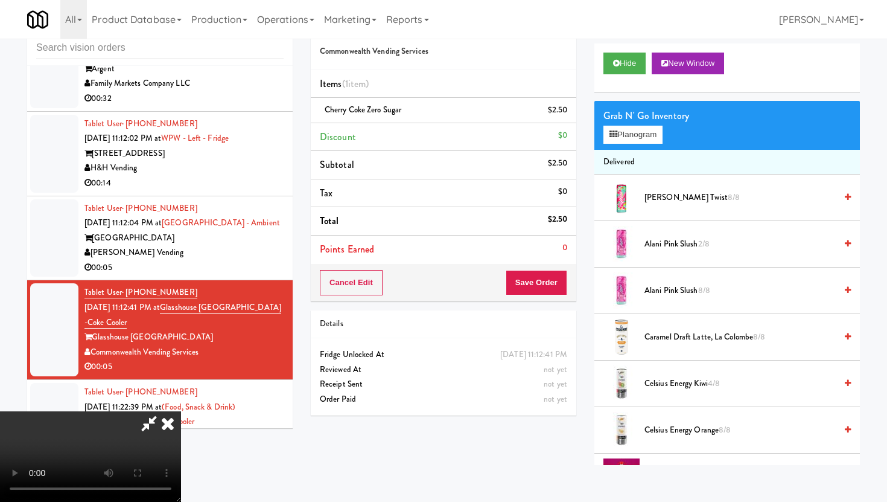
click at [181, 435] on video at bounding box center [90, 456] width 181 height 91
click at [534, 290] on button "Save Order" at bounding box center [537, 282] width 62 height 25
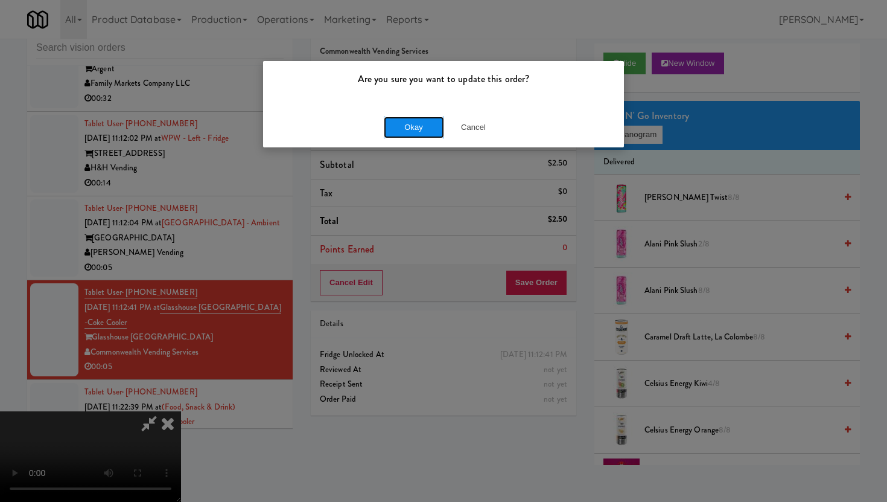
click at [415, 120] on button "Okay" at bounding box center [414, 127] width 60 height 22
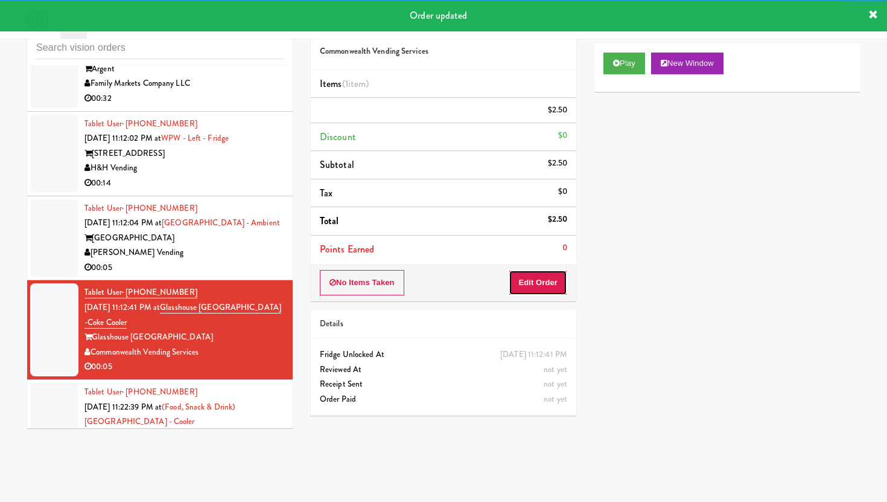
click at [556, 279] on button "Edit Order" at bounding box center [538, 282] width 59 height 25
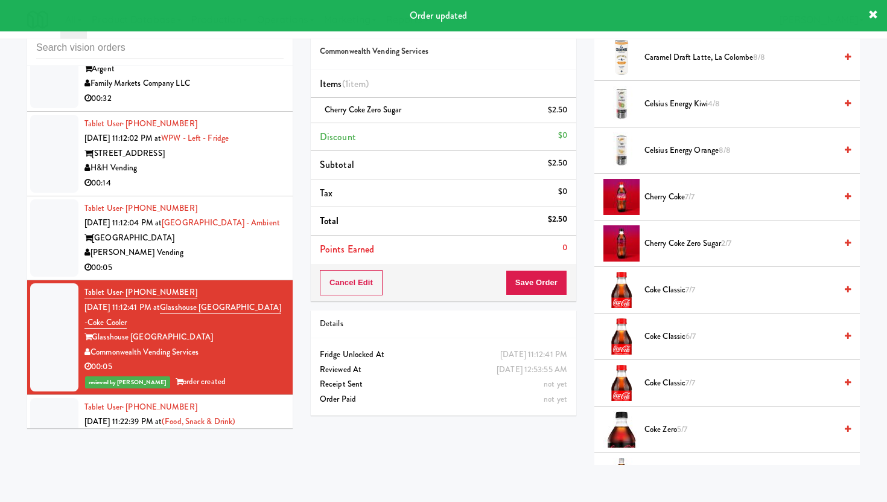
scroll to position [282, 0]
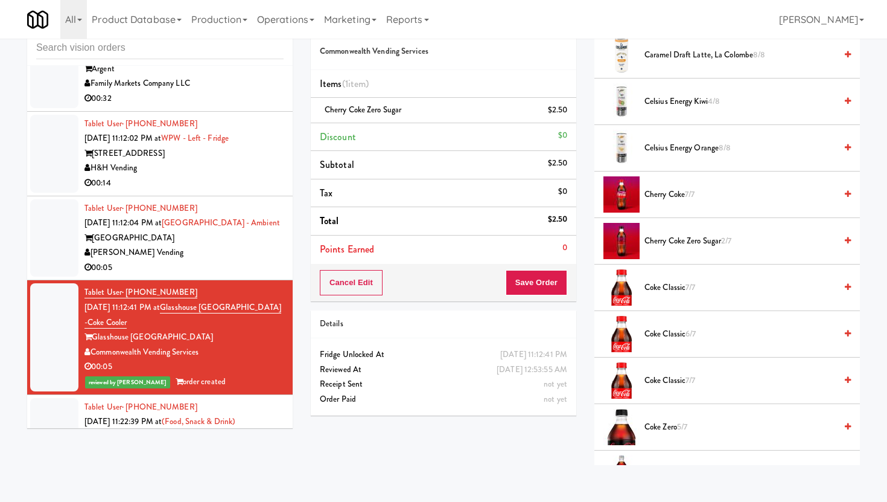
click at [212, 474] on div "00:05" at bounding box center [184, 481] width 199 height 15
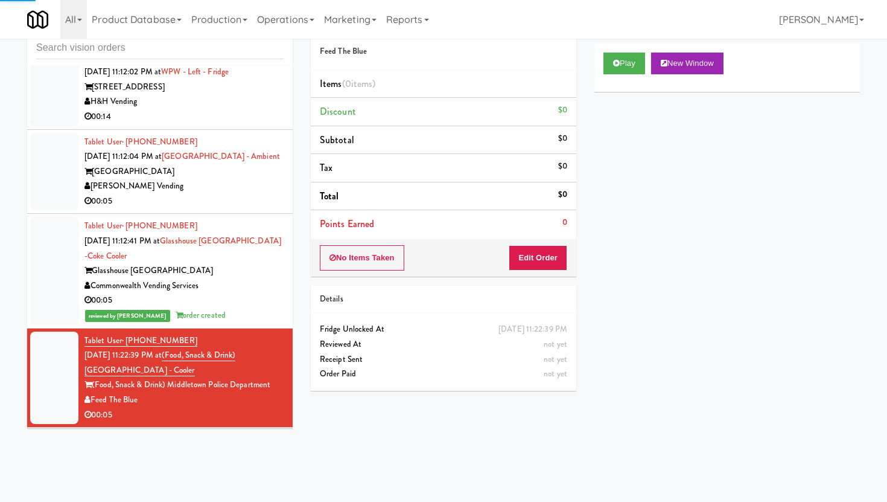
scroll to position [14568, 0]
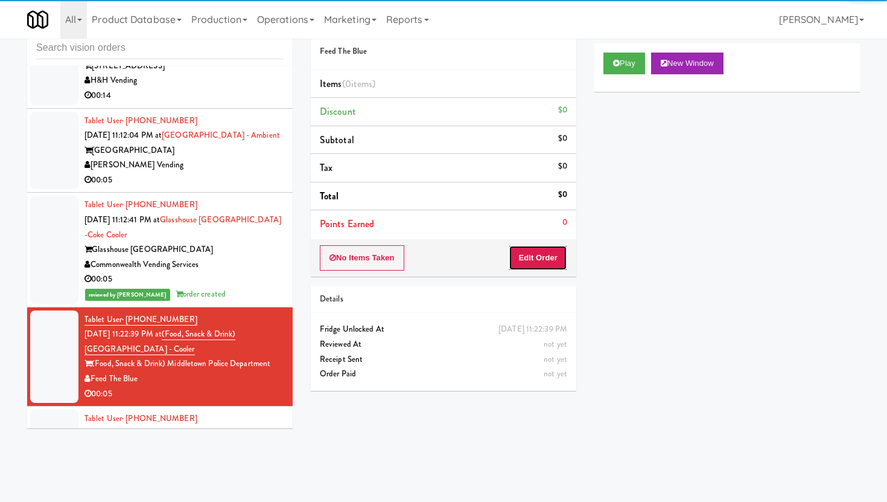
click at [550, 250] on button "Edit Order" at bounding box center [538, 257] width 59 height 25
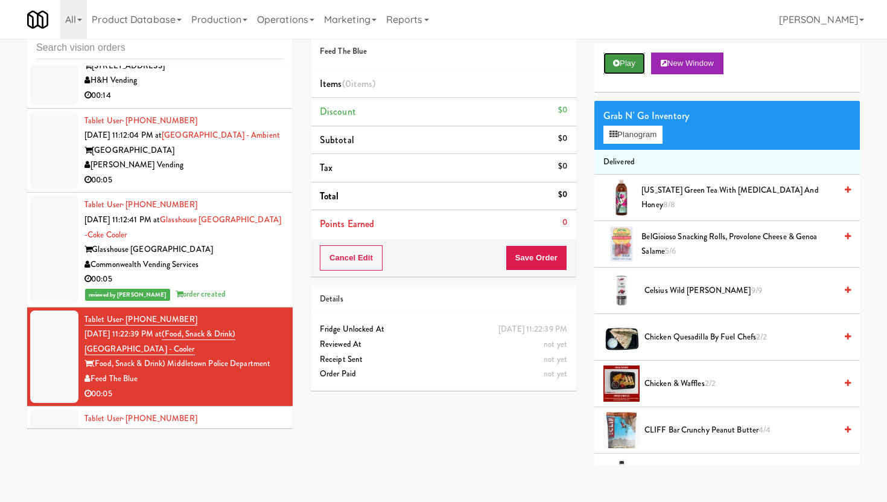
click at [611, 62] on button "Play" at bounding box center [625, 64] width 42 height 22
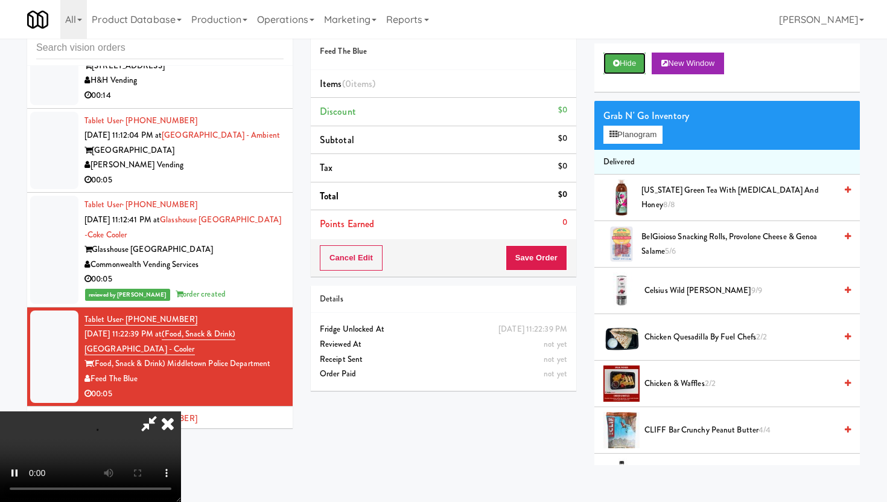
scroll to position [39, 0]
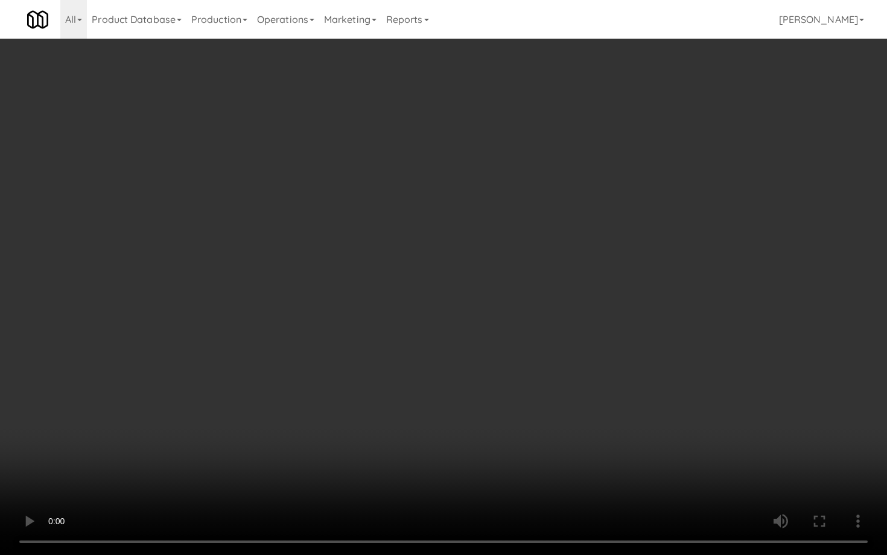
click at [596, 458] on video at bounding box center [443, 277] width 887 height 555
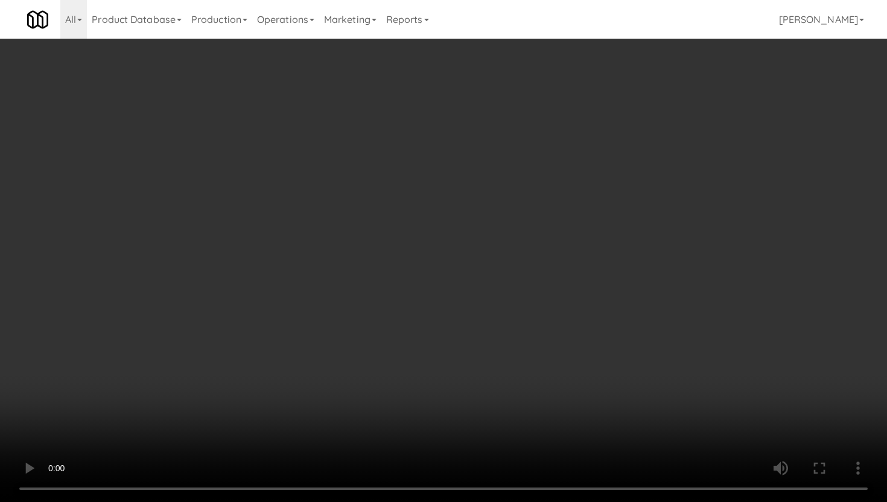
scroll to position [1198, 0]
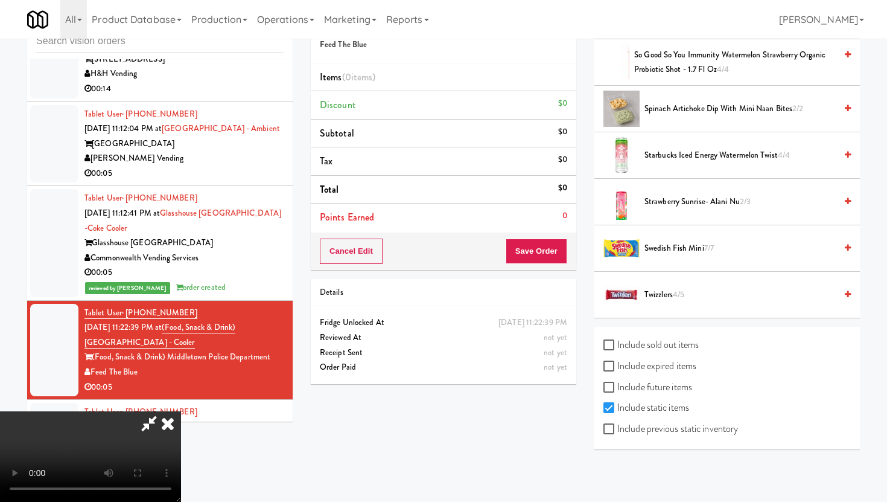
click at [671, 254] on span "Swedish Fish Mini 7/7" at bounding box center [740, 248] width 191 height 15
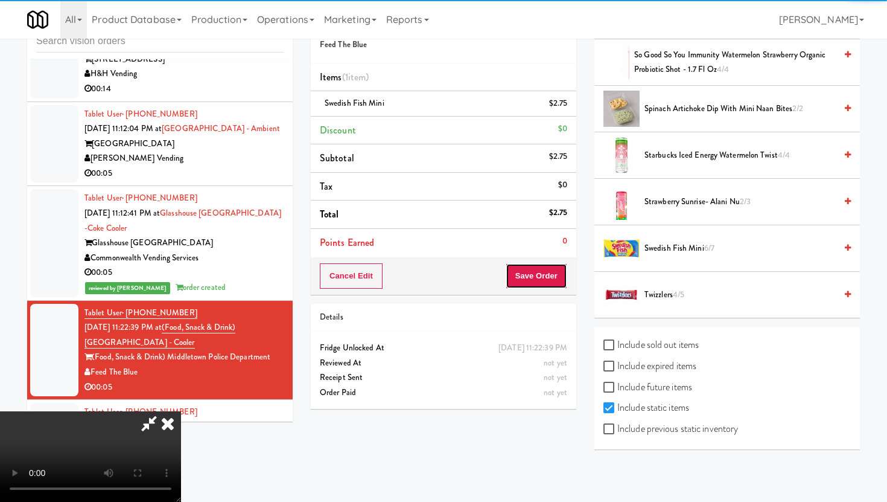
click at [550, 273] on button "Save Order" at bounding box center [537, 275] width 62 height 25
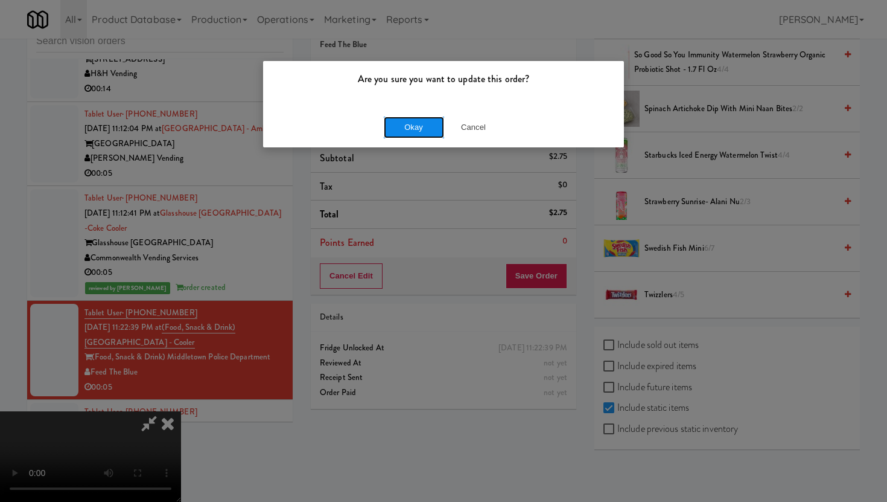
click at [423, 127] on button "Okay" at bounding box center [414, 127] width 60 height 22
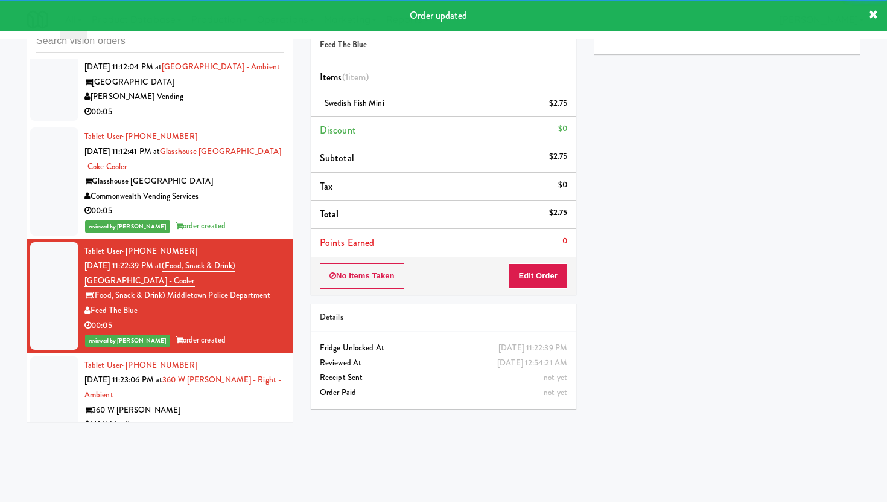
scroll to position [14736, 0]
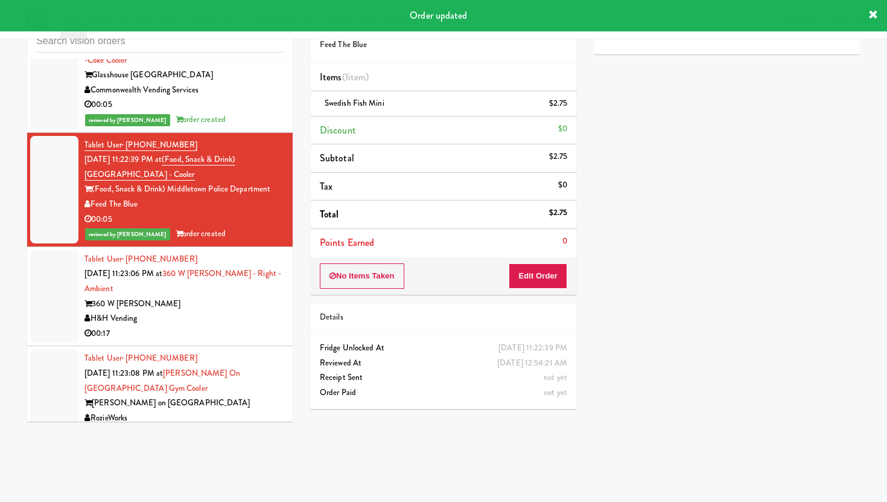
click at [228, 326] on div "00:17" at bounding box center [184, 333] width 199 height 15
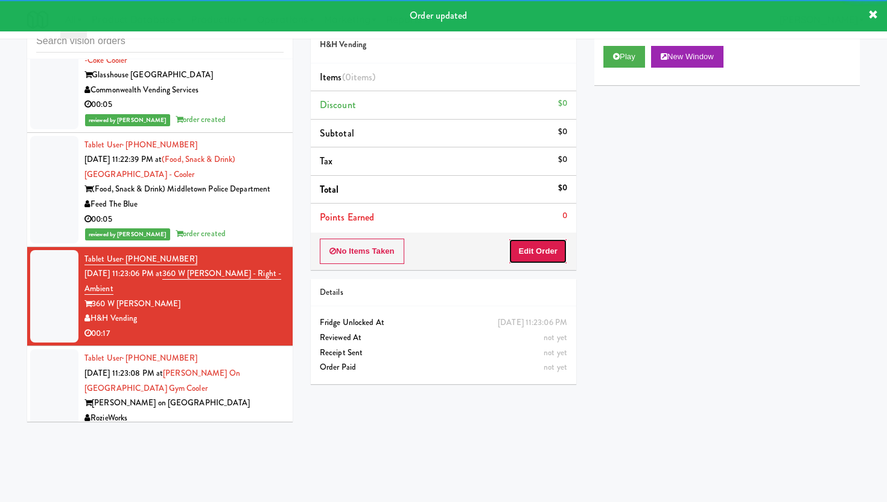
click at [518, 246] on button "Edit Order" at bounding box center [538, 250] width 59 height 25
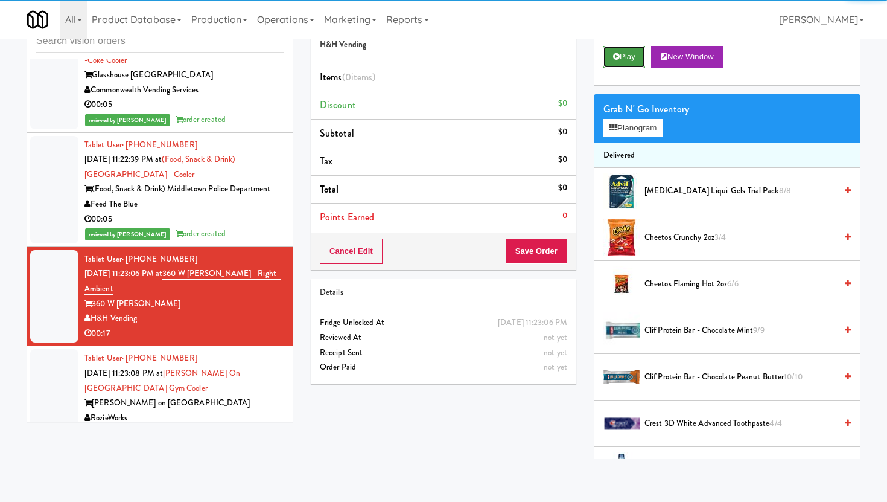
click at [630, 54] on button "Play" at bounding box center [625, 57] width 42 height 22
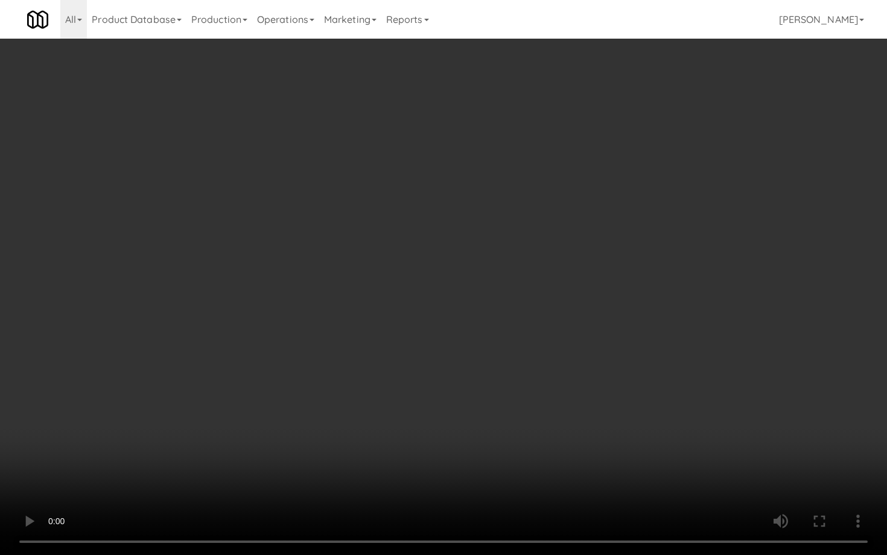
click at [513, 383] on video at bounding box center [443, 277] width 887 height 555
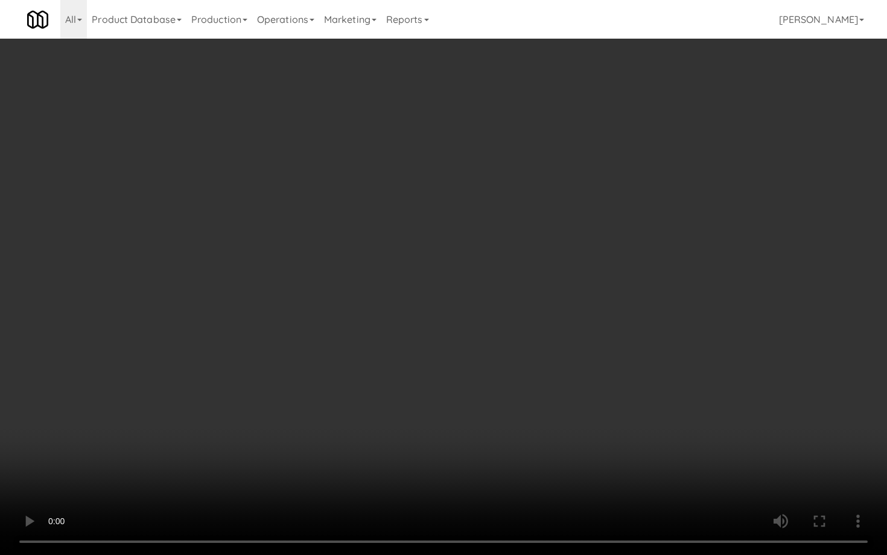
click at [513, 383] on video at bounding box center [443, 277] width 887 height 555
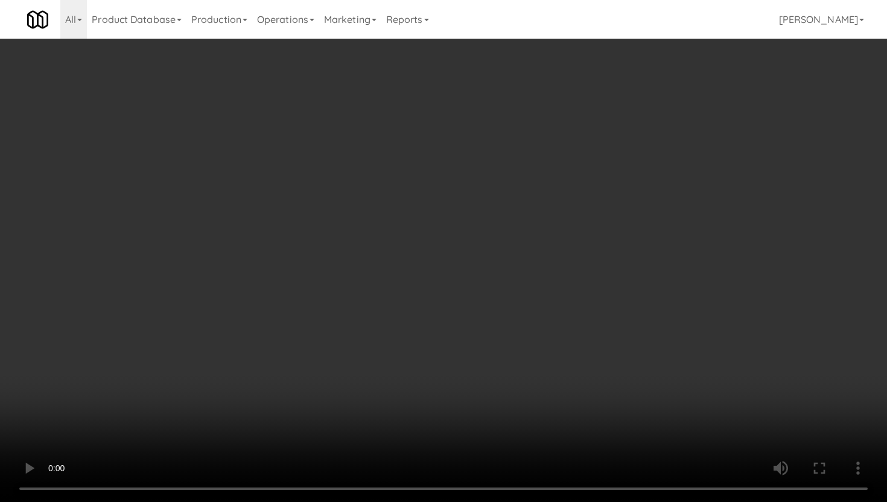
scroll to position [13, 0]
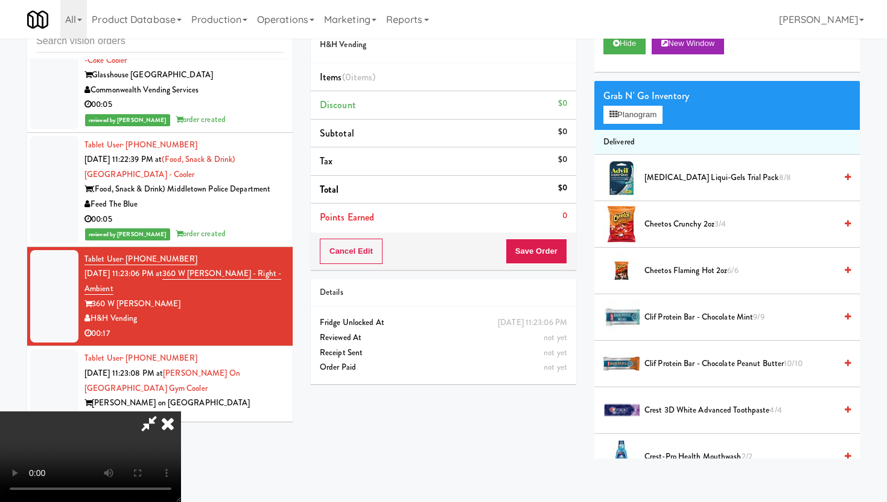
click at [694, 217] on span "Cheetos Crunchy 2oz 3/4" at bounding box center [740, 224] width 191 height 15
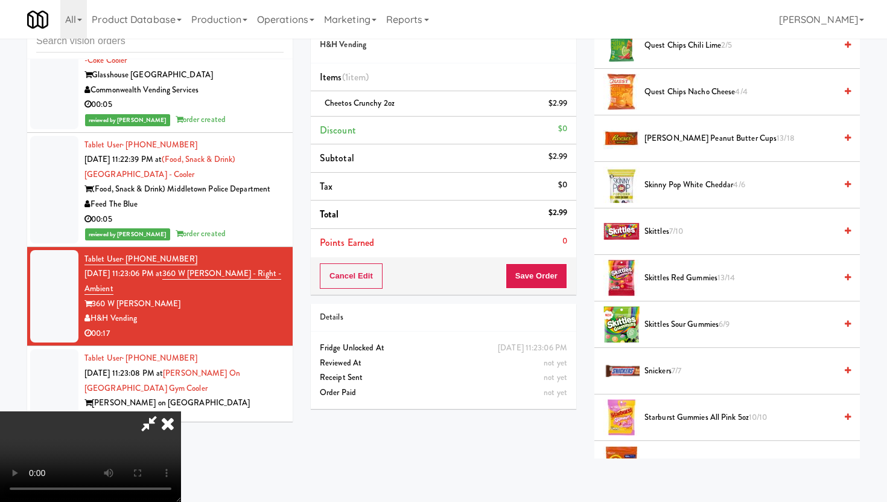
scroll to position [1027, 0]
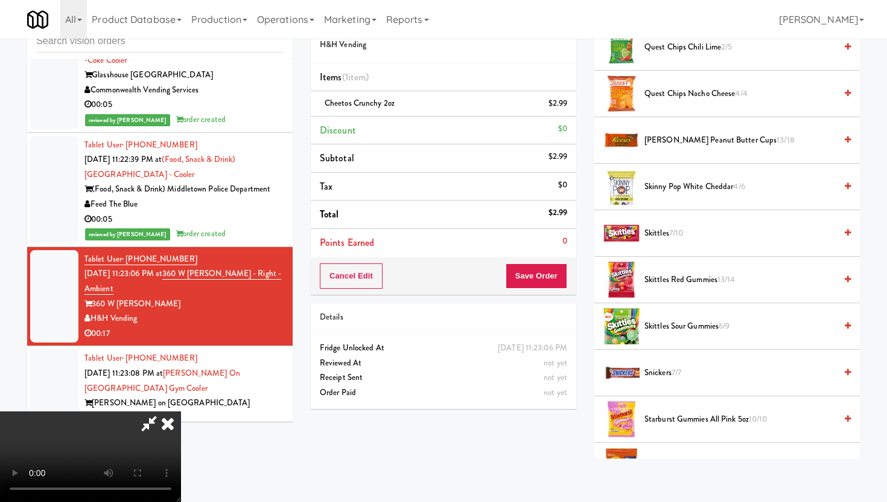
click at [668, 194] on span "Skinny Pop White Cheddar 4/6" at bounding box center [740, 186] width 191 height 15
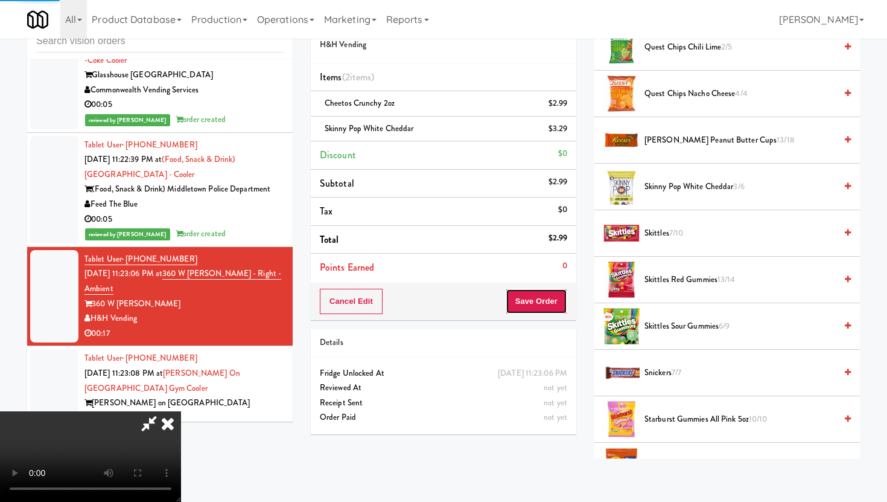
click at [552, 303] on button "Save Order" at bounding box center [537, 301] width 62 height 25
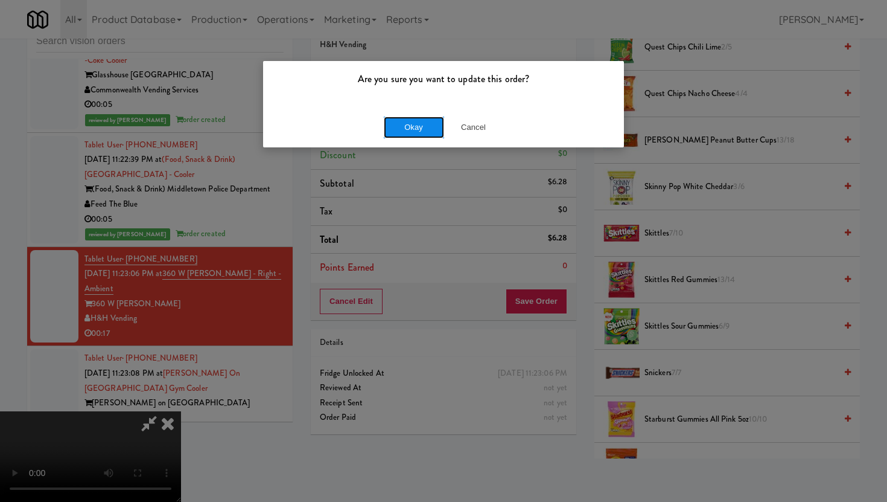
click at [416, 119] on button "Okay" at bounding box center [414, 127] width 60 height 22
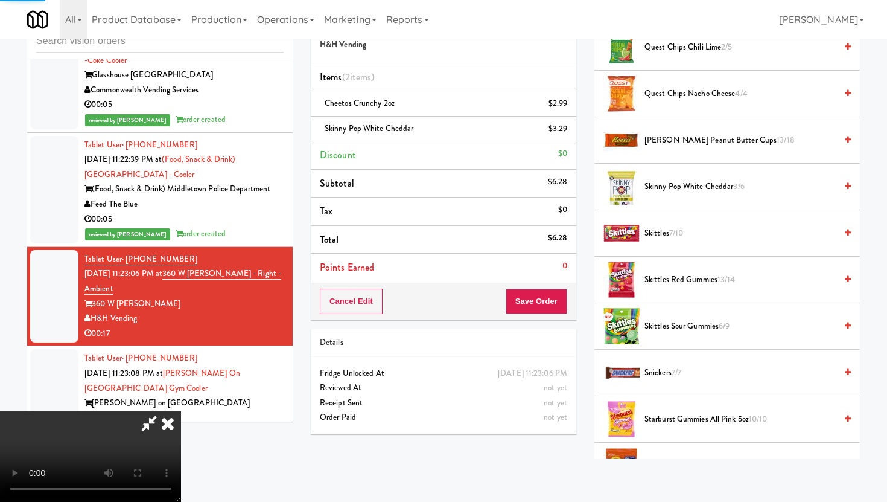
scroll to position [31, 0]
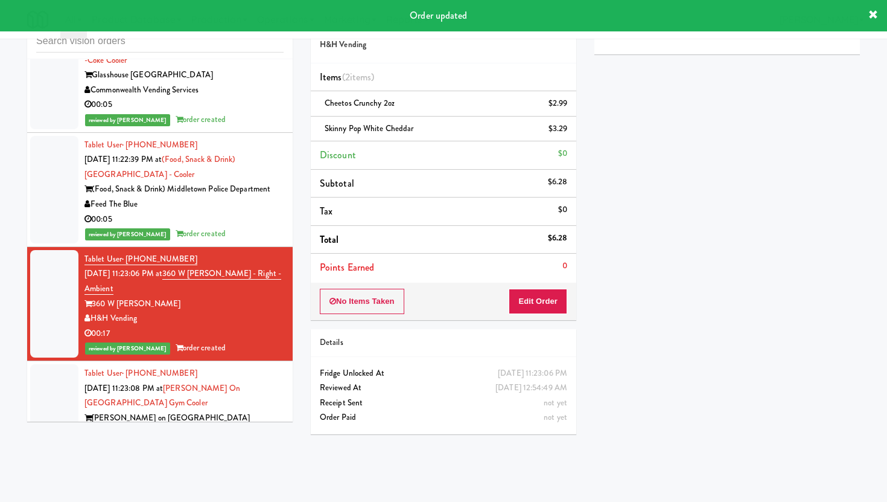
click at [229, 425] on div "RozieWorks" at bounding box center [184, 432] width 199 height 15
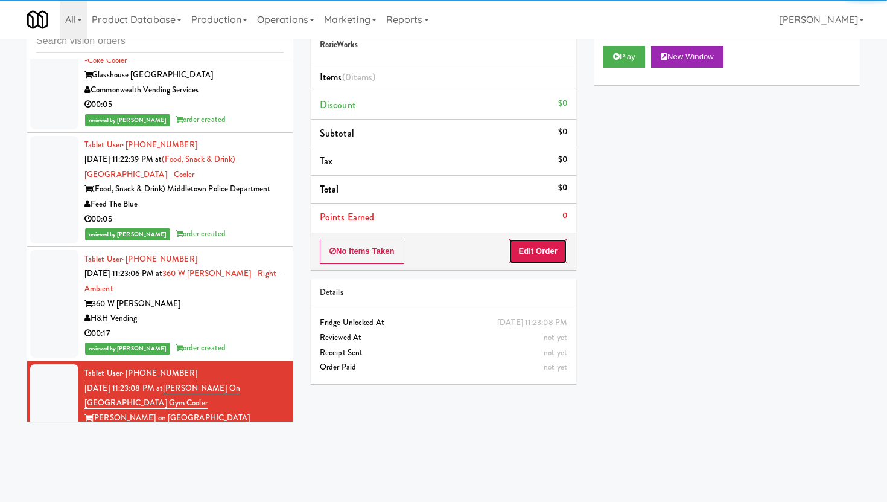
click at [543, 249] on button "Edit Order" at bounding box center [538, 250] width 59 height 25
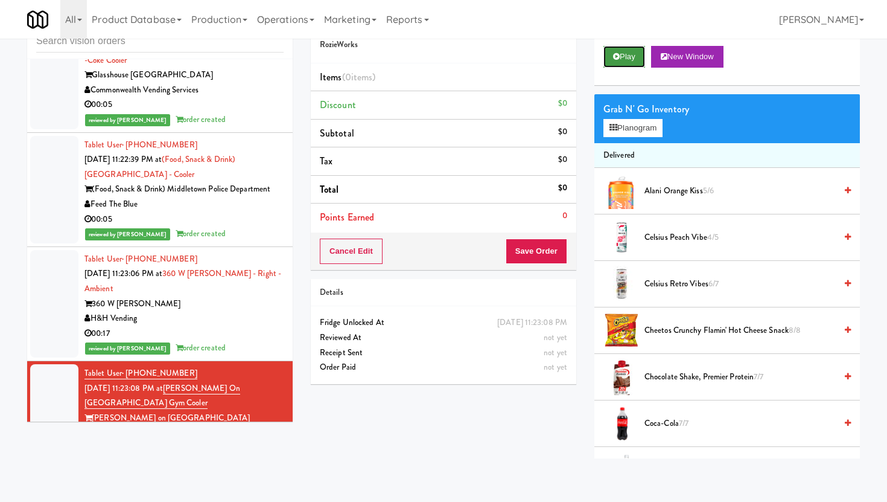
click at [636, 54] on button "Play" at bounding box center [625, 57] width 42 height 22
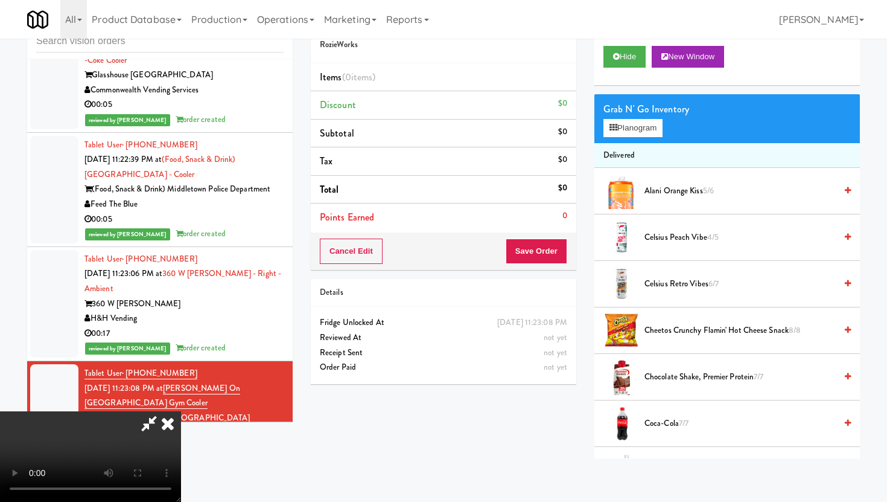
click at [181, 411] on video at bounding box center [90, 456] width 181 height 91
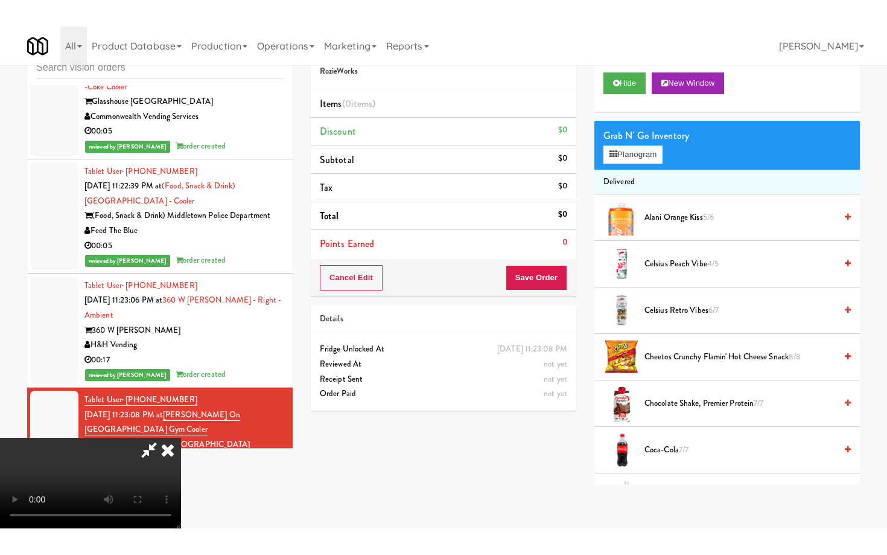
scroll to position [99, 0]
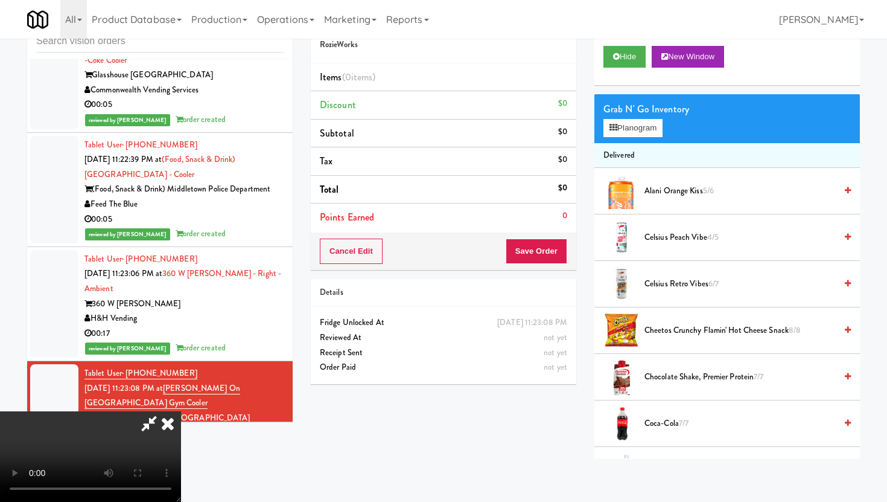
click at [181, 443] on video at bounding box center [90, 456] width 181 height 91
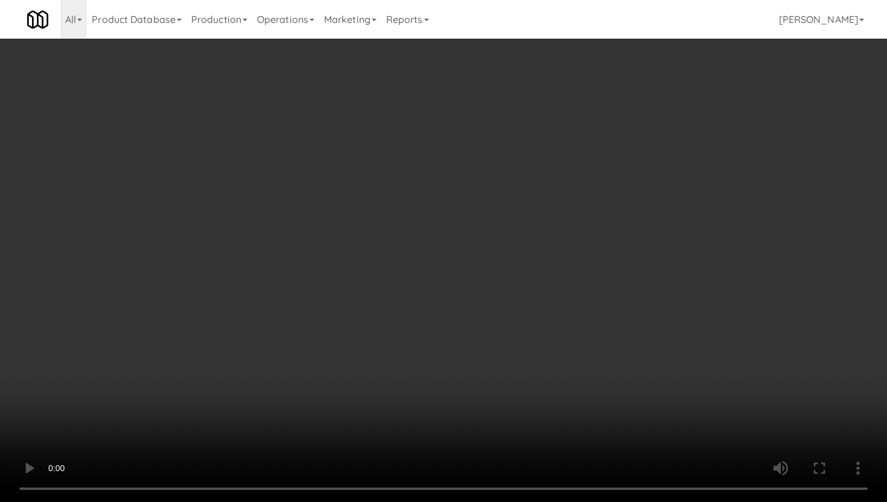
scroll to position [0, 0]
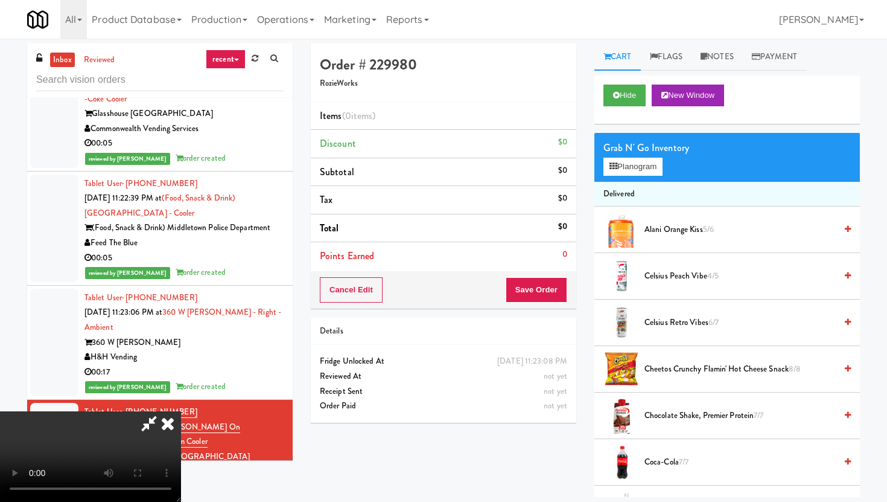
click at [553, 54] on div "Order # 229980 RozieWorks" at bounding box center [444, 72] width 266 height 59
click at [552, 86] on h5 "RozieWorks" at bounding box center [443, 83] width 247 height 9
click at [181, 411] on icon at bounding box center [168, 423] width 27 height 24
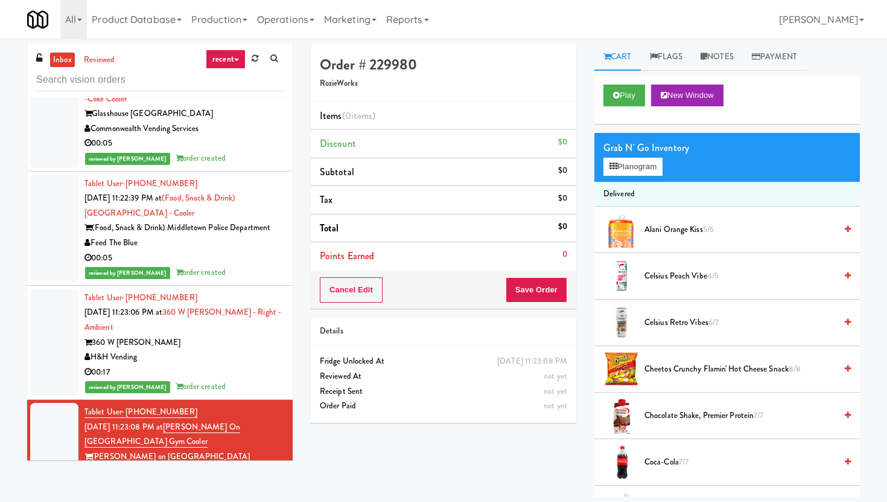
scroll to position [14752, 0]
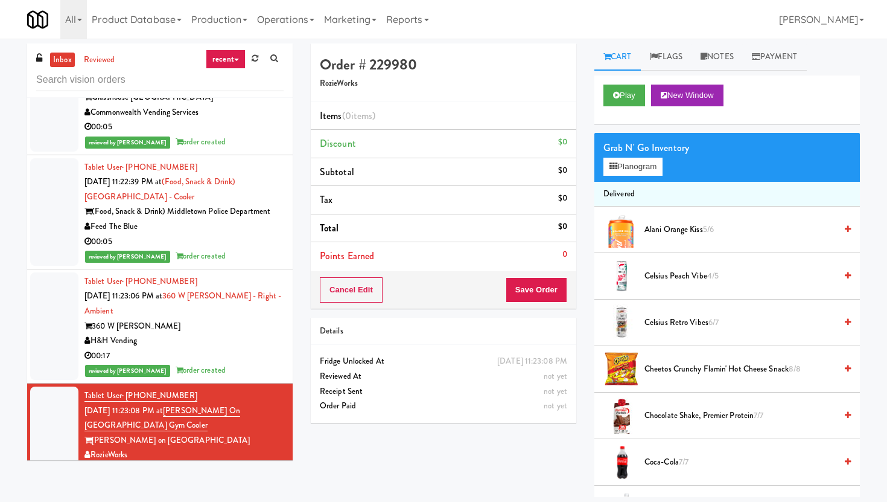
click at [256, 402] on li "Tablet User · (480) 952-4557 Aug 12, 2025 11:23:08 PM at Harwood on Cave Creek …" at bounding box center [160, 433] width 266 height 100
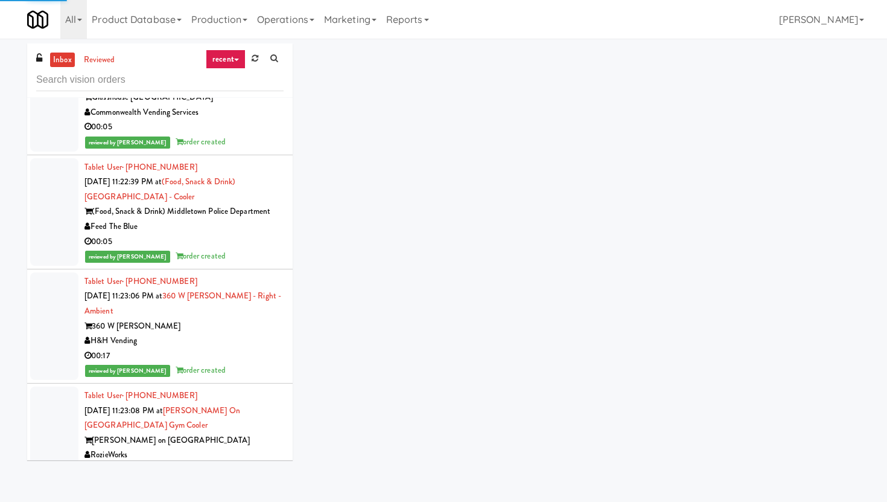
click at [235, 433] on div "Harwood on Cave Creek" at bounding box center [184, 440] width 199 height 15
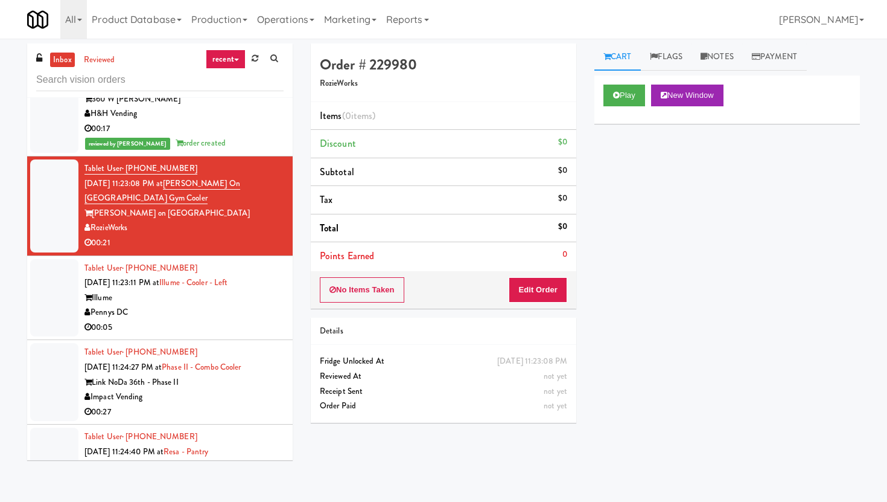
scroll to position [14973, 0]
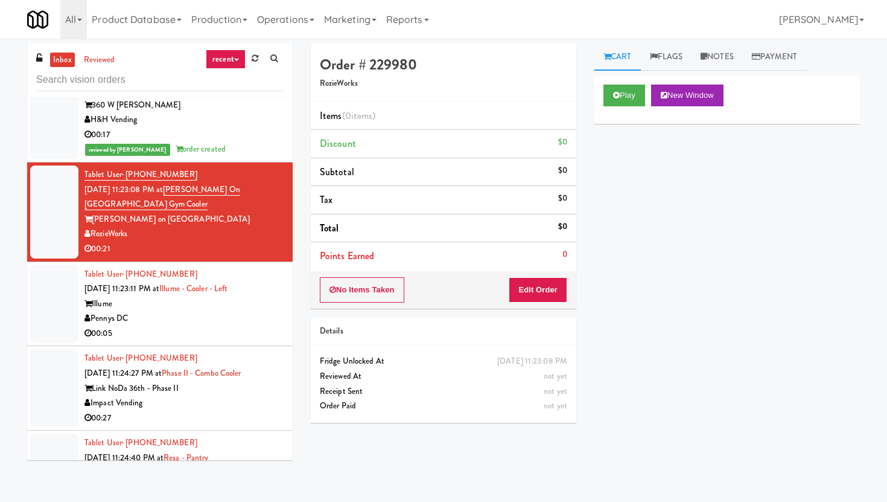
click at [562, 305] on div "No Items Taken Edit Order" at bounding box center [444, 289] width 266 height 37
click at [558, 293] on button "Edit Order" at bounding box center [538, 289] width 59 height 25
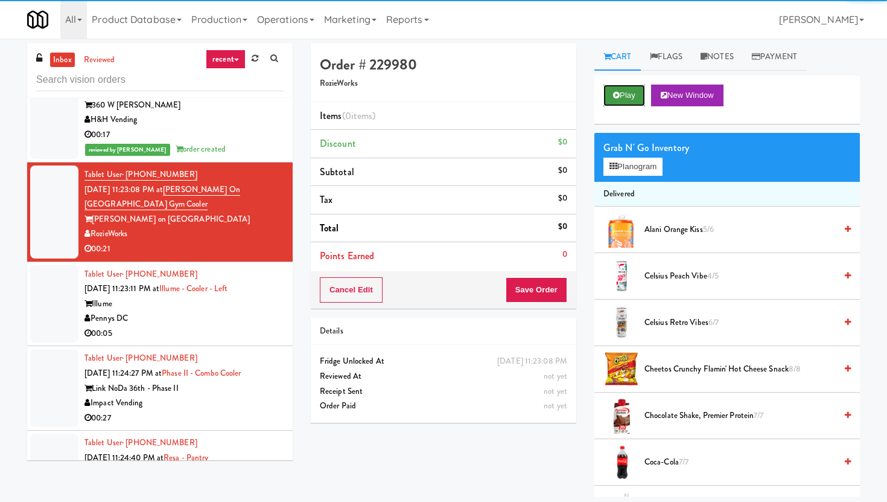
click at [628, 85] on button "Play" at bounding box center [625, 96] width 42 height 22
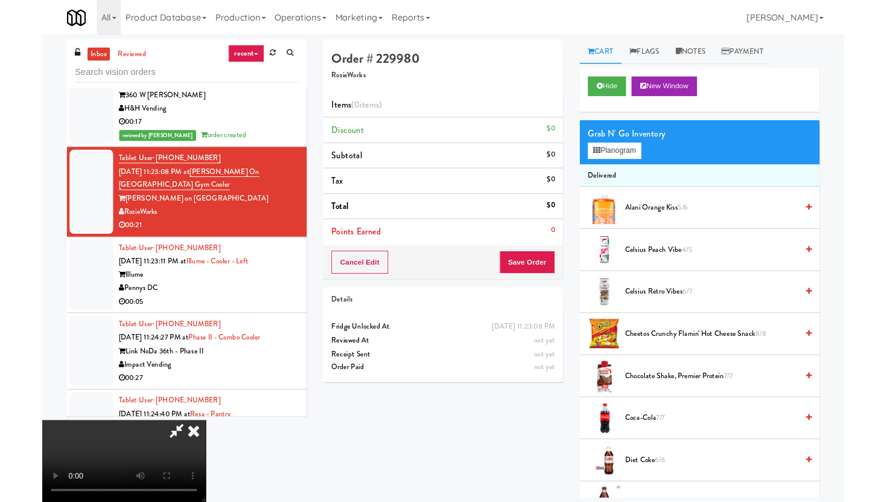
scroll to position [0, 0]
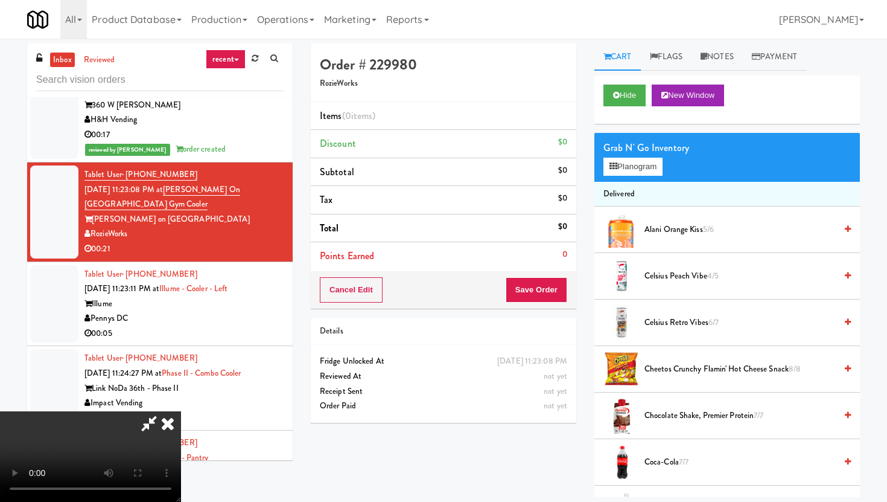
click at [181, 411] on icon at bounding box center [168, 423] width 27 height 24
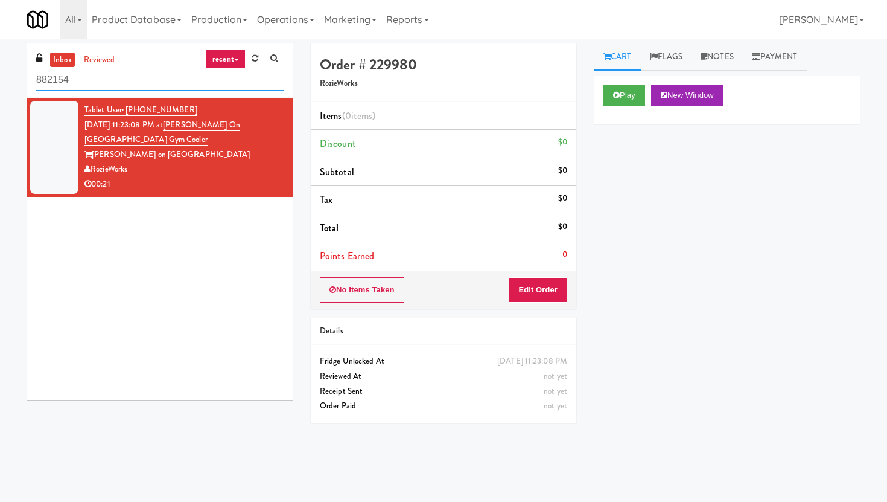
click at [177, 82] on input "882154" at bounding box center [159, 80] width 247 height 22
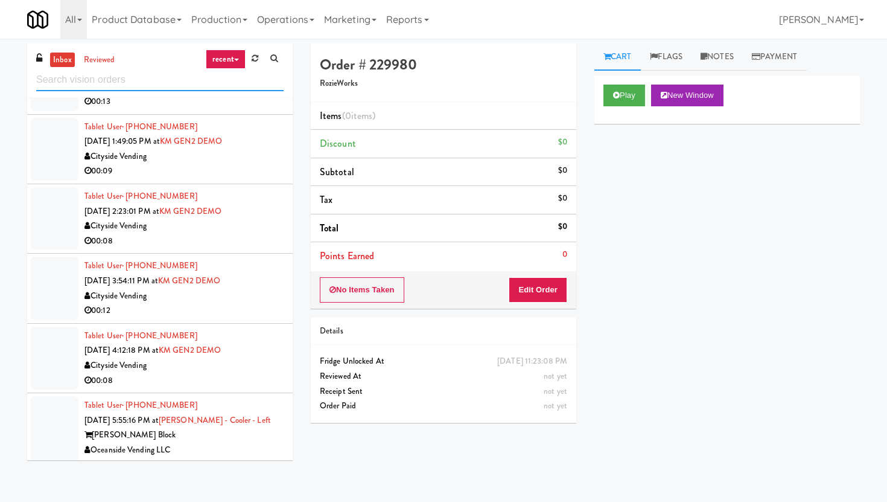
scroll to position [1811, 0]
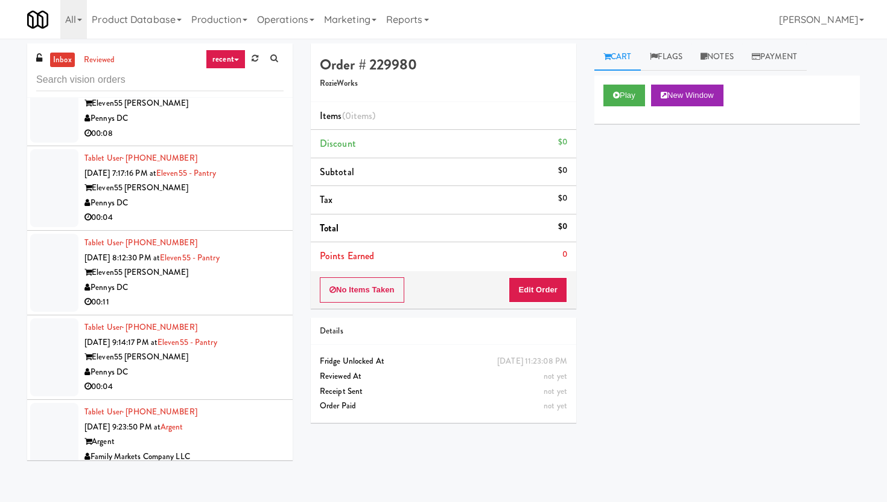
click at [253, 204] on div "Pennys DC" at bounding box center [184, 203] width 199 height 15
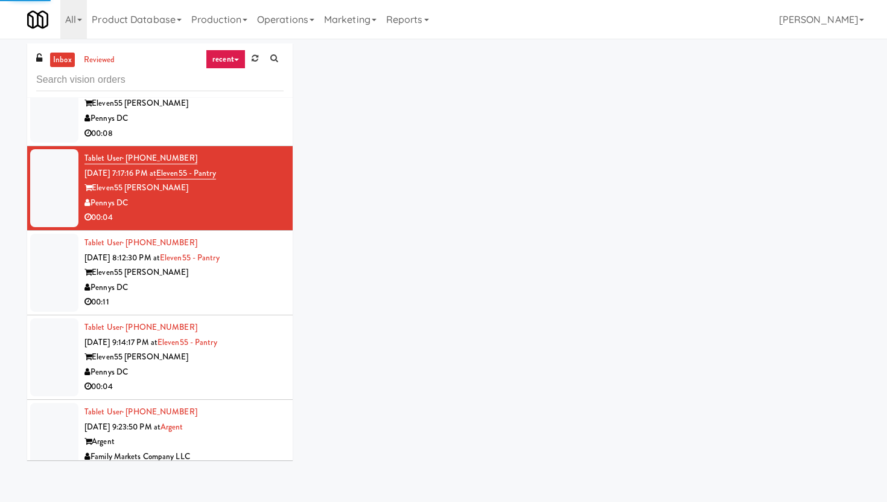
click at [250, 138] on div "00:08" at bounding box center [184, 133] width 199 height 15
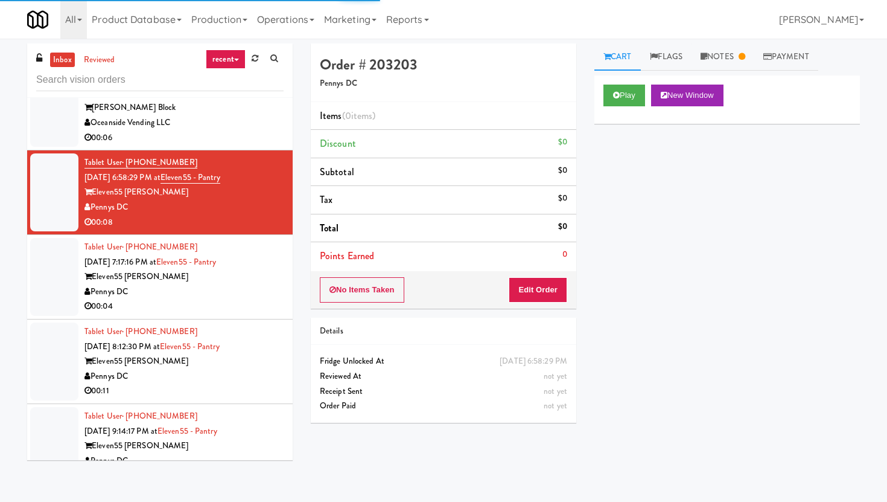
scroll to position [1679, 0]
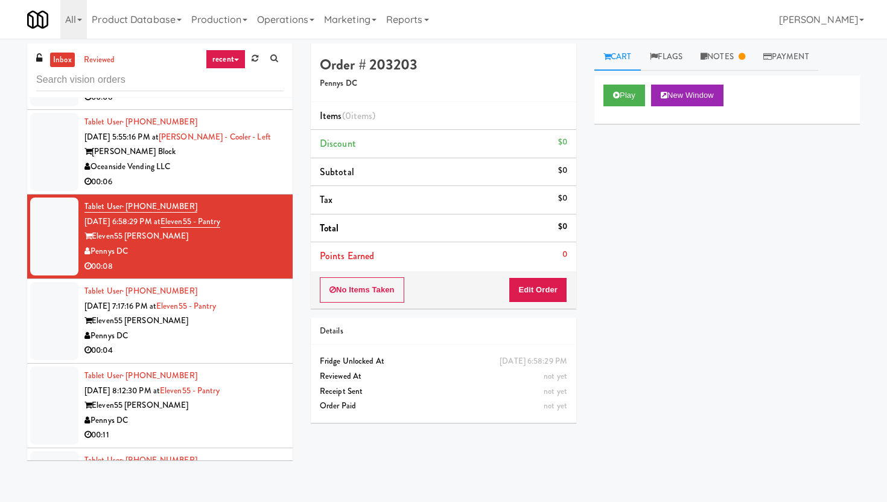
click at [197, 344] on div "00:04" at bounding box center [184, 350] width 199 height 15
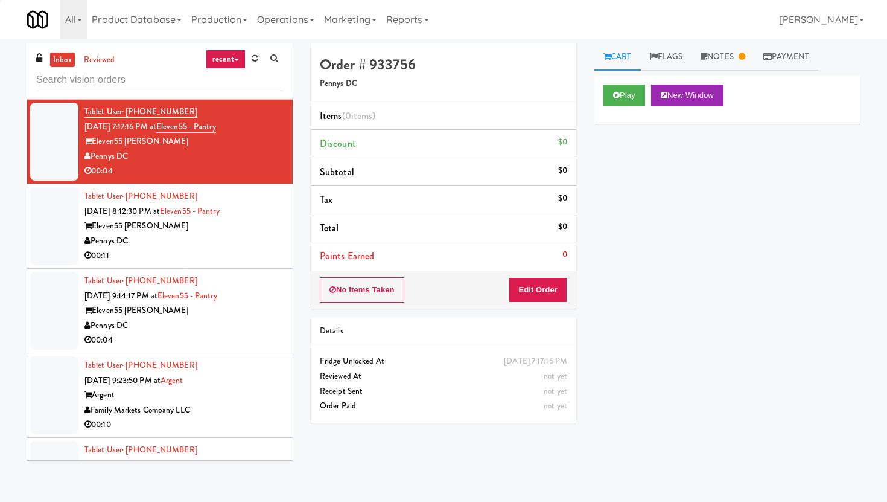
scroll to position [1874, 0]
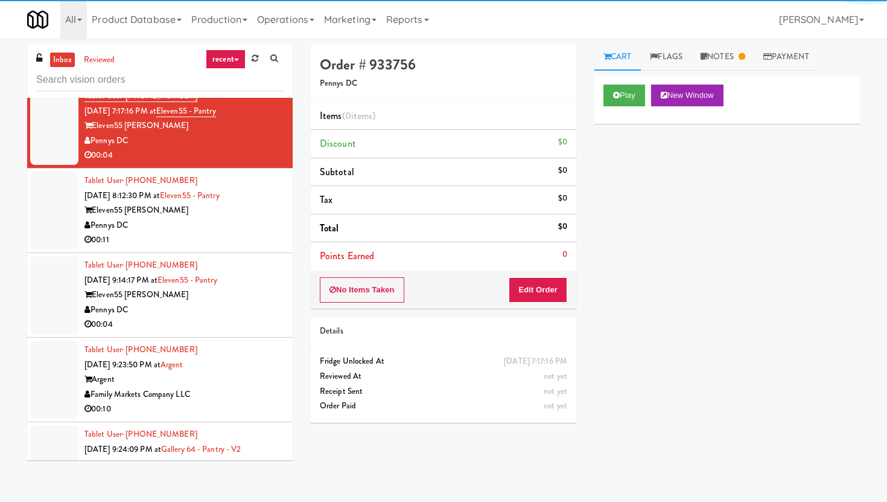
click at [254, 308] on div "Pennys DC" at bounding box center [184, 309] width 199 height 15
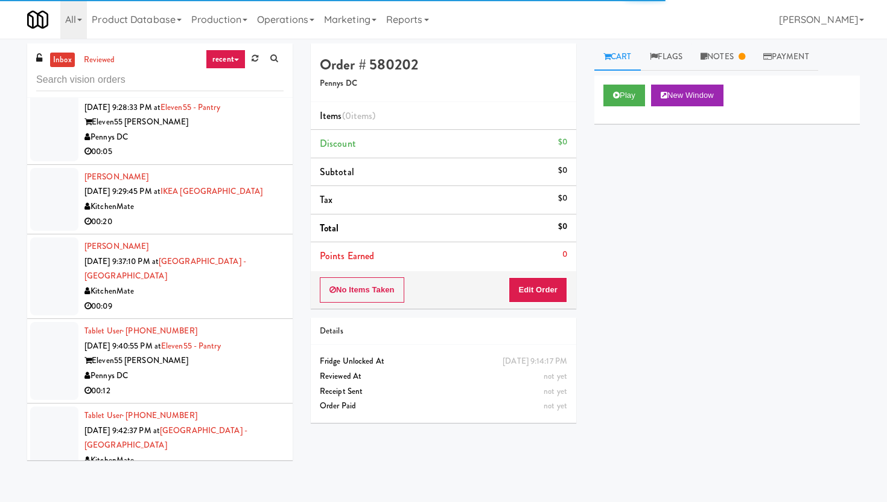
scroll to position [2407, 0]
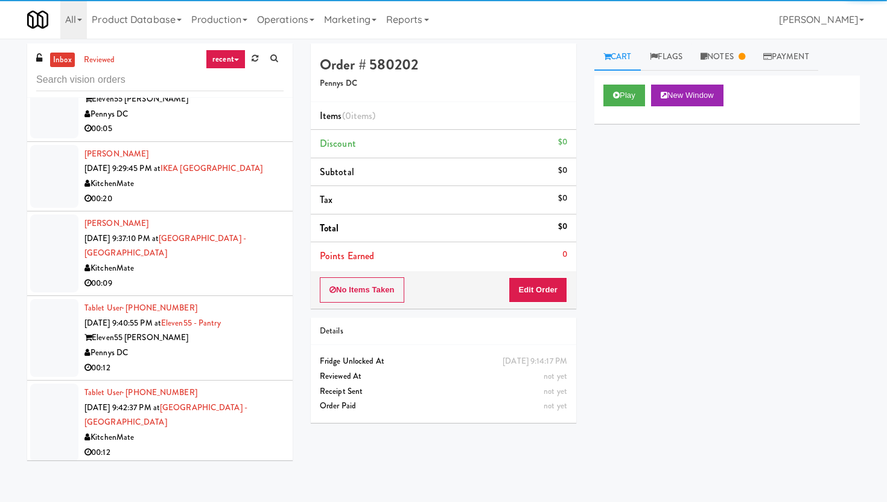
click at [254, 305] on div "Tablet User · (860) 967-7892 Aug 12, 2025 9:40:55 PM at Eleven55 - Pantry Eleve…" at bounding box center [184, 338] width 199 height 74
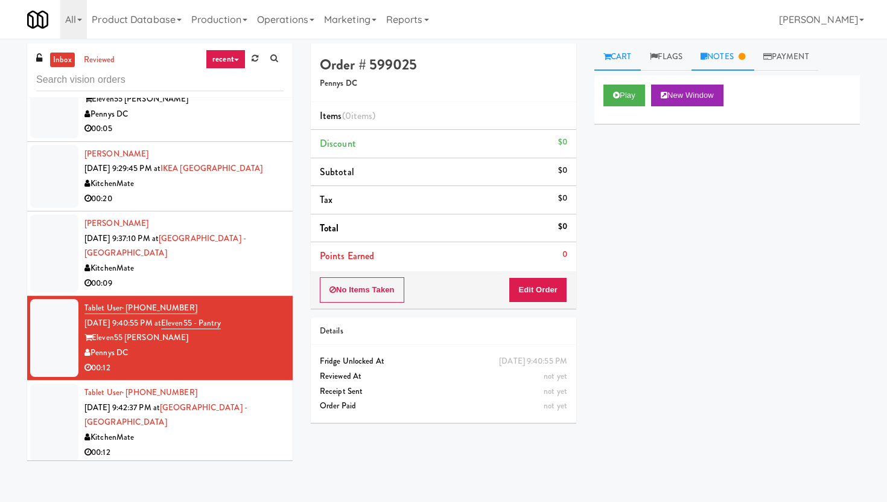
click at [724, 59] on link "Notes" at bounding box center [723, 56] width 63 height 27
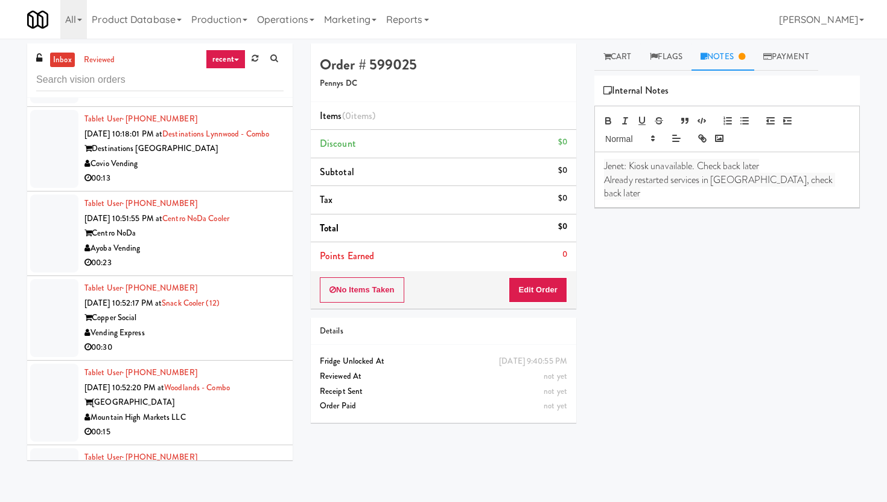
scroll to position [3215, 0]
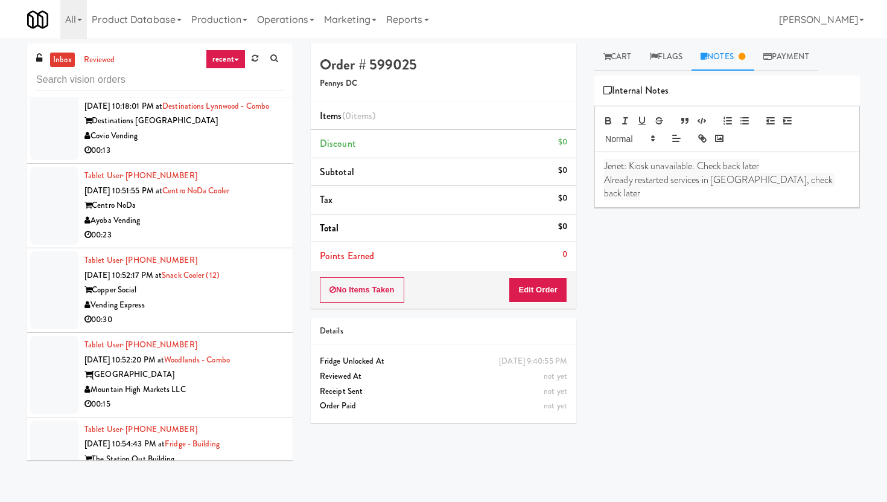
click at [263, 213] on div "Centro NoDa" at bounding box center [184, 205] width 199 height 15
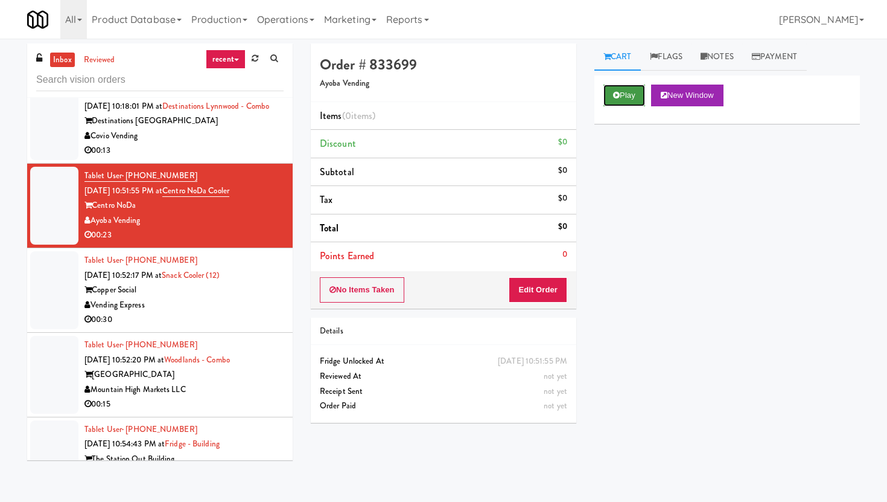
click at [626, 93] on button "Play" at bounding box center [625, 96] width 42 height 22
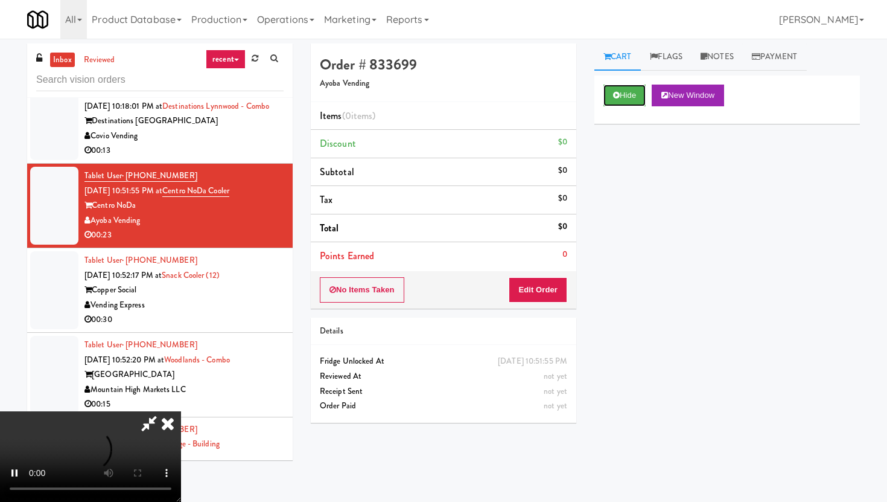
scroll to position [99, 0]
click at [553, 296] on button "Edit Order" at bounding box center [538, 289] width 59 height 25
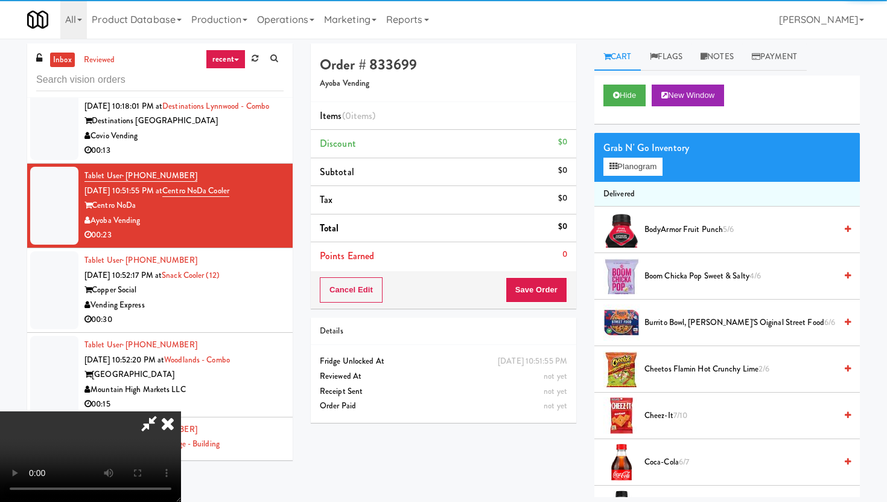
click at [181, 411] on video at bounding box center [90, 456] width 181 height 91
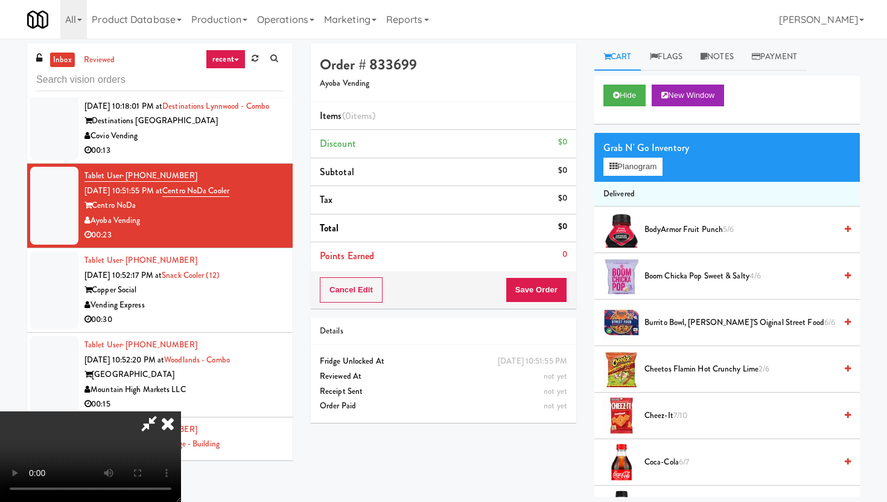
click at [181, 411] on video at bounding box center [90, 456] width 181 height 91
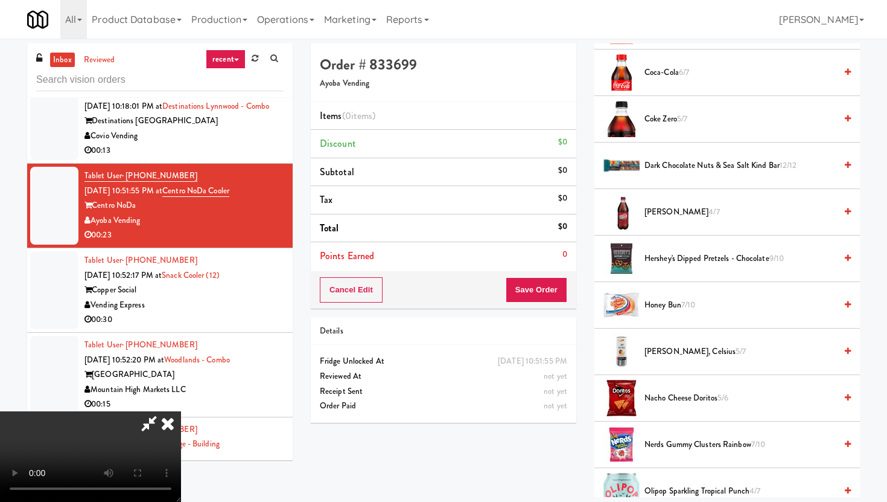
scroll to position [399, 0]
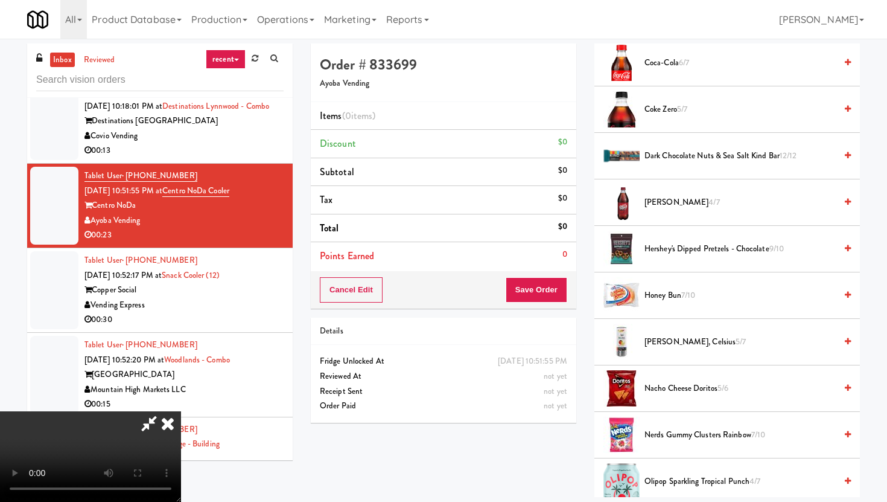
click at [683, 389] on span "Nacho Cheese Doritos 5/6" at bounding box center [740, 388] width 191 height 15
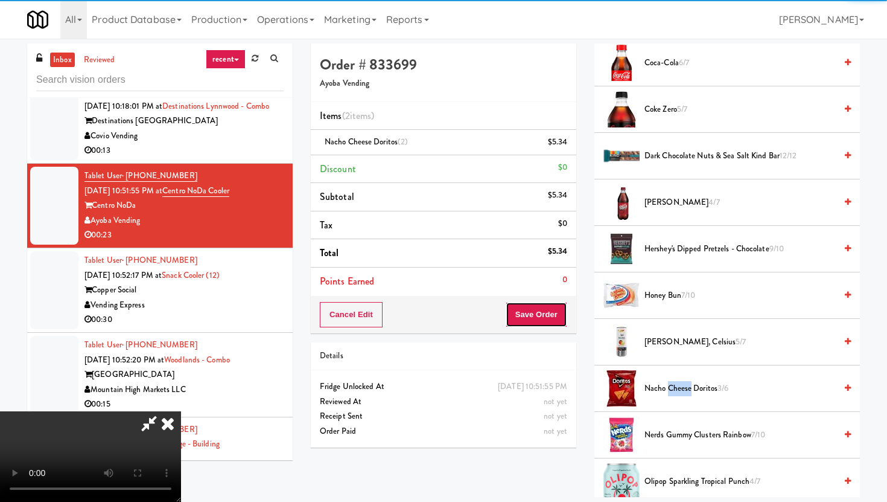
click at [555, 322] on button "Save Order" at bounding box center [537, 314] width 62 height 25
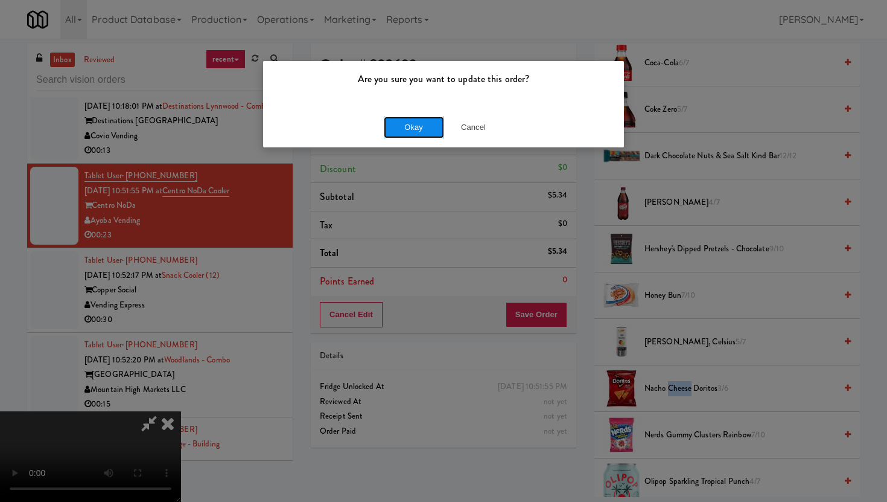
click at [409, 129] on button "Okay" at bounding box center [414, 127] width 60 height 22
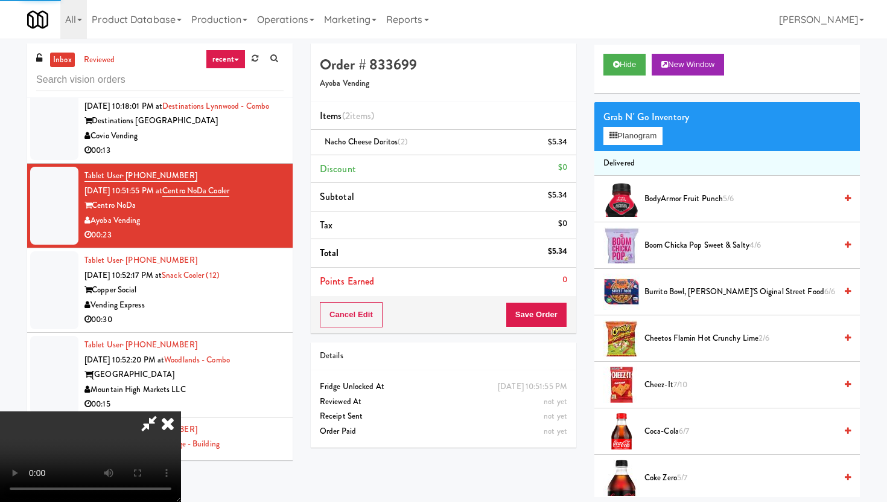
scroll to position [0, 0]
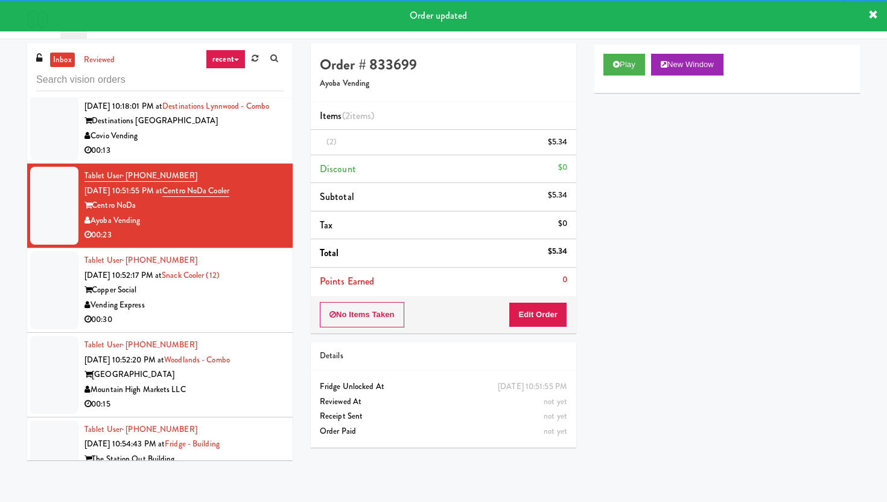
click at [257, 313] on div "Vending Express" at bounding box center [184, 305] width 199 height 15
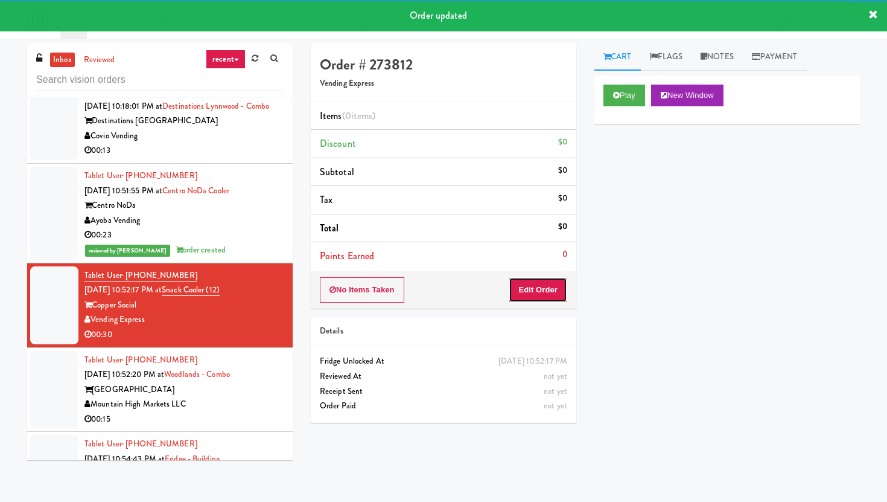
click at [541, 297] on button "Edit Order" at bounding box center [538, 289] width 59 height 25
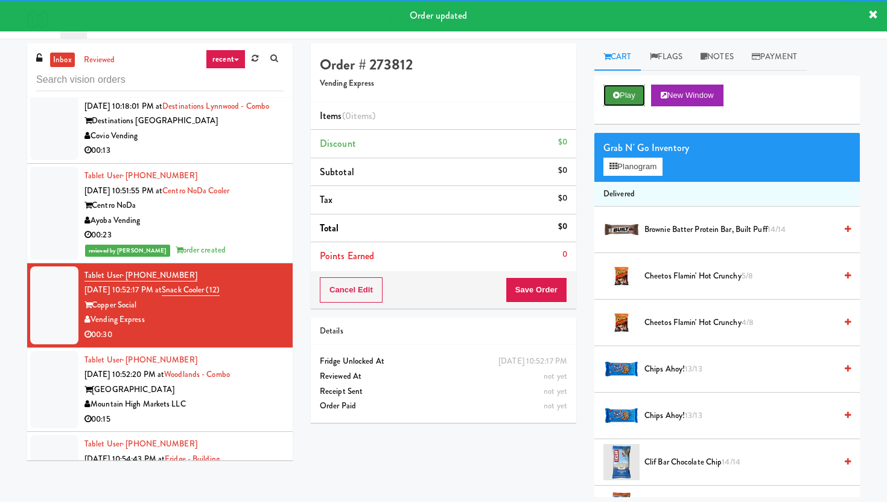
click at [613, 97] on button "Play" at bounding box center [625, 96] width 42 height 22
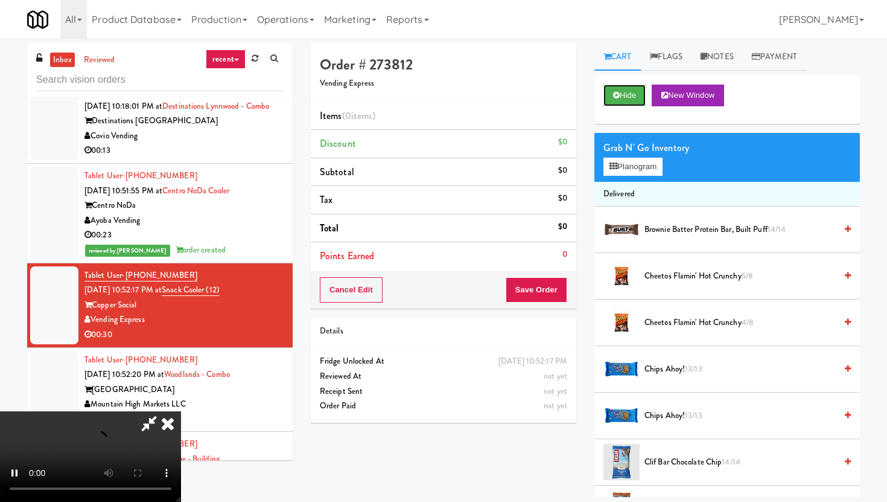
scroll to position [99, 0]
click at [181, 436] on video at bounding box center [90, 456] width 181 height 91
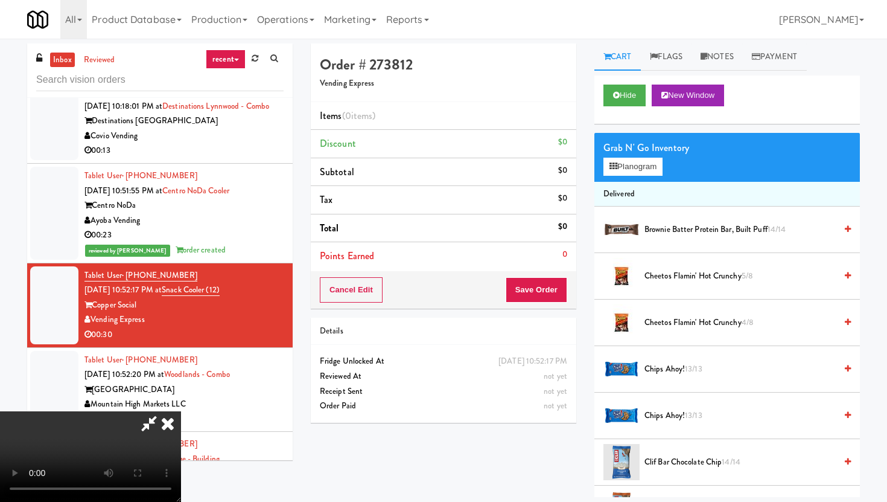
click at [181, 436] on video at bounding box center [90, 456] width 181 height 91
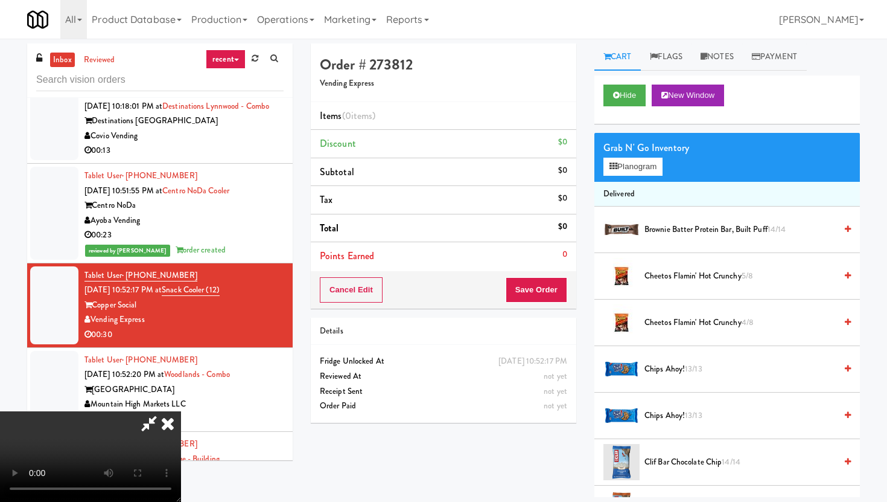
click at [181, 436] on video at bounding box center [90, 456] width 181 height 91
click at [181, 411] on icon at bounding box center [168, 423] width 27 height 24
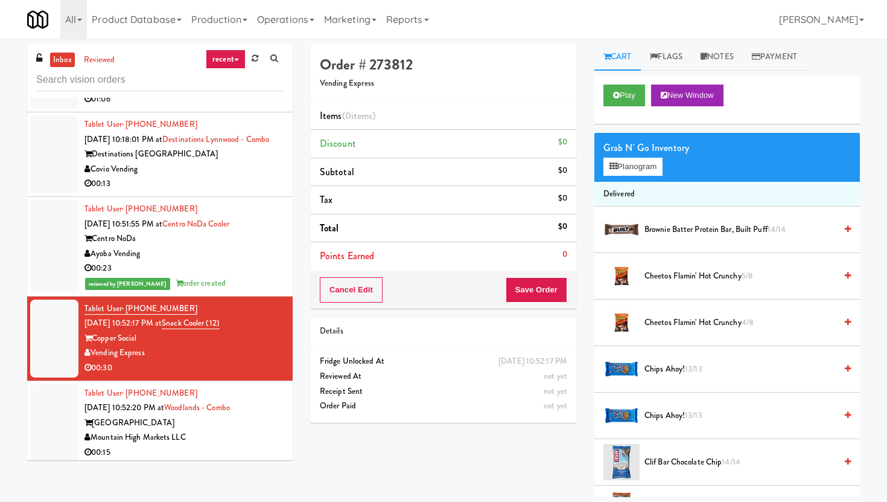
scroll to position [3107, 0]
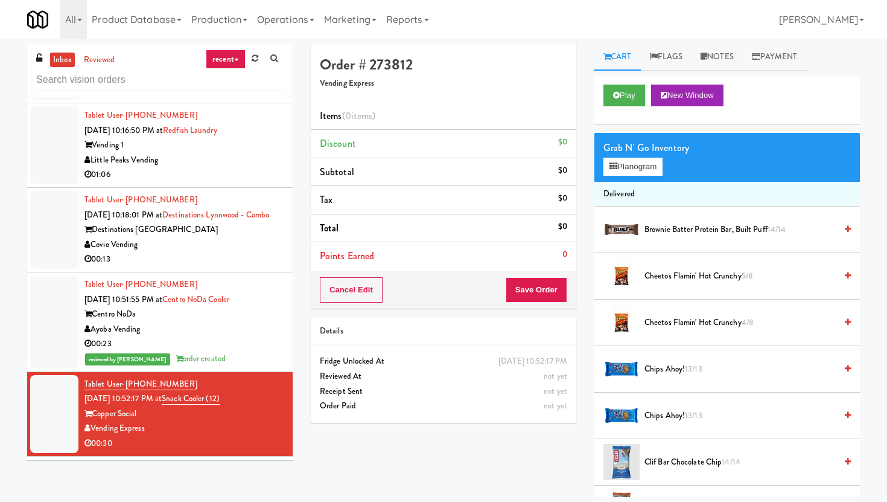
click at [255, 272] on li "Tablet User · (206) 450-8333 Aug 12, 2025 10:18:01 PM at Destinations Lynnwood …" at bounding box center [160, 230] width 266 height 85
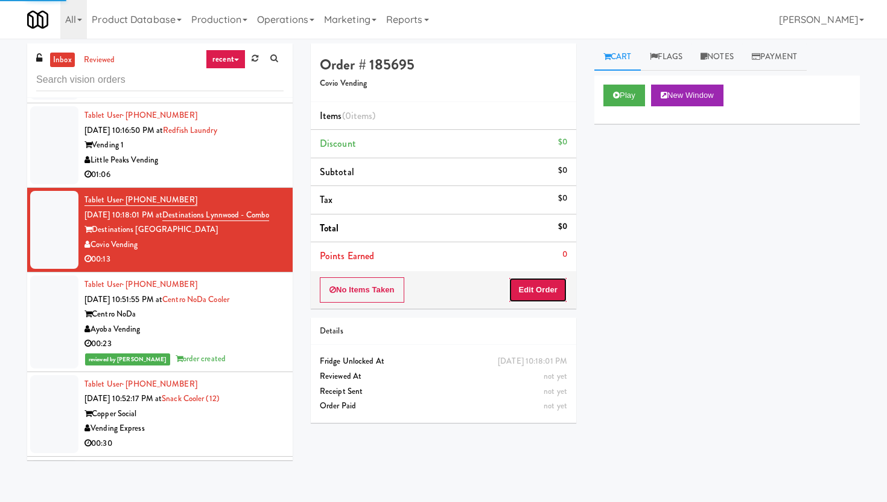
click at [522, 280] on button "Edit Order" at bounding box center [538, 289] width 59 height 25
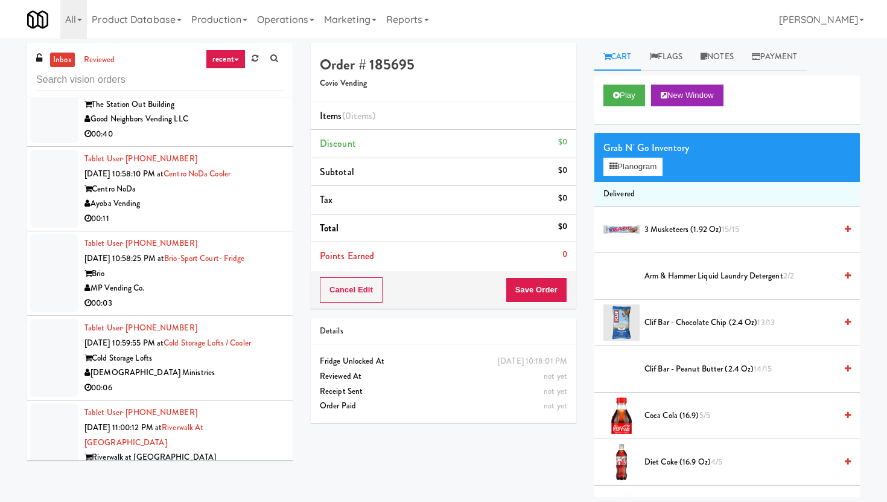
scroll to position [3586, 0]
click at [219, 230] on li "Tablet User · (704) 626-0716 Aug 12, 2025 10:58:10 PM at Centro NoDa Cooler Cen…" at bounding box center [160, 187] width 266 height 85
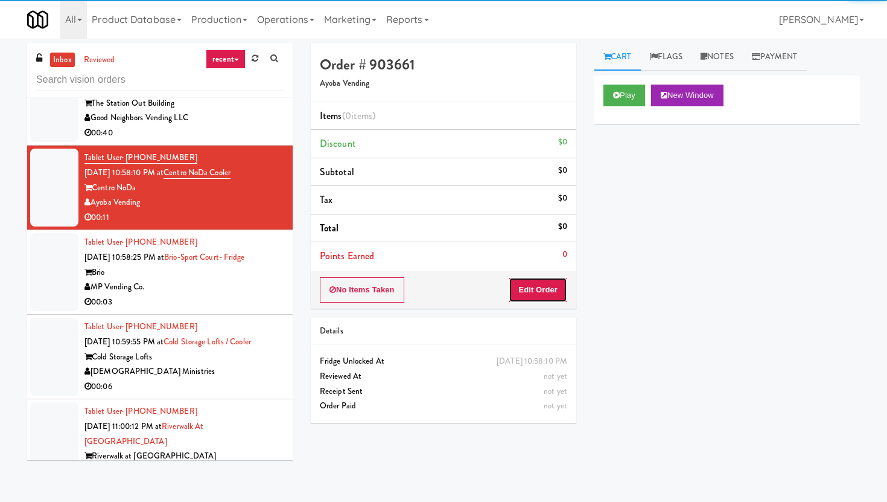
click at [516, 284] on button "Edit Order" at bounding box center [538, 289] width 59 height 25
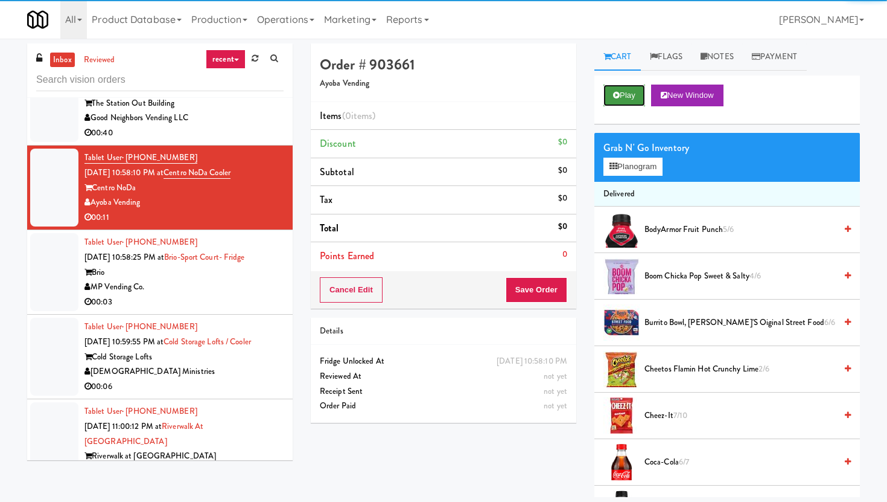
click at [617, 105] on button "Play" at bounding box center [625, 96] width 42 height 22
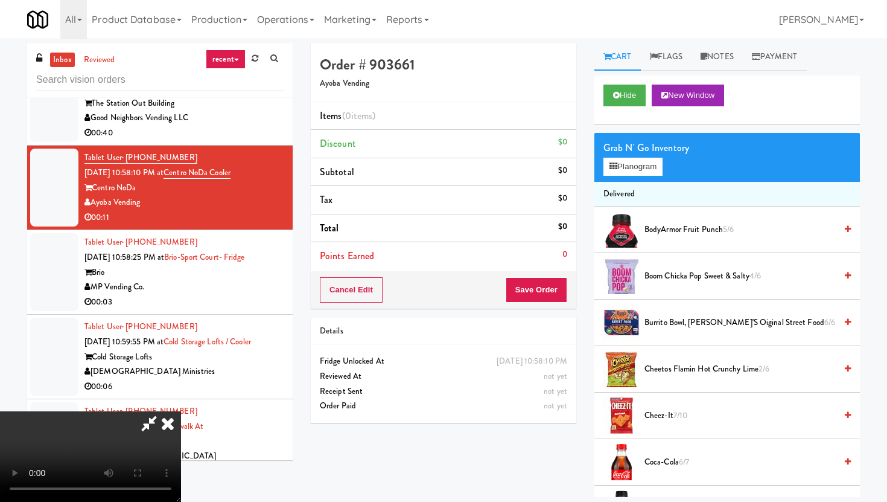
scroll to position [56, 0]
click at [181, 411] on video at bounding box center [90, 456] width 181 height 91
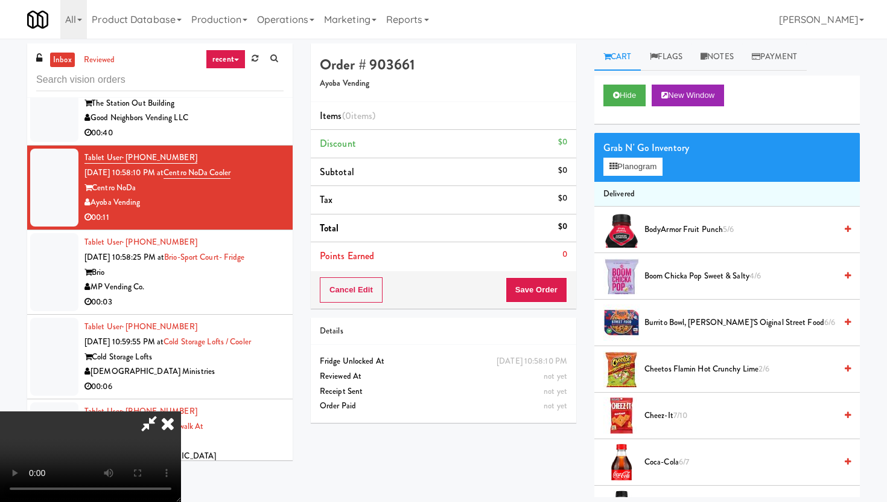
click at [181, 411] on video at bounding box center [90, 456] width 181 height 91
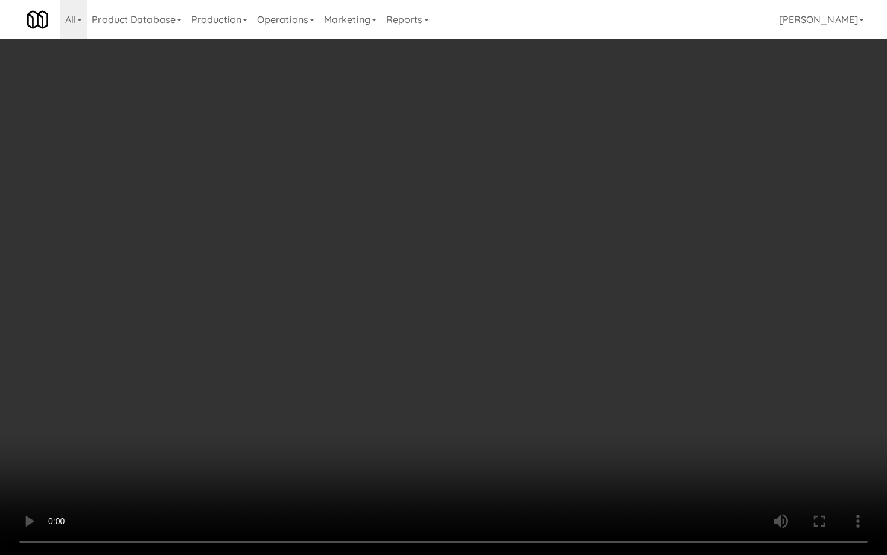
click at [411, 474] on video at bounding box center [443, 277] width 887 height 555
click at [406, 384] on video at bounding box center [443, 277] width 887 height 555
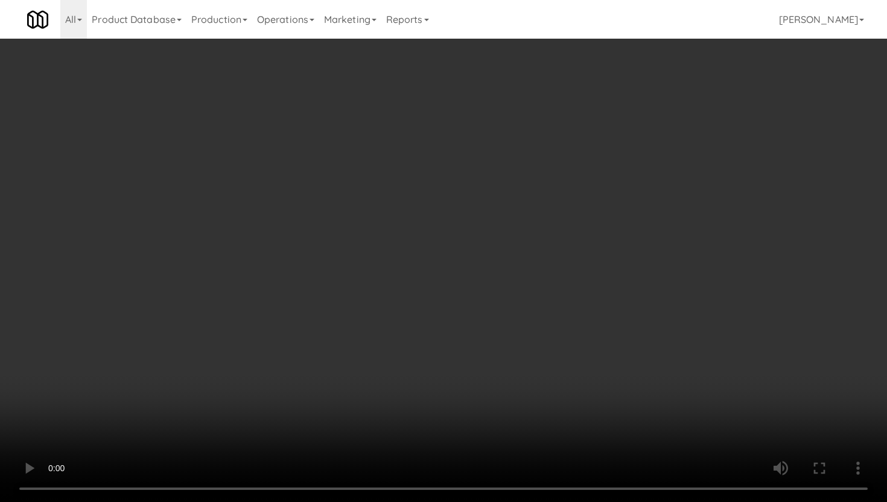
scroll to position [241, 0]
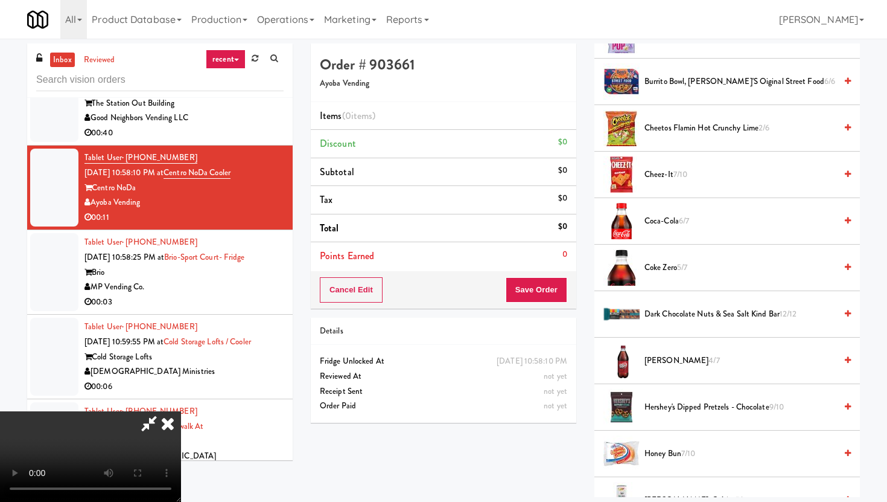
click at [700, 351] on li "Dr. Pepper 4/7" at bounding box center [728, 360] width 266 height 46
click at [652, 353] on span "Dr. Pepper 4/7" at bounding box center [740, 360] width 191 height 15
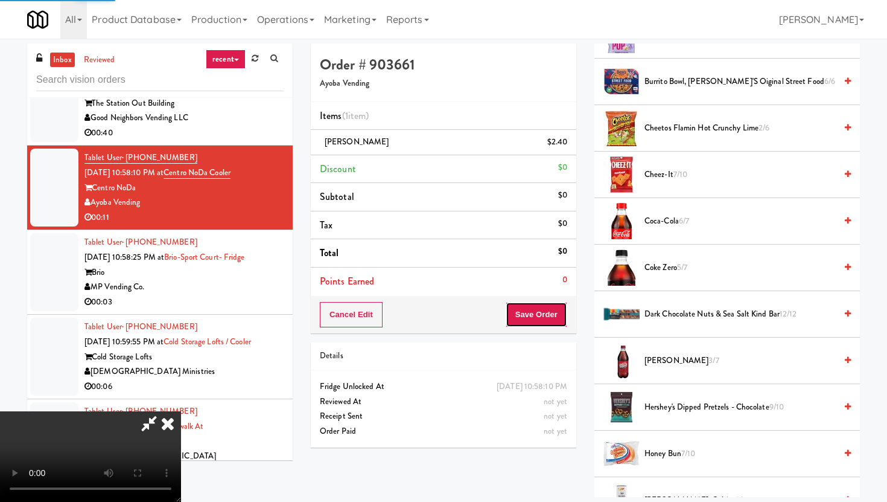
click at [550, 314] on button "Save Order" at bounding box center [537, 314] width 62 height 25
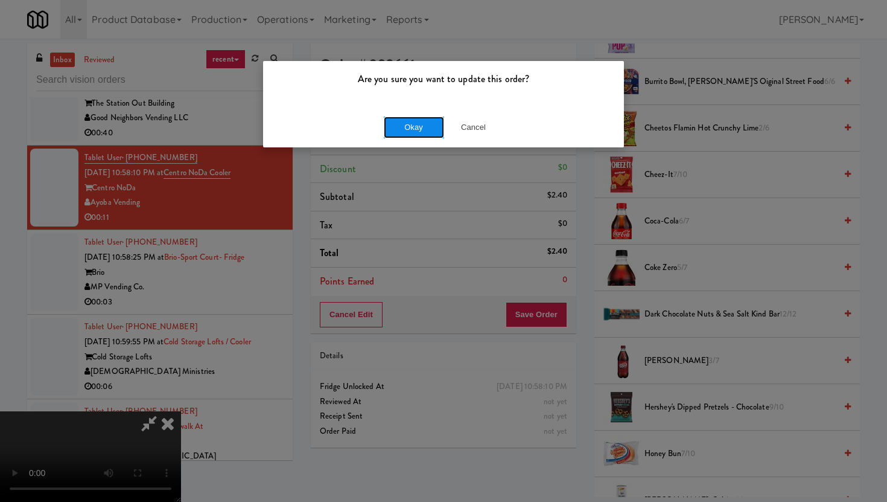
click at [421, 120] on button "Okay" at bounding box center [414, 127] width 60 height 22
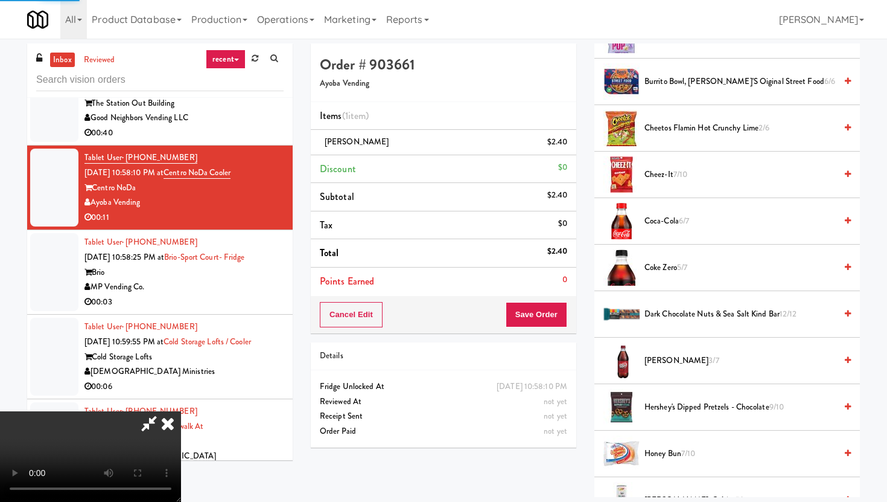
scroll to position [31, 0]
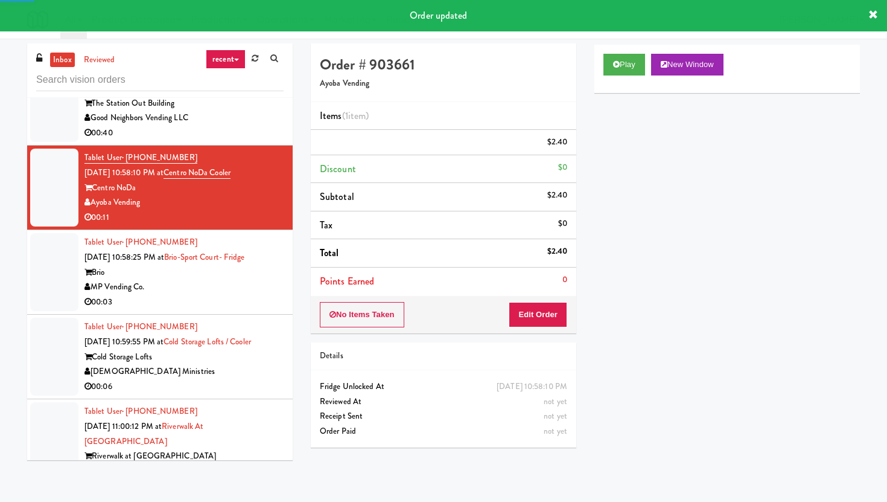
click at [274, 310] on div "00:03" at bounding box center [184, 302] width 199 height 15
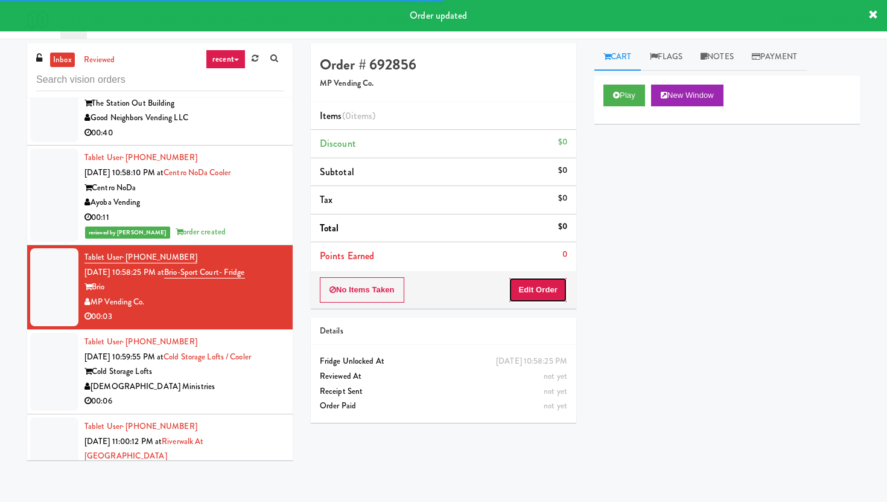
click at [544, 298] on button "Edit Order" at bounding box center [538, 289] width 59 height 25
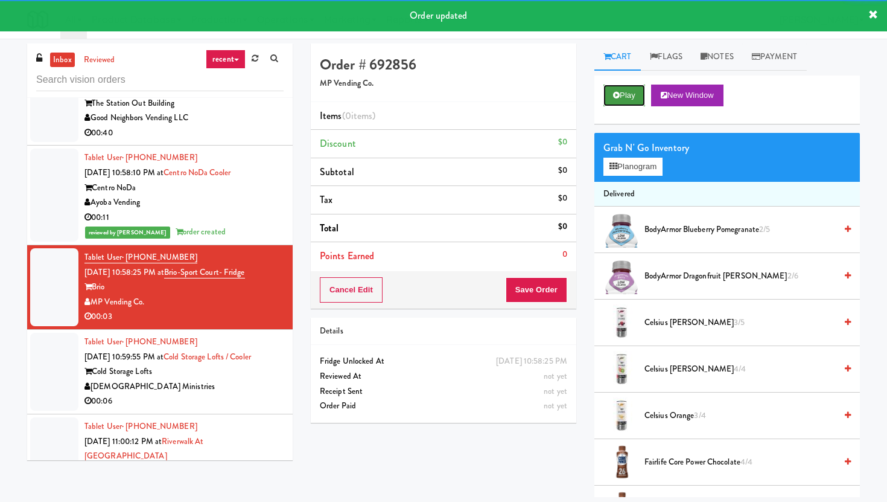
click at [624, 93] on button "Play" at bounding box center [625, 96] width 42 height 22
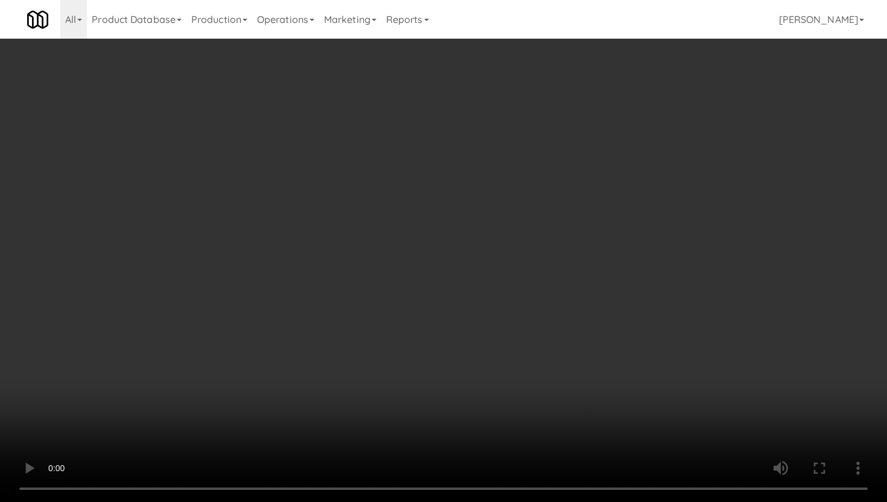
scroll to position [563, 0]
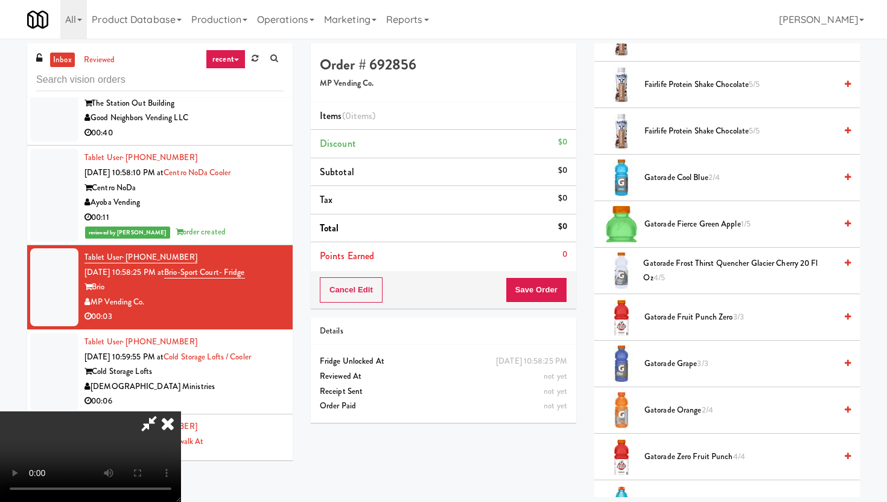
click at [681, 404] on span "Gatorade Orange 2/4" at bounding box center [740, 410] width 191 height 15
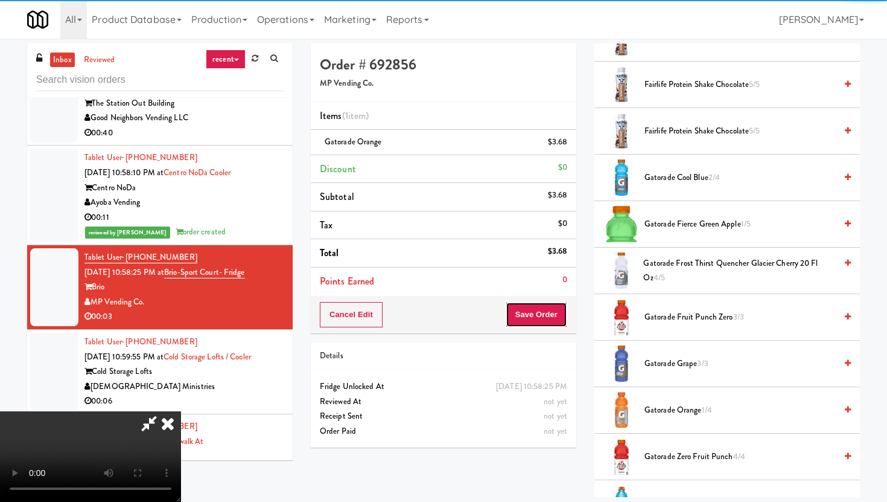
click at [564, 316] on button "Save Order" at bounding box center [537, 314] width 62 height 25
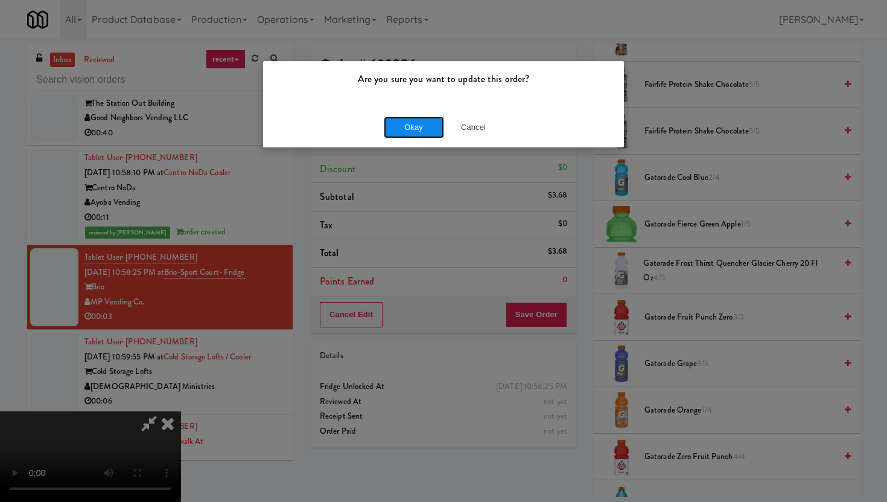
click at [411, 130] on button "Okay" at bounding box center [414, 127] width 60 height 22
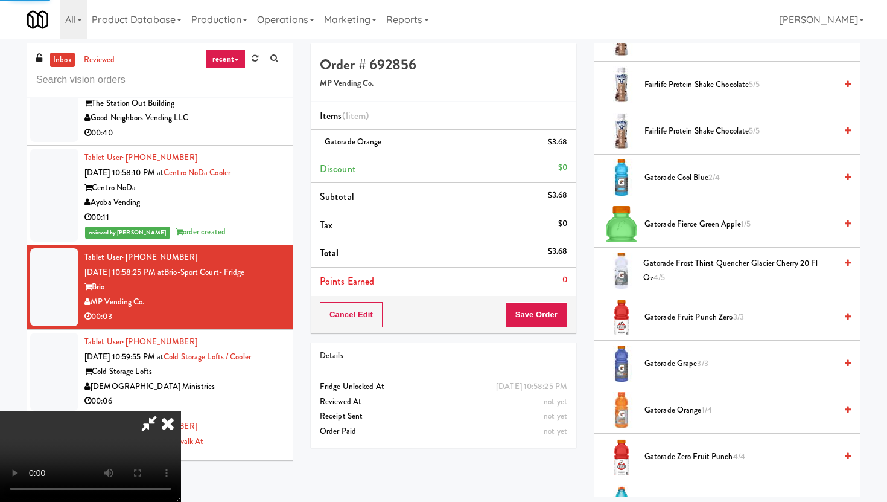
scroll to position [31, 0]
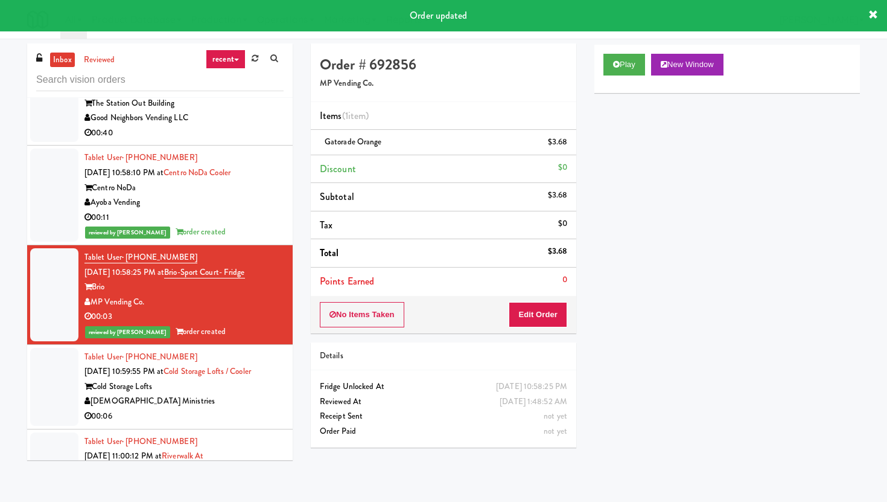
click at [274, 394] on div "Cold Storage Lofts" at bounding box center [184, 386] width 199 height 15
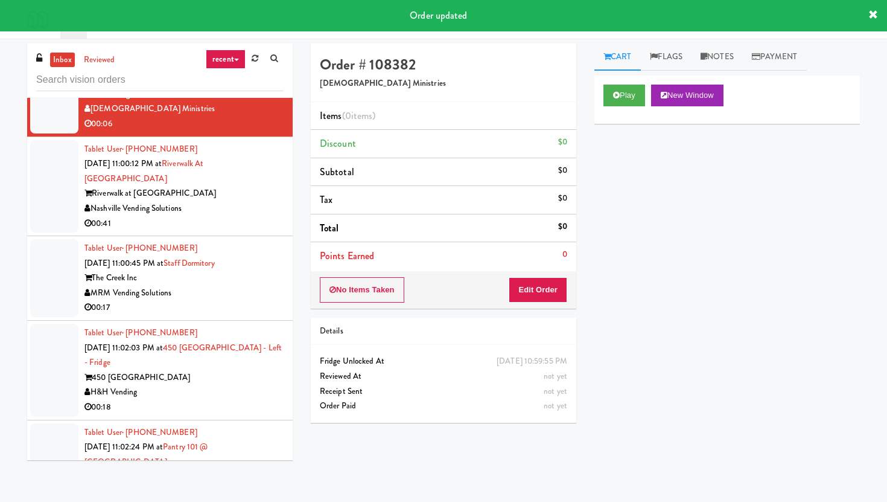
scroll to position [3903, 0]
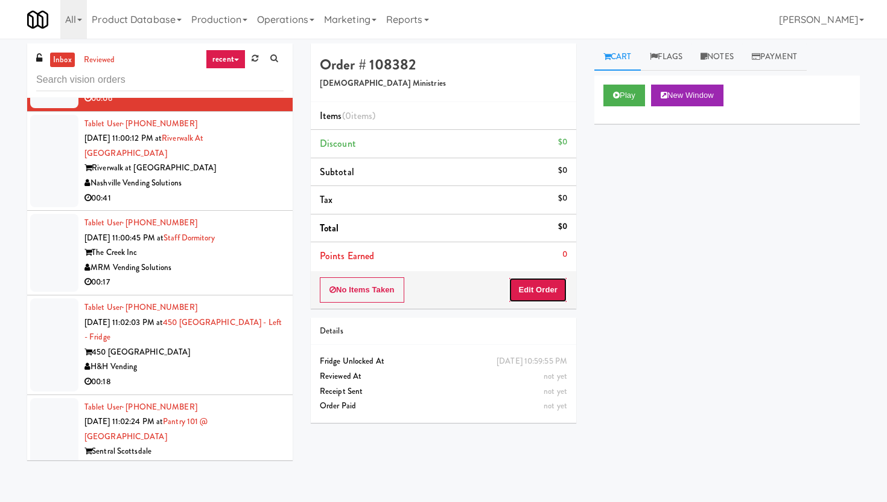
click at [549, 293] on button "Edit Order" at bounding box center [538, 289] width 59 height 25
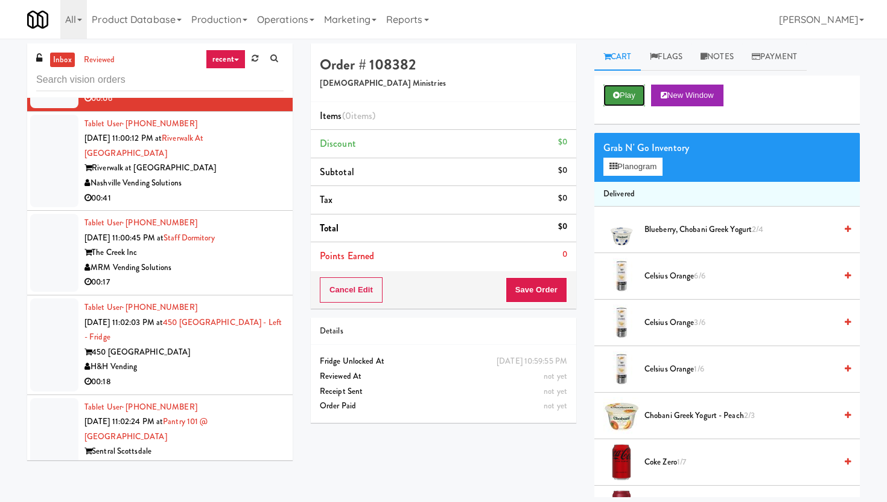
click at [631, 101] on button "Play" at bounding box center [625, 96] width 42 height 22
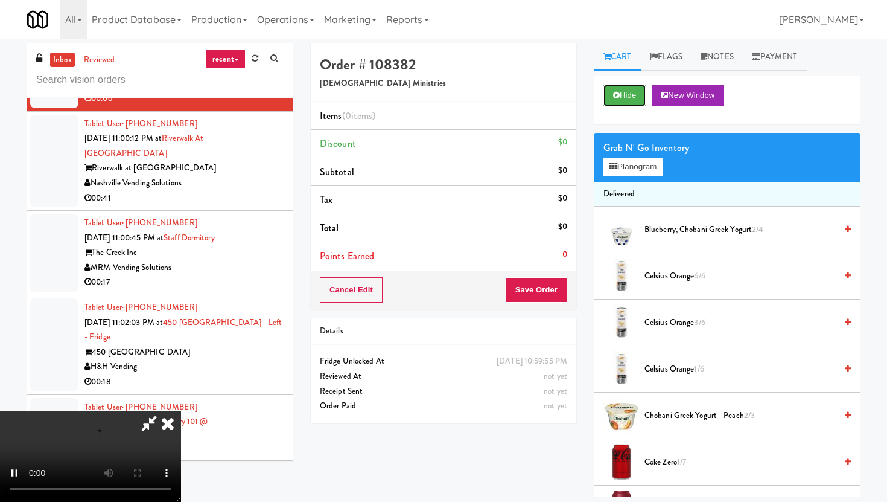
scroll to position [99, 0]
click at [142, 411] on video at bounding box center [90, 456] width 181 height 91
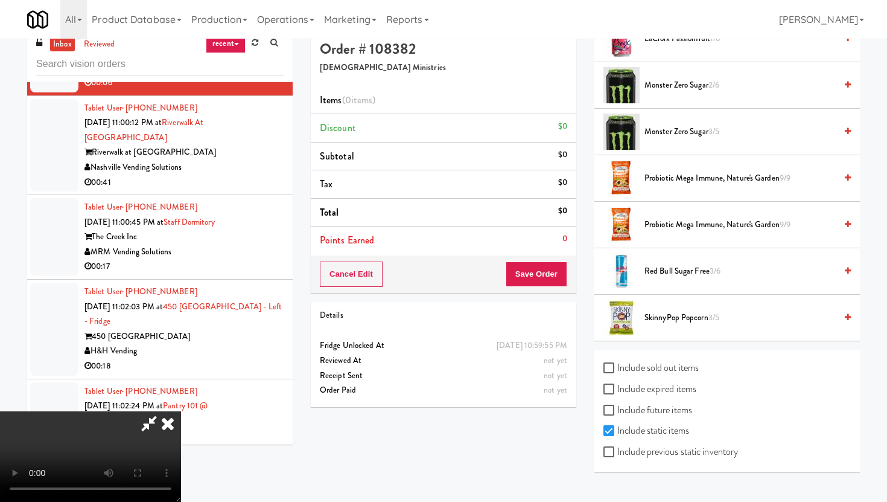
scroll to position [17, 0]
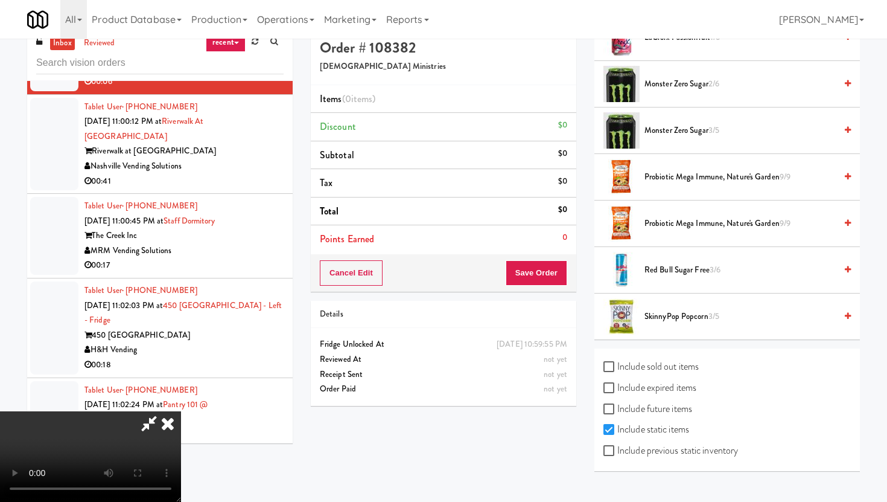
click at [694, 84] on span "Monster Zero Sugar 2/6" at bounding box center [740, 84] width 191 height 15
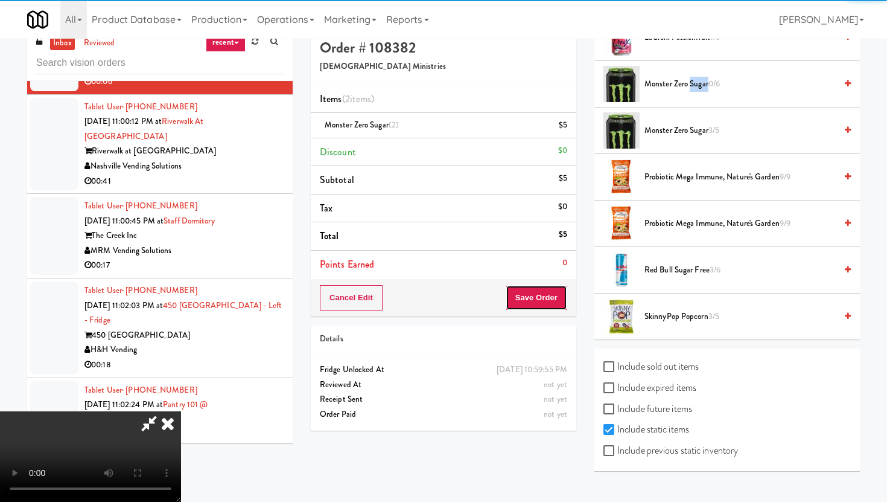
click at [553, 302] on button "Save Order" at bounding box center [537, 297] width 62 height 25
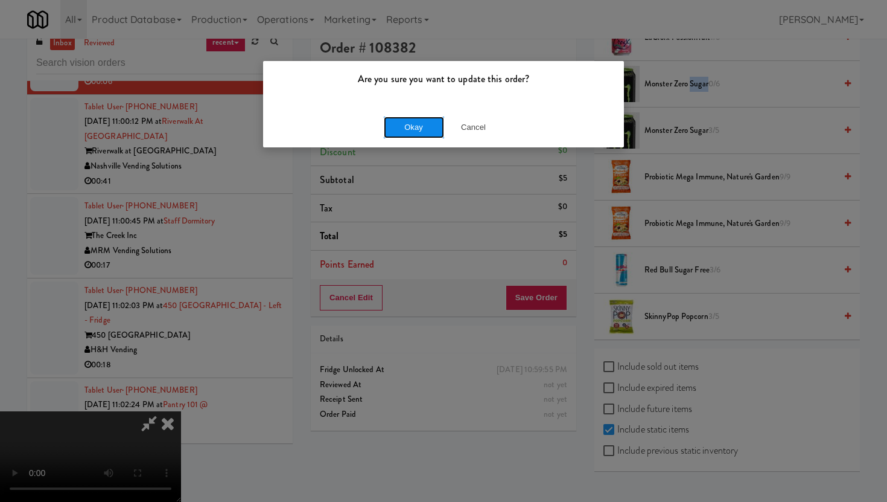
click at [405, 120] on button "Okay" at bounding box center [414, 127] width 60 height 22
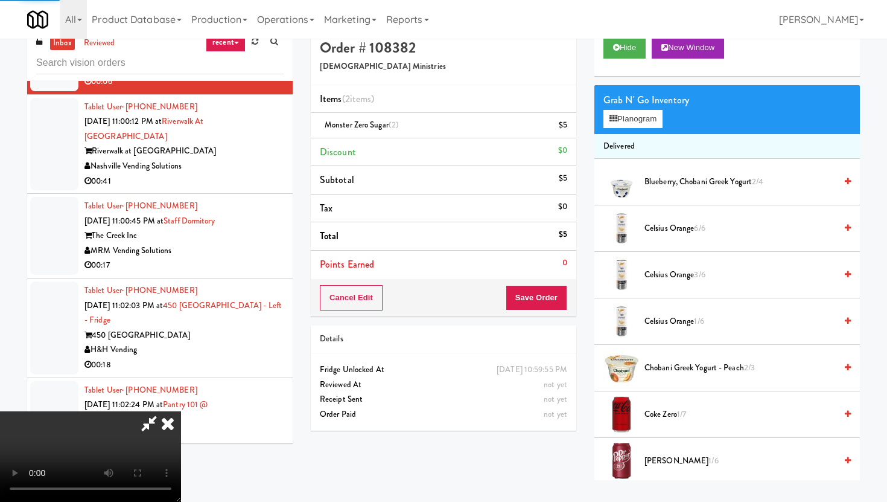
scroll to position [0, 0]
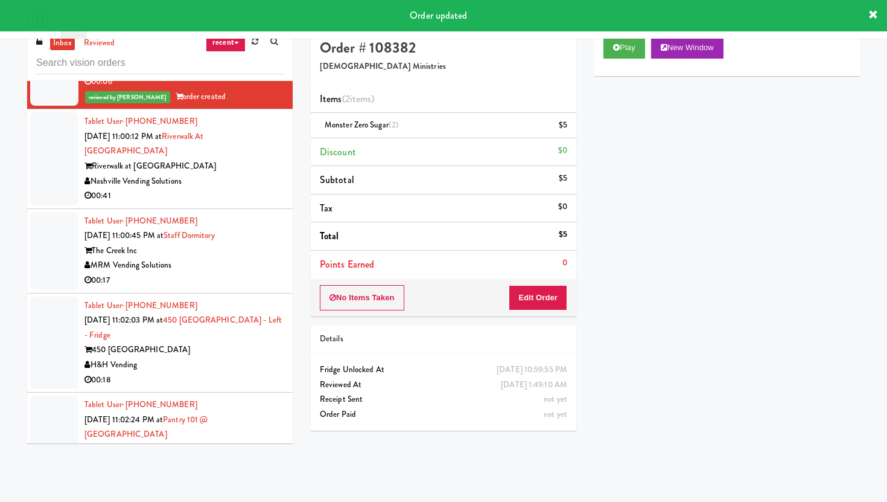
click at [260, 203] on div "00:41" at bounding box center [184, 195] width 199 height 15
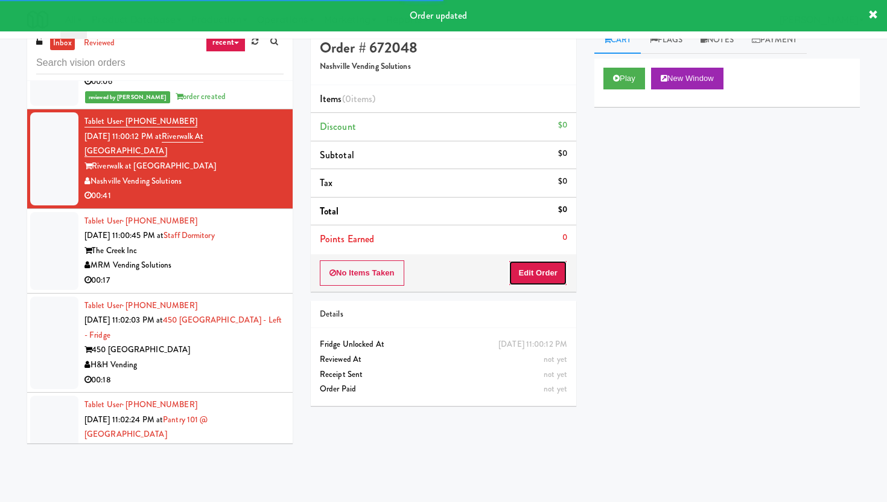
click at [557, 275] on button "Edit Order" at bounding box center [538, 272] width 59 height 25
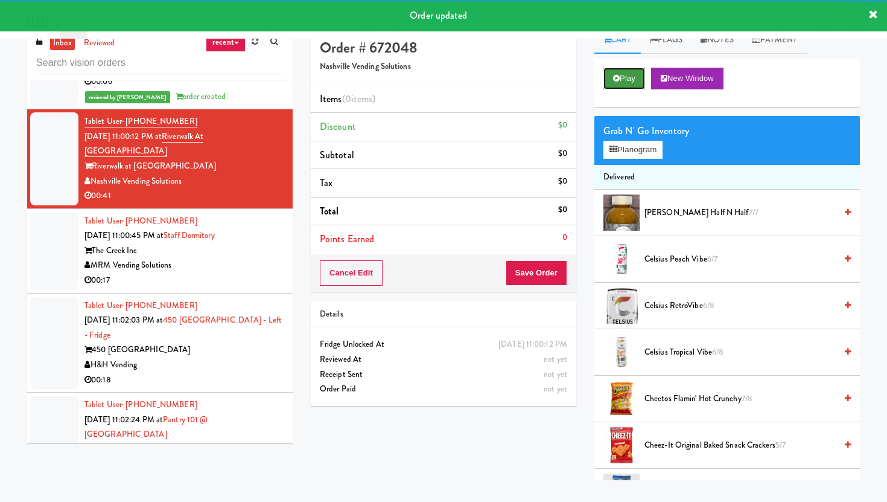
click at [618, 83] on button "Play" at bounding box center [625, 79] width 42 height 22
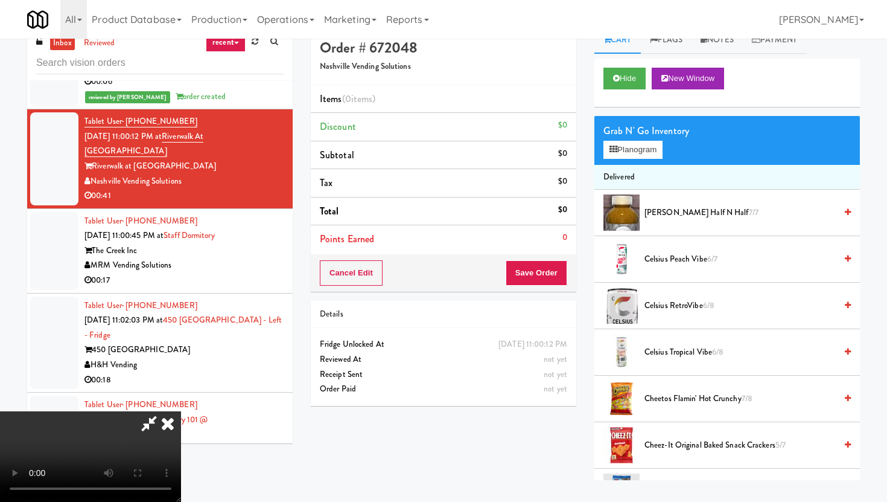
scroll to position [45, 0]
click at [181, 411] on video at bounding box center [90, 456] width 181 height 91
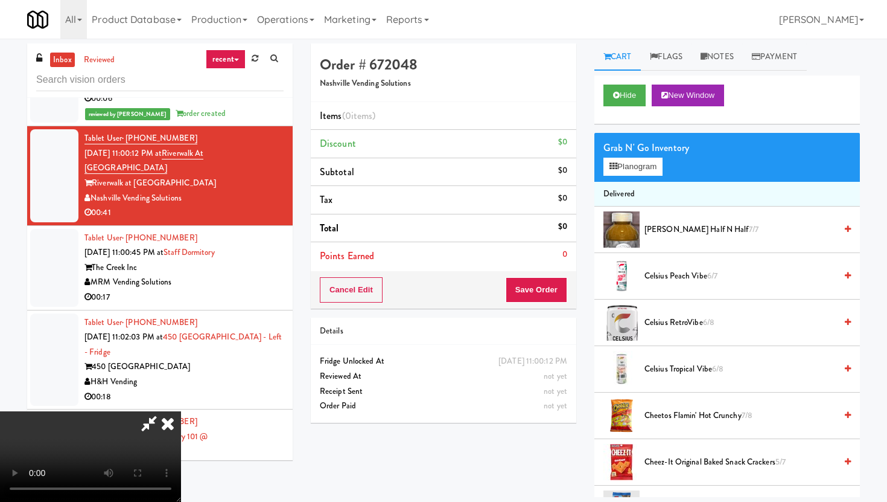
click at [163, 411] on icon at bounding box center [149, 423] width 28 height 24
click at [181, 411] on icon at bounding box center [168, 423] width 27 height 24
